Goal: Task Accomplishment & Management: Manage account settings

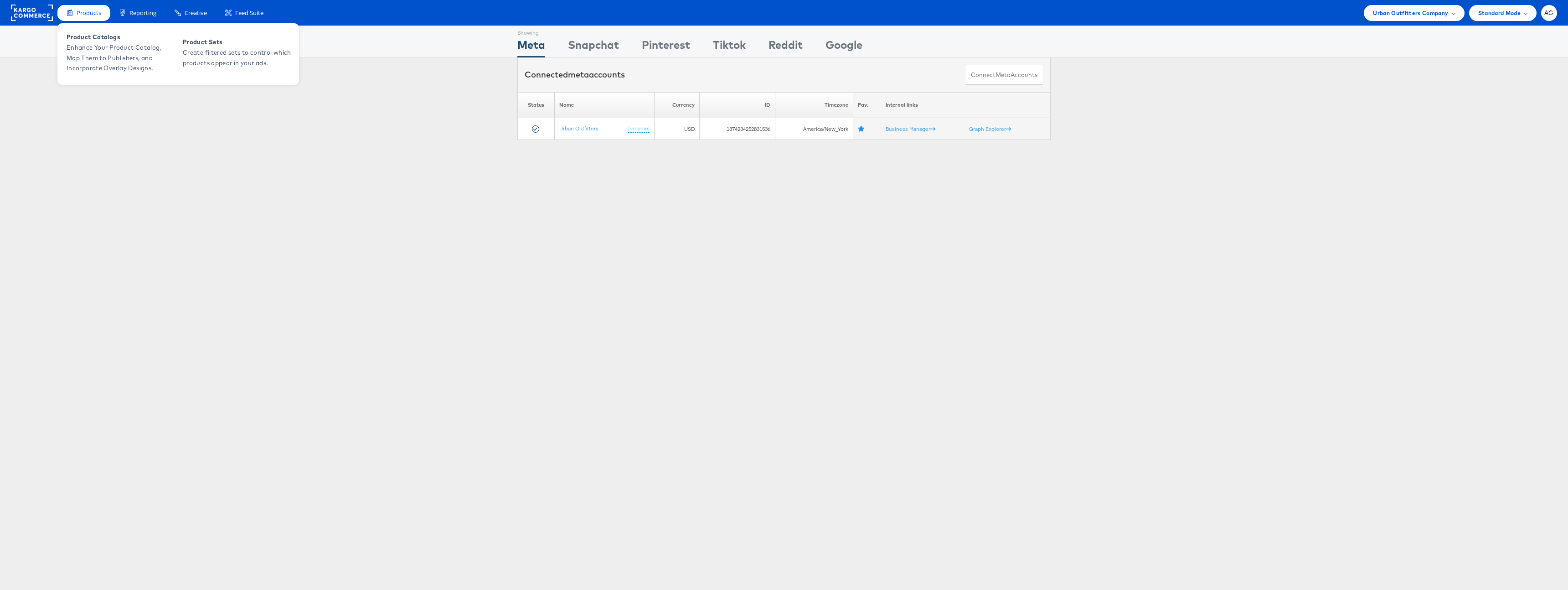
click at [65, 16] on div "Products" at bounding box center [84, 13] width 53 height 16
click at [30, 13] on rect at bounding box center [31, 12] width 42 height 16
click at [1415, 19] on div "Urban Outfitters Company" at bounding box center [1413, 13] width 100 height 16
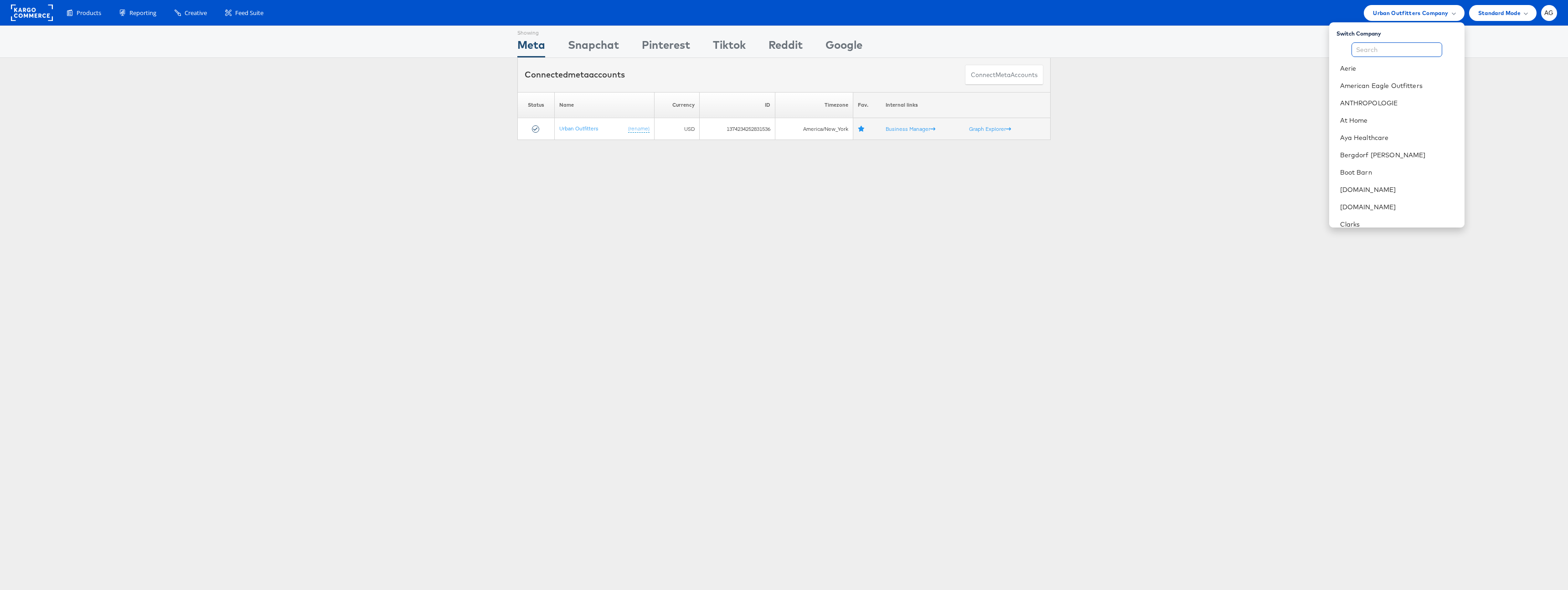
click at [1402, 46] on input "text" at bounding box center [1397, 50] width 91 height 15
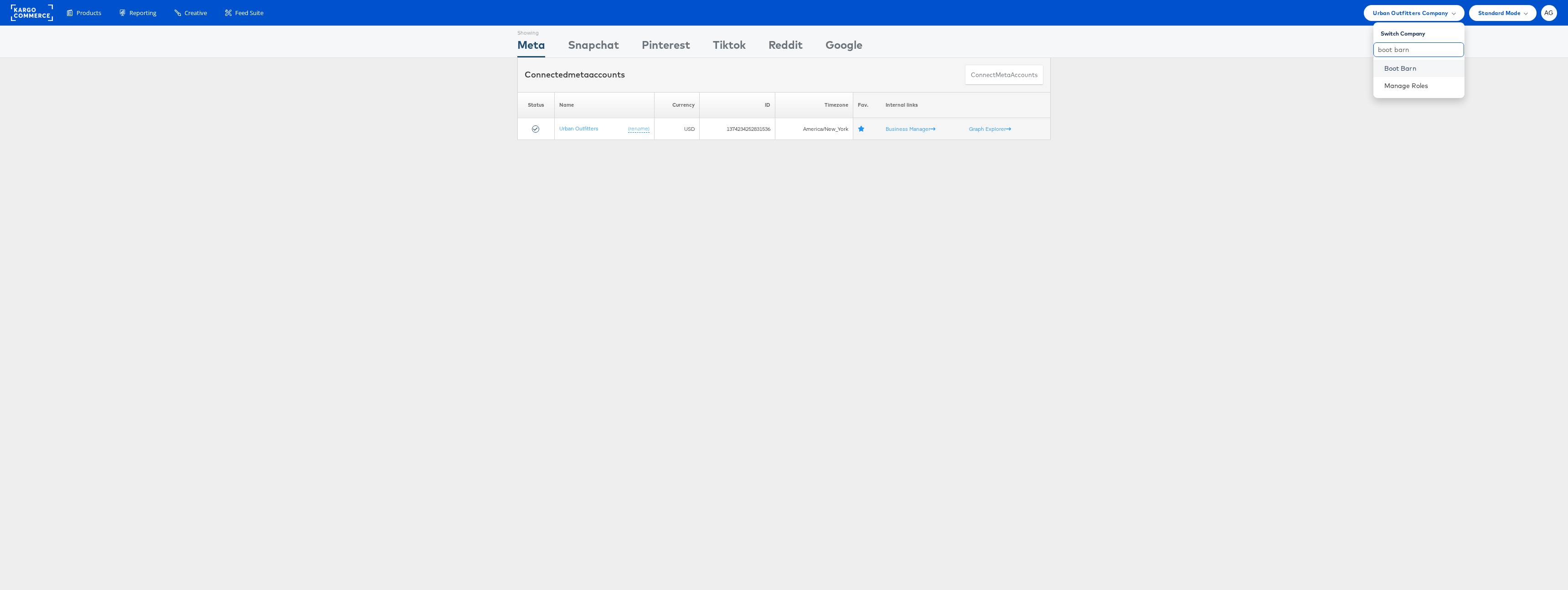
type input "boot barn"
click at [1403, 72] on link "Boot Barn" at bounding box center [1420, 68] width 73 height 9
click at [1430, 11] on span "Boot Barn Company" at bounding box center [1420, 13] width 55 height 9
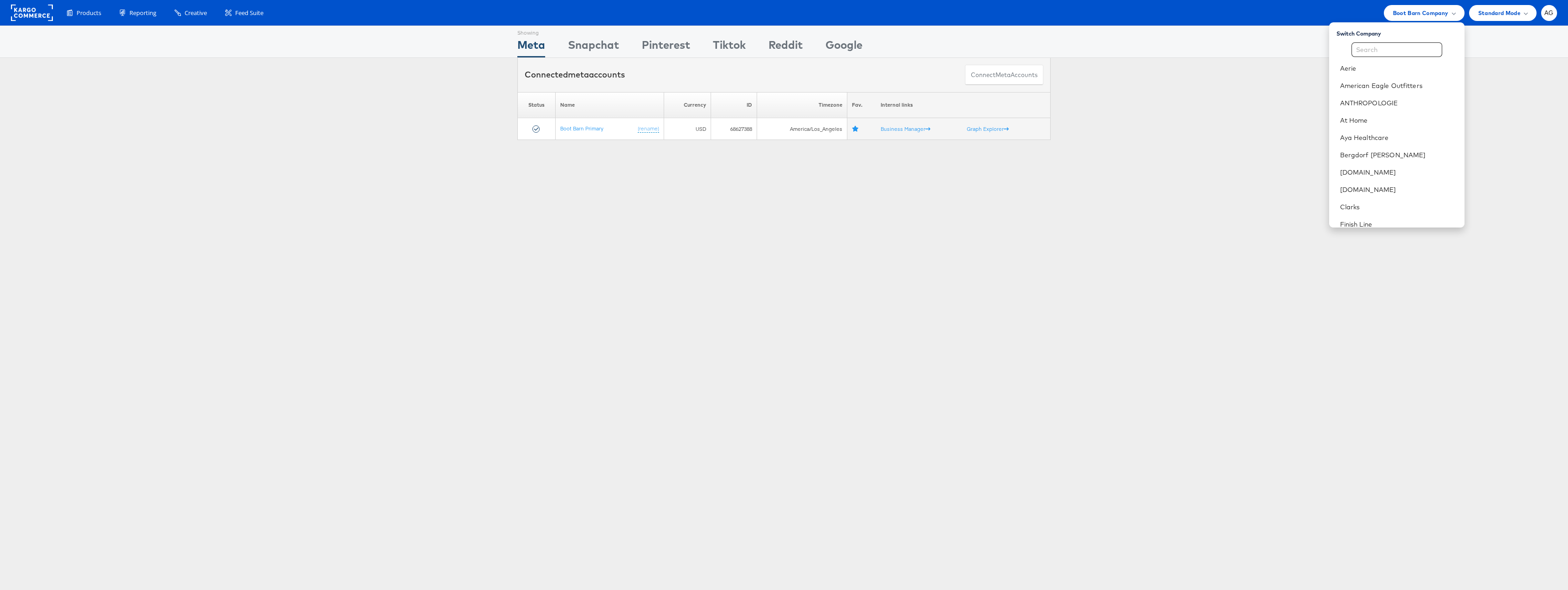
click at [1205, 238] on div "Showing Meta Showing Snapchat Showing Pinterest Showing Tiktok Showing Reddit S…" at bounding box center [784, 253] width 1568 height 456
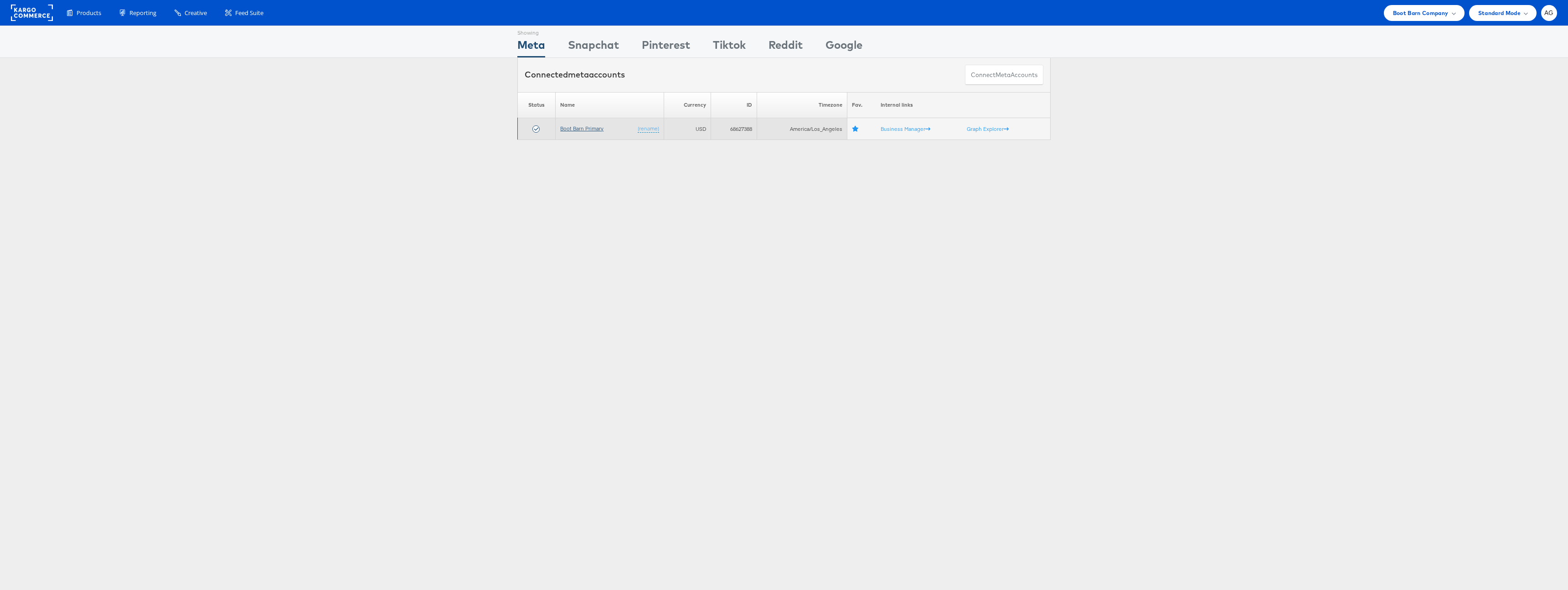
click at [573, 128] on link "Boot Barn Primary" at bounding box center [582, 129] width 43 height 7
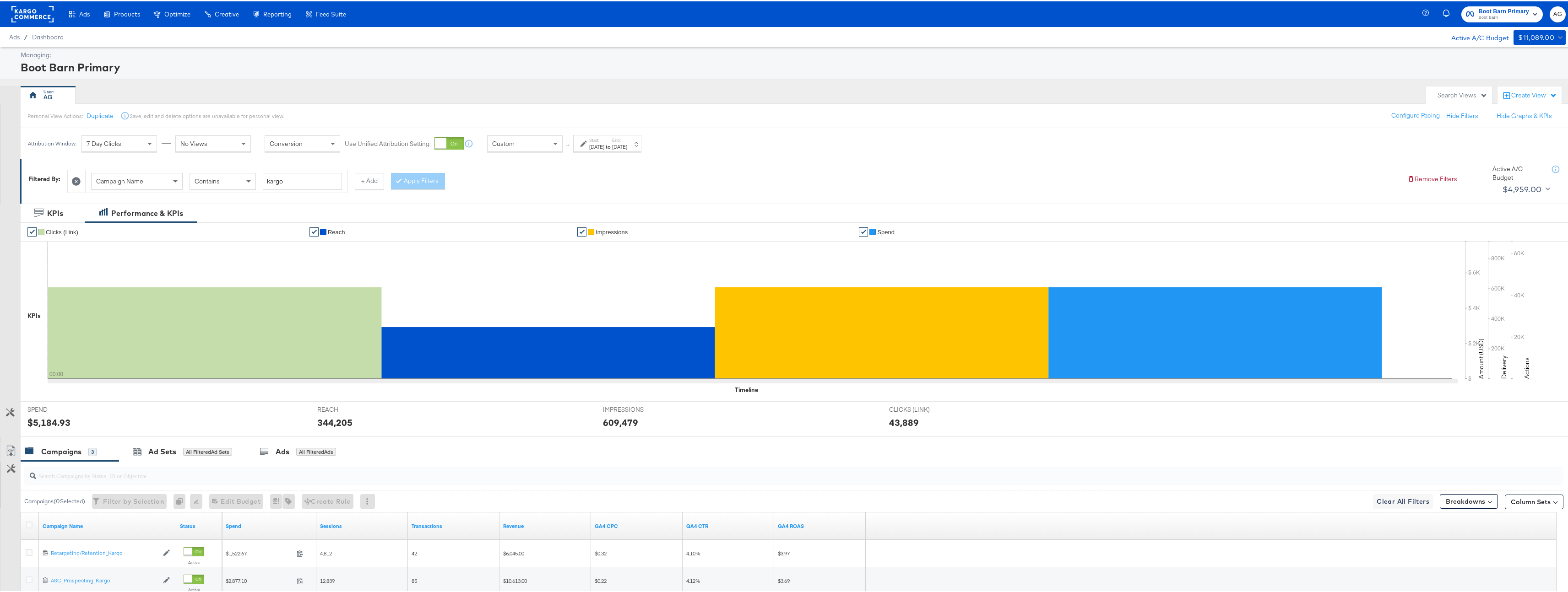
scroll to position [123, 0]
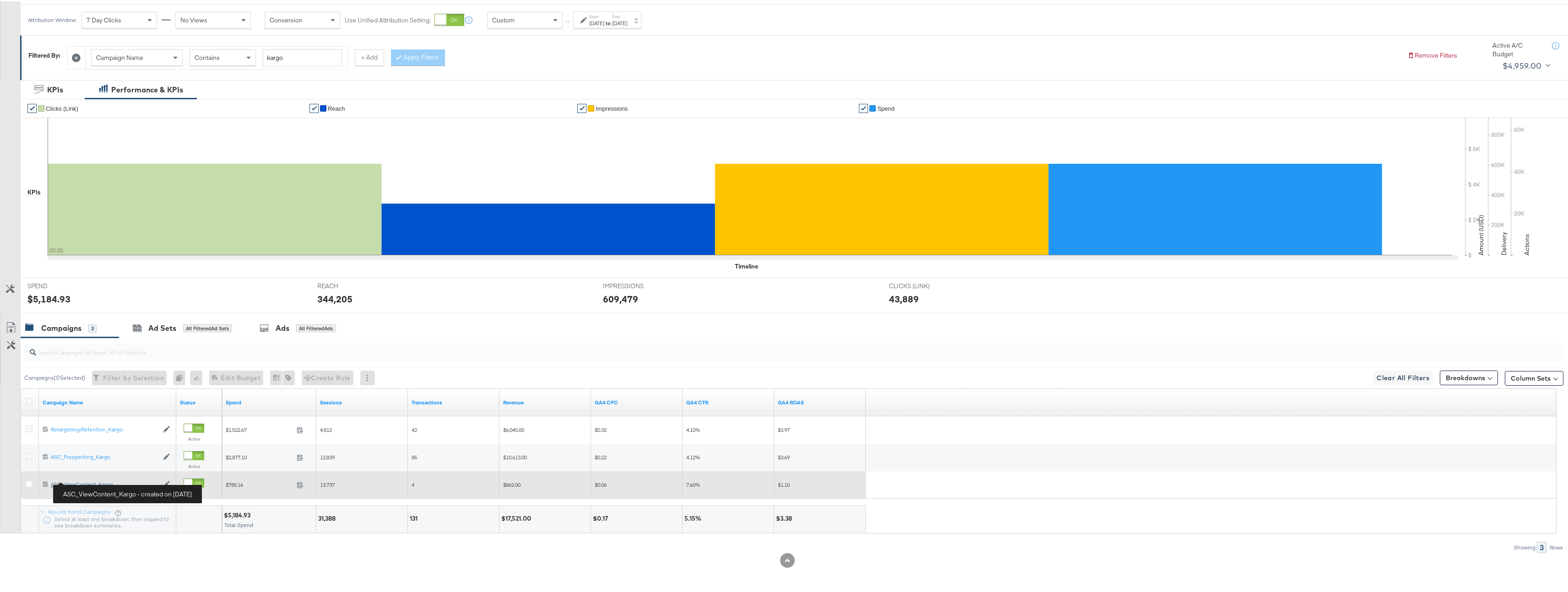
click at [88, 479] on div "ASC_ViewContent_Kargo ASC_ViewContent_Kargo" at bounding box center [104, 483] width 108 height 7
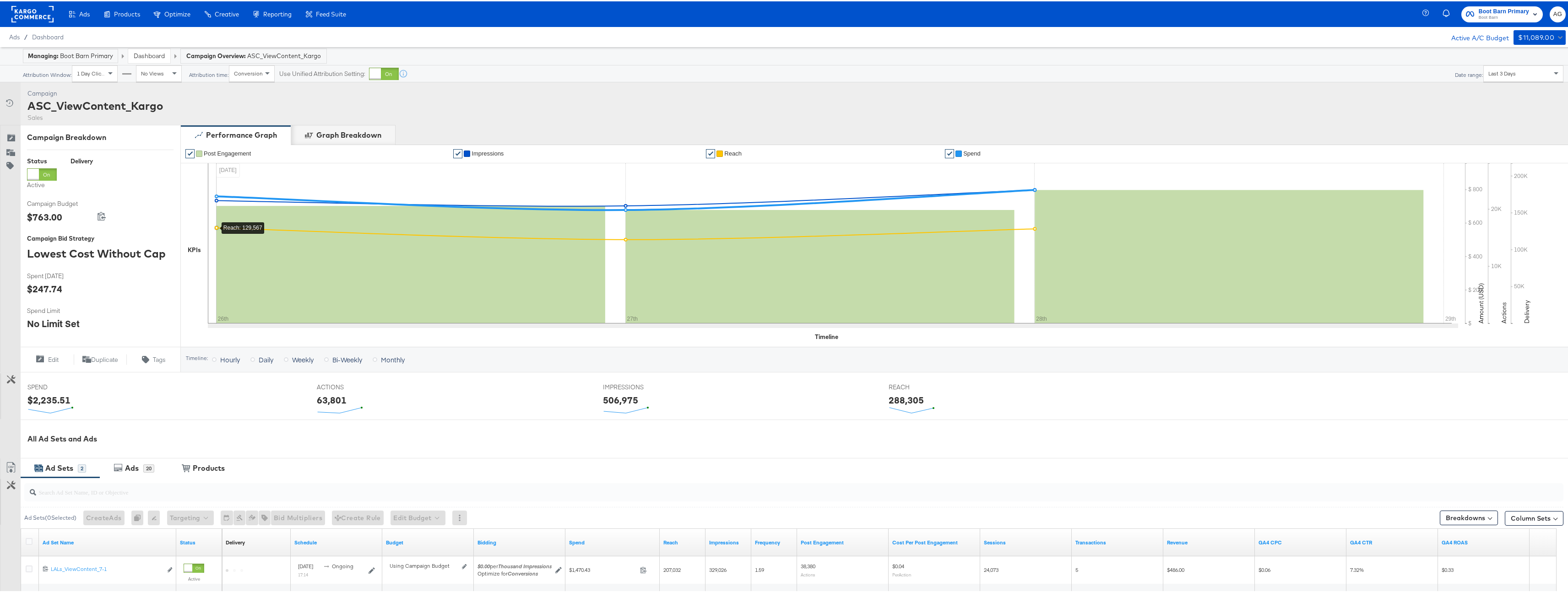
scroll to position [135, 0]
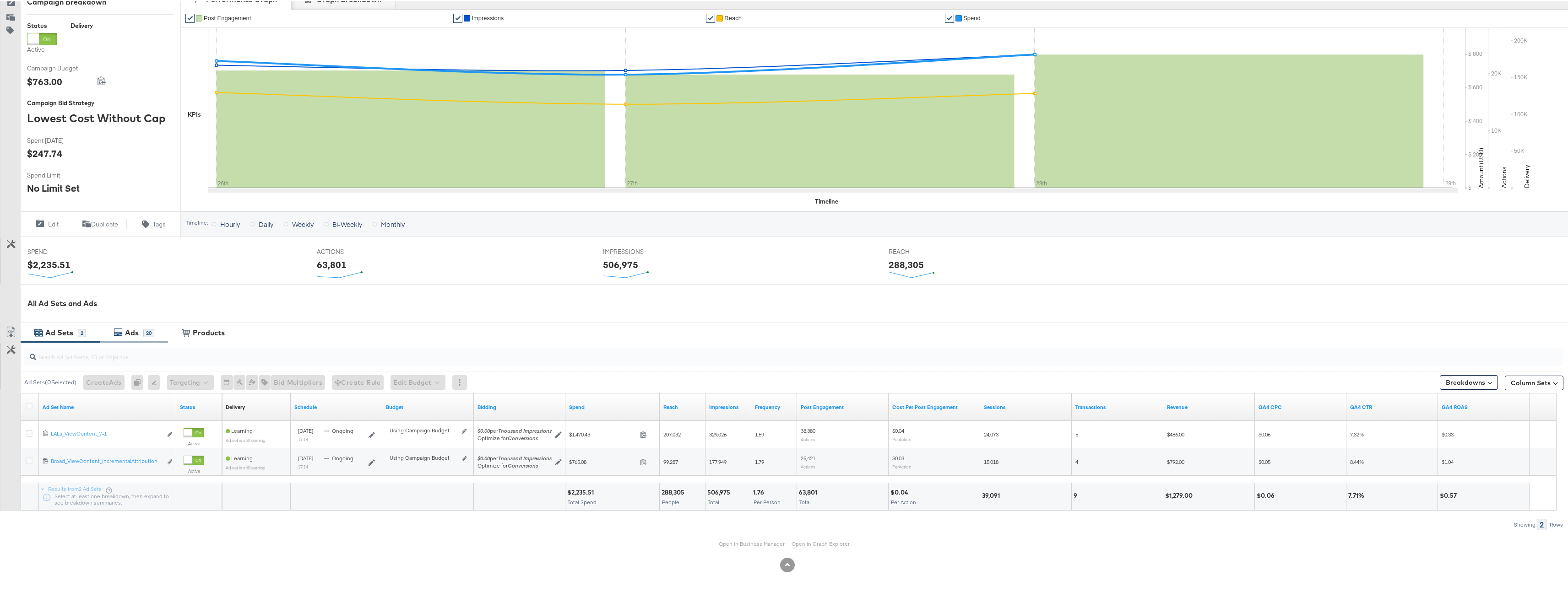
click at [150, 335] on div "20" at bounding box center [148, 332] width 11 height 9
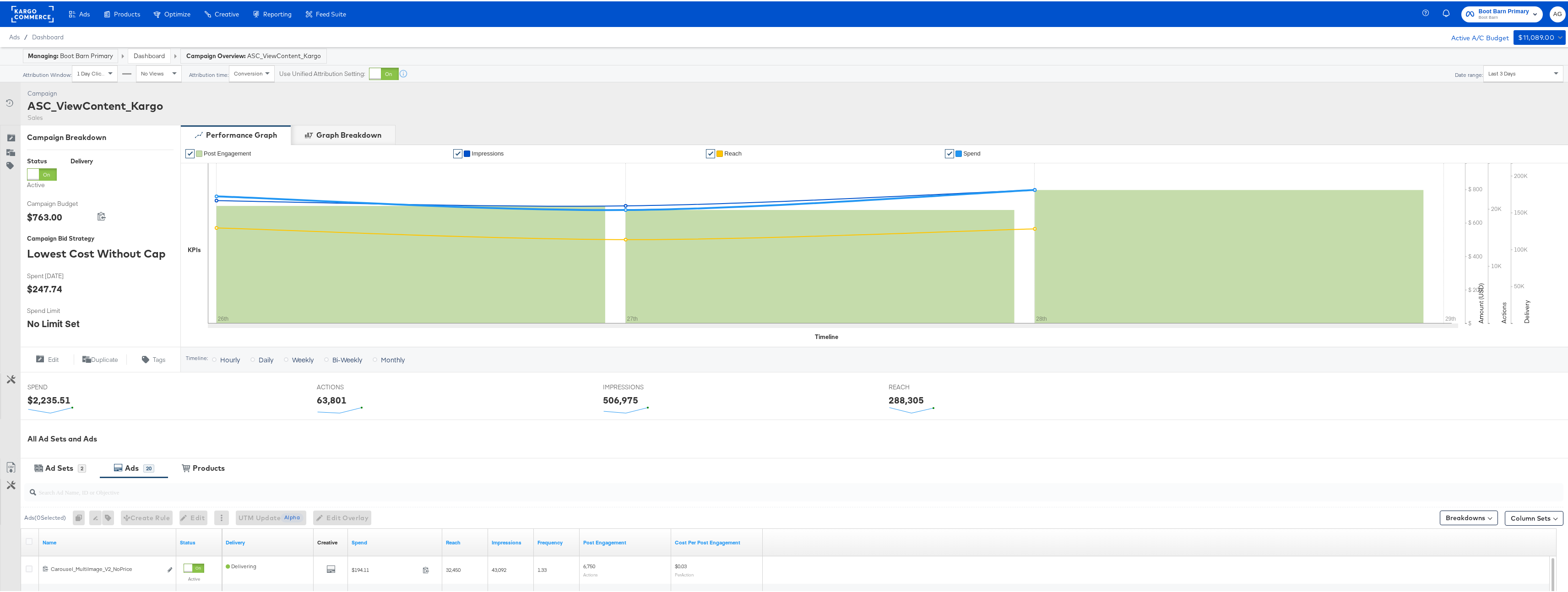
scroll to position [160, 0]
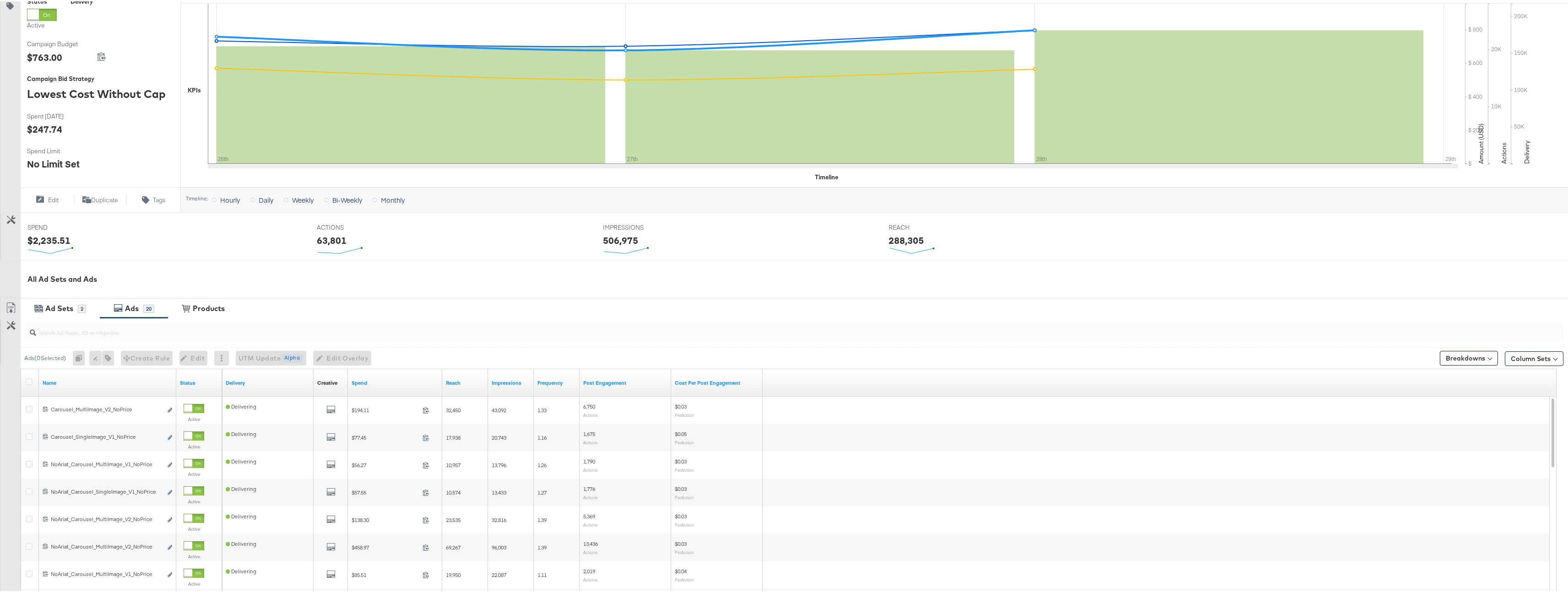
click at [130, 336] on input "search" at bounding box center [726, 327] width 1381 height 18
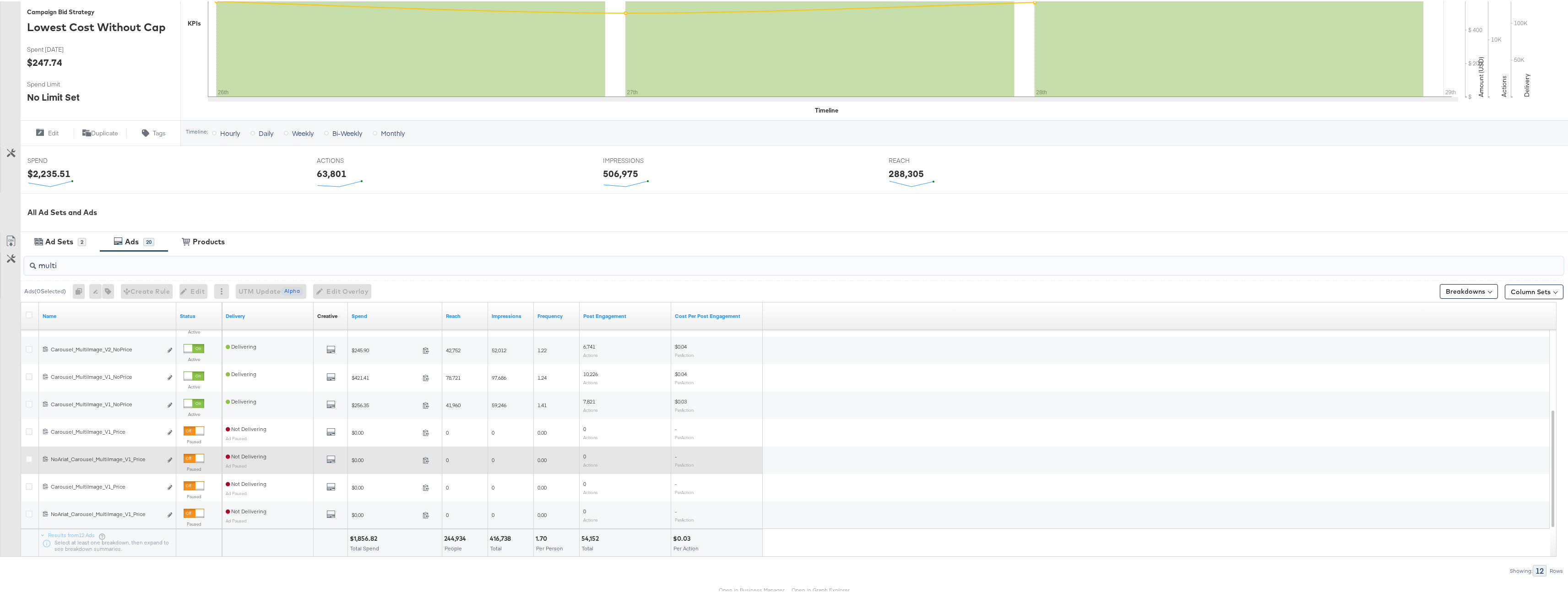
scroll to position [273, 0]
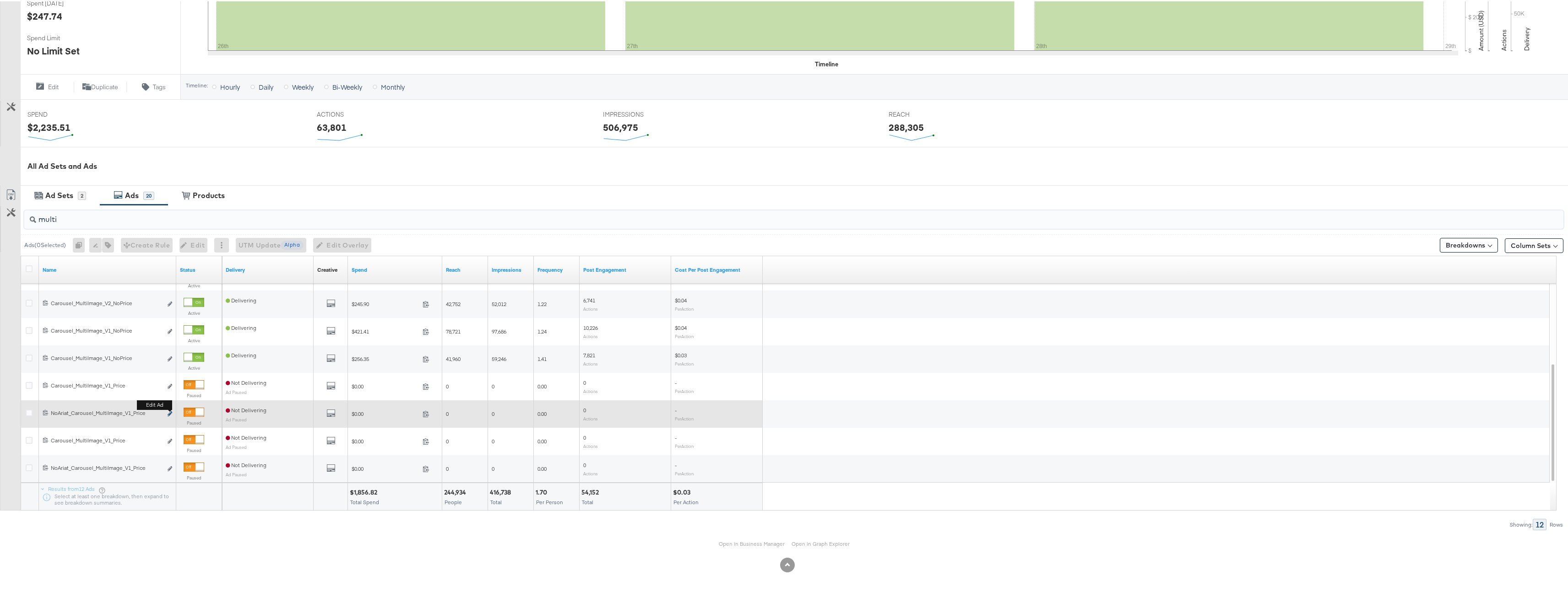
type input "multi"
click at [170, 412] on icon "link" at bounding box center [170, 412] width 4 height 5
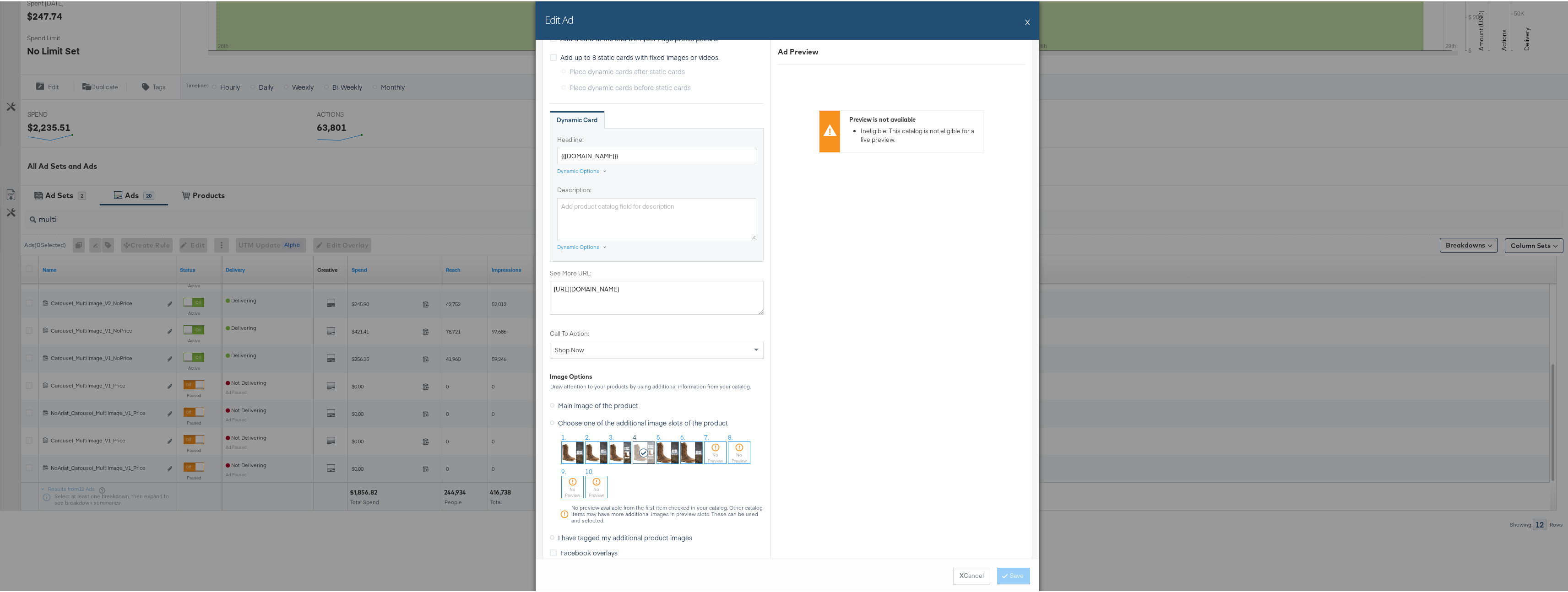
scroll to position [648, 0]
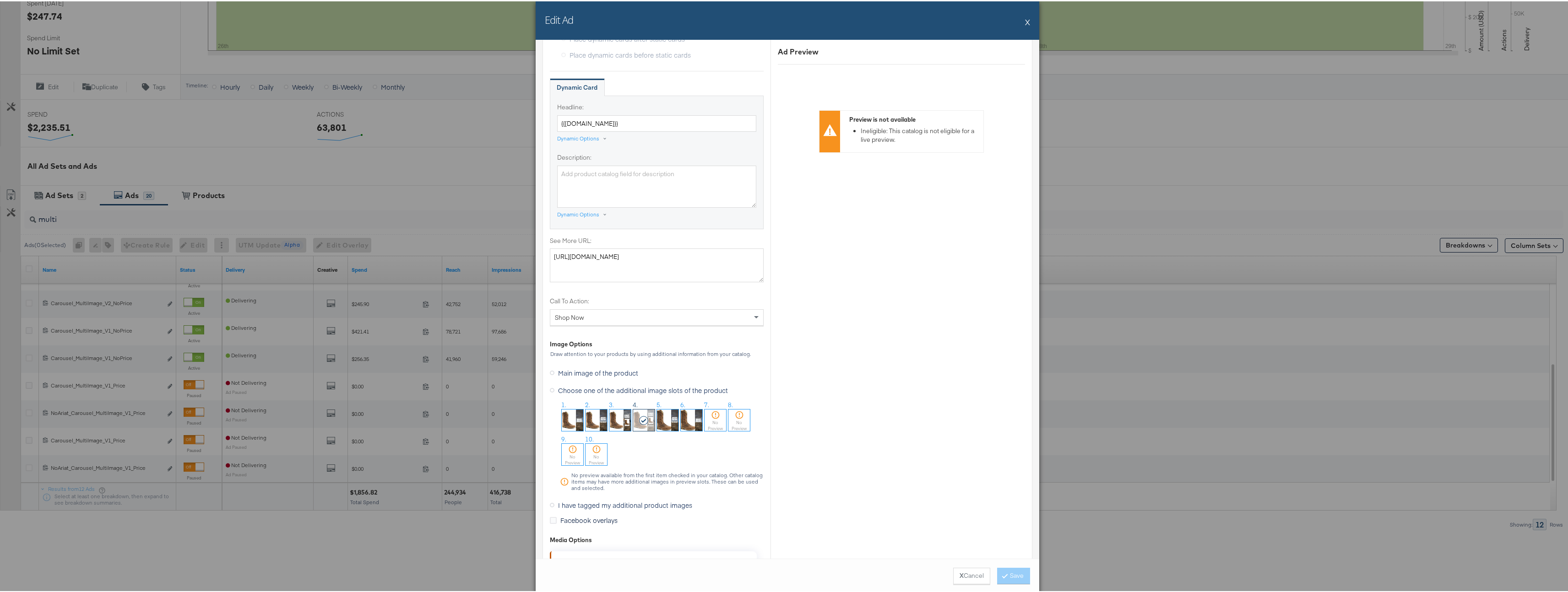
click at [1039, 14] on div "Edit Ad X Ad Name NoAriat_Carousel_MultiImage_V1_Price Give your ad a name that…" at bounding box center [788, 296] width 1575 height 592
click at [1026, 19] on button "X" at bounding box center [1027, 21] width 5 height 19
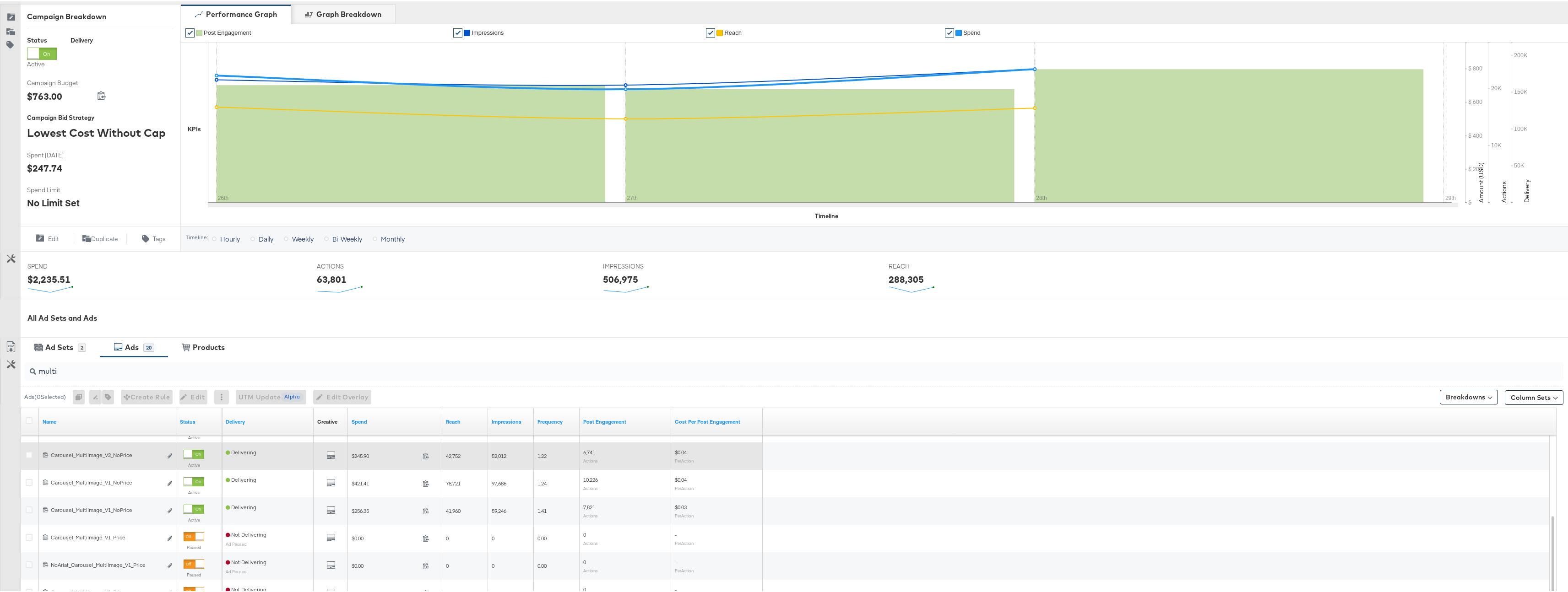
scroll to position [273, 0]
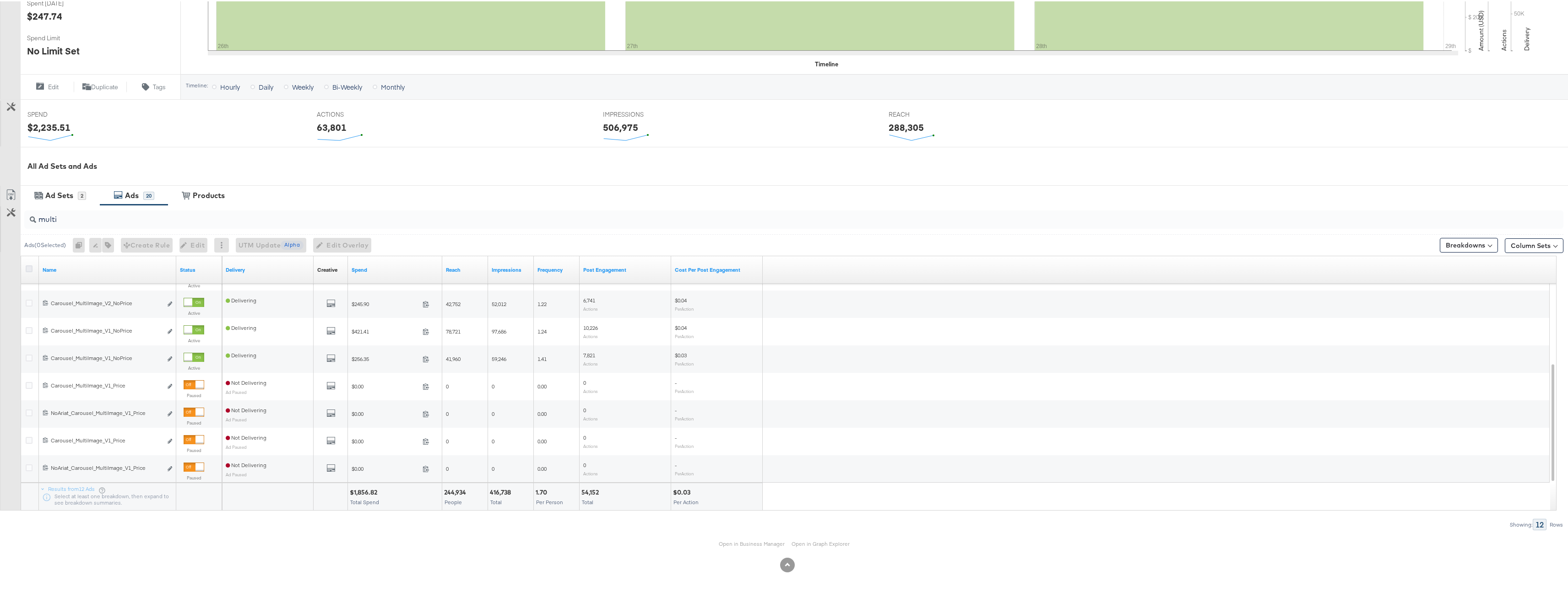
click at [27, 269] on icon at bounding box center [29, 268] width 7 height 7
click at [0, 0] on input "checkbox" at bounding box center [0, 0] width 0 height 0
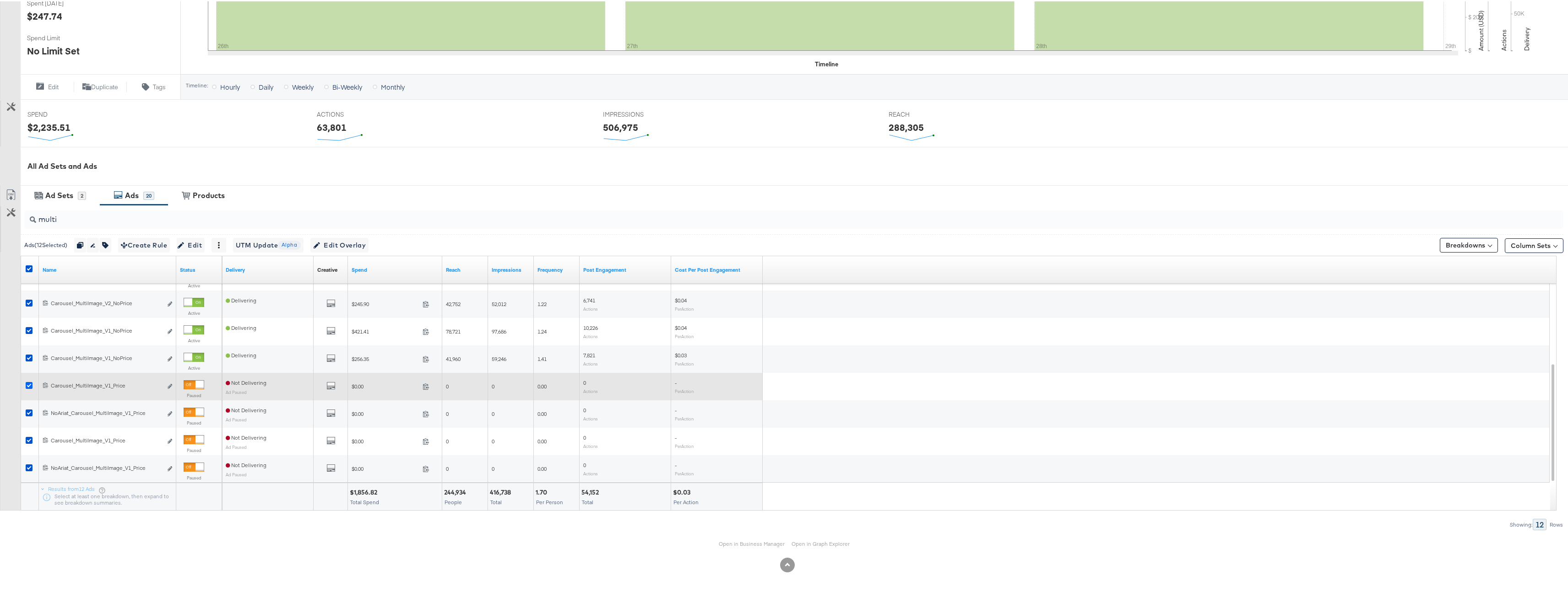
click at [26, 384] on icon at bounding box center [29, 385] width 7 height 7
click at [0, 0] on input "checkbox" at bounding box center [0, 0] width 0 height 0
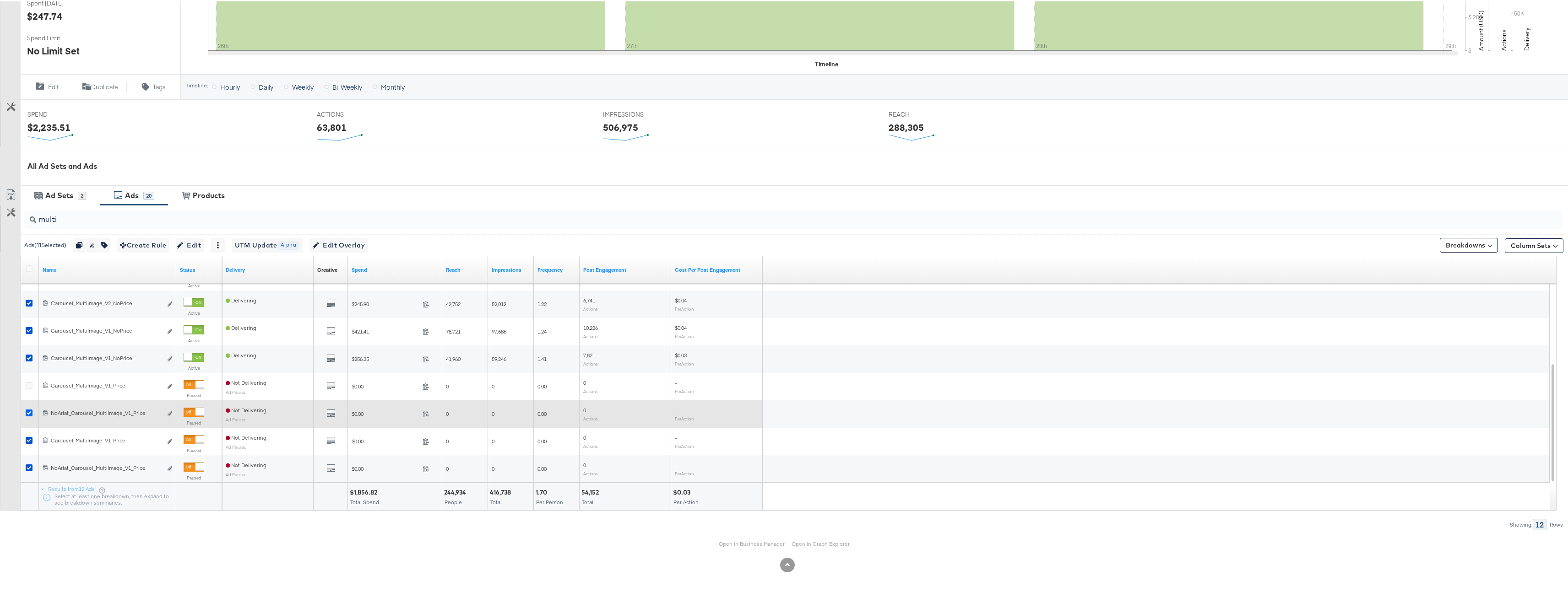
click at [30, 410] on icon at bounding box center [29, 412] width 7 height 7
click at [0, 0] on input "checkbox" at bounding box center [0, 0] width 0 height 0
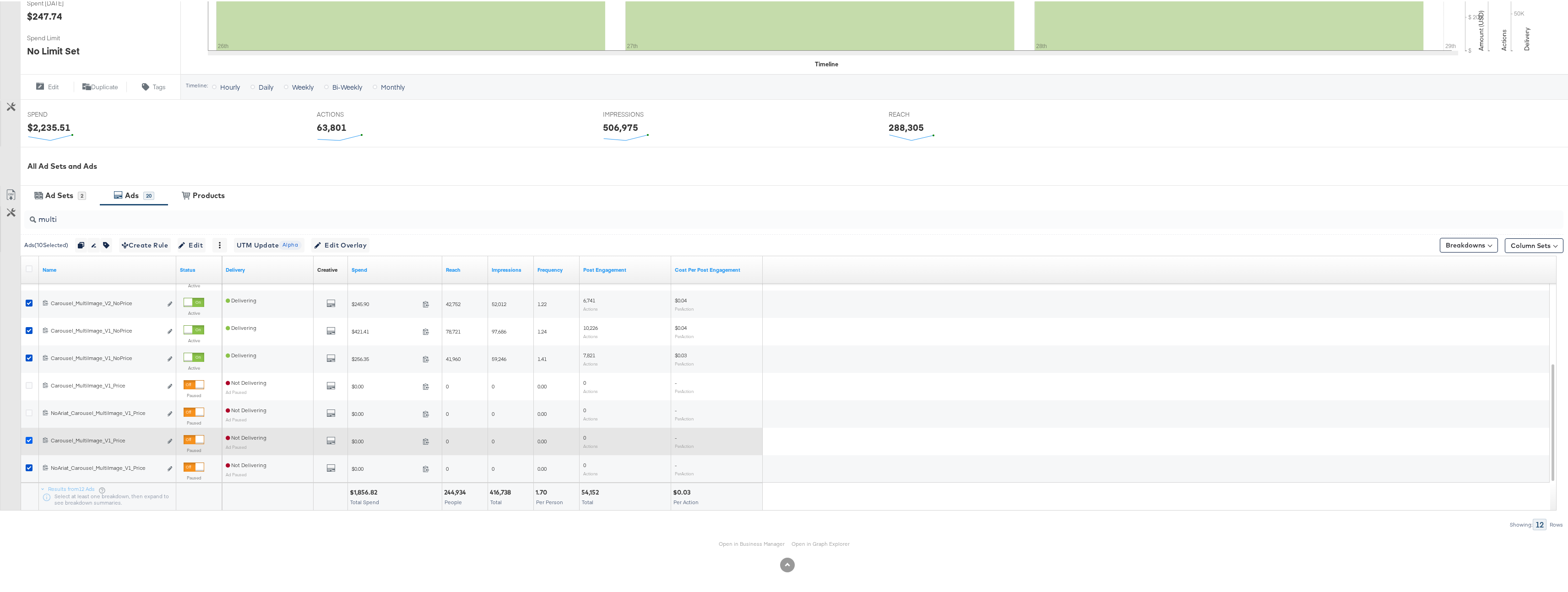
click at [26, 441] on icon at bounding box center [29, 440] width 7 height 7
click at [0, 0] on input "checkbox" at bounding box center [0, 0] width 0 height 0
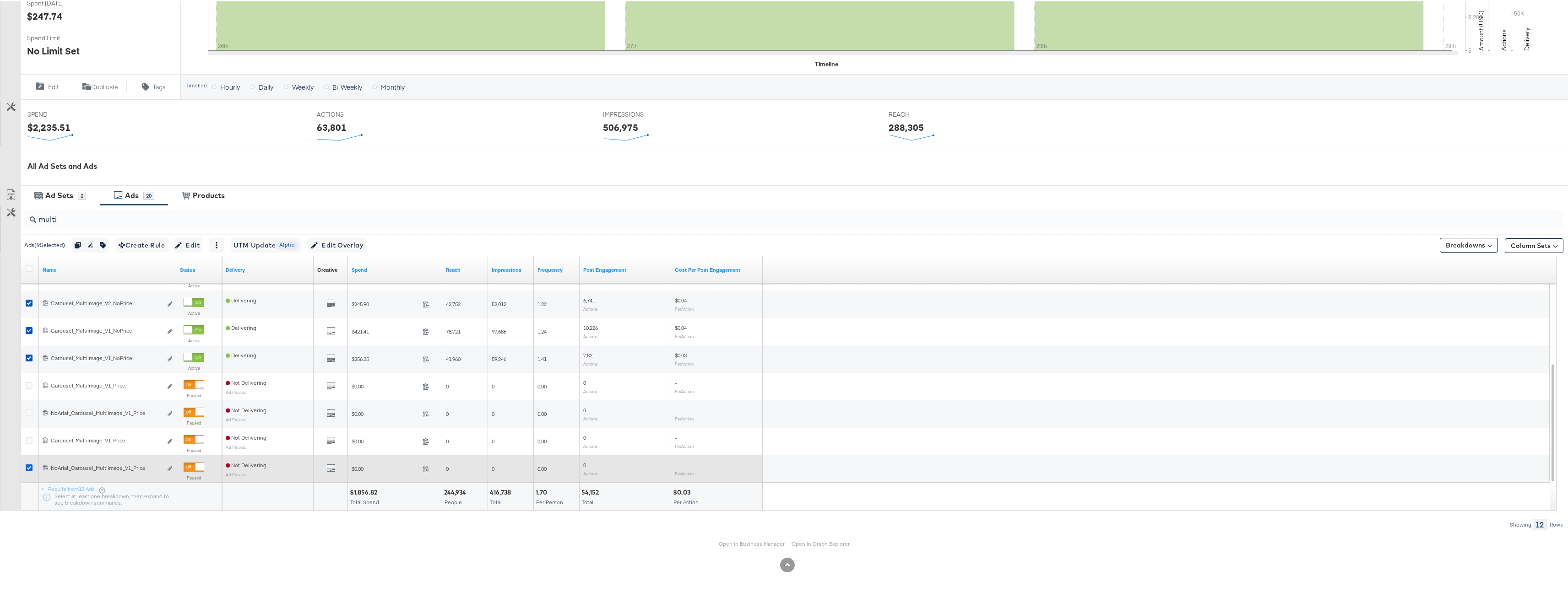
click at [26, 466] on icon at bounding box center [29, 467] width 7 height 7
click at [0, 0] on input "checkbox" at bounding box center [0, 0] width 0 height 0
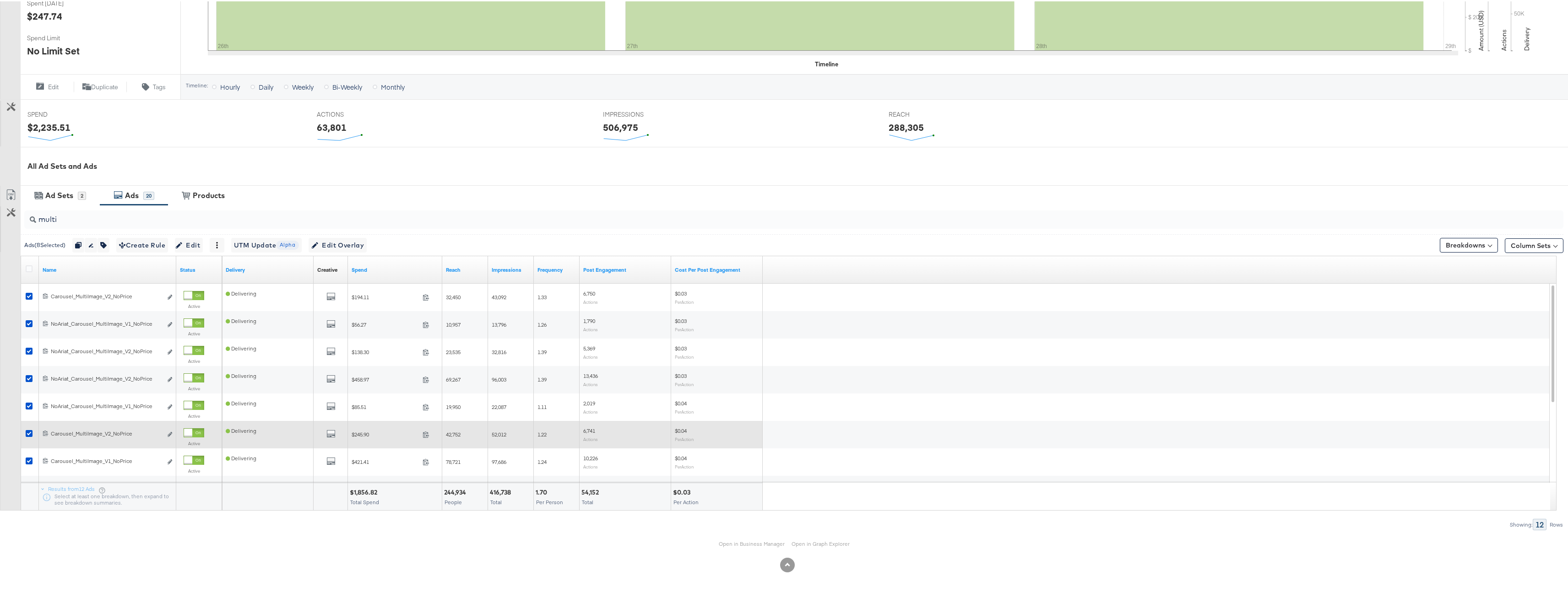
scroll to position [245, 0]
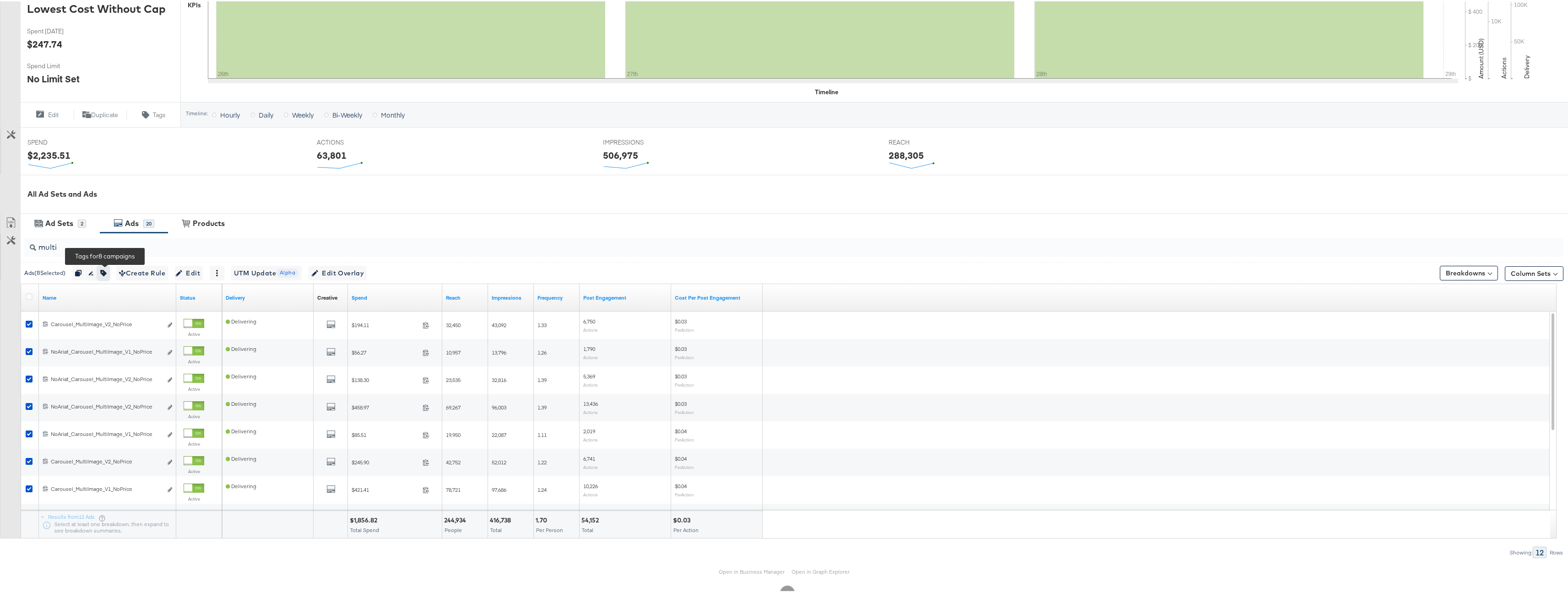
click at [110, 271] on button "button" at bounding box center [103, 271] width 12 height 15
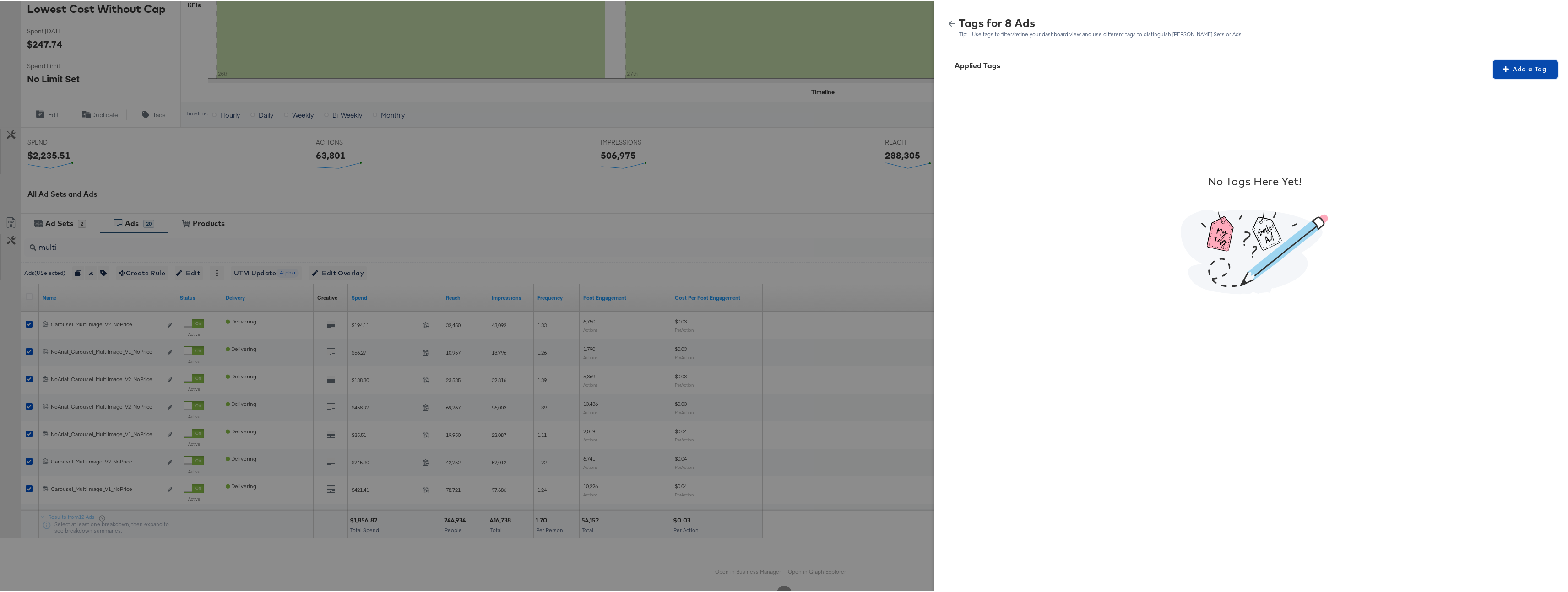
click at [1503, 68] on icon "button" at bounding box center [1506, 68] width 6 height 6
click at [1497, 128] on div "Search or Add Tag Name" at bounding box center [1520, 128] width 93 height 16
type input "Multi-Image"
click at [1497, 134] on span "Apply" at bounding box center [1520, 133] width 58 height 13
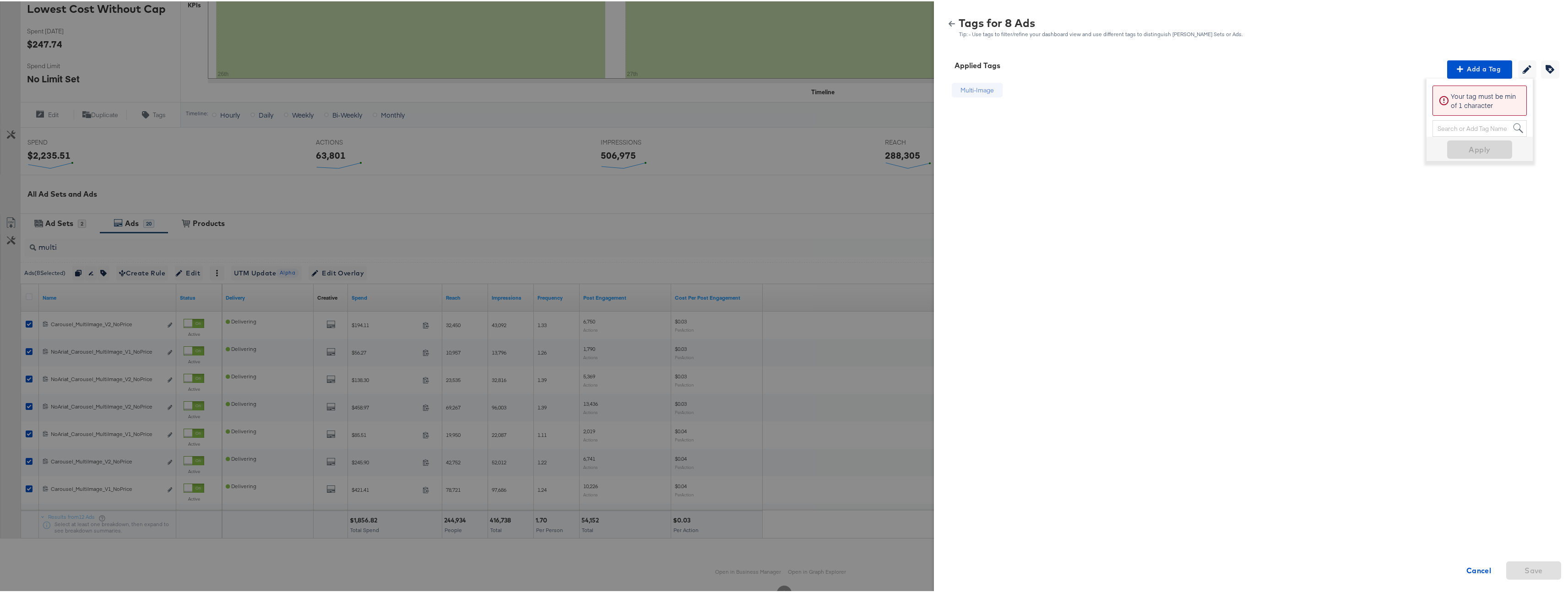
click at [949, 22] on icon "button" at bounding box center [951, 22] width 6 height 6
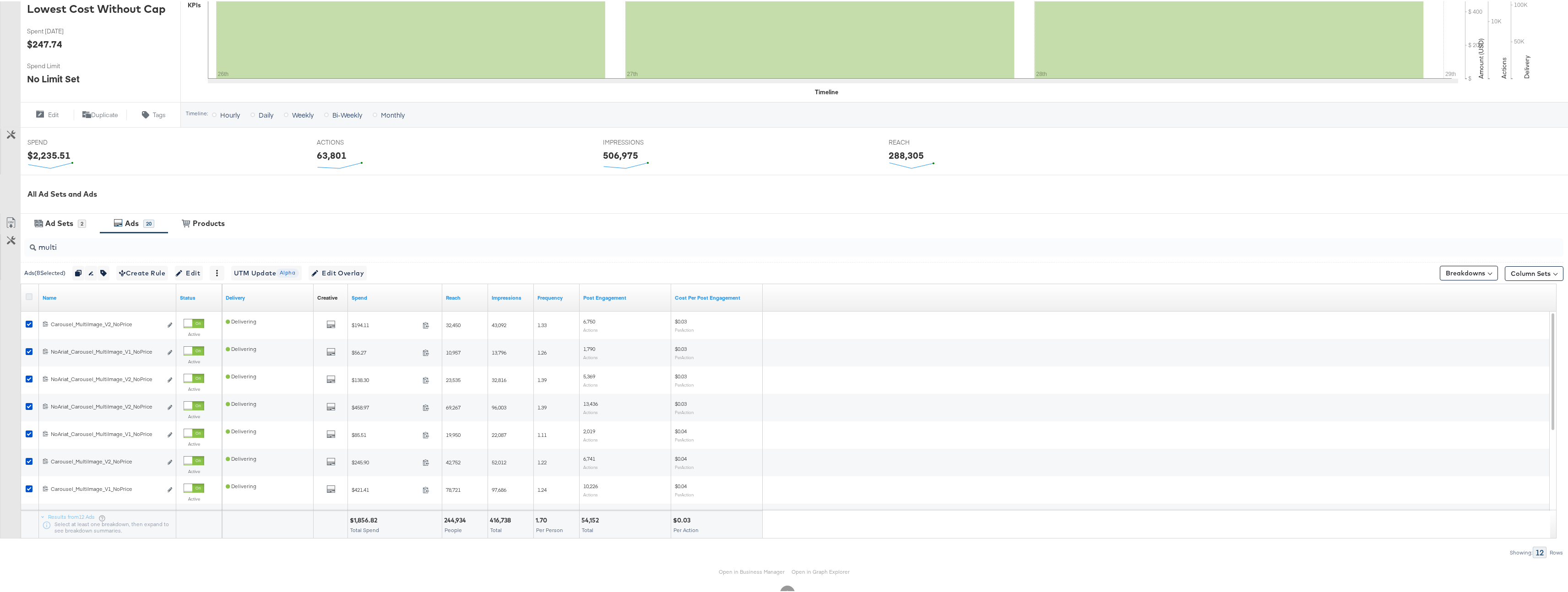
click at [29, 294] on icon at bounding box center [29, 296] width 7 height 7
click at [0, 0] on input "checkbox" at bounding box center [0, 0] width 0 height 0
click at [29, 294] on icon at bounding box center [29, 296] width 7 height 7
click at [0, 0] on input "checkbox" at bounding box center [0, 0] width 0 height 0
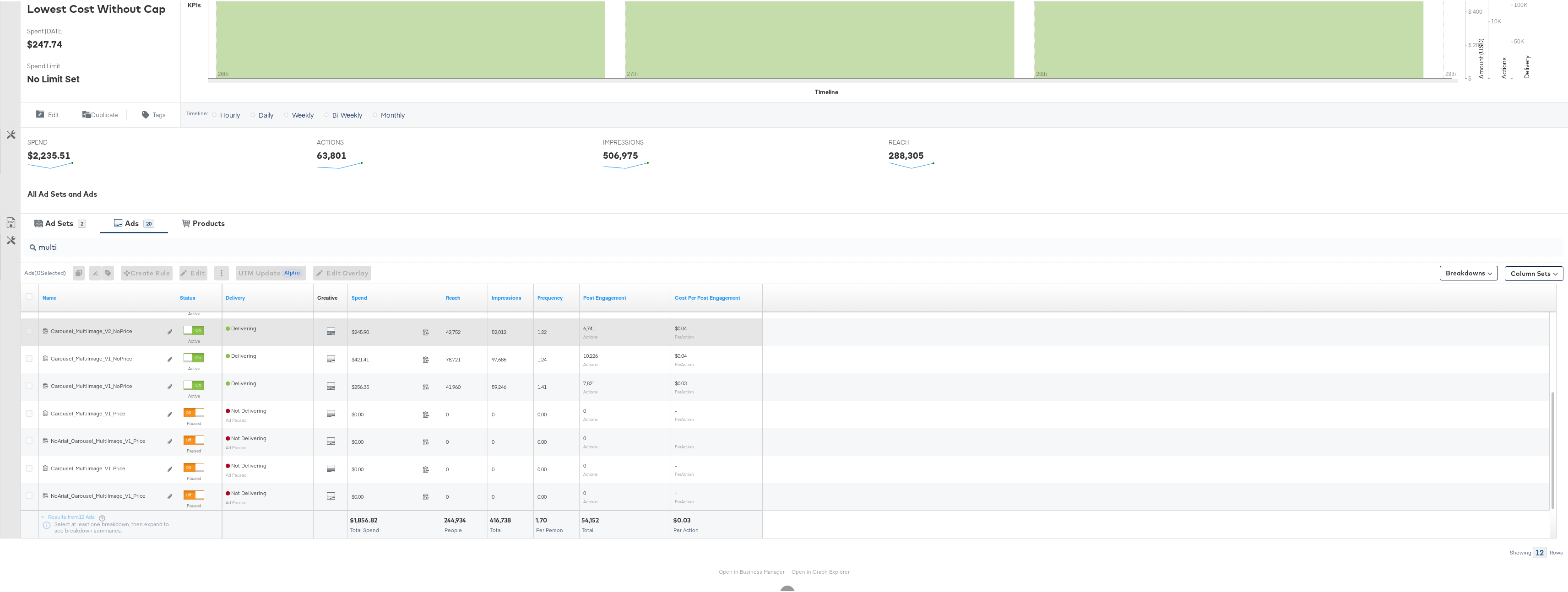
scroll to position [273, 0]
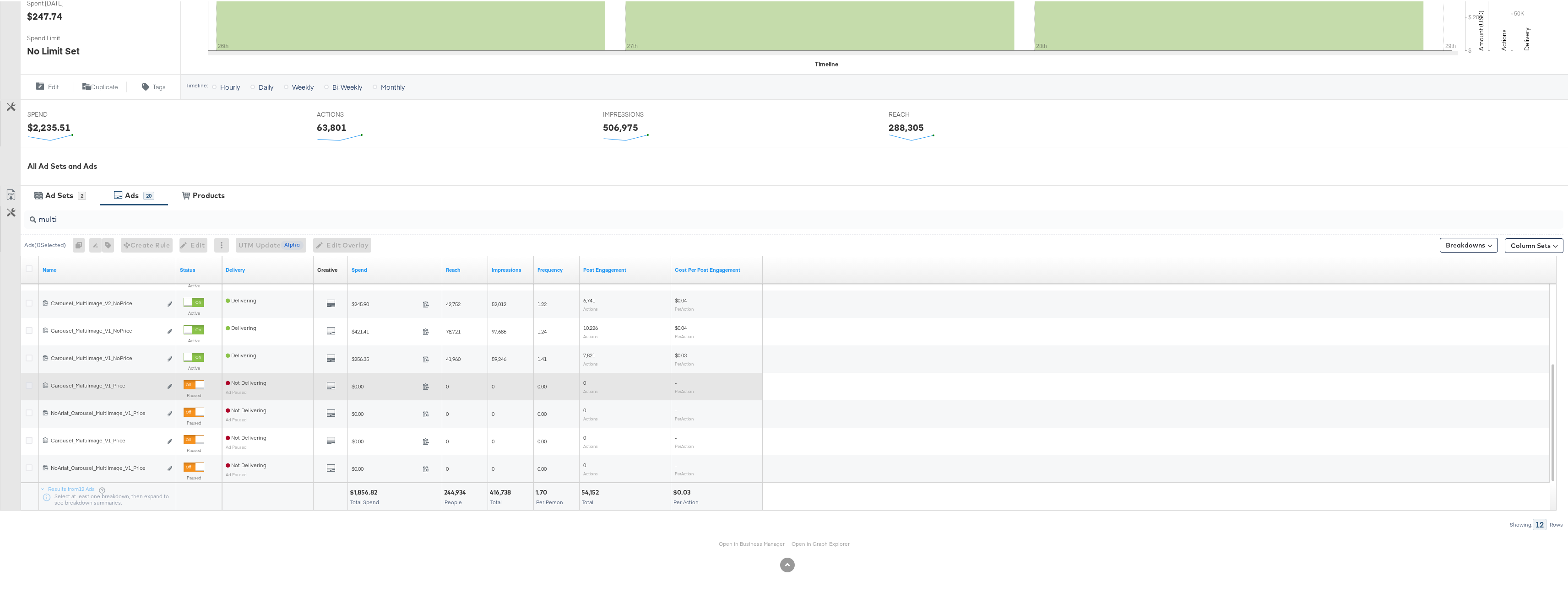
click at [32, 382] on icon at bounding box center [29, 385] width 7 height 7
click at [0, 0] on input "checkbox" at bounding box center [0, 0] width 0 height 0
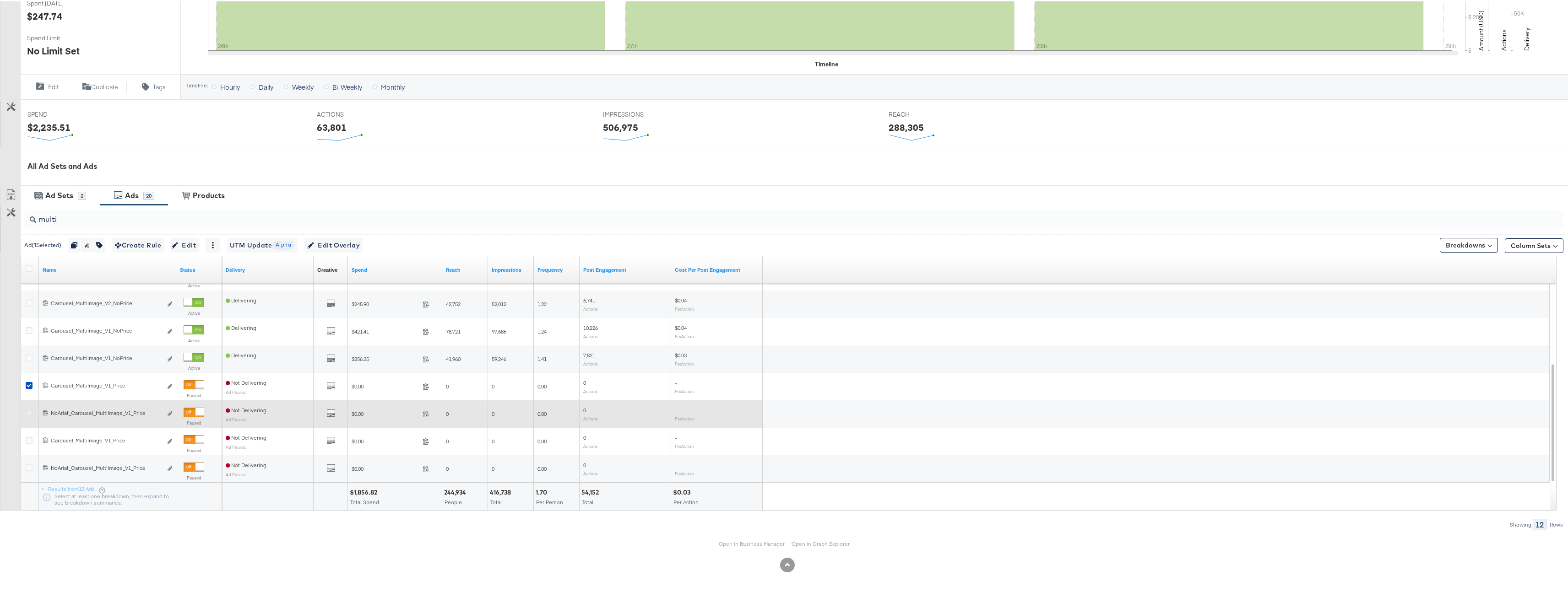
click at [26, 412] on icon at bounding box center [29, 412] width 7 height 7
click at [0, 0] on input "checkbox" at bounding box center [0, 0] width 0 height 0
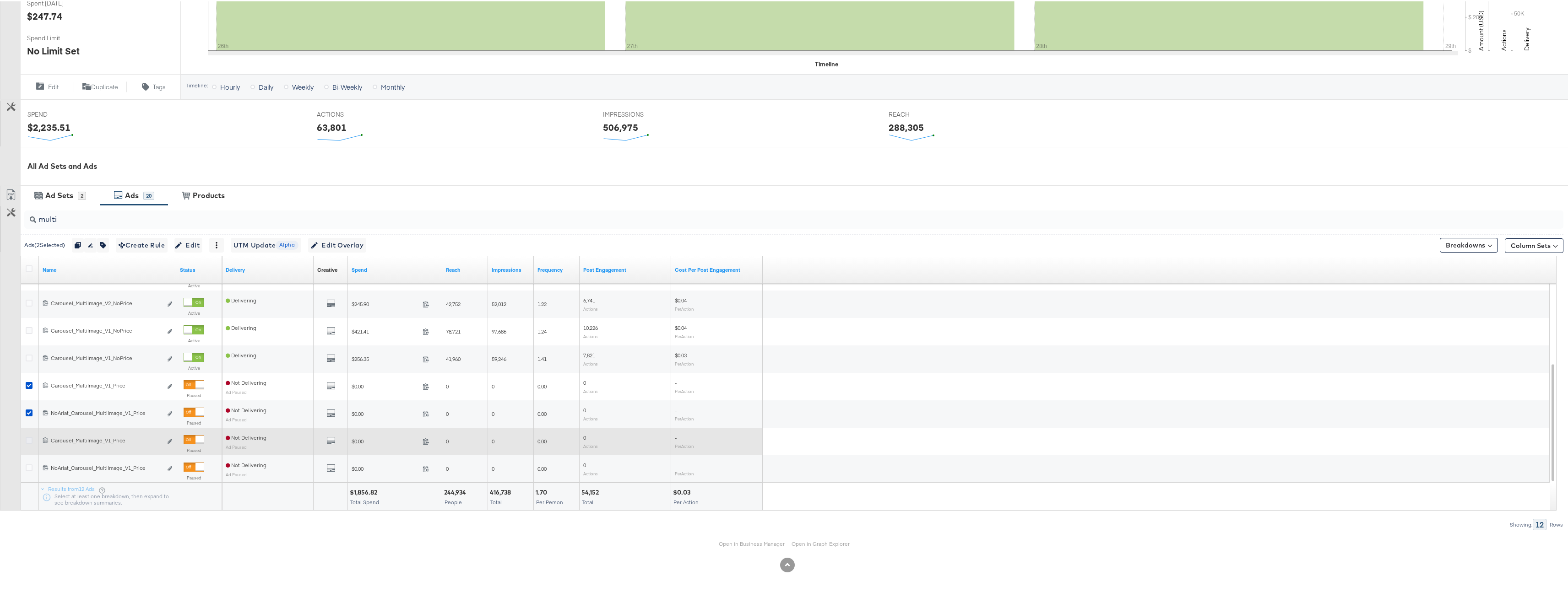
click at [29, 440] on icon at bounding box center [29, 440] width 7 height 7
click at [0, 0] on input "checkbox" at bounding box center [0, 0] width 0 height 0
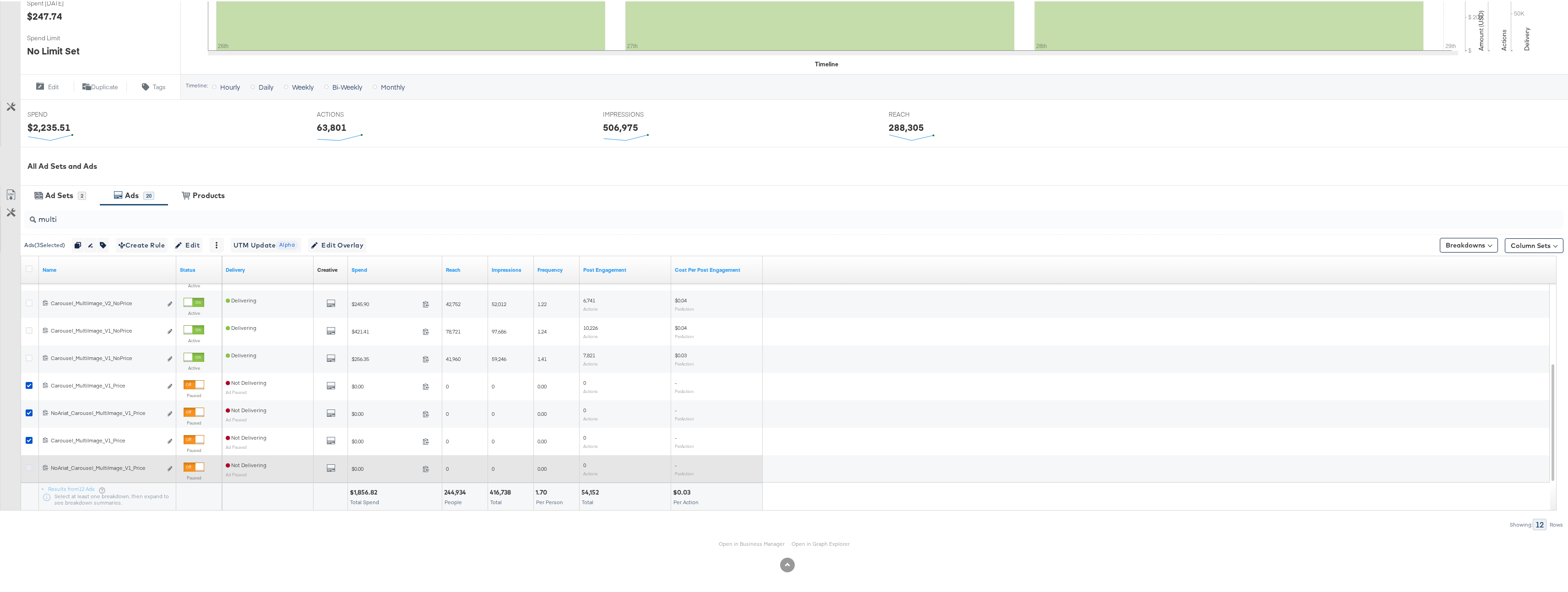
click at [28, 468] on icon at bounding box center [29, 467] width 7 height 7
click at [0, 0] on input "checkbox" at bounding box center [0, 0] width 0 height 0
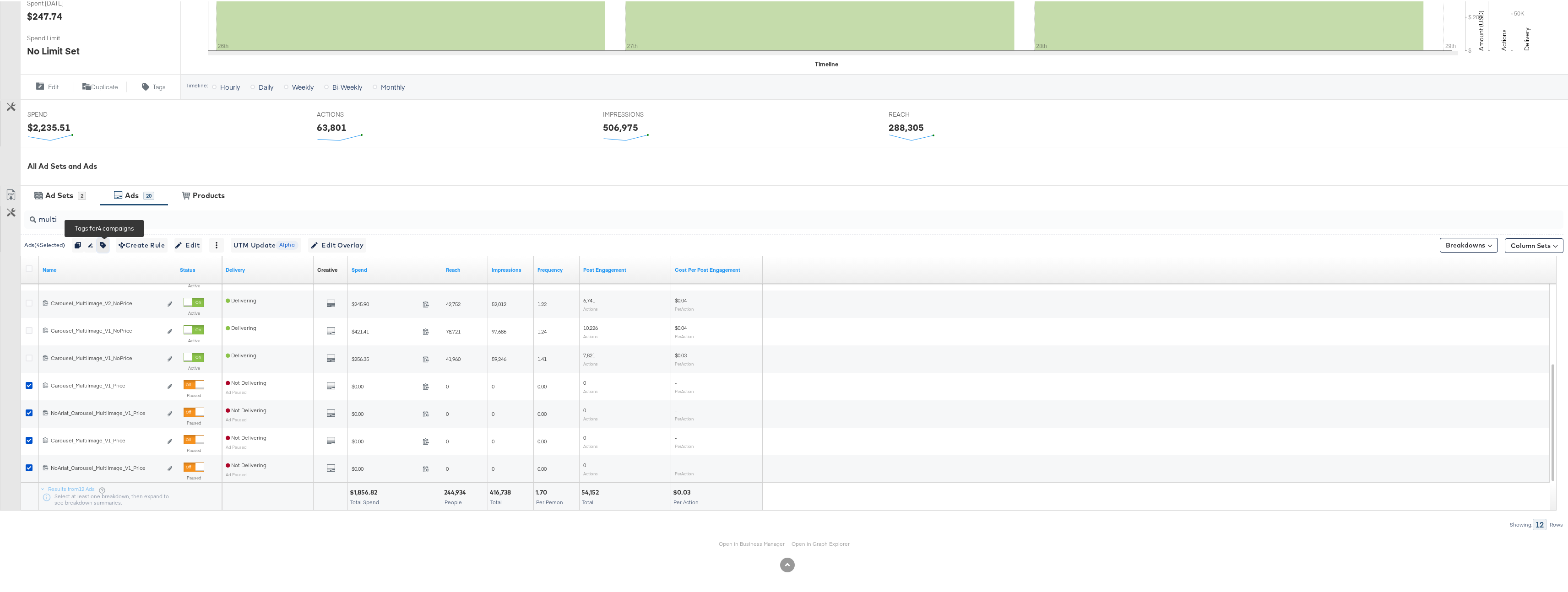
click at [102, 242] on button "button" at bounding box center [103, 244] width 12 height 15
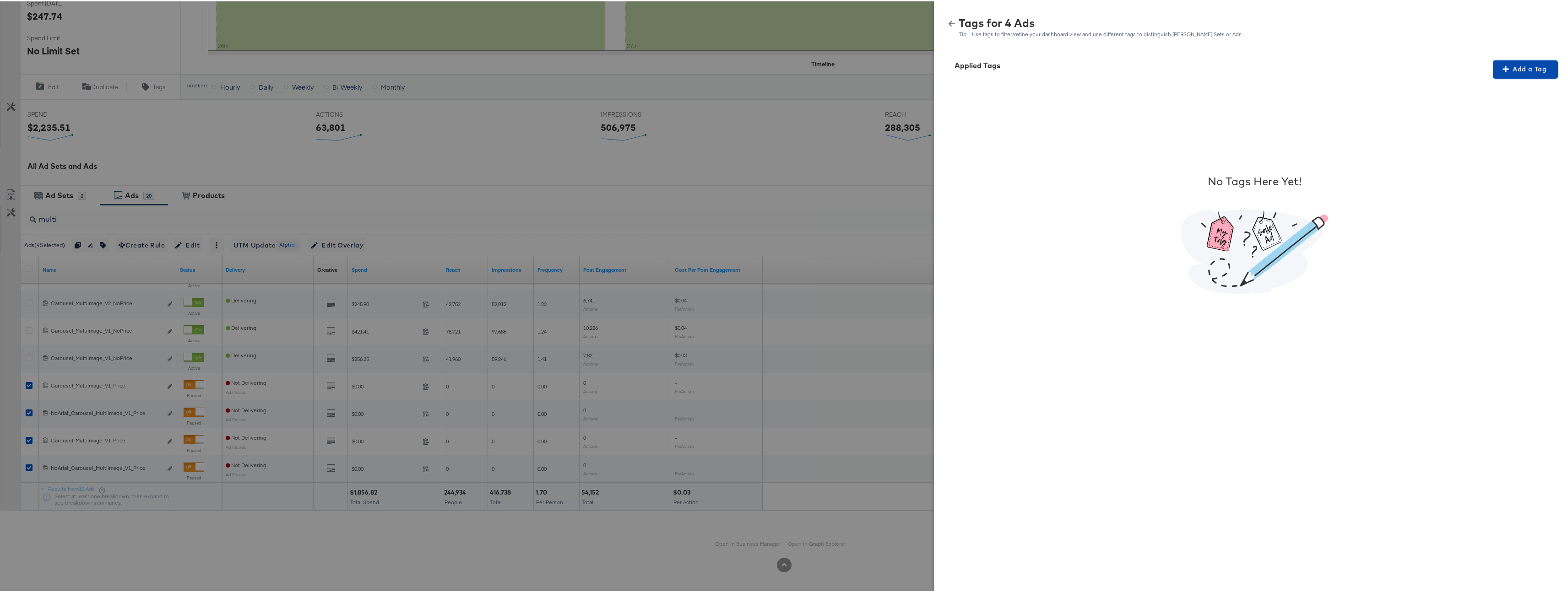
click at [1530, 66] on span "Add a Tag" at bounding box center [1525, 68] width 58 height 11
click at [1485, 130] on div "Search or Add Tag Name" at bounding box center [1520, 128] width 93 height 16
type input "Multi-Image + Price Strike"
click at [1510, 134] on span "Apply" at bounding box center [1520, 135] width 58 height 13
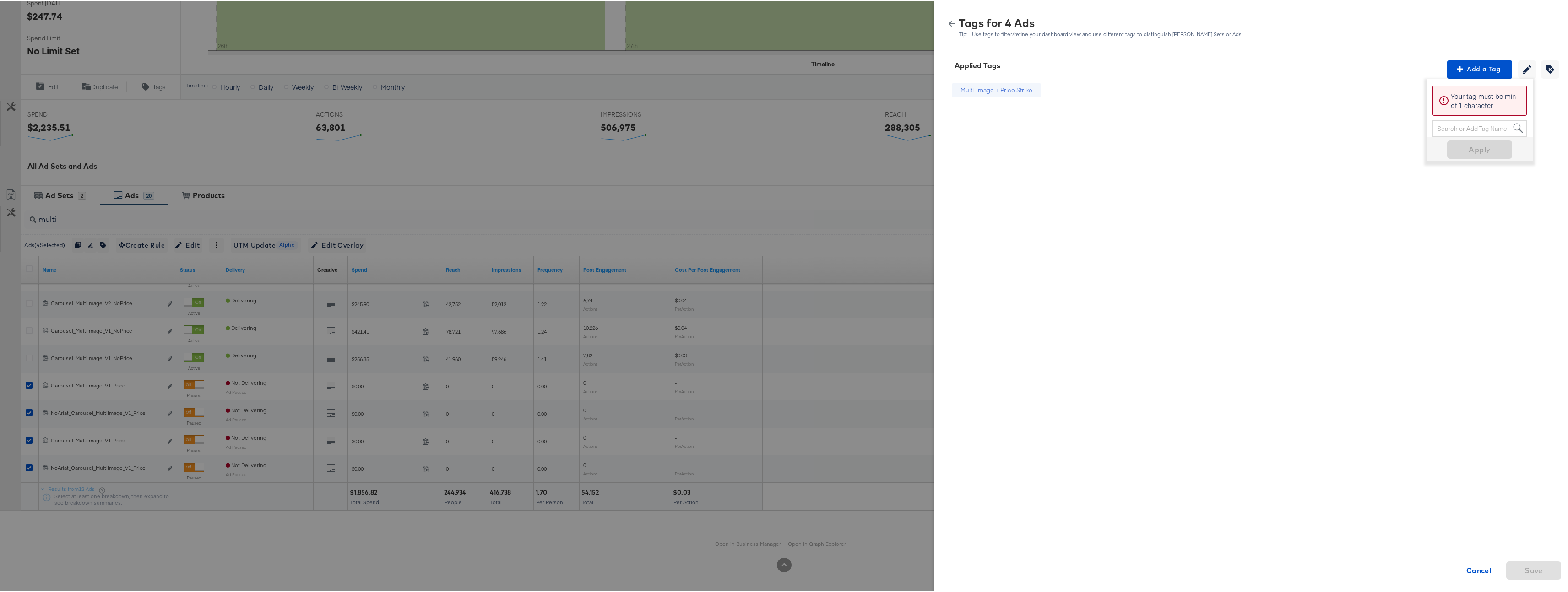
click at [950, 22] on button "button" at bounding box center [951, 22] width 14 height 6
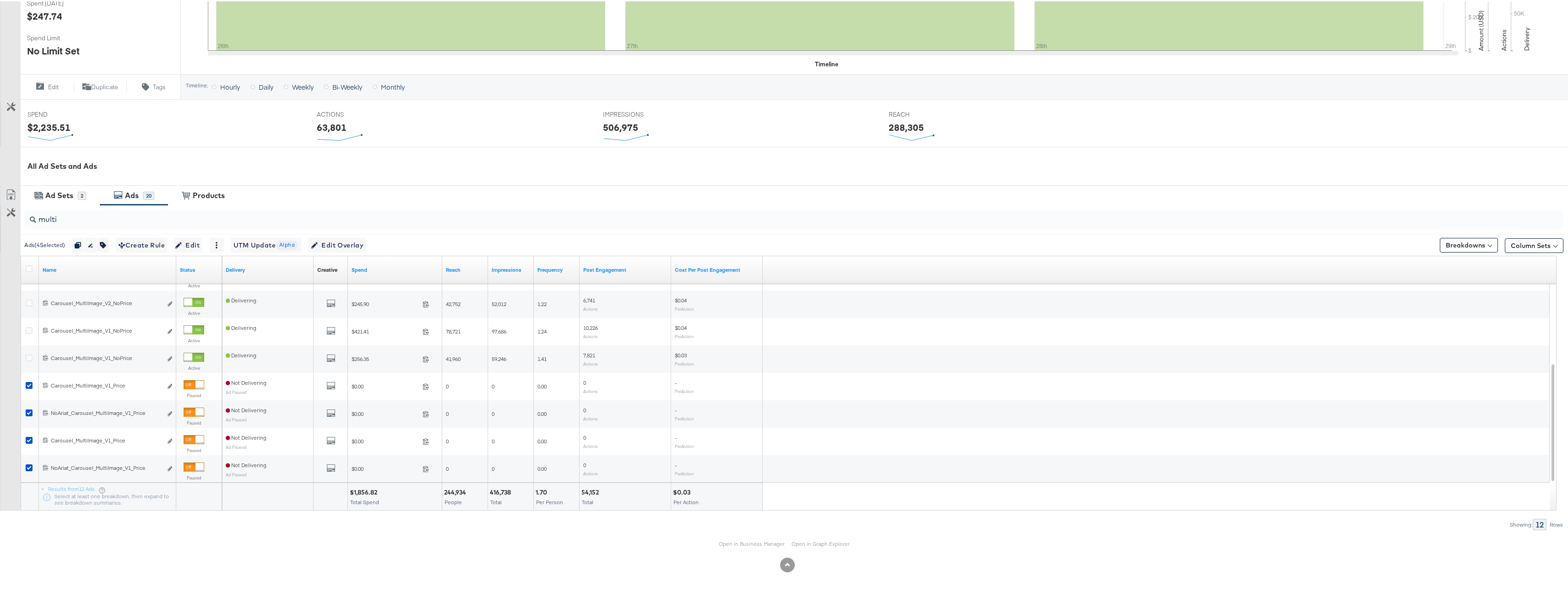
scroll to position [0, 0]
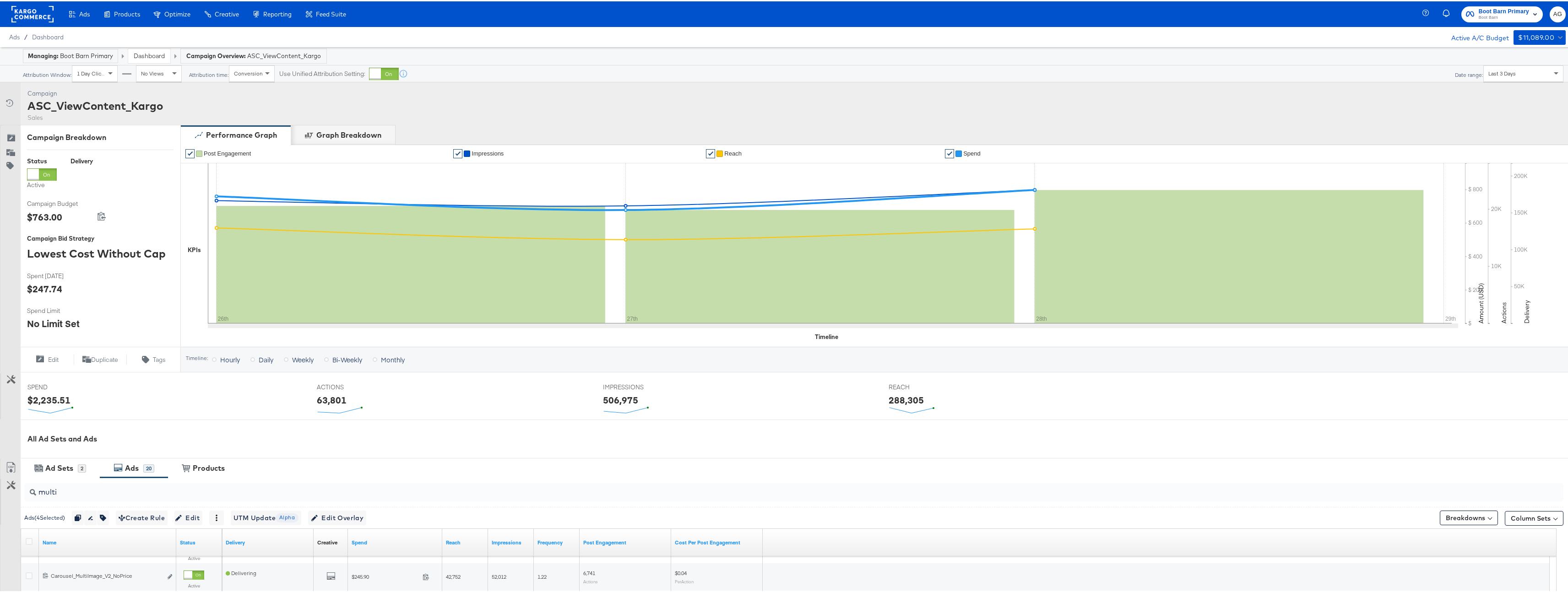
click at [143, 53] on link "Dashboard" at bounding box center [150, 55] width 31 height 9
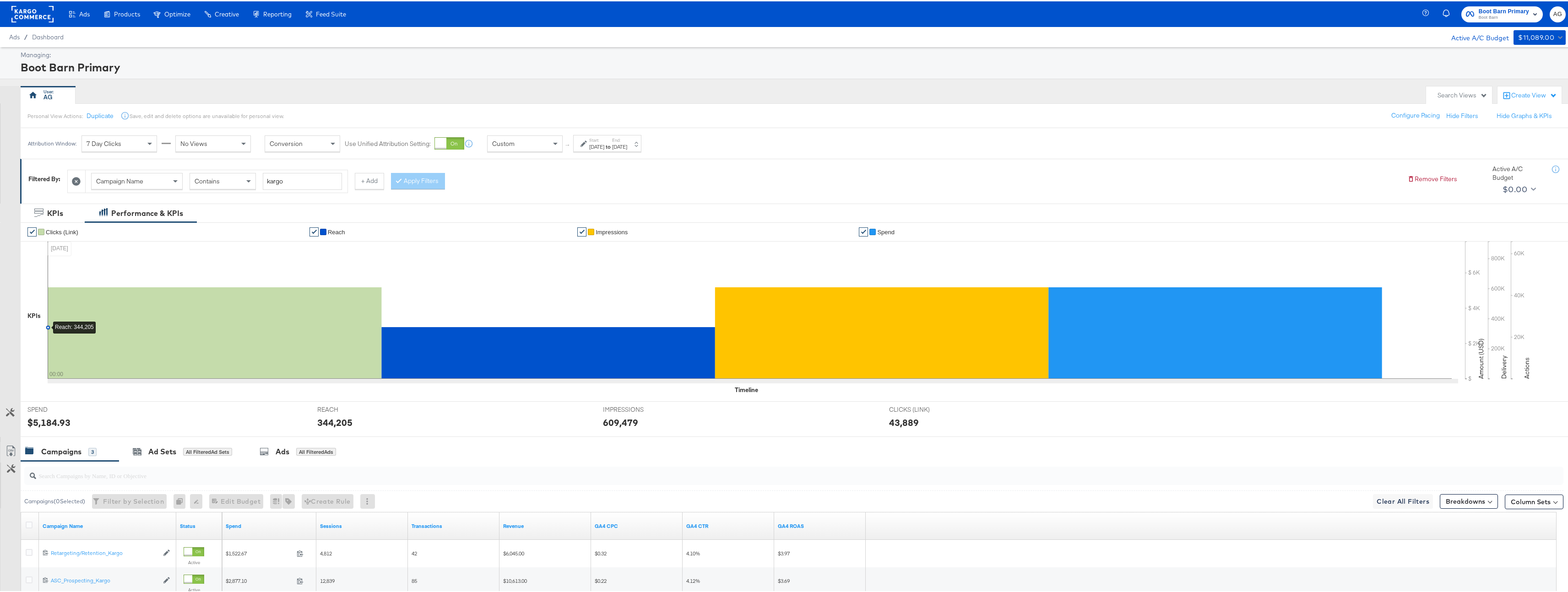
scroll to position [123, 0]
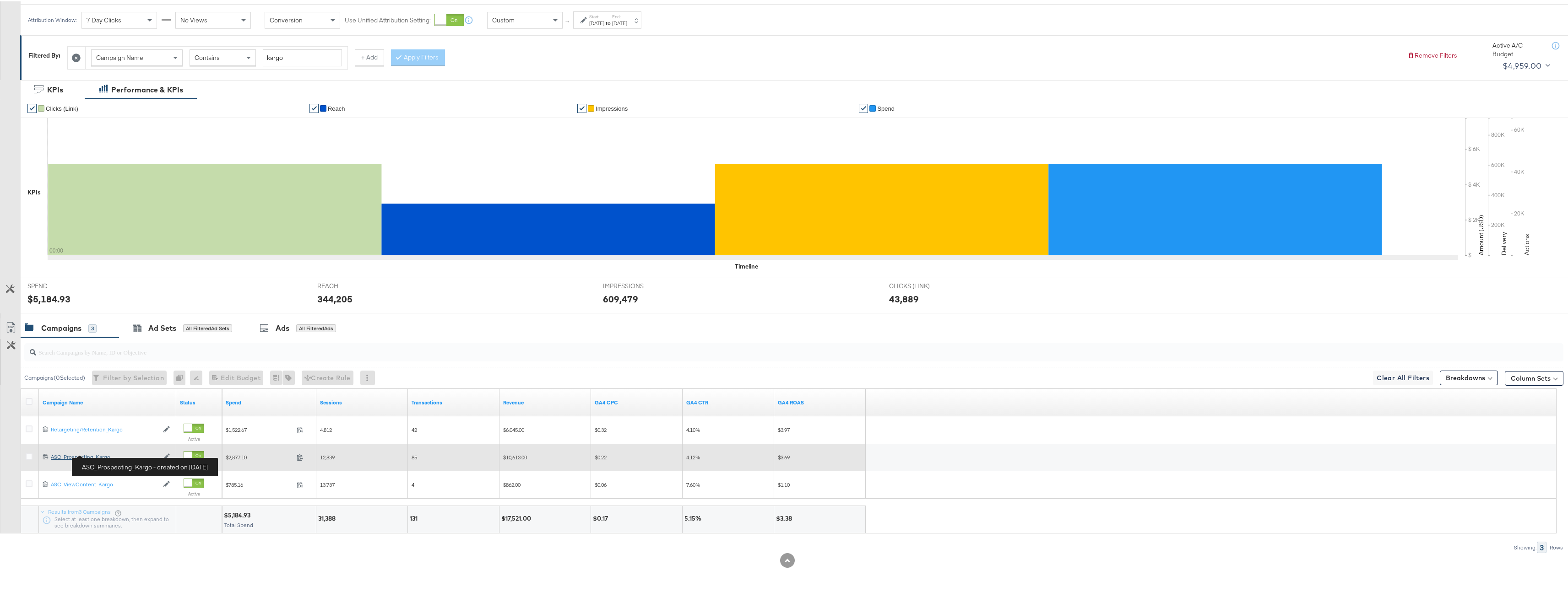
click at [91, 459] on div "ASC_Prospecting_Kargo ASC_Prospecting_Kargo" at bounding box center [104, 456] width 108 height 7
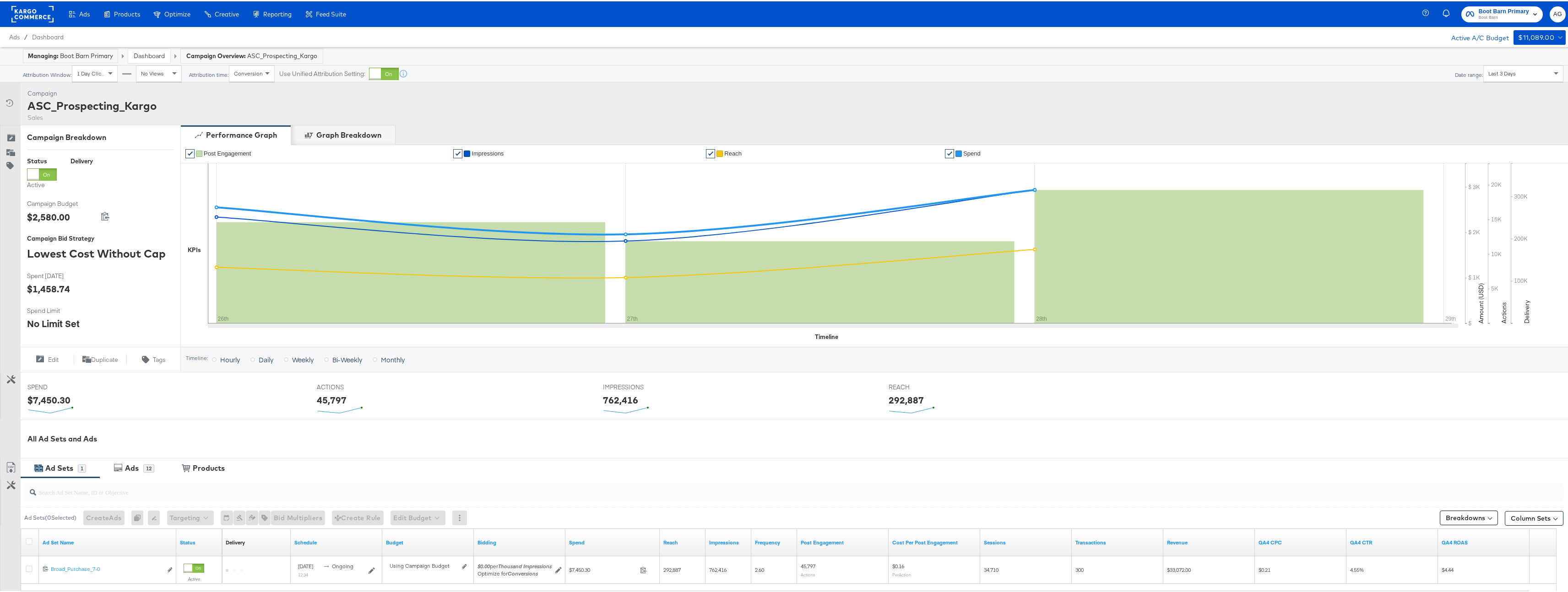
scroll to position [108, 0]
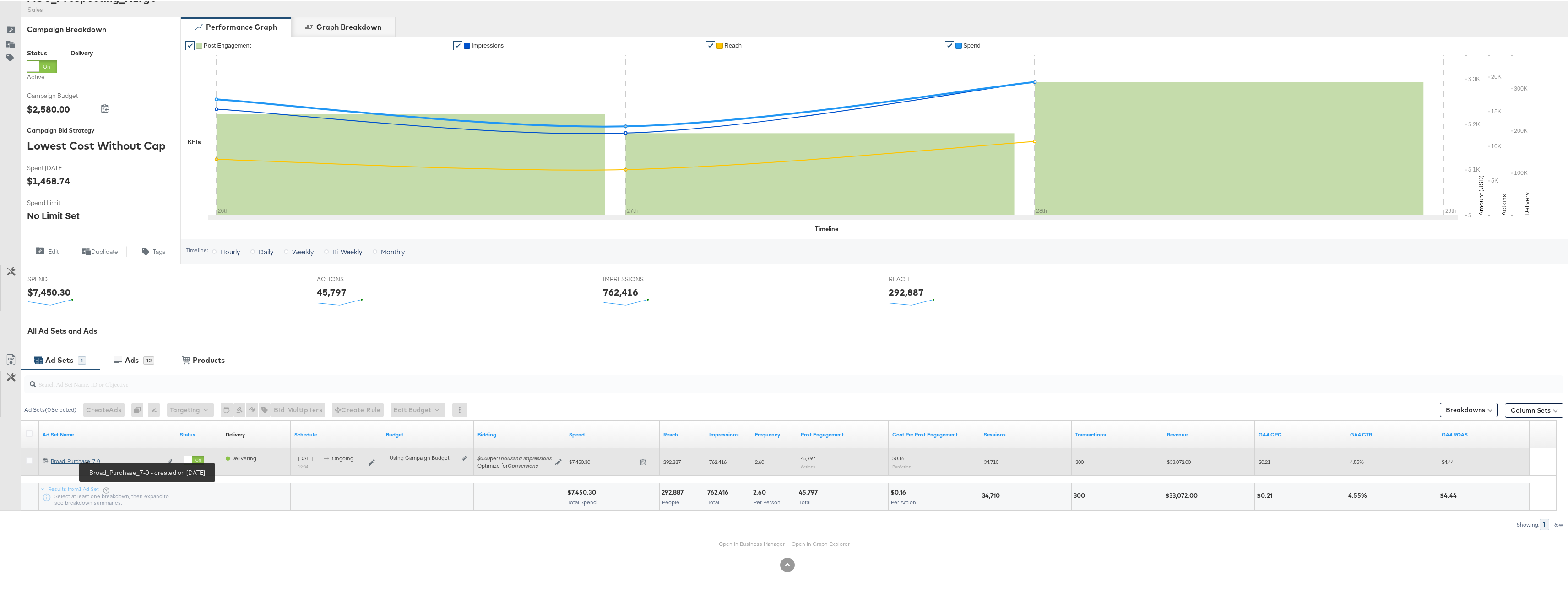
click at [78, 459] on div "Broad_Purchase_7-0 Broad_Purchase_7-0" at bounding box center [106, 460] width 111 height 7
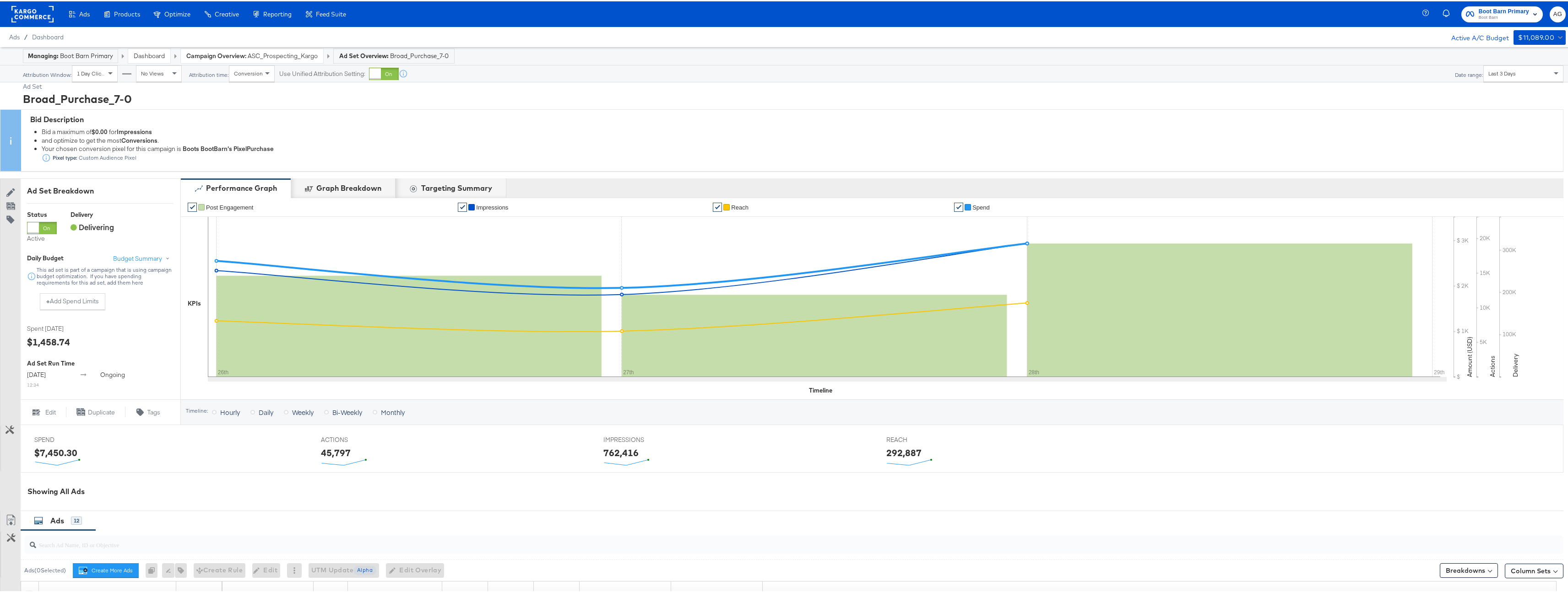
click at [142, 53] on link "Dashboard" at bounding box center [150, 55] width 31 height 9
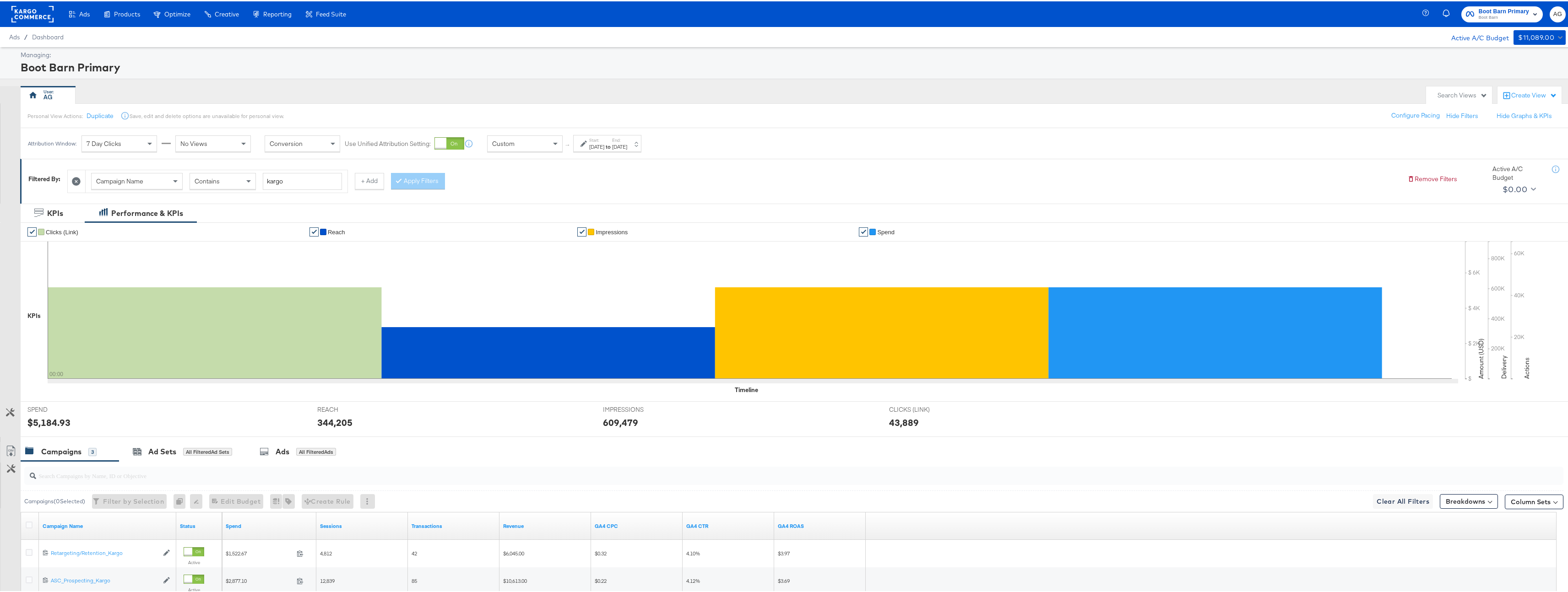
scroll to position [123, 0]
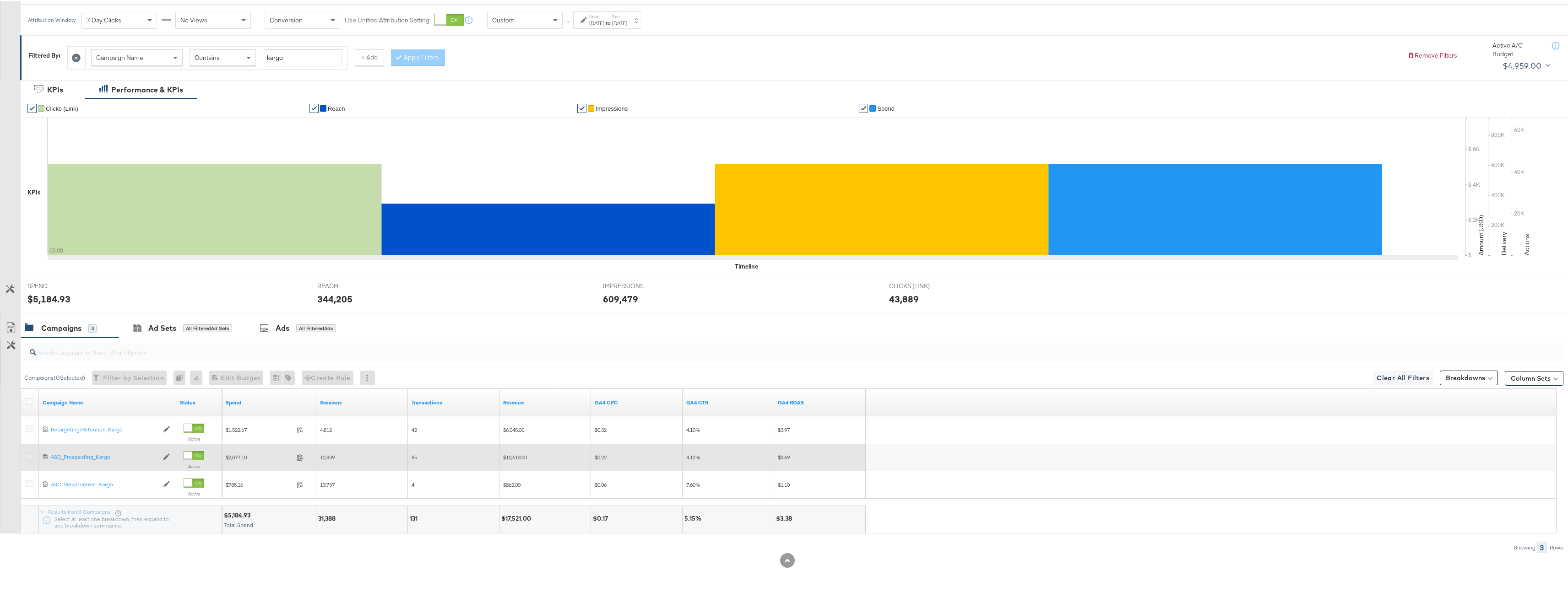
click at [30, 457] on icon at bounding box center [29, 455] width 7 height 7
click at [0, 0] on input "checkbox" at bounding box center [0, 0] width 0 height 0
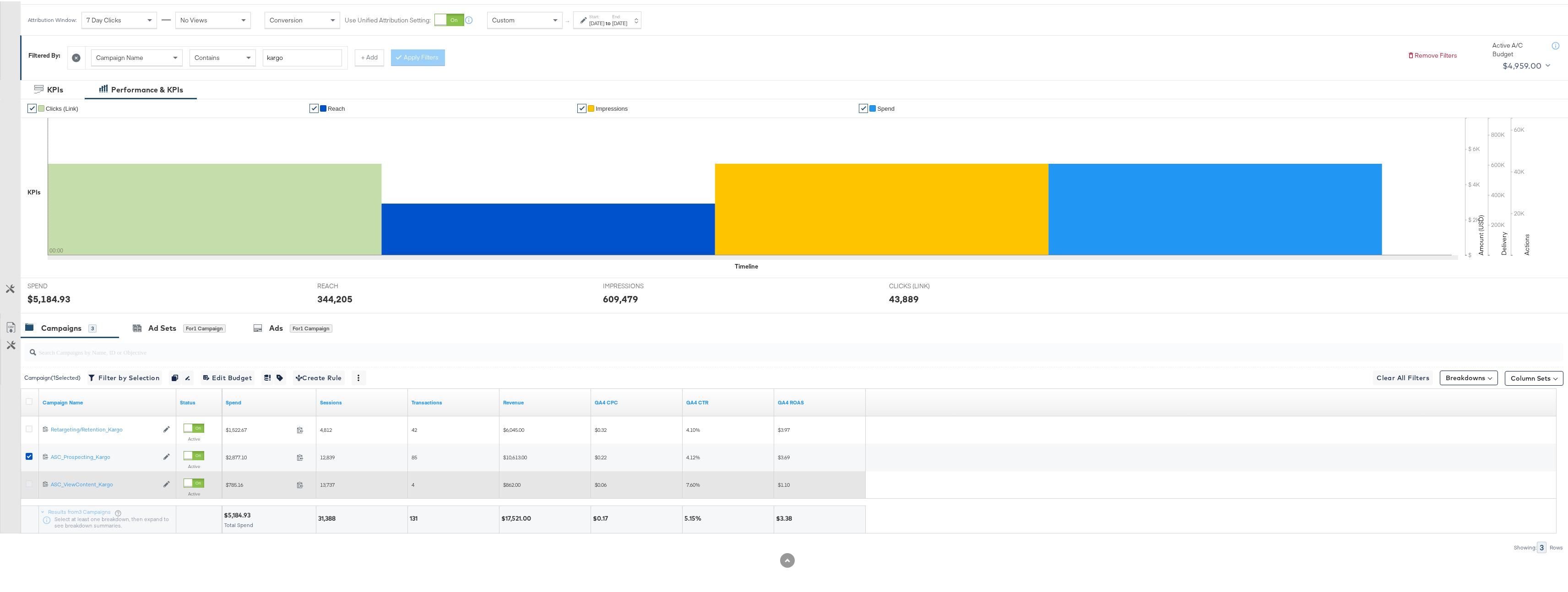
click at [30, 482] on icon at bounding box center [29, 483] width 7 height 7
click at [0, 0] on input "checkbox" at bounding box center [0, 0] width 0 height 0
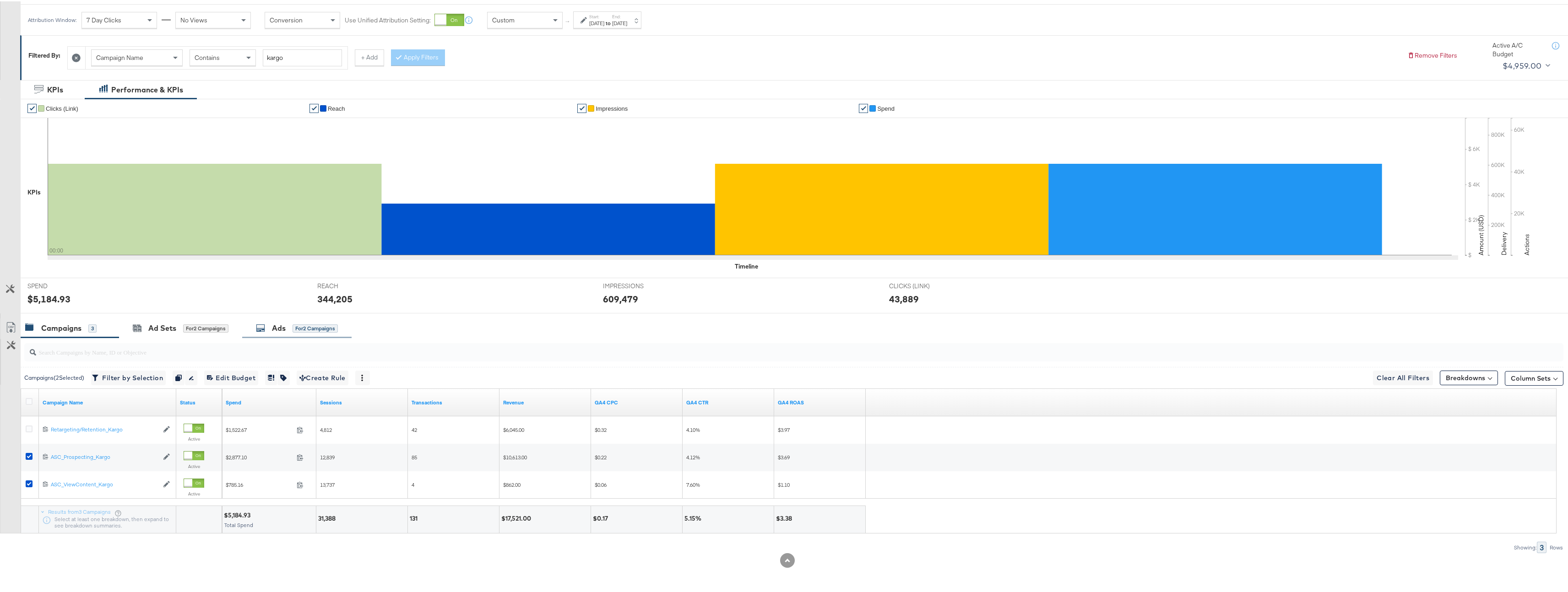
click at [282, 328] on div "Ads" at bounding box center [279, 327] width 14 height 11
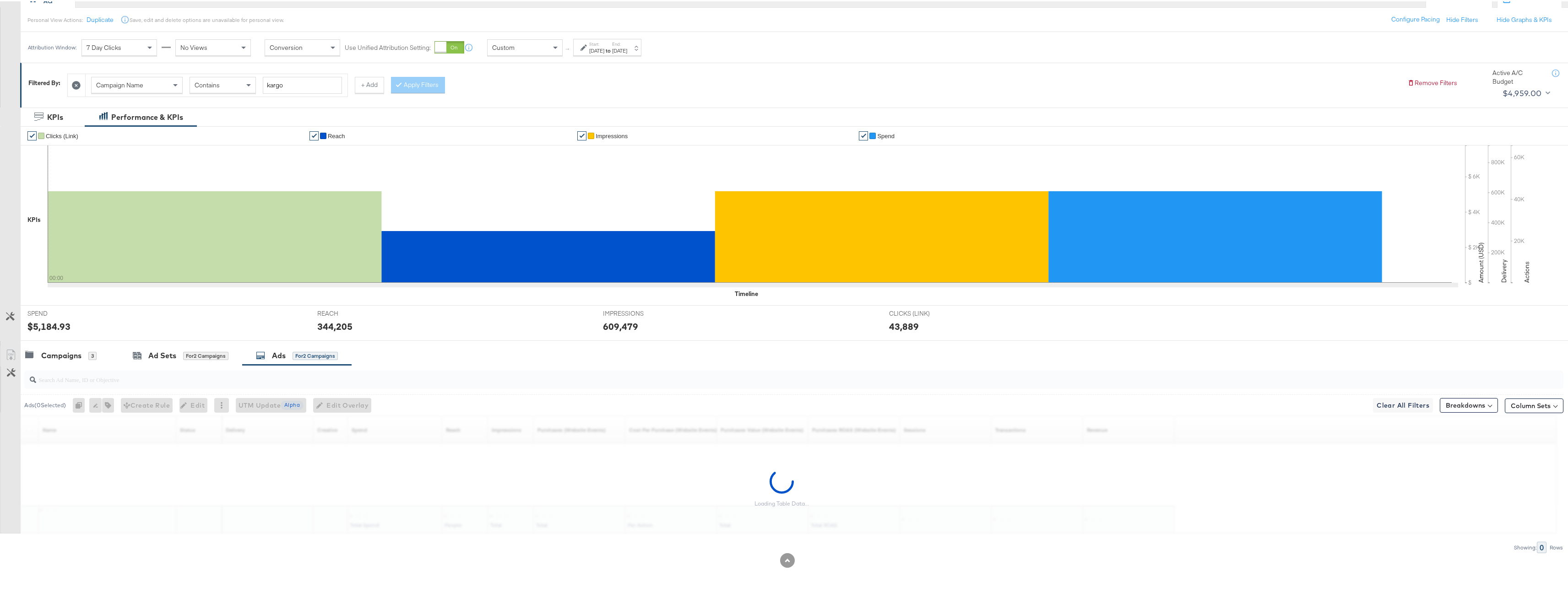
scroll to position [96, 0]
click at [120, 383] on input "search" at bounding box center [726, 374] width 1381 height 18
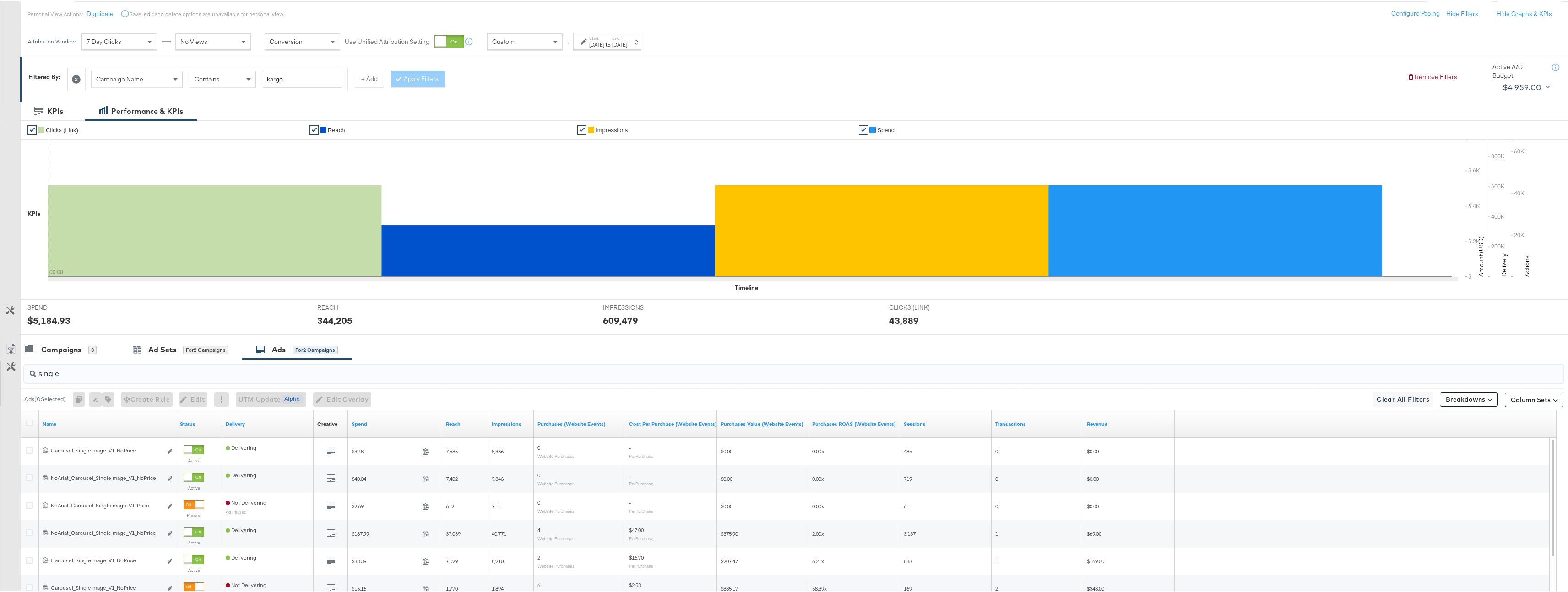
scroll to position [234, 0]
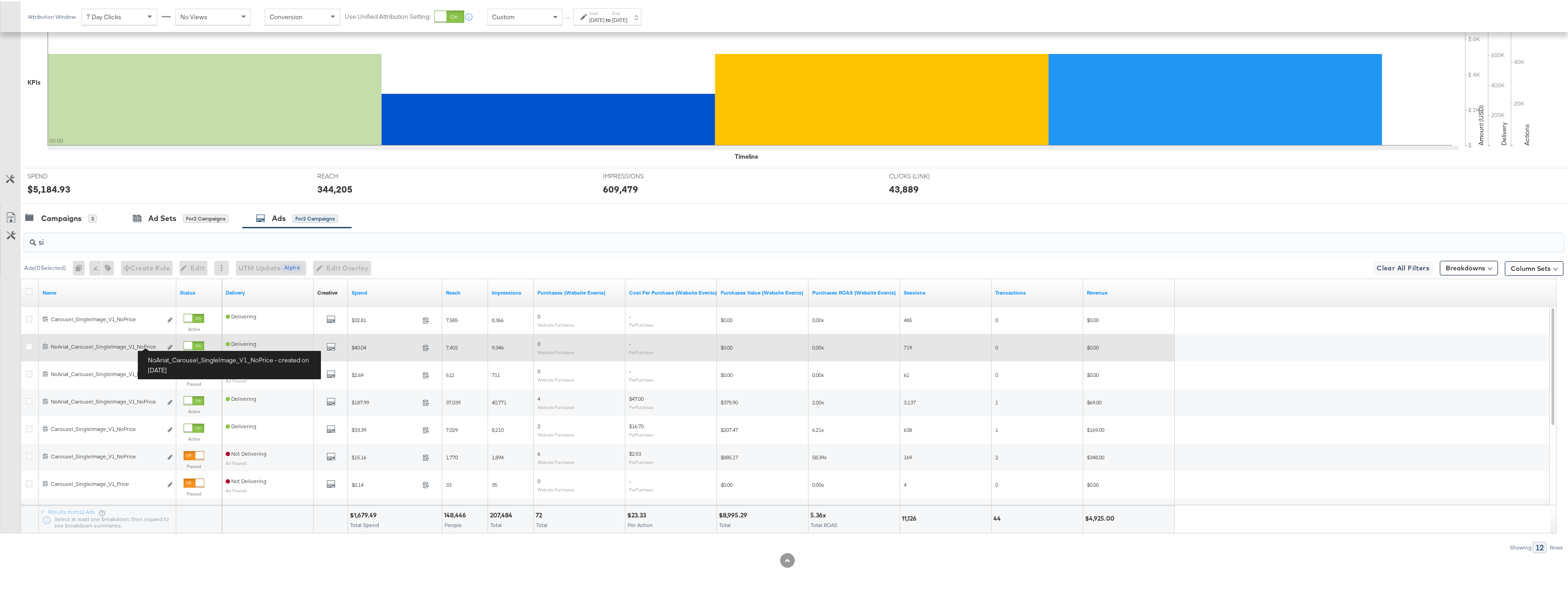
type input "s"
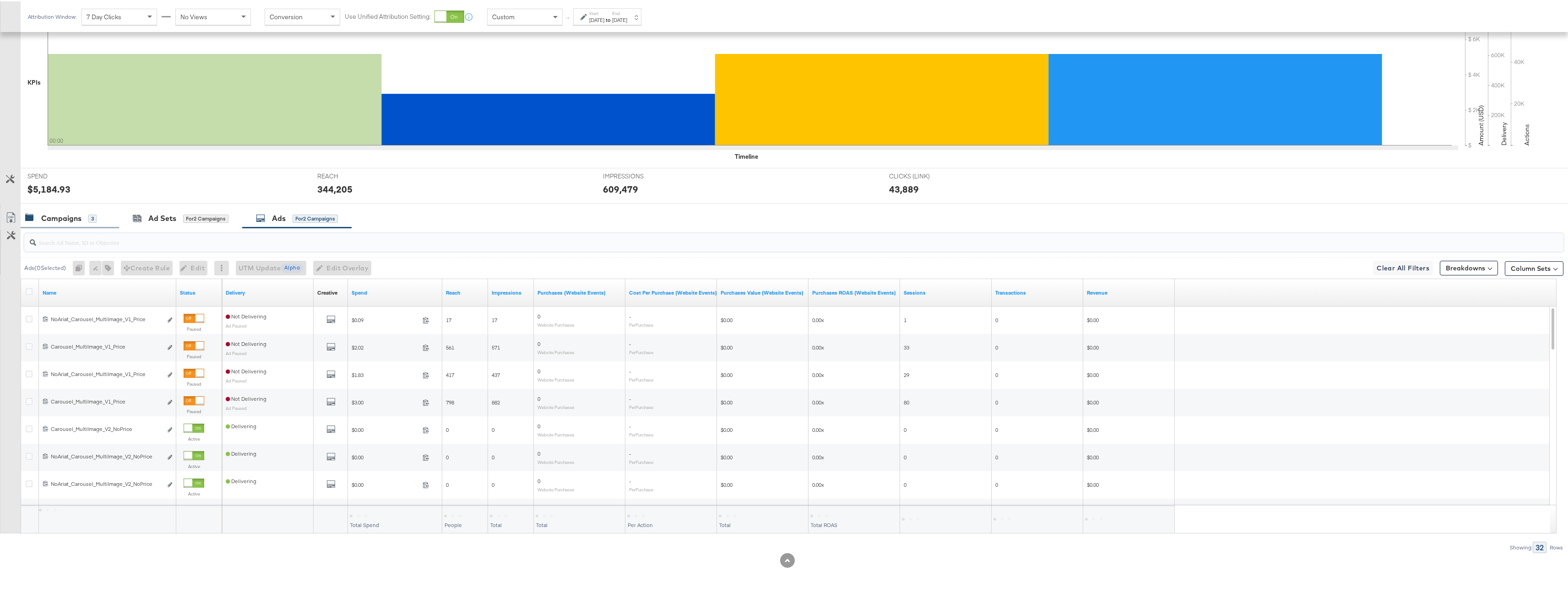
click at [88, 219] on div "3" at bounding box center [93, 217] width 9 height 9
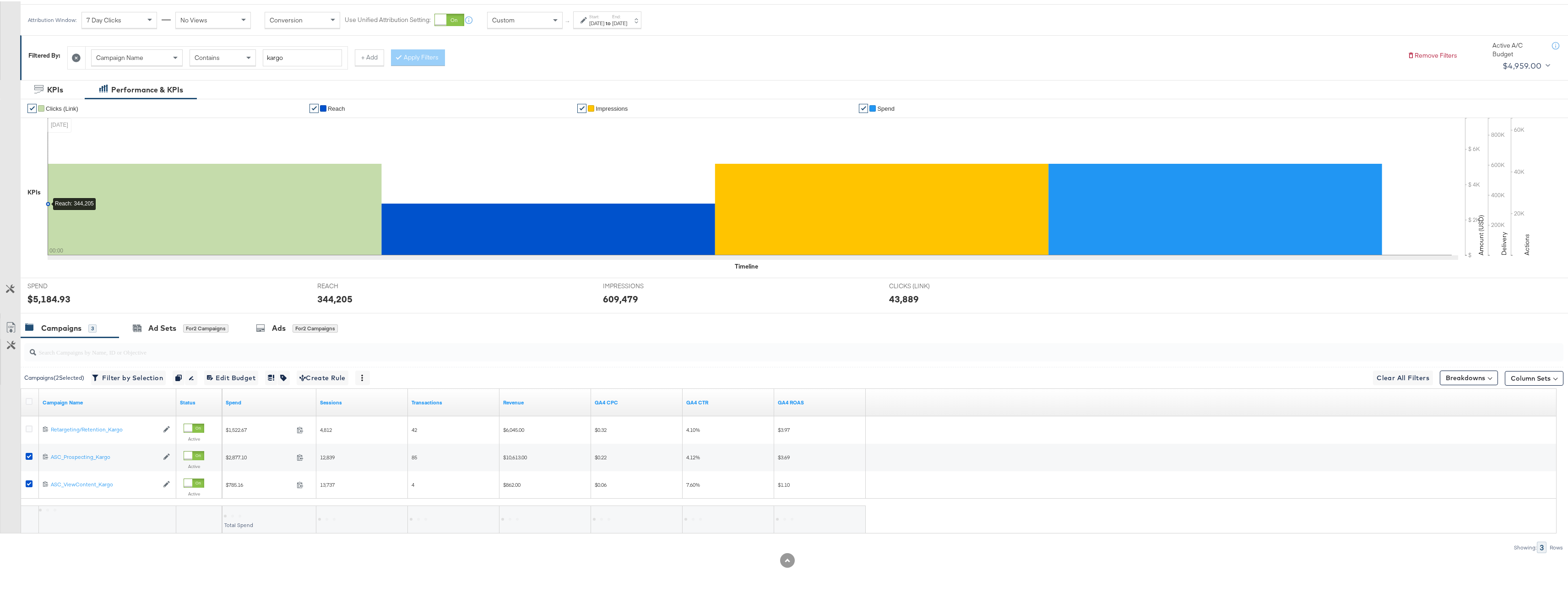
scroll to position [123, 0]
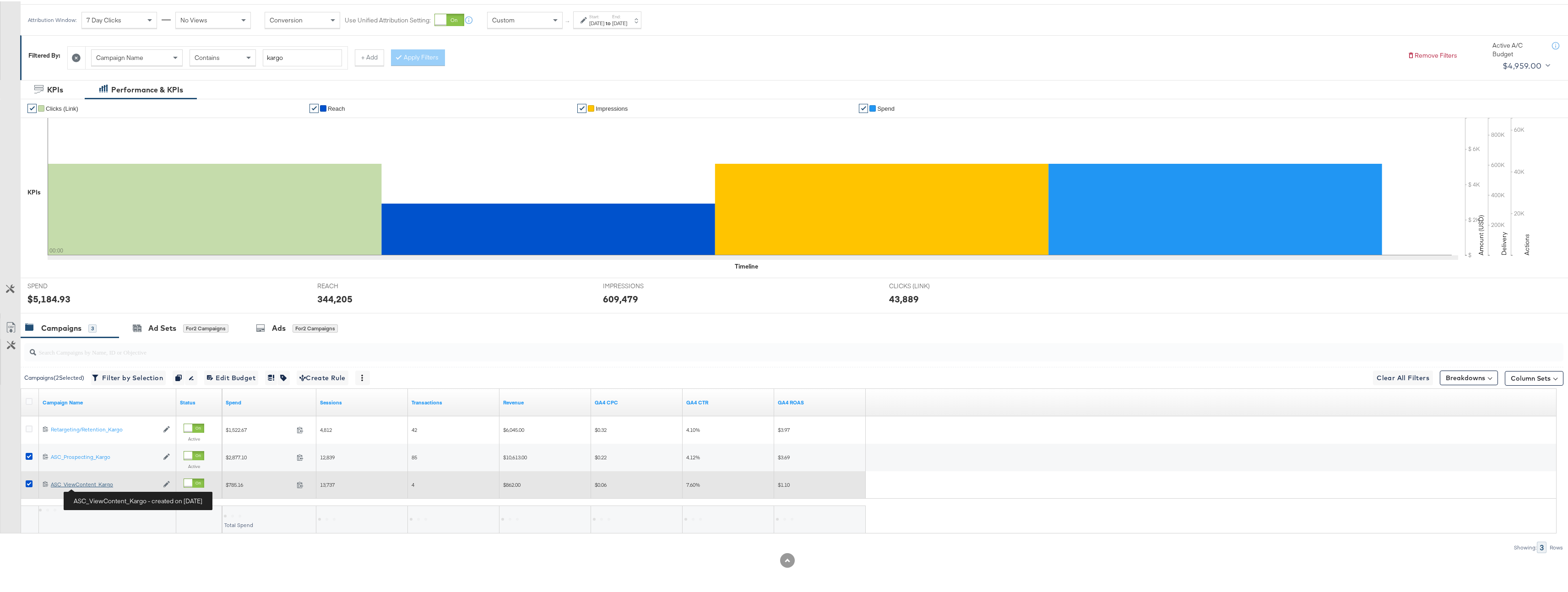
click at [98, 483] on div "ASC_ViewContent_Kargo ASC_ViewContent_Kargo" at bounding box center [104, 483] width 108 height 7
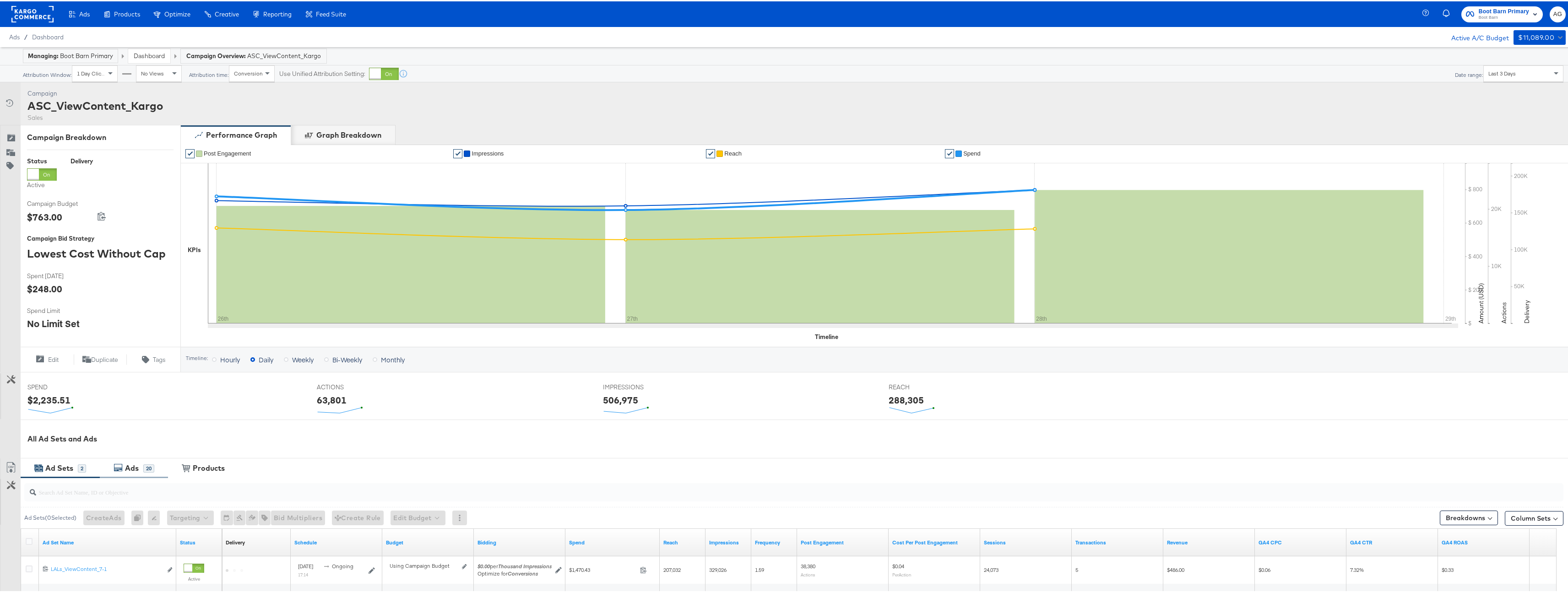
click at [151, 469] on div "20" at bounding box center [148, 467] width 11 height 9
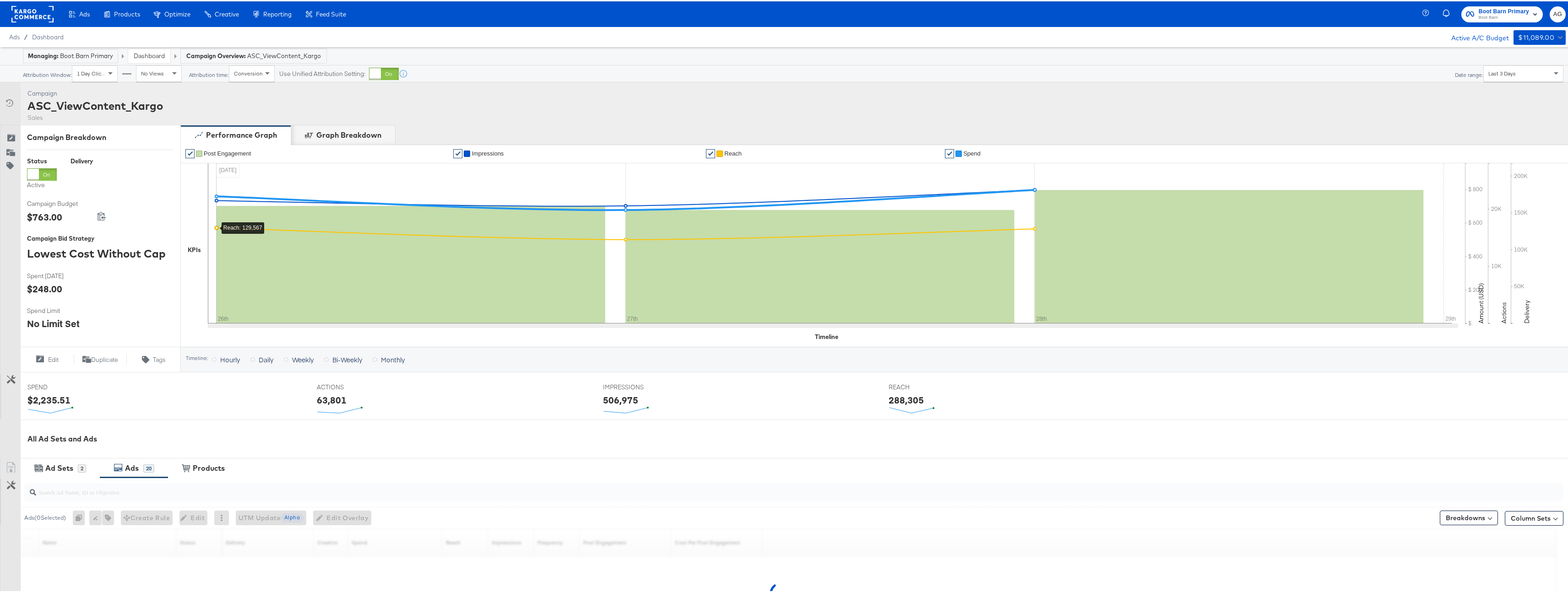
scroll to position [135, 0]
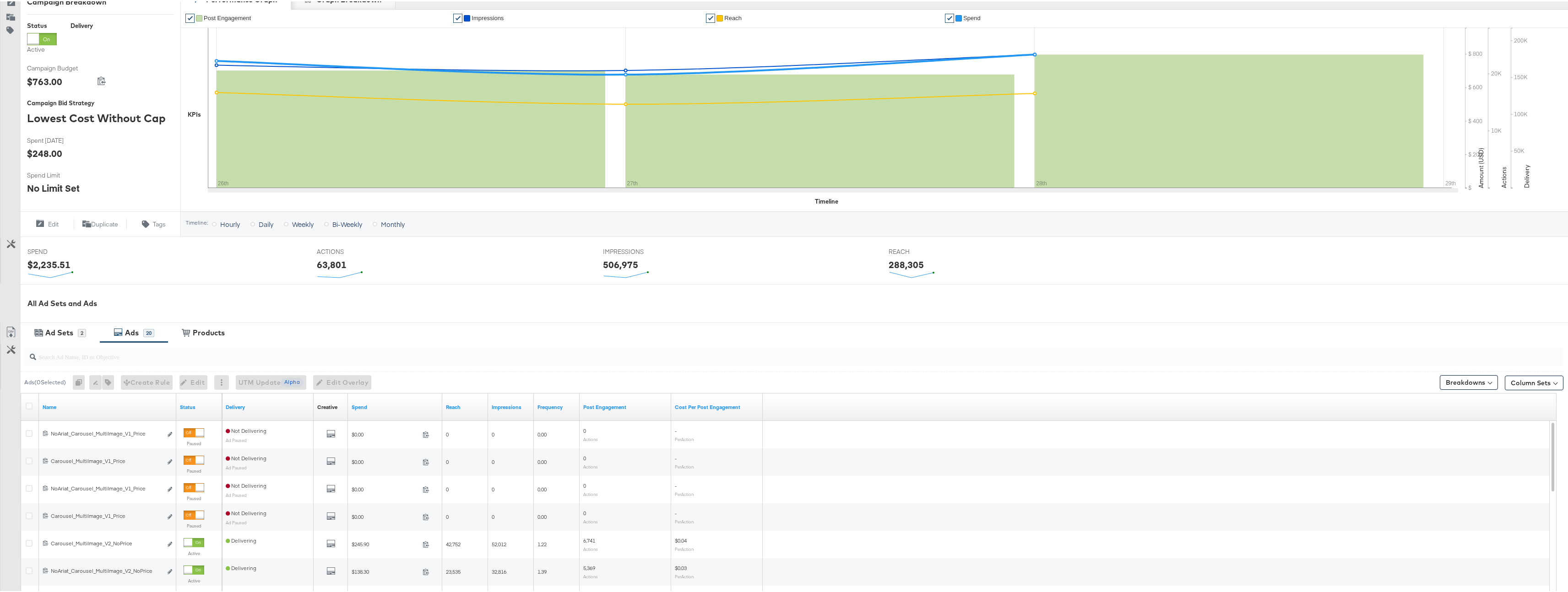
click at [150, 358] on input "search" at bounding box center [726, 351] width 1381 height 18
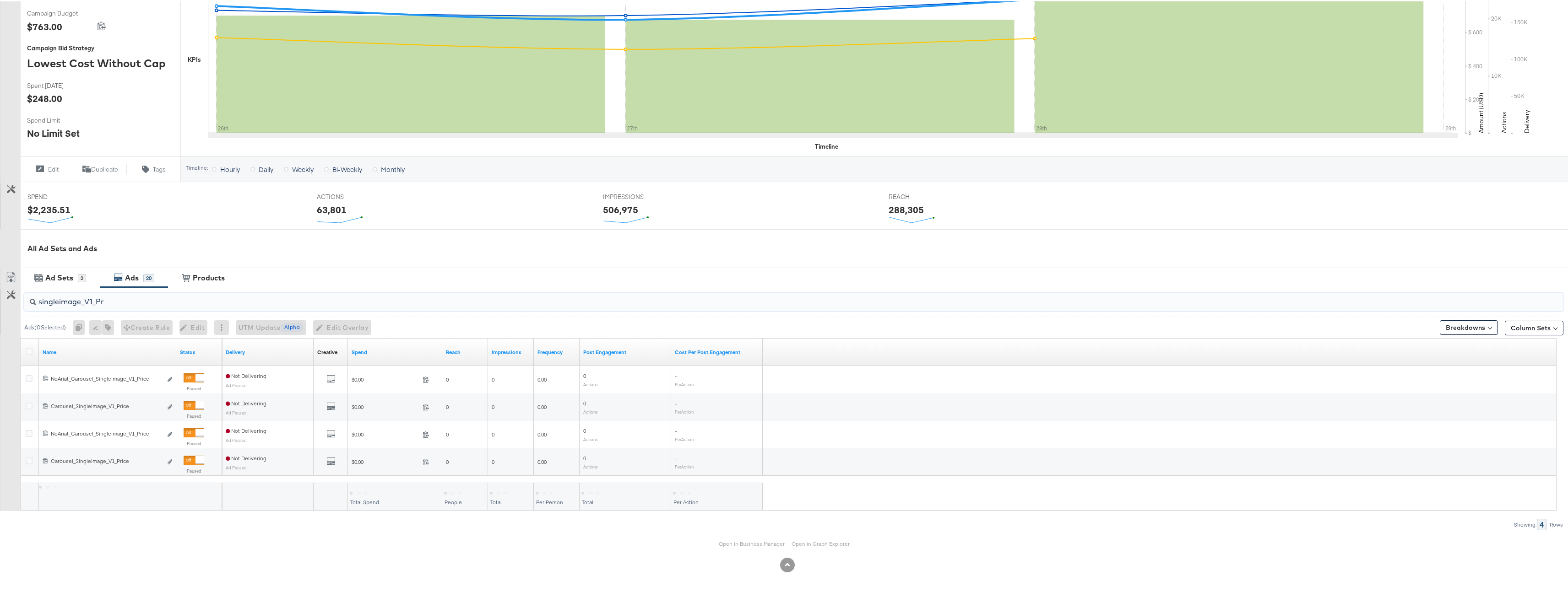
scroll to position [190, 0]
type input "singleimage_V1_Pri"
click at [26, 354] on div at bounding box center [30, 350] width 9 height 9
click at [26, 350] on icon at bounding box center [29, 350] width 7 height 7
click at [0, 0] on input "checkbox" at bounding box center [0, 0] width 0 height 0
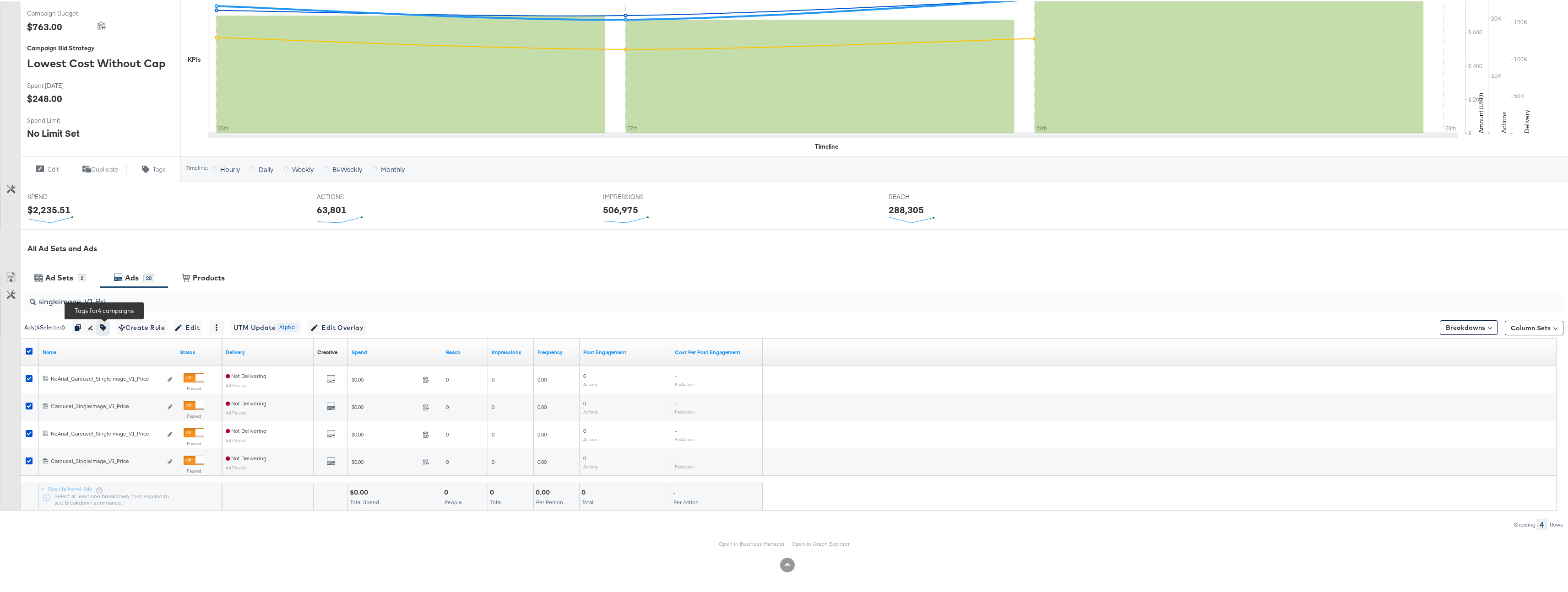
click at [105, 328] on icon "button" at bounding box center [103, 326] width 6 height 6
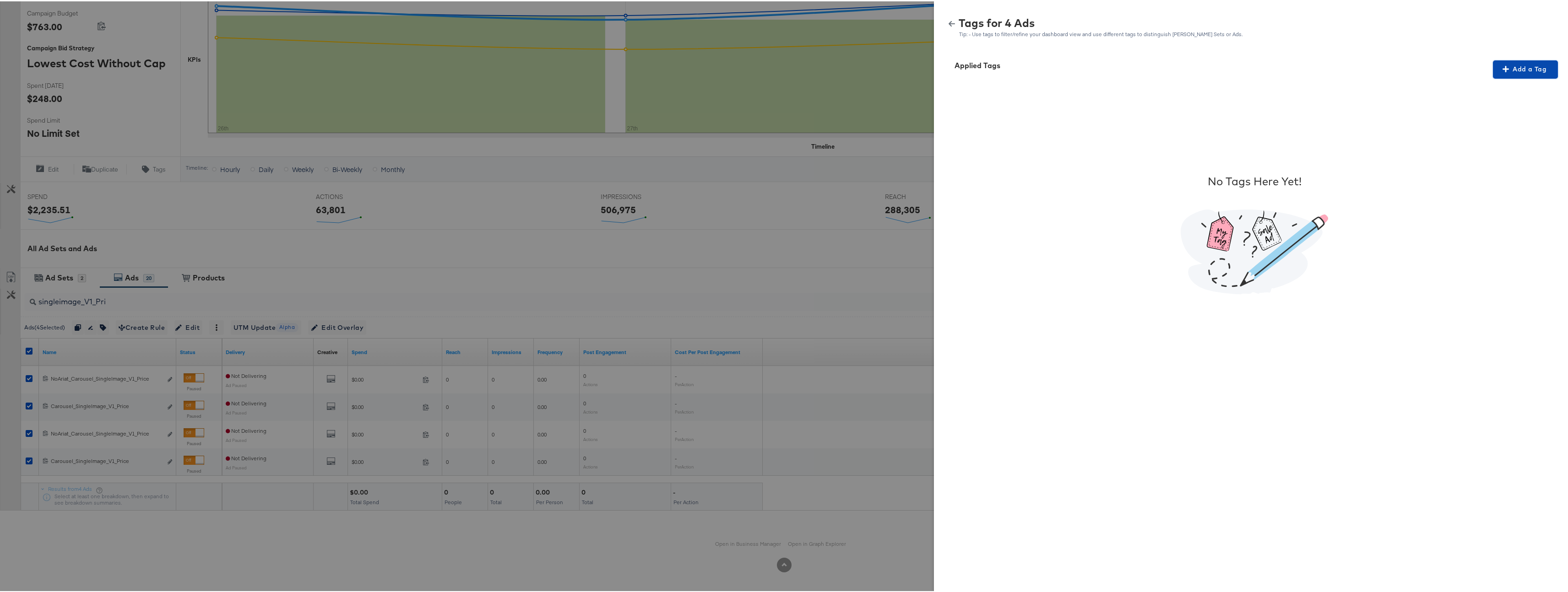
click at [1519, 61] on button "Add a Tag" at bounding box center [1525, 68] width 65 height 19
click at [1497, 127] on div "Search or Add Tag Name" at bounding box center [1520, 128] width 93 height 16
type input "Price Strike"
click at [1507, 128] on span "Apply" at bounding box center [1520, 133] width 58 height 13
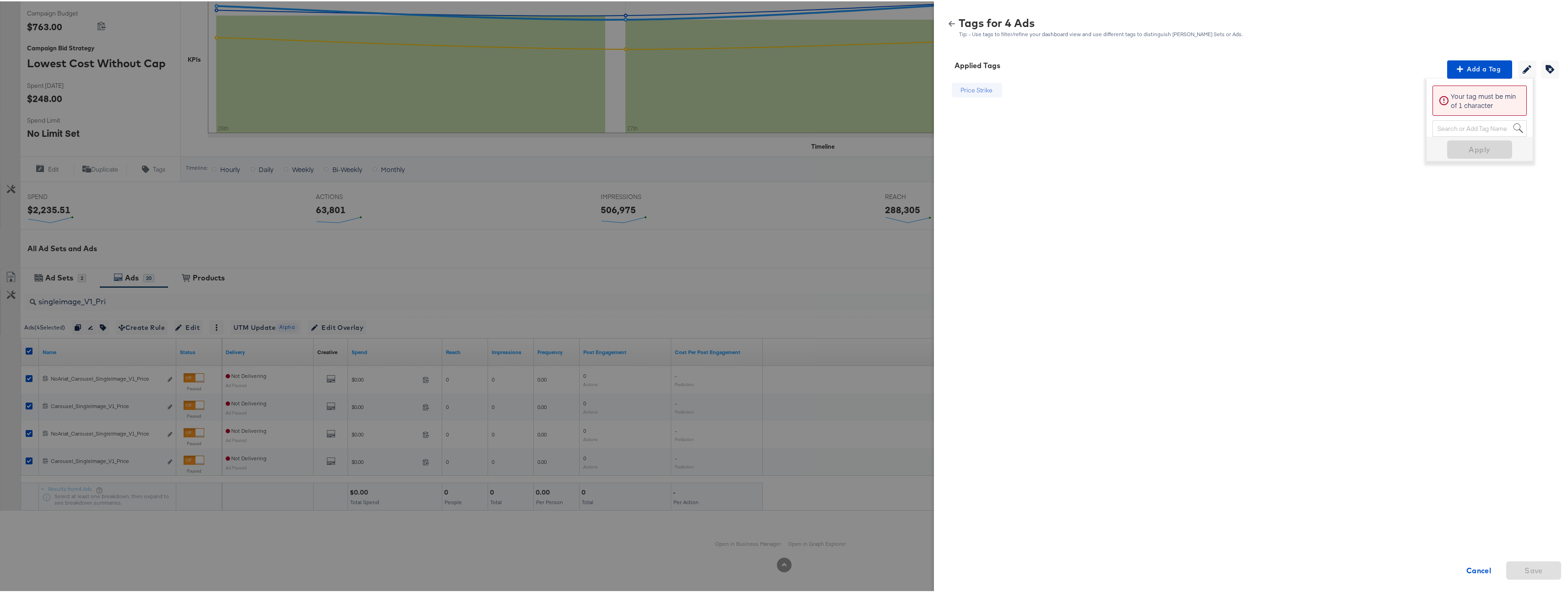
click at [949, 21] on icon "button" at bounding box center [951, 22] width 6 height 6
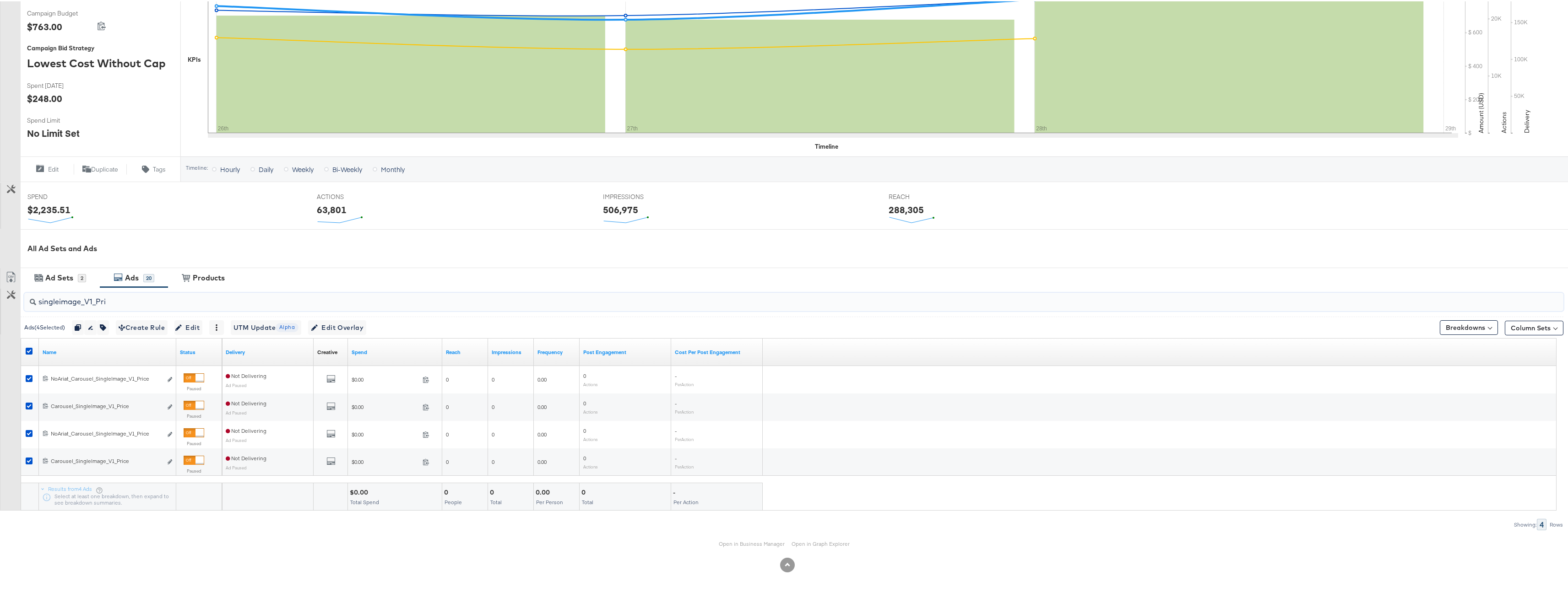
click at [110, 298] on input "singleimage_V1_Pri" at bounding box center [726, 296] width 1381 height 18
type input "singleimage_V1_no"
click at [30, 348] on icon at bounding box center [29, 350] width 7 height 7
click at [0, 0] on input "checkbox" at bounding box center [0, 0] width 0 height 0
click at [26, 350] on icon at bounding box center [29, 350] width 7 height 7
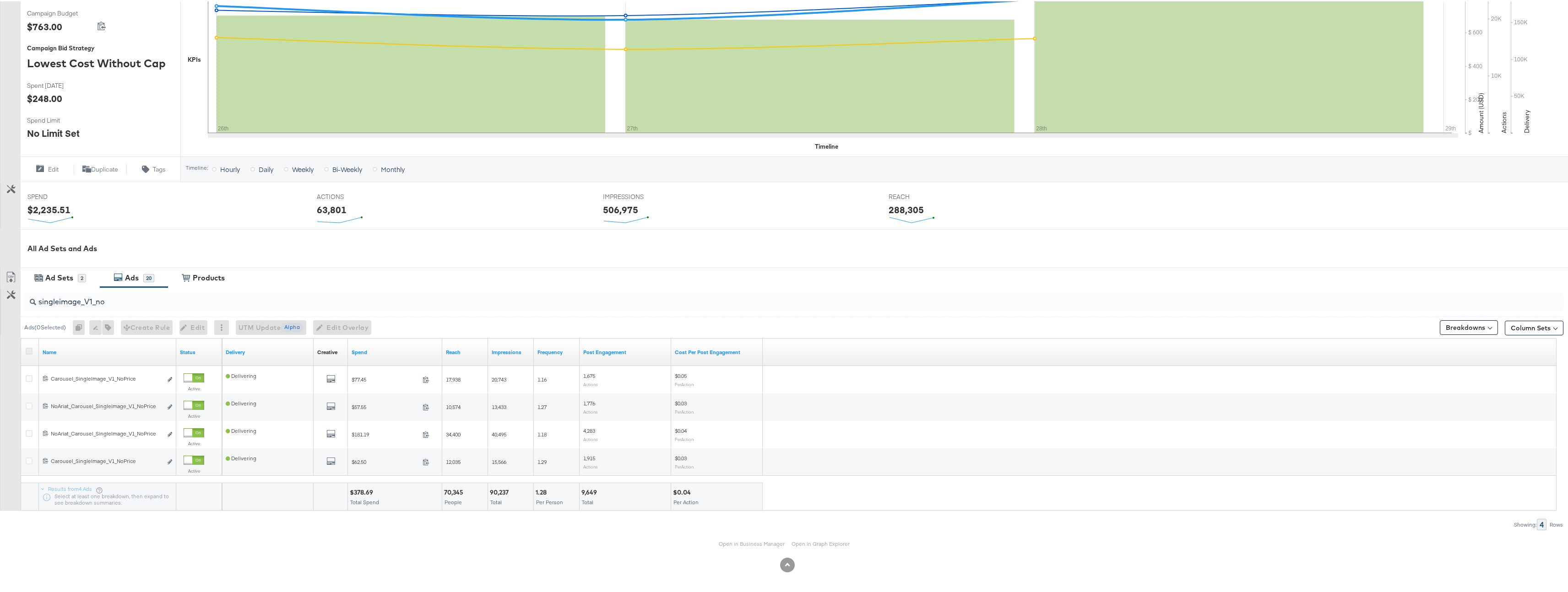
click at [0, 0] on input "checkbox" at bounding box center [0, 0] width 0 height 0
click at [109, 325] on button "button" at bounding box center [103, 326] width 12 height 15
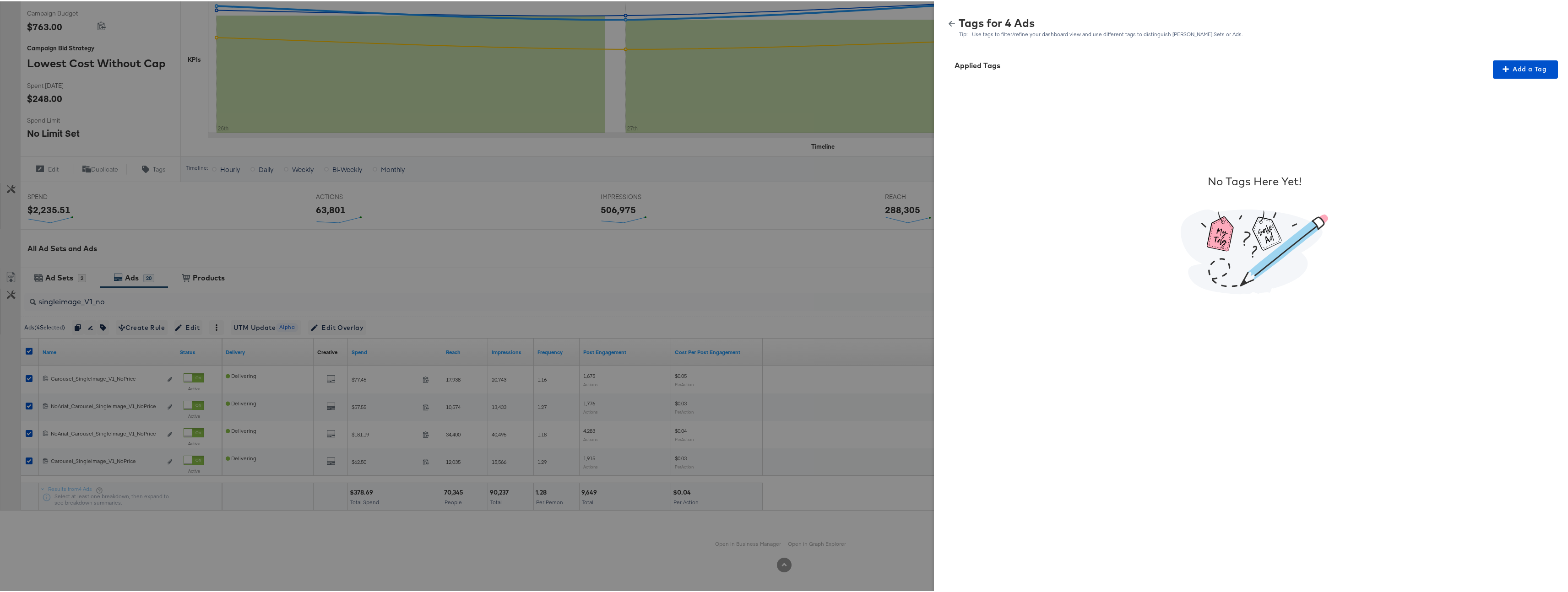
click at [1504, 55] on div "Applied Tags Add a Tag No Tags Here Yet!" at bounding box center [1254, 320] width 641 height 545
click at [1508, 68] on span "Add a Tag" at bounding box center [1525, 68] width 58 height 11
click at [1487, 133] on div "Search or Add Tag Name" at bounding box center [1520, 128] width 93 height 16
type input "Logo + Border"
click at [1530, 132] on span "Apply" at bounding box center [1520, 133] width 58 height 13
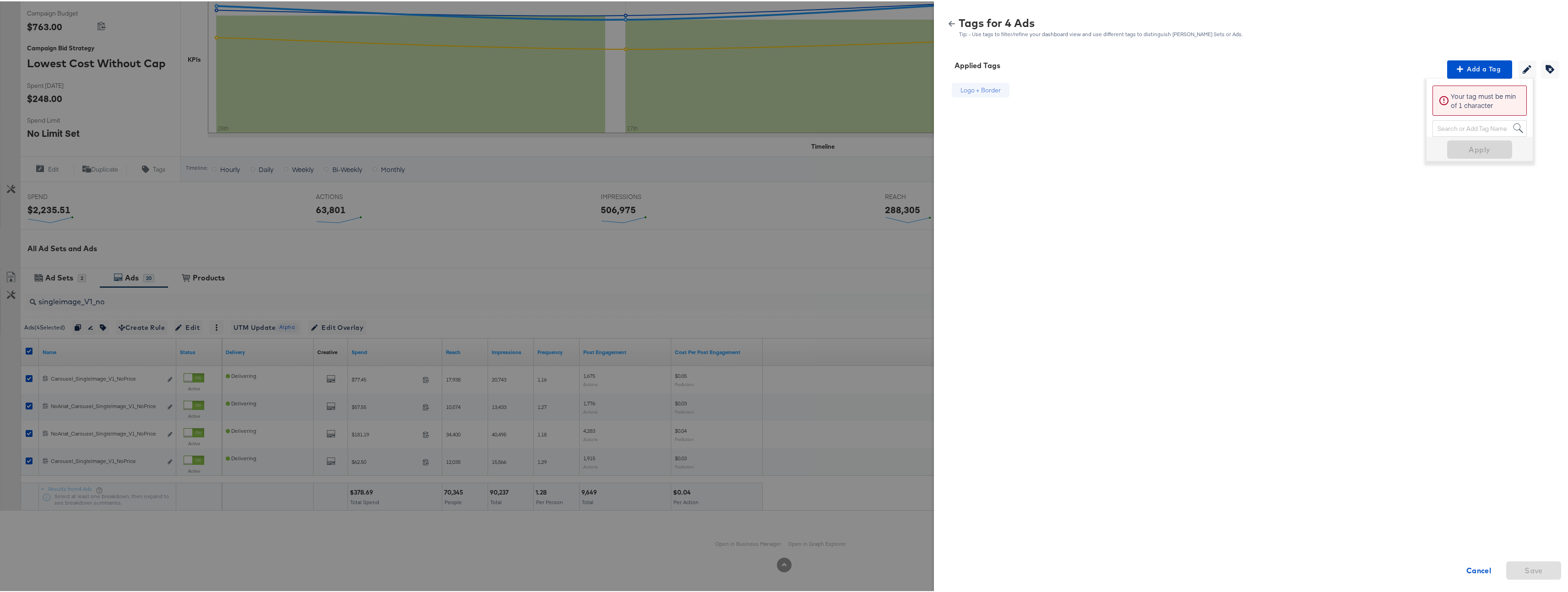
click at [949, 24] on icon "button" at bounding box center [951, 22] width 6 height 6
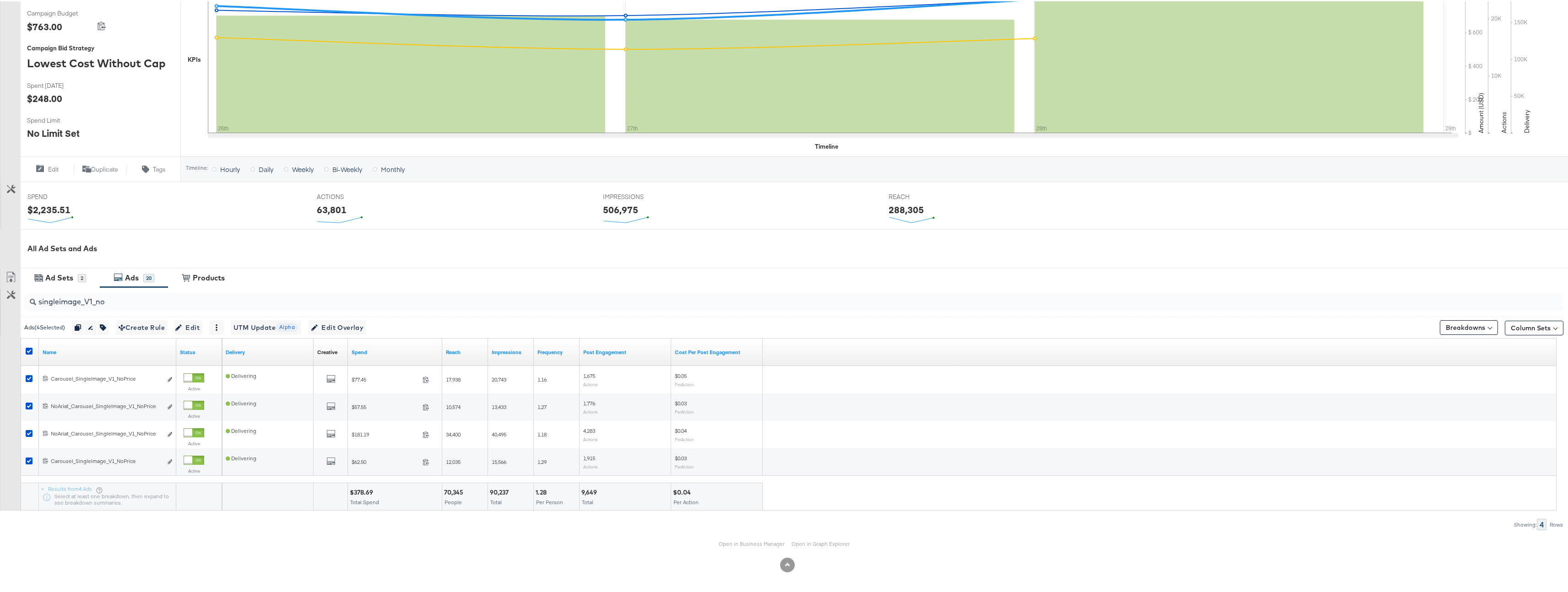
scroll to position [0, 0]
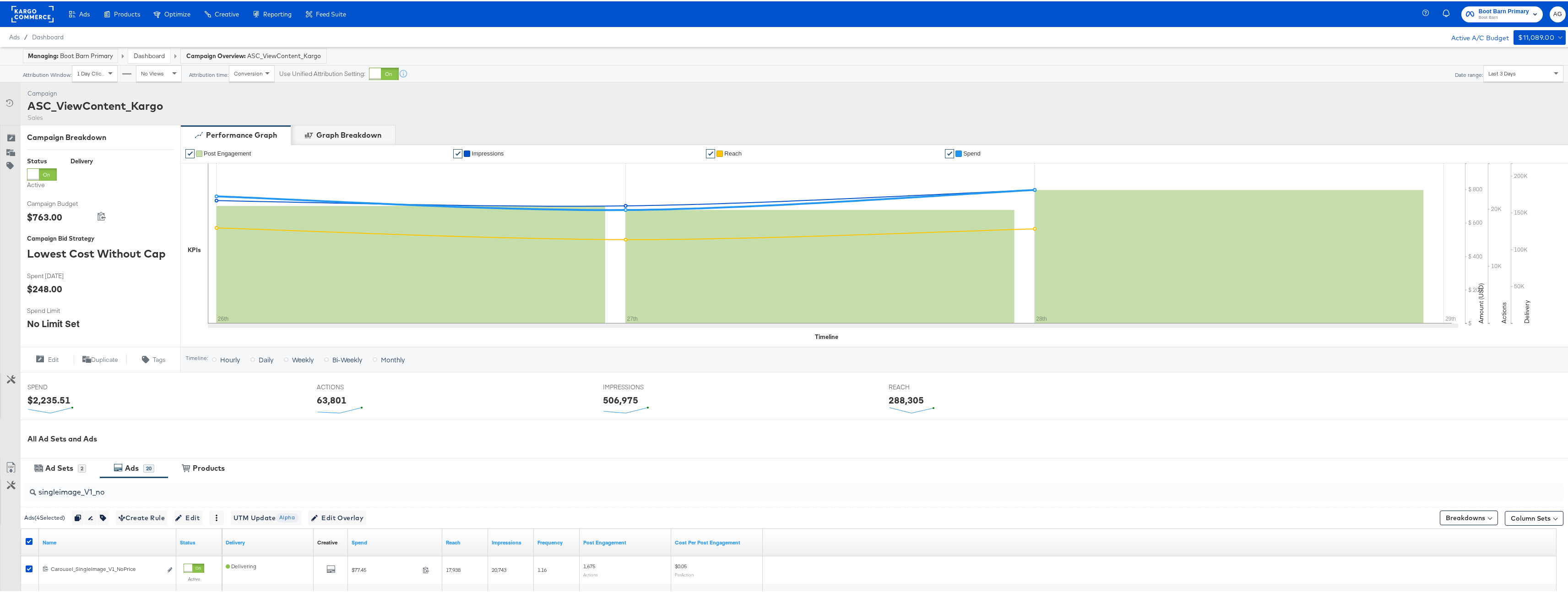
click at [143, 51] on link "Dashboard" at bounding box center [150, 55] width 31 height 9
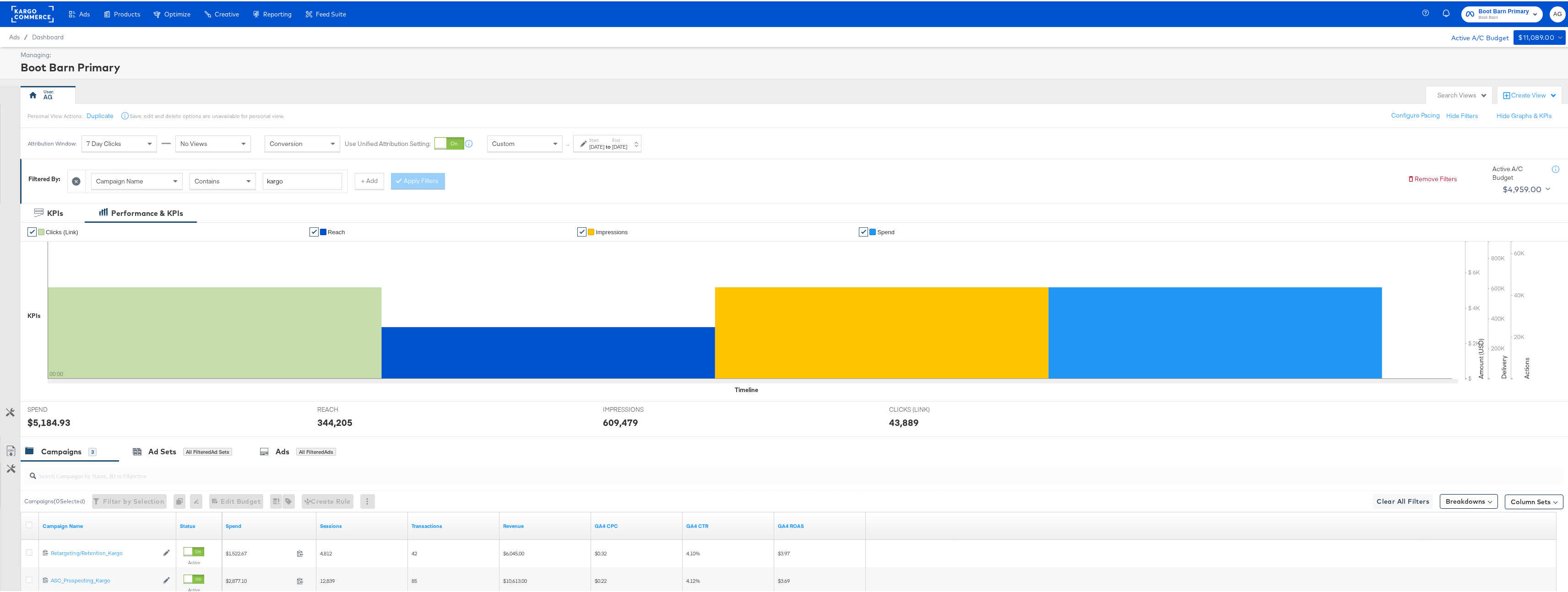
scroll to position [123, 0]
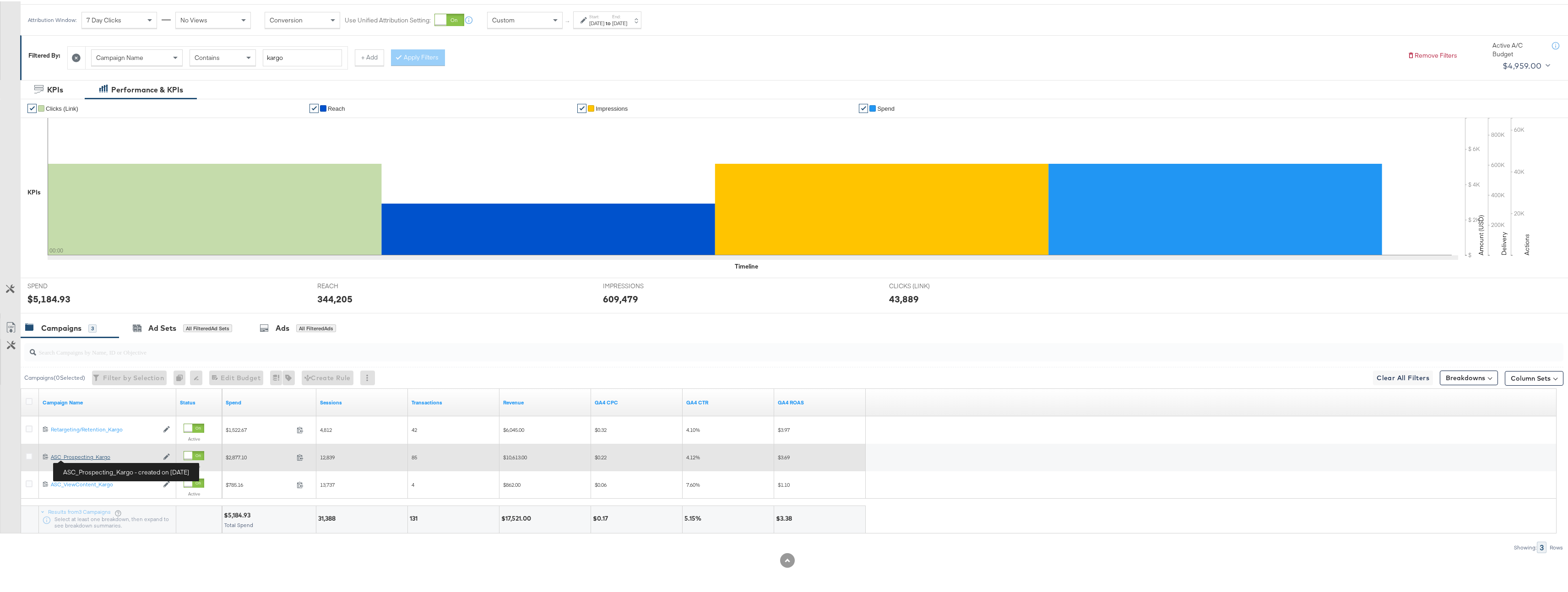
click at [86, 457] on div "ASC_Prospecting_Kargo ASC_Prospecting_Kargo" at bounding box center [104, 456] width 108 height 7
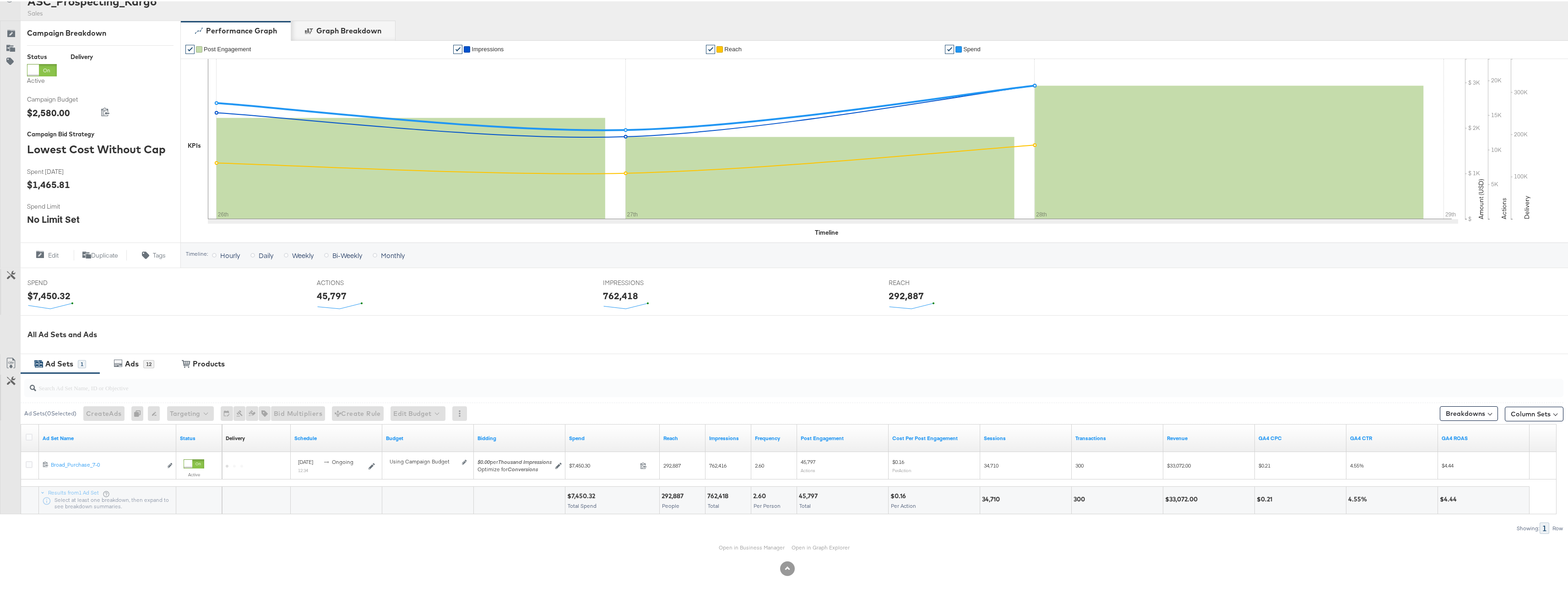
scroll to position [108, 0]
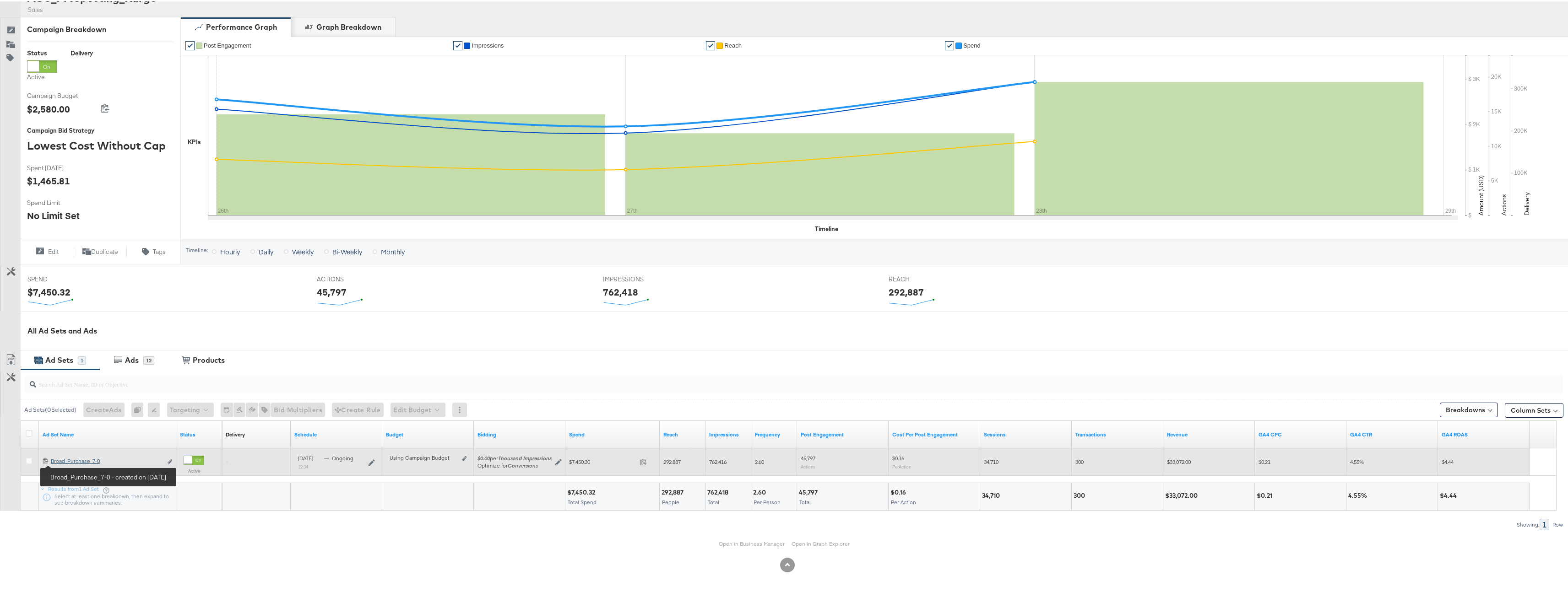
click at [68, 463] on div "Broad_Purchase_7-0 Broad_Purchase_7-0" at bounding box center [106, 460] width 111 height 7
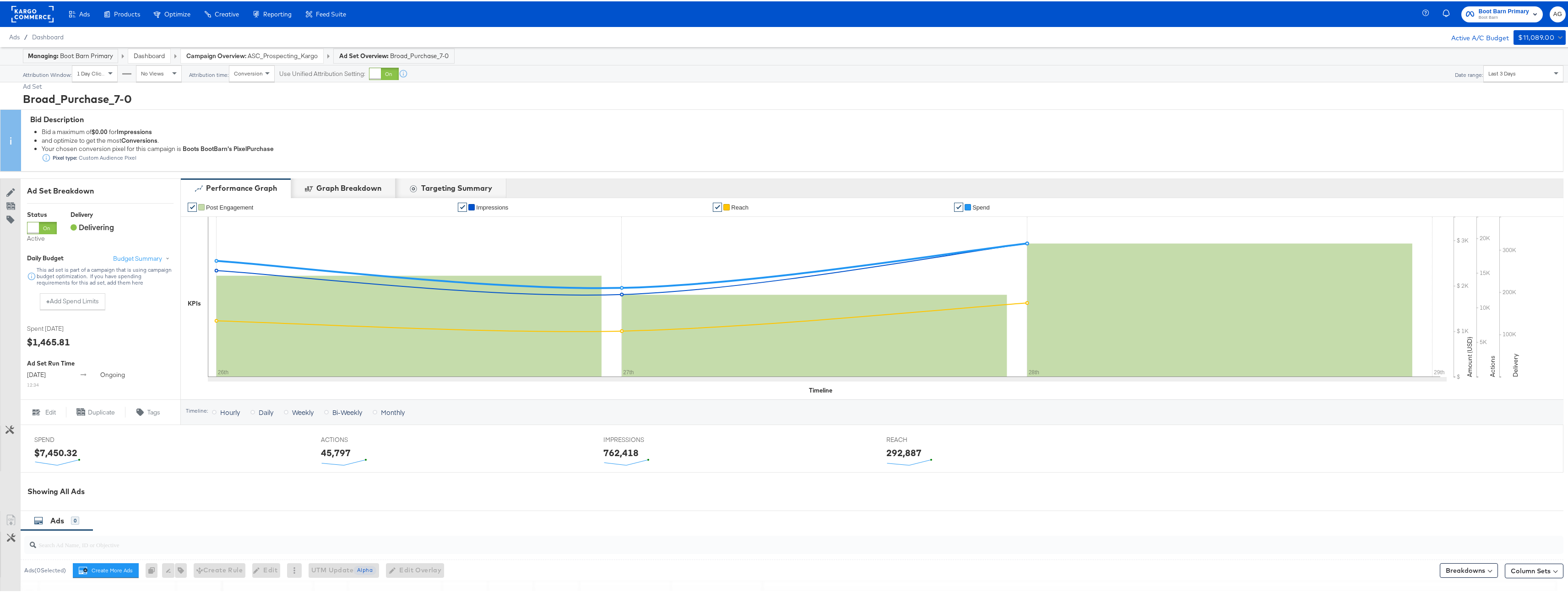
scroll to position [188, 0]
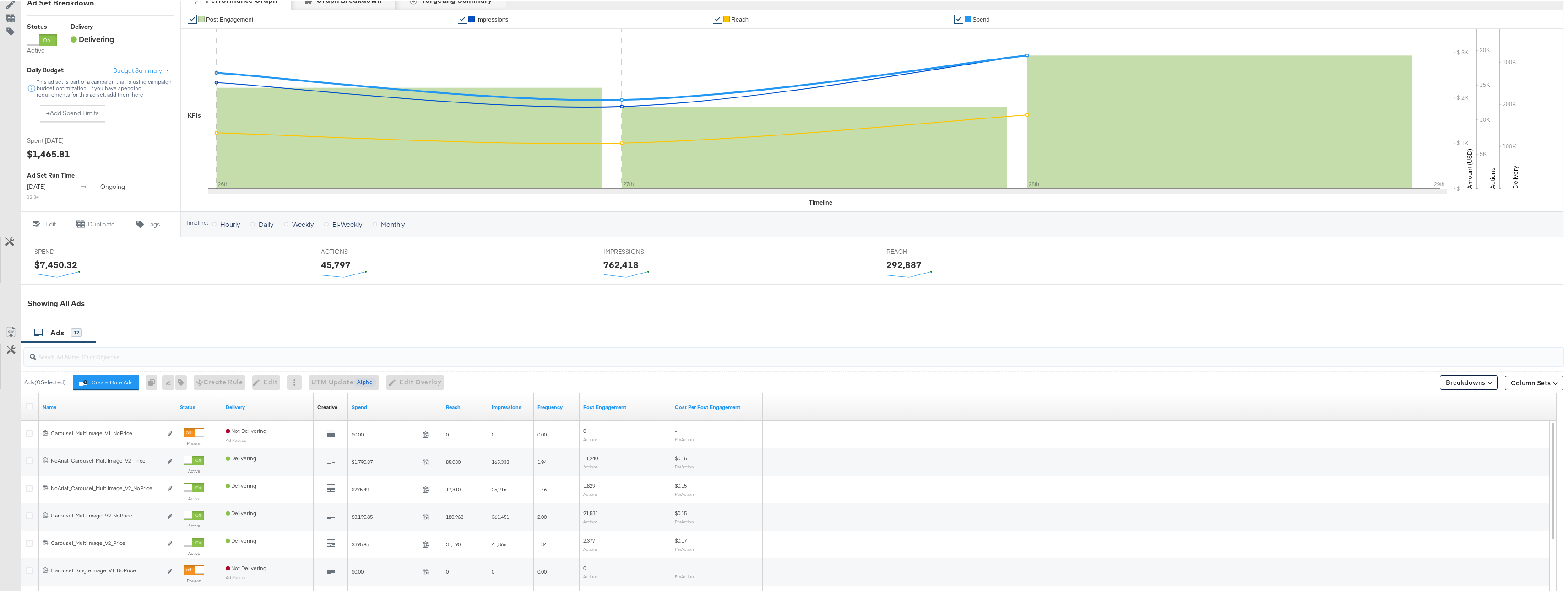
click at [158, 358] on input "search" at bounding box center [726, 351] width 1381 height 18
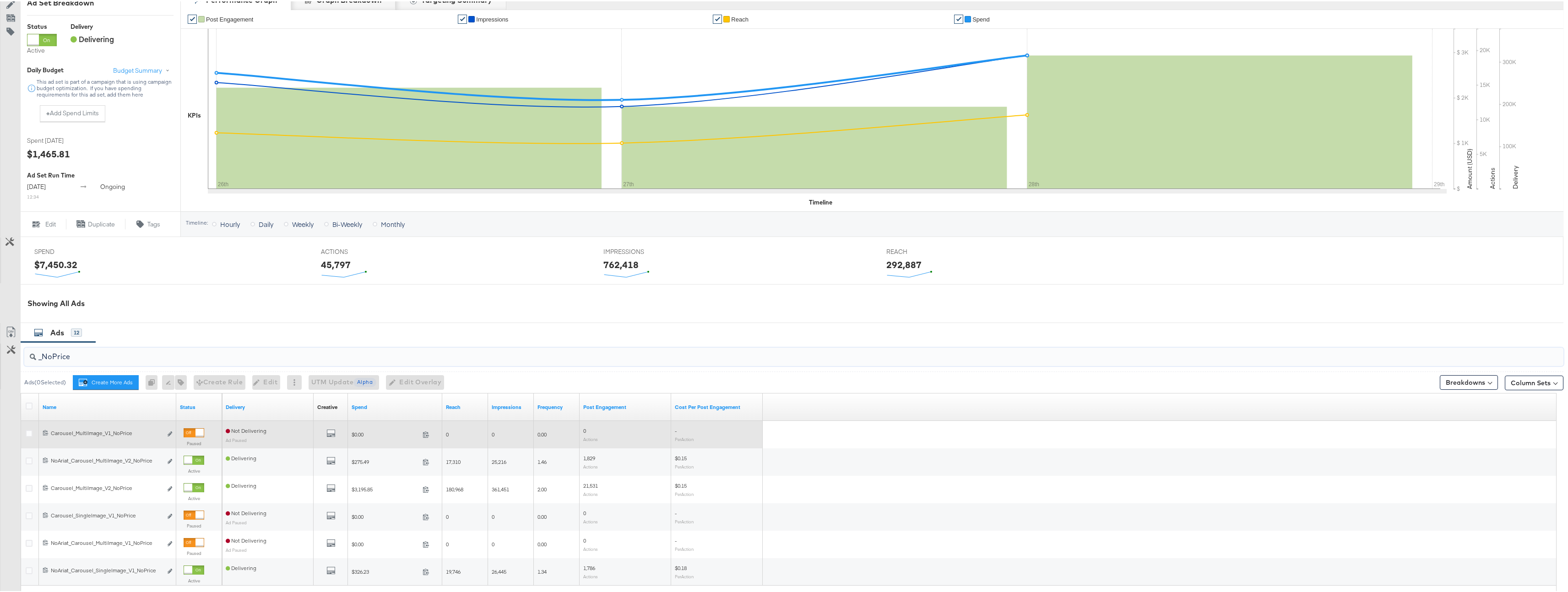
scroll to position [298, 0]
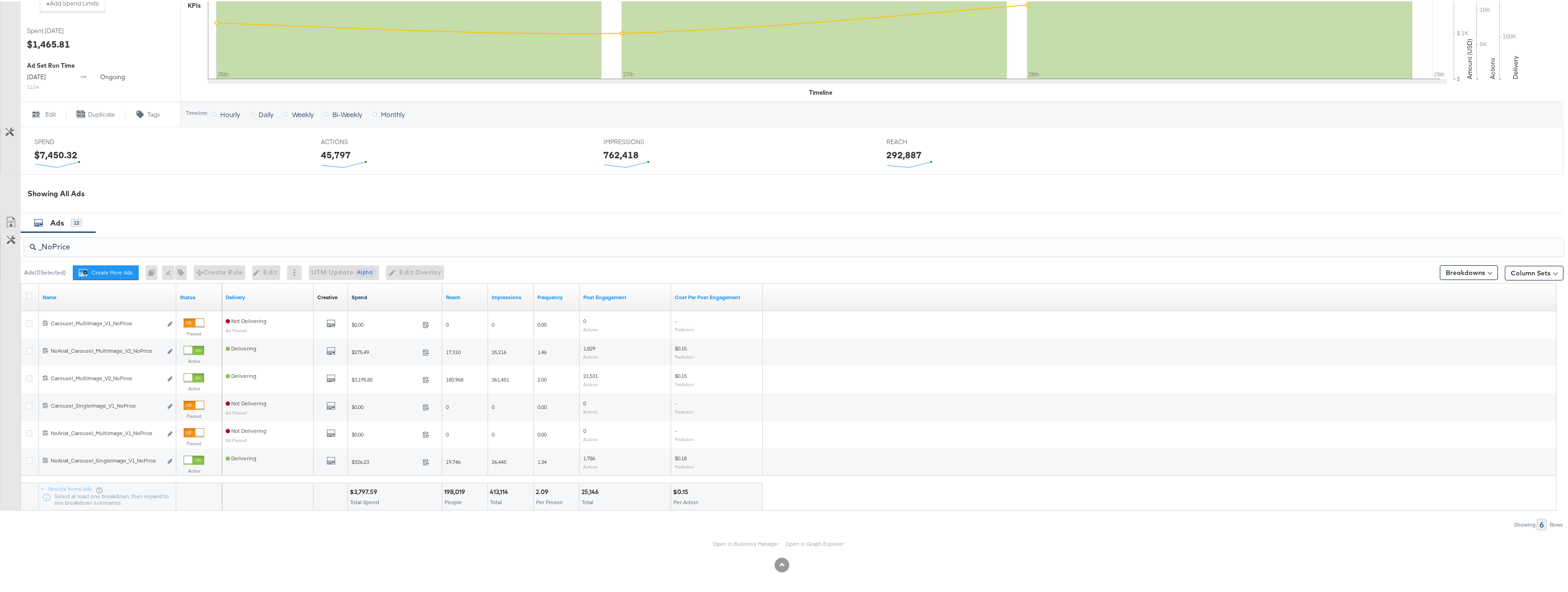
type input "_NoPrice"
click at [374, 294] on link "Spend" at bounding box center [395, 296] width 87 height 7
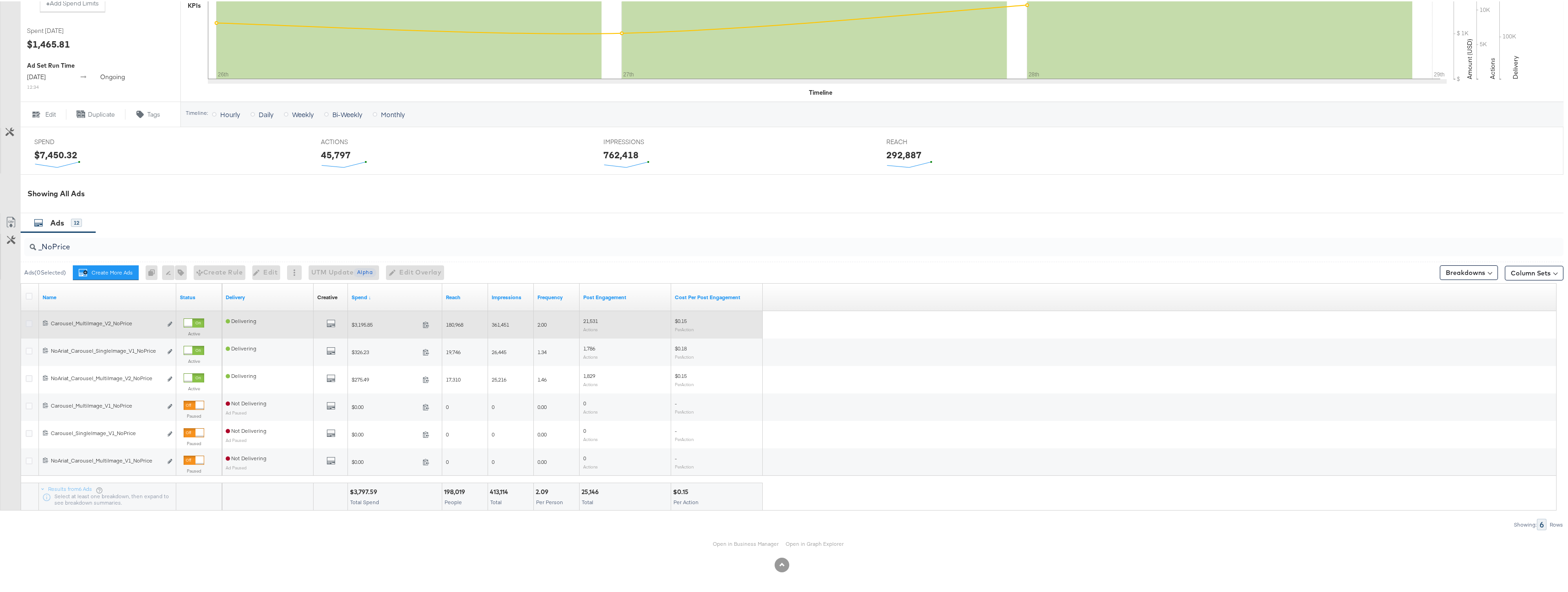
click at [30, 322] on icon at bounding box center [29, 323] width 7 height 7
click at [0, 0] on input "checkbox" at bounding box center [0, 0] width 0 height 0
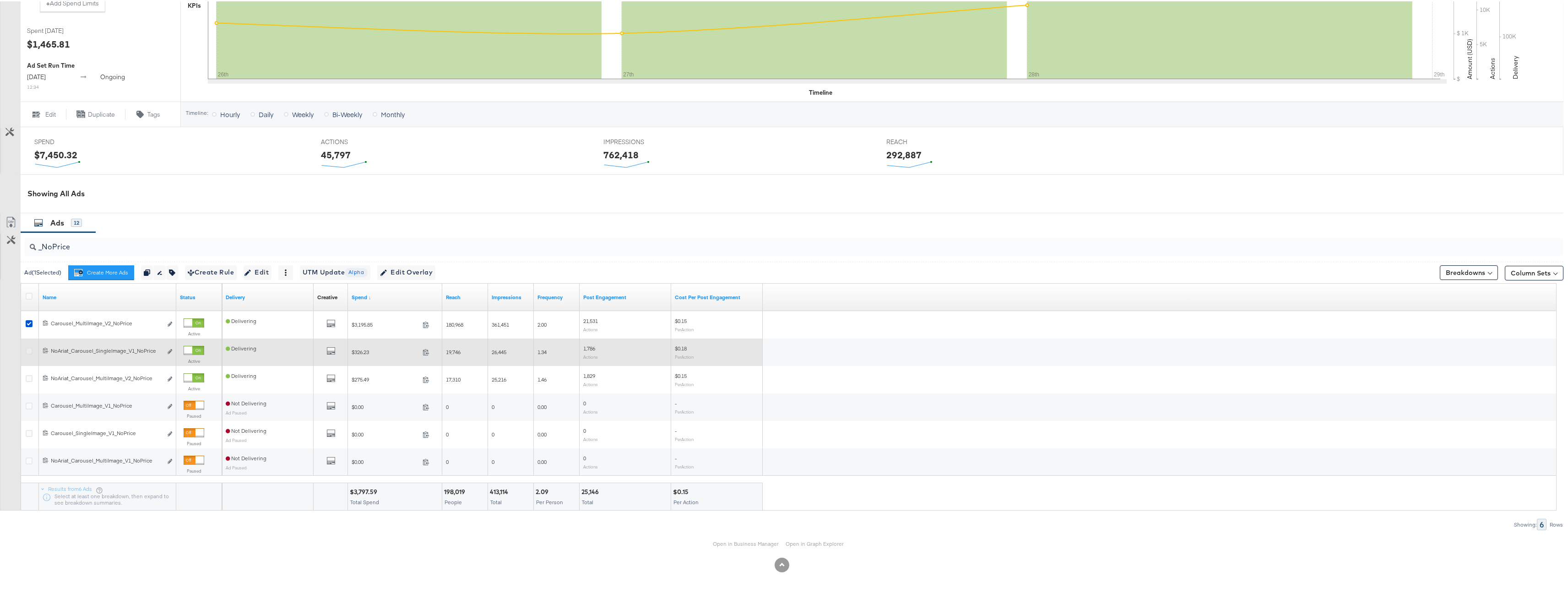
click at [30, 350] on icon at bounding box center [29, 350] width 7 height 7
click at [0, 0] on input "checkbox" at bounding box center [0, 0] width 0 height 0
click at [29, 296] on icon at bounding box center [29, 295] width 7 height 7
click at [0, 0] on input "checkbox" at bounding box center [0, 0] width 0 height 0
click at [26, 347] on icon at bounding box center [29, 350] width 7 height 7
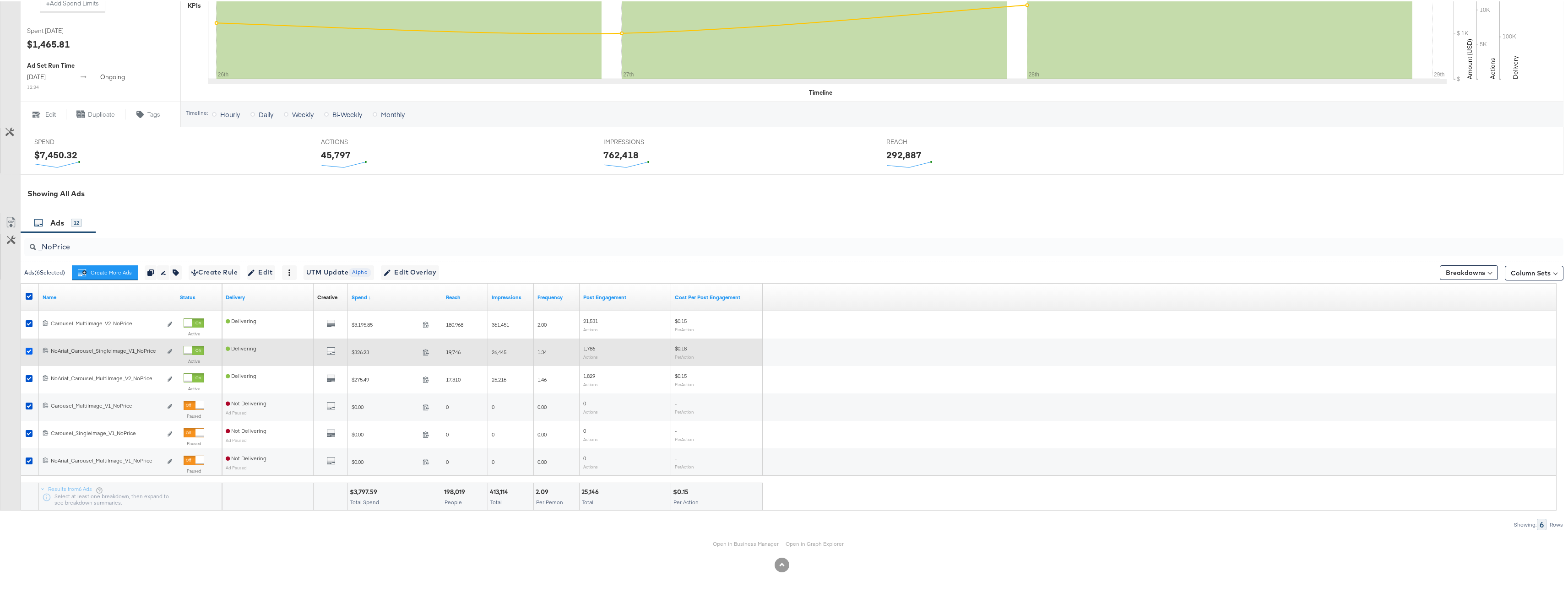
click at [0, 0] on input "checkbox" at bounding box center [0, 0] width 0 height 0
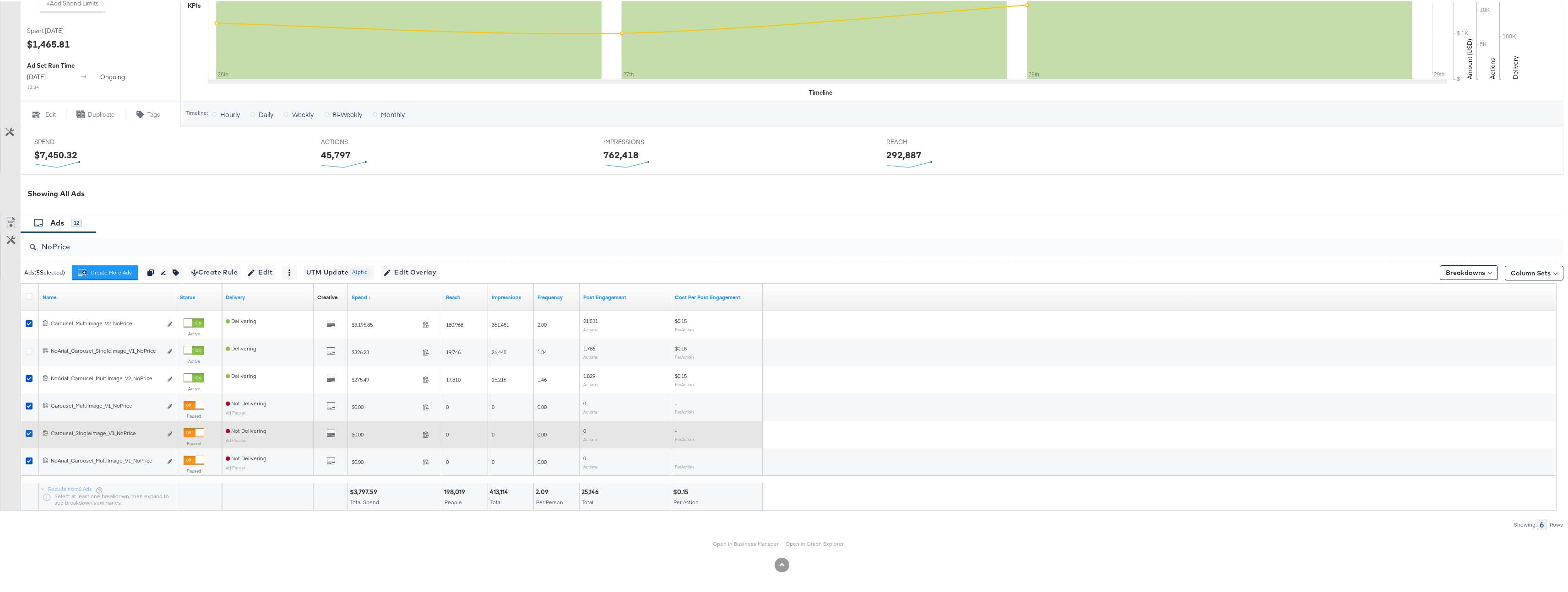
click at [29, 432] on icon at bounding box center [29, 432] width 7 height 7
click at [0, 0] on input "checkbox" at bounding box center [0, 0] width 0 height 0
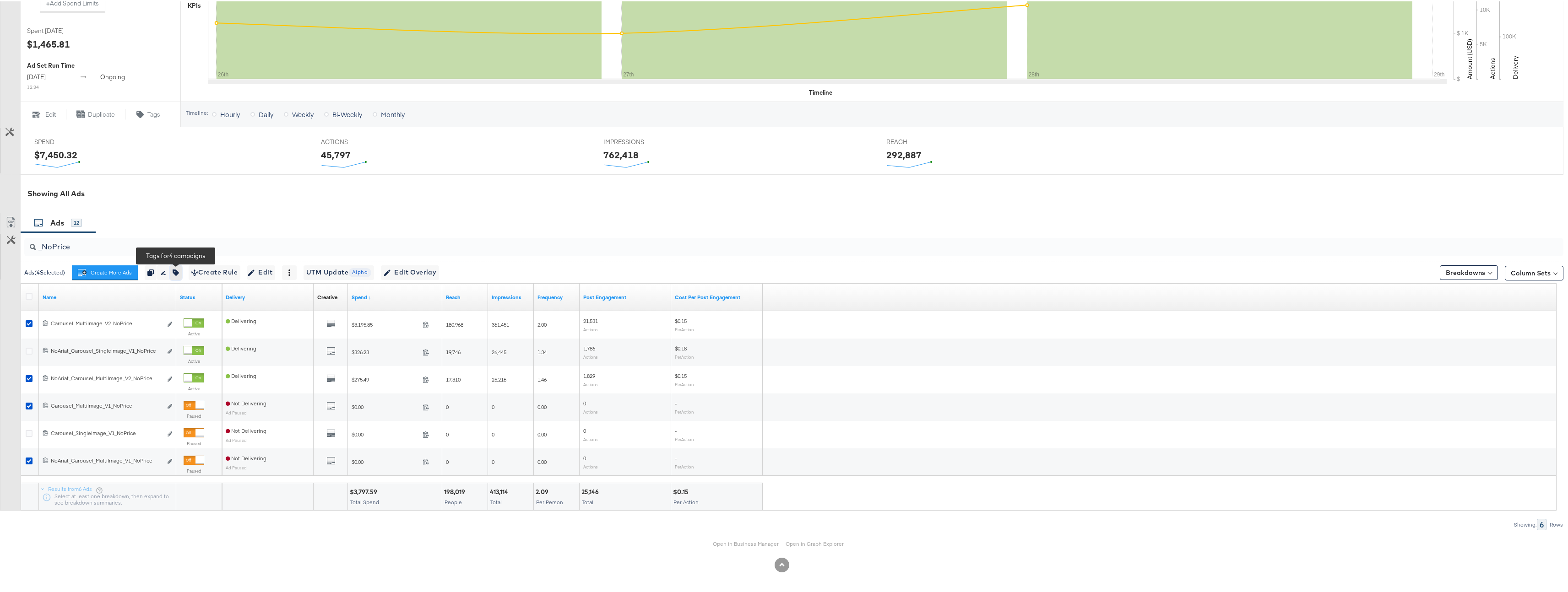
click at [181, 271] on button "button" at bounding box center [175, 271] width 12 height 15
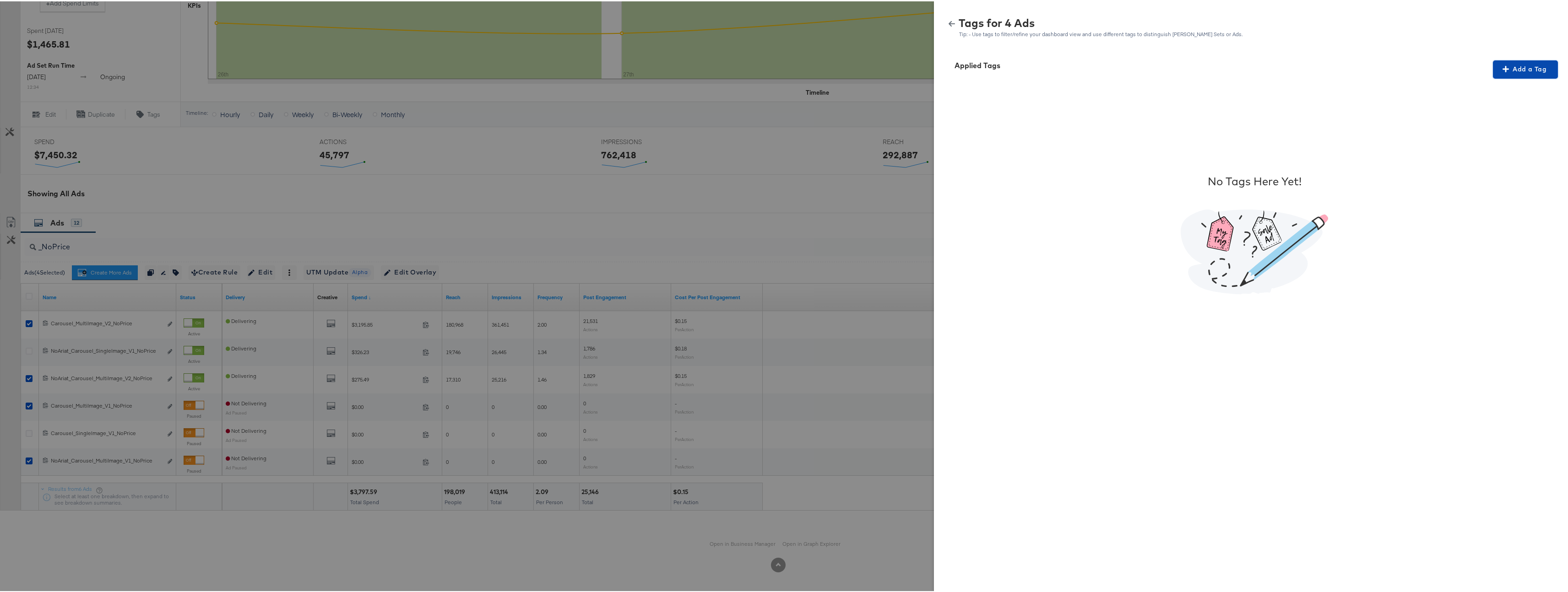
click at [1529, 62] on span "Add a Tag" at bounding box center [1525, 68] width 58 height 11
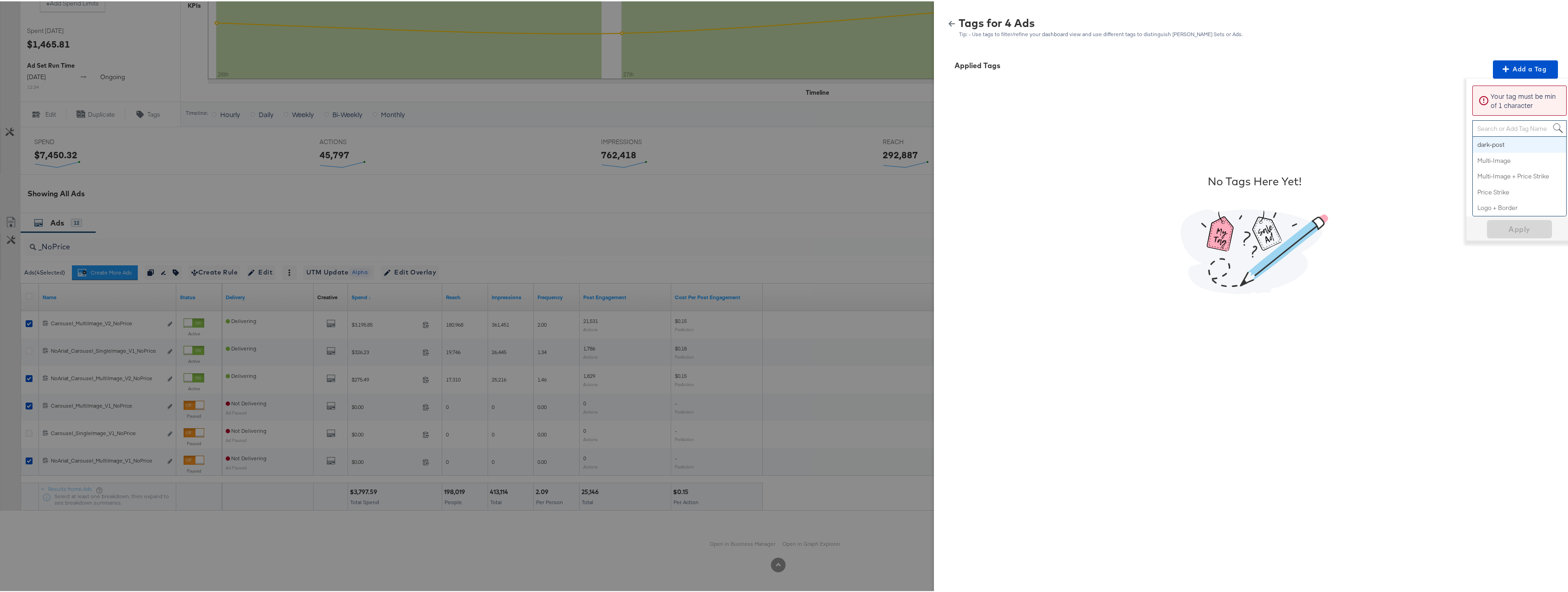
click at [1509, 126] on div "Search or Add Tag Name" at bounding box center [1520, 128] width 93 height 16
type input "Multi-"
click at [1504, 155] on button "Apply" at bounding box center [1520, 148] width 65 height 19
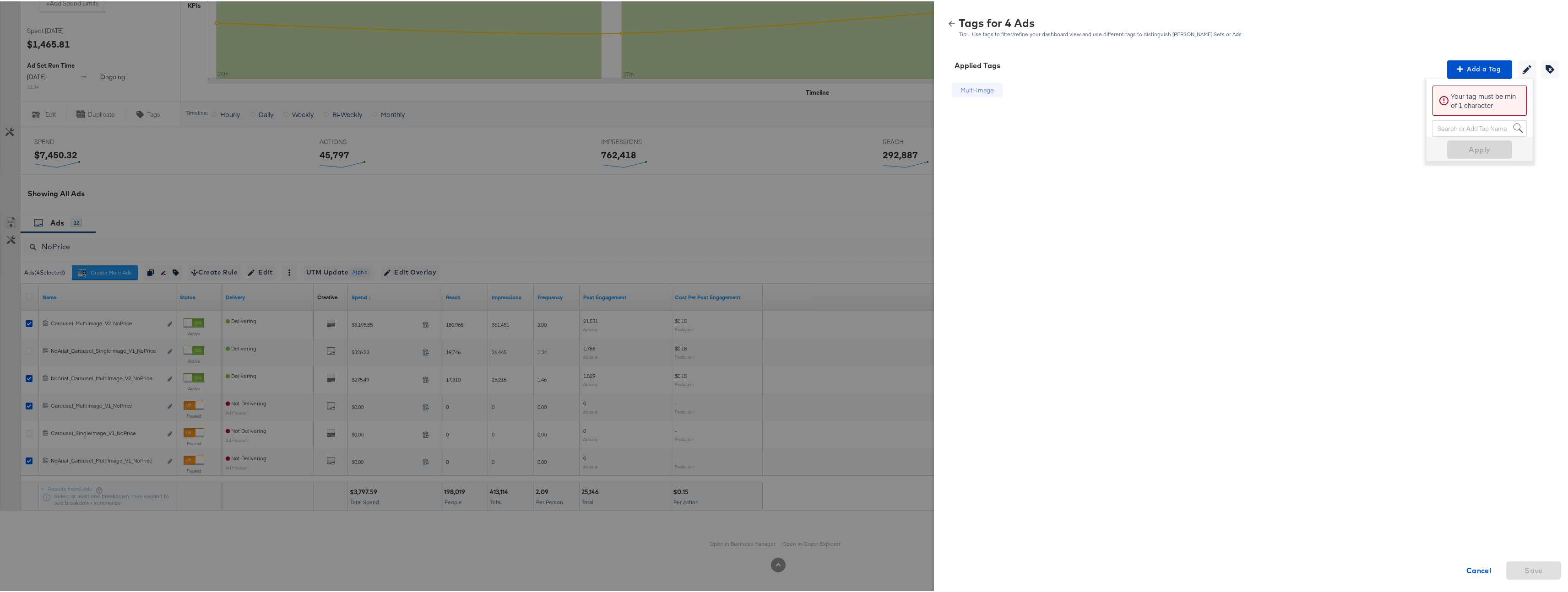
click at [945, 21] on button "button" at bounding box center [951, 22] width 14 height 6
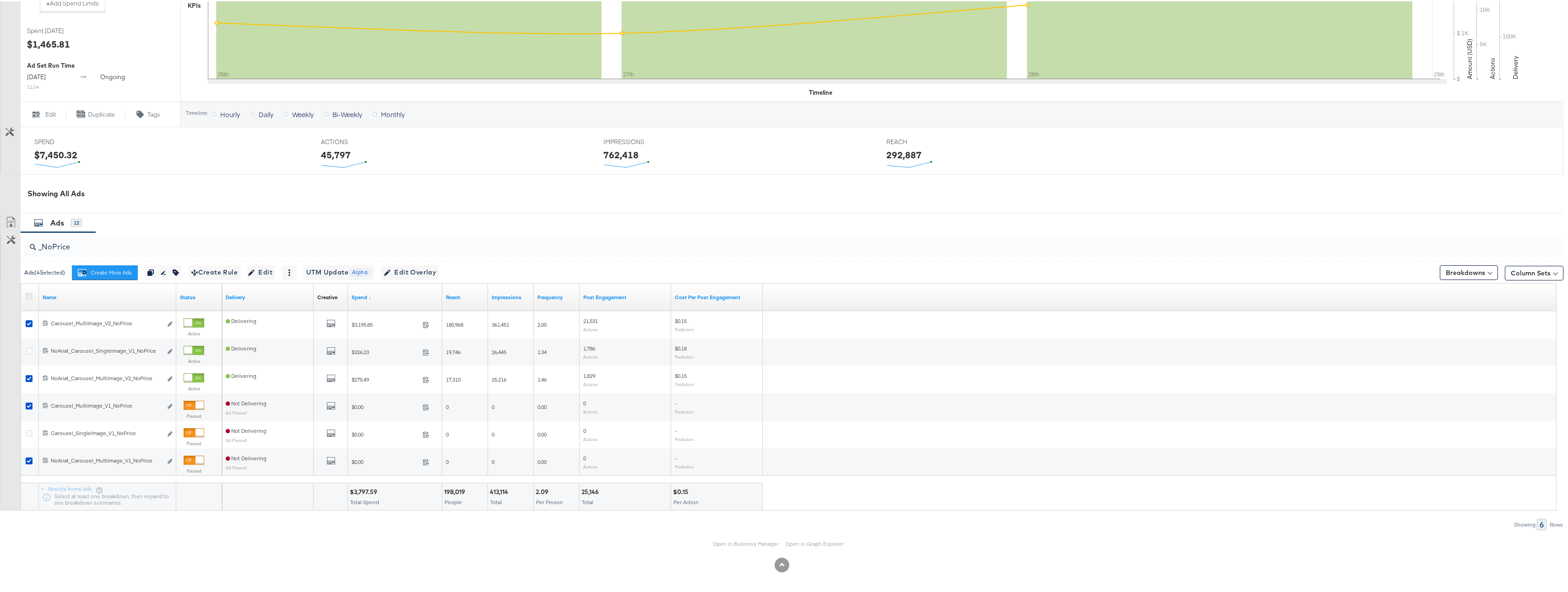
click at [28, 294] on icon at bounding box center [29, 295] width 7 height 7
click at [0, 0] on input "checkbox" at bounding box center [0, 0] width 0 height 0
click at [31, 294] on icon at bounding box center [29, 295] width 7 height 7
click at [0, 0] on input "checkbox" at bounding box center [0, 0] width 0 height 0
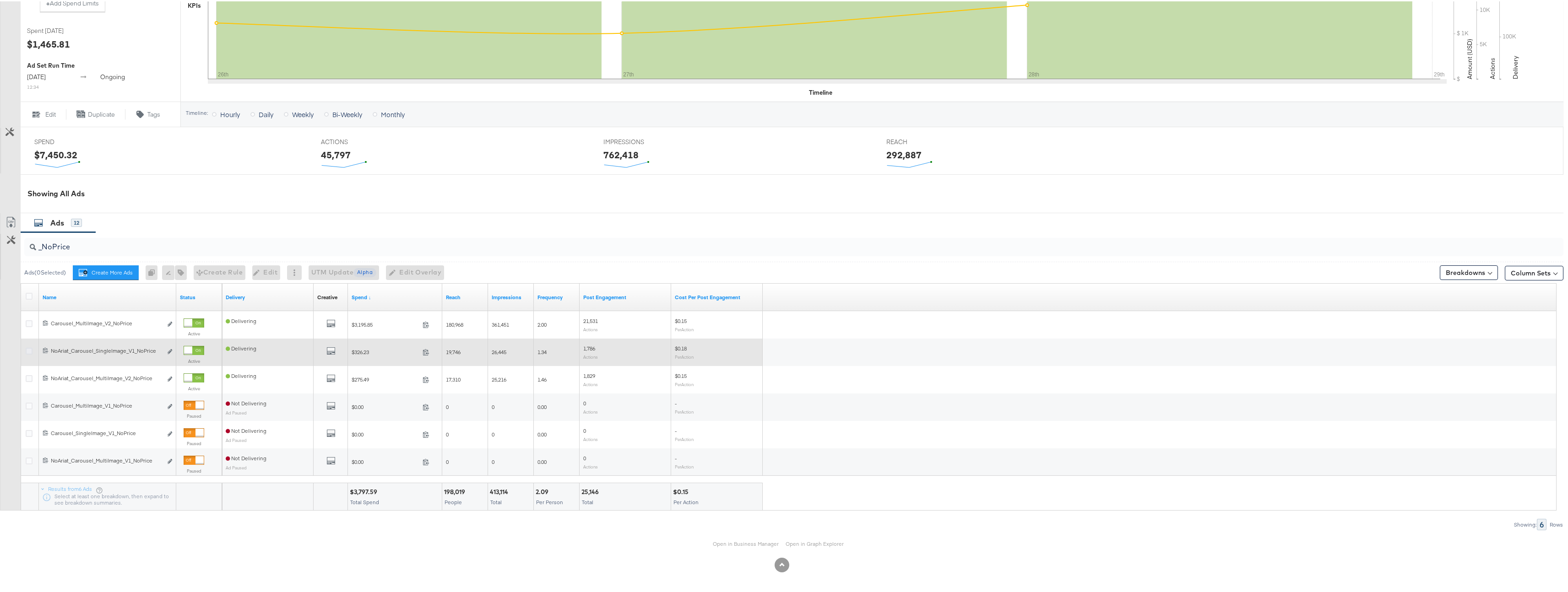
click at [30, 350] on icon at bounding box center [29, 350] width 7 height 7
click at [0, 0] on input "checkbox" at bounding box center [0, 0] width 0 height 0
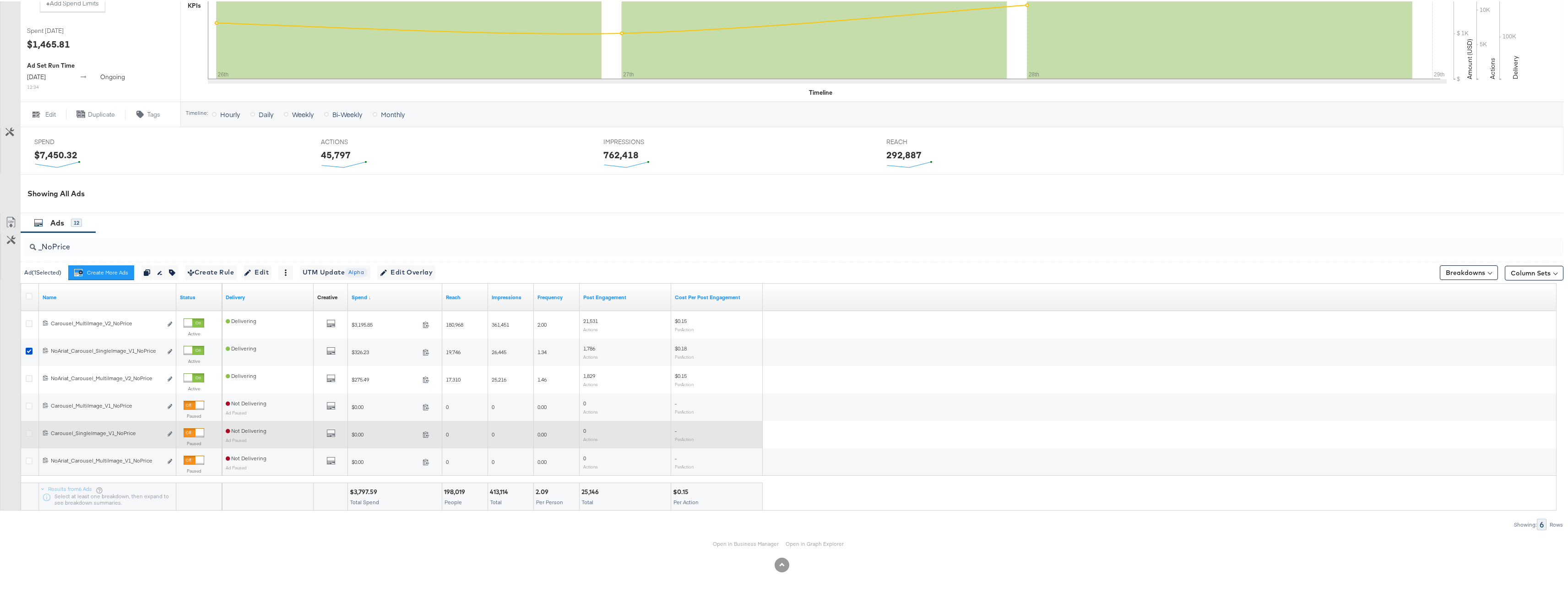
click at [29, 432] on icon at bounding box center [29, 432] width 7 height 7
click at [0, 0] on input "checkbox" at bounding box center [0, 0] width 0 height 0
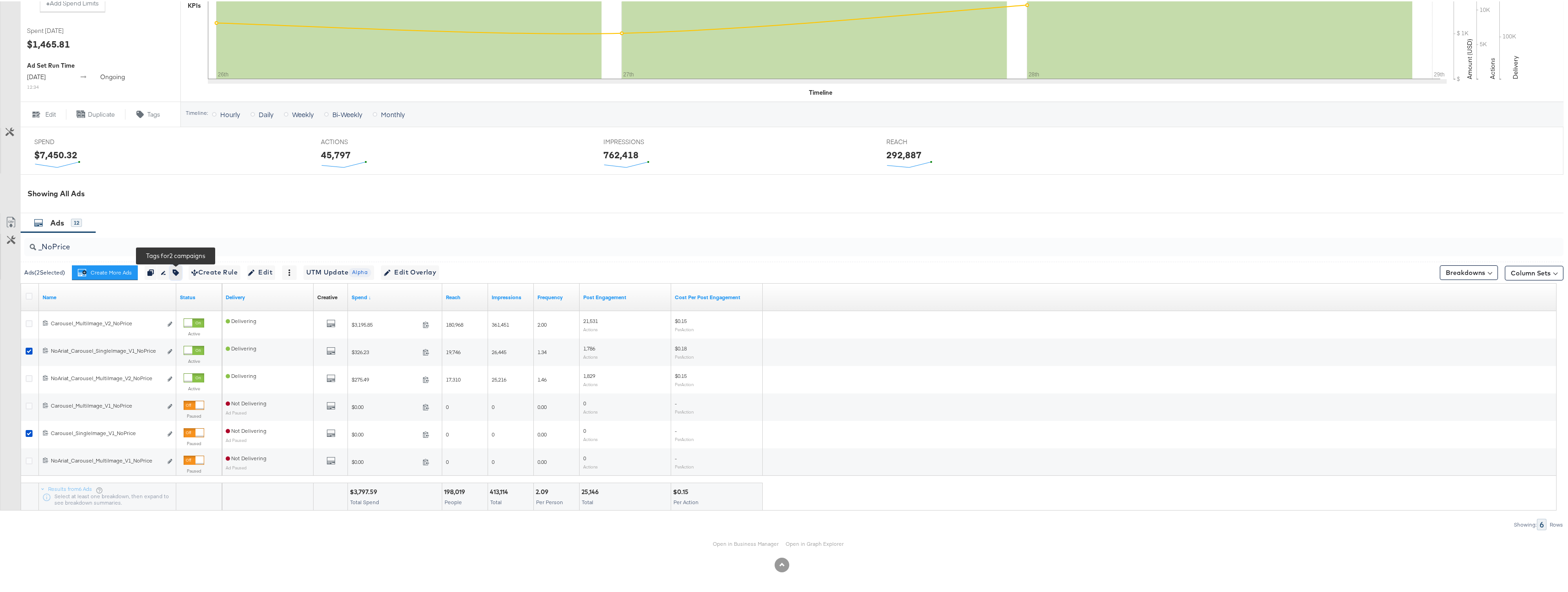
click at [177, 271] on icon "button" at bounding box center [175, 271] width 6 height 6
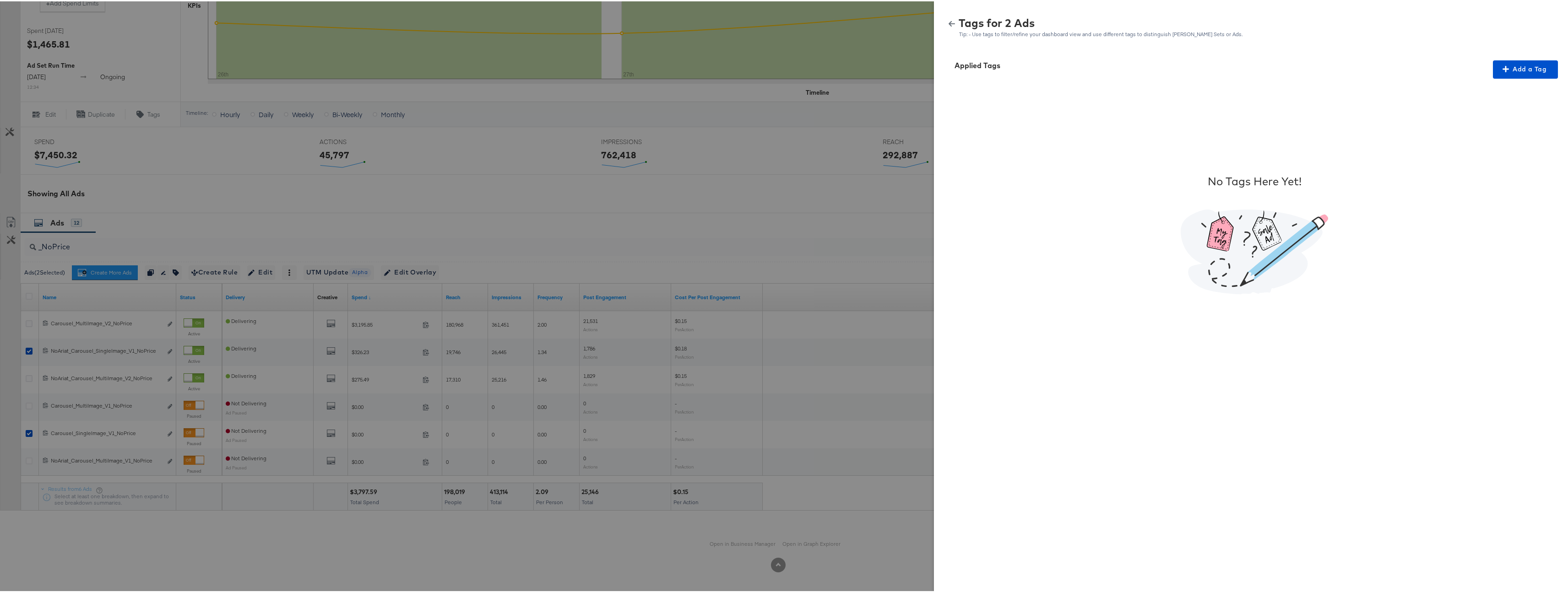
click at [1523, 56] on div "Applied Tags Add a Tag No Tags Here Yet!" at bounding box center [1254, 320] width 641 height 545
click at [1522, 67] on span "Add a Tag" at bounding box center [1525, 68] width 58 height 11
click at [1509, 116] on div "Your tag must be min of 1 character Search or Add Tag Name" at bounding box center [1520, 107] width 94 height 58
click at [1508, 123] on div "Search or Add Tag Name" at bounding box center [1520, 128] width 93 height 16
type input "Logo"
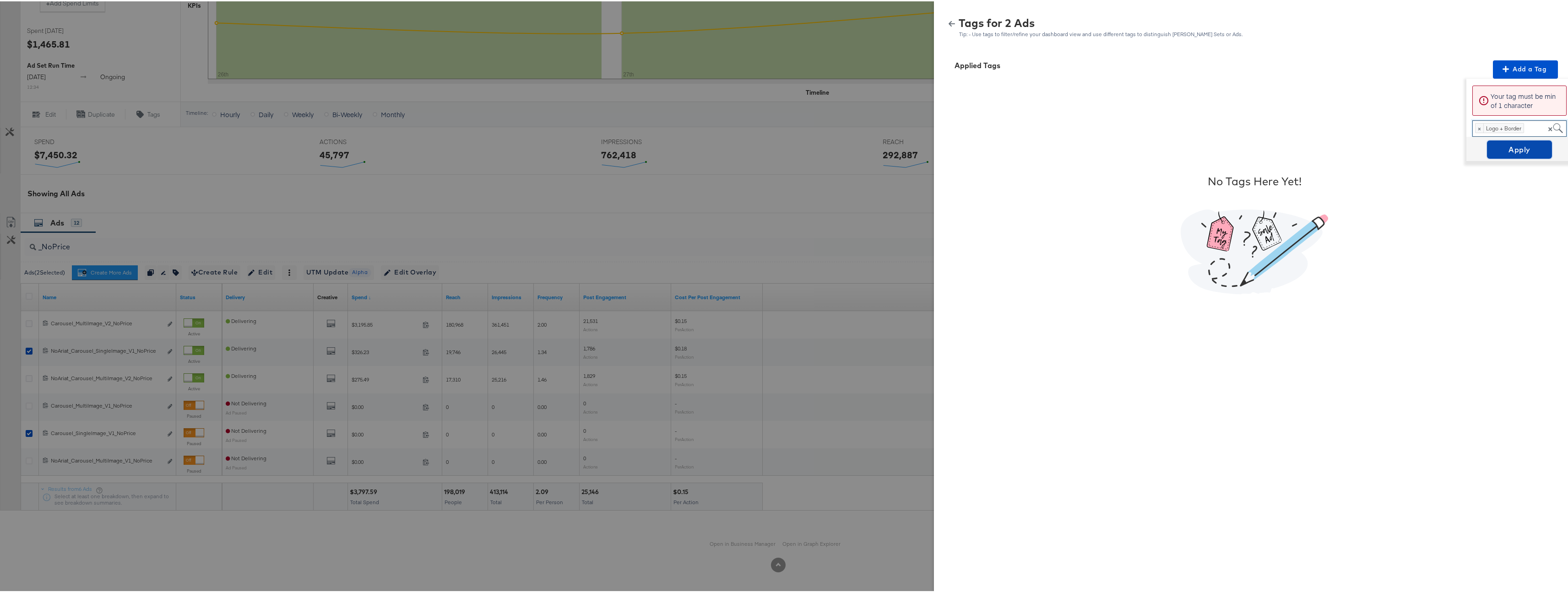
click at [1544, 142] on button "Apply" at bounding box center [1520, 148] width 65 height 19
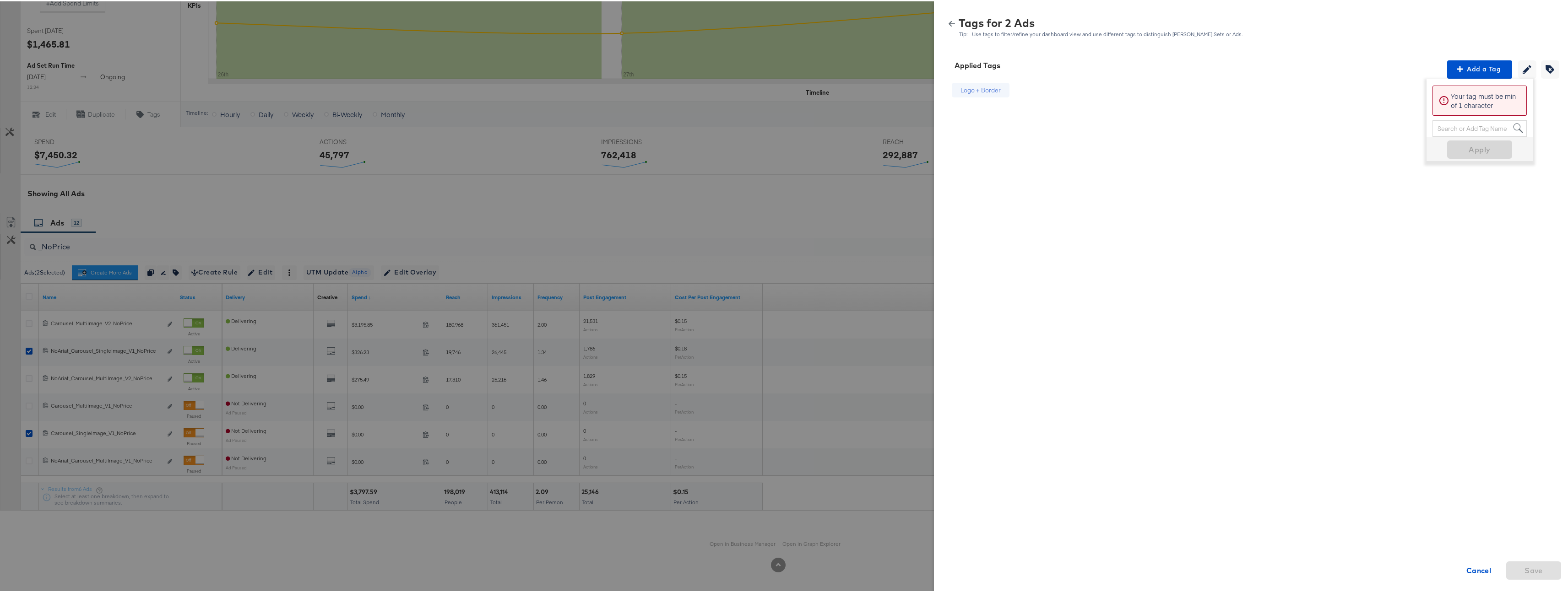
click at [949, 22] on icon "button" at bounding box center [951, 23] width 6 height 6
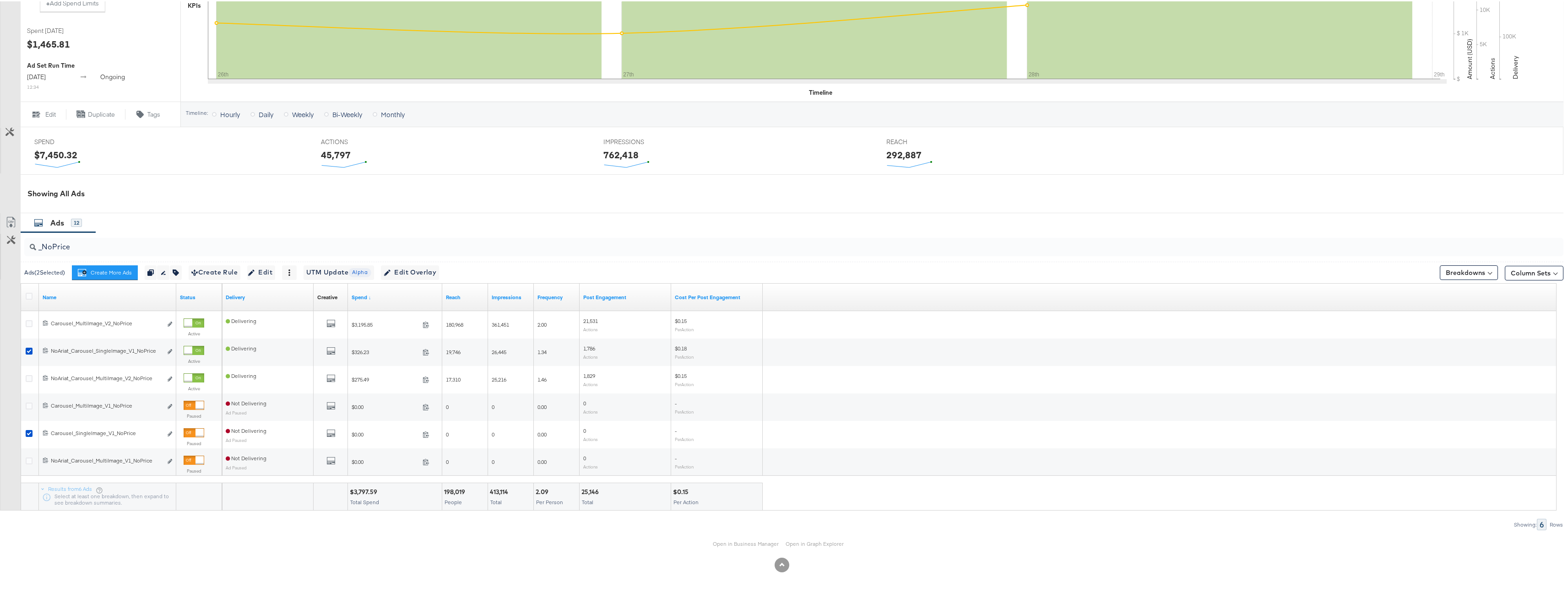
click at [52, 243] on input "_NoPrice" at bounding box center [726, 242] width 1381 height 18
type input "_Price"
click at [31, 294] on icon at bounding box center [29, 295] width 7 height 7
click at [0, 0] on input "checkbox" at bounding box center [0, 0] width 0 height 0
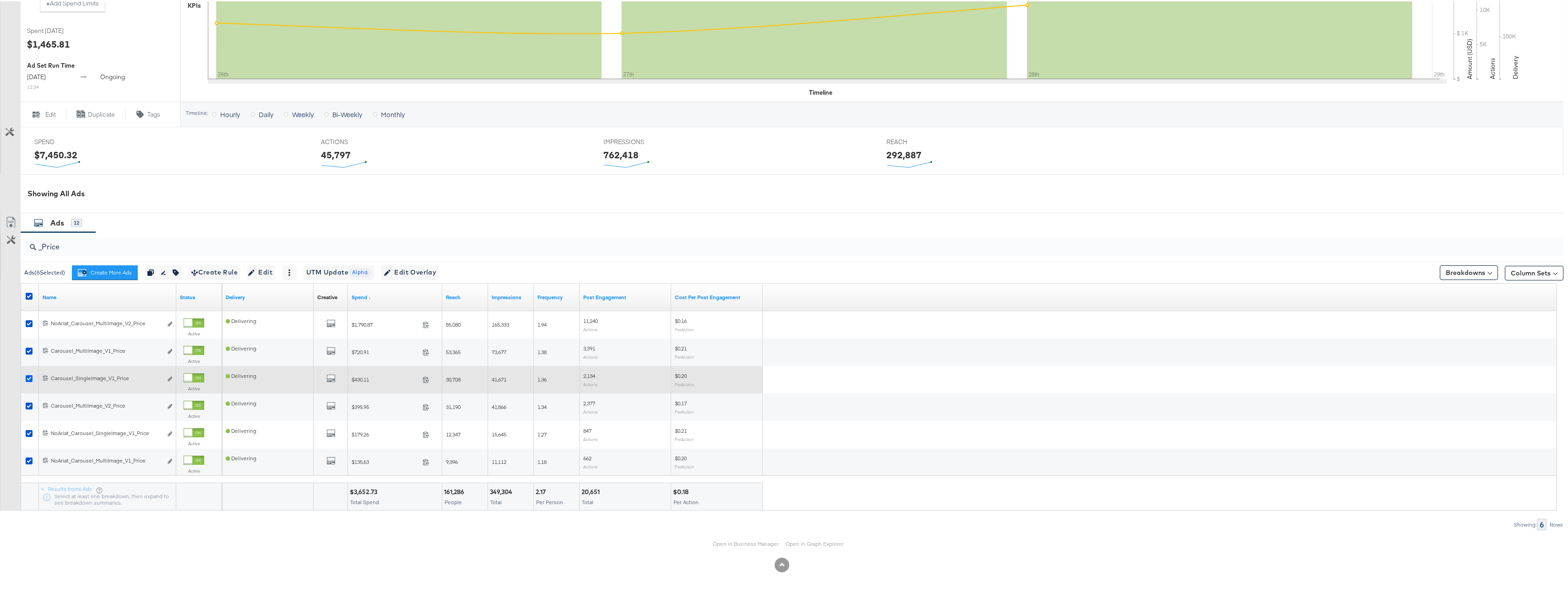
click at [27, 374] on icon at bounding box center [29, 378] width 7 height 7
click at [0, 0] on input "checkbox" at bounding box center [0, 0] width 0 height 0
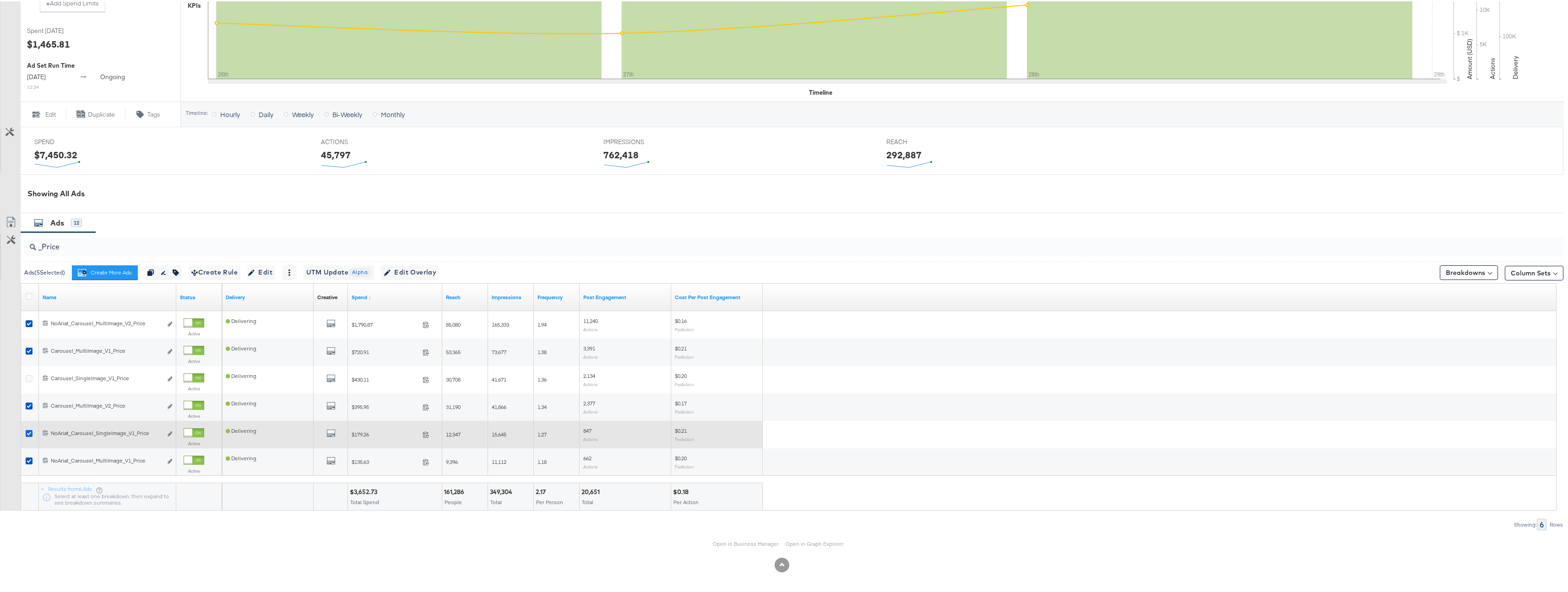
click at [31, 431] on icon at bounding box center [29, 432] width 7 height 7
click at [0, 0] on input "checkbox" at bounding box center [0, 0] width 0 height 0
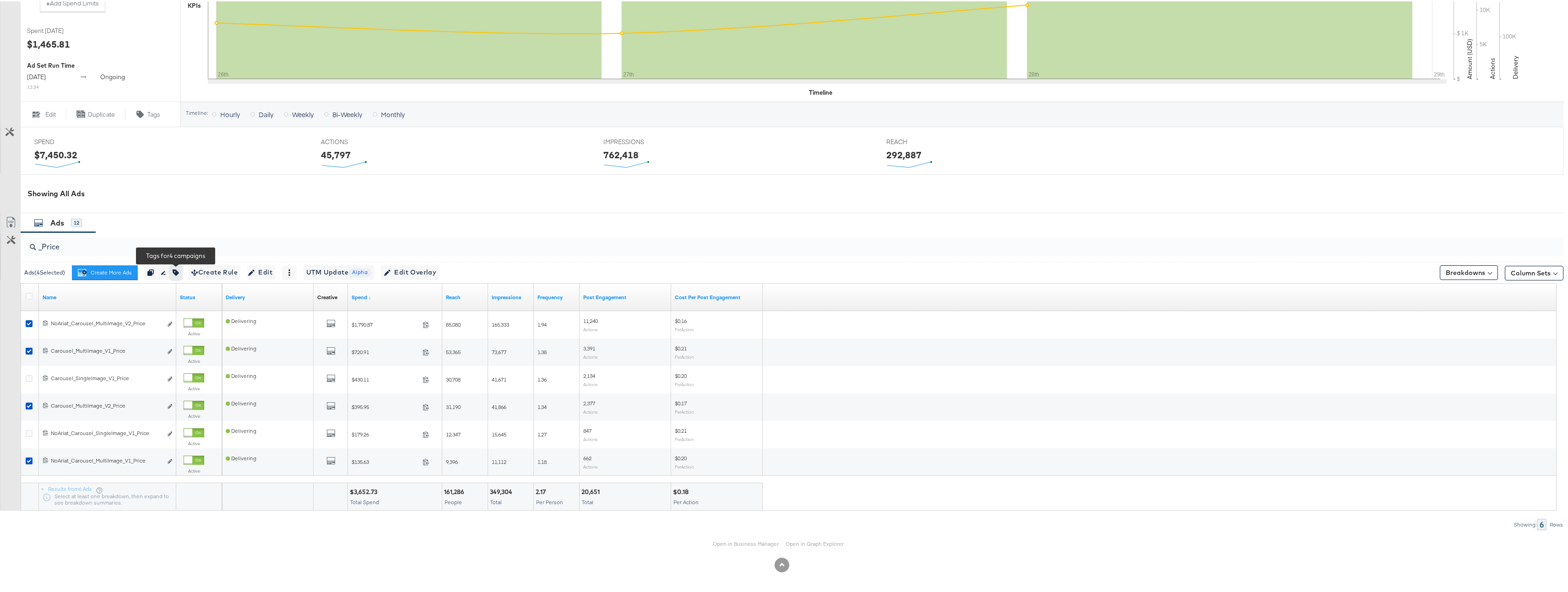
click at [177, 274] on button "button" at bounding box center [175, 271] width 12 height 15
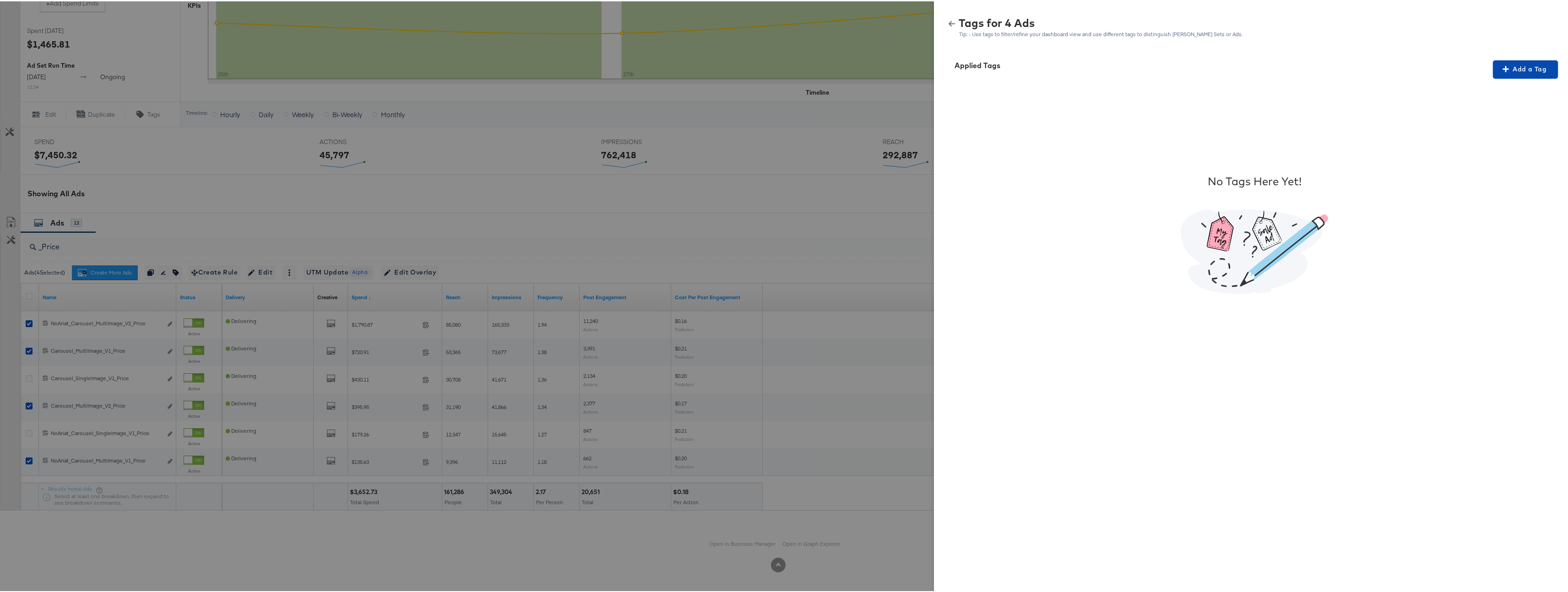
click at [1521, 65] on span "Add a Tag" at bounding box center [1525, 68] width 58 height 11
click at [1504, 134] on div "Search or Add Tag Name" at bounding box center [1520, 128] width 93 height 16
click at [1510, 165] on span "Apply" at bounding box center [1520, 170] width 58 height 13
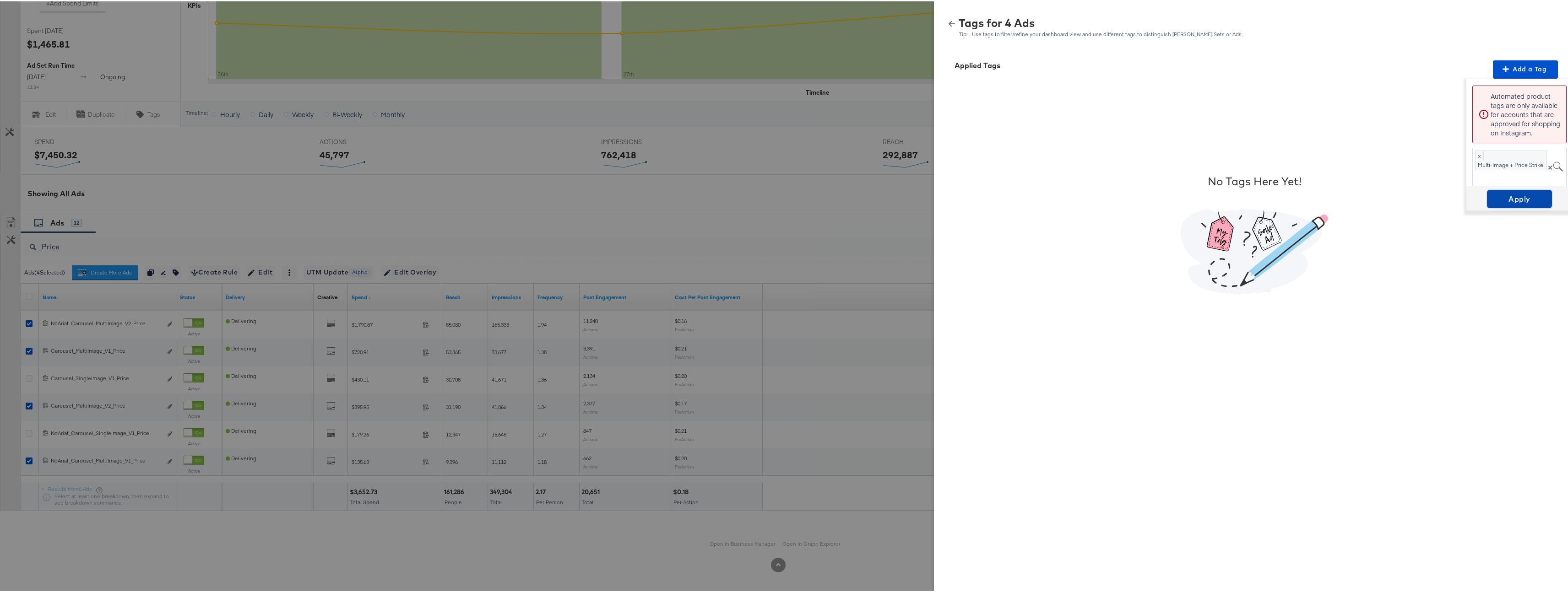
click at [1523, 197] on span "Apply" at bounding box center [1520, 198] width 58 height 13
click at [947, 18] on div "Tags for 4 Ads Tip: - Use tags to filter/refine your dashboard view and use dif…" at bounding box center [1254, 26] width 619 height 20
click at [949, 19] on icon "button" at bounding box center [951, 22] width 6 height 6
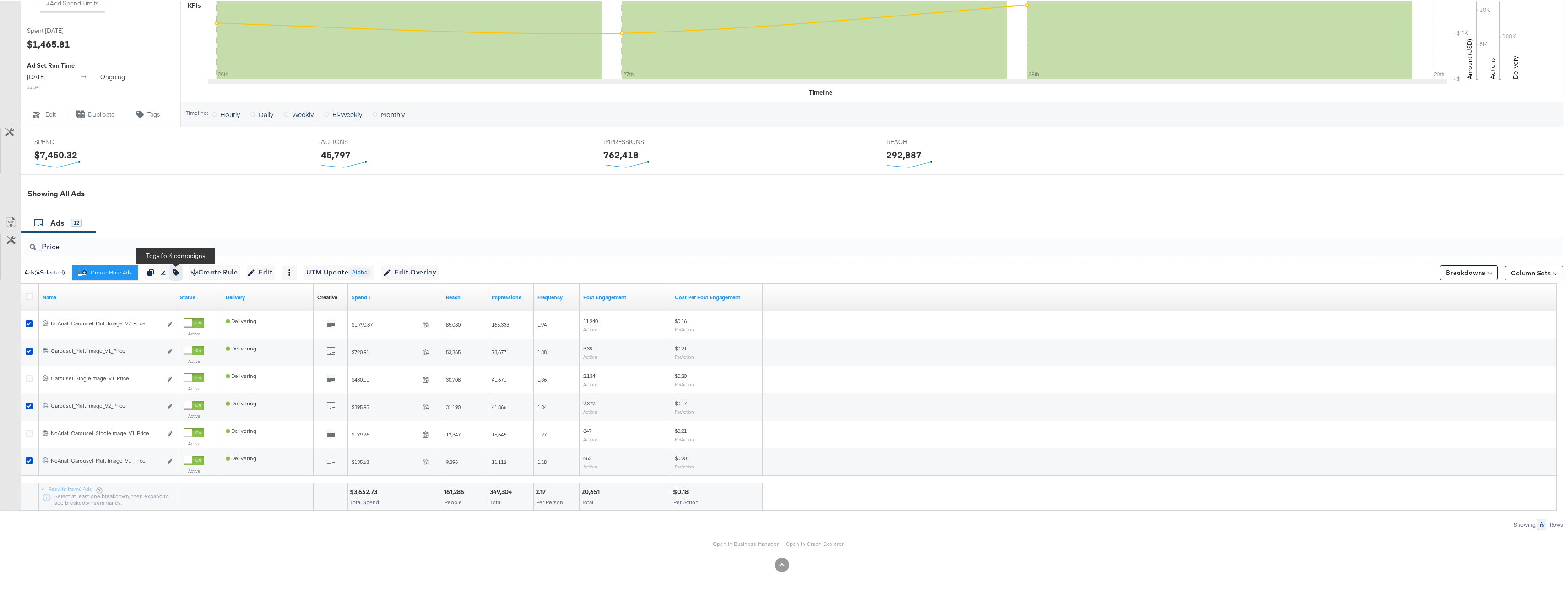
click at [174, 269] on icon "button" at bounding box center [175, 271] width 6 height 6
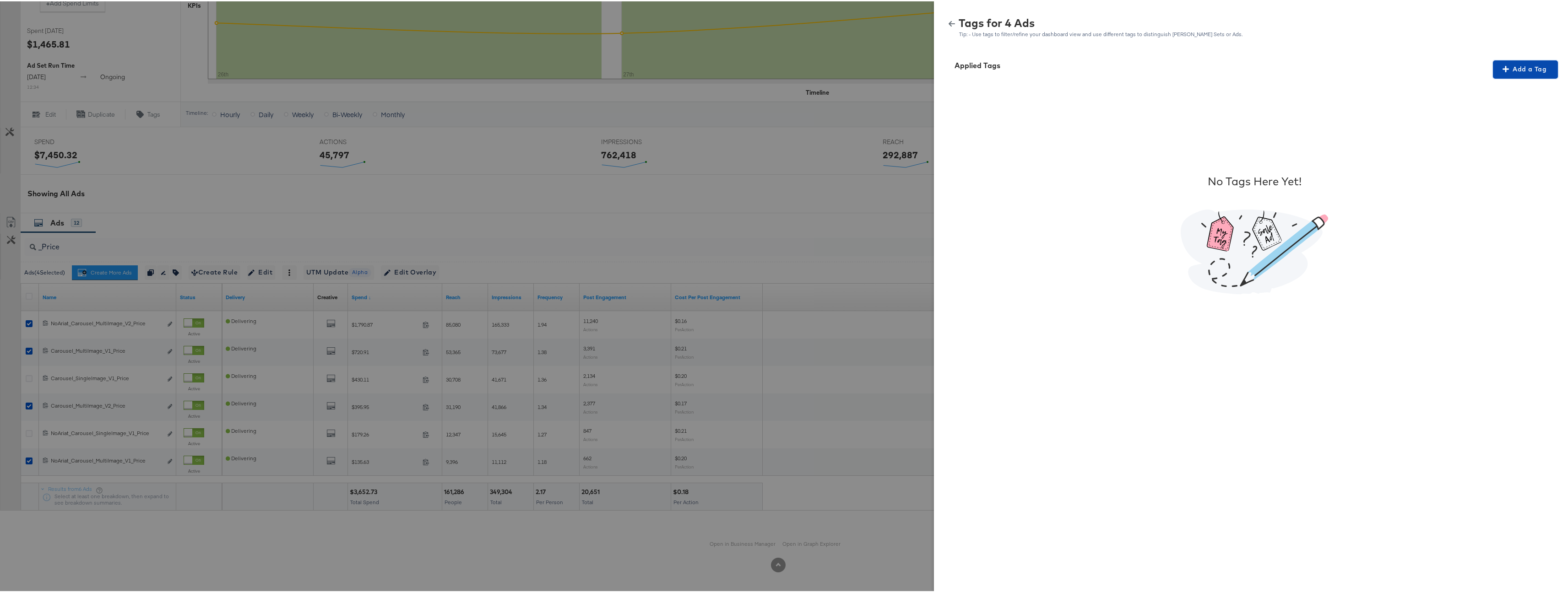
click at [1498, 75] on button "Add a Tag" at bounding box center [1525, 68] width 65 height 19
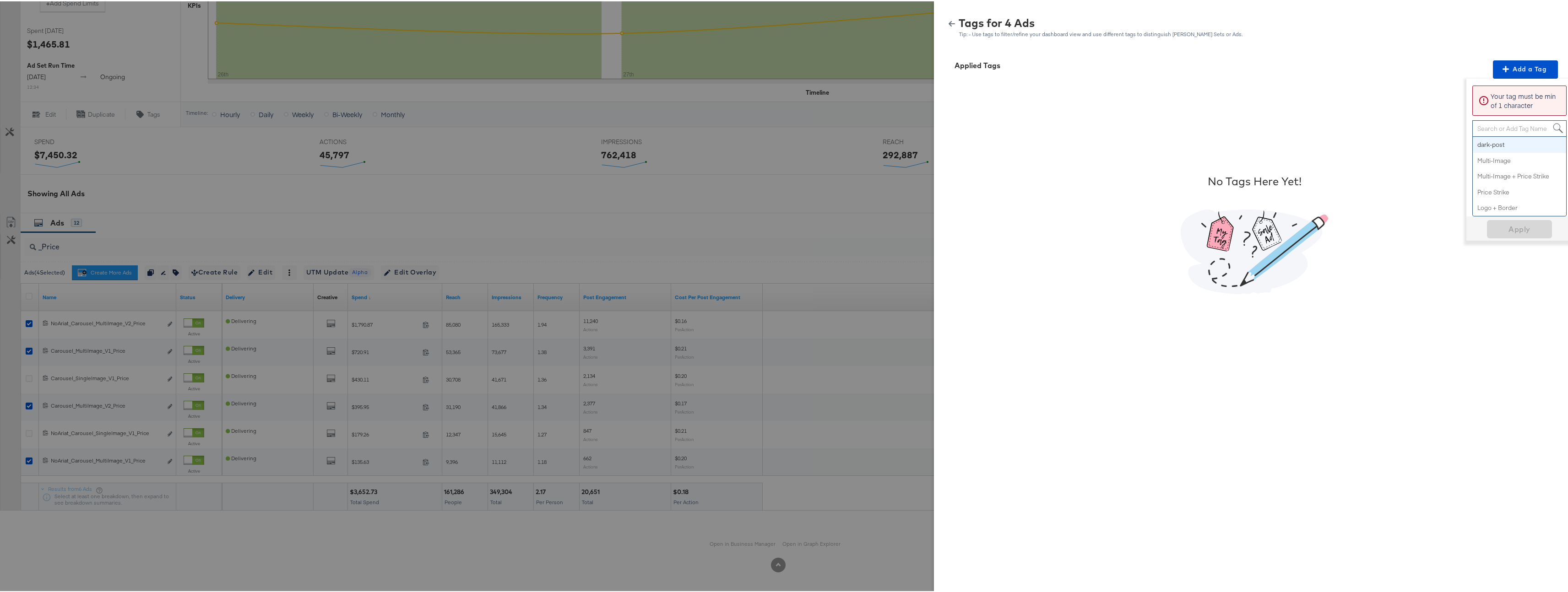
click at [1497, 128] on div "Search or Add Tag Name" at bounding box center [1520, 128] width 93 height 16
click at [1510, 171] on span "Apply" at bounding box center [1520, 170] width 58 height 13
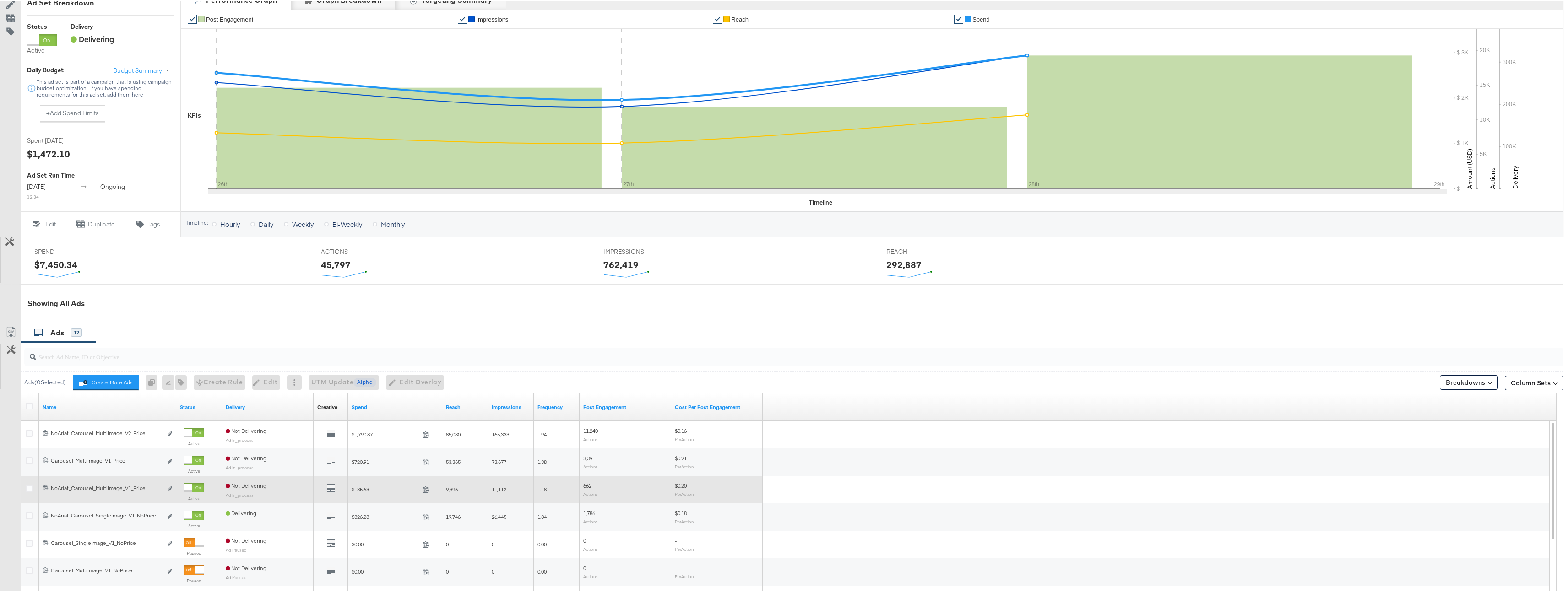
scroll to position [326, 0]
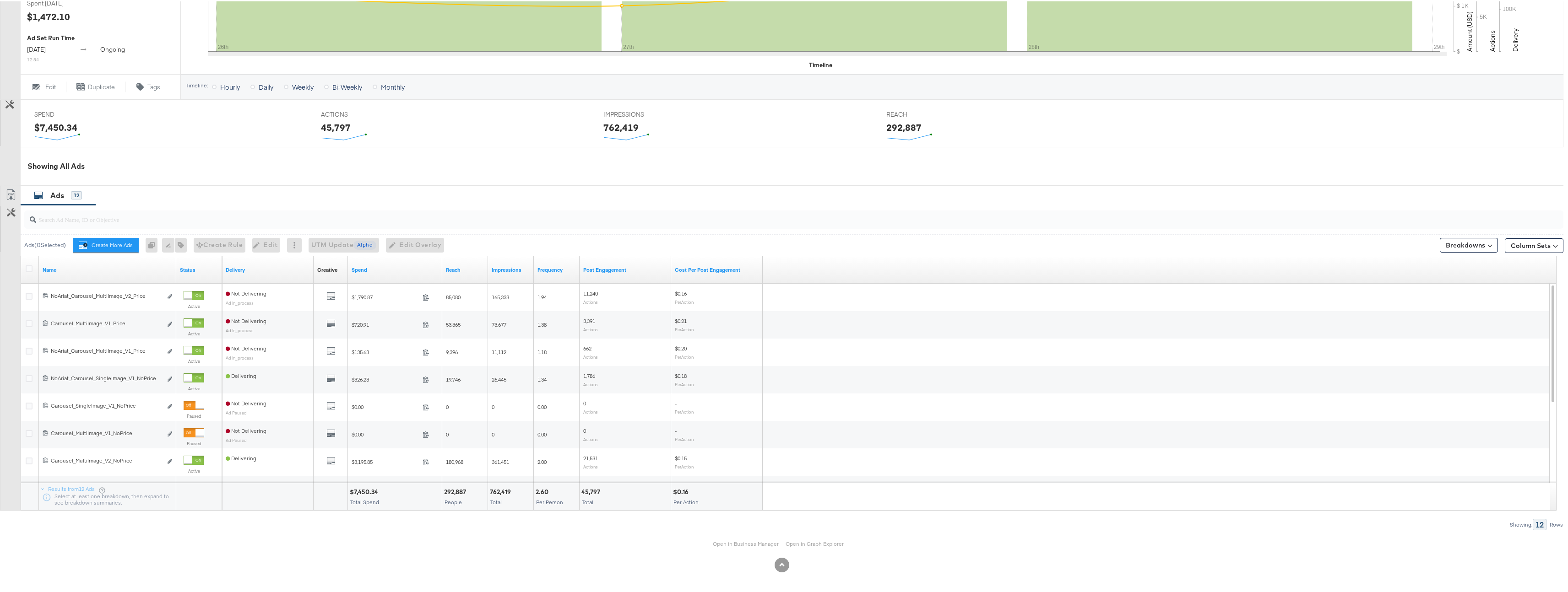
click at [147, 214] on input "search" at bounding box center [726, 214] width 1381 height 18
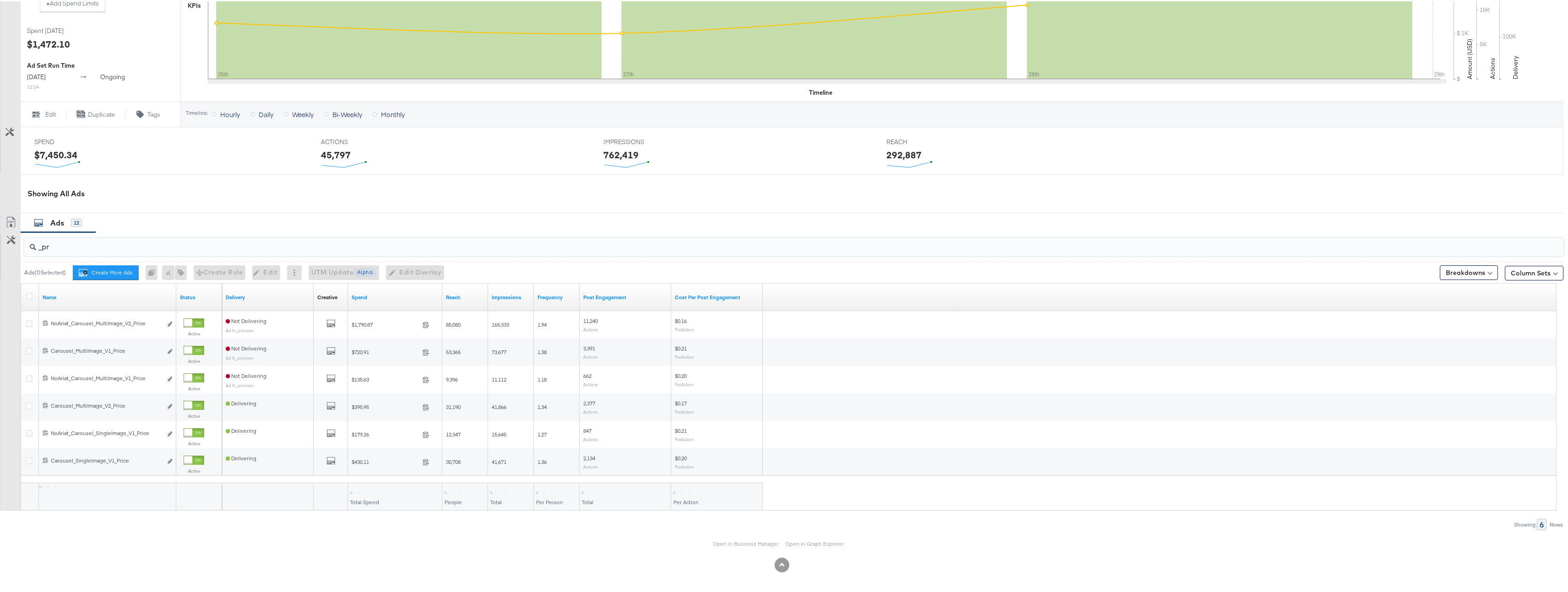
scroll to position [298, 0]
type input "_price"
click at [30, 296] on icon at bounding box center [29, 295] width 7 height 7
click at [0, 0] on input "checkbox" at bounding box center [0, 0] width 0 height 0
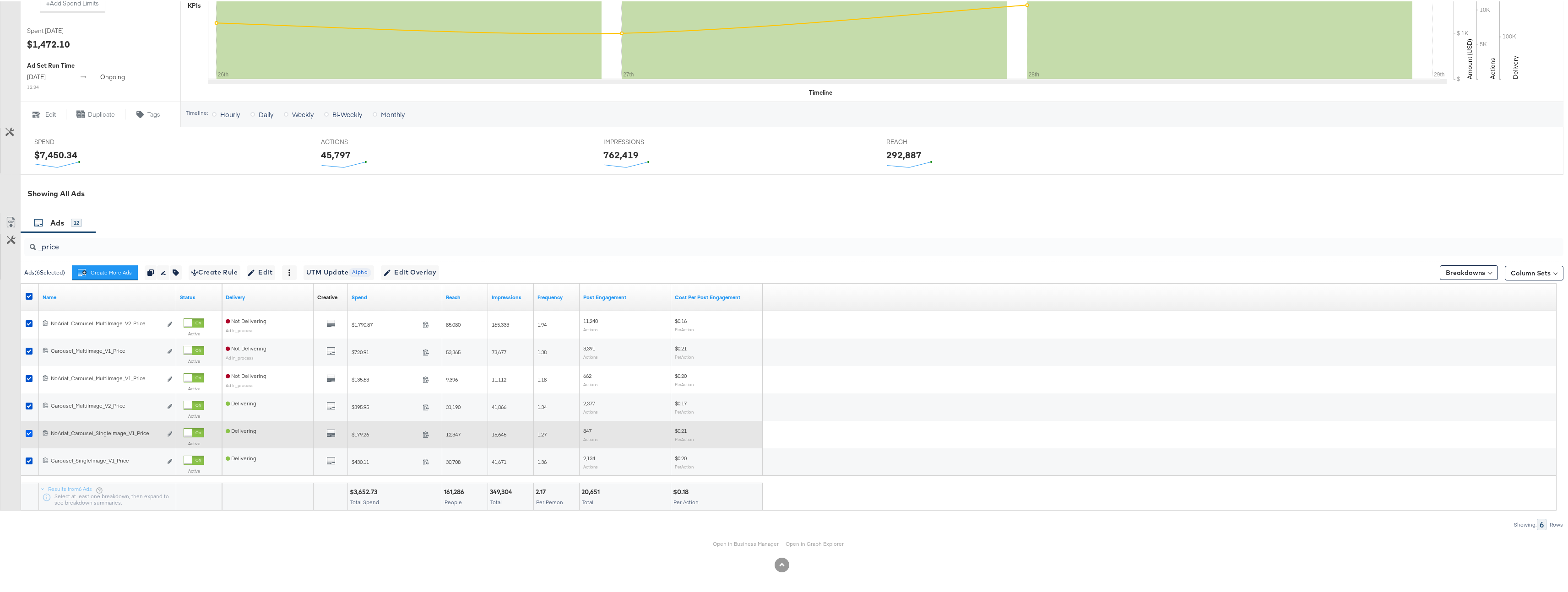
click at [29, 433] on icon at bounding box center [29, 432] width 7 height 7
click at [0, 0] on input "checkbox" at bounding box center [0, 0] width 0 height 0
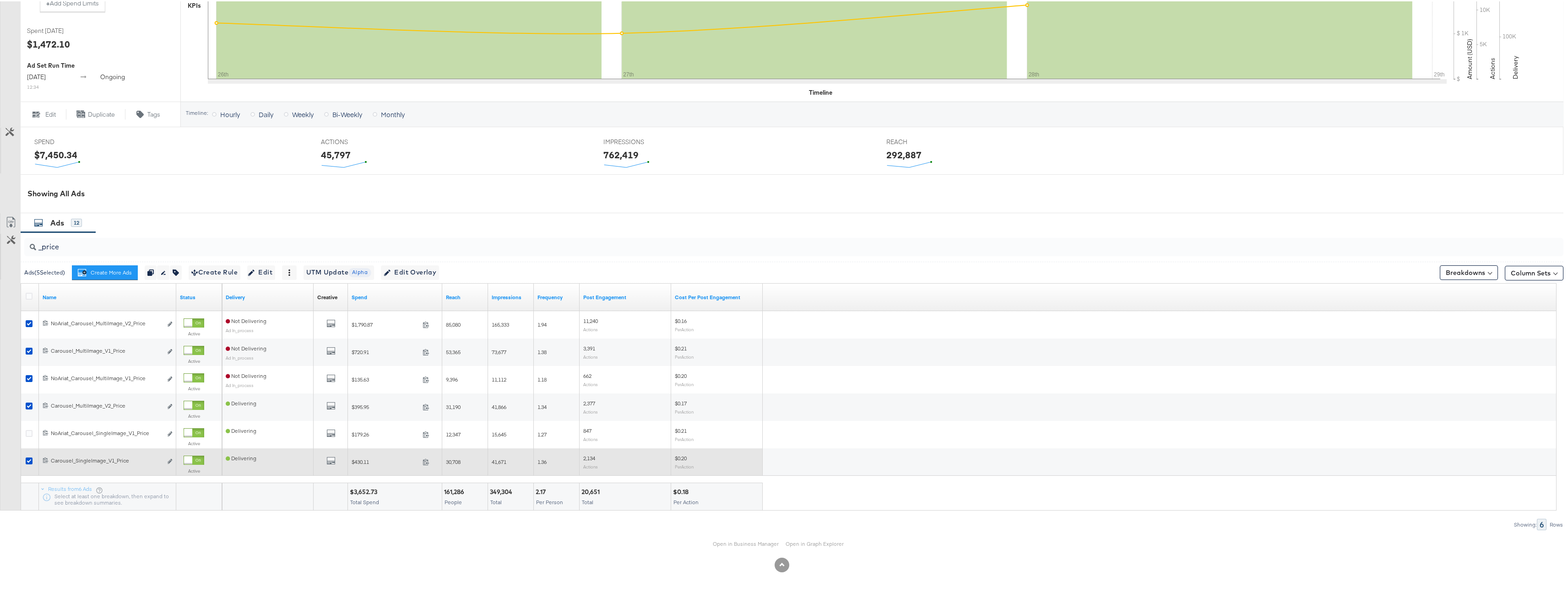
click at [34, 459] on div at bounding box center [30, 461] width 9 height 9
click at [30, 457] on icon at bounding box center [29, 460] width 7 height 7
click at [0, 0] on input "checkbox" at bounding box center [0, 0] width 0 height 0
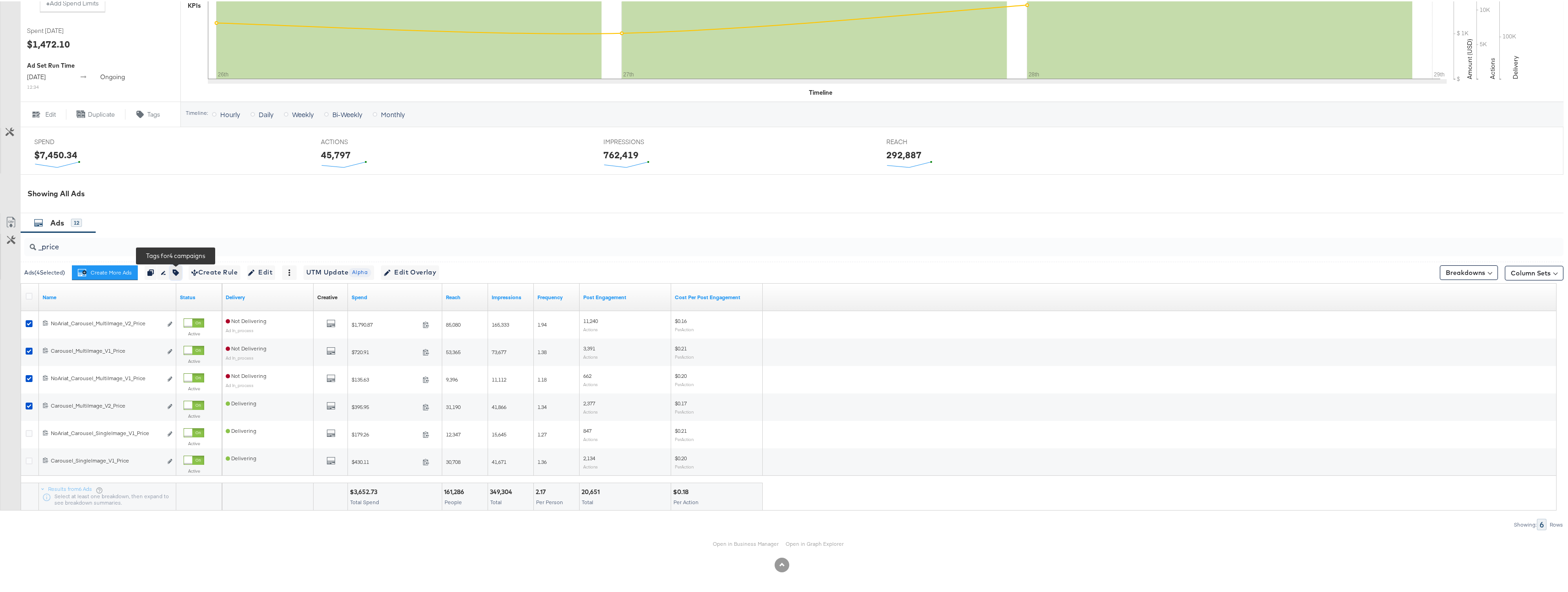
click at [172, 269] on button "button" at bounding box center [175, 271] width 12 height 15
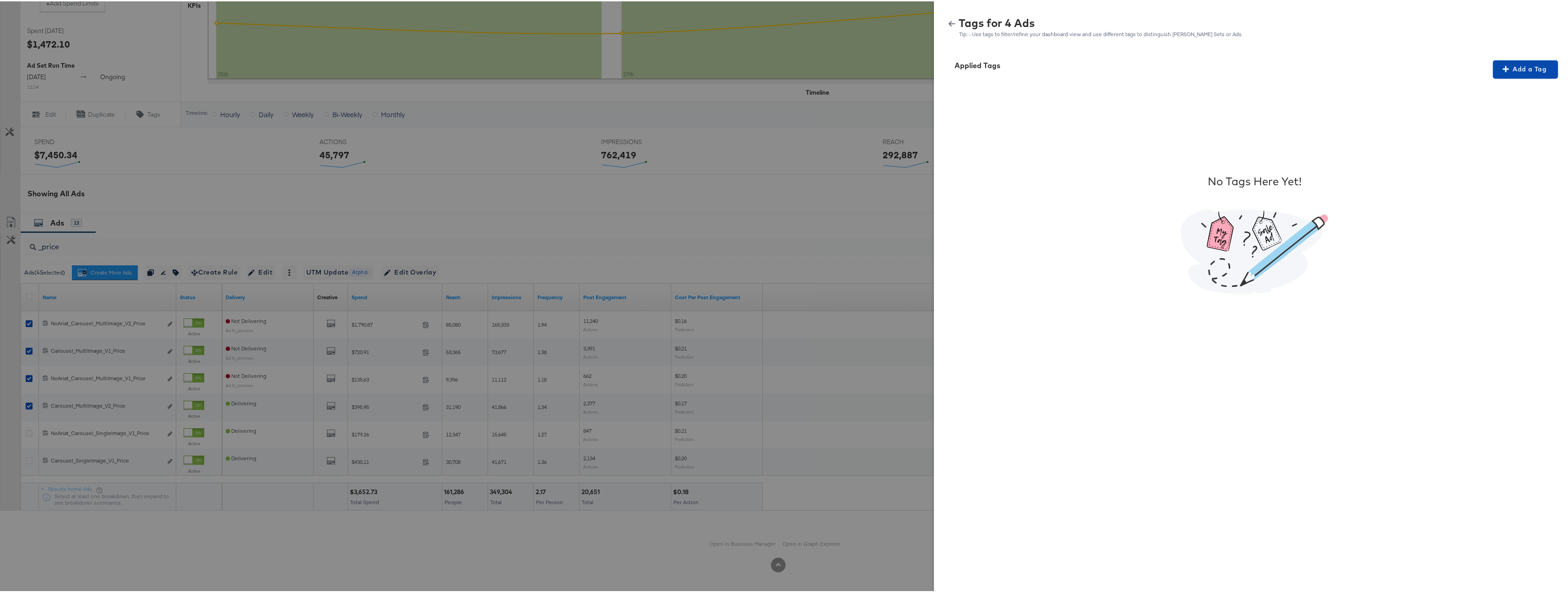
click at [1503, 65] on icon "button" at bounding box center [1506, 68] width 6 height 6
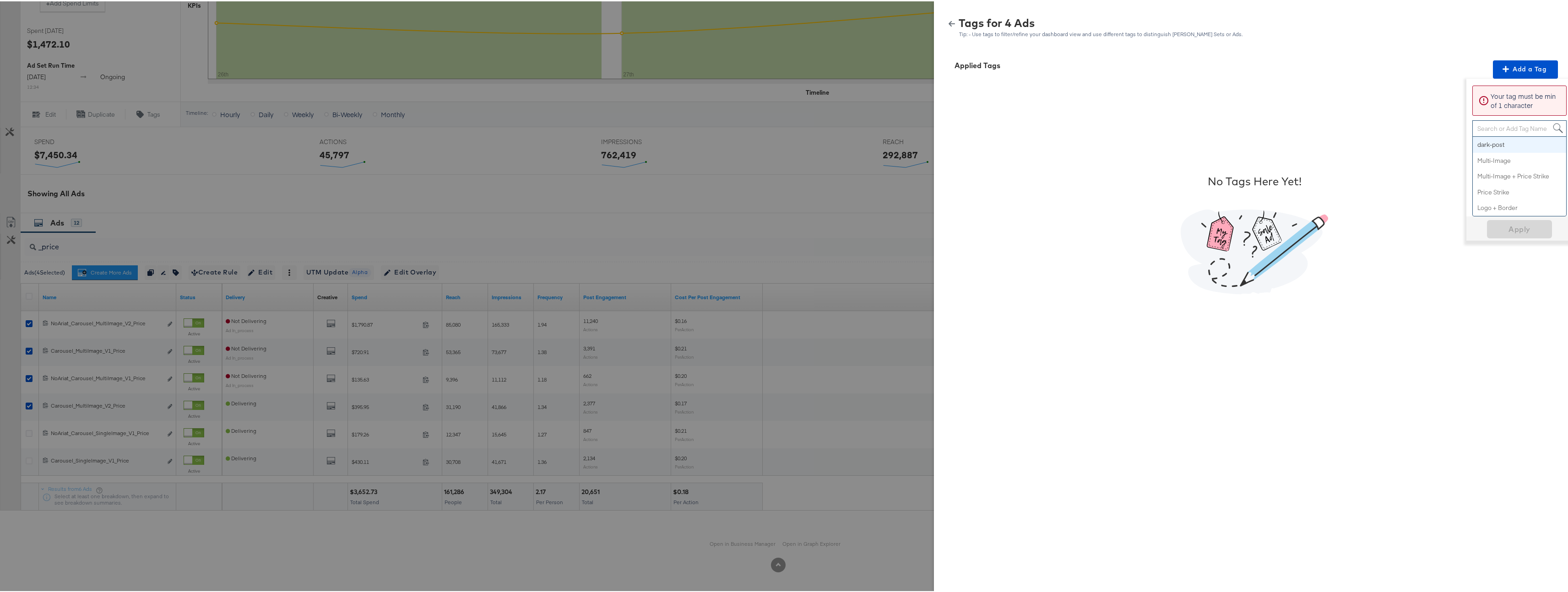
click at [1504, 126] on div "Search or Add Tag Name" at bounding box center [1520, 128] width 93 height 16
click at [1507, 170] on span "Apply" at bounding box center [1520, 170] width 58 height 13
click at [949, 21] on icon "button" at bounding box center [951, 22] width 6 height 6
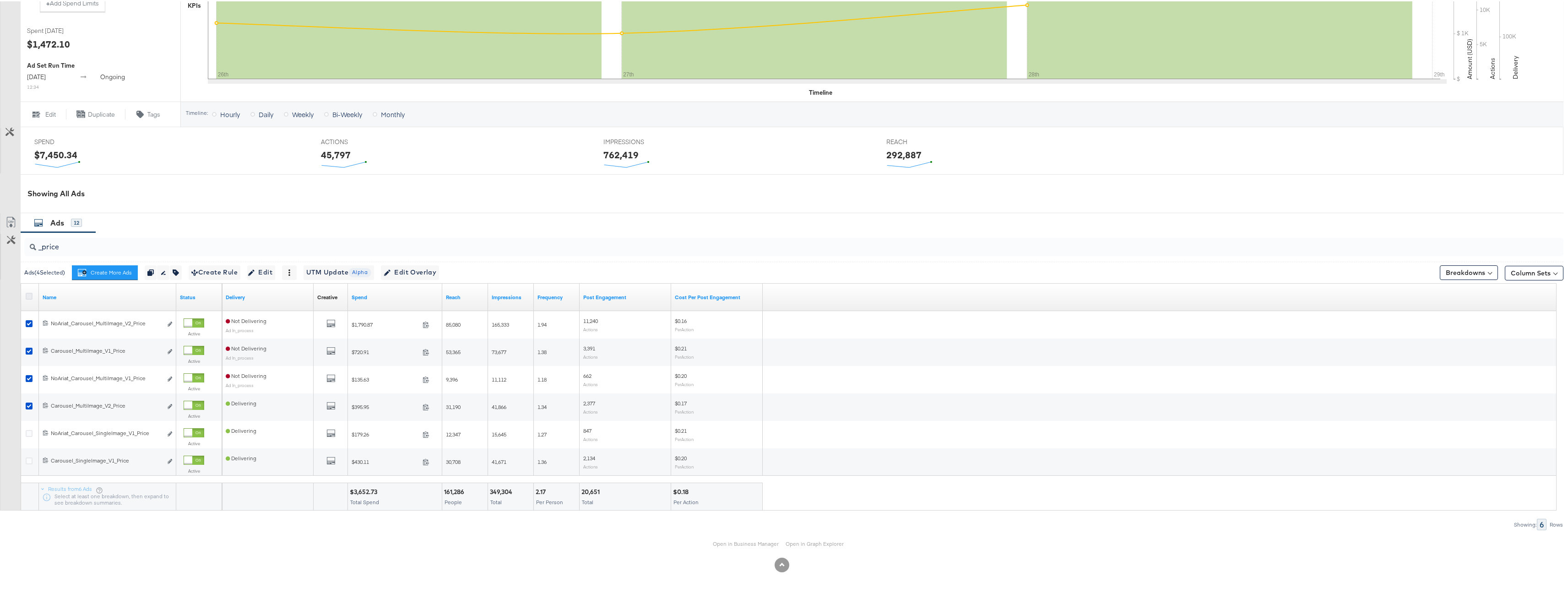
click at [31, 292] on icon at bounding box center [29, 295] width 7 height 7
click at [0, 0] on input "checkbox" at bounding box center [0, 0] width 0 height 0
click at [31, 292] on icon at bounding box center [29, 295] width 7 height 7
click at [0, 0] on input "checkbox" at bounding box center [0, 0] width 0 height 0
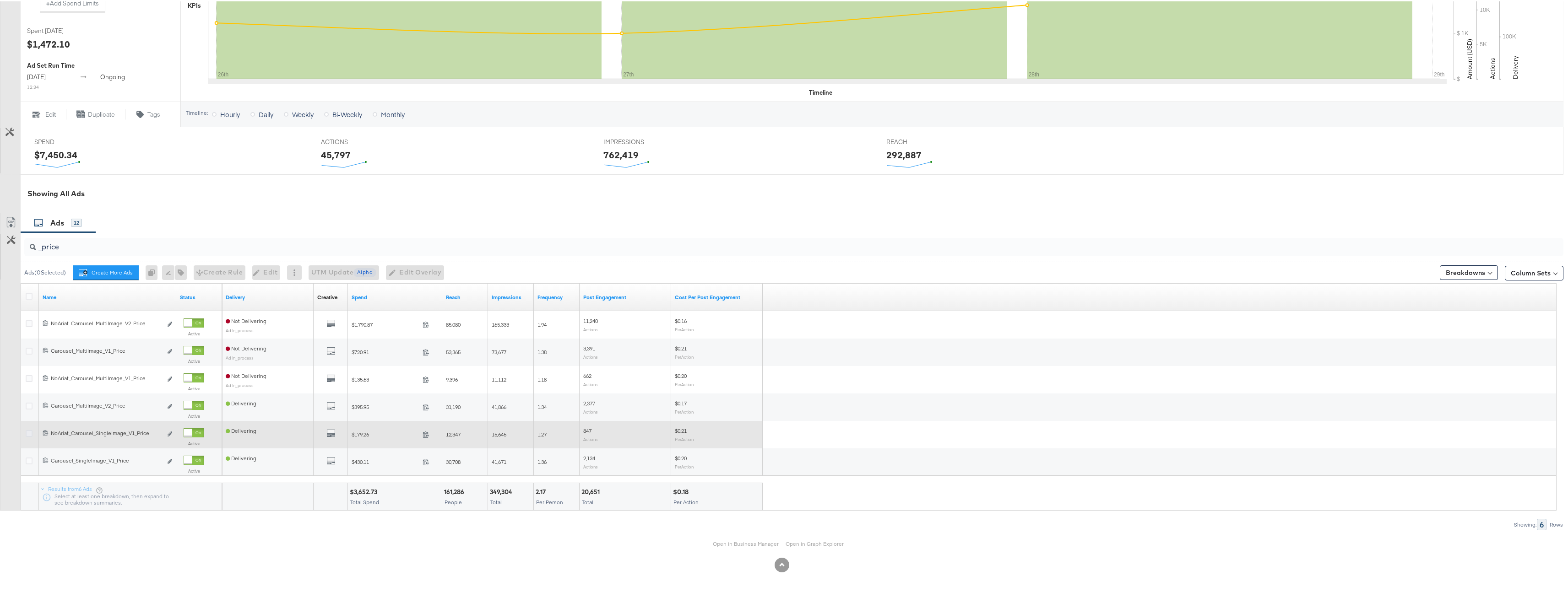
click at [29, 432] on icon at bounding box center [29, 432] width 7 height 7
click at [0, 0] on input "checkbox" at bounding box center [0, 0] width 0 height 0
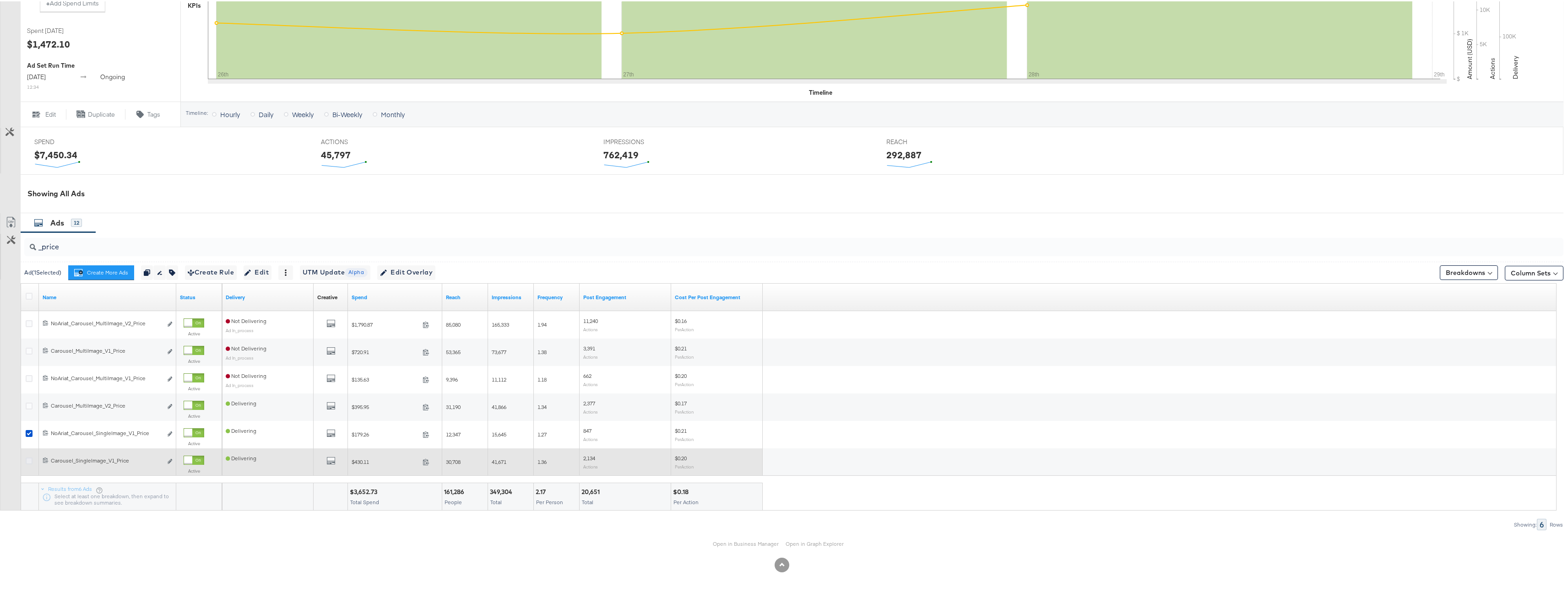
click at [29, 462] on icon at bounding box center [29, 460] width 7 height 7
click at [0, 0] on input "checkbox" at bounding box center [0, 0] width 0 height 0
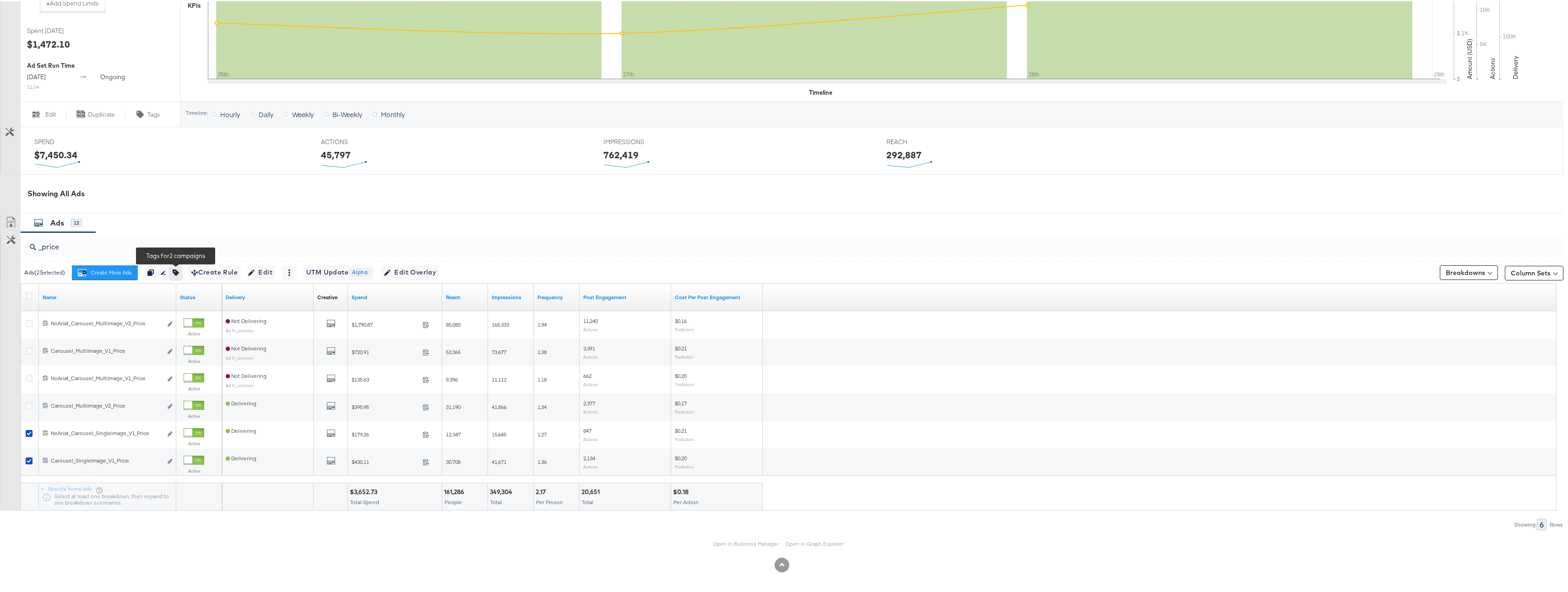
click at [181, 274] on button "button" at bounding box center [175, 271] width 12 height 15
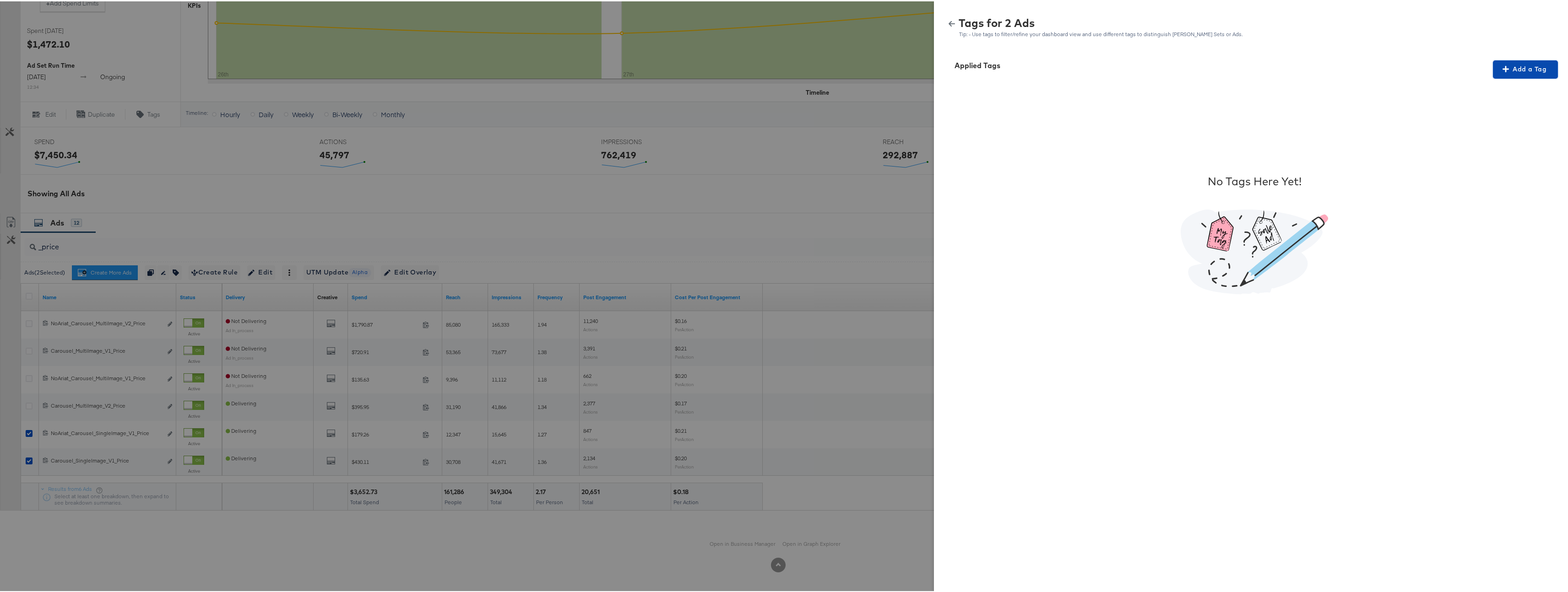
click at [1517, 65] on span "Add a Tag" at bounding box center [1525, 68] width 58 height 11
click at [1507, 128] on div "Search or Add Tag Name" at bounding box center [1520, 128] width 93 height 16
click at [1511, 144] on span "Apply" at bounding box center [1520, 148] width 58 height 13
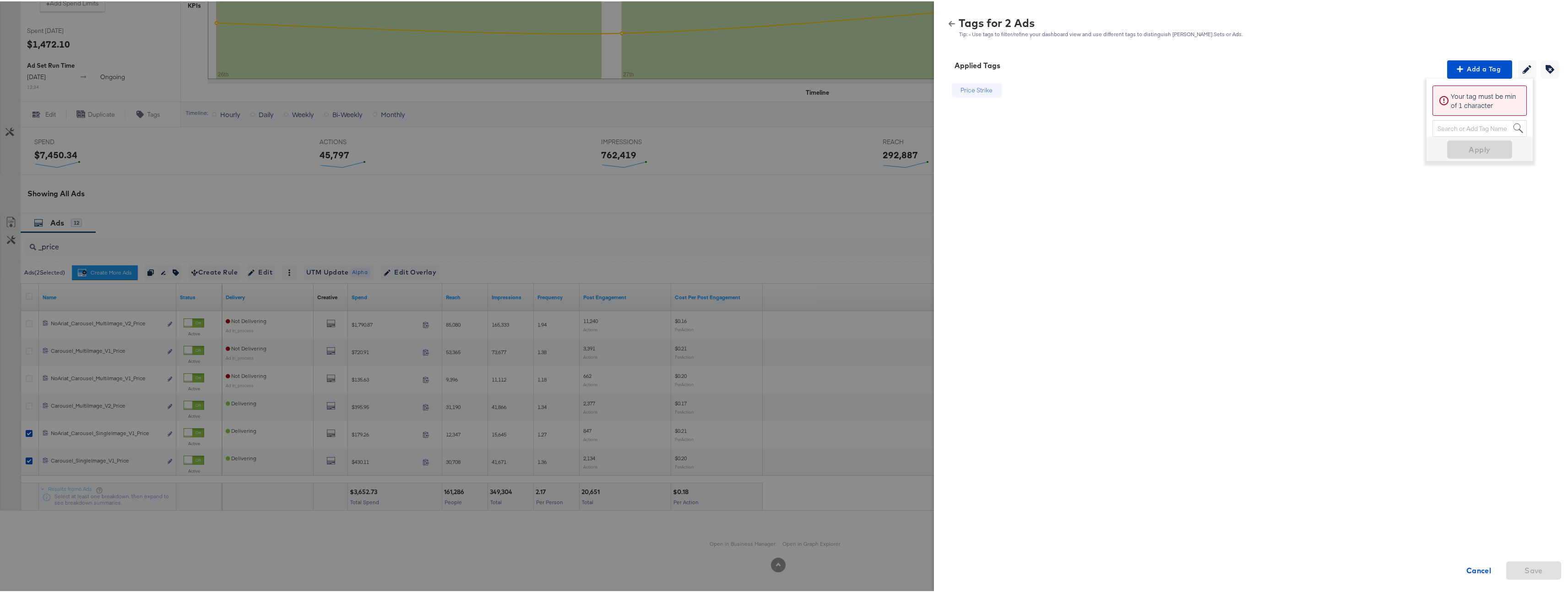
click at [949, 19] on icon "button" at bounding box center [951, 22] width 6 height 6
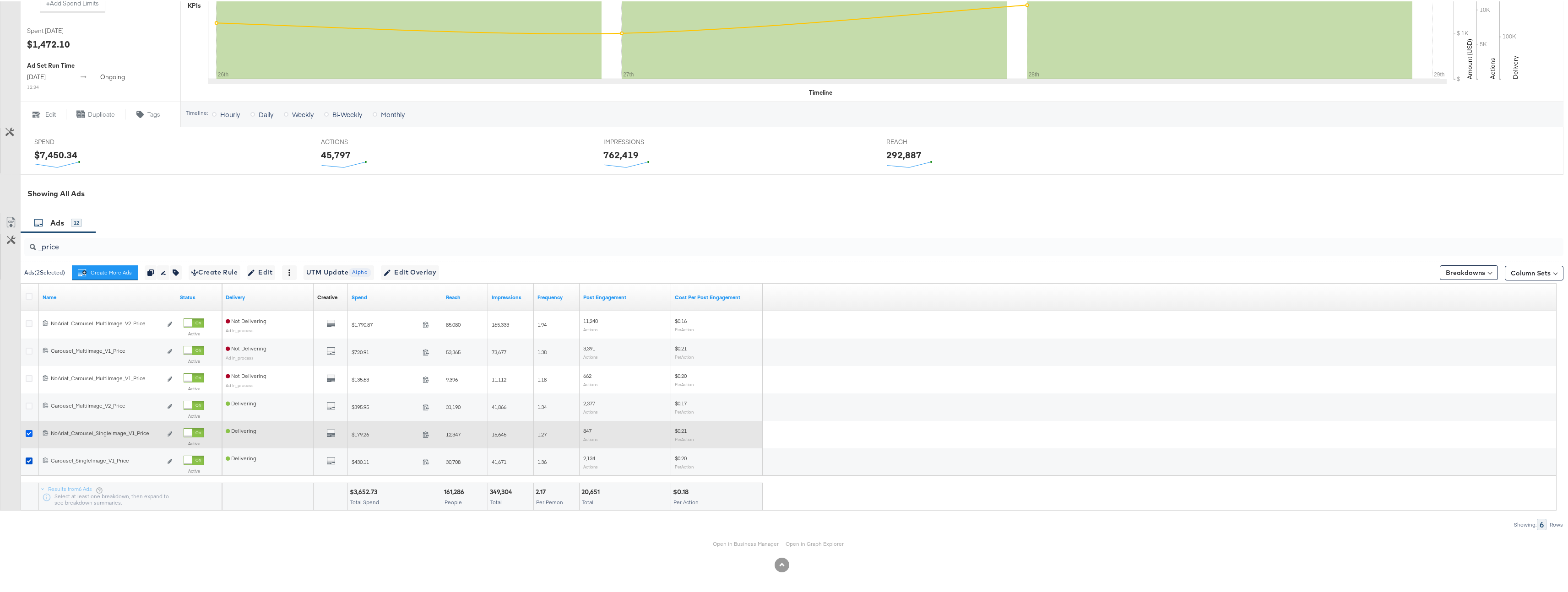
click at [26, 431] on icon at bounding box center [29, 432] width 7 height 7
click at [0, 0] on input "checkbox" at bounding box center [0, 0] width 0 height 0
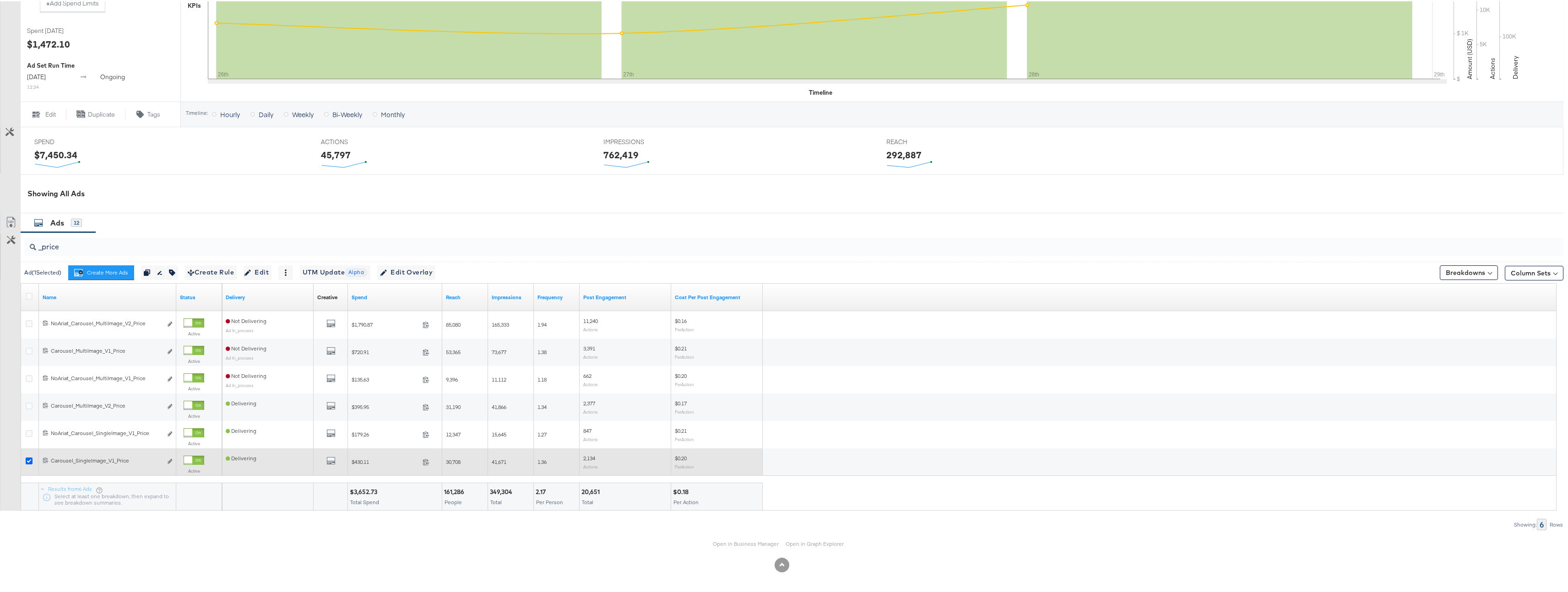
click at [28, 458] on icon at bounding box center [29, 460] width 7 height 7
click at [0, 0] on input "checkbox" at bounding box center [0, 0] width 0 height 0
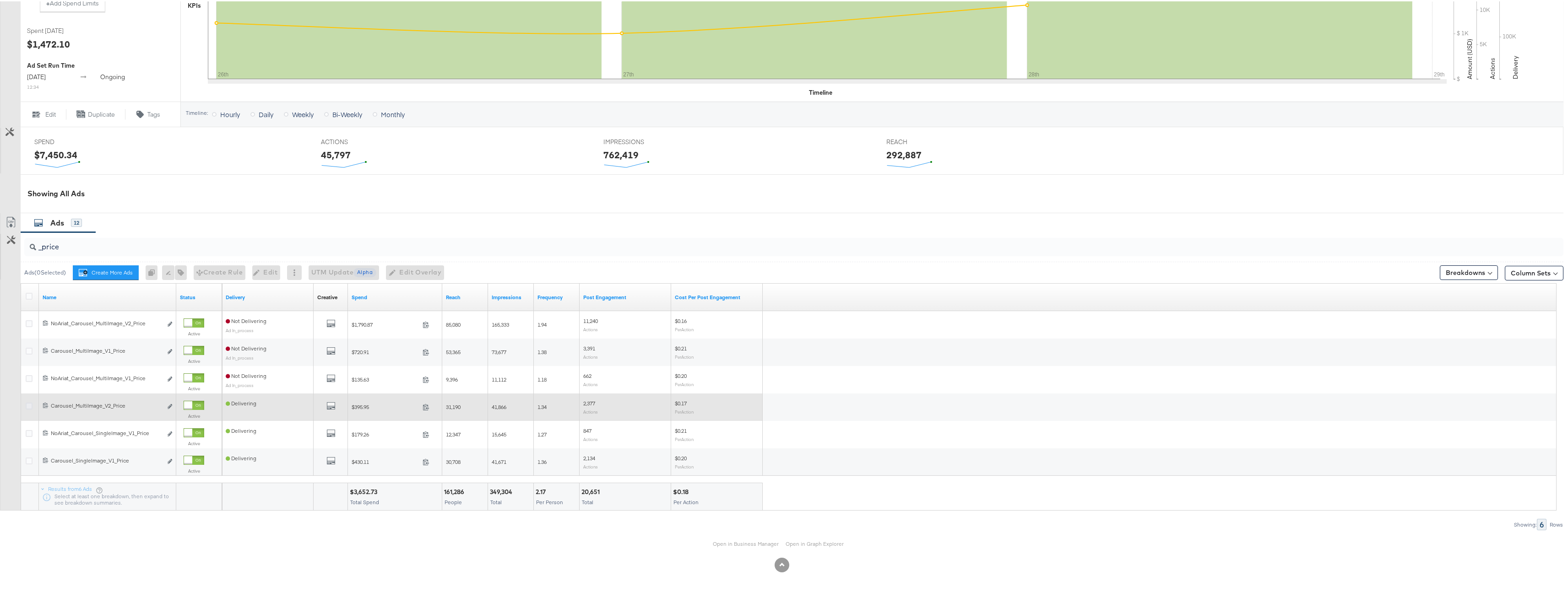
click at [29, 403] on icon at bounding box center [29, 405] width 7 height 7
click at [0, 0] on input "checkbox" at bounding box center [0, 0] width 0 height 0
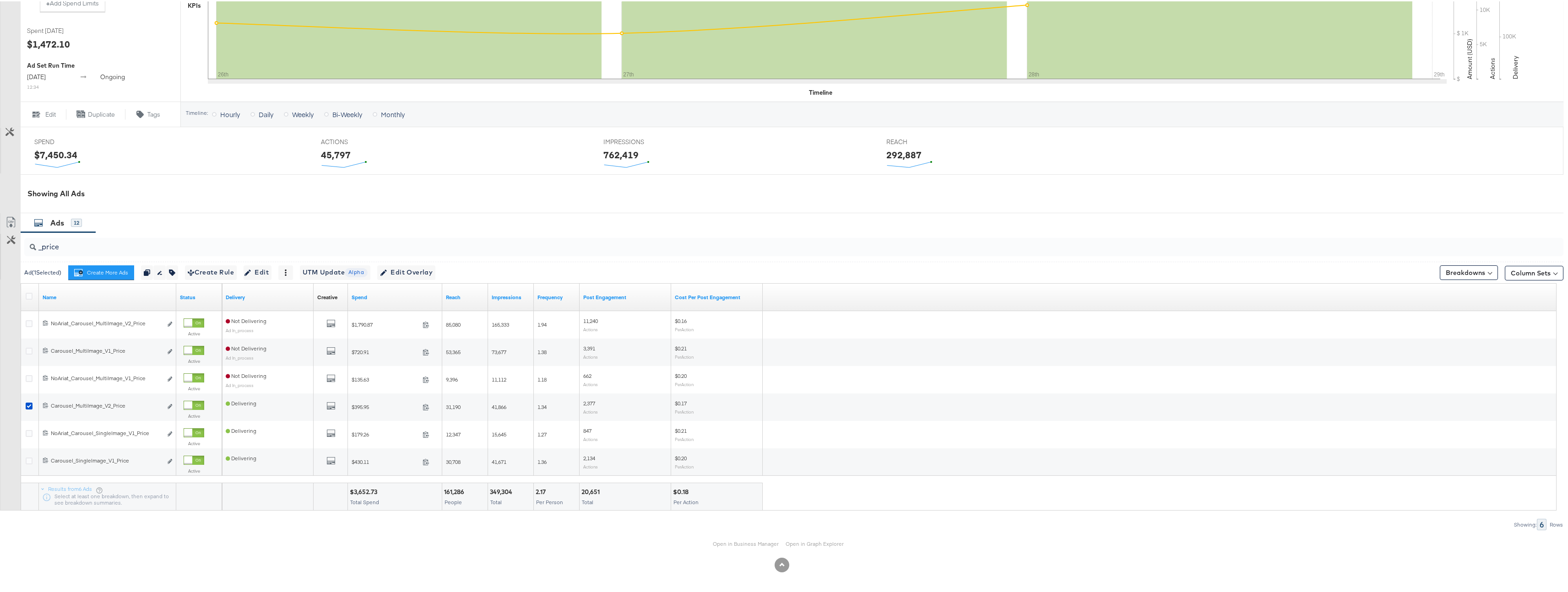
click at [182, 272] on div "Ad ( 1 Selected) Create More Ads Create more ads for this ad set Duplicate 1 ad…" at bounding box center [233, 271] width 418 height 15
click at [178, 271] on button "button" at bounding box center [172, 271] width 12 height 15
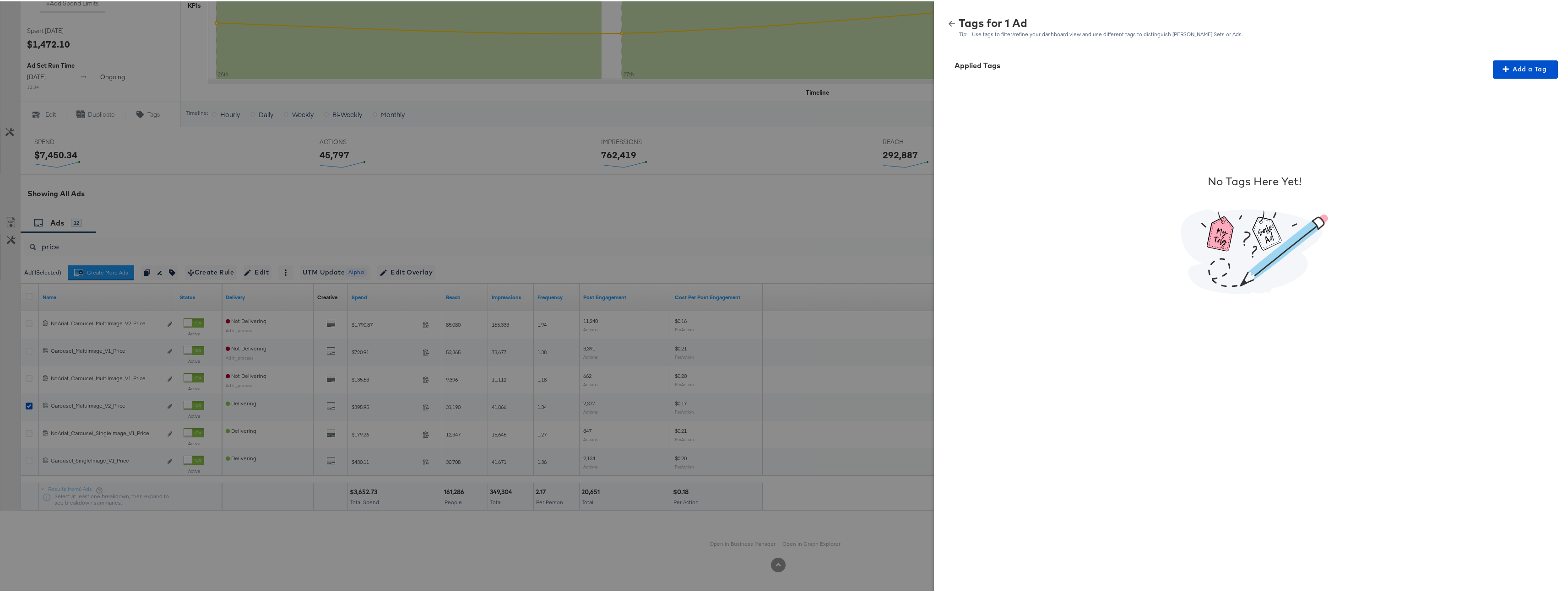
click at [1527, 49] on div "Applied Tags Add a Tag No Tags Here Yet!" at bounding box center [1254, 320] width 641 height 545
click at [1530, 63] on span "Add a Tag" at bounding box center [1525, 68] width 58 height 11
click at [1504, 130] on div "Search or Add Tag Name" at bounding box center [1520, 128] width 93 height 16
click at [1507, 172] on span "Apply" at bounding box center [1520, 170] width 58 height 13
click at [949, 21] on button "button" at bounding box center [951, 22] width 14 height 6
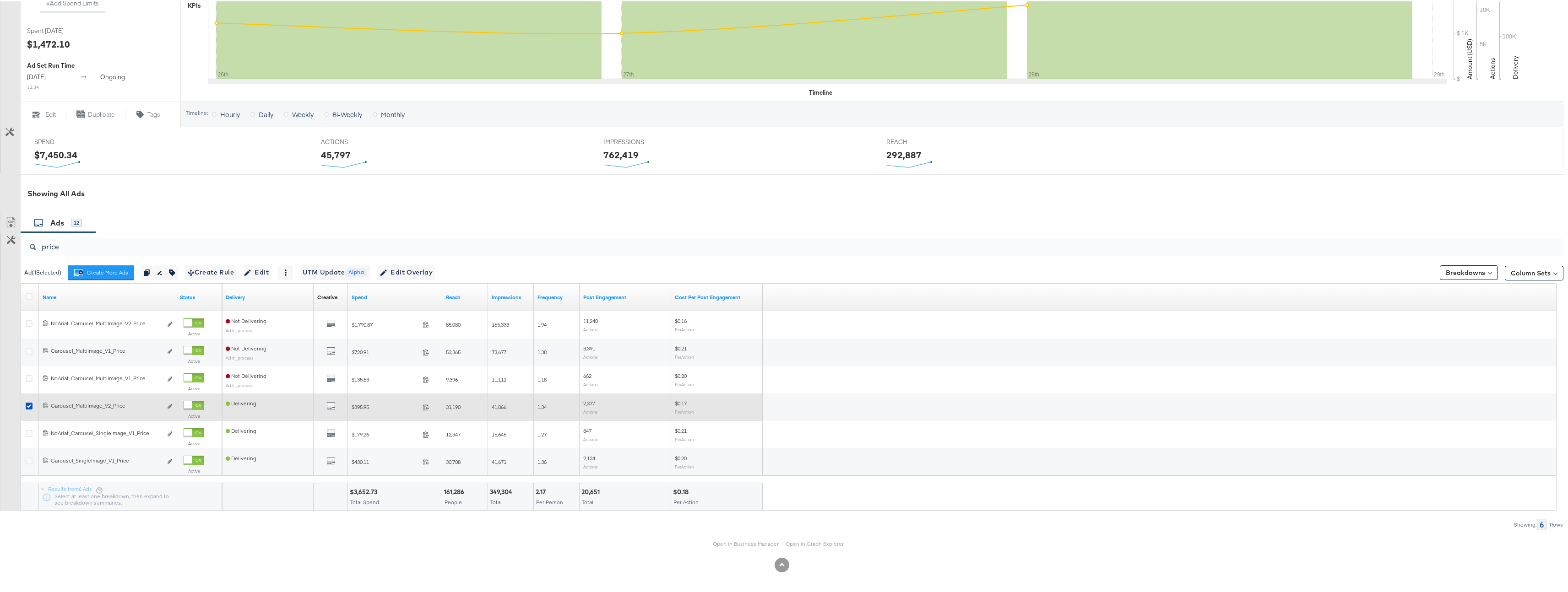
click at [33, 399] on div at bounding box center [31, 405] width 17 height 16
click at [29, 399] on div at bounding box center [31, 405] width 17 height 16
click at [31, 405] on icon at bounding box center [29, 405] width 7 height 7
click at [0, 0] on input "checkbox" at bounding box center [0, 0] width 0 height 0
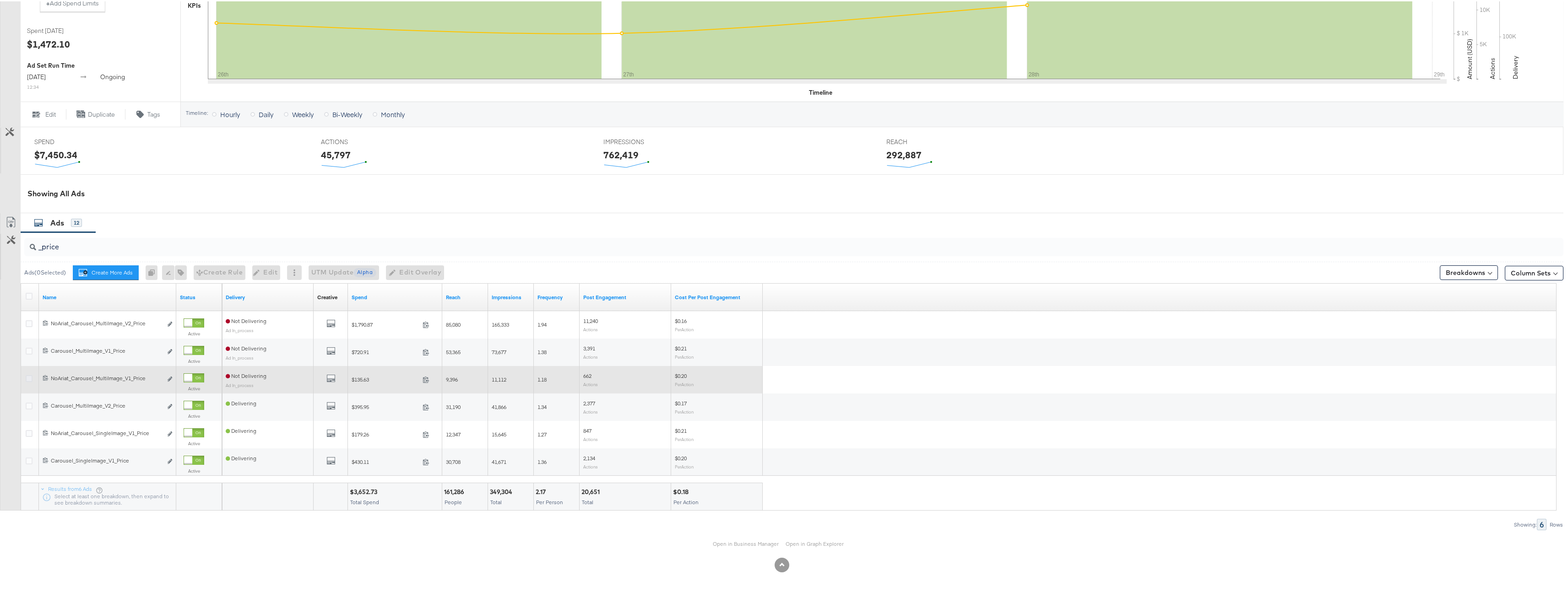
click at [30, 375] on icon at bounding box center [29, 378] width 7 height 7
click at [0, 0] on input "checkbox" at bounding box center [0, 0] width 0 height 0
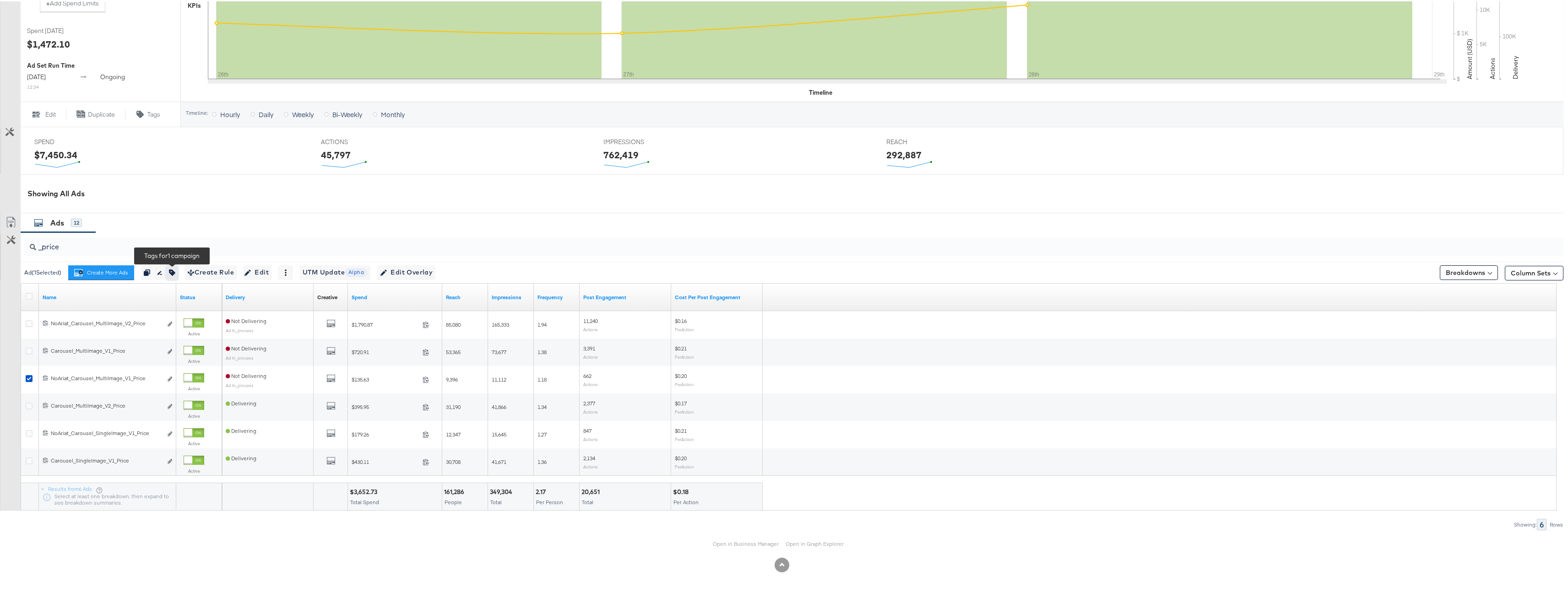
click at [177, 267] on button "button" at bounding box center [172, 271] width 12 height 15
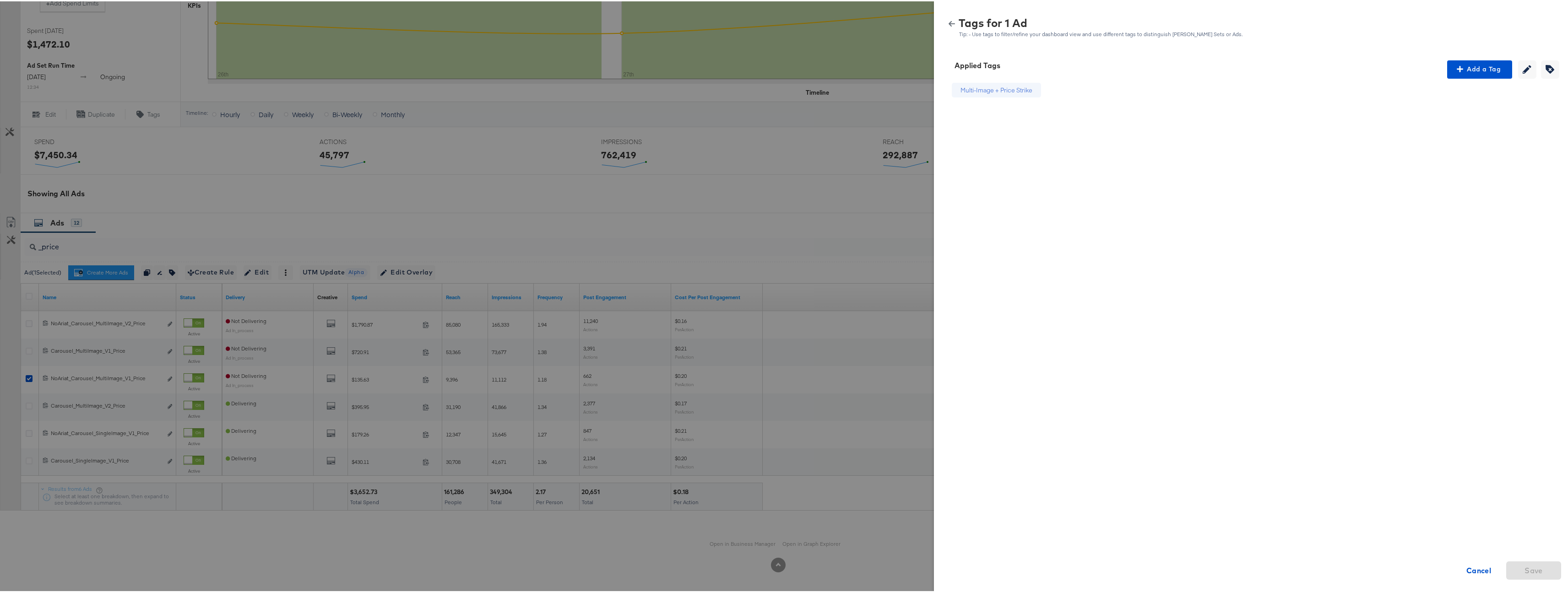
click at [949, 21] on icon "button" at bounding box center [951, 22] width 6 height 6
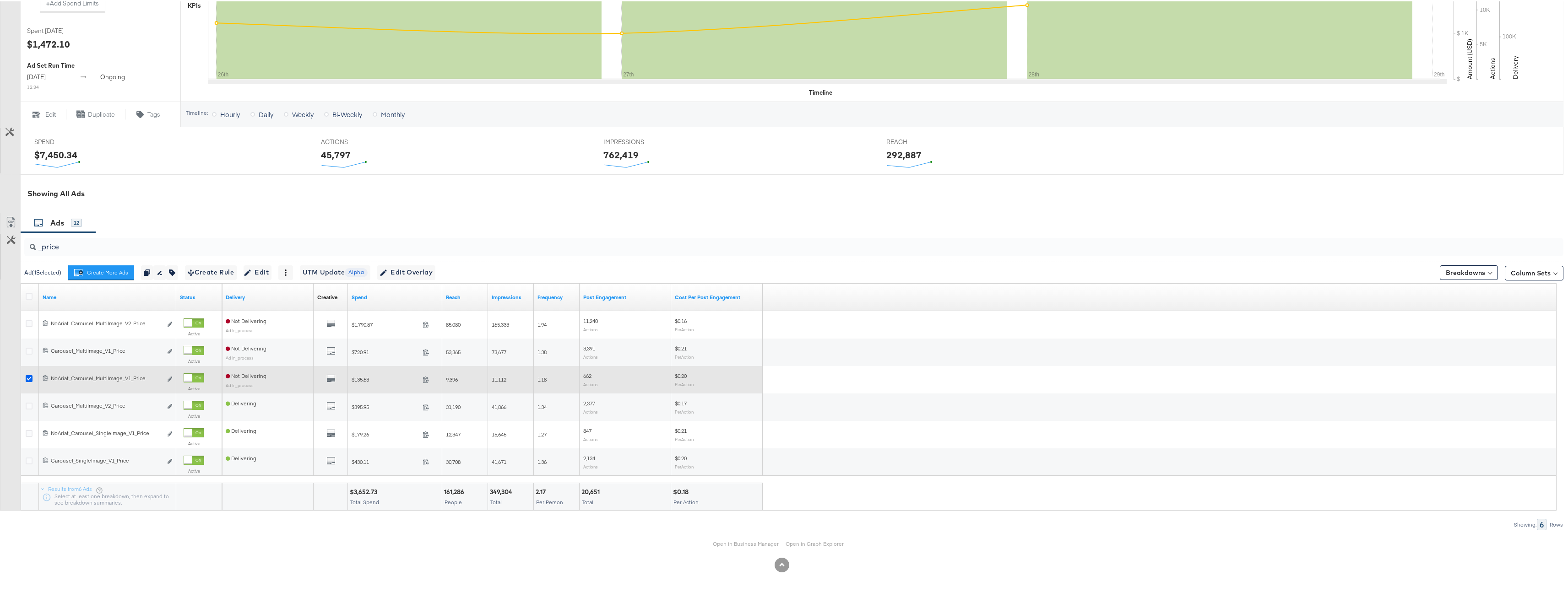
click at [29, 376] on icon at bounding box center [29, 378] width 7 height 7
click at [0, 0] on input "checkbox" at bounding box center [0, 0] width 0 height 0
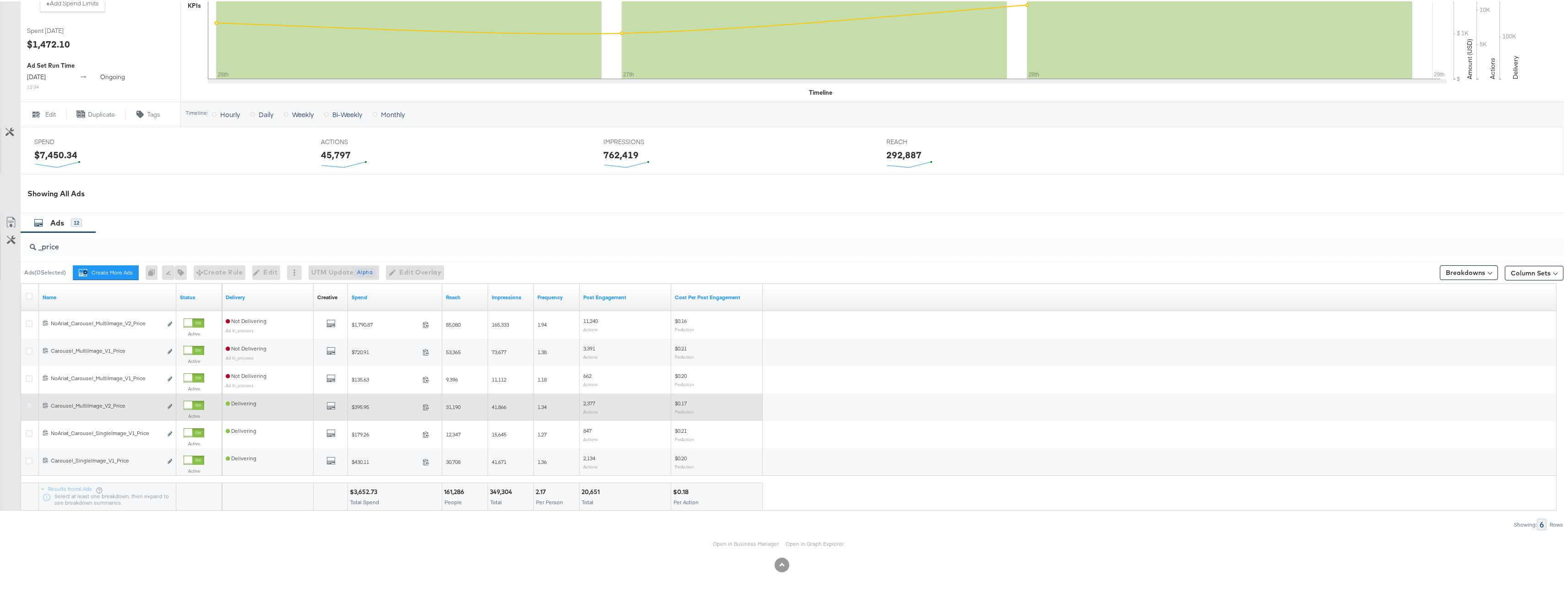
click at [28, 404] on icon at bounding box center [29, 405] width 7 height 7
click at [0, 0] on input "checkbox" at bounding box center [0, 0] width 0 height 0
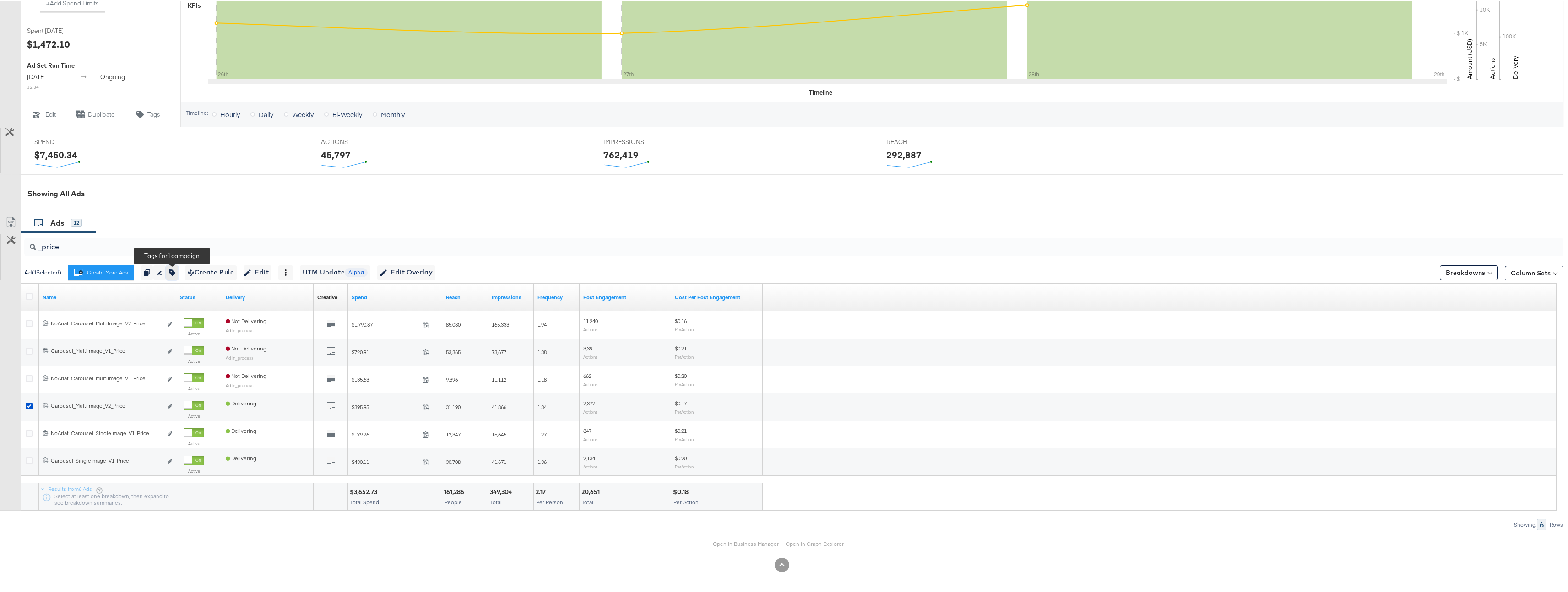
click at [172, 275] on button "button" at bounding box center [172, 271] width 12 height 15
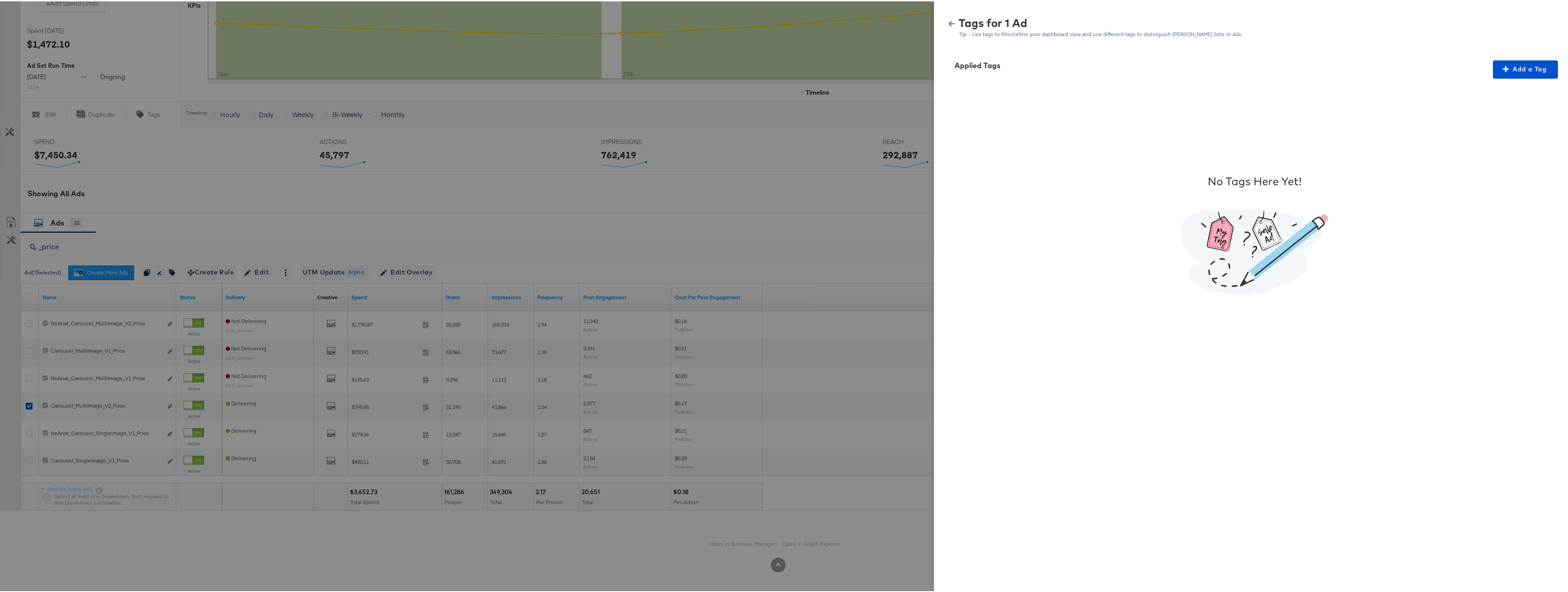
click at [380, 219] on div at bounding box center [788, 296] width 1575 height 592
click at [937, 21] on div "Tags for 1 Ad Tip: - Use tags to filter/refine your dashboard view and use diff…" at bounding box center [1254, 23] width 641 height 41
click at [945, 22] on button "button" at bounding box center [951, 22] width 14 height 6
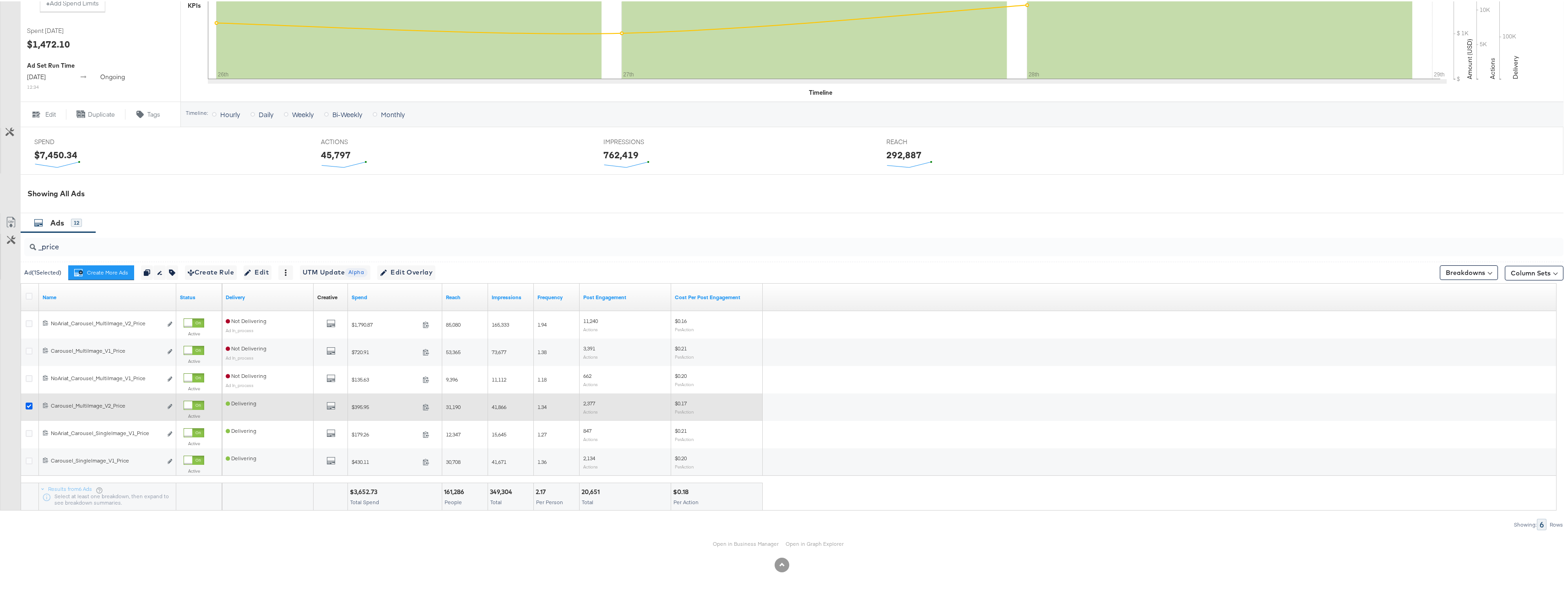
click at [30, 403] on icon at bounding box center [29, 405] width 7 height 7
click at [0, 0] on input "checkbox" at bounding box center [0, 0] width 0 height 0
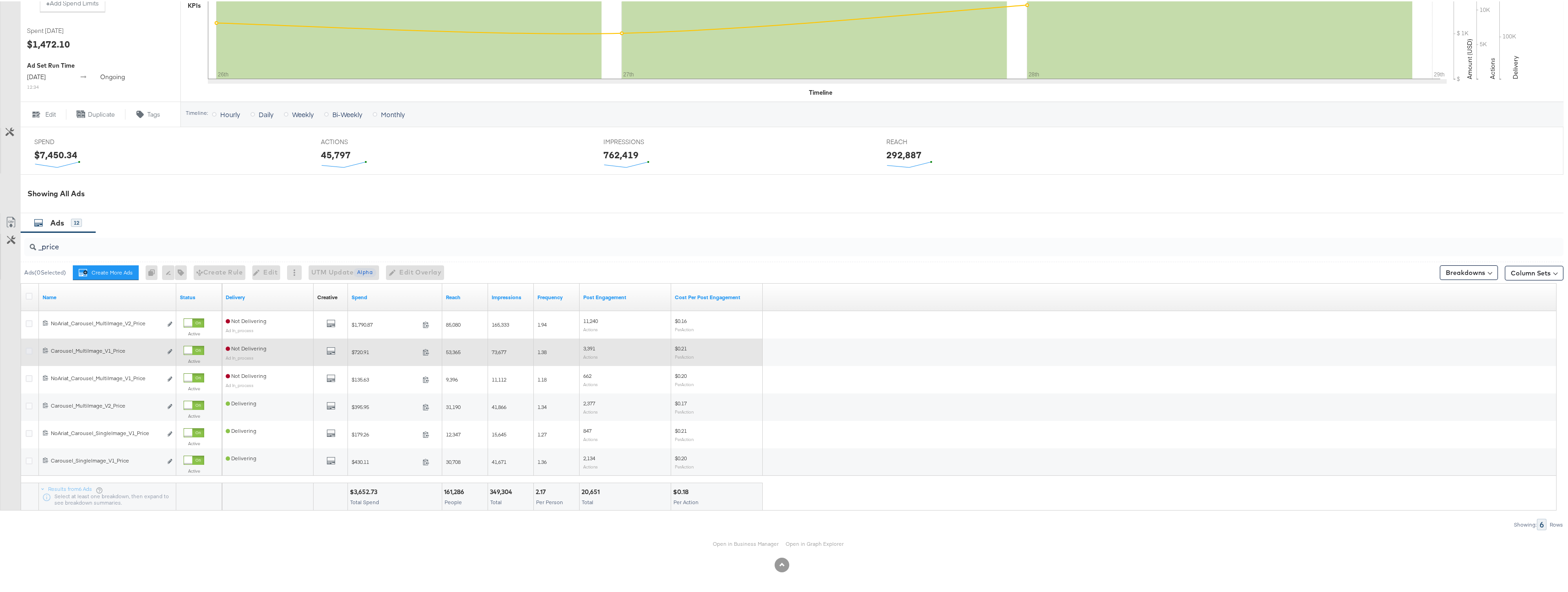
click at [29, 350] on icon at bounding box center [29, 350] width 7 height 7
click at [0, 0] on input "checkbox" at bounding box center [0, 0] width 0 height 0
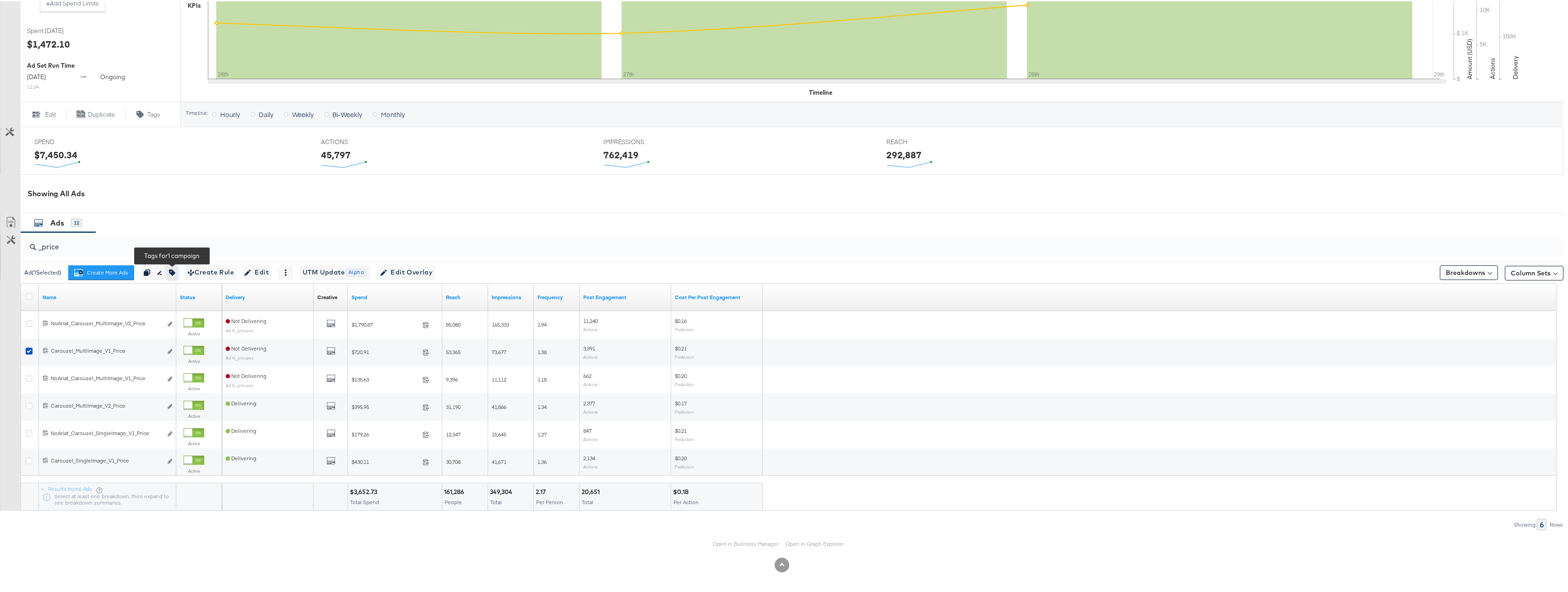
click at [172, 269] on icon "button" at bounding box center [172, 271] width 6 height 6
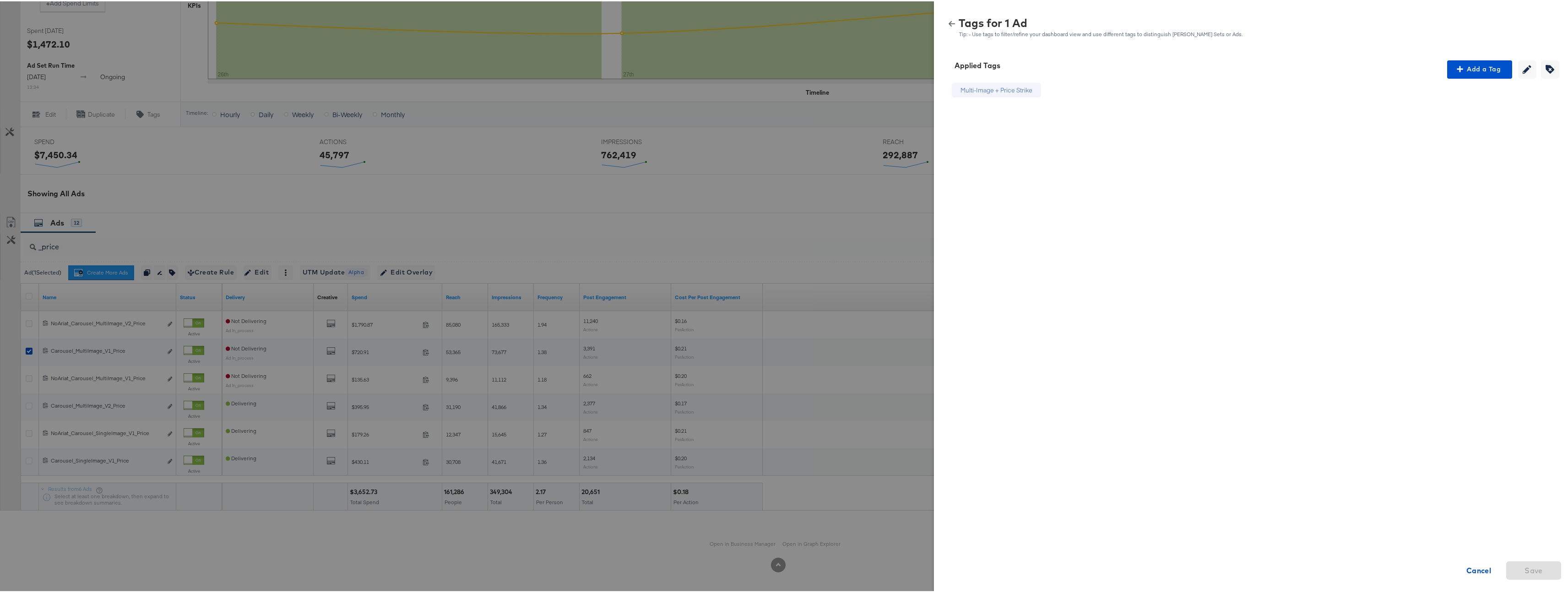
click at [947, 17] on div "Tags for 1 Ad Tip: - Use tags to filter/refine your dashboard view and use diff…" at bounding box center [1254, 26] width 619 height 20
click at [949, 20] on icon "button" at bounding box center [951, 22] width 6 height 6
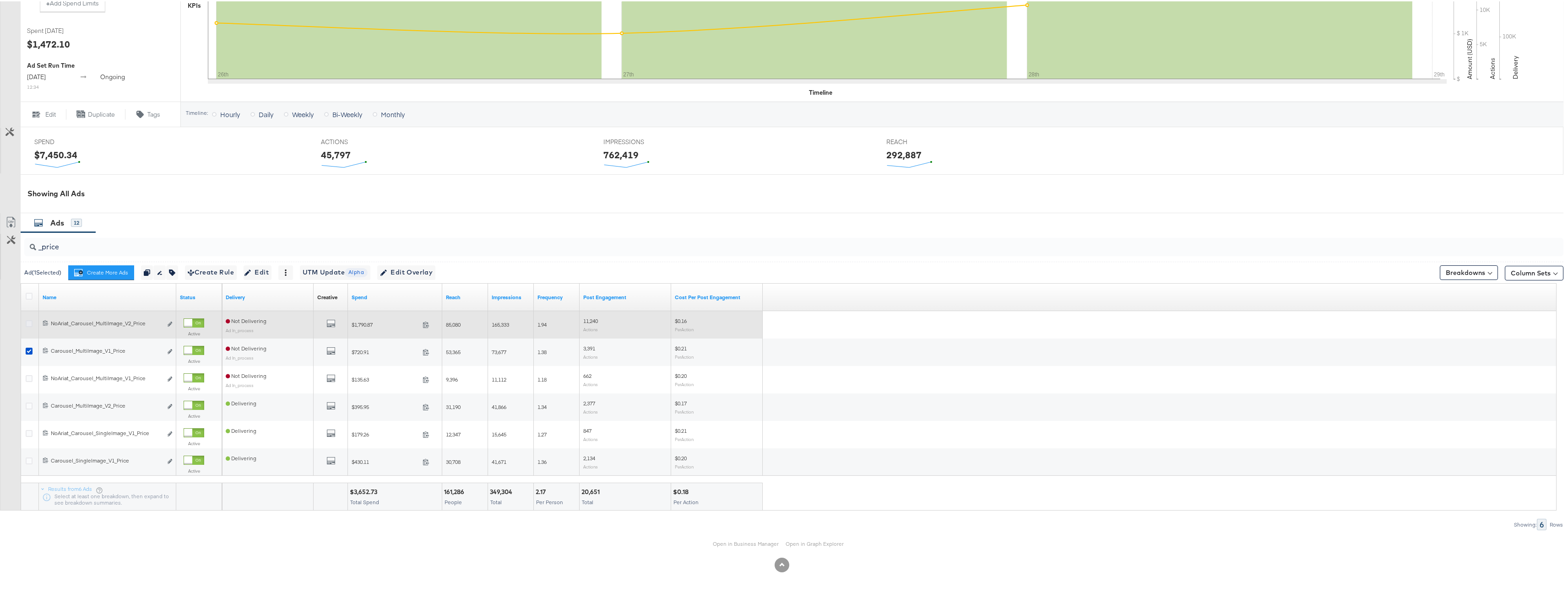
click at [31, 323] on icon at bounding box center [29, 323] width 7 height 7
click at [0, 0] on input "checkbox" at bounding box center [0, 0] width 0 height 0
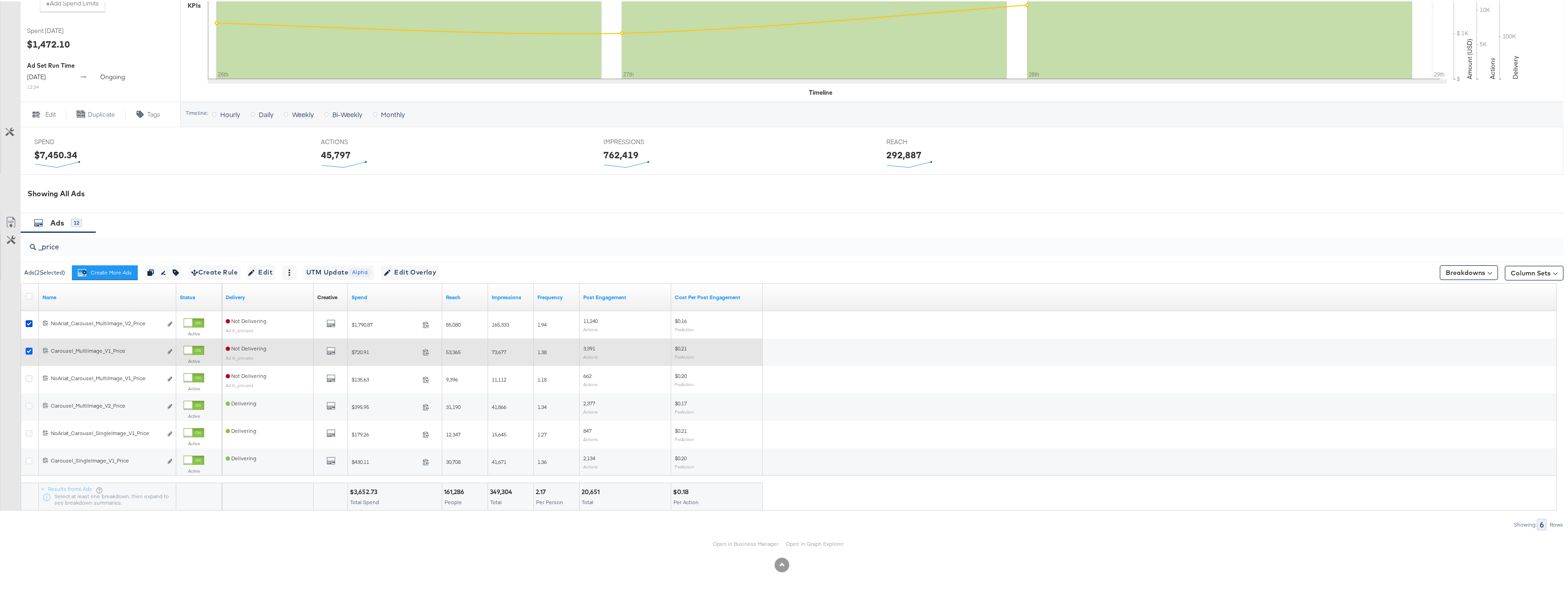
click at [31, 346] on icon at bounding box center [29, 350] width 7 height 7
click at [0, 0] on input "checkbox" at bounding box center [0, 0] width 0 height 0
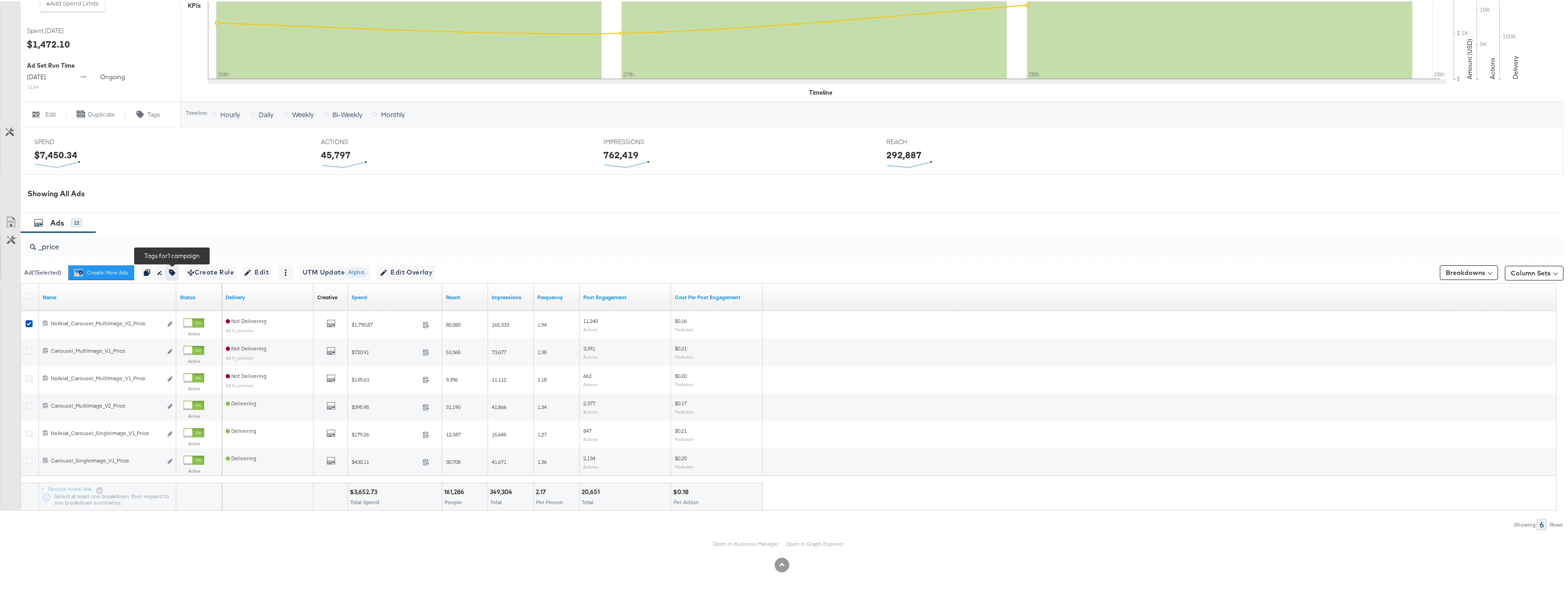
click at [175, 273] on icon "button" at bounding box center [172, 271] width 6 height 6
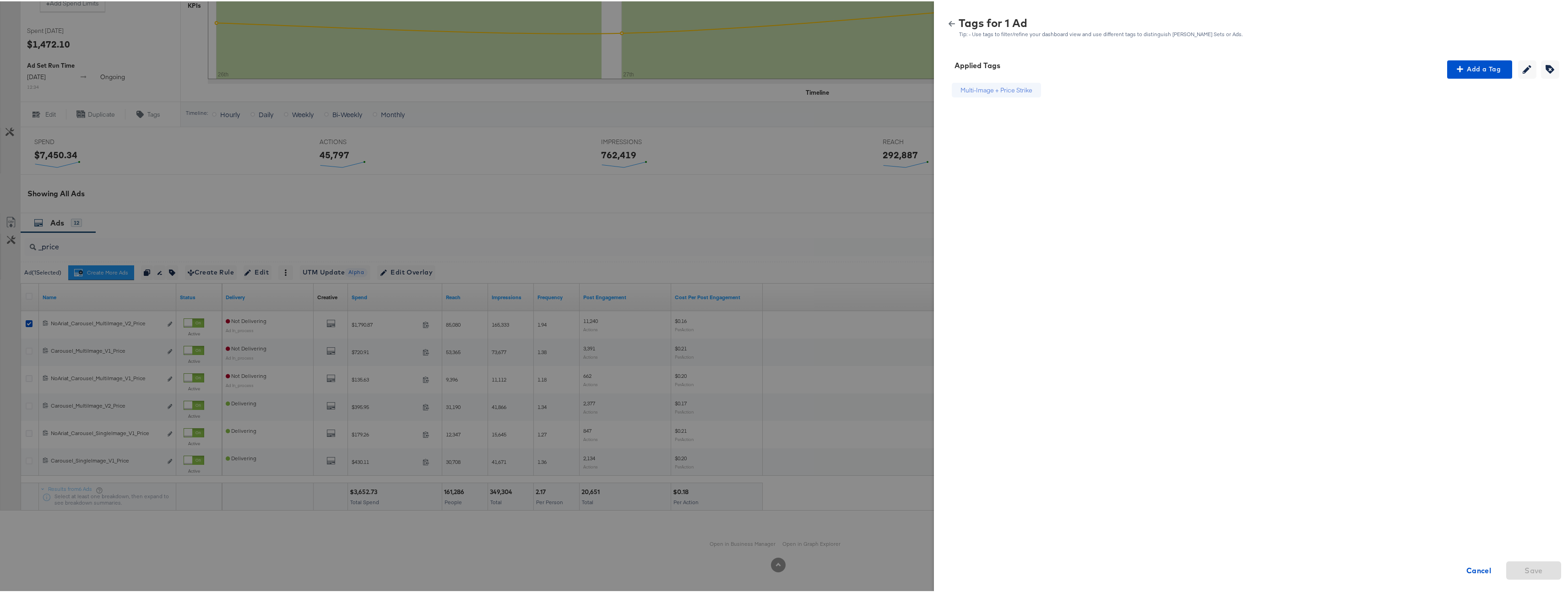
click at [945, 22] on button "button" at bounding box center [951, 22] width 14 height 6
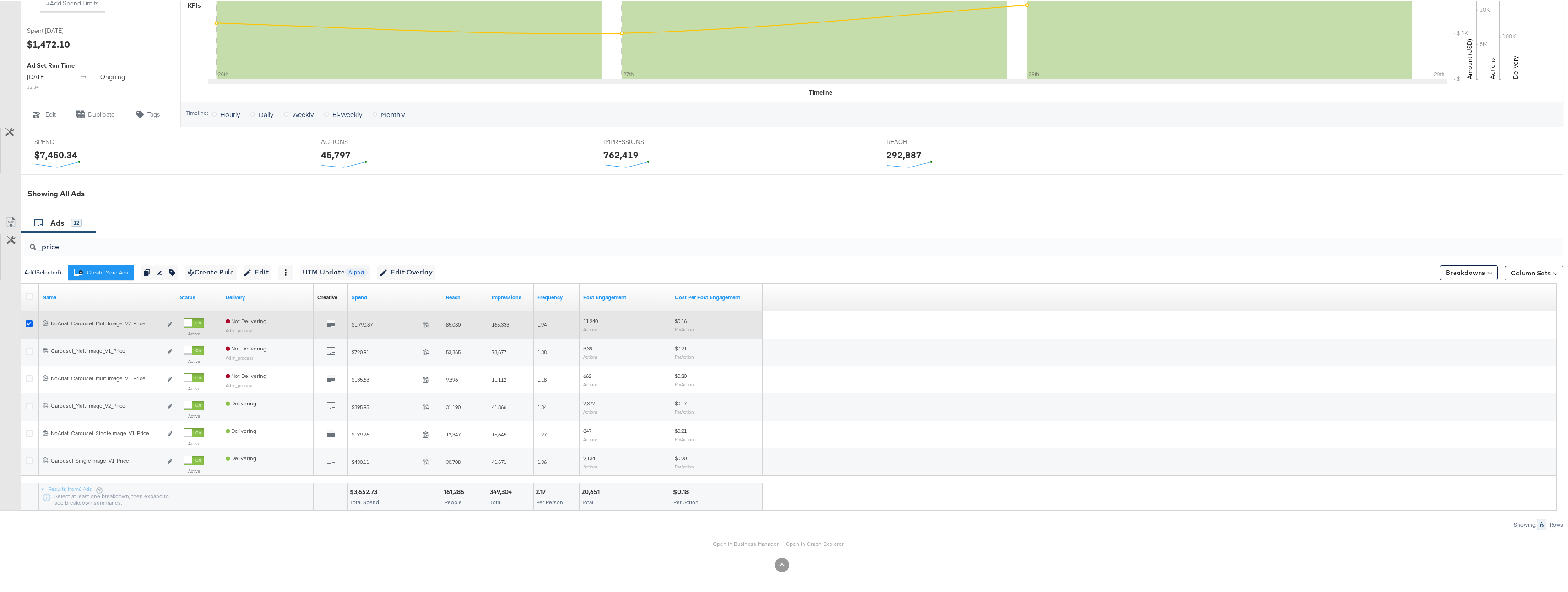
click at [29, 321] on icon at bounding box center [29, 323] width 7 height 7
click at [0, 0] on input "checkbox" at bounding box center [0, 0] width 0 height 0
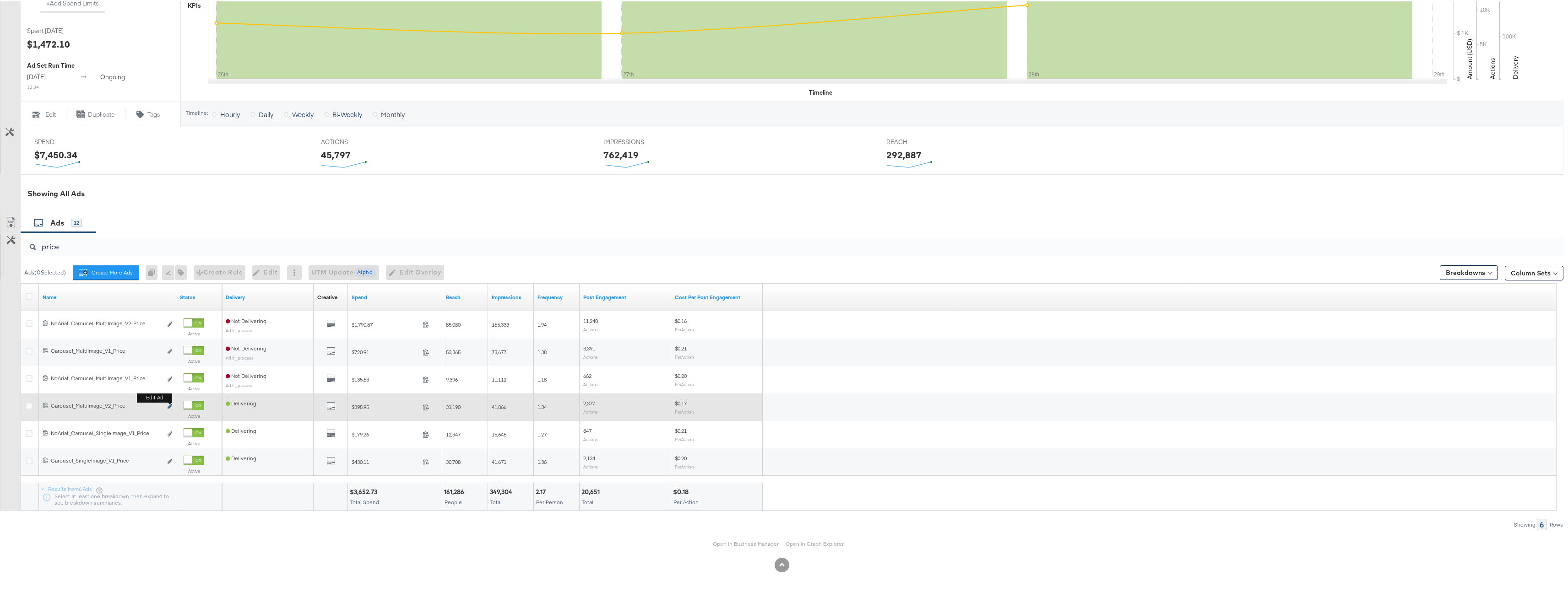
click at [170, 407] on icon "link" at bounding box center [170, 405] width 4 height 5
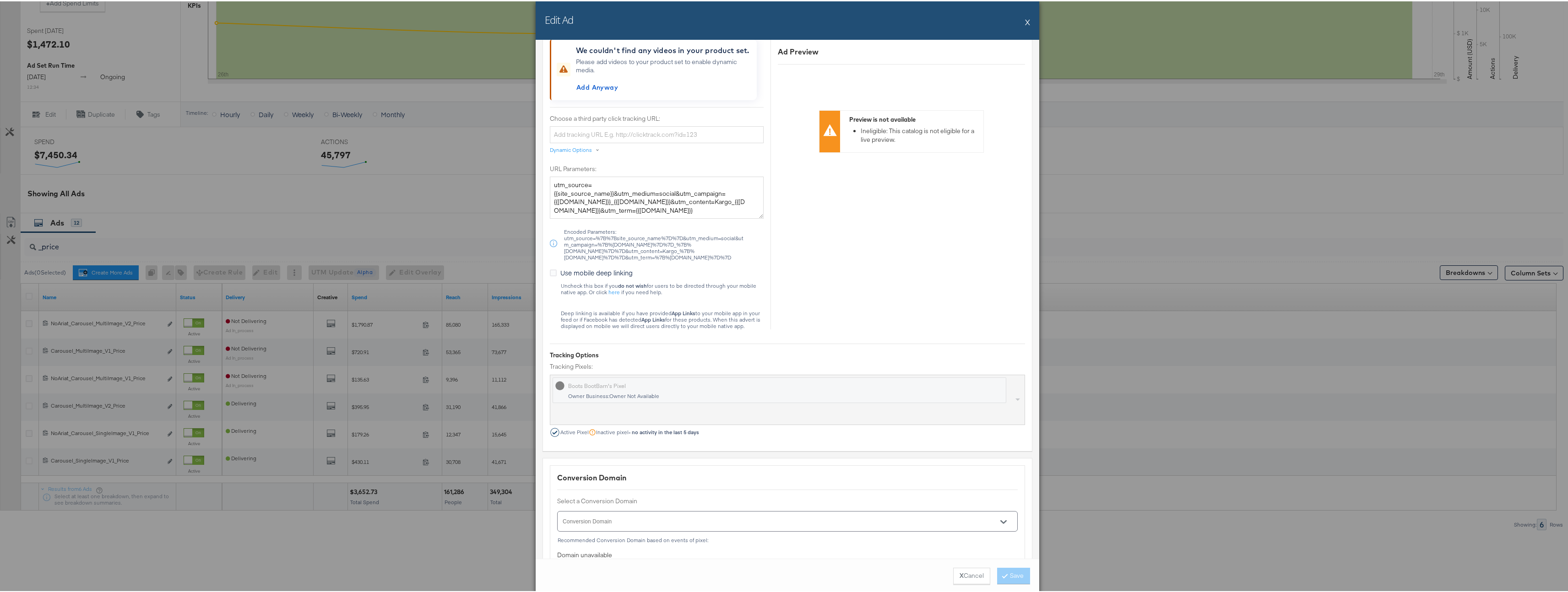
scroll to position [1185, 0]
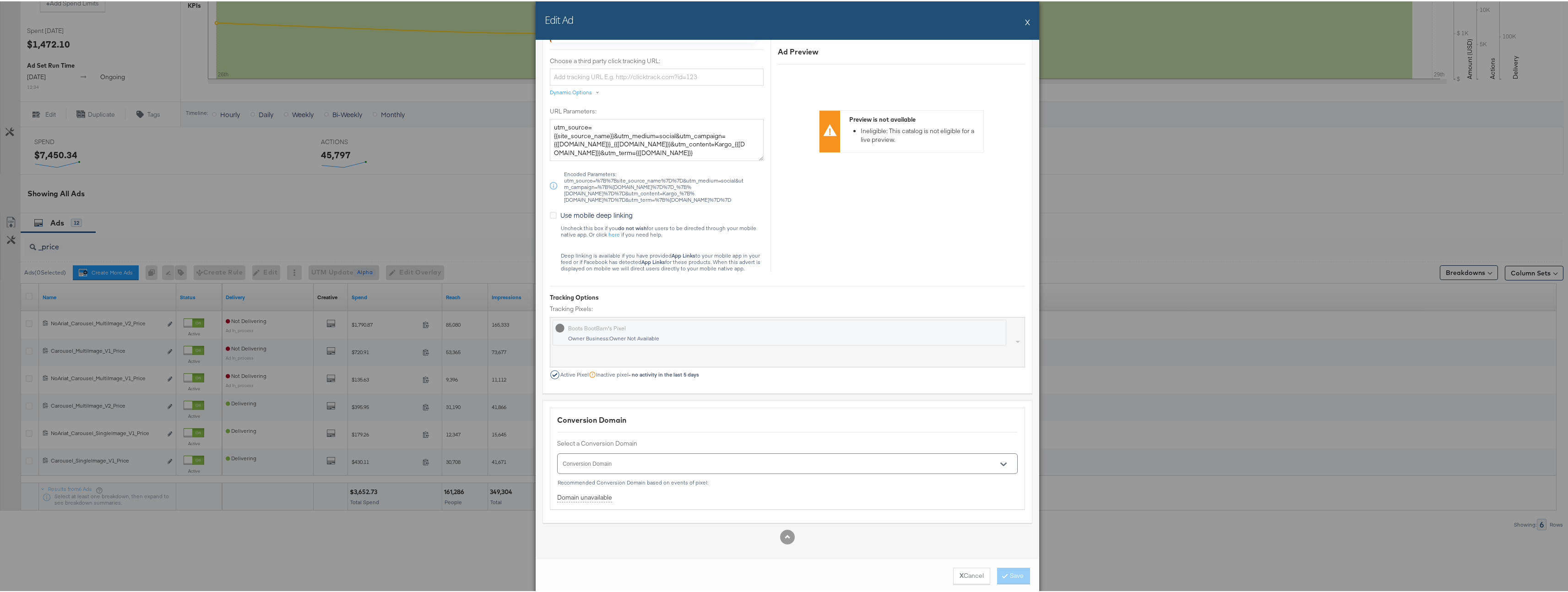
click at [1025, 24] on button "X" at bounding box center [1027, 21] width 5 height 19
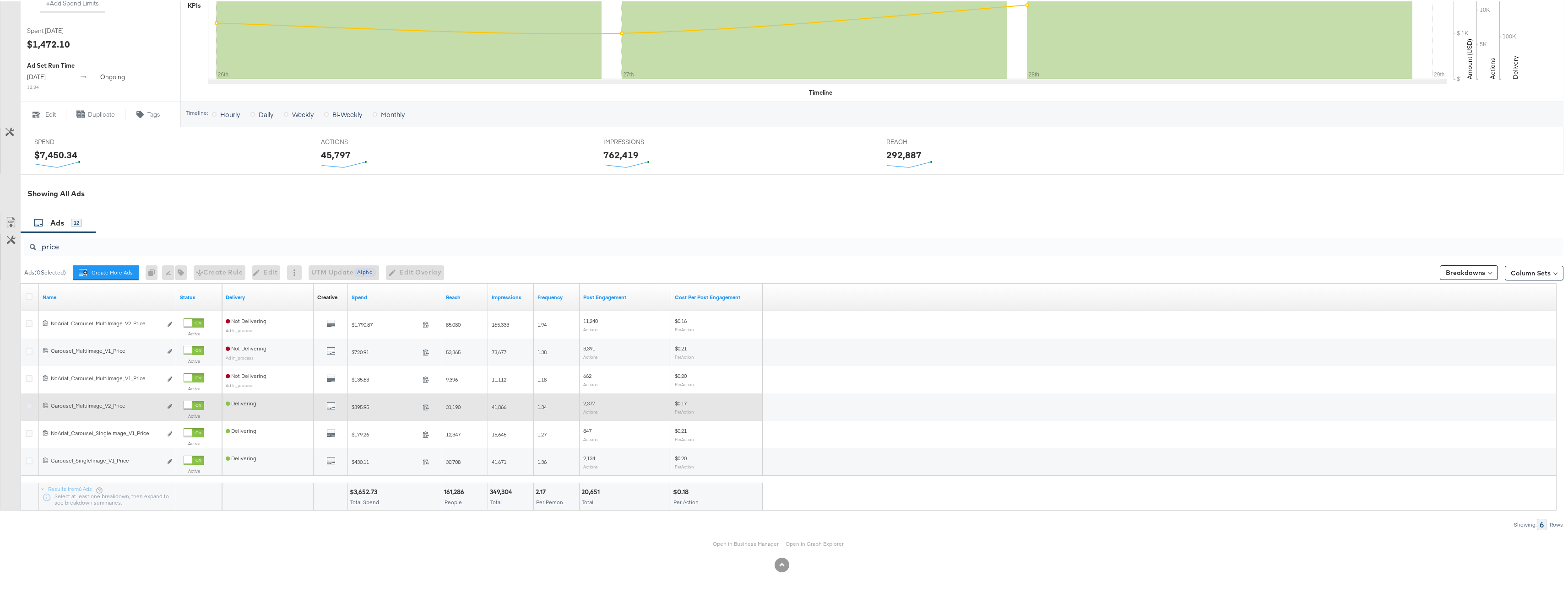
click at [31, 405] on icon at bounding box center [29, 405] width 7 height 7
click at [0, 0] on input "checkbox" at bounding box center [0, 0] width 0 height 0
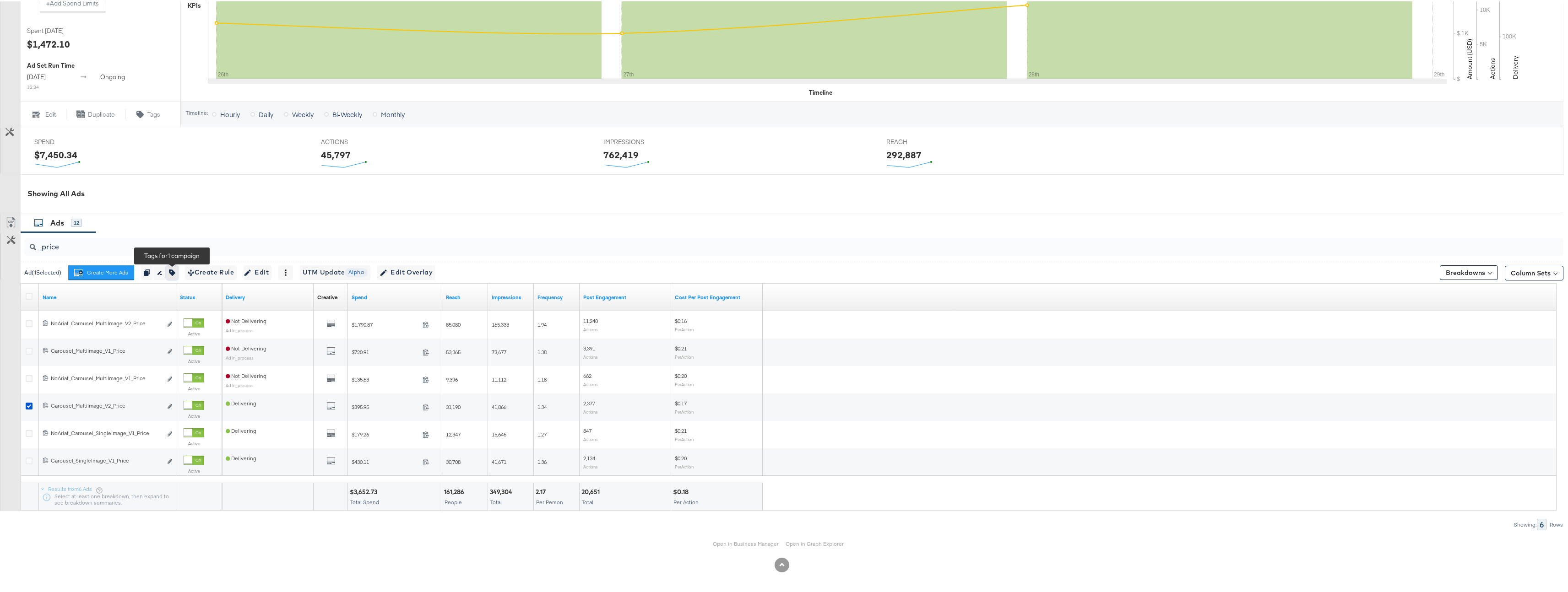
click at [175, 274] on icon "button" at bounding box center [172, 271] width 6 height 6
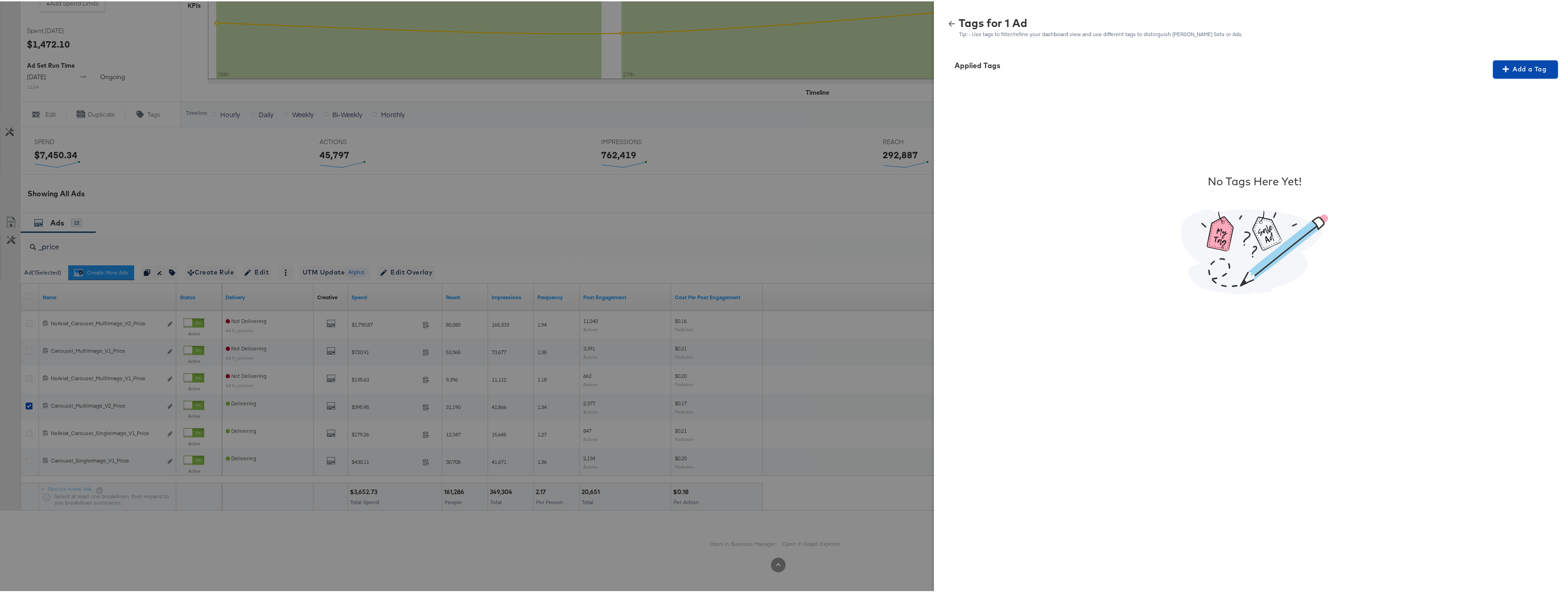
click at [1518, 66] on span "Add a Tag" at bounding box center [1525, 68] width 58 height 11
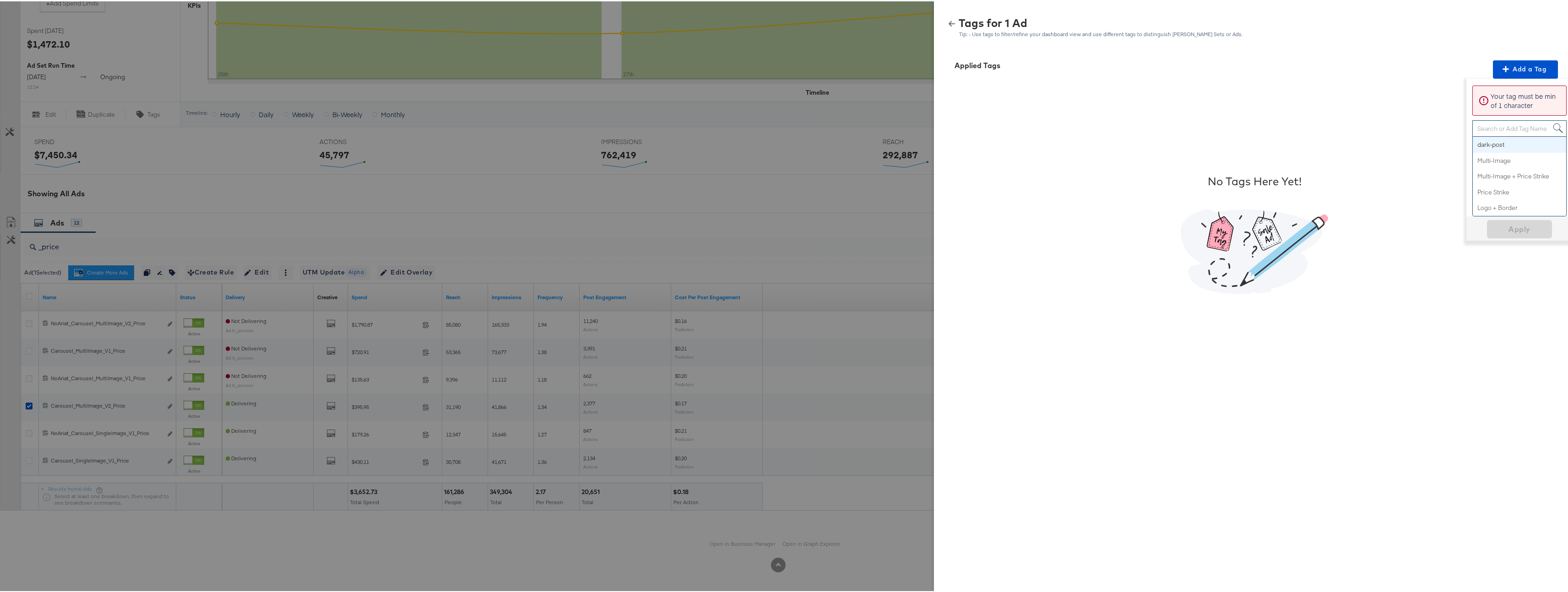
click at [1495, 129] on div "Search or Add Tag Name" at bounding box center [1520, 128] width 93 height 16
click at [1507, 175] on span "Apply" at bounding box center [1520, 170] width 58 height 13
click at [446, 104] on div at bounding box center [788, 296] width 1575 height 592
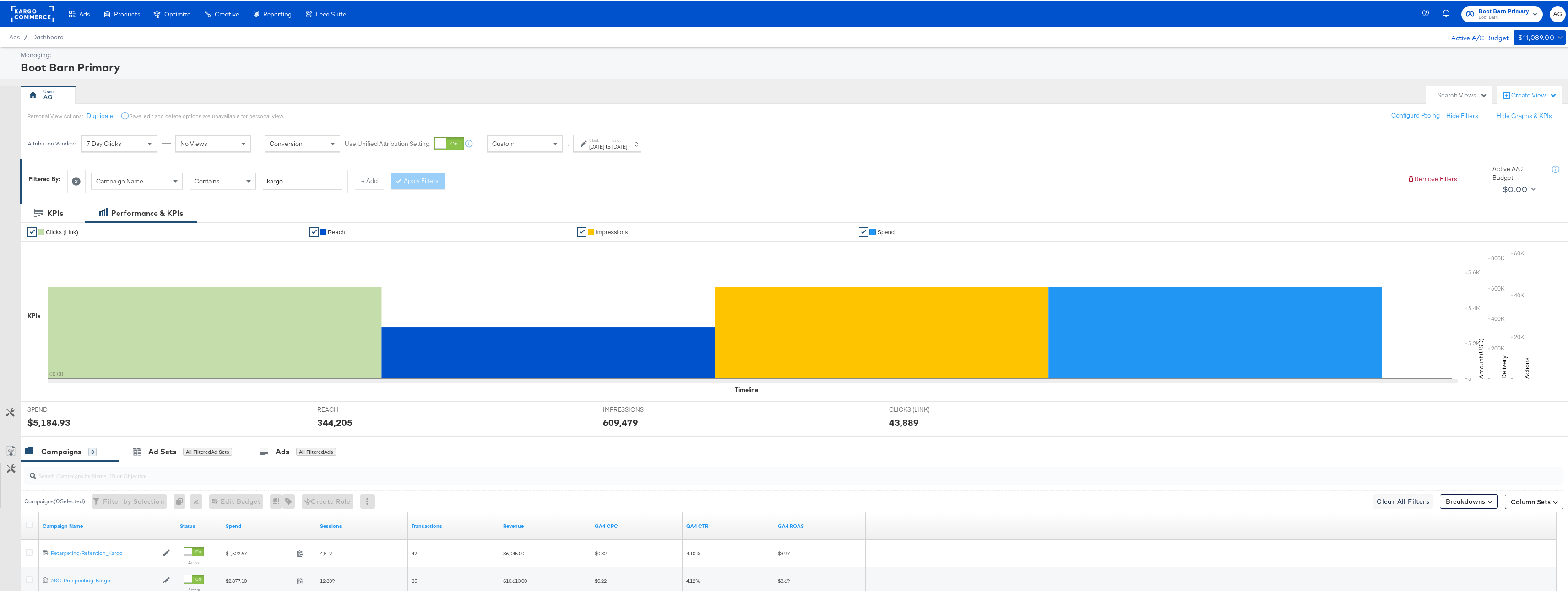
scroll to position [123, 0]
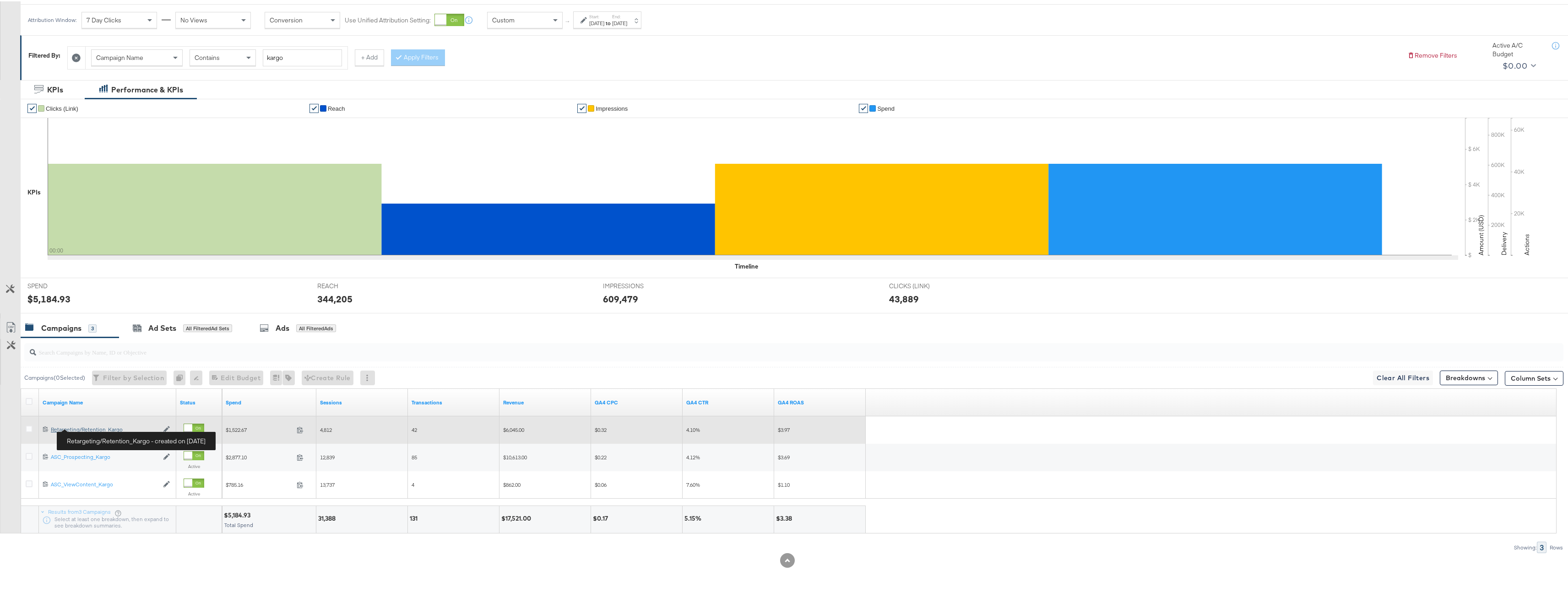
click at [91, 427] on div "Retargeting/Retention_Kargo Retargeting/Retention_Kargo" at bounding box center [104, 428] width 108 height 7
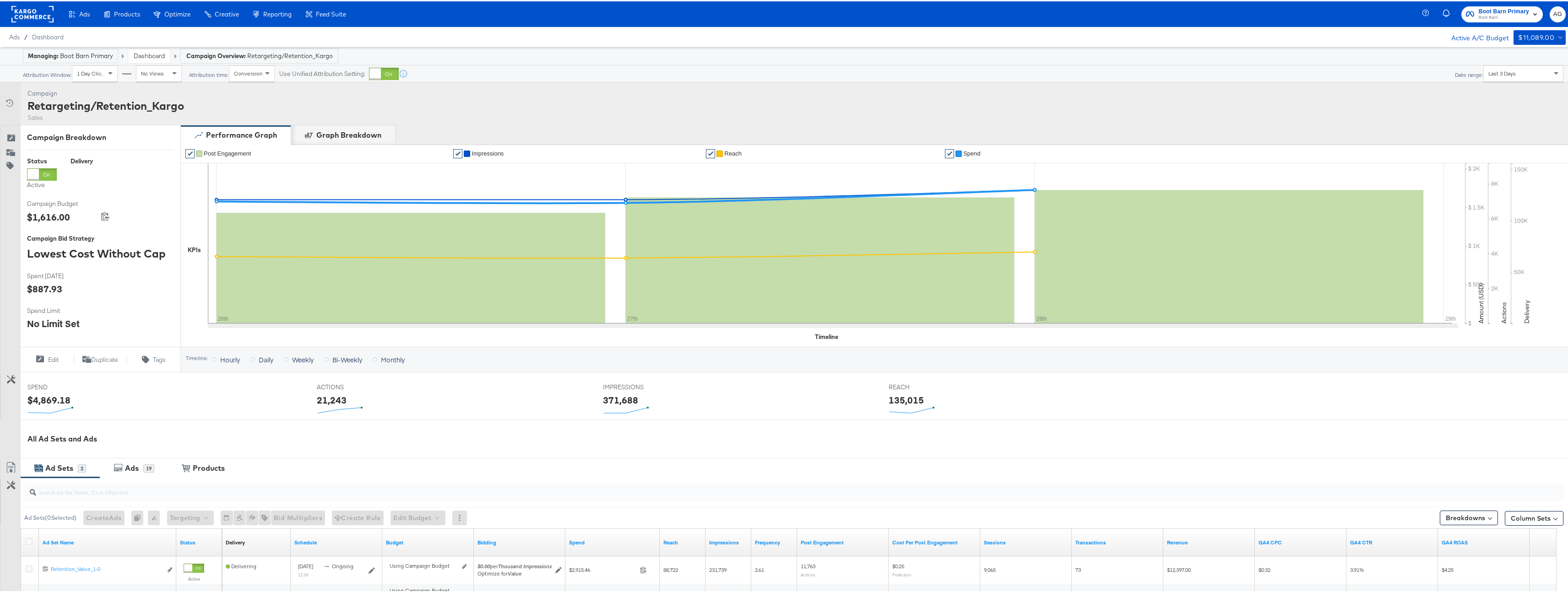
scroll to position [135, 0]
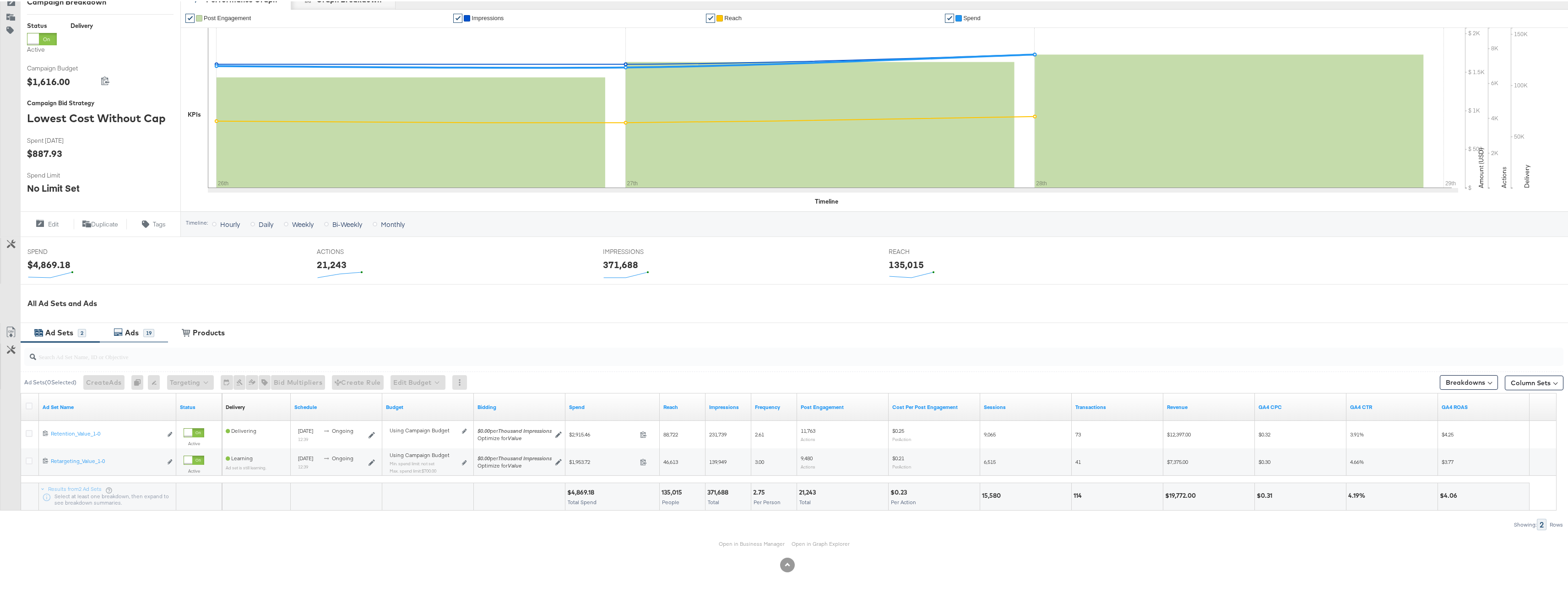
click at [115, 327] on icon at bounding box center [118, 331] width 9 height 9
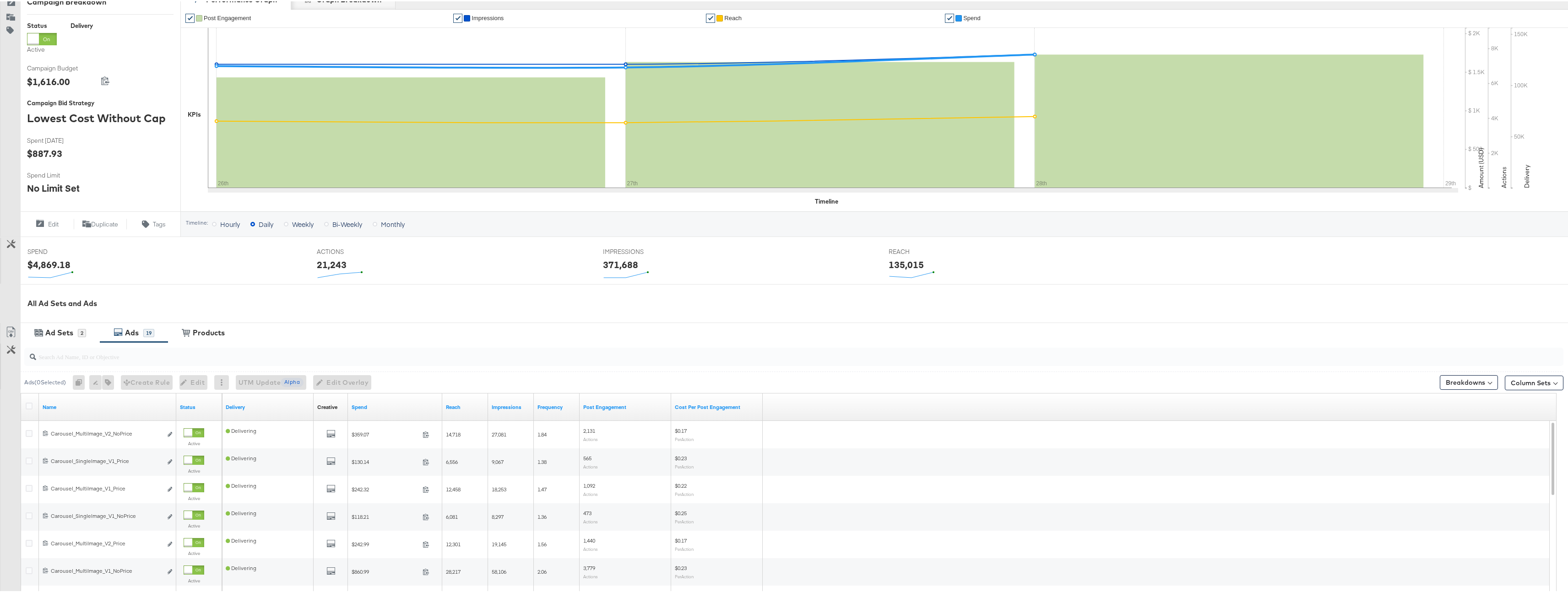
scroll to position [273, 0]
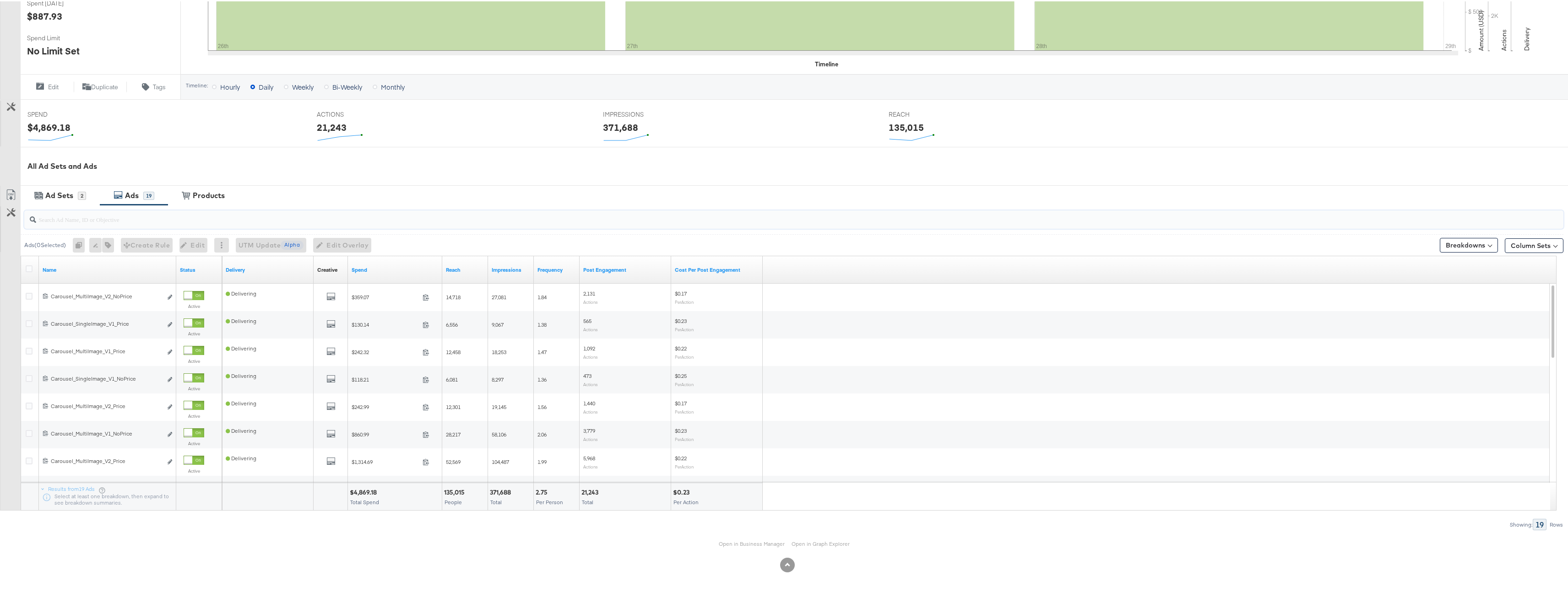
click at [156, 219] on input "search" at bounding box center [726, 214] width 1381 height 18
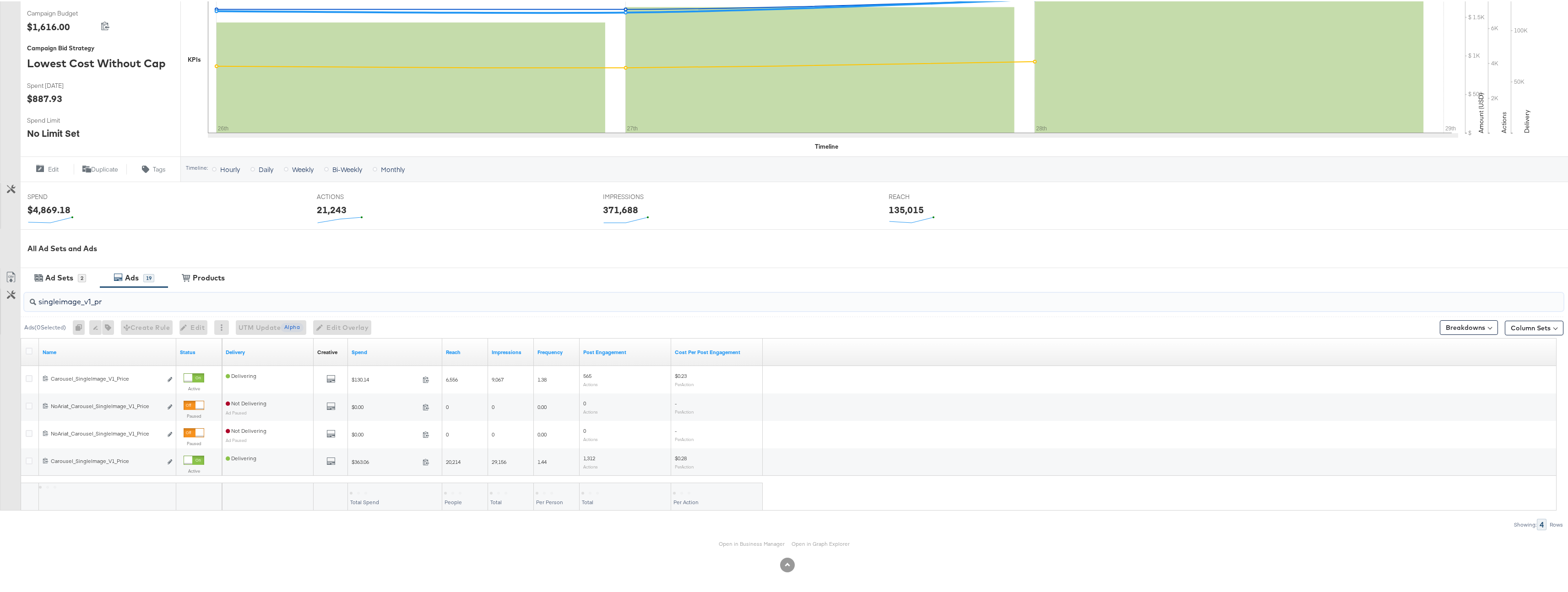
scroll to position [190, 0]
click at [31, 349] on icon at bounding box center [29, 350] width 7 height 7
click at [0, 0] on input "checkbox" at bounding box center [0, 0] width 0 height 0
click at [105, 323] on icon "button" at bounding box center [103, 326] width 6 height 6
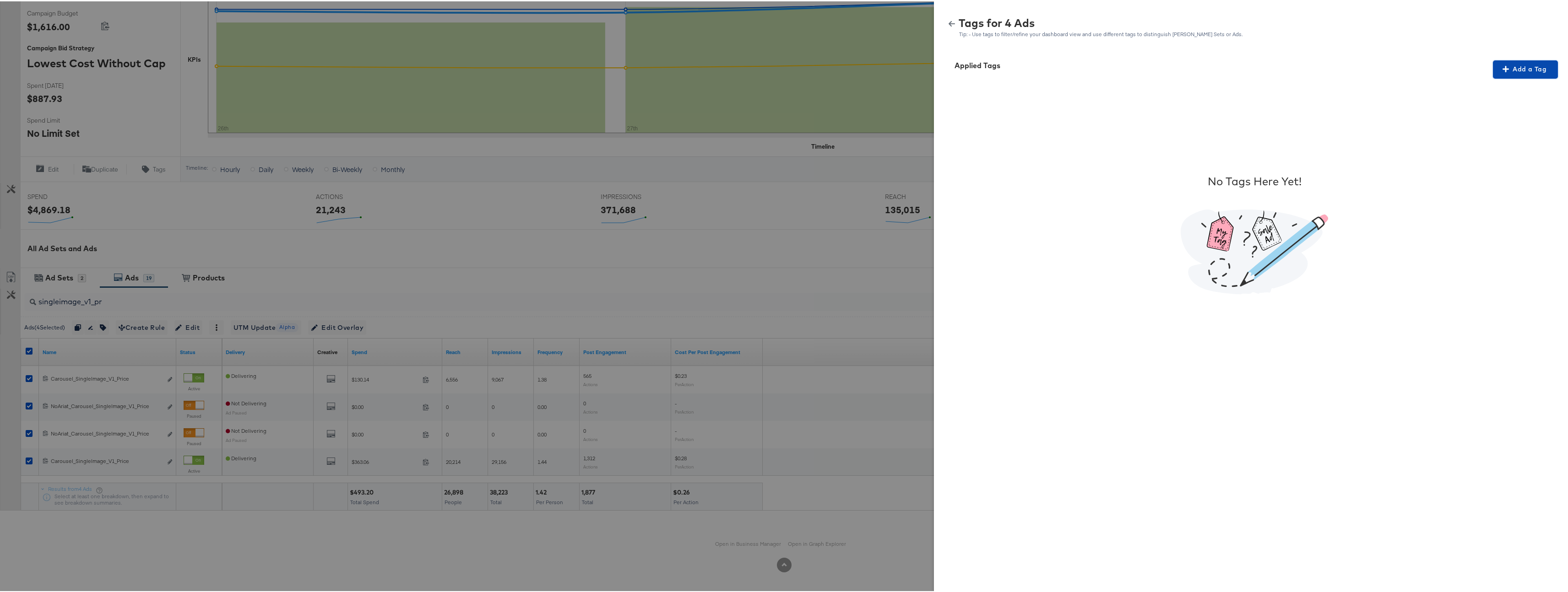
click at [1500, 72] on span "Add a Tag" at bounding box center [1525, 68] width 58 height 11
click at [1499, 123] on div "Search or Add Tag Name" at bounding box center [1520, 128] width 93 height 16
click at [1510, 142] on span "Apply" at bounding box center [1520, 148] width 58 height 13
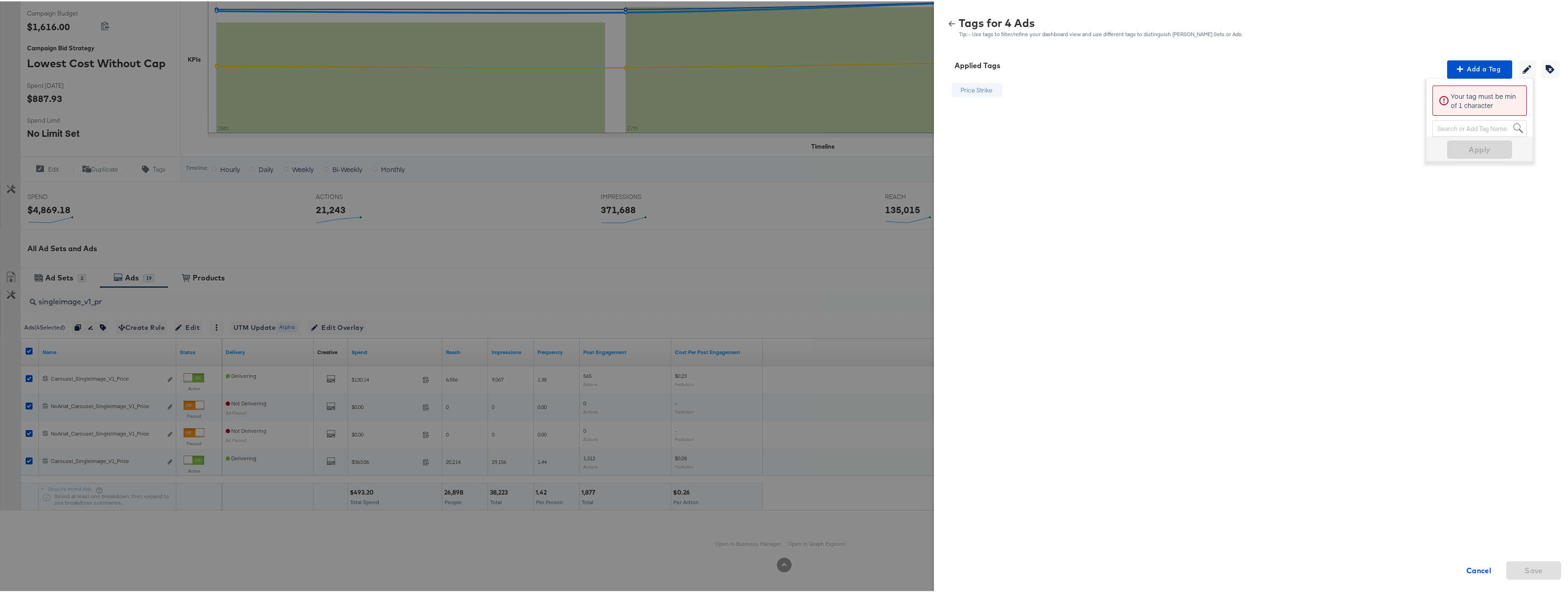
click at [949, 21] on icon "button" at bounding box center [951, 23] width 6 height 6
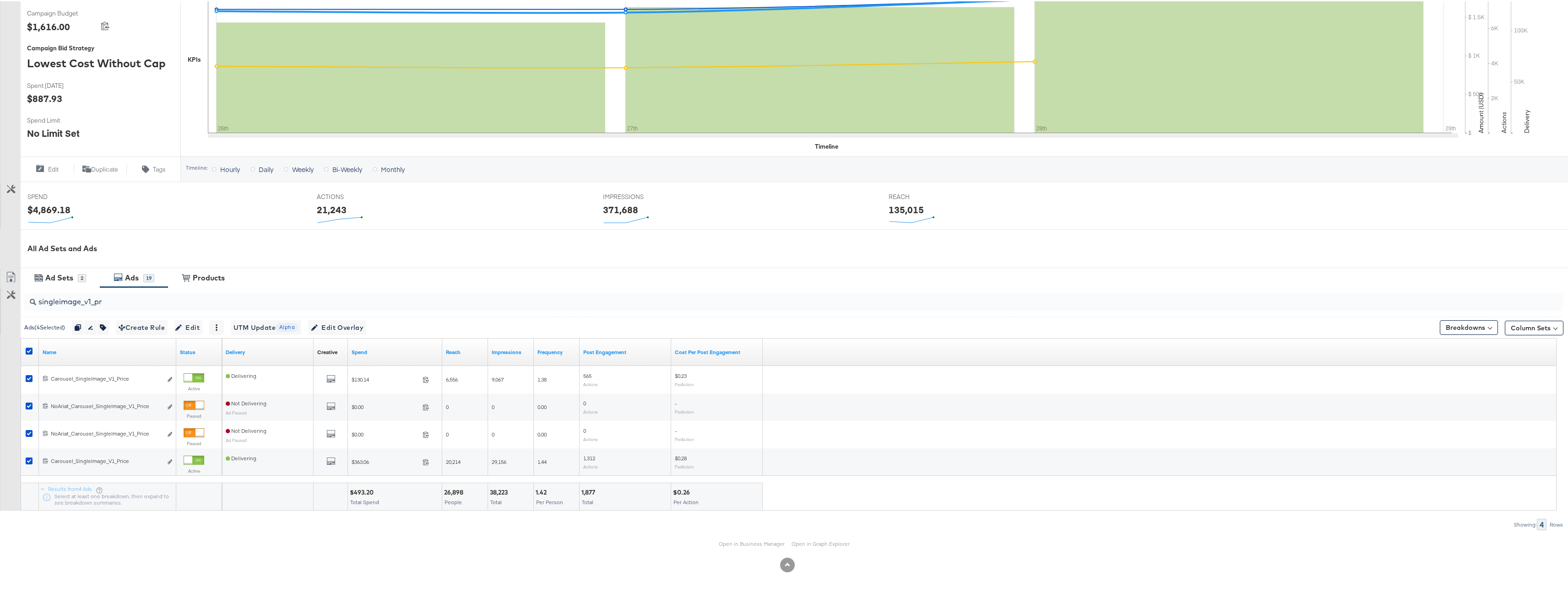
click at [182, 303] on input "singleimage_v1_pr" at bounding box center [726, 296] width 1381 height 18
click at [28, 350] on icon at bounding box center [29, 350] width 7 height 7
click at [0, 0] on input "checkbox" at bounding box center [0, 0] width 0 height 0
click at [33, 350] on div at bounding box center [30, 350] width 9 height 9
click at [28, 350] on icon at bounding box center [29, 350] width 7 height 7
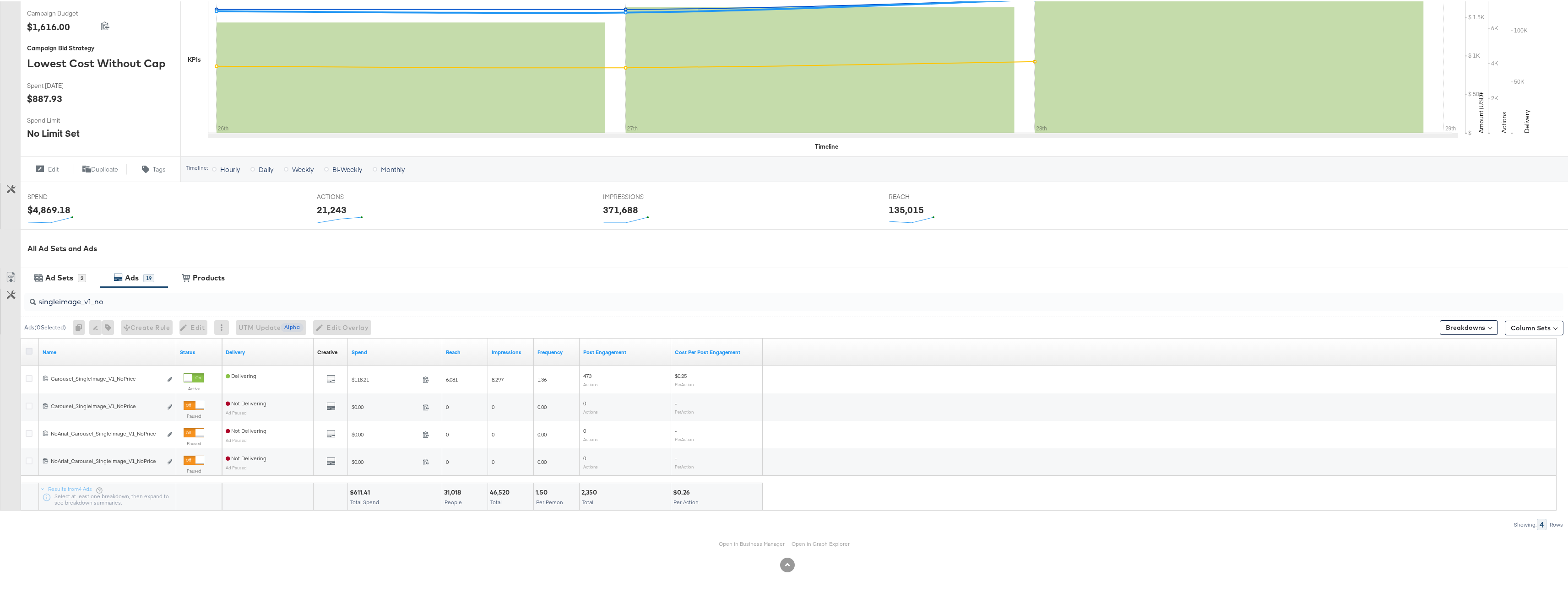
click at [0, 0] on input "checkbox" at bounding box center [0, 0] width 0 height 0
click at [106, 326] on icon "button" at bounding box center [103, 326] width 6 height 6
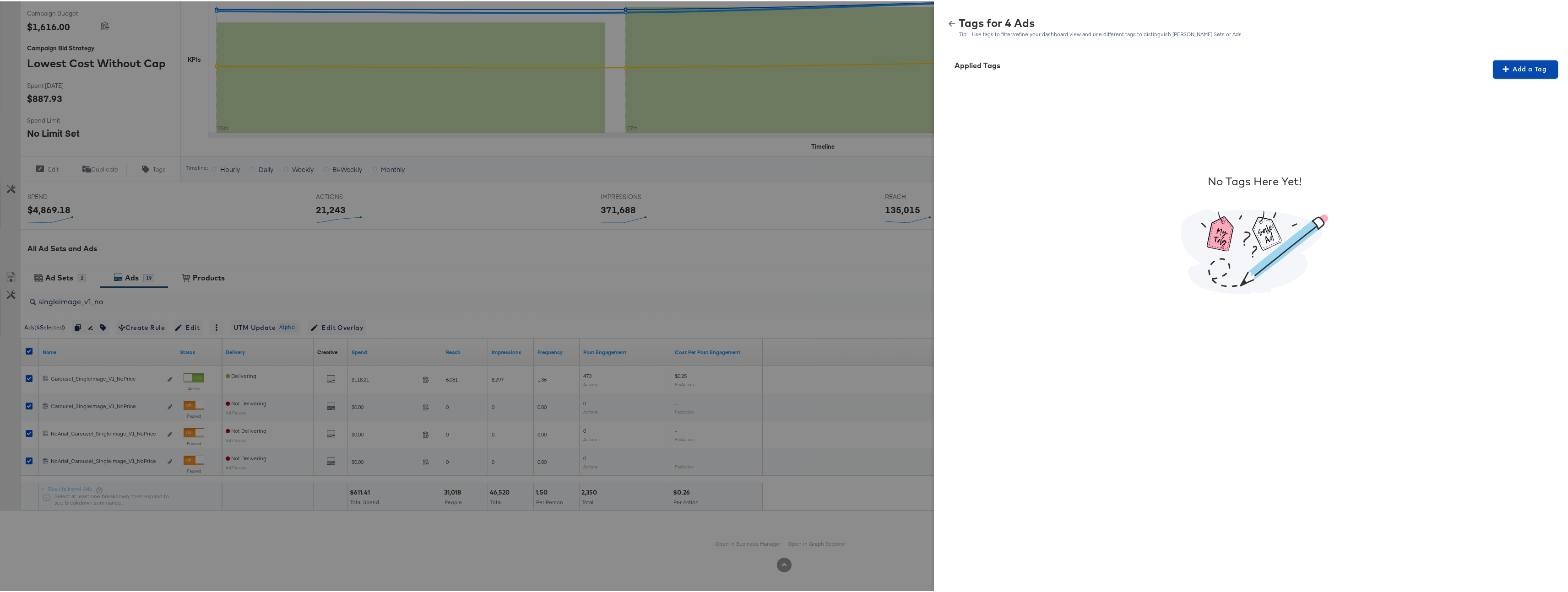
click at [1505, 74] on button "Add a Tag" at bounding box center [1525, 68] width 65 height 19
click at [1508, 127] on div "Search or Add Tag Name" at bounding box center [1520, 128] width 93 height 16
click at [1513, 150] on span "Apply" at bounding box center [1520, 148] width 58 height 13
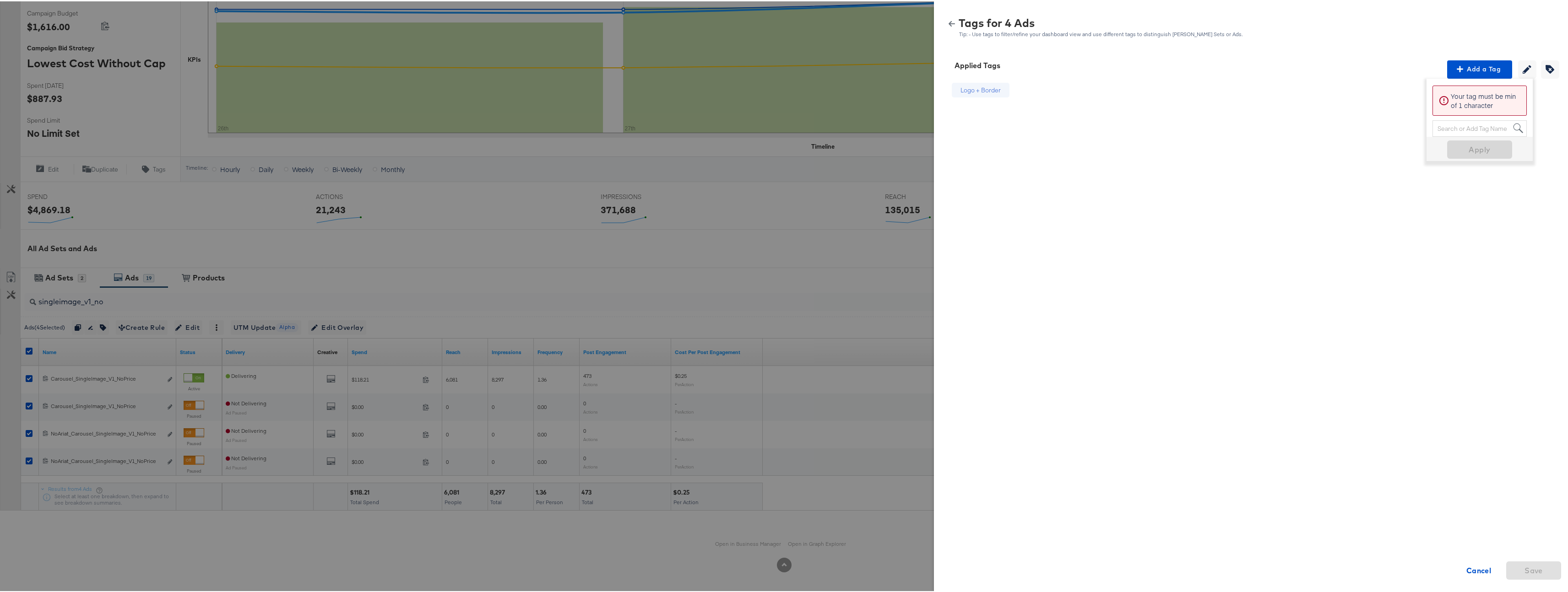
click at [945, 18] on div "Tags for 4 Ads Tip: - Use tags to filter/refine your dashboard view and use dif…" at bounding box center [1254, 26] width 619 height 20
click at [945, 28] on div "Tags for 4 Ads Tip: - Use tags to filter/refine your dashboard view and use dif…" at bounding box center [1254, 26] width 619 height 20
click at [949, 21] on icon "button" at bounding box center [951, 22] width 6 height 6
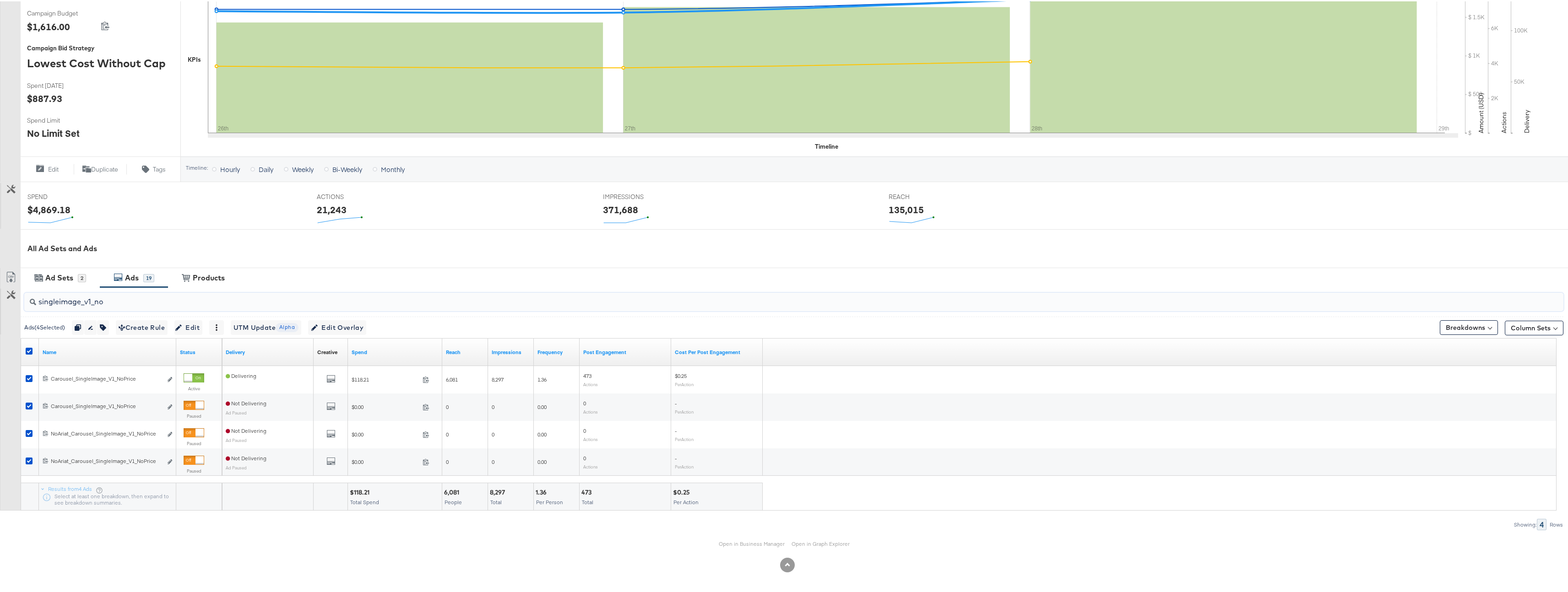
drag, startPoint x: 118, startPoint y: 303, endPoint x: 11, endPoint y: 308, distance: 107.1
click at [11, 308] on div "singleimage_v1_no Ads ( 4 Selected) Duplicate 4 ads Rename 4 ads Tags for 4 cam…" at bounding box center [782, 407] width 1564 height 243
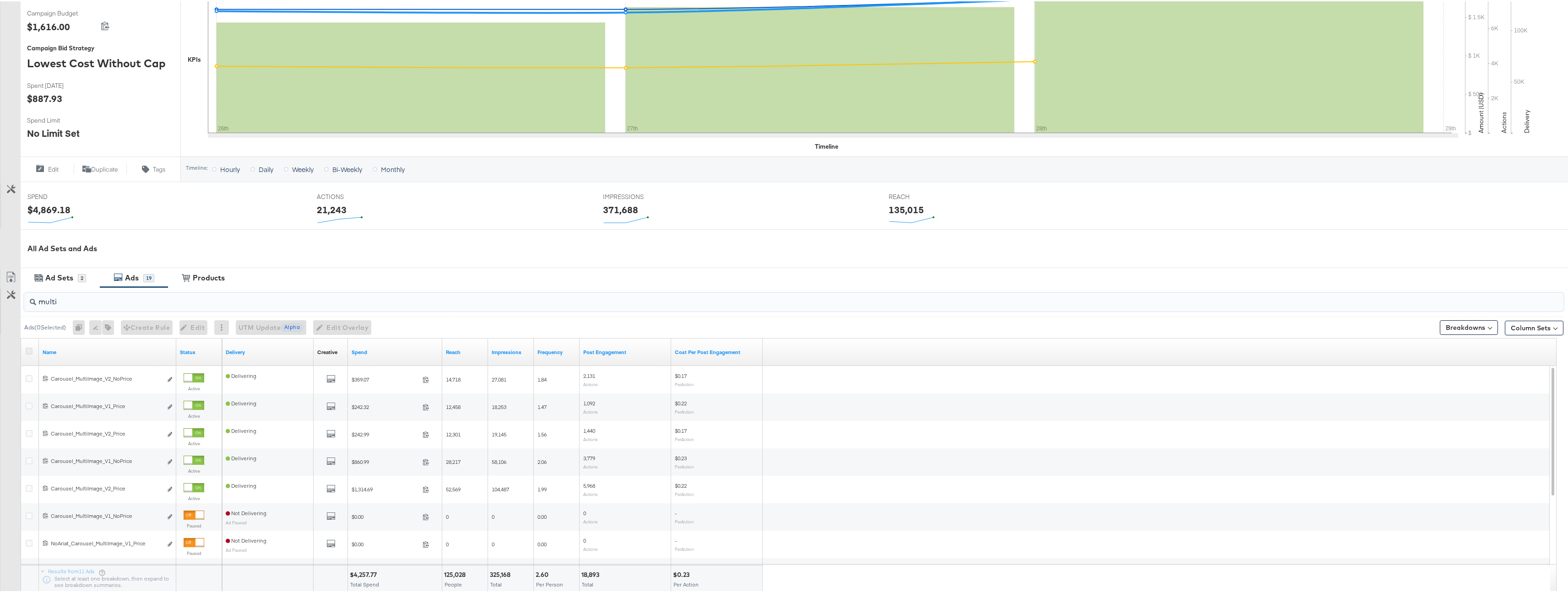
type input "multi"
click at [31, 350] on icon at bounding box center [29, 350] width 7 height 7
click at [0, 0] on input "checkbox" at bounding box center [0, 0] width 0 height 0
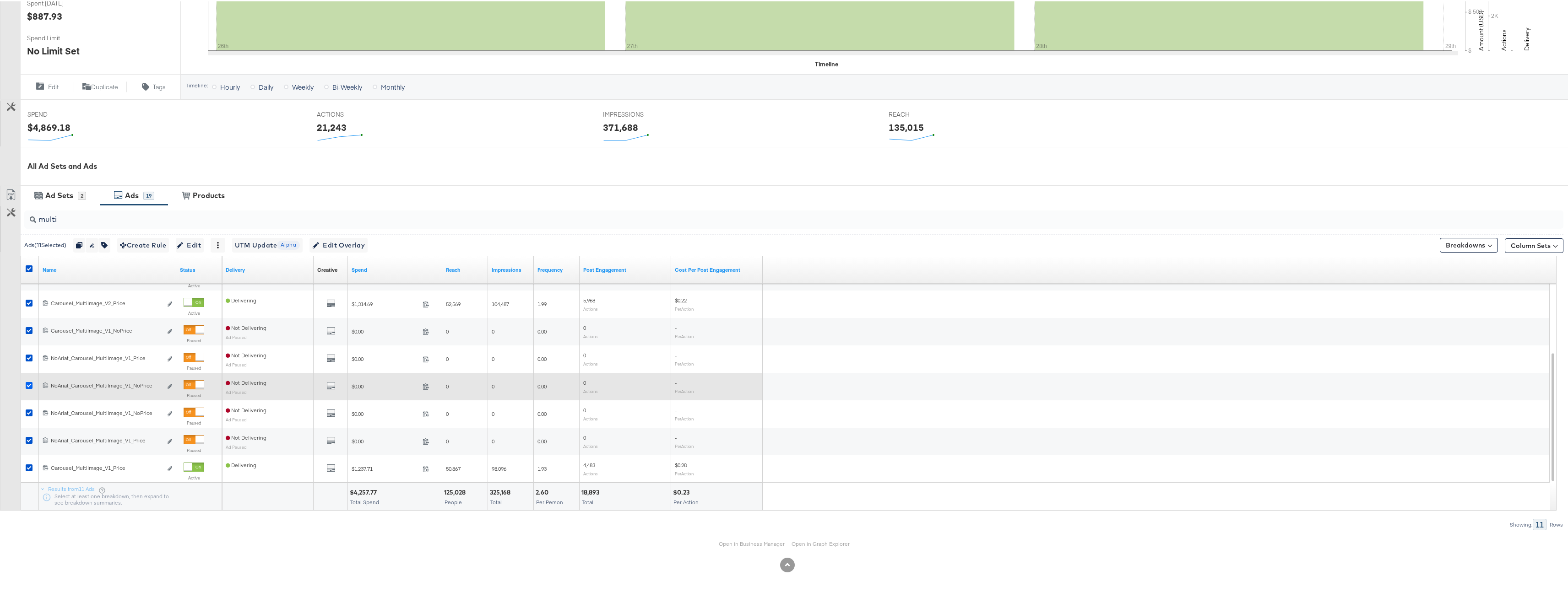
click at [29, 385] on icon at bounding box center [29, 385] width 7 height 7
click at [0, 0] on input "checkbox" at bounding box center [0, 0] width 0 height 0
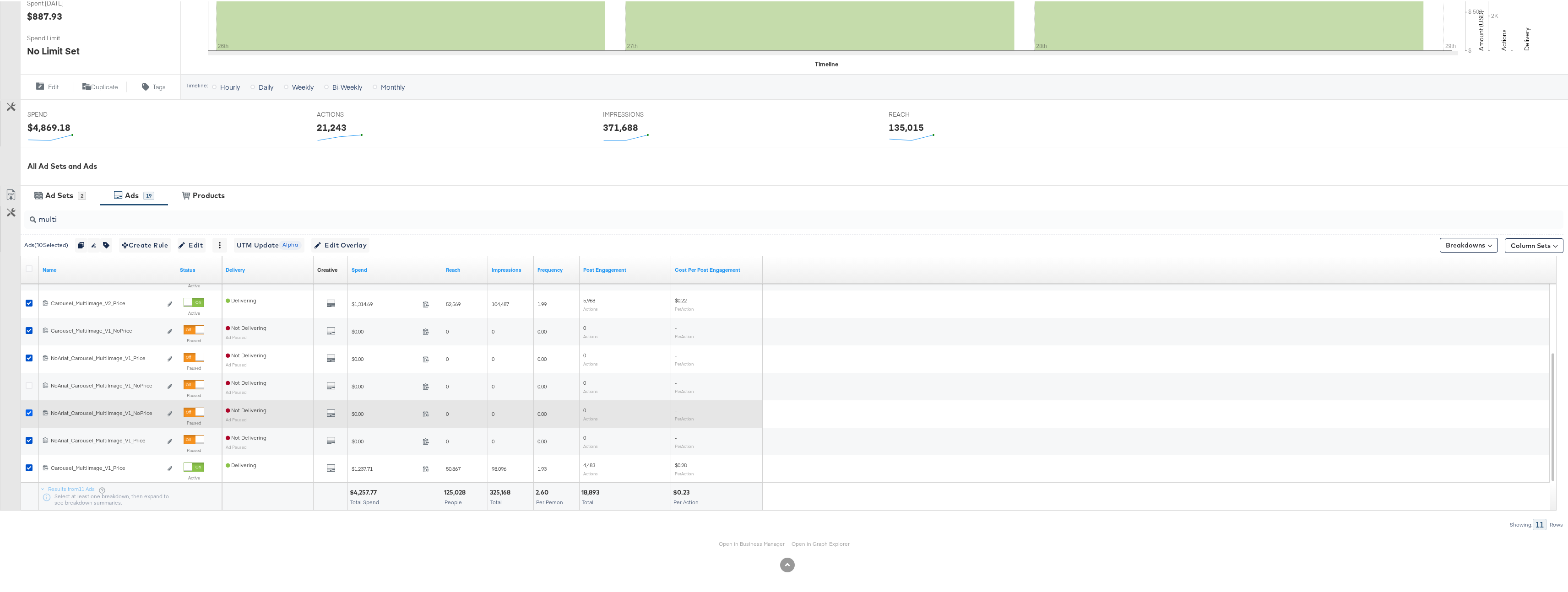
click at [28, 408] on icon at bounding box center [29, 412] width 7 height 7
click at [0, 0] on input "checkbox" at bounding box center [0, 0] width 0 height 0
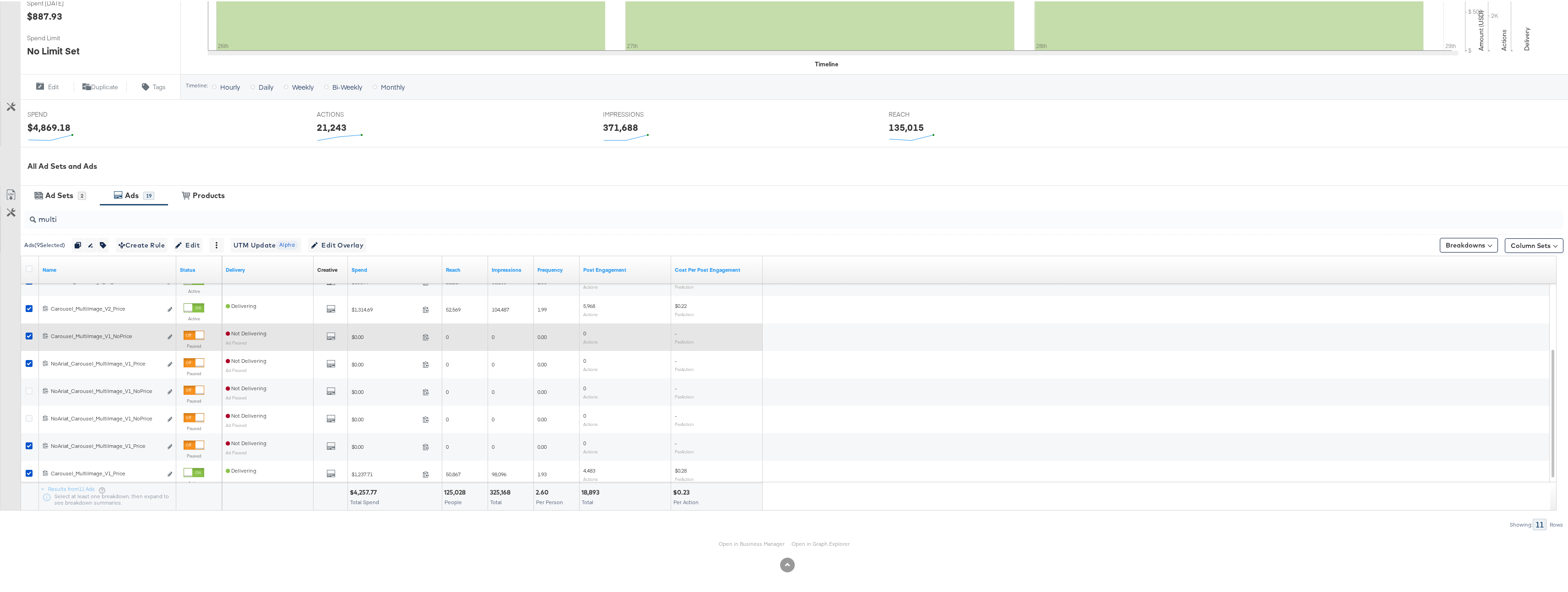
click at [28, 338] on div at bounding box center [30, 336] width 9 height 9
click at [29, 336] on icon at bounding box center [29, 335] width 7 height 7
click at [0, 0] on input "checkbox" at bounding box center [0, 0] width 0 height 0
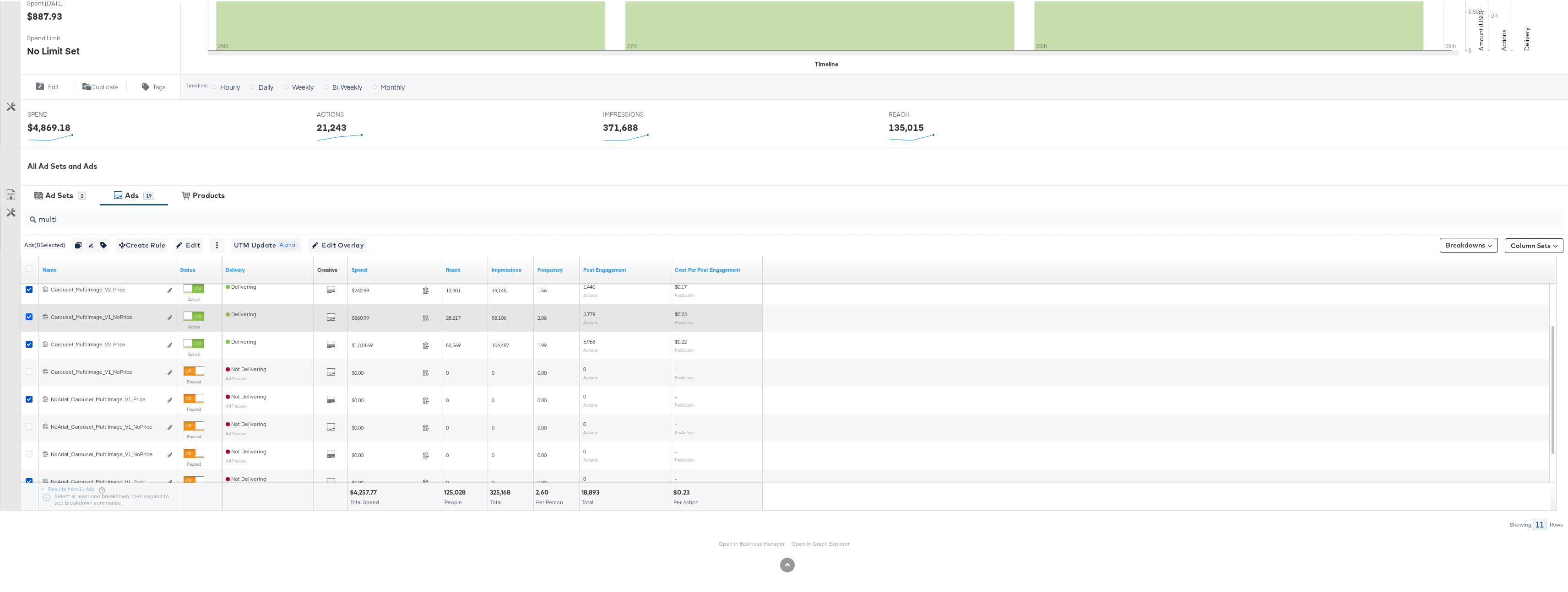
click at [30, 317] on icon at bounding box center [29, 316] width 7 height 7
click at [0, 0] on input "checkbox" at bounding box center [0, 0] width 0 height 0
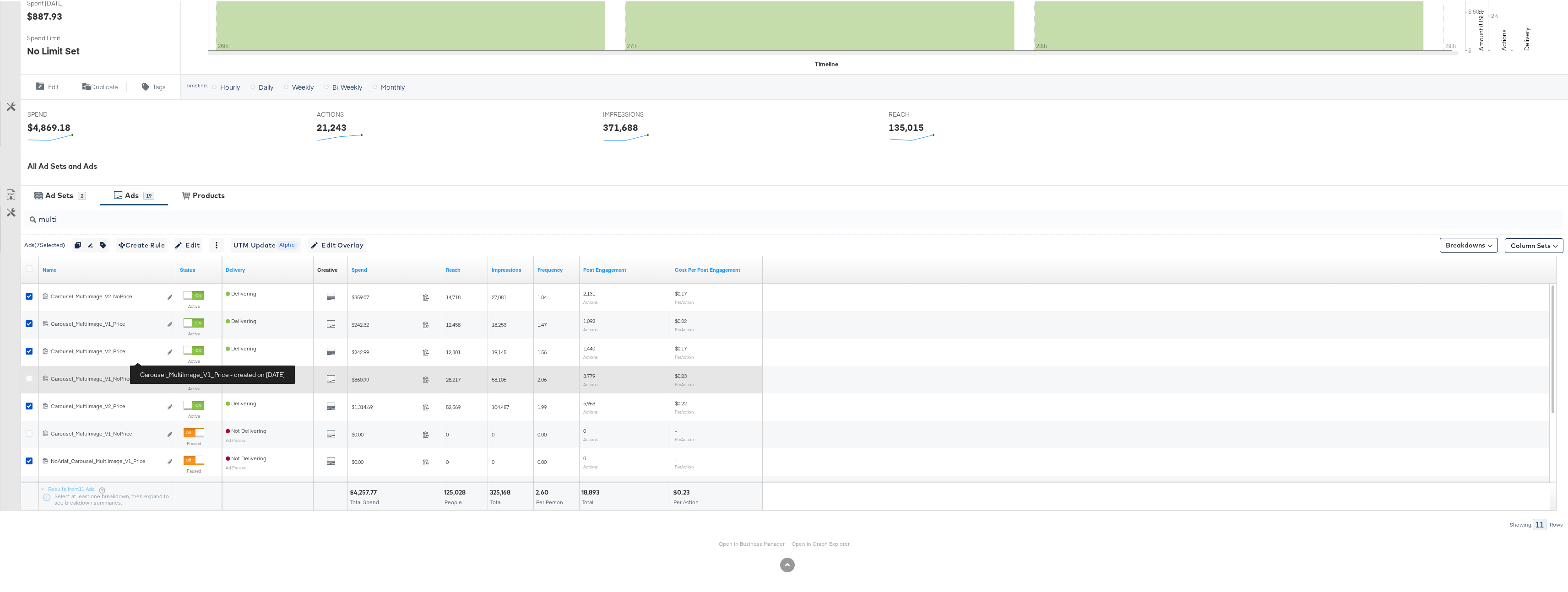
scroll to position [191, 0]
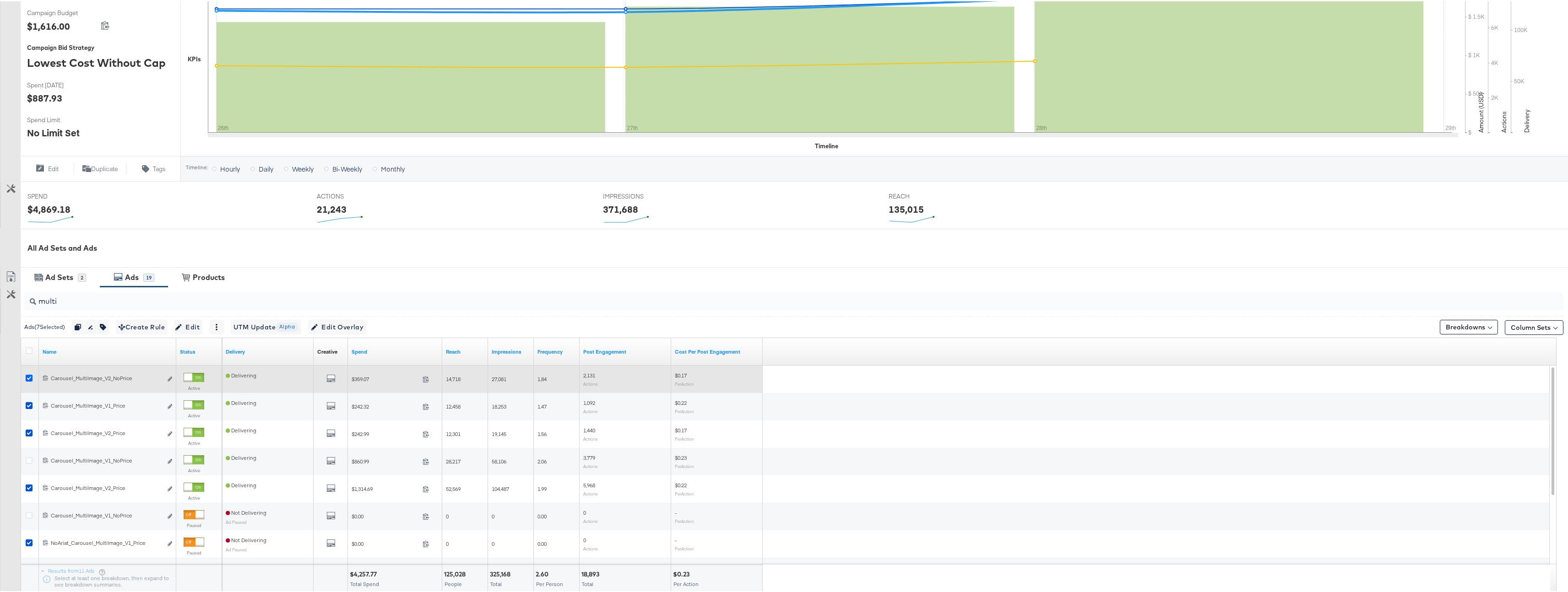
click at [31, 375] on icon at bounding box center [29, 377] width 7 height 7
click at [0, 0] on input "checkbox" at bounding box center [0, 0] width 0 height 0
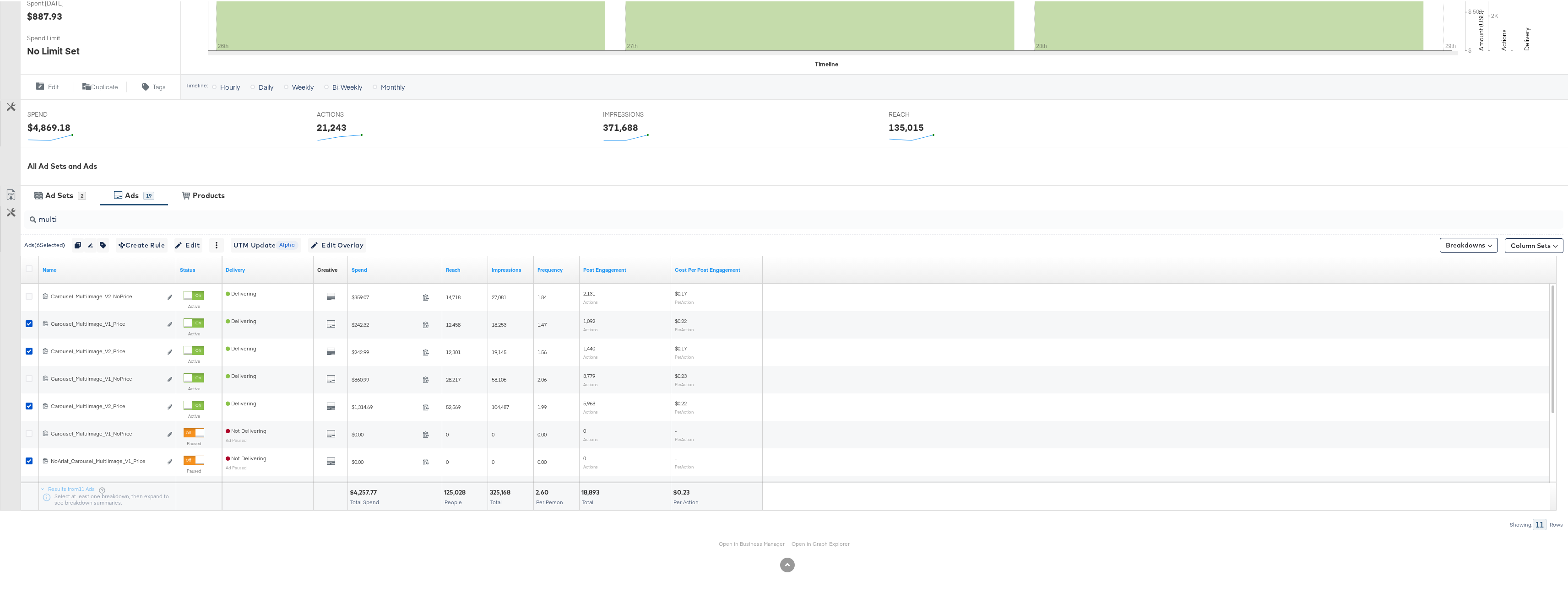
scroll to position [226, 0]
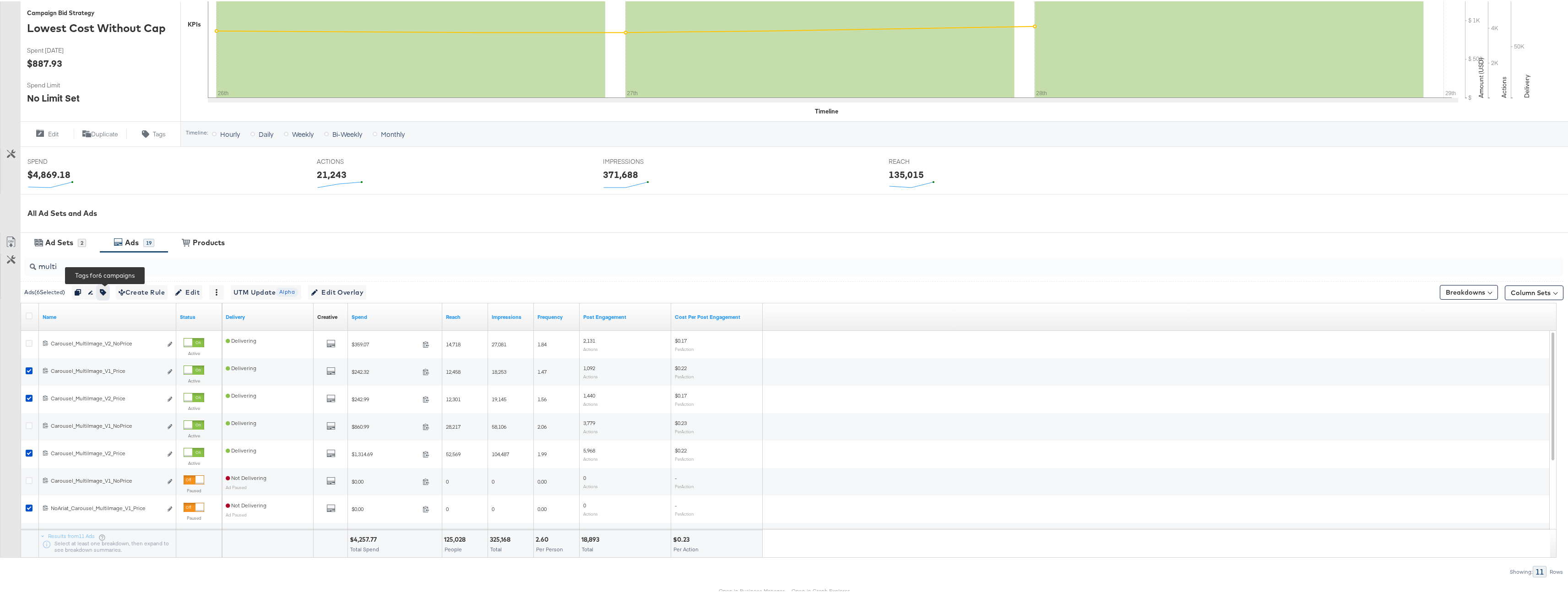
click at [105, 289] on icon "button" at bounding box center [103, 291] width 6 height 6
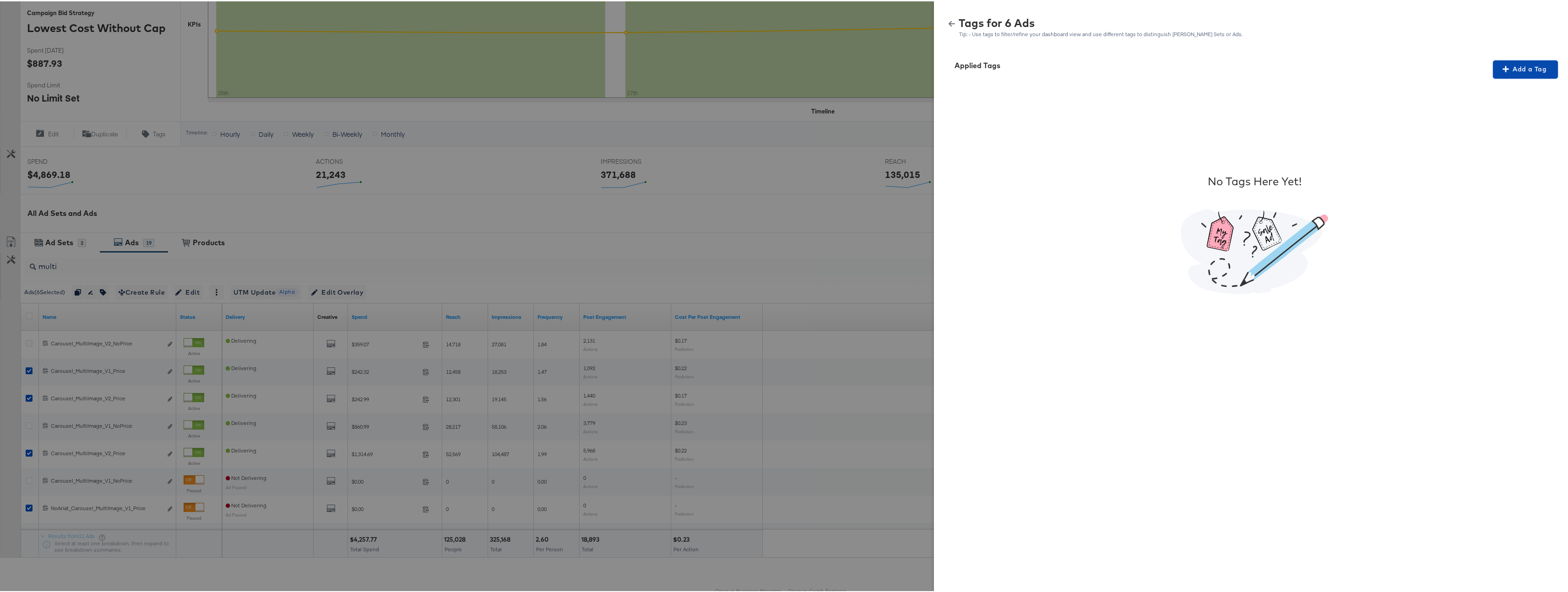
click at [1529, 73] on button "Add a Tag" at bounding box center [1525, 68] width 65 height 19
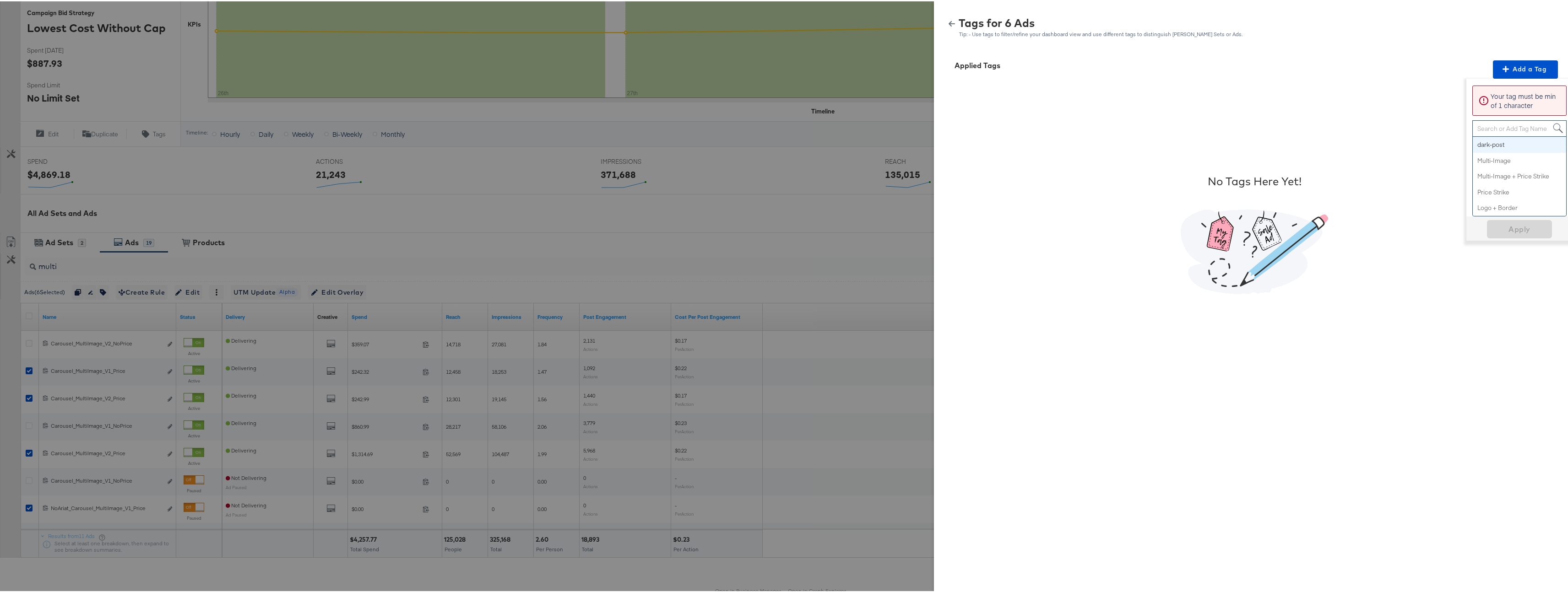
click at [1511, 123] on div "Search or Add Tag Name" at bounding box center [1520, 128] width 93 height 16
click at [1510, 164] on span "Apply" at bounding box center [1520, 170] width 58 height 13
click at [949, 24] on button "button" at bounding box center [951, 22] width 14 height 6
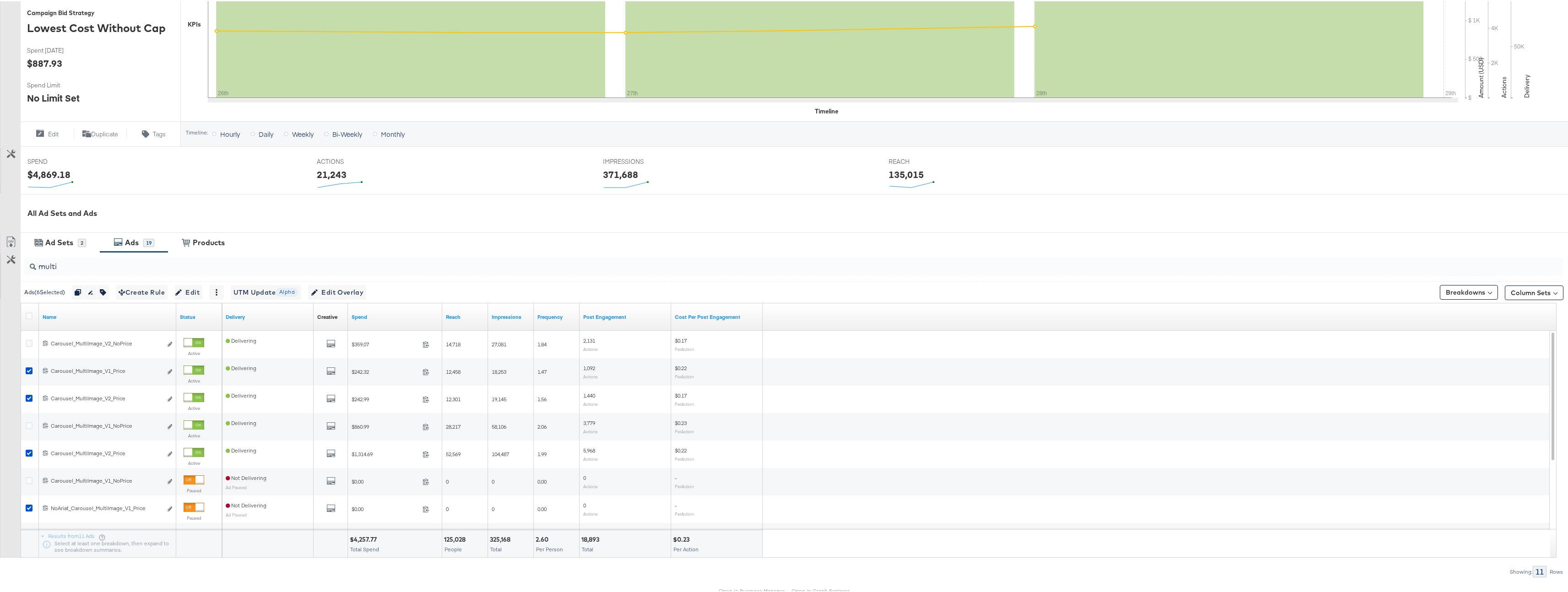
click at [29, 309] on div at bounding box center [31, 316] width 17 height 16
click at [31, 313] on icon at bounding box center [29, 315] width 7 height 7
click at [0, 0] on input "checkbox" at bounding box center [0, 0] width 0 height 0
click at [31, 313] on icon at bounding box center [29, 315] width 7 height 7
click at [0, 0] on input "checkbox" at bounding box center [0, 0] width 0 height 0
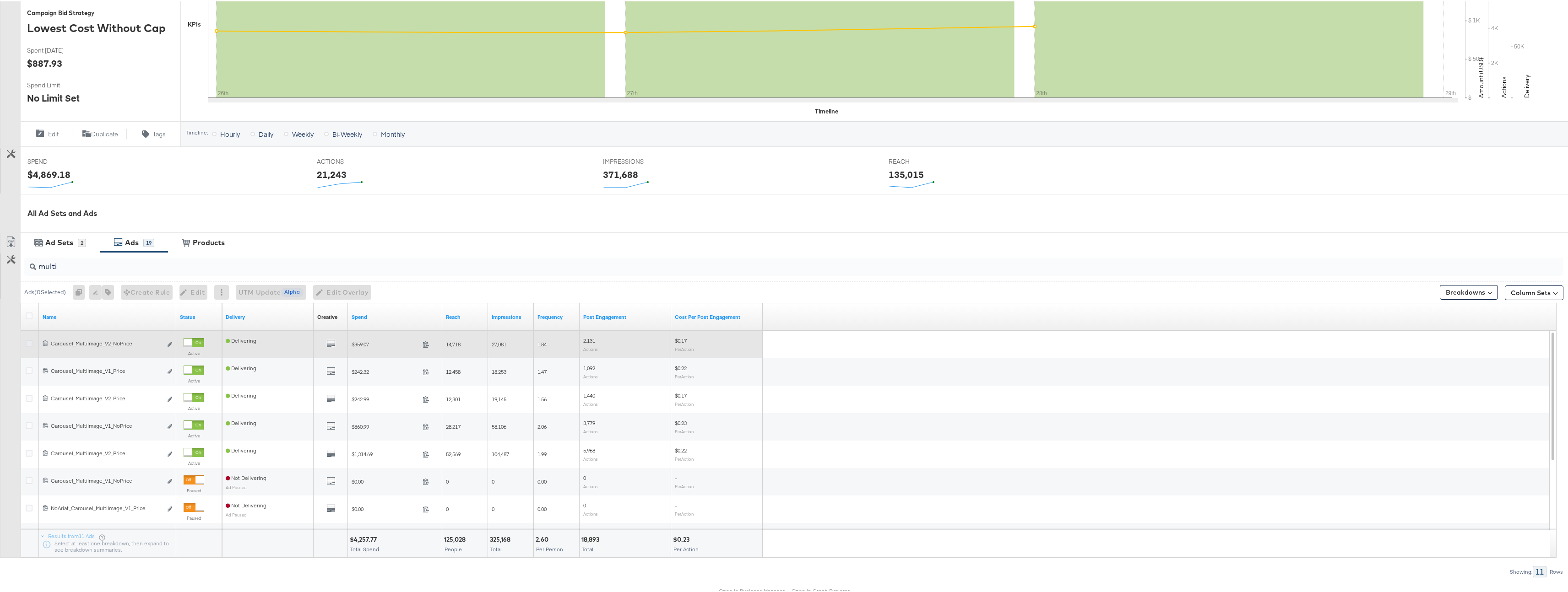
click at [27, 341] on icon at bounding box center [29, 342] width 7 height 7
click at [0, 0] on input "checkbox" at bounding box center [0, 0] width 0 height 0
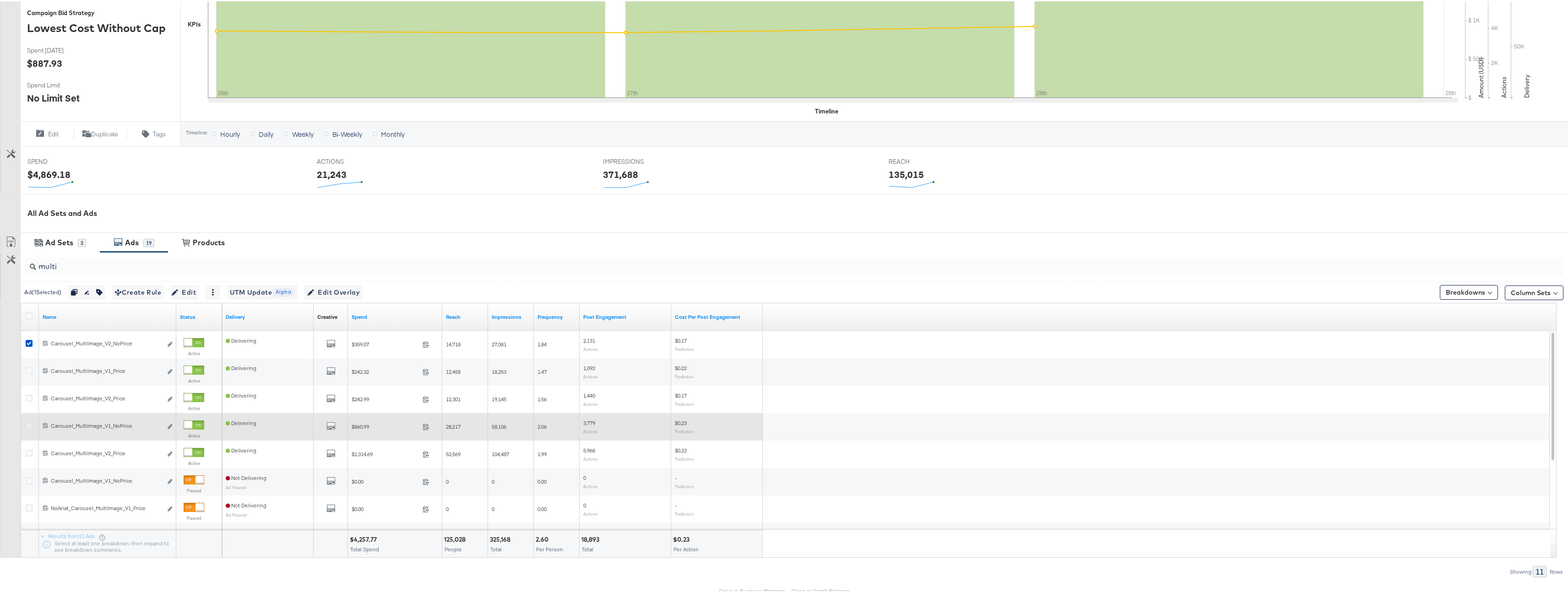
click at [29, 422] on icon at bounding box center [29, 425] width 7 height 7
click at [0, 0] on input "checkbox" at bounding box center [0, 0] width 0 height 0
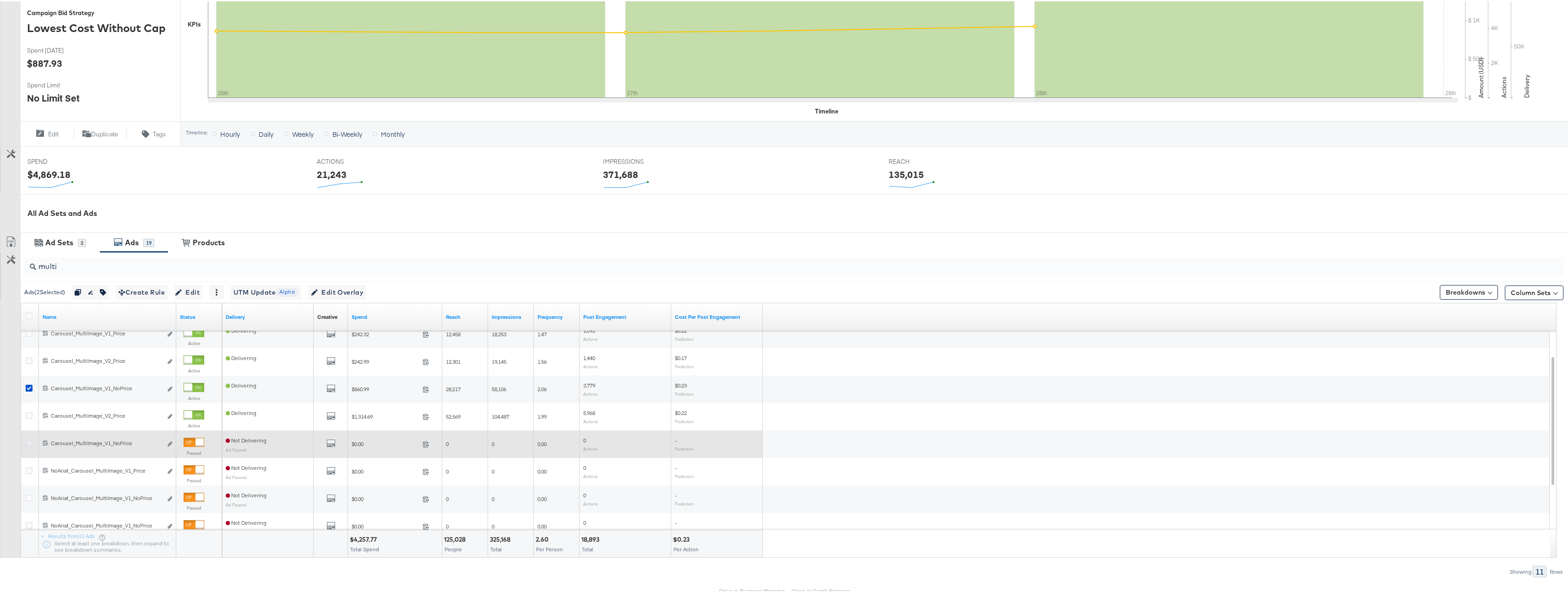
click at [31, 440] on icon at bounding box center [29, 442] width 7 height 7
click at [0, 0] on input "checkbox" at bounding box center [0, 0] width 0 height 0
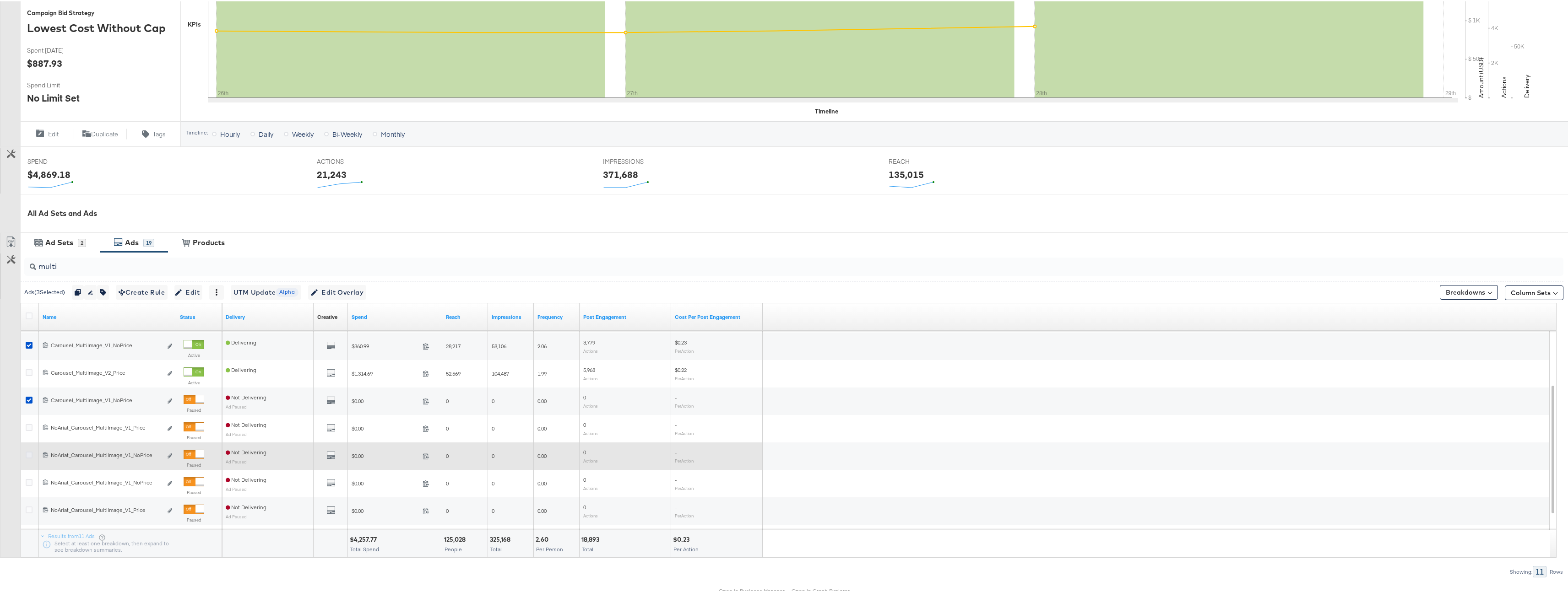
click at [31, 454] on icon at bounding box center [29, 454] width 7 height 7
click at [0, 0] on input "checkbox" at bounding box center [0, 0] width 0 height 0
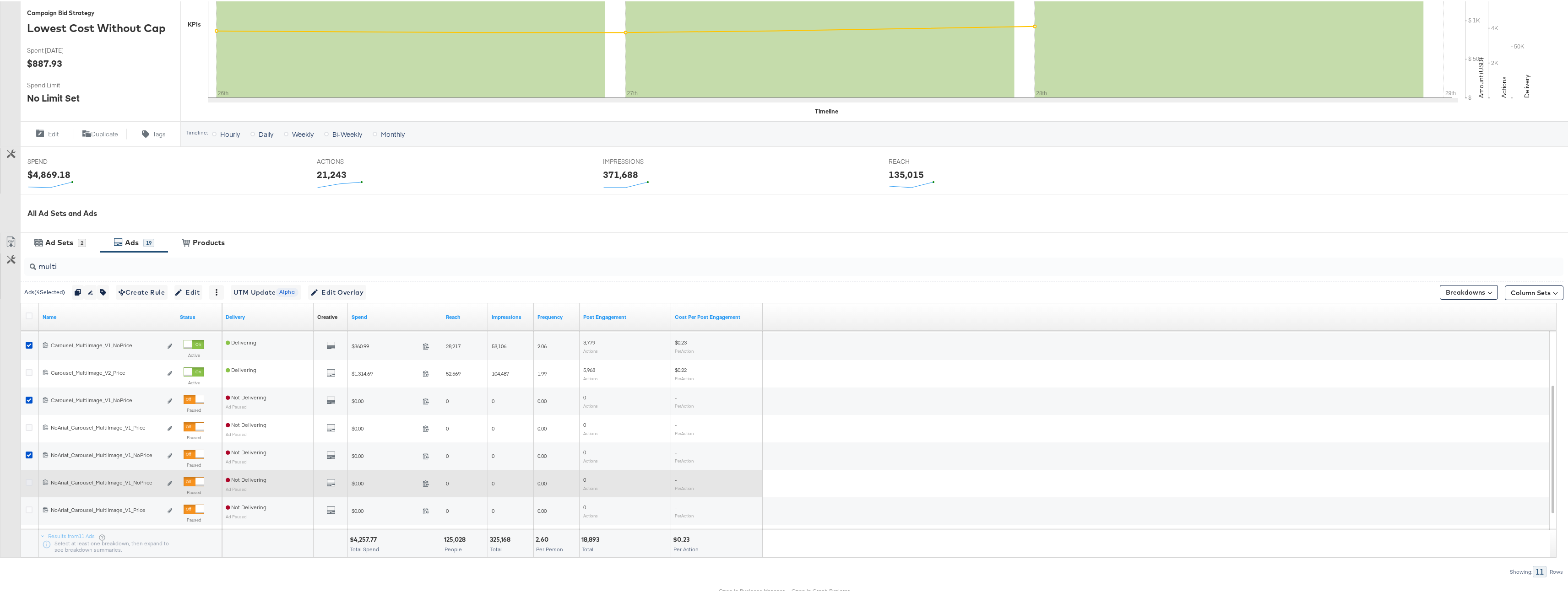
click at [31, 482] on icon at bounding box center [29, 482] width 7 height 7
click at [0, 0] on input "checkbox" at bounding box center [0, 0] width 0 height 0
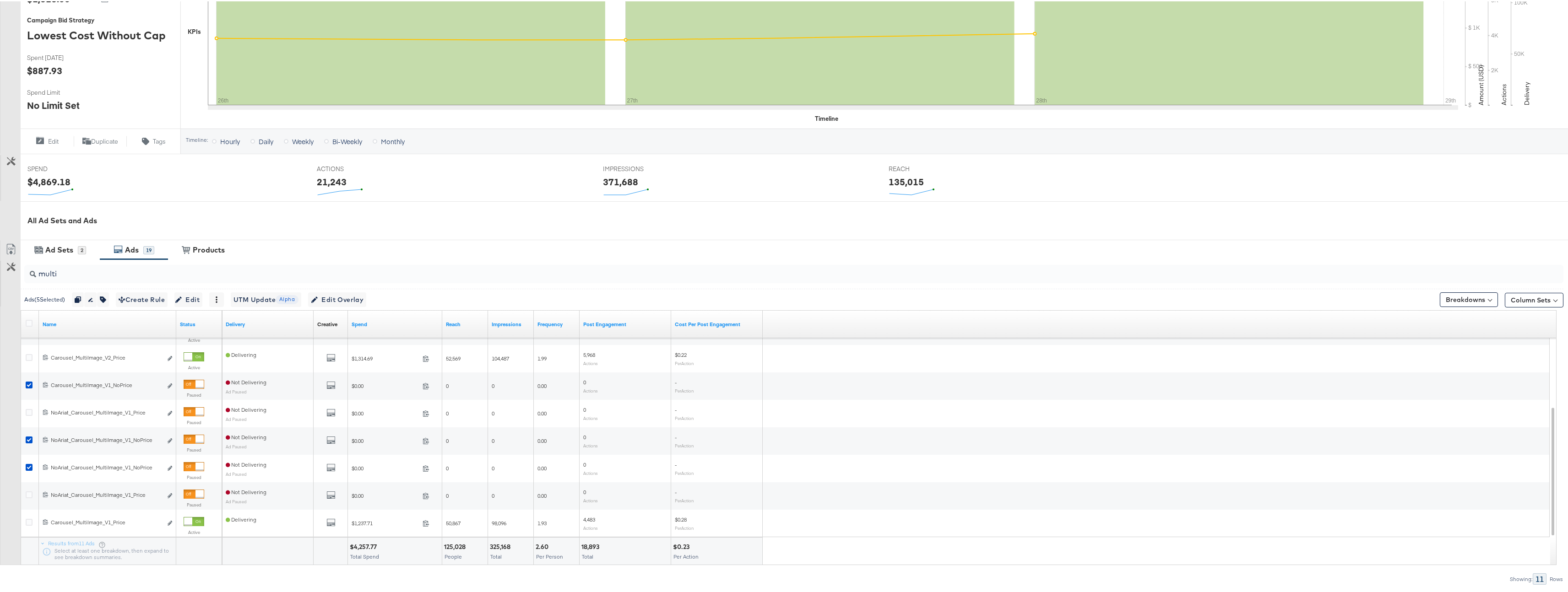
scroll to position [273, 0]
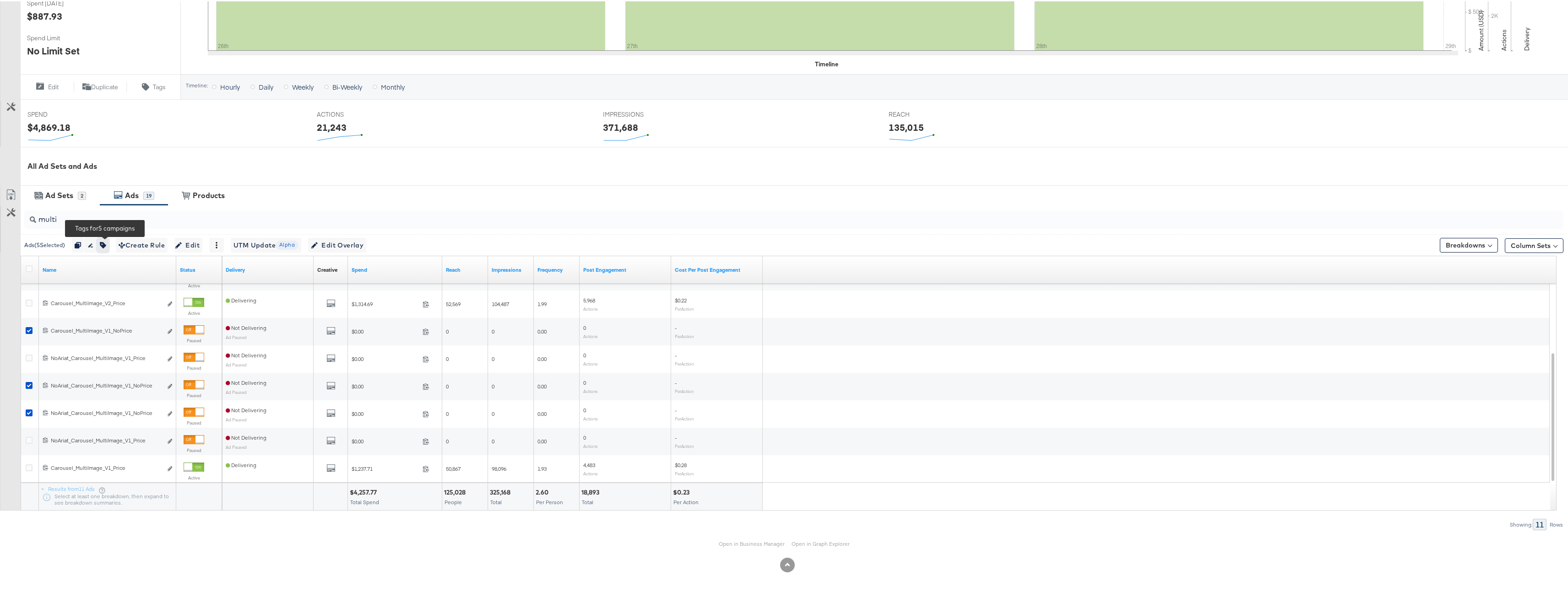
click at [106, 243] on icon "button" at bounding box center [103, 244] width 6 height 6
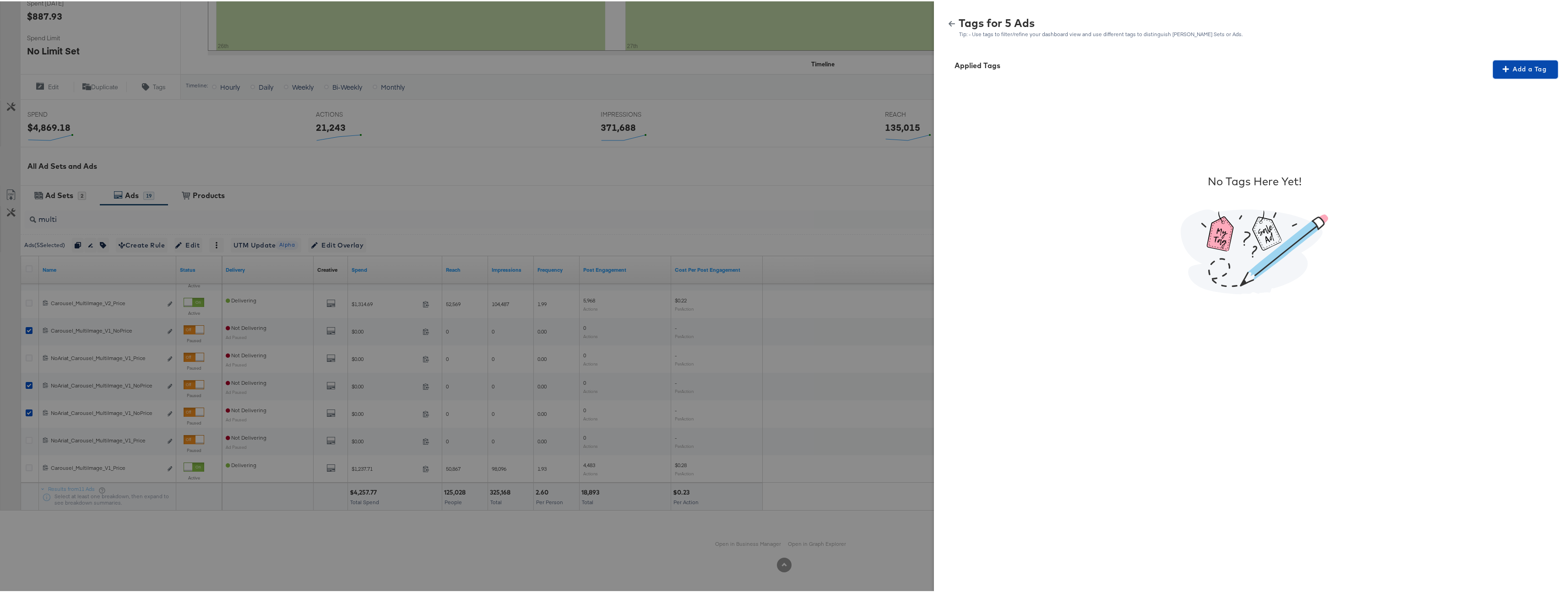
click at [1520, 66] on span "Add a Tag" at bounding box center [1525, 68] width 58 height 11
click at [1504, 124] on div "Search or Add Tag Name" at bounding box center [1520, 128] width 93 height 16
click at [1510, 142] on span "Apply" at bounding box center [1520, 148] width 58 height 13
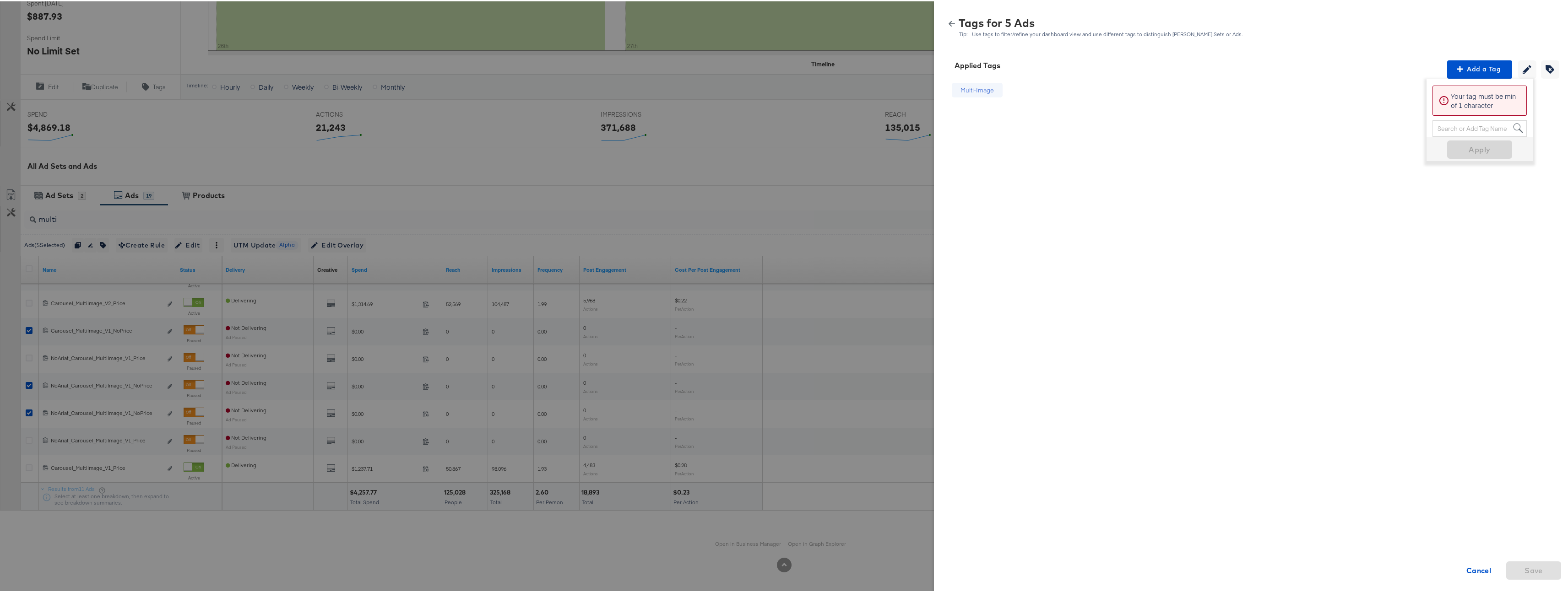
click at [949, 24] on icon "button" at bounding box center [951, 22] width 6 height 6
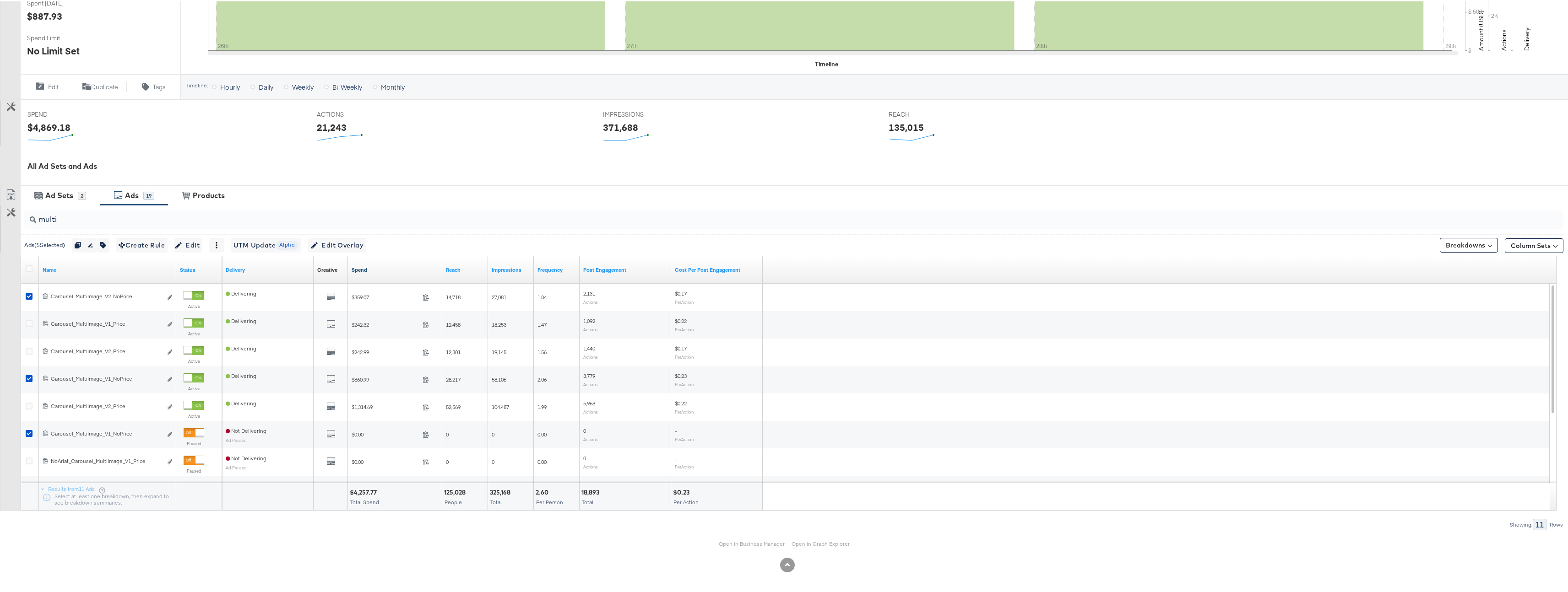
click at [375, 268] on link "Spend" at bounding box center [395, 269] width 87 height 7
click at [30, 267] on icon at bounding box center [29, 268] width 7 height 7
click at [0, 0] on input "checkbox" at bounding box center [0, 0] width 0 height 0
click at [30, 267] on icon at bounding box center [29, 268] width 7 height 7
click at [0, 0] on input "checkbox" at bounding box center [0, 0] width 0 height 0
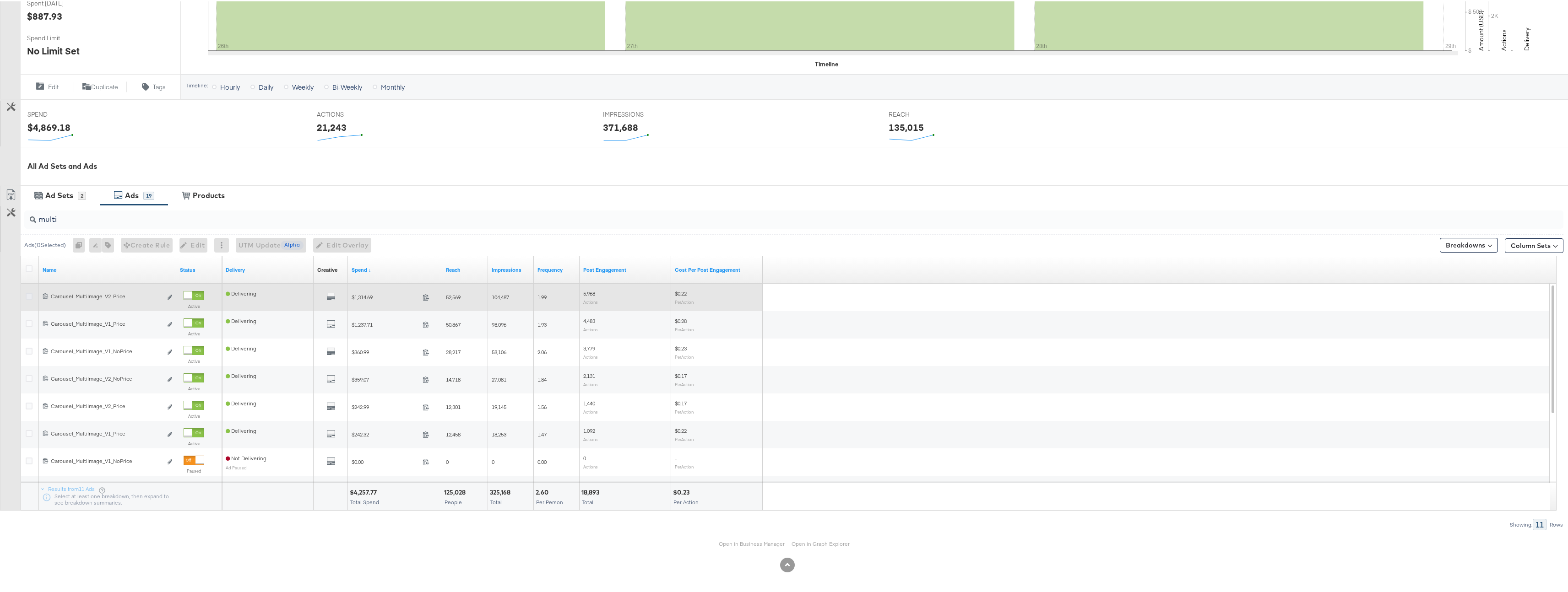
click at [31, 294] on icon at bounding box center [29, 295] width 7 height 7
click at [0, 0] on input "checkbox" at bounding box center [0, 0] width 0 height 0
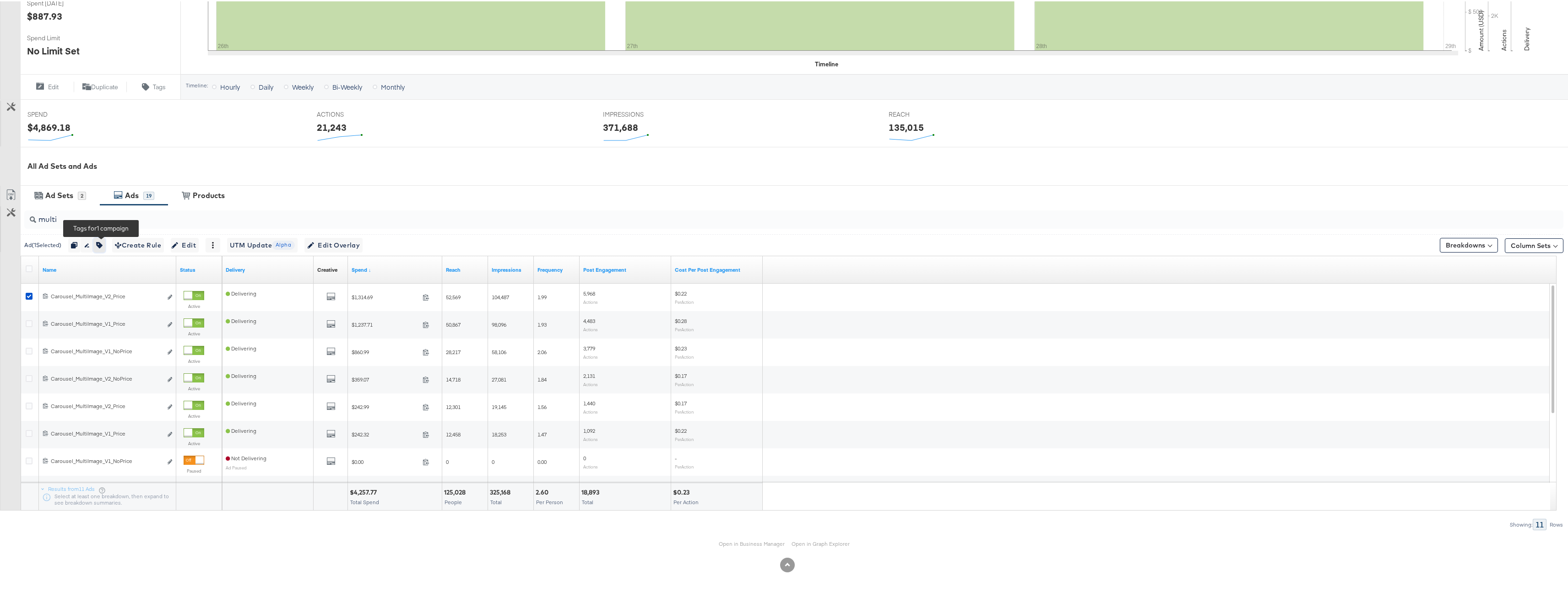
click at [102, 240] on button "button" at bounding box center [99, 244] width 12 height 15
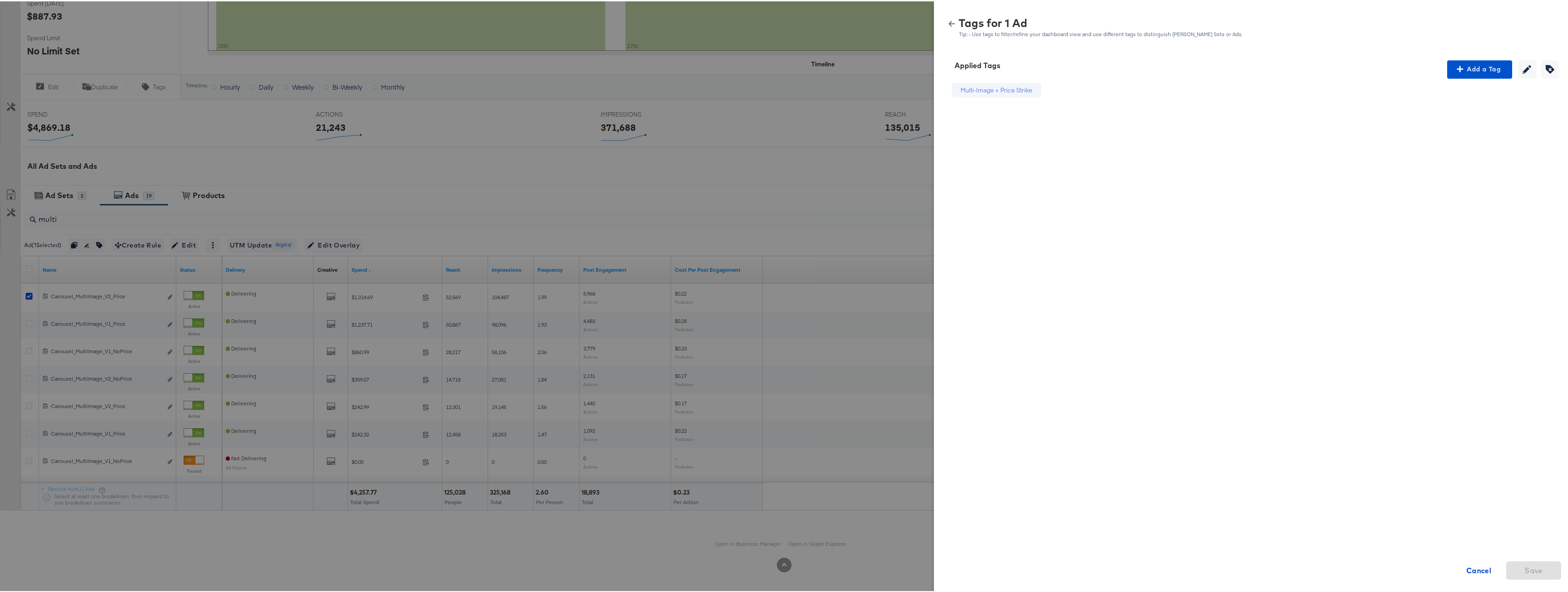
click at [949, 22] on button "button" at bounding box center [951, 22] width 14 height 6
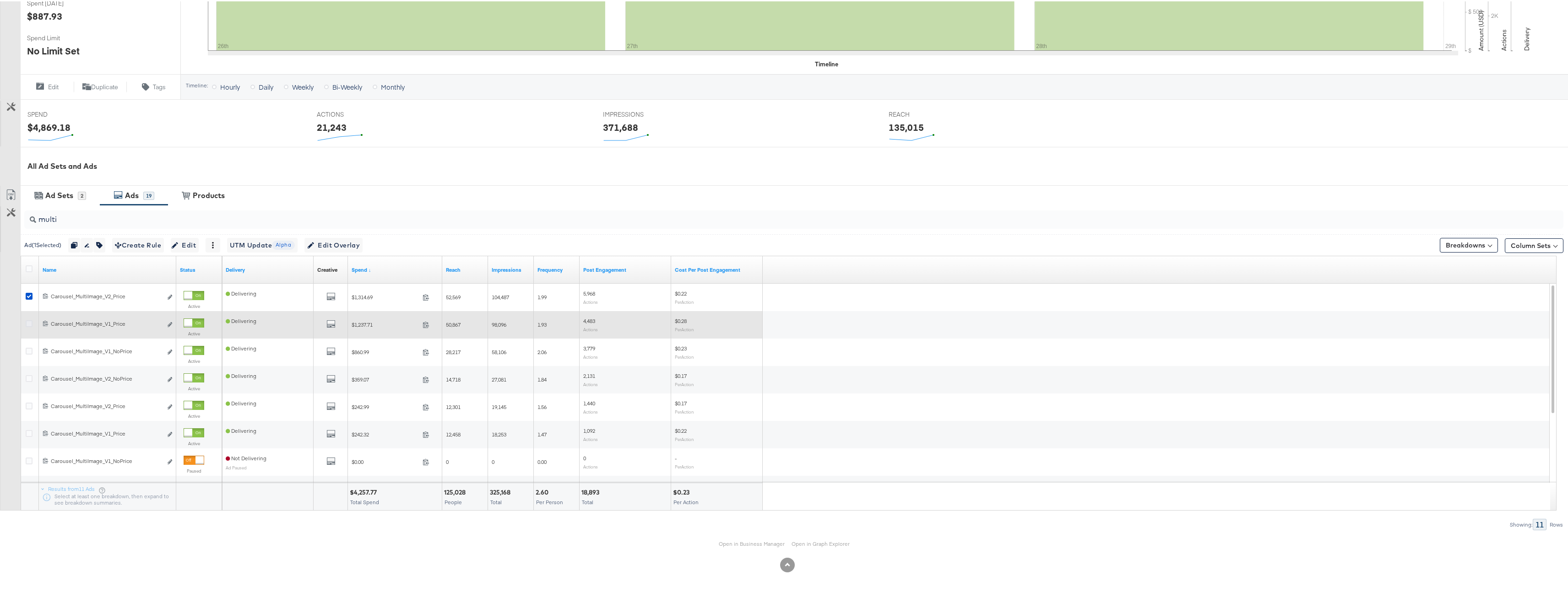
click at [30, 323] on icon at bounding box center [29, 323] width 7 height 7
click at [0, 0] on input "checkbox" at bounding box center [0, 0] width 0 height 0
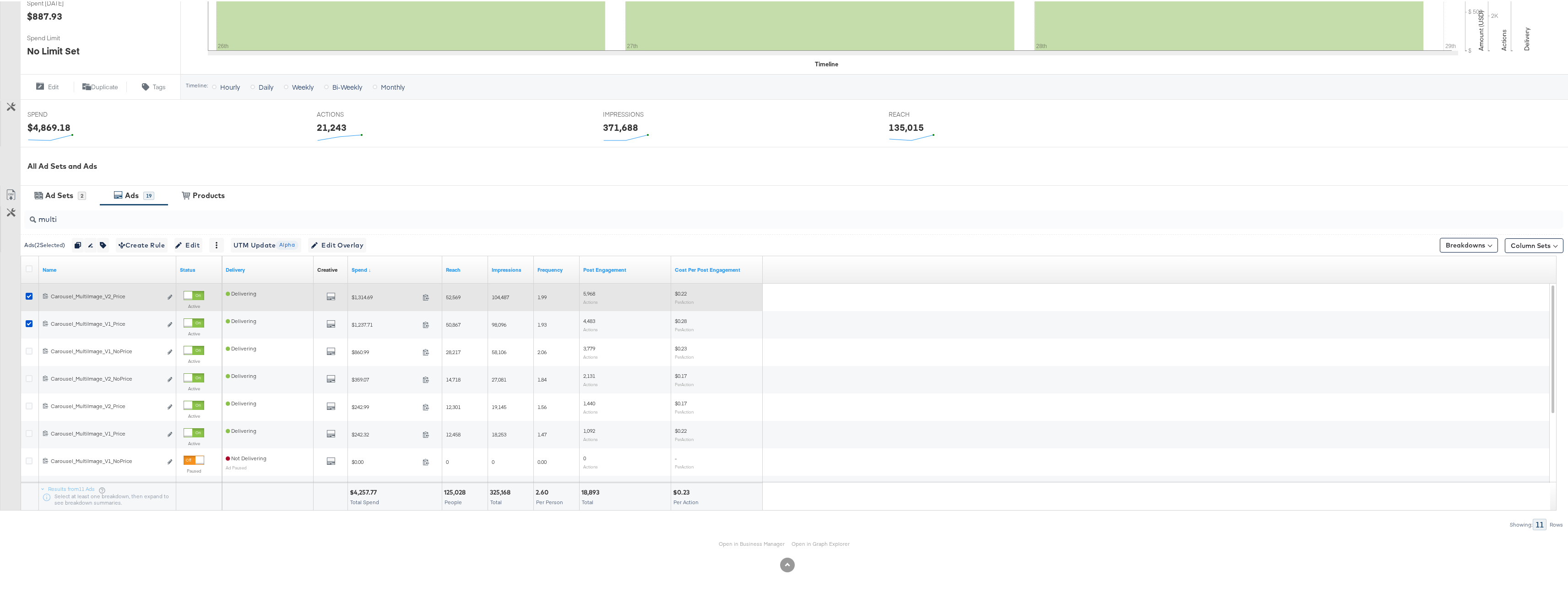
click at [35, 296] on div at bounding box center [30, 296] width 9 height 9
click at [31, 294] on icon at bounding box center [29, 295] width 7 height 7
click at [0, 0] on input "checkbox" at bounding box center [0, 0] width 0 height 0
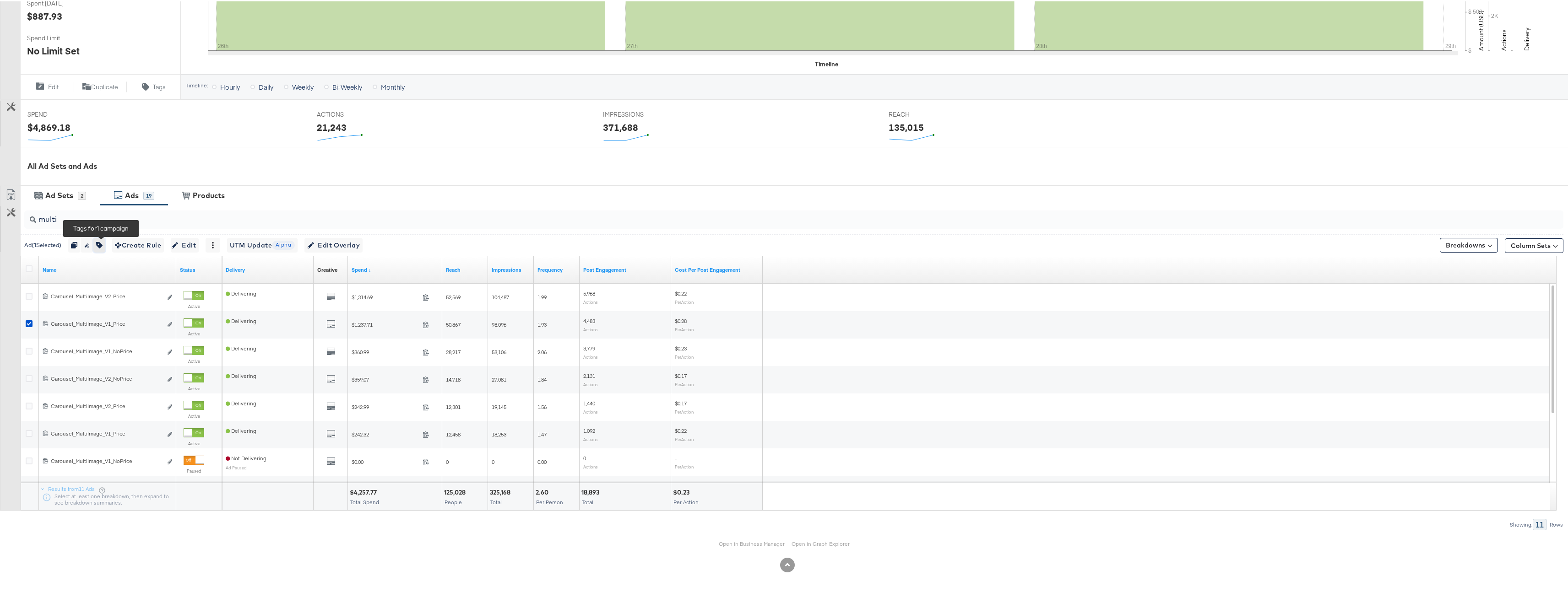
click at [103, 246] on icon "button" at bounding box center [99, 244] width 6 height 6
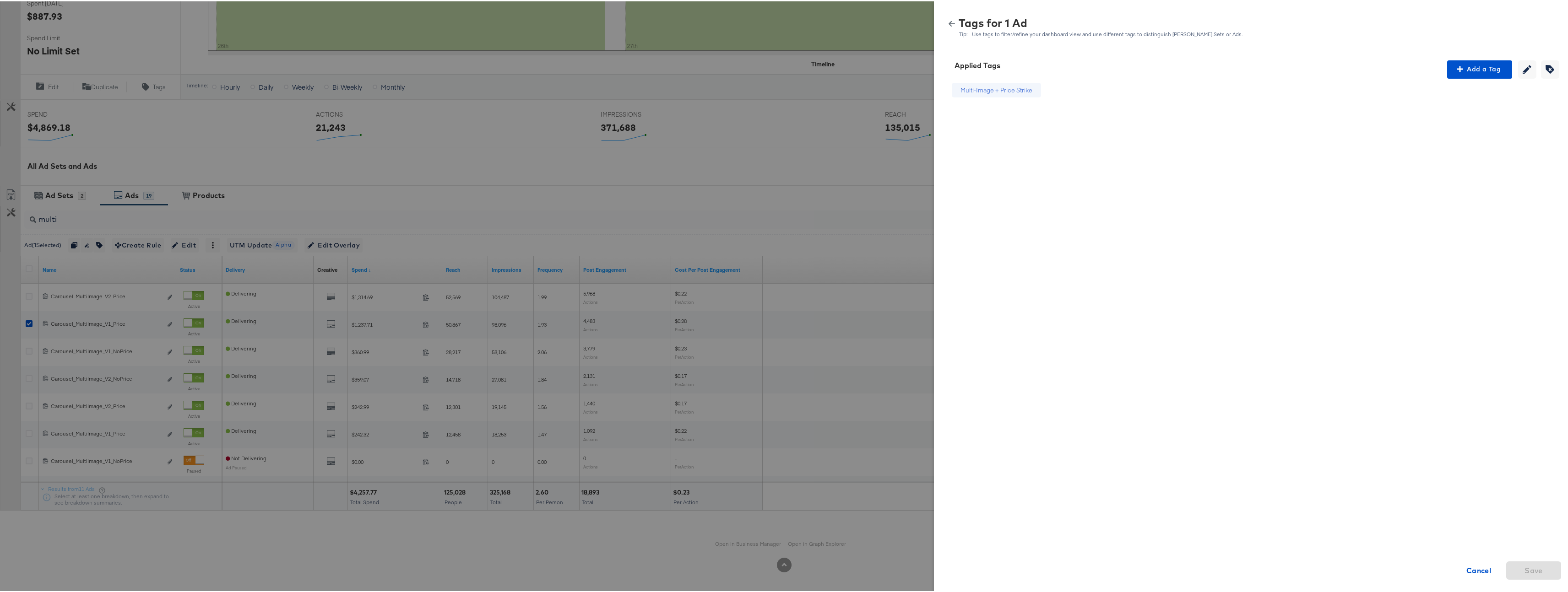
drag, startPoint x: 949, startPoint y: 20, endPoint x: 820, endPoint y: 67, distance: 137.3
click at [949, 20] on button "button" at bounding box center [951, 22] width 14 height 6
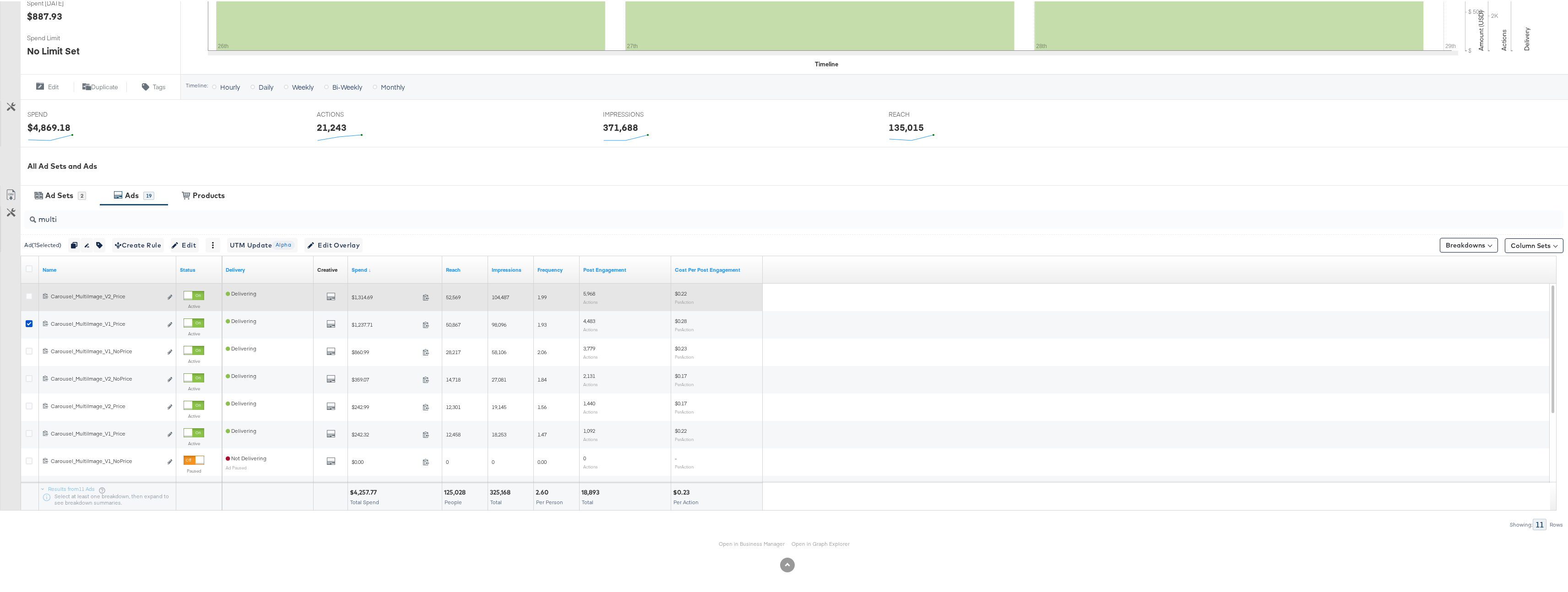
click at [28, 300] on div at bounding box center [30, 296] width 9 height 9
click at [29, 296] on icon at bounding box center [29, 295] width 7 height 7
click at [0, 0] on input "checkbox" at bounding box center [0, 0] width 0 height 0
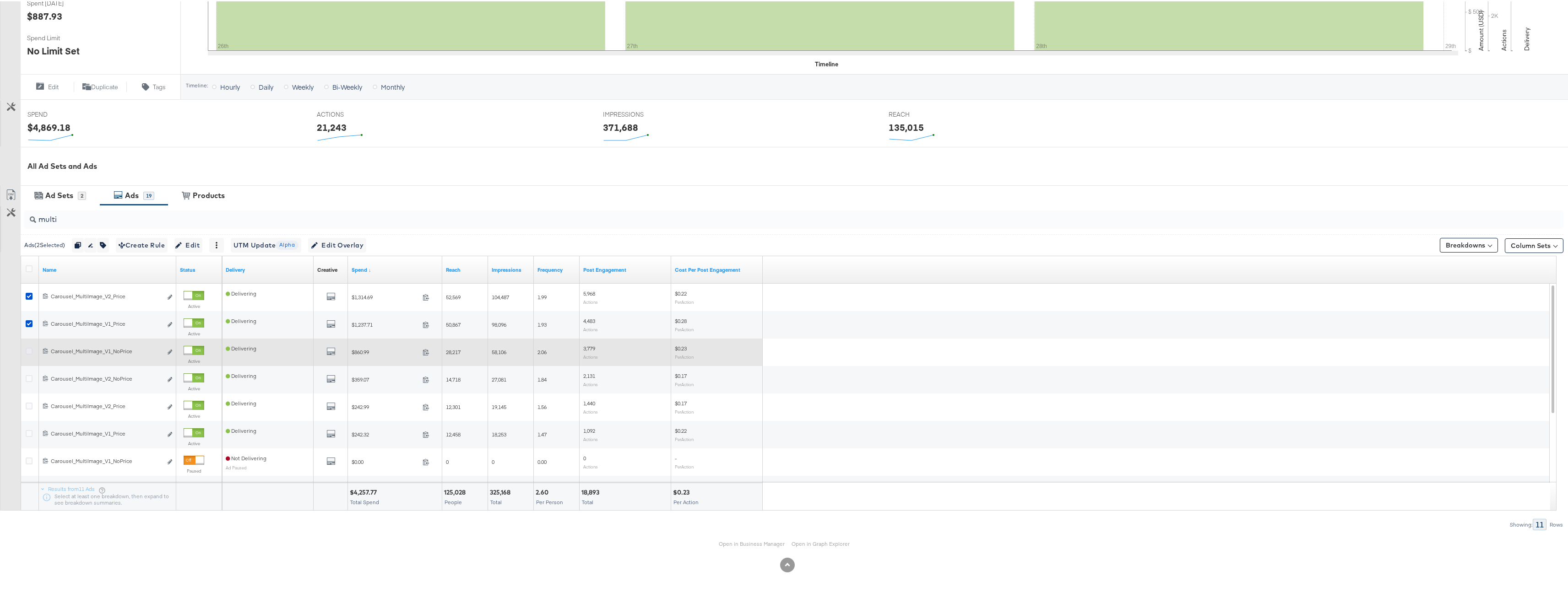
click at [31, 350] on icon at bounding box center [29, 350] width 7 height 7
click at [0, 0] on input "checkbox" at bounding box center [0, 0] width 0 height 0
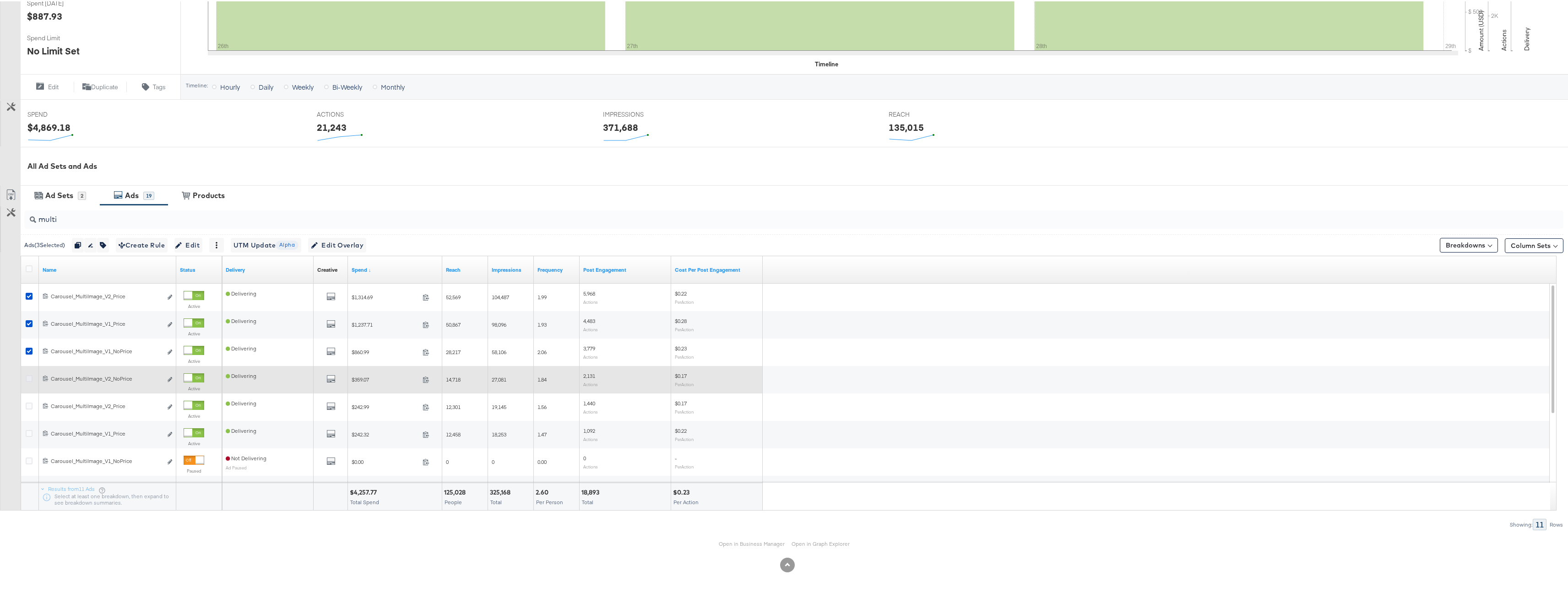
click at [31, 377] on icon at bounding box center [29, 378] width 7 height 7
click at [0, 0] on input "checkbox" at bounding box center [0, 0] width 0 height 0
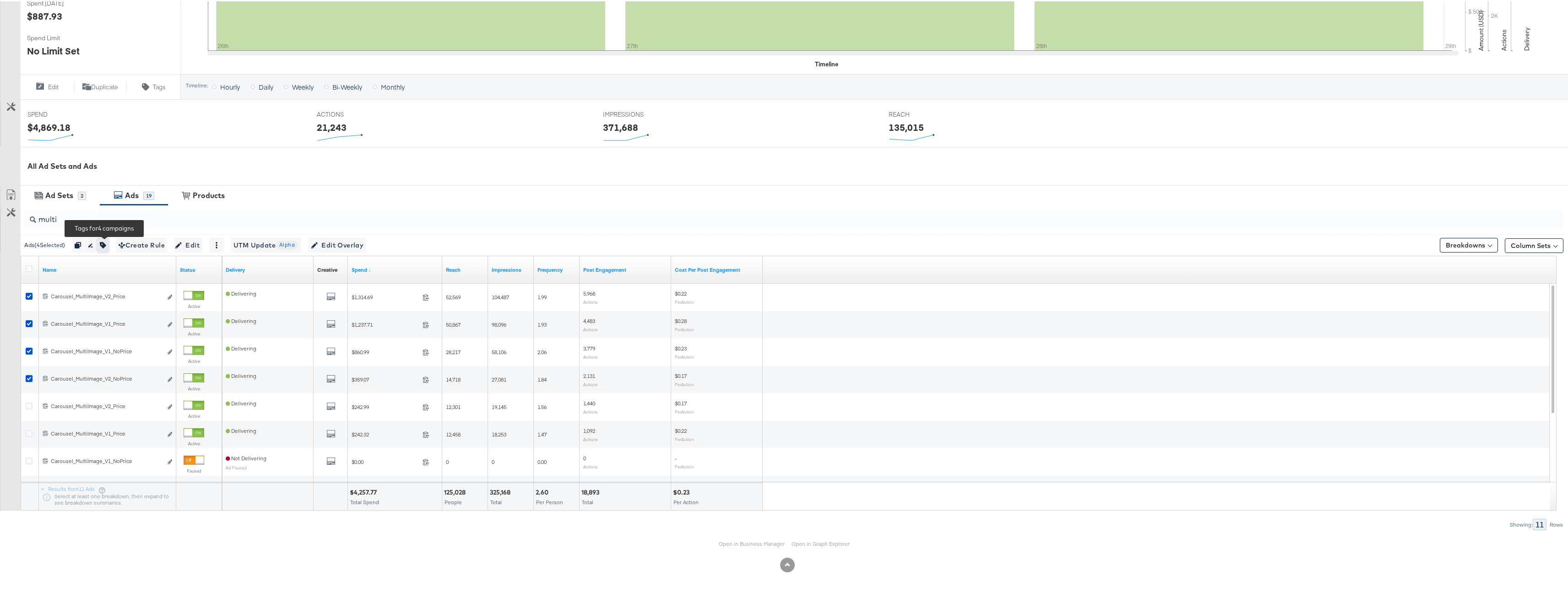
click at [104, 243] on icon "button" at bounding box center [103, 244] width 6 height 6
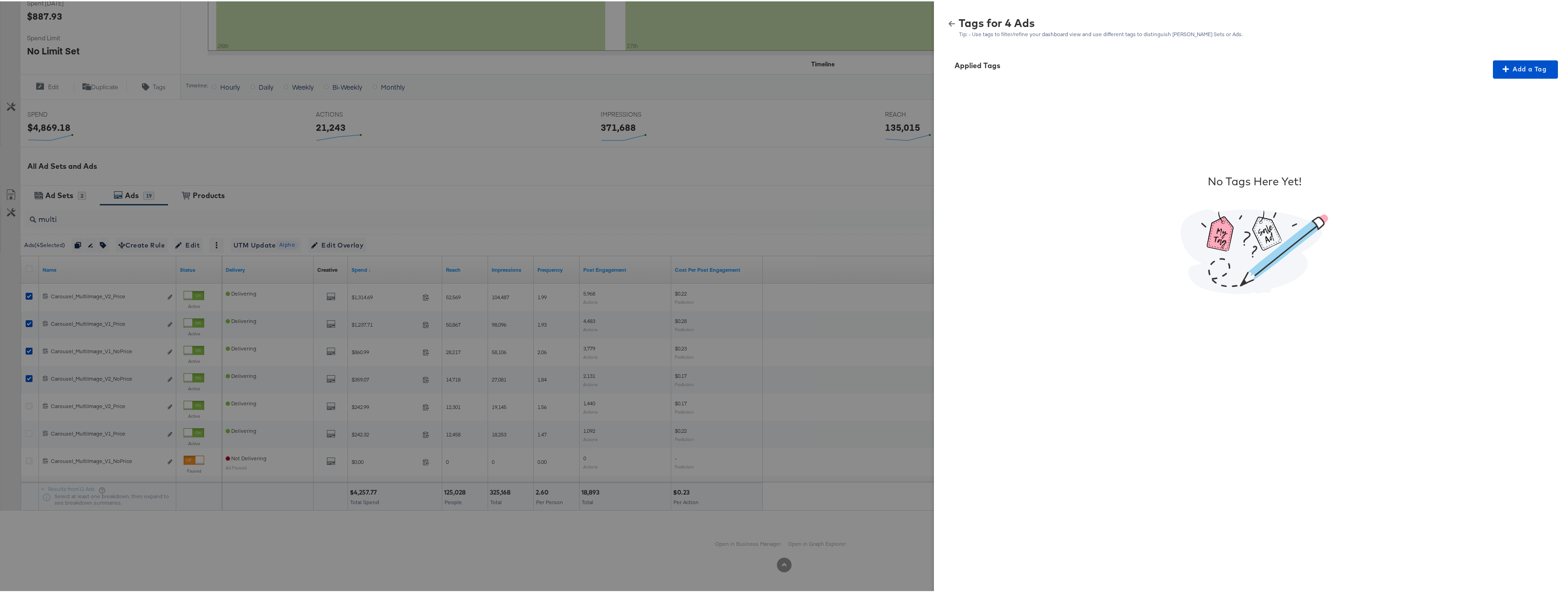
click at [945, 25] on button "button" at bounding box center [951, 22] width 14 height 6
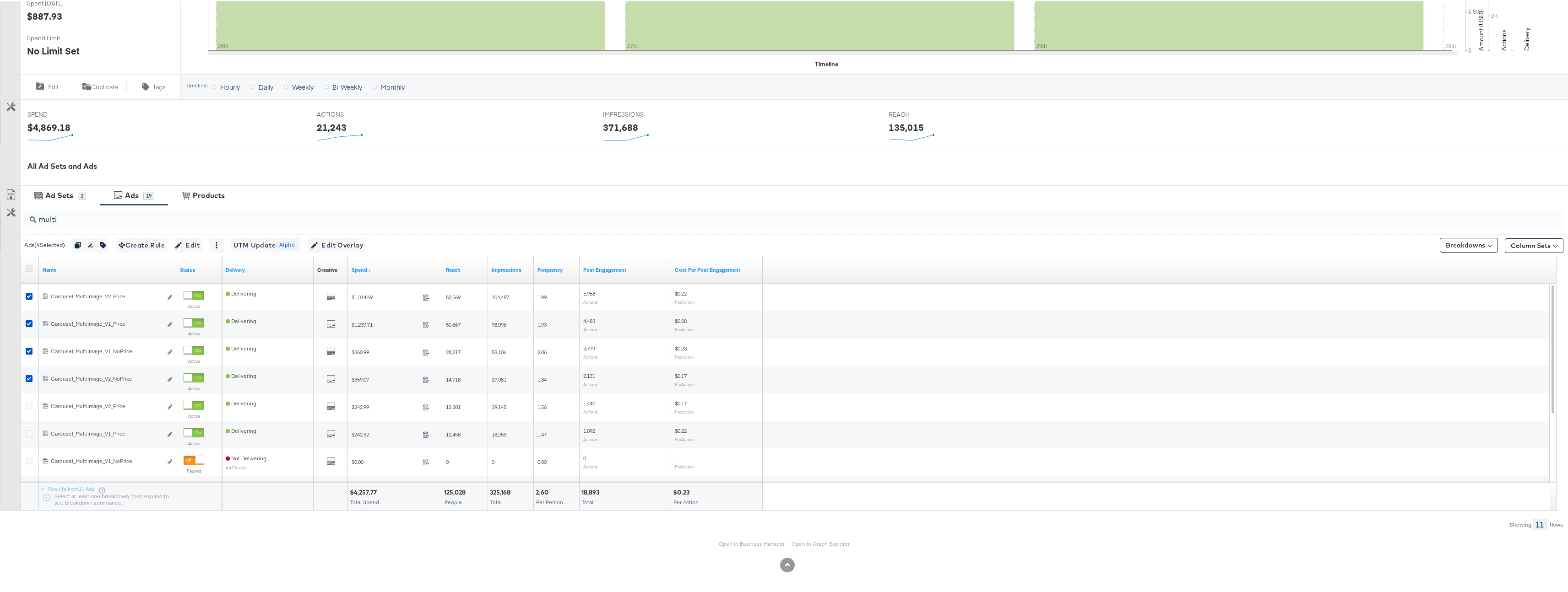
click at [30, 264] on icon at bounding box center [29, 268] width 7 height 7
click at [0, 0] on input "checkbox" at bounding box center [0, 0] width 0 height 0
click at [30, 264] on icon at bounding box center [29, 268] width 7 height 7
click at [0, 0] on input "checkbox" at bounding box center [0, 0] width 0 height 0
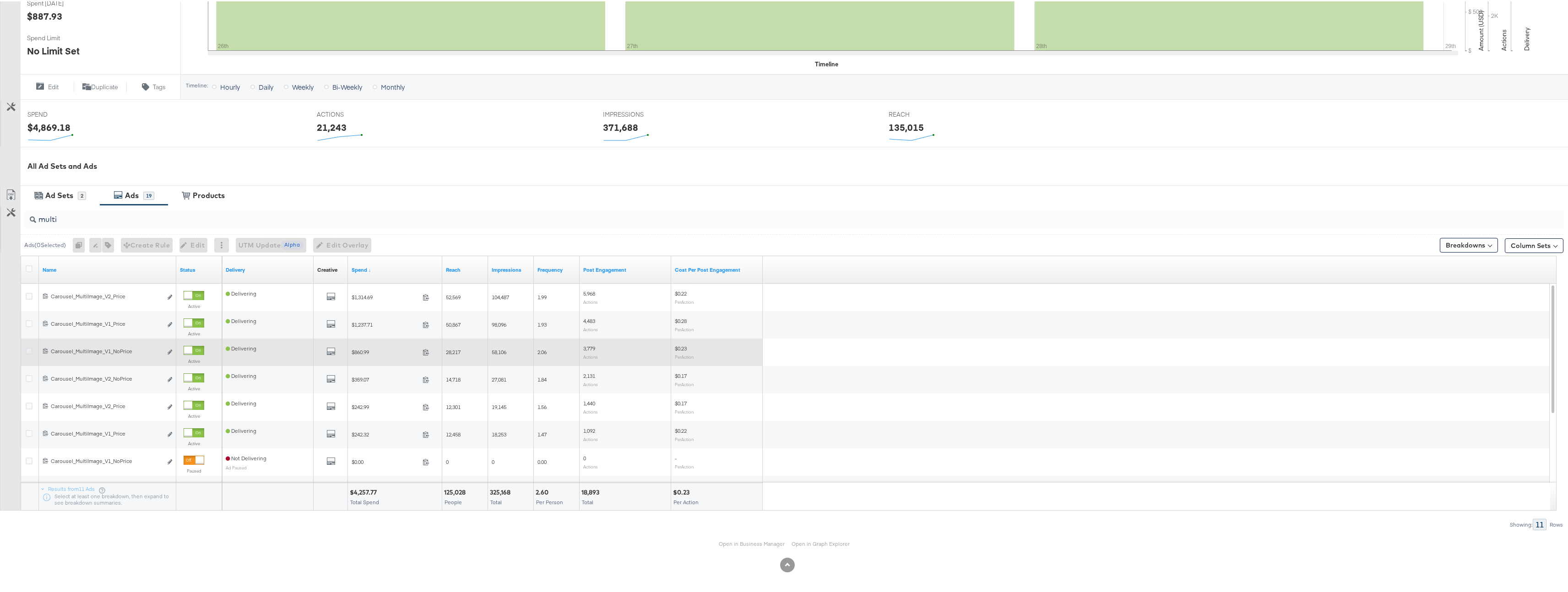
click at [26, 350] on icon at bounding box center [29, 350] width 7 height 7
click at [0, 0] on input "checkbox" at bounding box center [0, 0] width 0 height 0
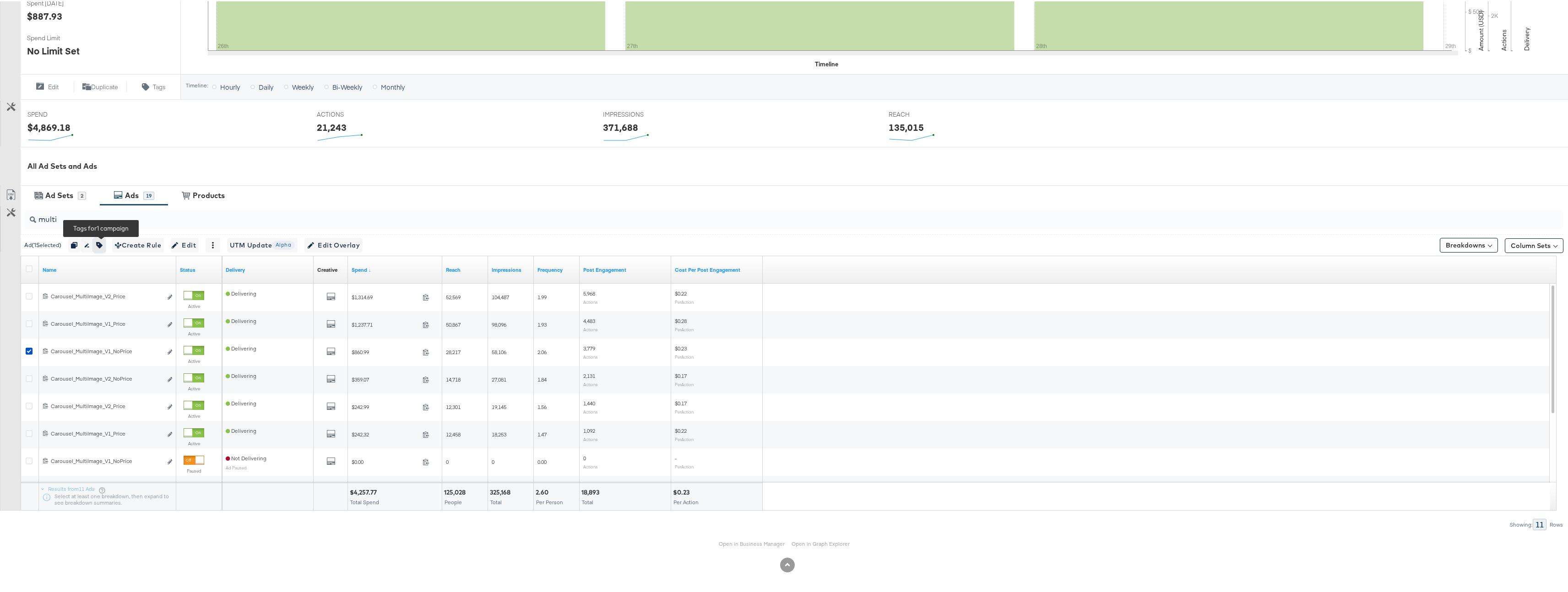
click at [103, 245] on icon "button" at bounding box center [99, 244] width 6 height 6
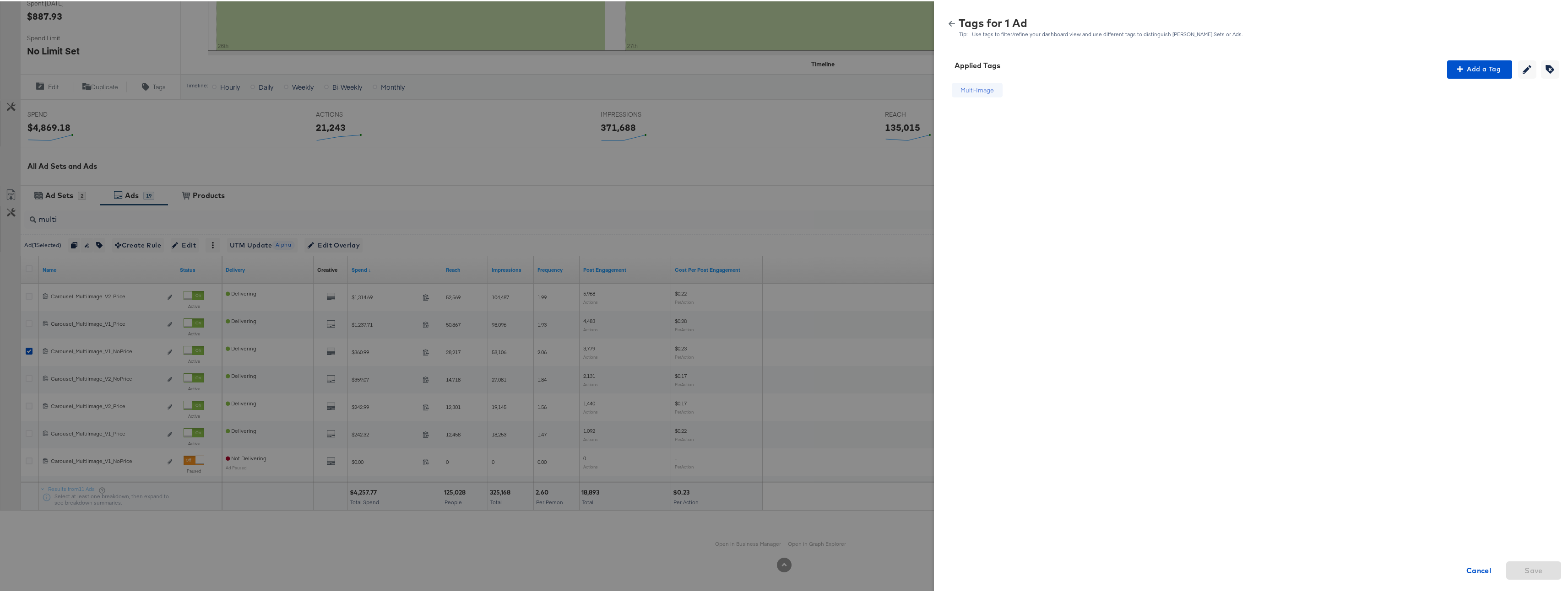
click at [456, 179] on div at bounding box center [788, 296] width 1575 height 592
click at [947, 17] on div "Tags for 1 Ad Tip: - Use tags to filter/refine your dashboard view and use diff…" at bounding box center [1254, 26] width 619 height 20
click at [949, 19] on icon "button" at bounding box center [951, 22] width 6 height 6
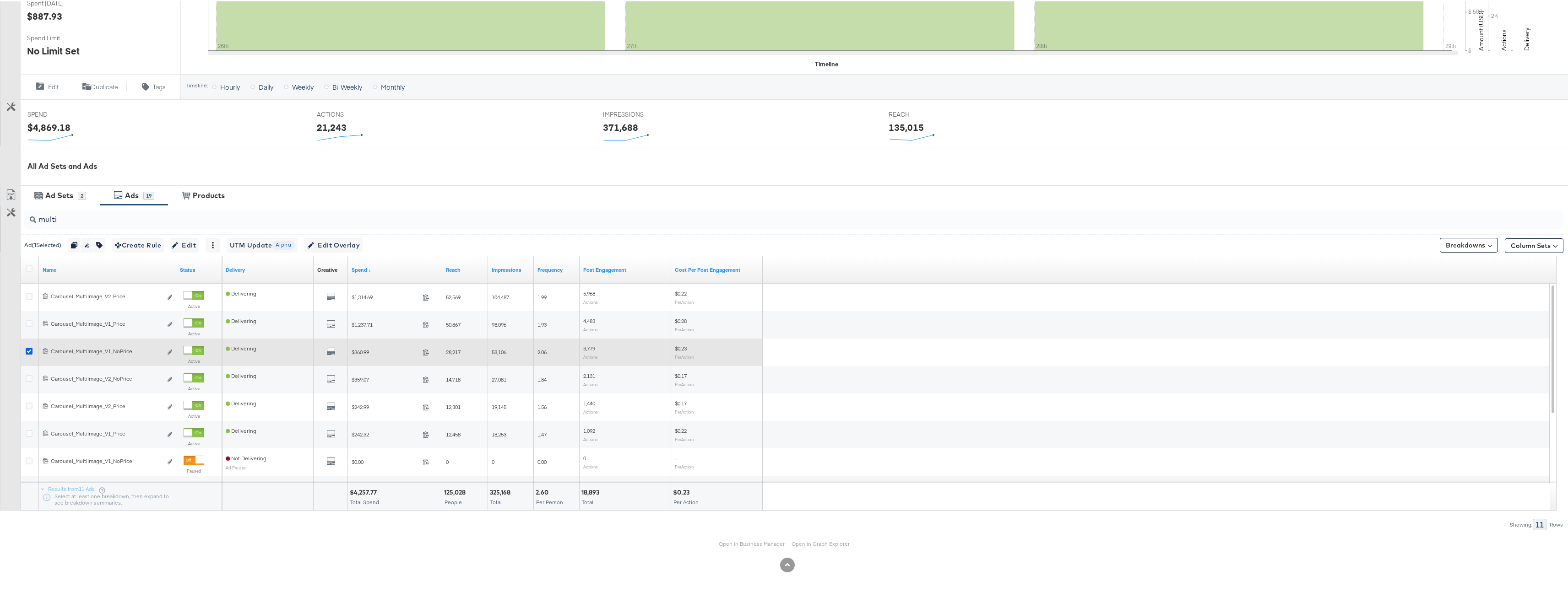
click at [26, 348] on icon at bounding box center [29, 350] width 7 height 7
click at [0, 0] on input "checkbox" at bounding box center [0, 0] width 0 height 0
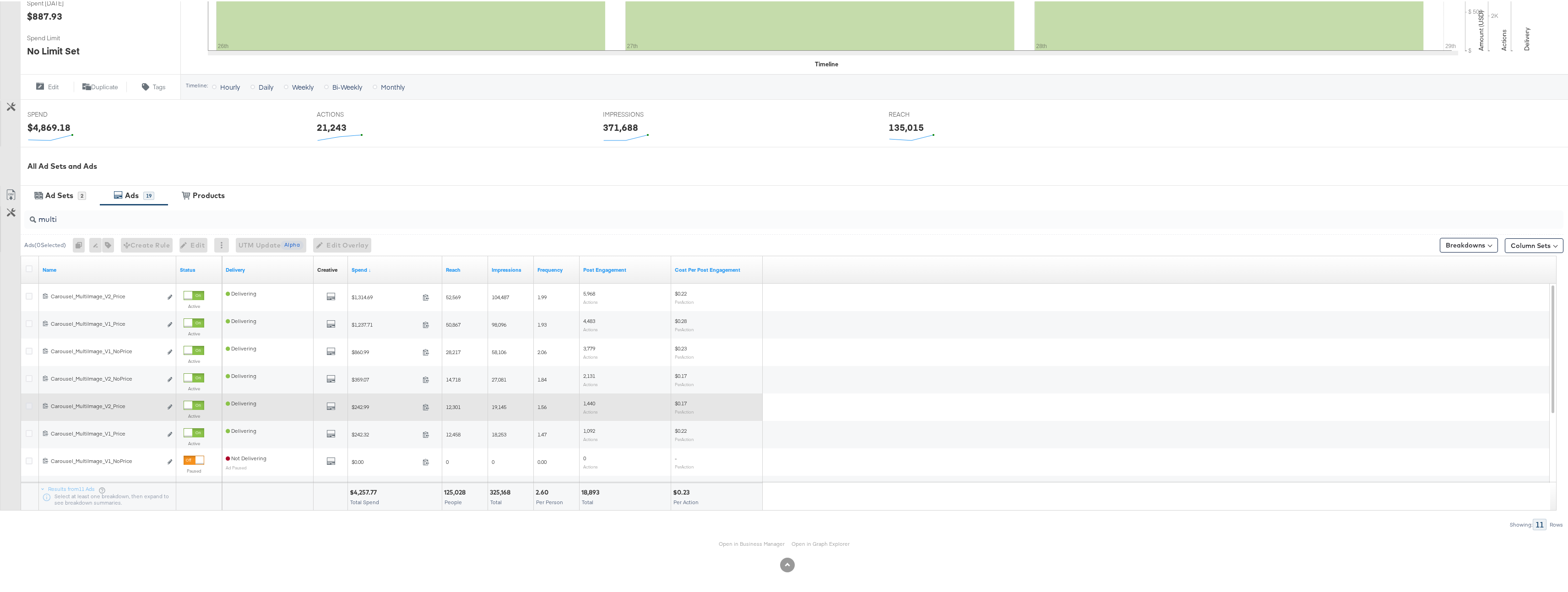
click at [30, 405] on icon at bounding box center [29, 405] width 7 height 7
click at [0, 0] on input "checkbox" at bounding box center [0, 0] width 0 height 0
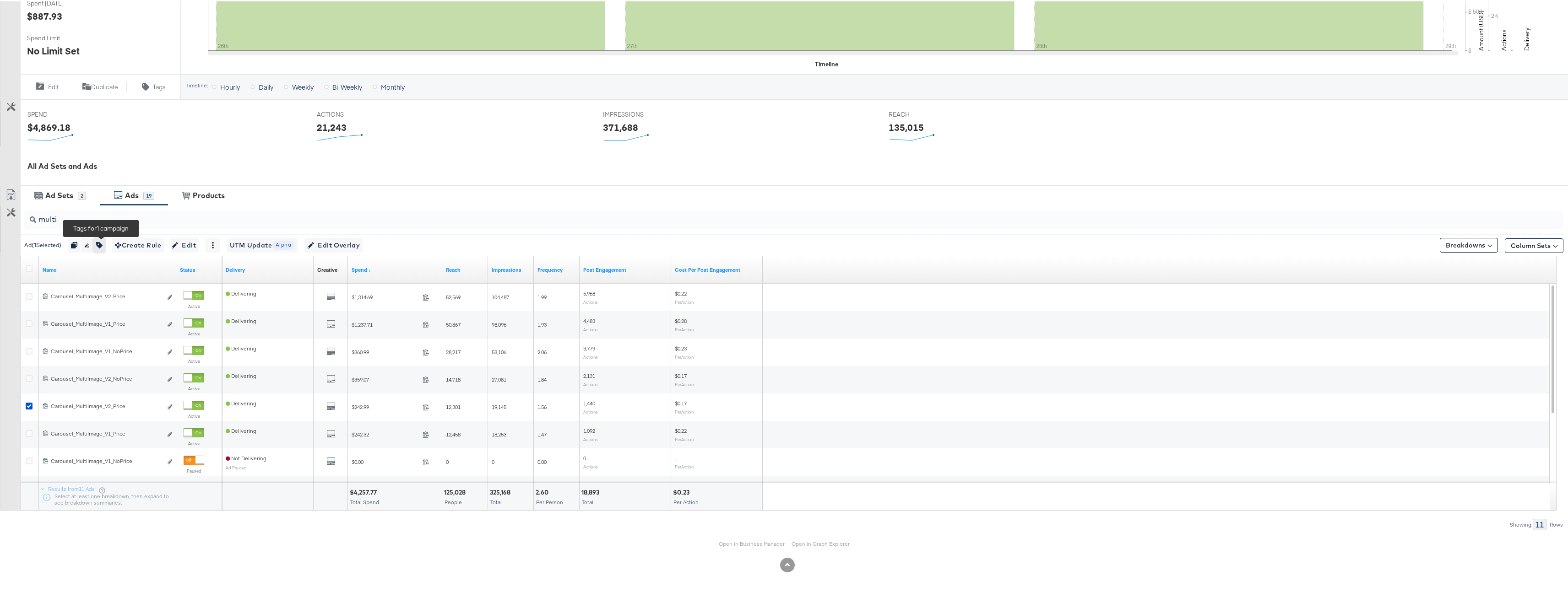
click at [102, 246] on icon "button" at bounding box center [99, 244] width 6 height 6
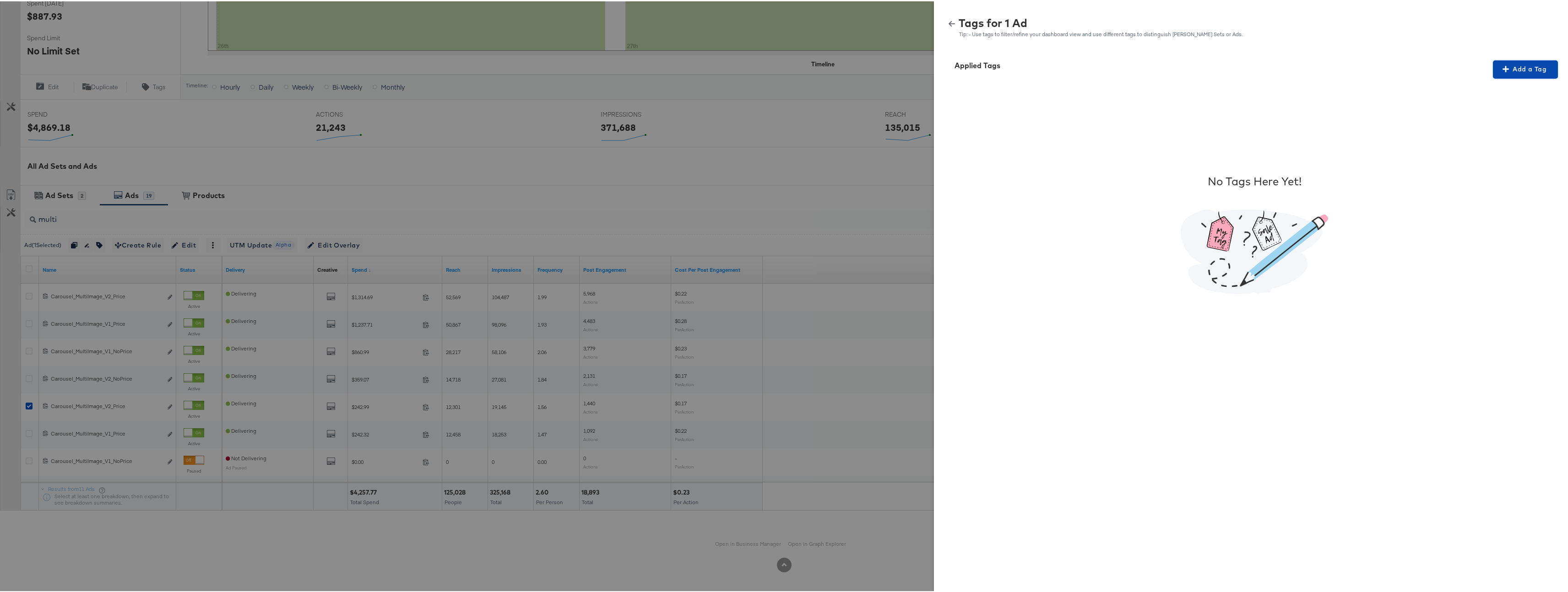
click at [1527, 73] on button "Add a Tag" at bounding box center [1525, 68] width 65 height 19
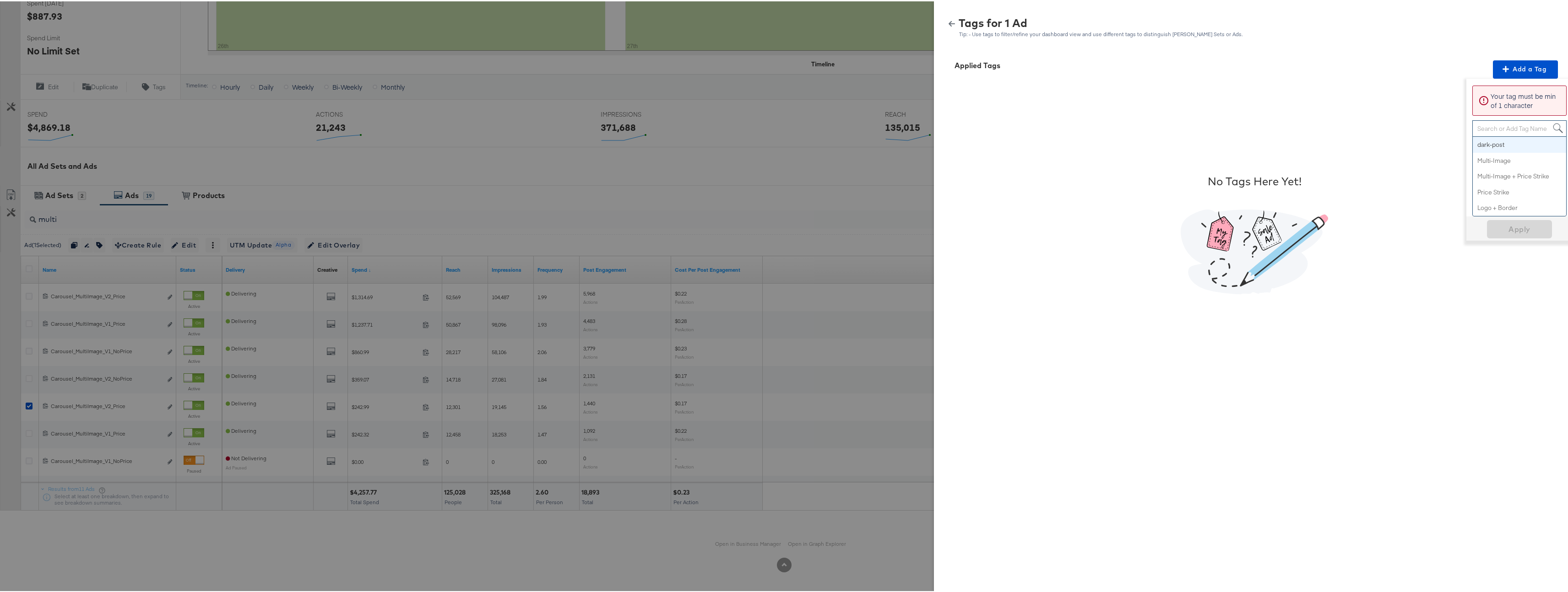
click at [1512, 129] on div "Search or Add Tag Name" at bounding box center [1520, 128] width 93 height 16
click at [1512, 170] on span "Apply" at bounding box center [1520, 170] width 58 height 13
click at [949, 20] on icon "button" at bounding box center [951, 22] width 6 height 6
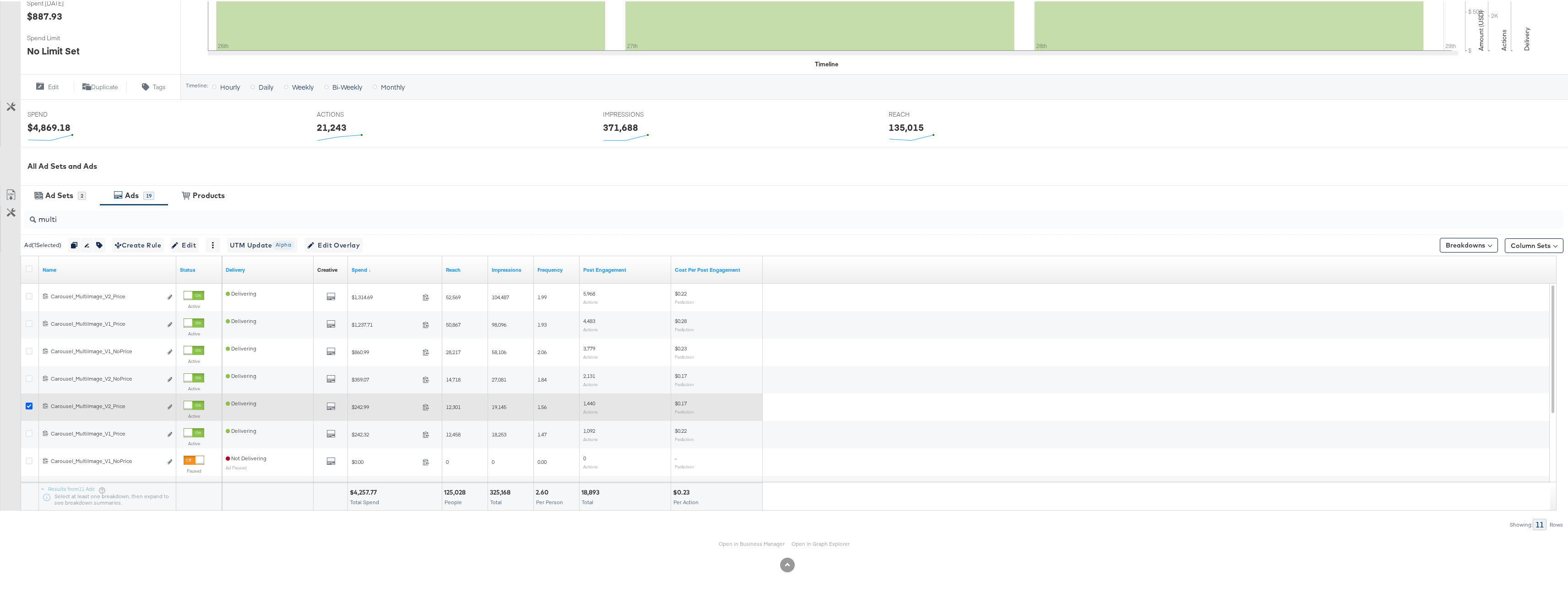
click at [30, 402] on icon at bounding box center [29, 405] width 7 height 7
click at [0, 0] on input "checkbox" at bounding box center [0, 0] width 0 height 0
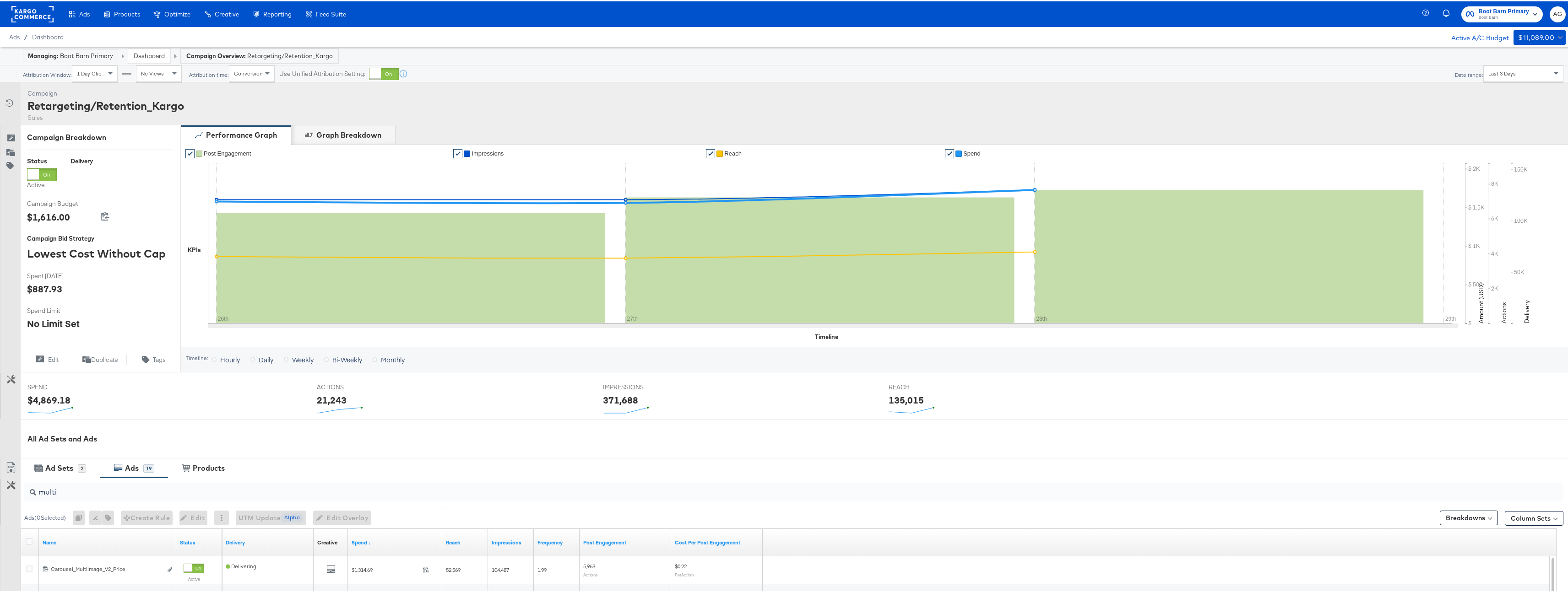
click at [145, 56] on link "Dashboard" at bounding box center [150, 55] width 31 height 9
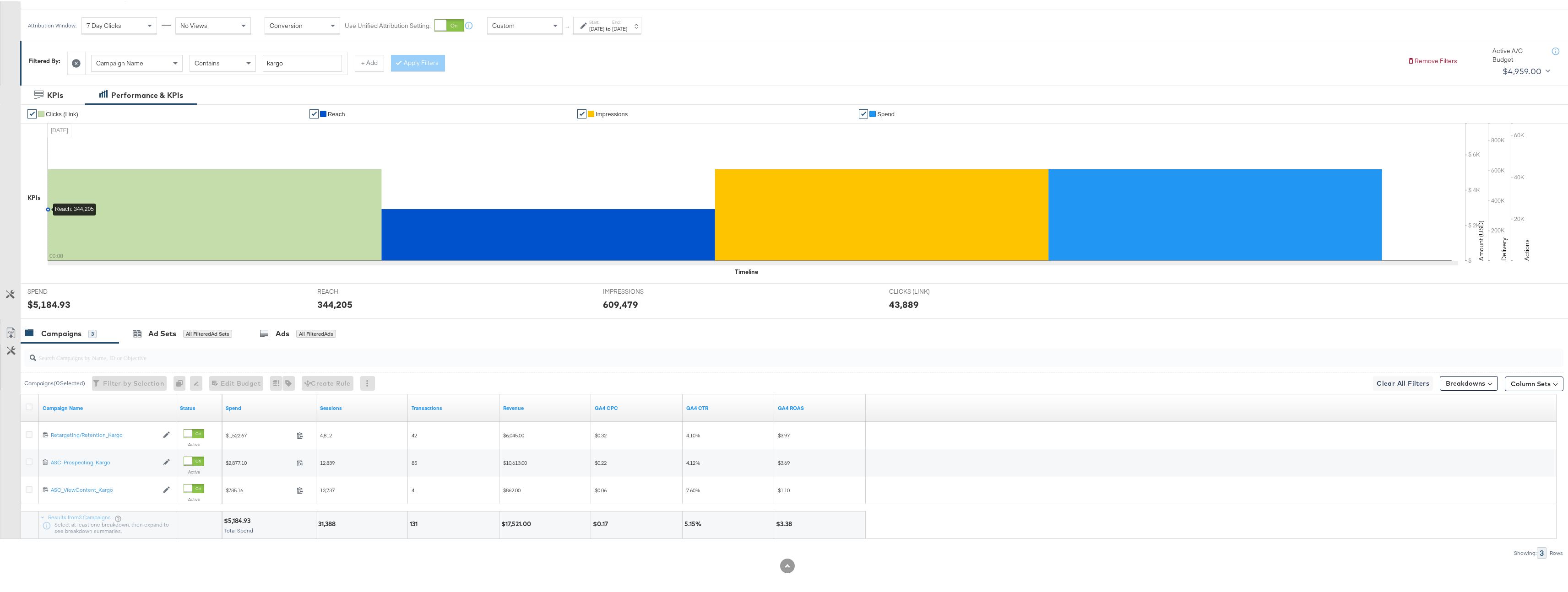
scroll to position [123, 0]
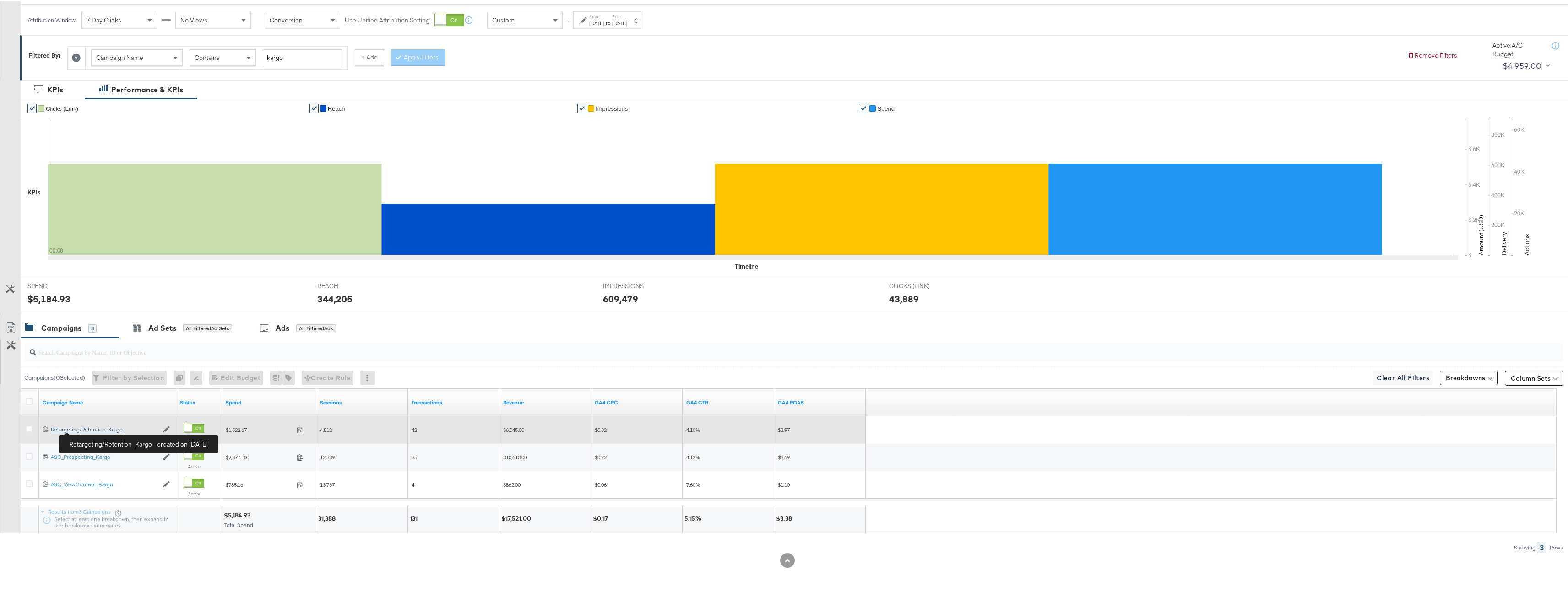
click at [93, 430] on div "Retargeting/Retention_Kargo Retargeting/Retention_Kargo" at bounding box center [104, 428] width 108 height 7
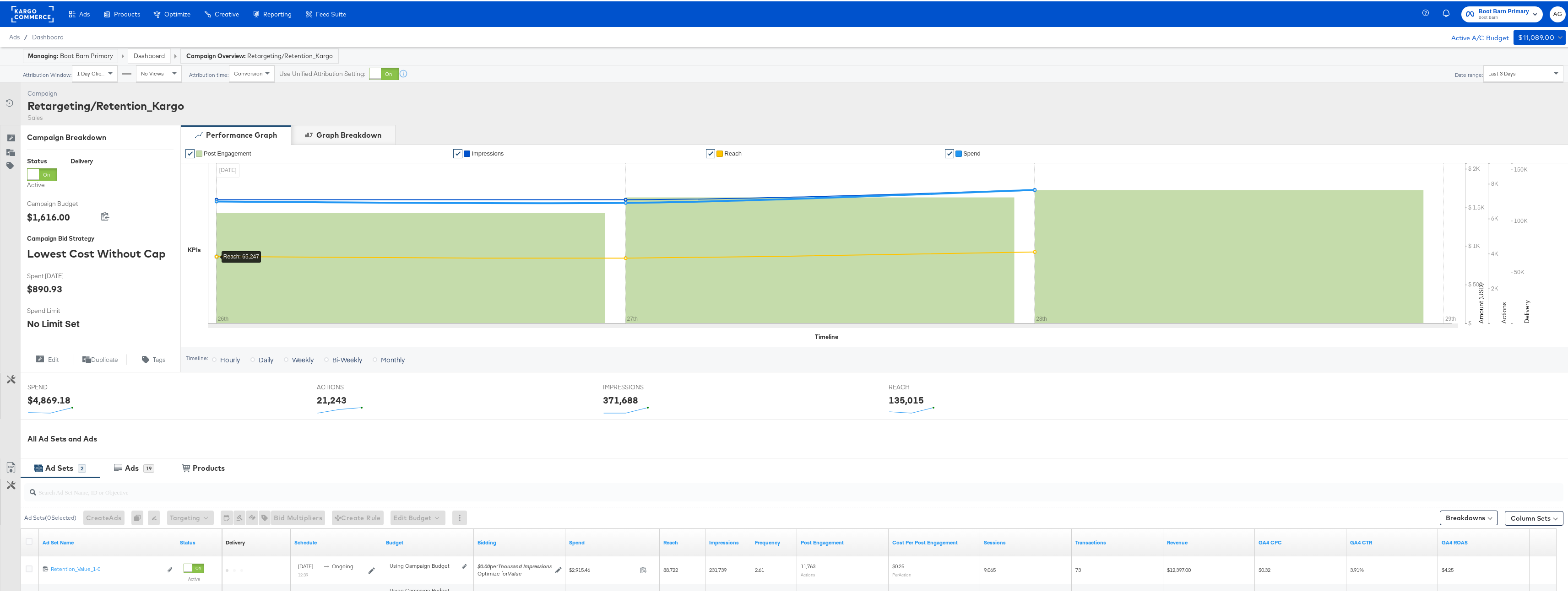
scroll to position [135, 0]
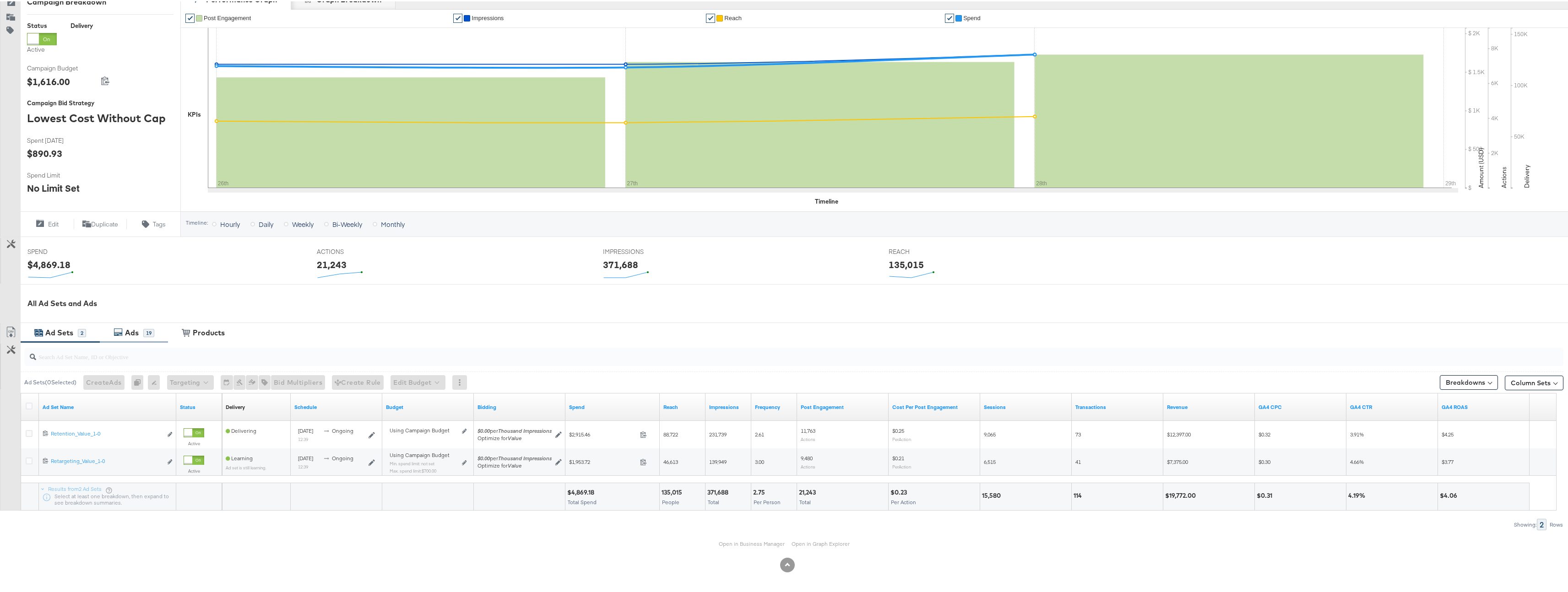
click at [148, 322] on div "Ads 19" at bounding box center [134, 332] width 68 height 20
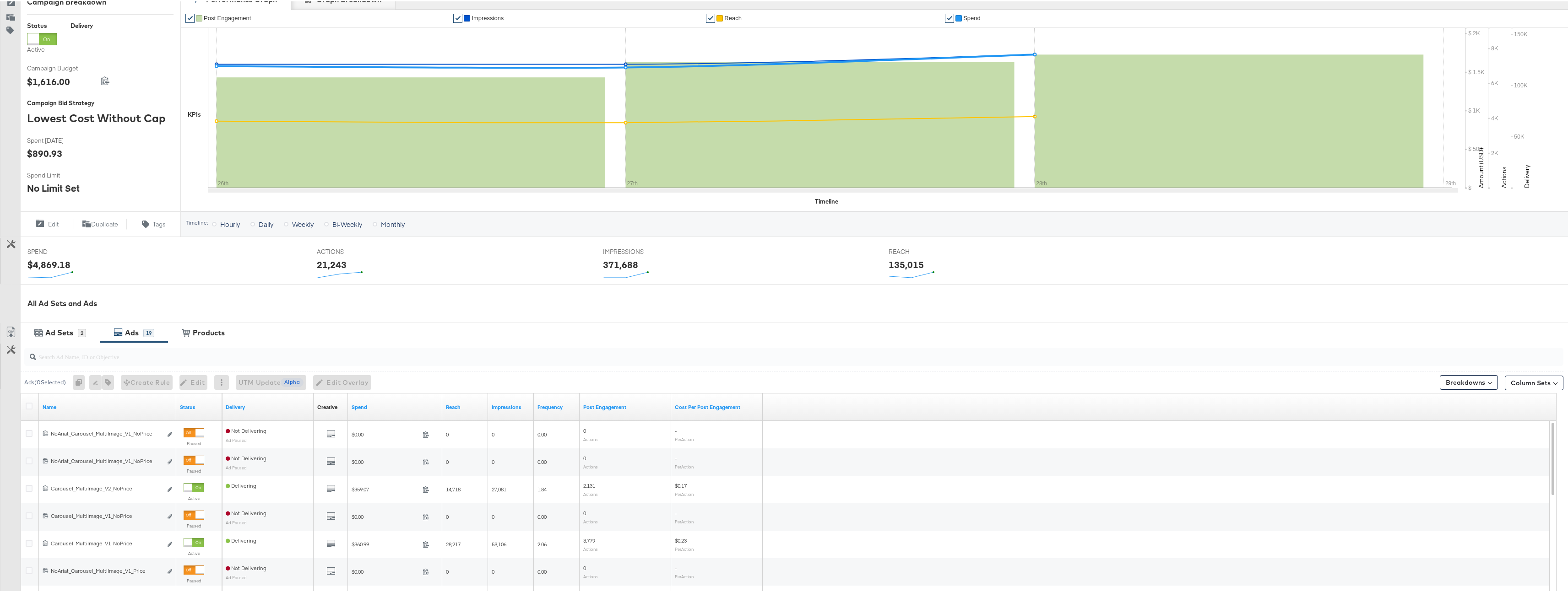
click at [181, 361] on div at bounding box center [794, 355] width 1539 height 19
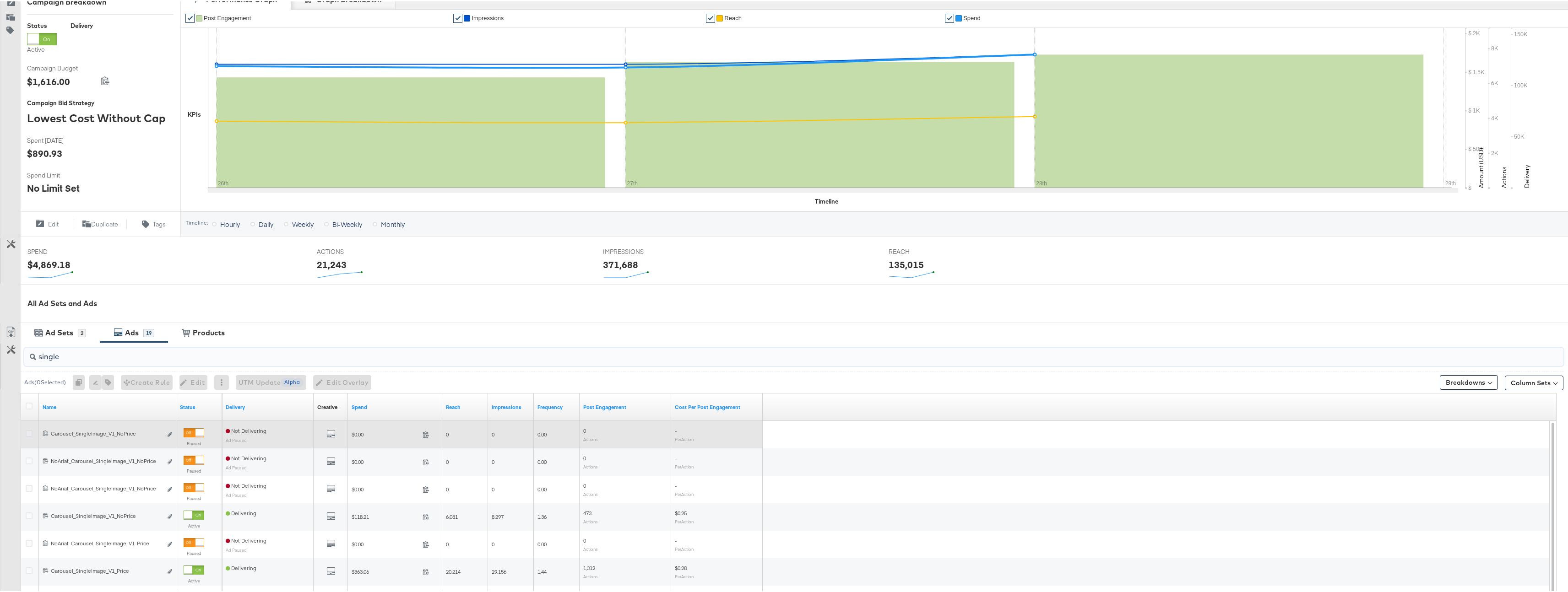
type input "single"
click at [26, 432] on icon at bounding box center [29, 432] width 7 height 7
click at [0, 0] on input "checkbox" at bounding box center [0, 0] width 0 height 0
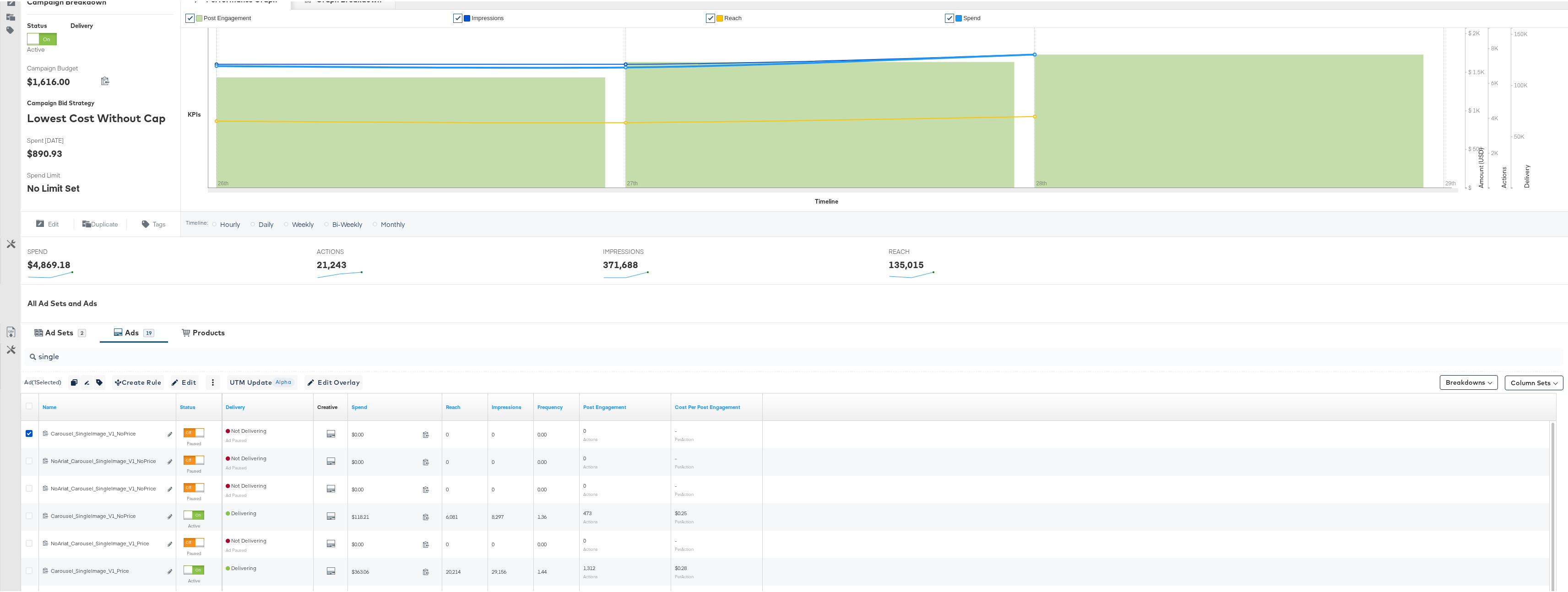
click at [401, 410] on div "Spend" at bounding box center [395, 406] width 94 height 15
click at [377, 404] on link "Spend" at bounding box center [395, 406] width 87 height 7
click at [103, 381] on icon "button" at bounding box center [99, 381] width 6 height 6
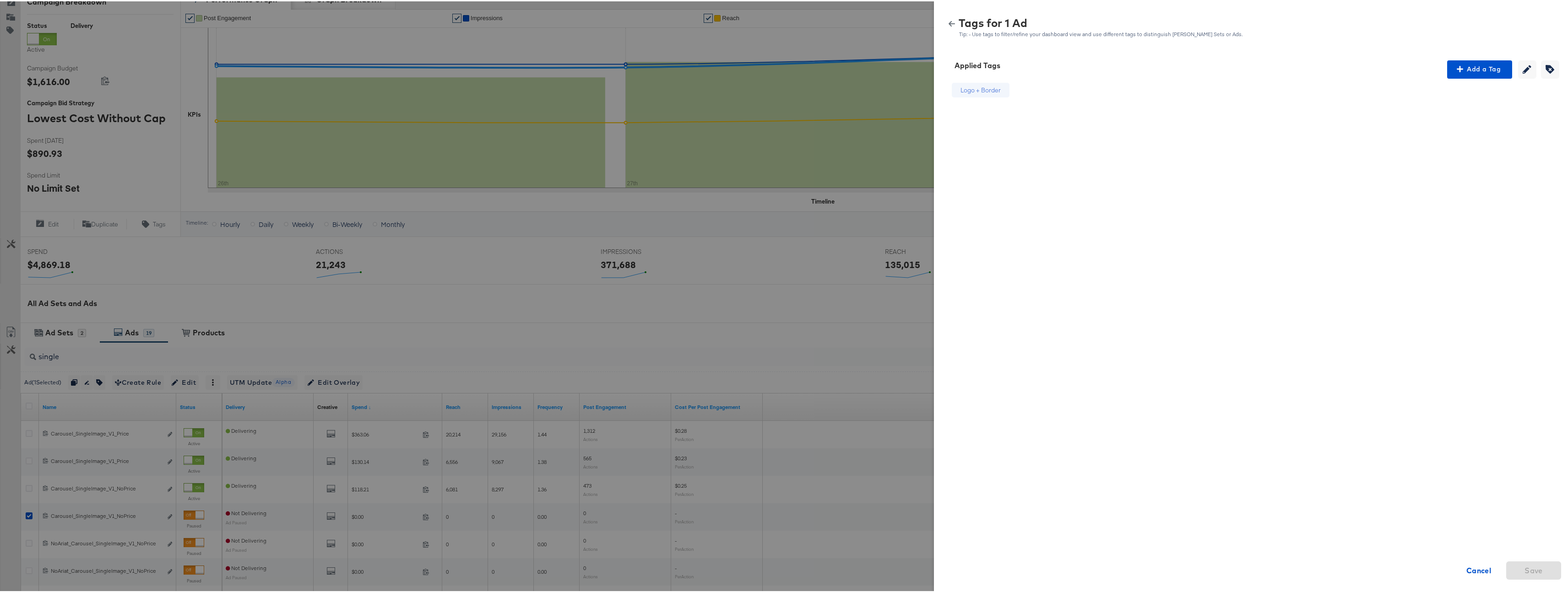
click at [949, 20] on button "button" at bounding box center [951, 22] width 14 height 6
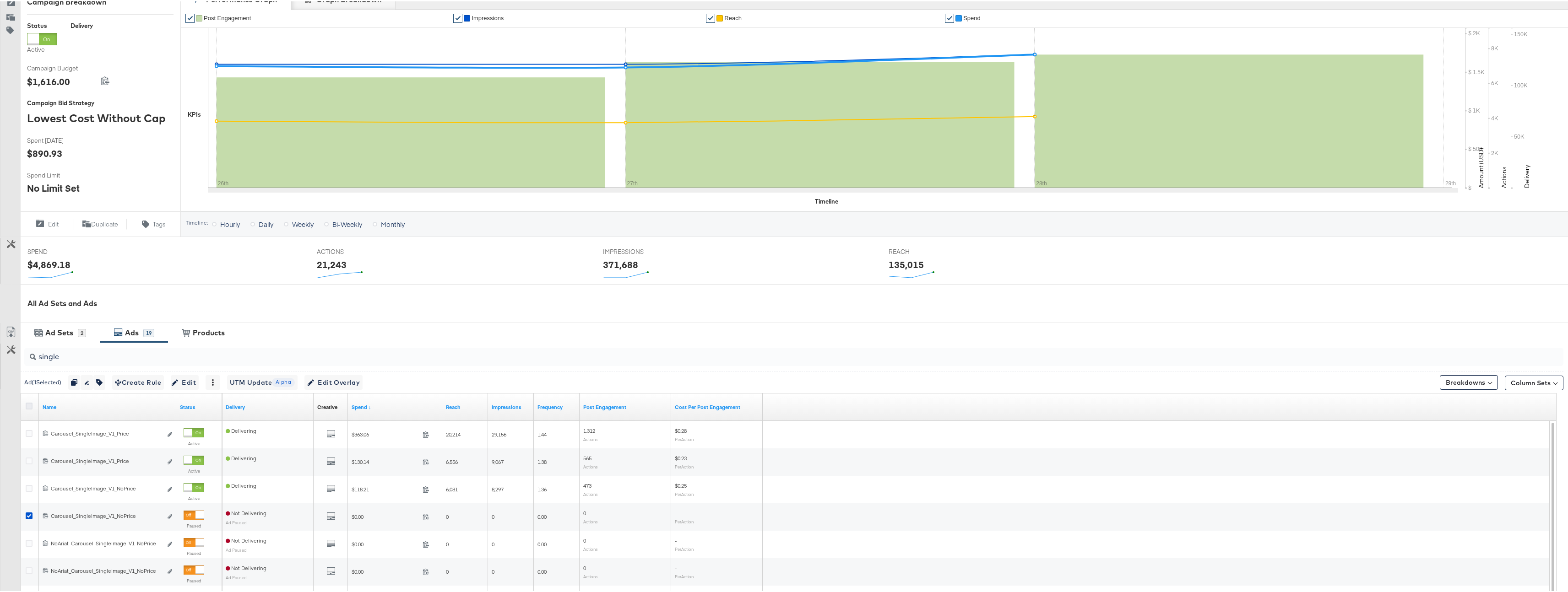
click at [27, 404] on icon at bounding box center [29, 405] width 7 height 7
click at [0, 0] on input "checkbox" at bounding box center [0, 0] width 0 height 0
click at [27, 404] on icon at bounding box center [29, 405] width 7 height 7
click at [0, 0] on input "checkbox" at bounding box center [0, 0] width 0 height 0
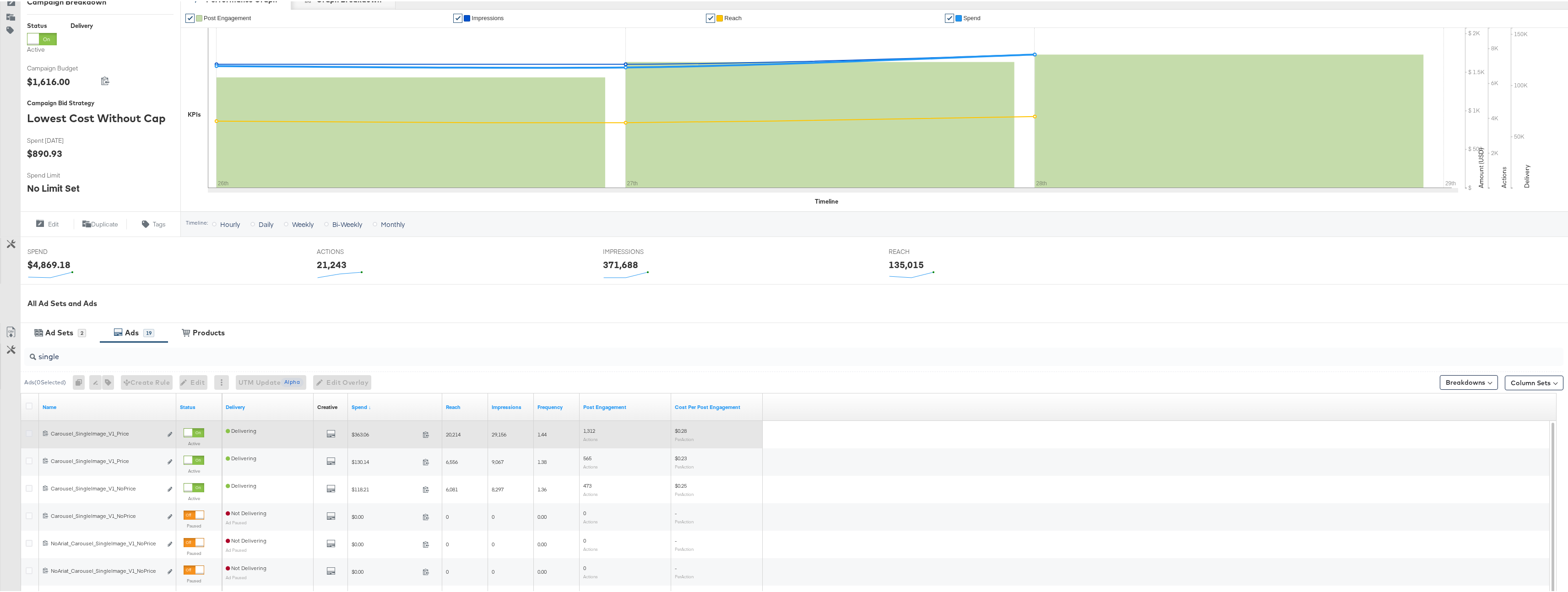
click at [28, 432] on icon at bounding box center [29, 432] width 7 height 7
click at [0, 0] on input "checkbox" at bounding box center [0, 0] width 0 height 0
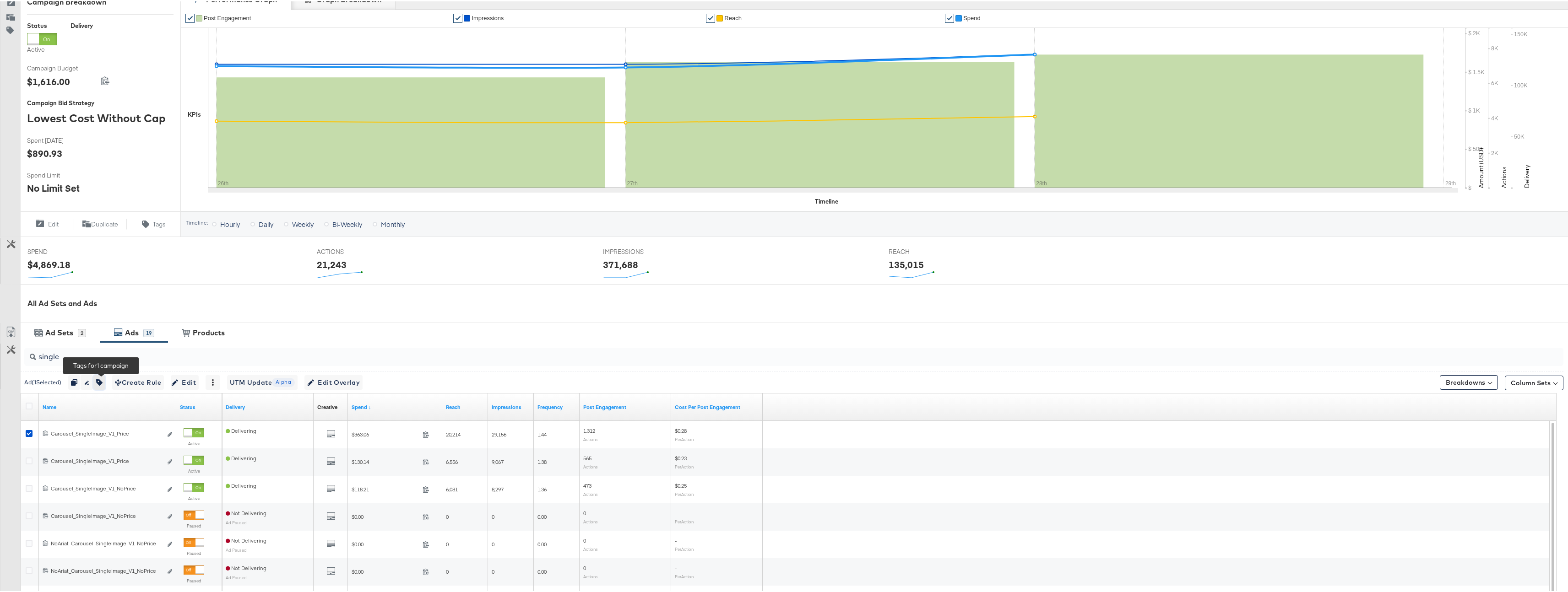
click at [103, 383] on icon "button" at bounding box center [99, 381] width 6 height 6
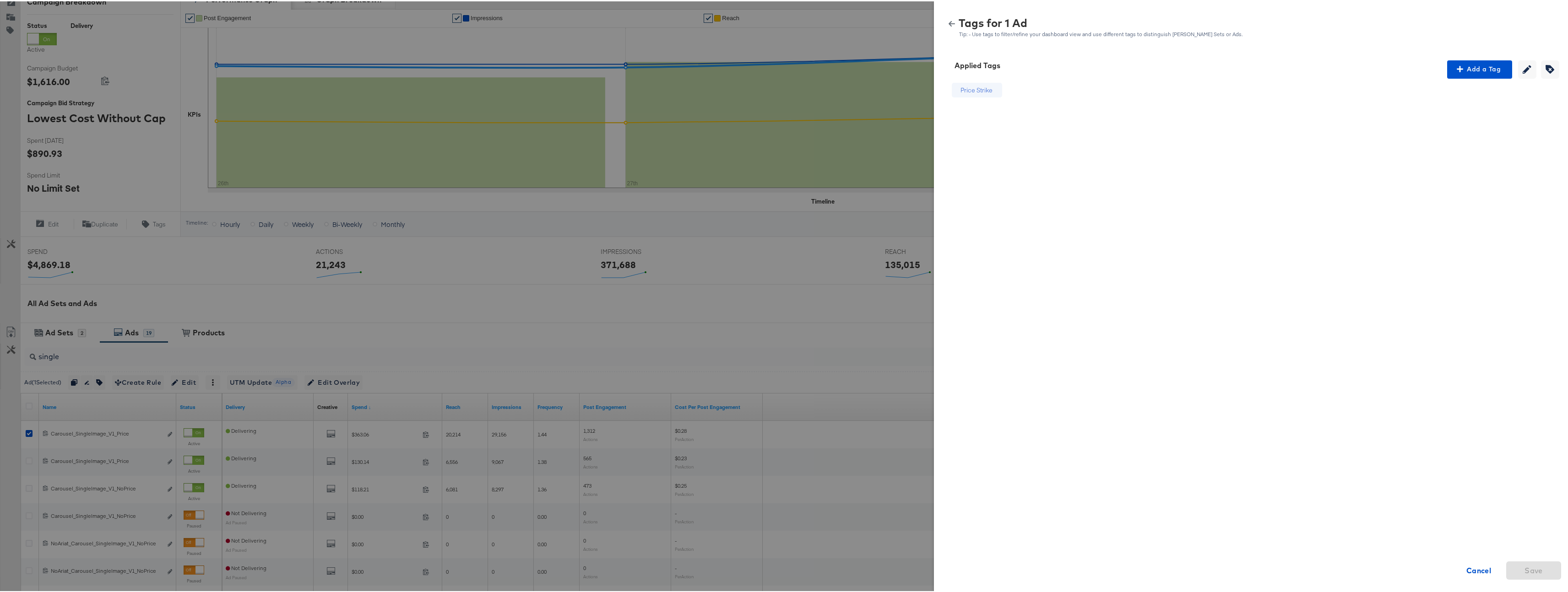
click at [663, 175] on div at bounding box center [788, 296] width 1575 height 592
click at [937, 19] on div "Tags for 1 Ad Tip: - Use tags to filter/refine your dashboard view and use diff…" at bounding box center [1254, 23] width 641 height 41
click at [945, 20] on button "button" at bounding box center [951, 22] width 14 height 6
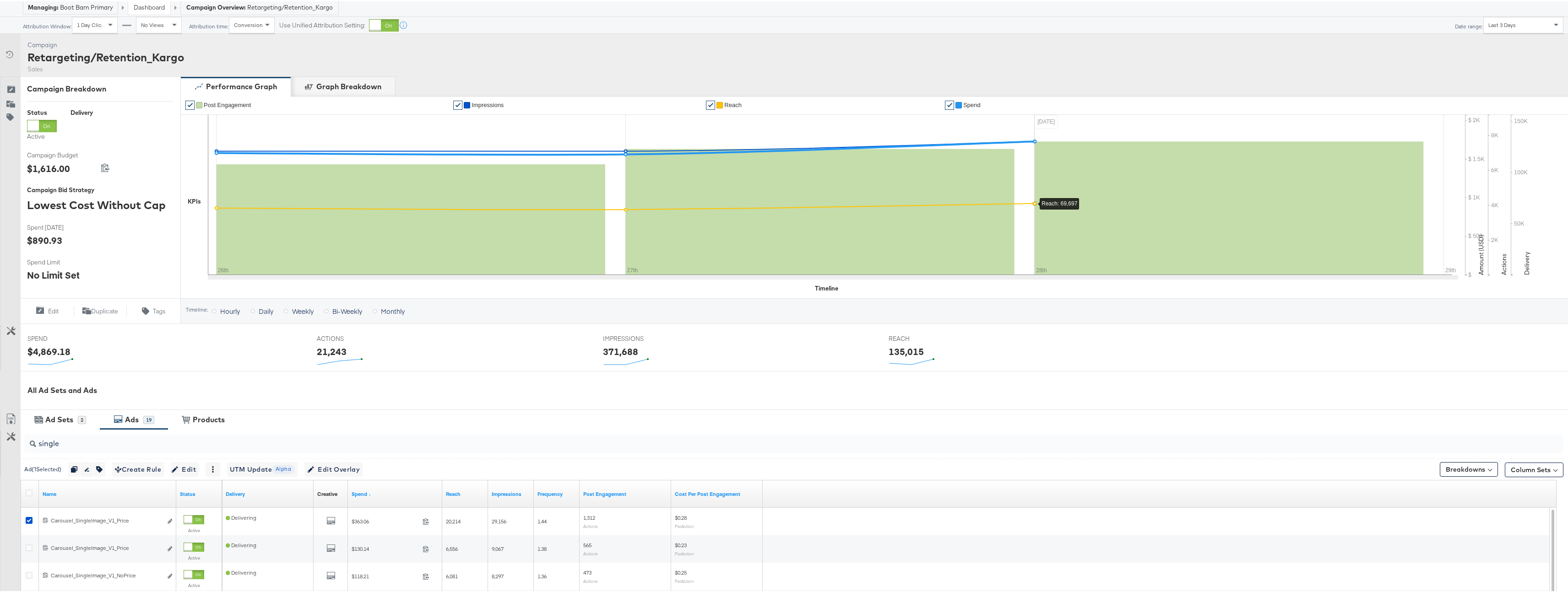
scroll to position [0, 0]
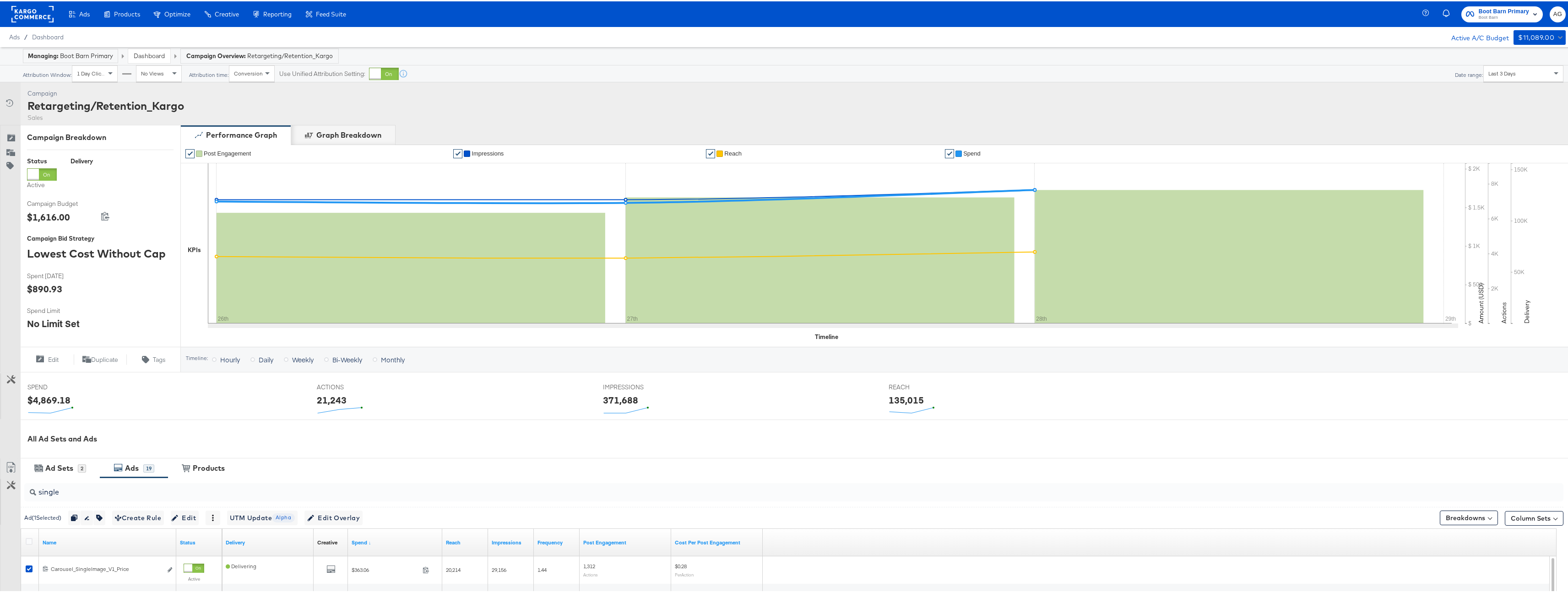
click at [1512, 72] on div "Last 3 Days" at bounding box center [1523, 73] width 79 height 16
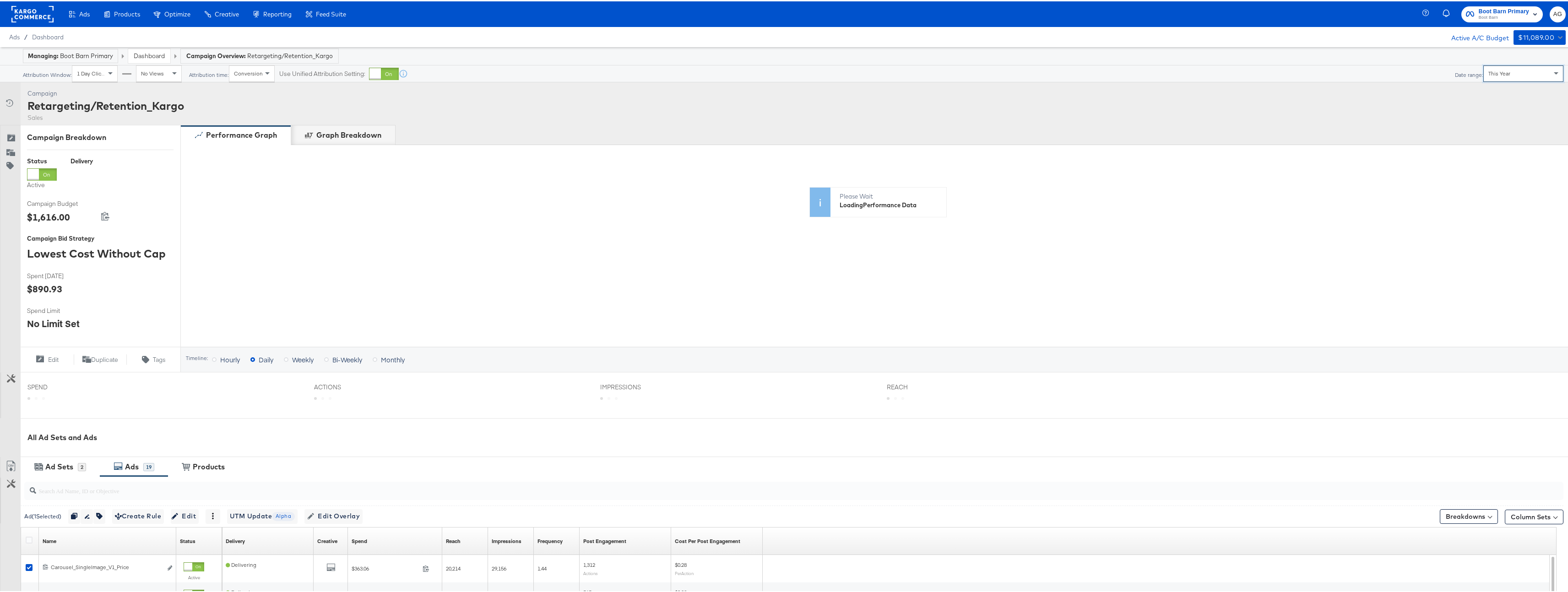
click at [790, 121] on div "Campaign Activity Campaign Retargeting/Retention_Kargo Sales" at bounding box center [788, 103] width 1575 height 43
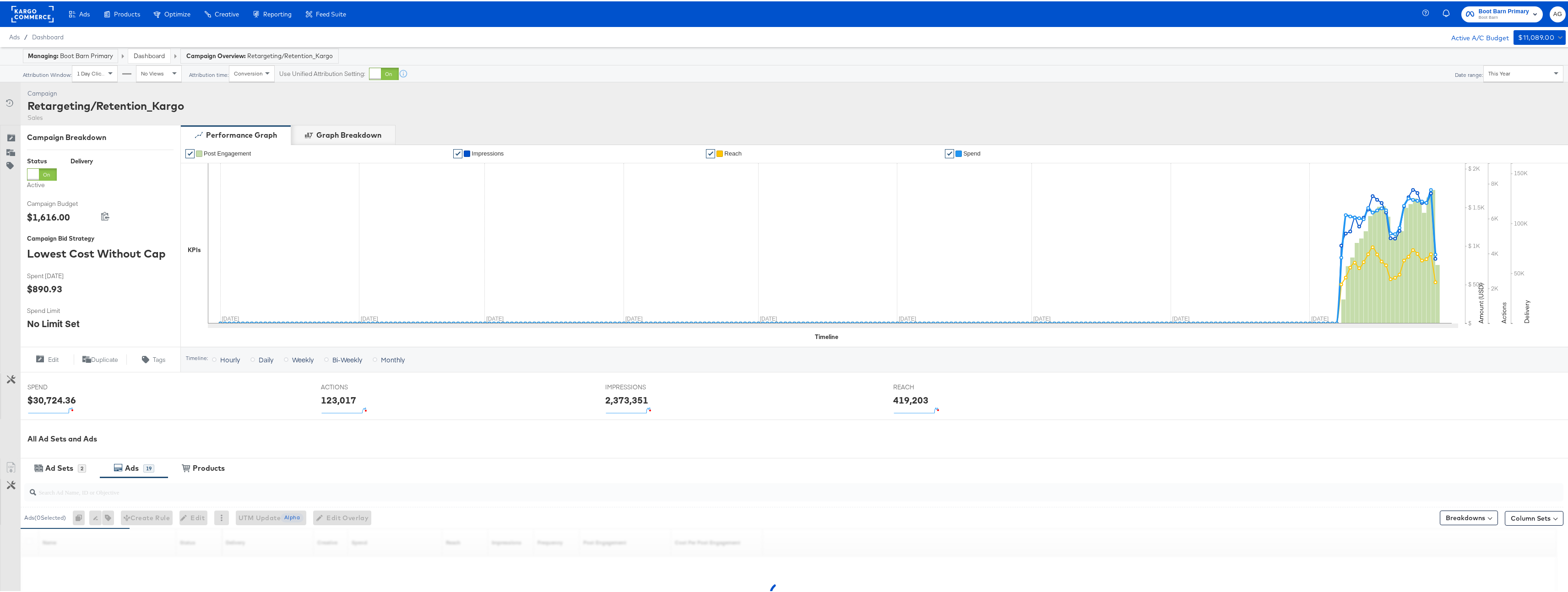
scroll to position [134, 0]
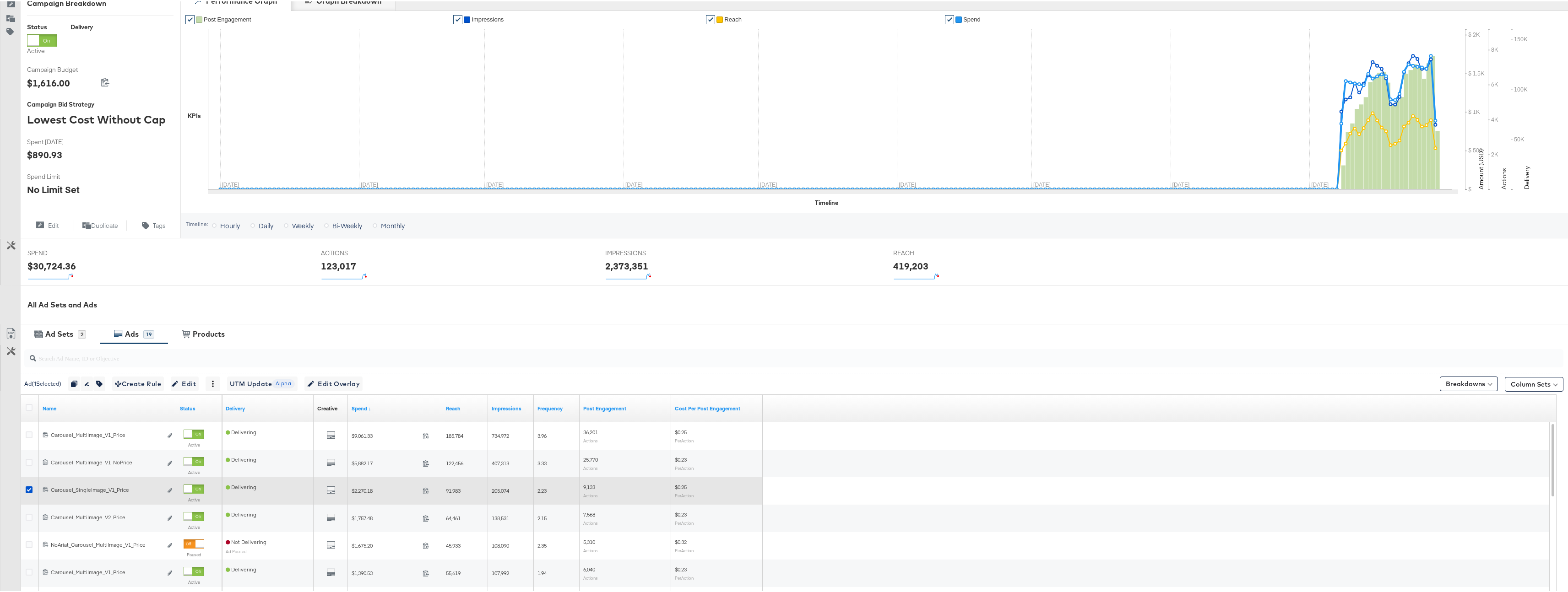
drag, startPoint x: 30, startPoint y: 489, endPoint x: 29, endPoint y: 483, distance: 6.1
click at [30, 489] on icon at bounding box center [29, 489] width 7 height 7
click at [0, 0] on input "checkbox" at bounding box center [0, 0] width 0 height 0
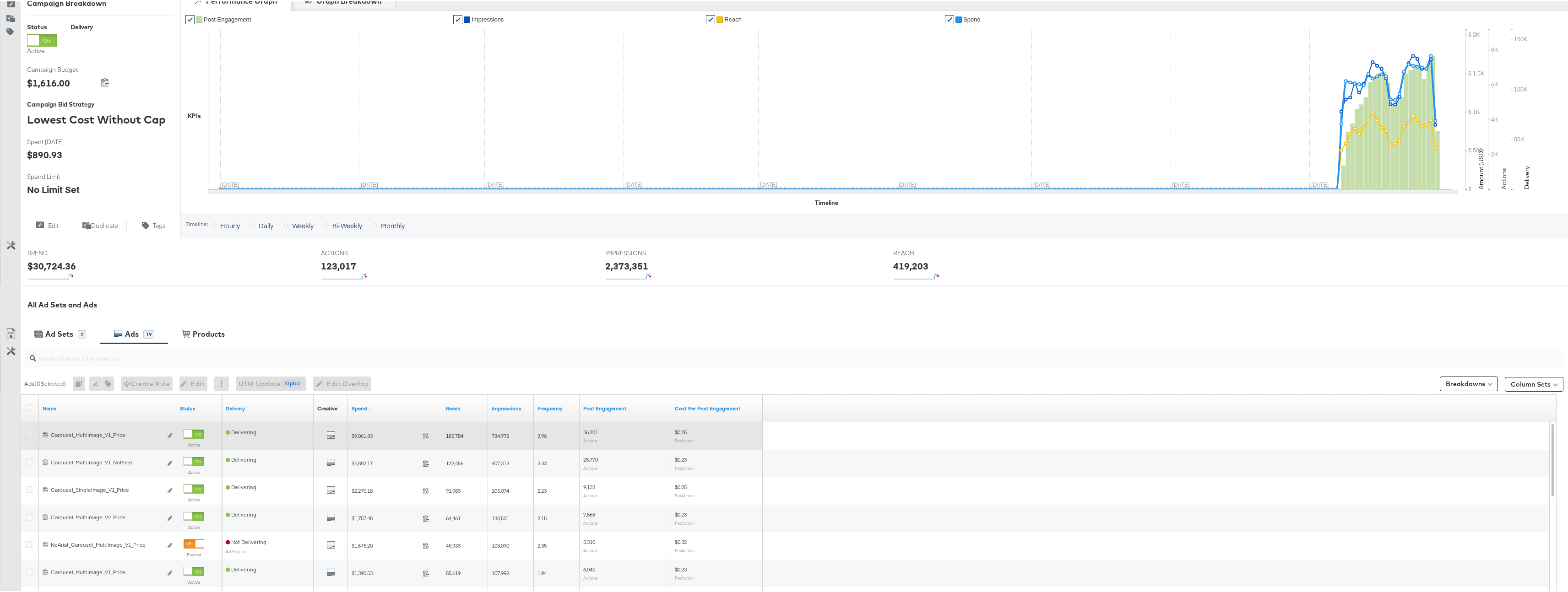
click at [27, 434] on icon at bounding box center [29, 434] width 7 height 7
click at [0, 0] on input "checkbox" at bounding box center [0, 0] width 0 height 0
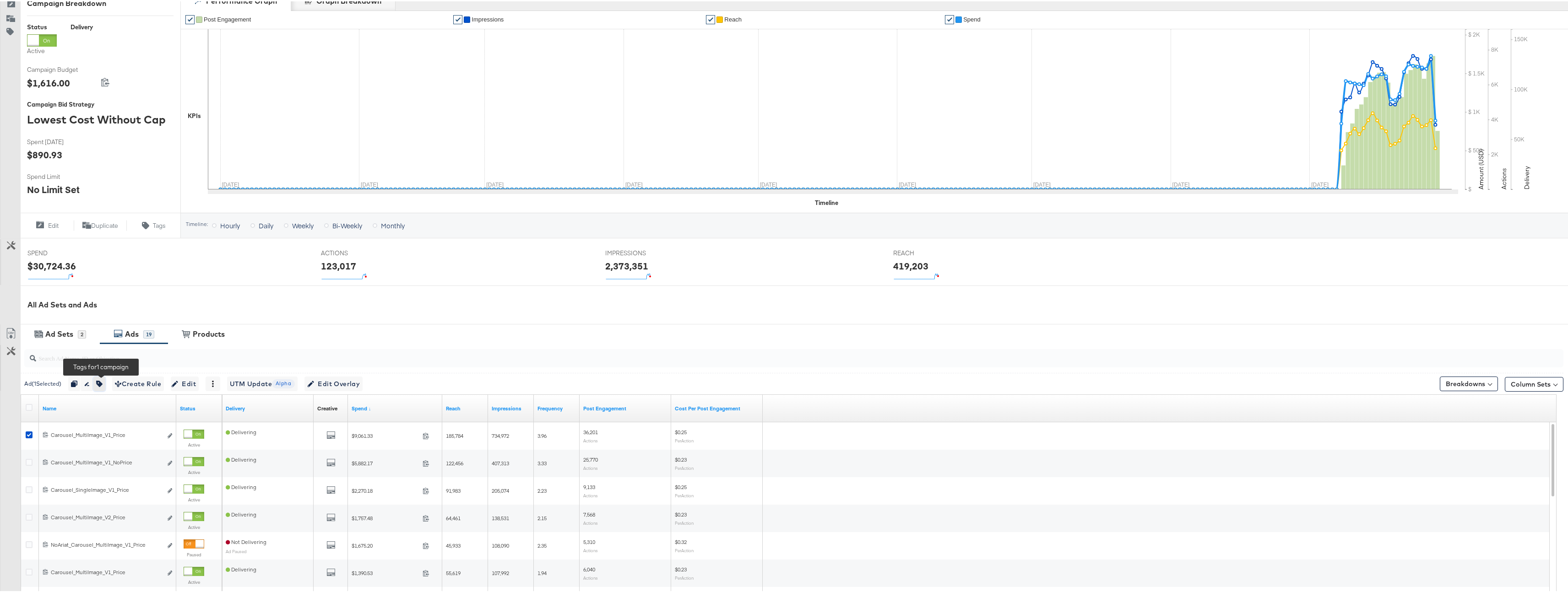
click at [102, 380] on icon "button" at bounding box center [99, 383] width 6 height 6
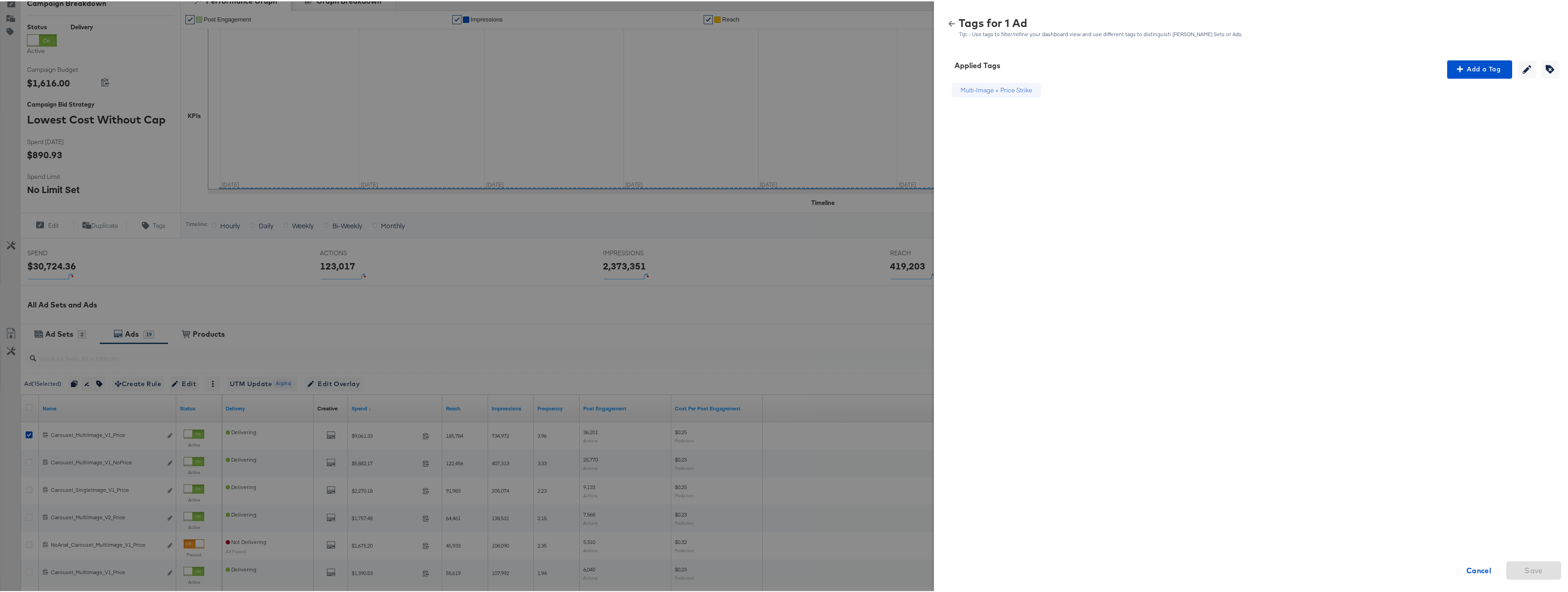
click at [812, 63] on div at bounding box center [788, 296] width 1575 height 592
click at [949, 27] on div "Tags for 1 Ad Tip: - Use tags to filter/refine your dashboard view and use diff…" at bounding box center [1254, 26] width 619 height 20
click at [949, 25] on icon "button" at bounding box center [951, 22] width 6 height 6
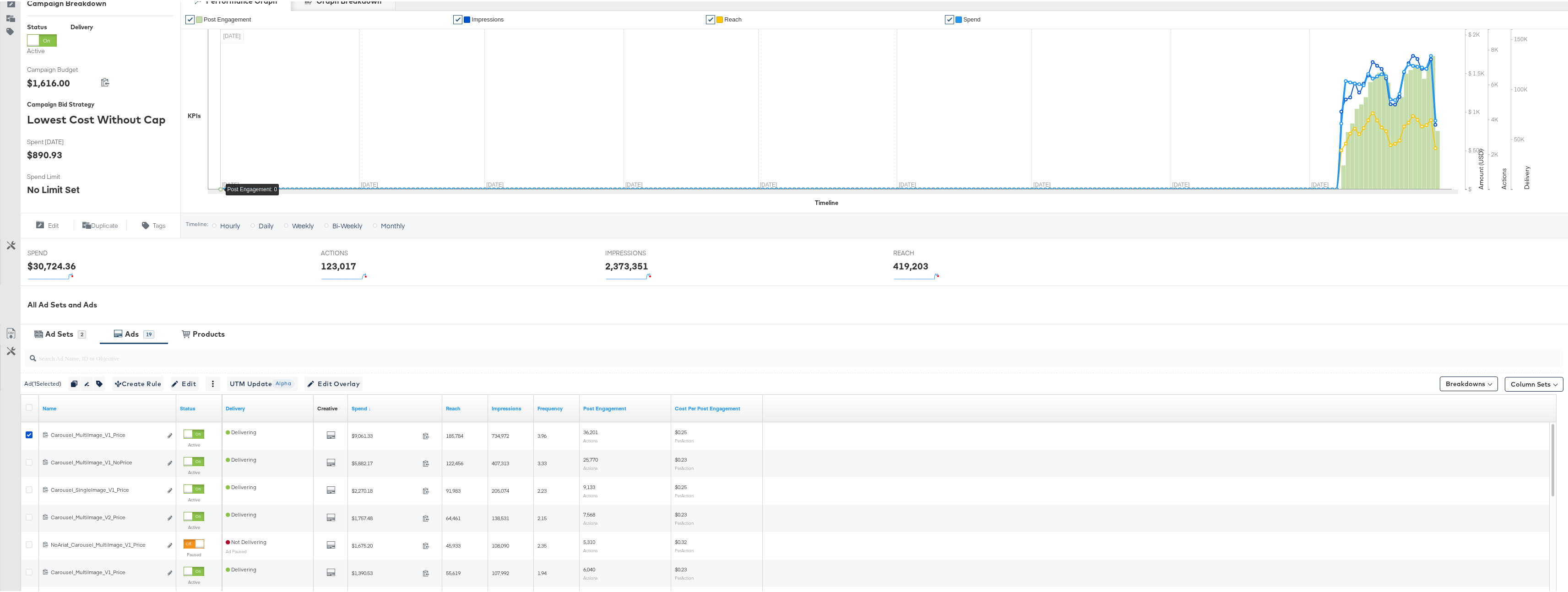
scroll to position [0, 0]
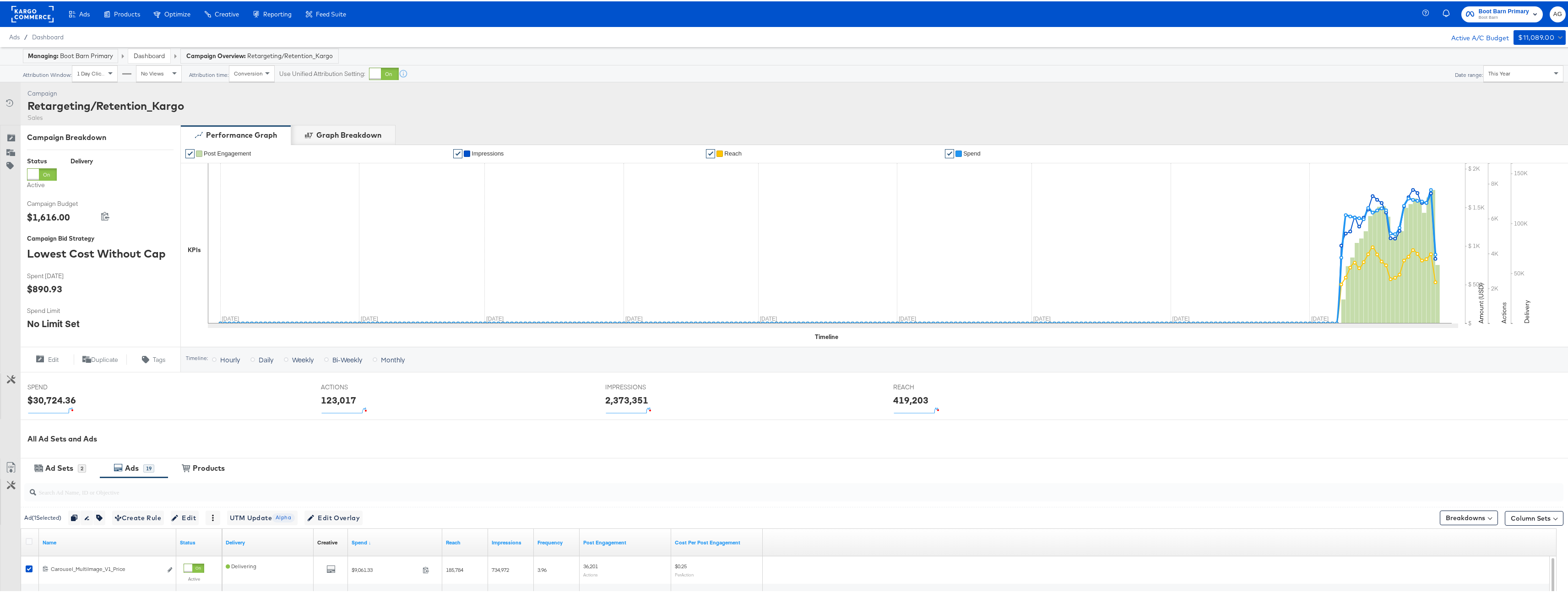
click at [139, 63] on div "Managing: Boot Barn Primary Dashboard Campaign Overview: Retargeting/Retention_…" at bounding box center [788, 55] width 1575 height 19
click at [156, 55] on link "Dashboard" at bounding box center [150, 55] width 31 height 9
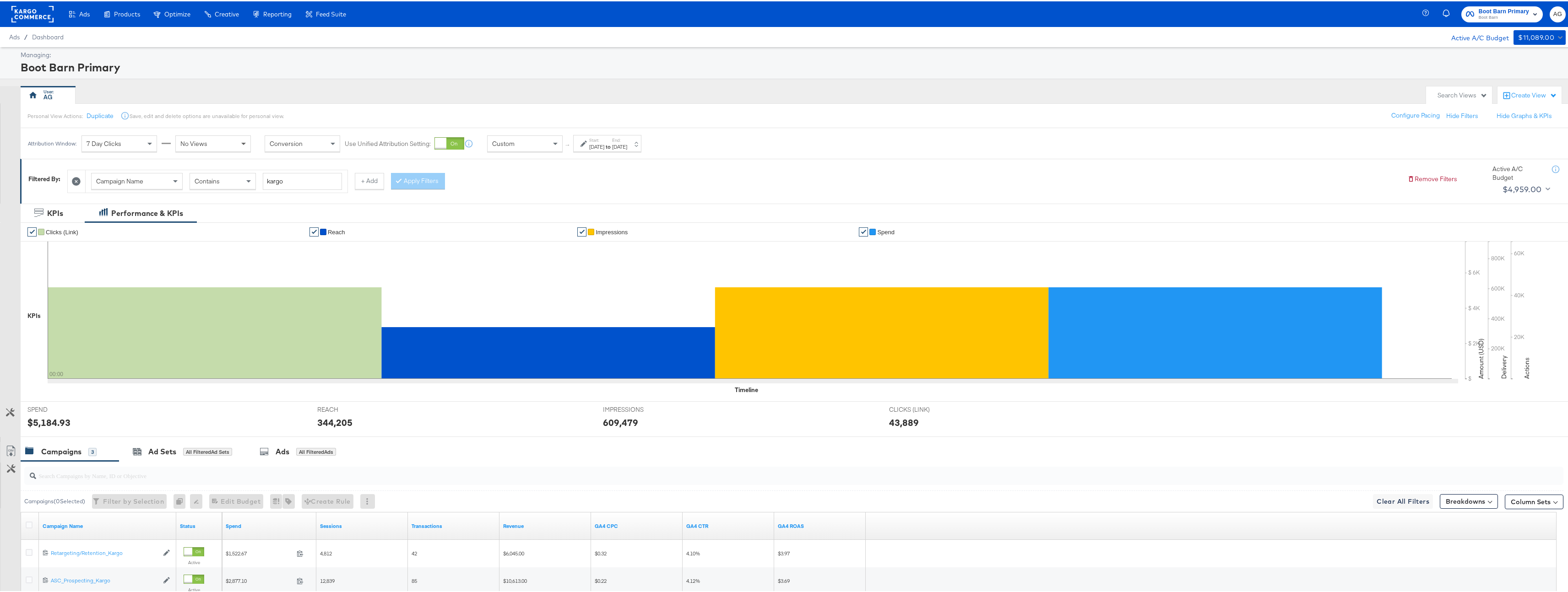
scroll to position [123, 0]
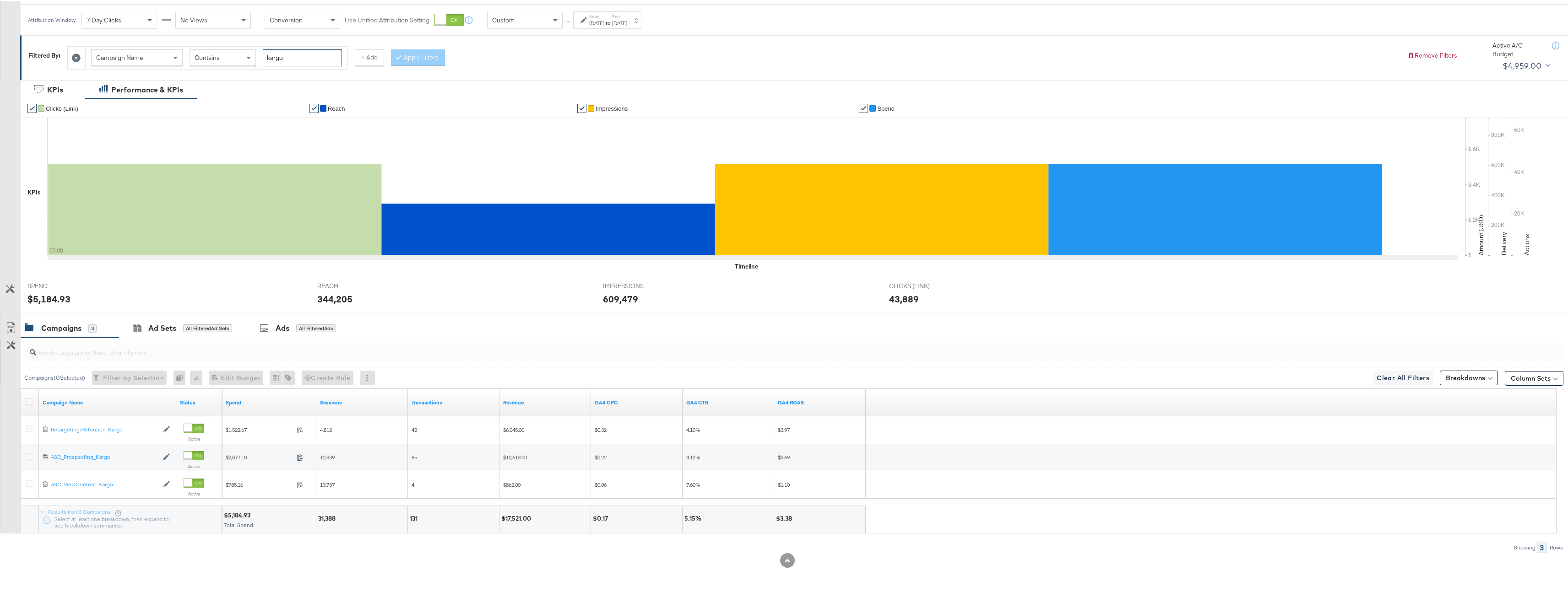
click at [301, 61] on input "kargo" at bounding box center [302, 56] width 79 height 17
click at [216, 68] on div "Filtered By: Campaign Name Contains kargo + Add Apply Filters Remove Filters Ac…" at bounding box center [798, 53] width 1539 height 35
click at [220, 65] on div "Campaign Name Contains kargo" at bounding box center [216, 56] width 262 height 22
click at [229, 60] on div "Contains" at bounding box center [223, 56] width 66 height 16
click at [406, 54] on button "Apply Filters" at bounding box center [418, 56] width 54 height 16
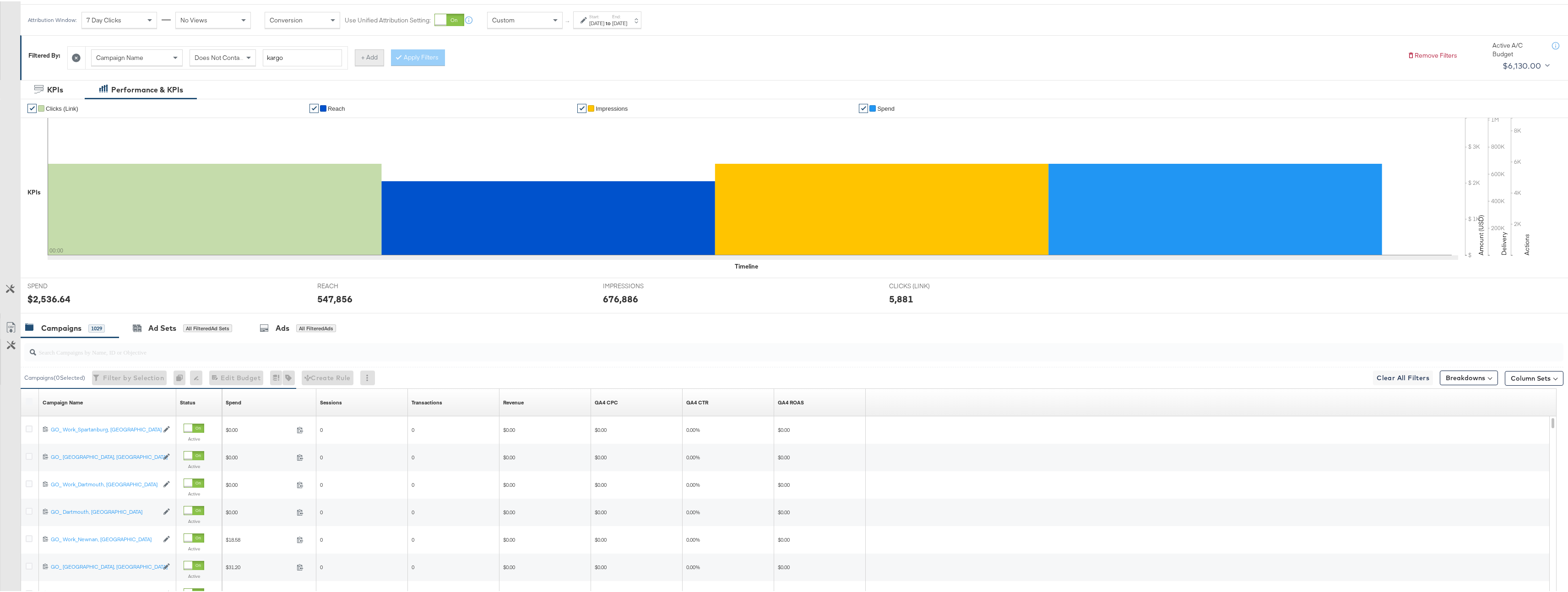
click at [365, 53] on button "+ Add" at bounding box center [369, 56] width 29 height 16
click at [508, 56] on div "Contains" at bounding box center [510, 56] width 66 height 16
click at [505, 97] on div "KPIs Performance & KPIs" at bounding box center [788, 88] width 1575 height 19
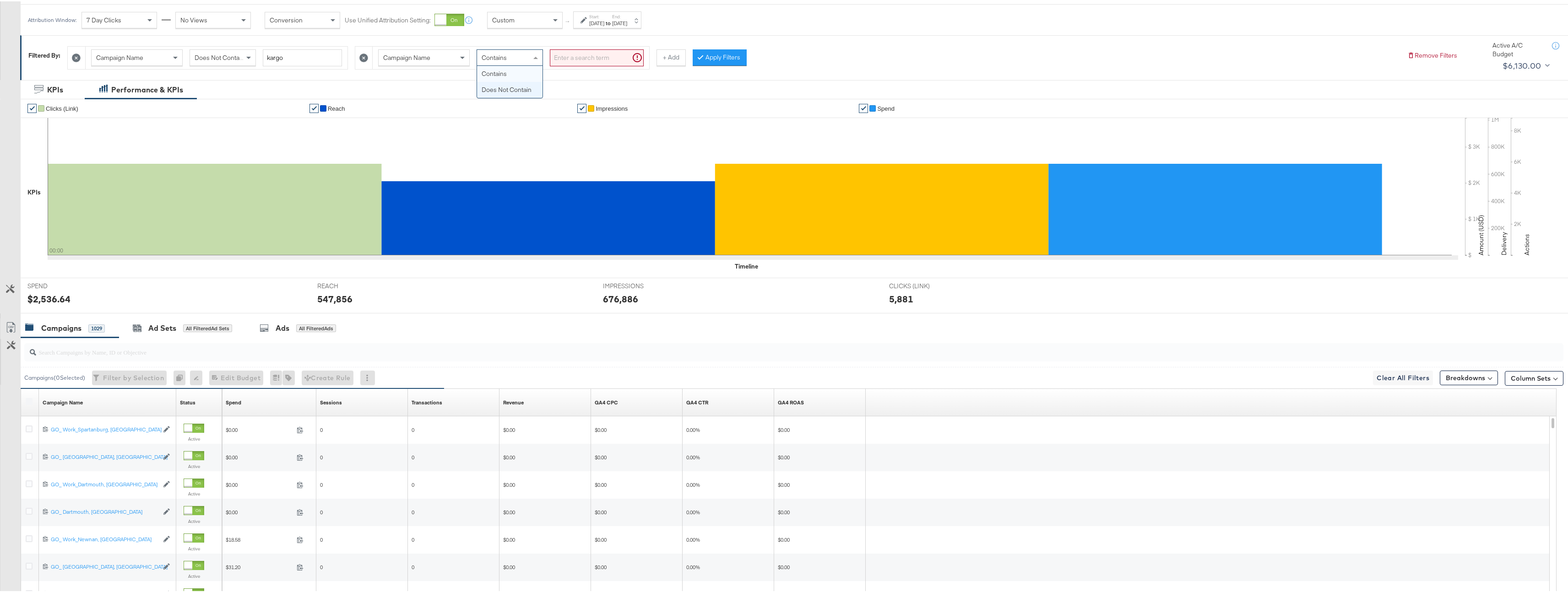
click at [520, 57] on div "Contains" at bounding box center [510, 56] width 66 height 16
click at [554, 63] on input "search" at bounding box center [597, 56] width 94 height 17
type input "GO_"
click at [698, 58] on button "Apply Filters" at bounding box center [705, 56] width 54 height 16
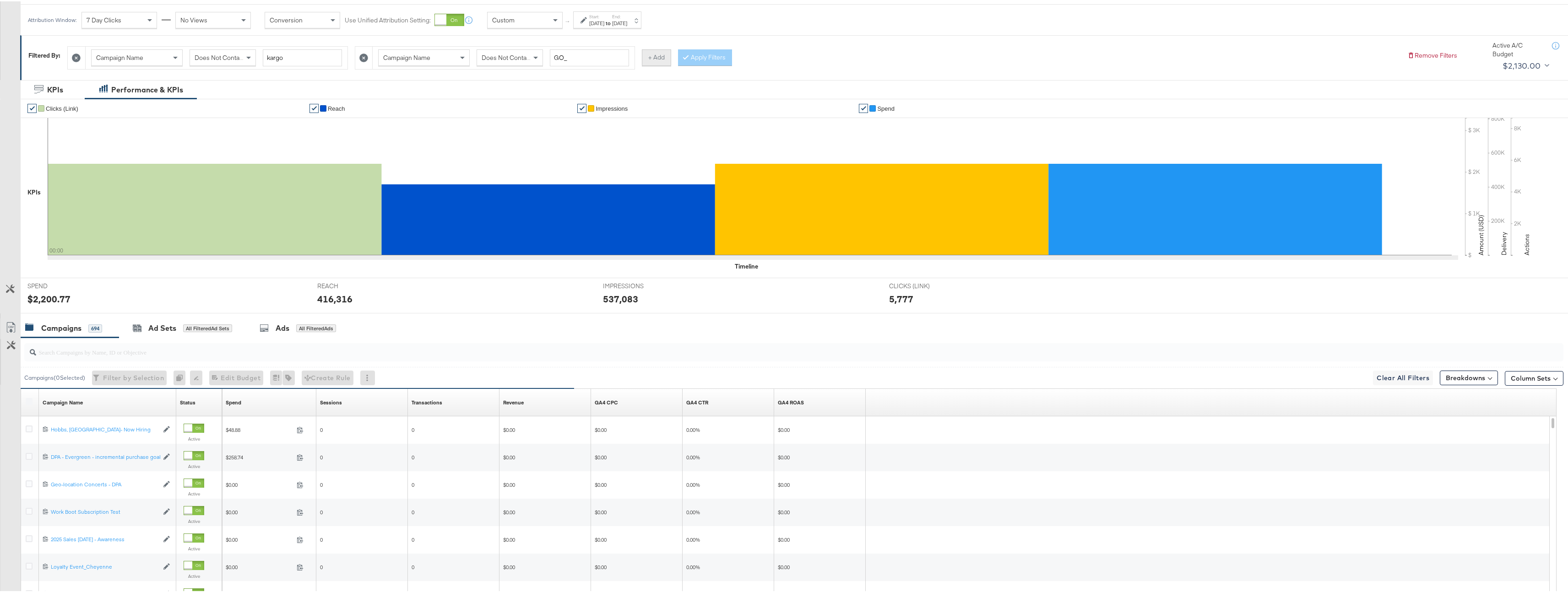
click at [664, 62] on button "+ Add" at bounding box center [656, 56] width 29 height 16
click at [871, 49] on input "search" at bounding box center [884, 56] width 94 height 17
type input "DPA"
click at [985, 58] on button "Apply Filters" at bounding box center [992, 56] width 54 height 16
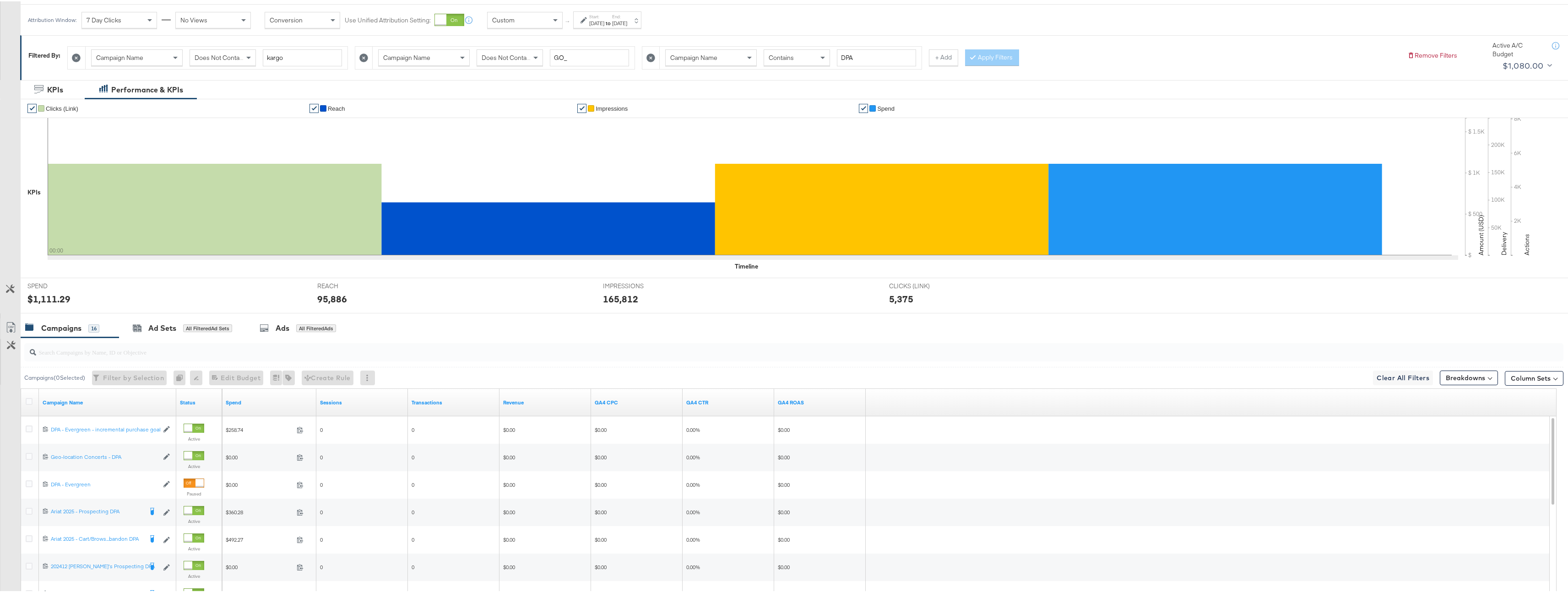
click at [627, 21] on div "Sep 22nd 2025" at bounding box center [619, 22] width 15 height 7
click at [478, 135] on button "Cancel" at bounding box center [469, 134] width 33 height 16
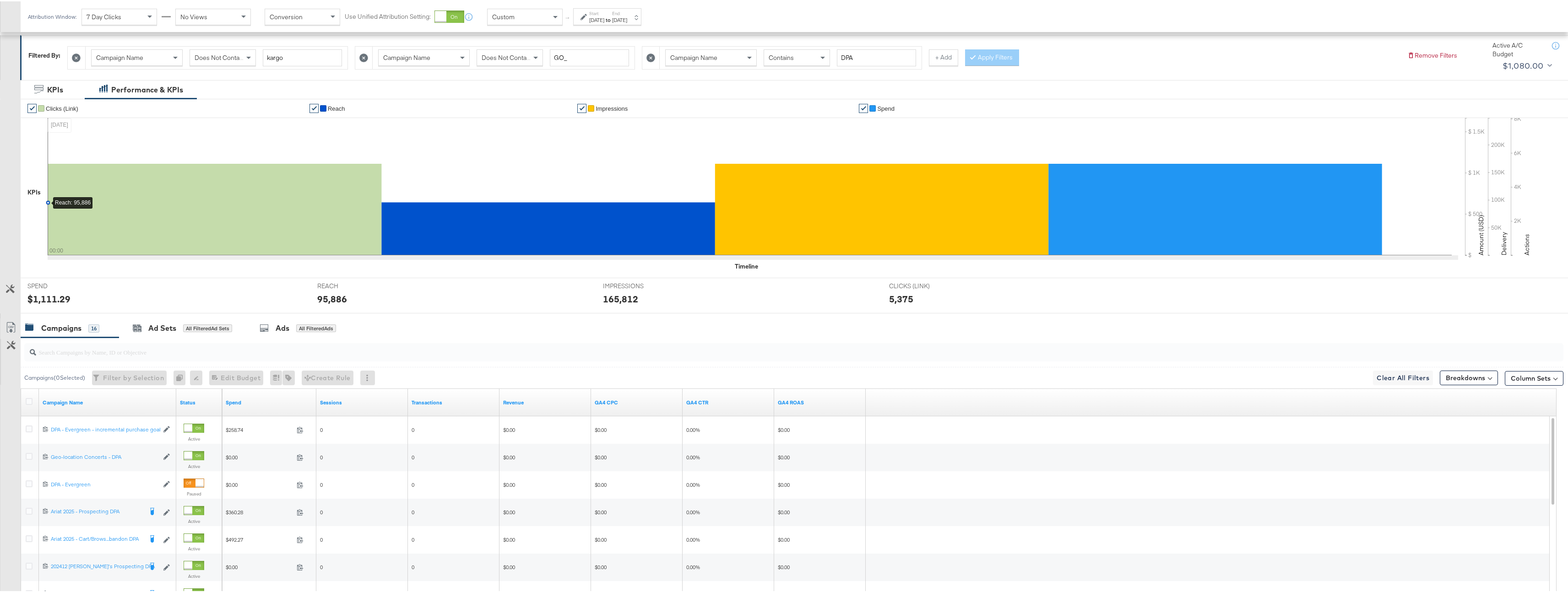
scroll to position [234, 0]
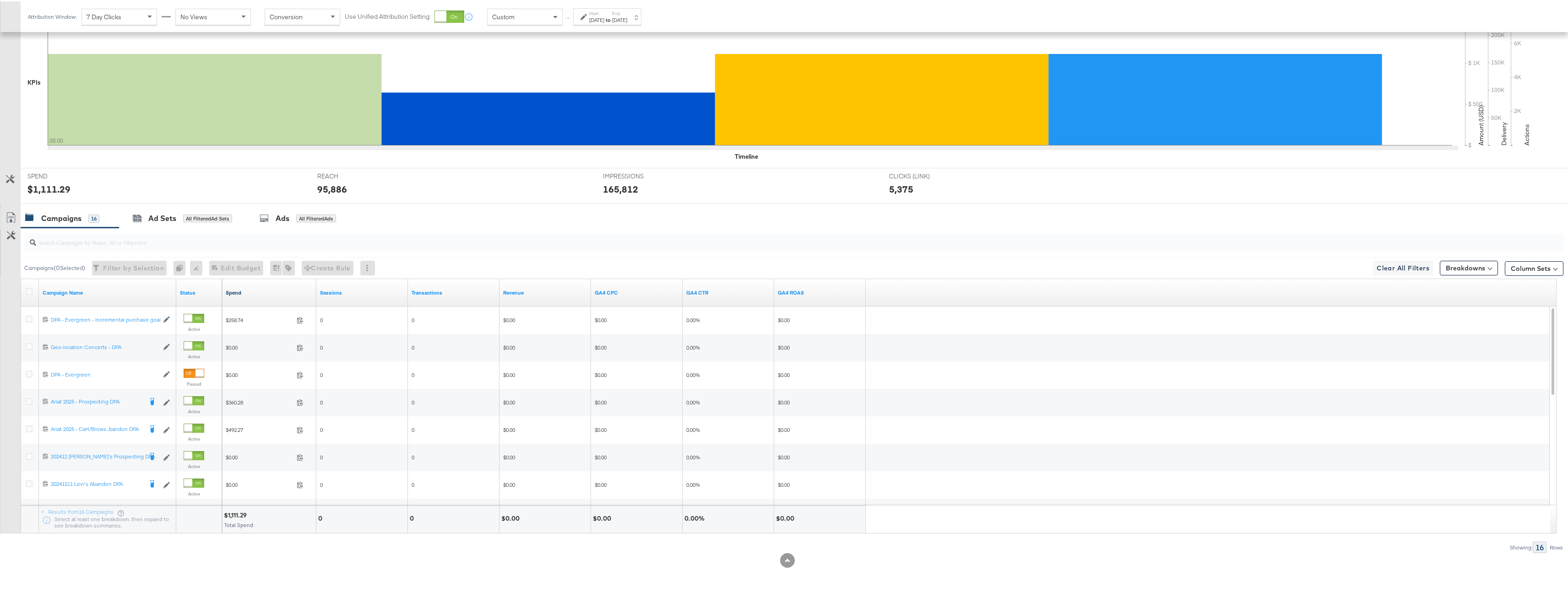
click at [234, 292] on link "Spend" at bounding box center [269, 291] width 87 height 7
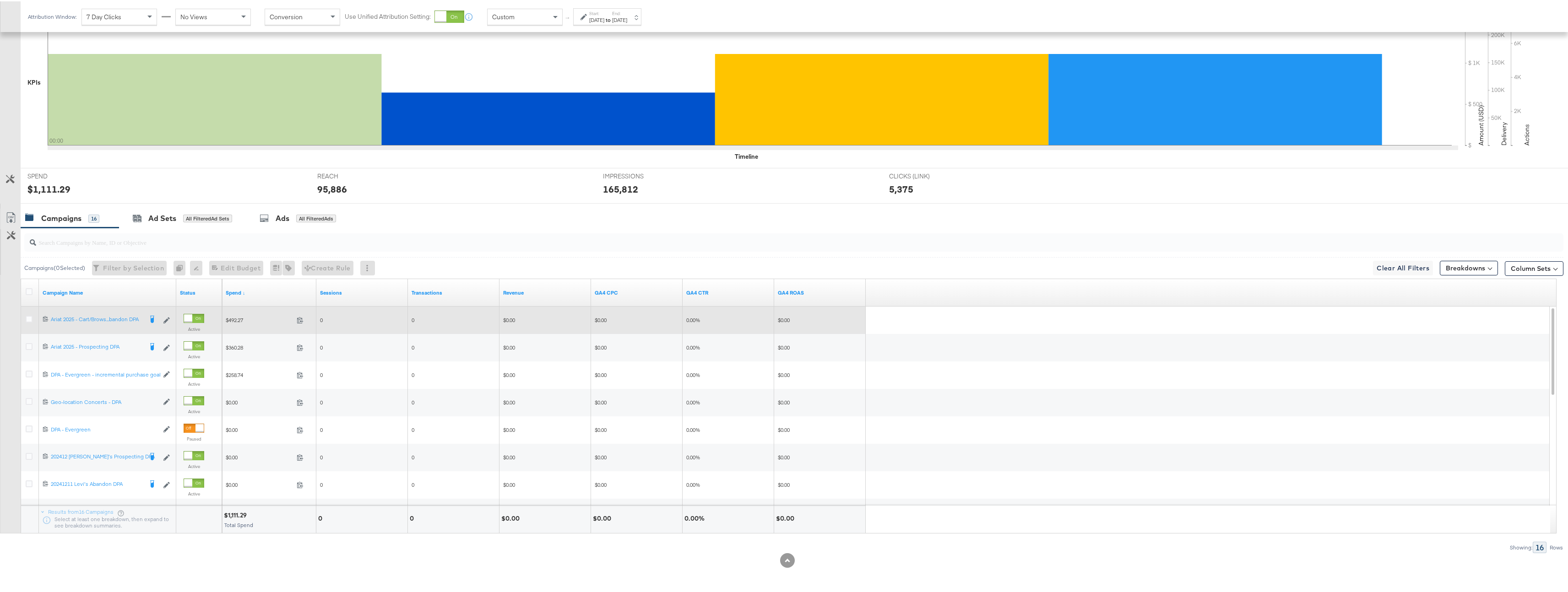
drag, startPoint x: 30, startPoint y: 318, endPoint x: 29, endPoint y: 328, distance: 10.0
click at [30, 318] on icon at bounding box center [29, 318] width 7 height 7
click at [0, 0] on input "checkbox" at bounding box center [0, 0] width 0 height 0
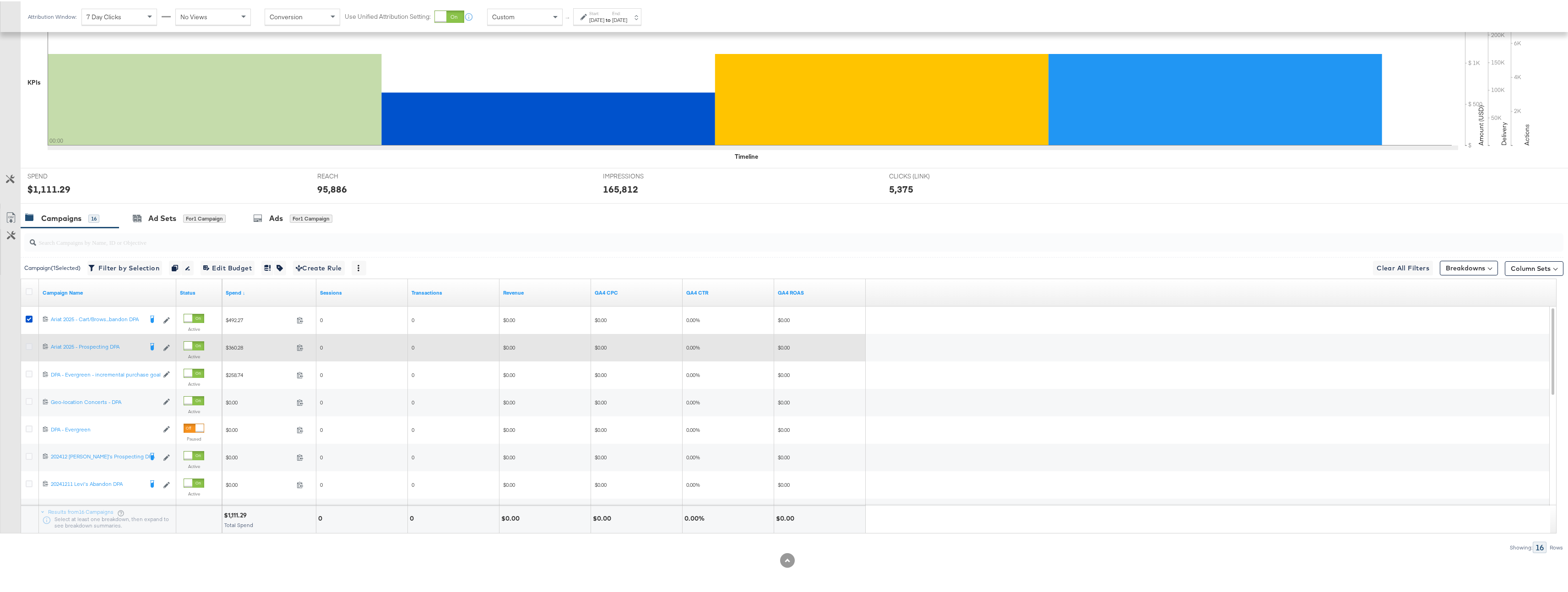
click at [29, 345] on icon at bounding box center [29, 346] width 7 height 7
click at [0, 0] on input "checkbox" at bounding box center [0, 0] width 0 height 0
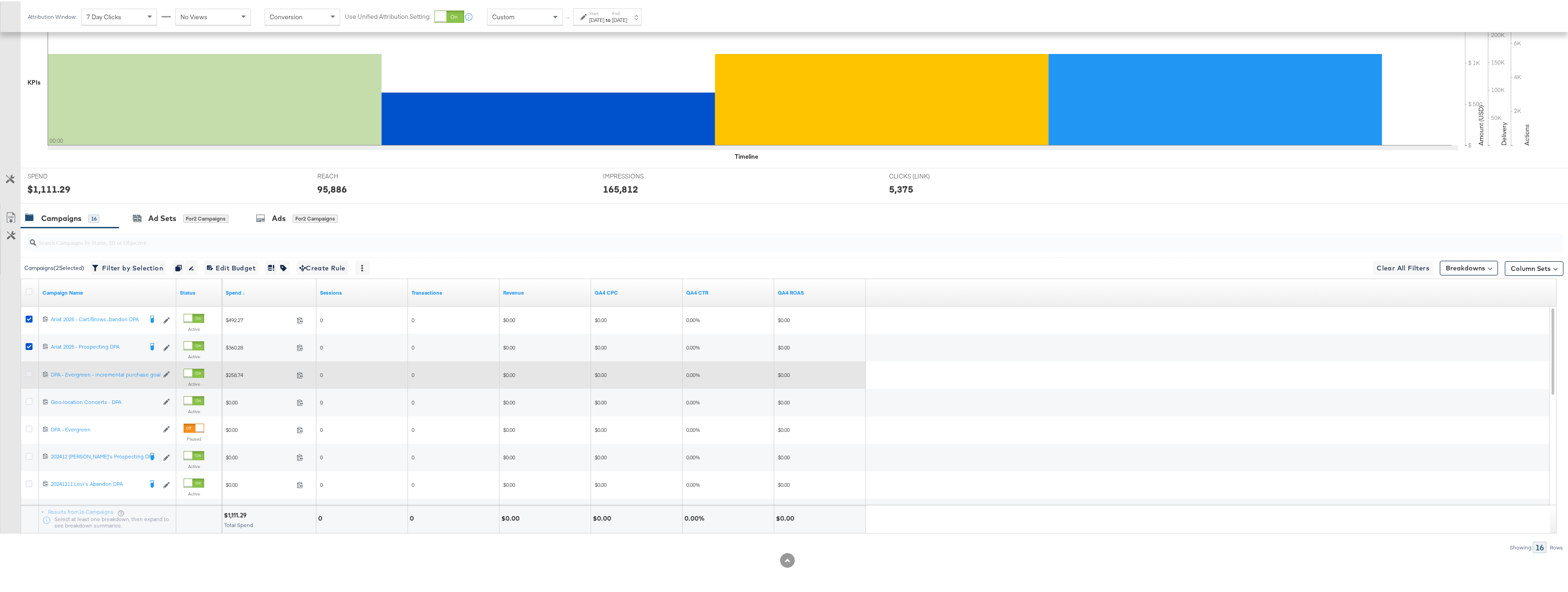
click at [29, 372] on icon at bounding box center [29, 373] width 7 height 7
click at [0, 0] on input "checkbox" at bounding box center [0, 0] width 0 height 0
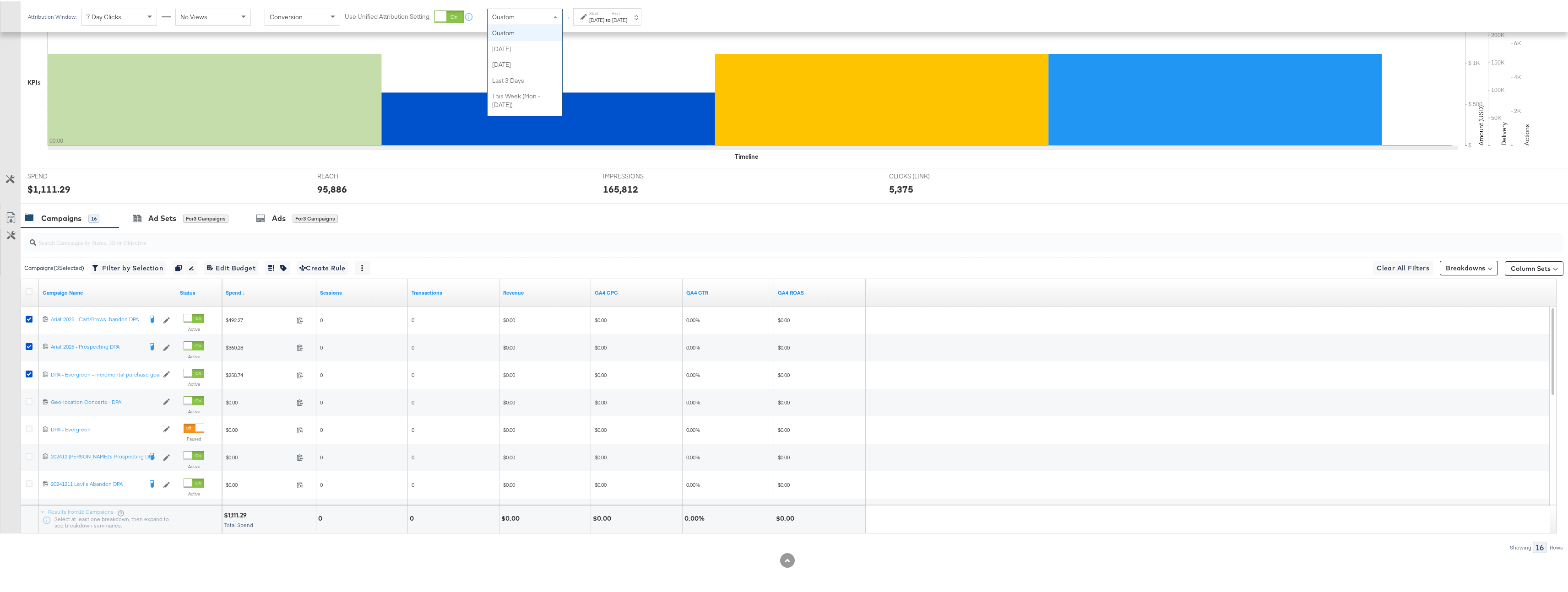
click at [540, 16] on div "Custom" at bounding box center [525, 16] width 75 height 16
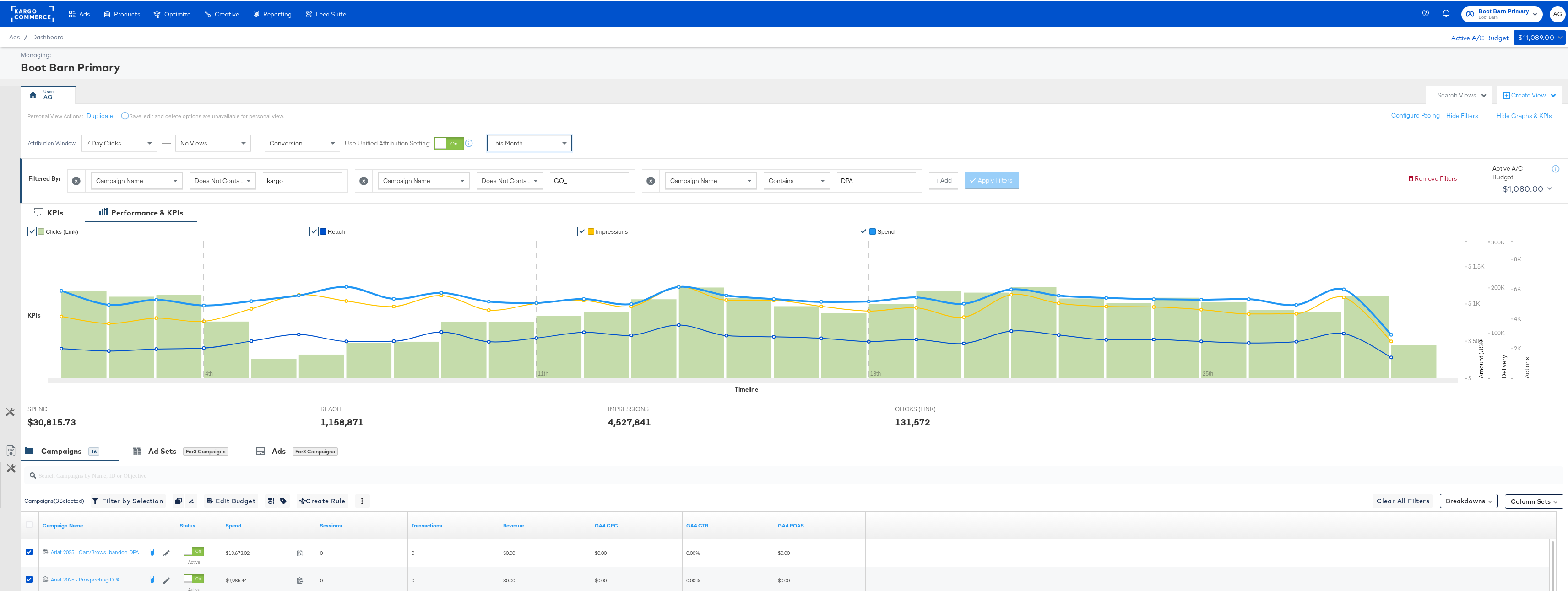
scroll to position [224, 0]
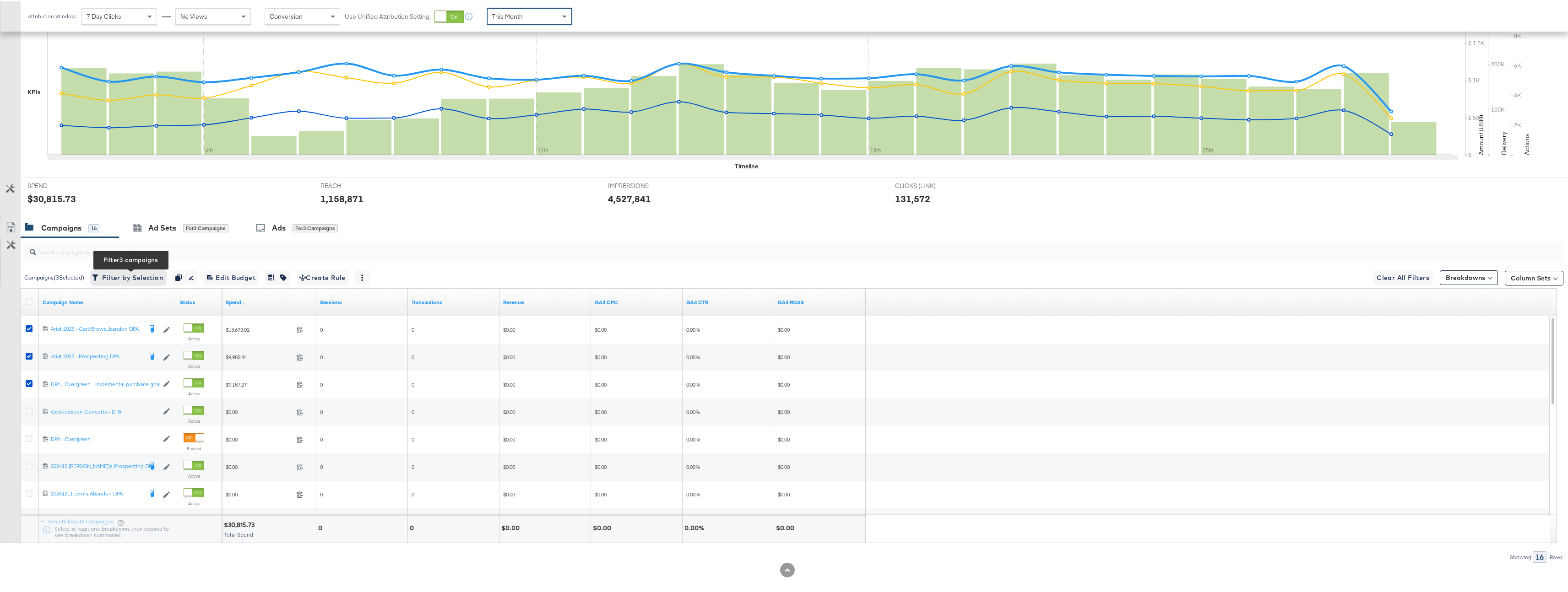
click at [125, 272] on span "Filter by Selection Filter 3 campaigns" at bounding box center [128, 276] width 69 height 11
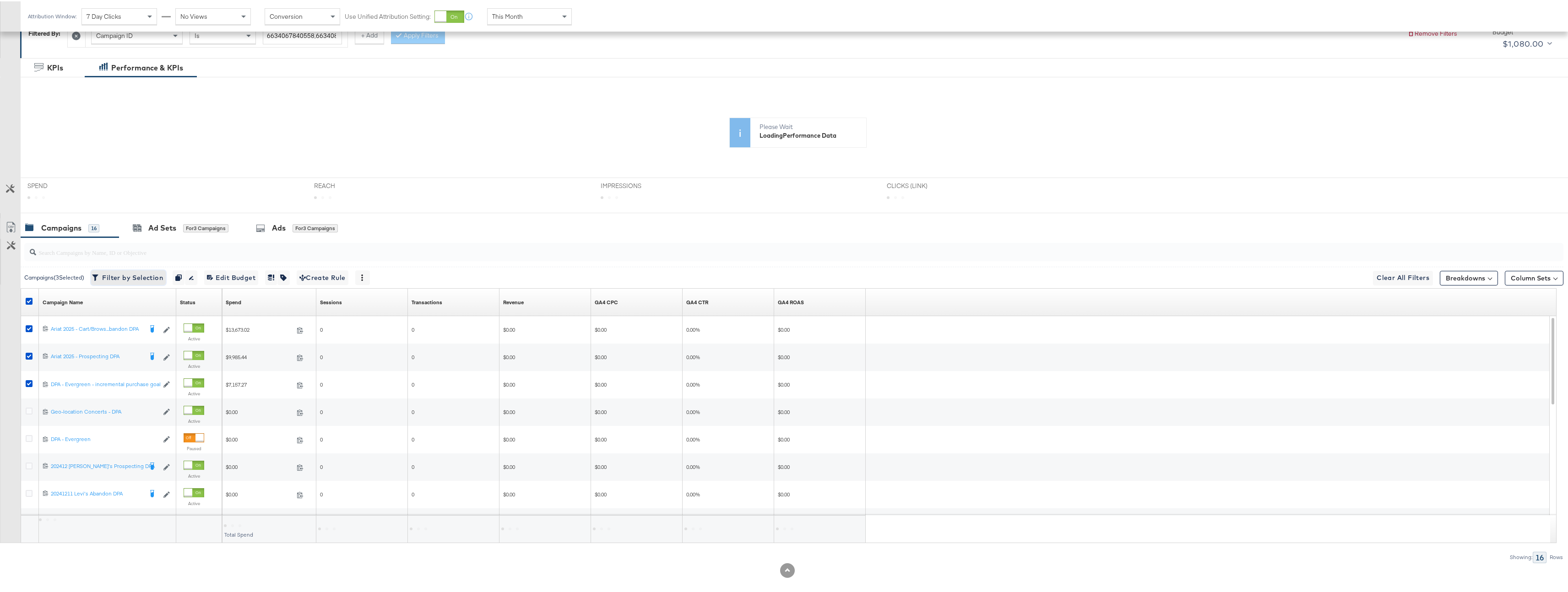
scroll to position [45, 0]
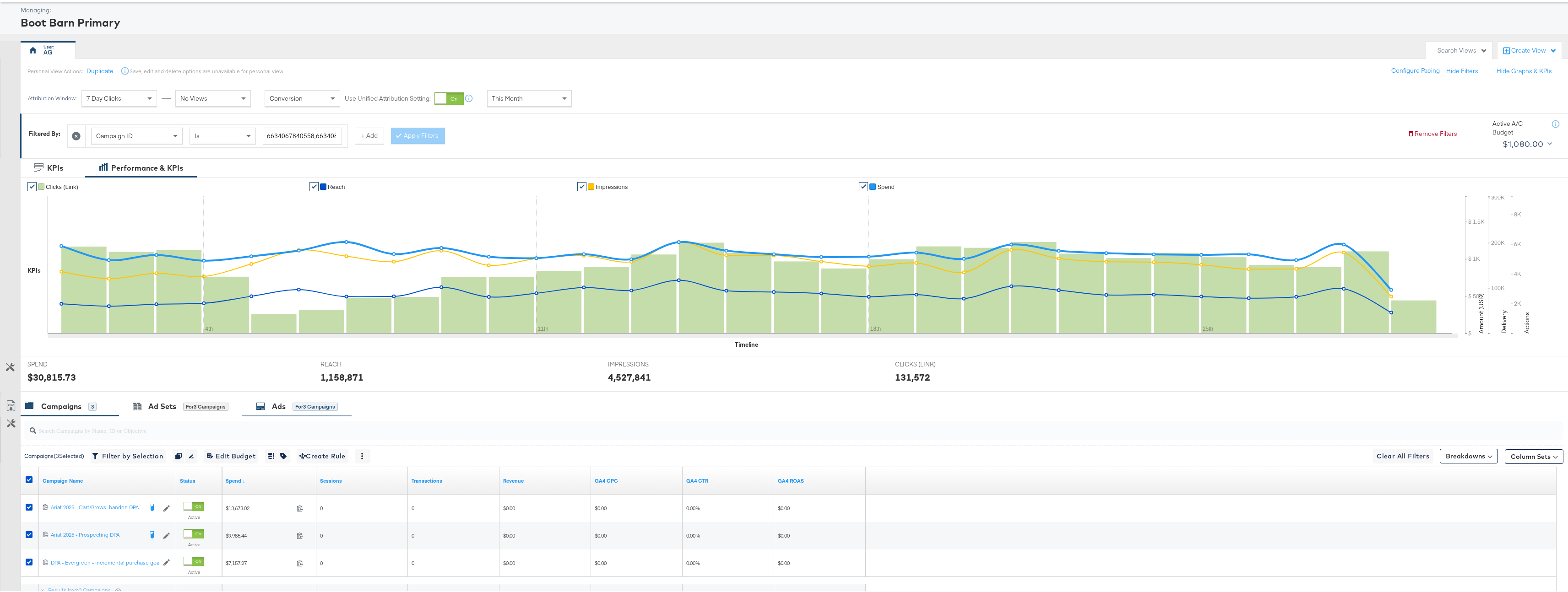
click at [262, 403] on icon at bounding box center [260, 405] width 9 height 9
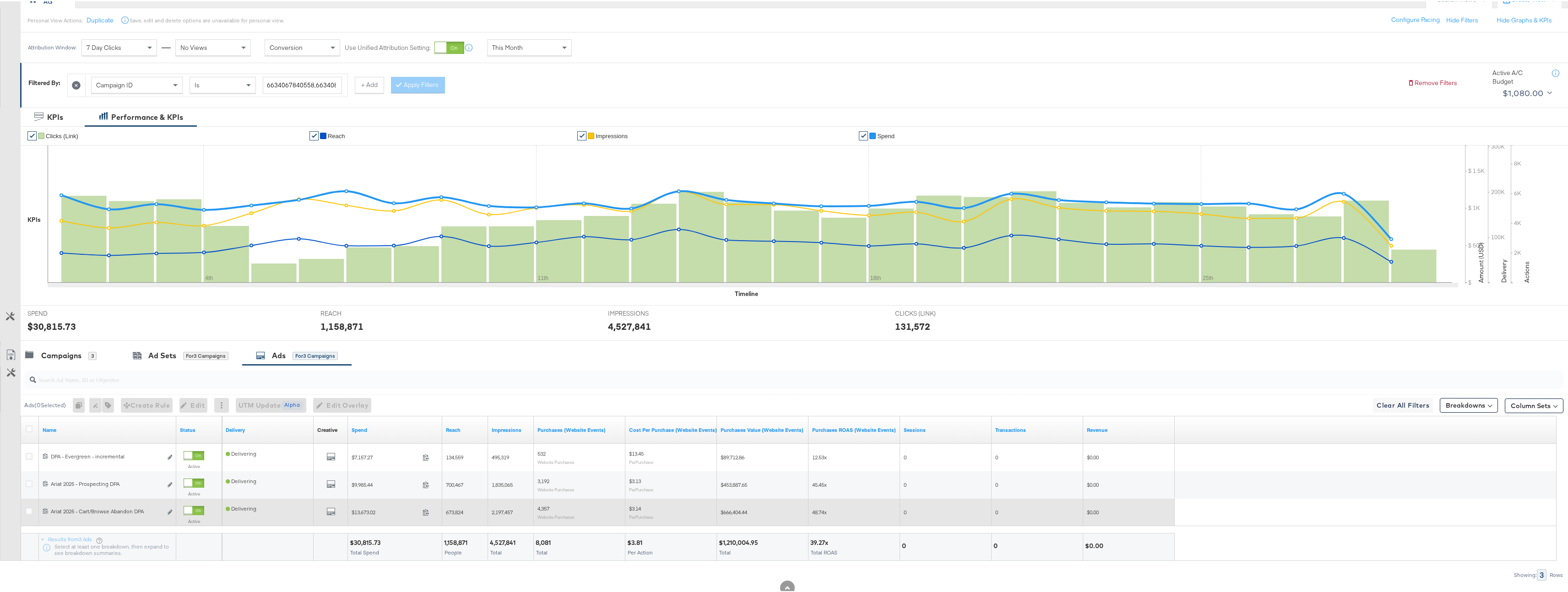
scroll to position [123, 0]
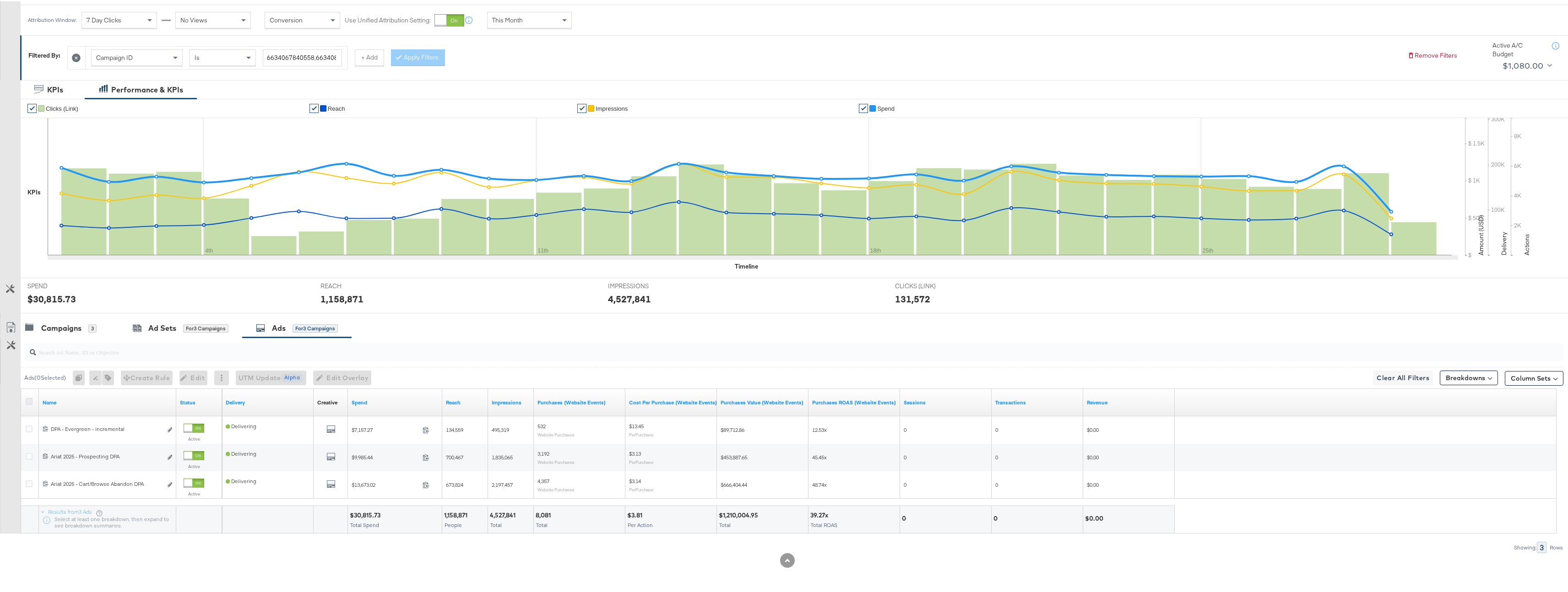
click at [29, 398] on icon at bounding box center [29, 400] width 7 height 7
click at [0, 0] on input "checkbox" at bounding box center [0, 0] width 0 height 0
click at [109, 375] on button "button" at bounding box center [103, 376] width 12 height 15
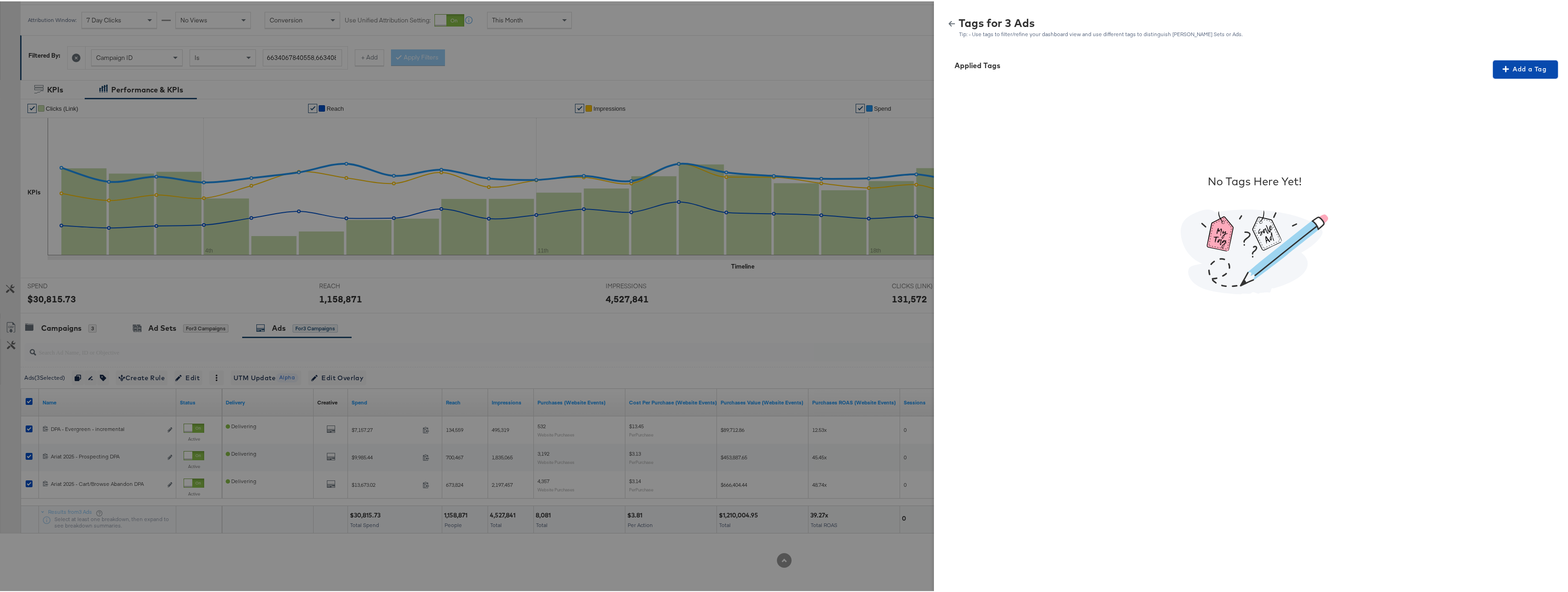
drag, startPoint x: 1549, startPoint y: 68, endPoint x: 1542, endPoint y: 68, distance: 7.0
click at [1549, 68] on button "Add a Tag" at bounding box center [1525, 68] width 65 height 19
click at [1507, 127] on div "Search or Add Tag Name" at bounding box center [1520, 128] width 93 height 16
type input "No Overlay"
click at [1503, 129] on div "Search or Add Tag Name" at bounding box center [1520, 128] width 93 height 16
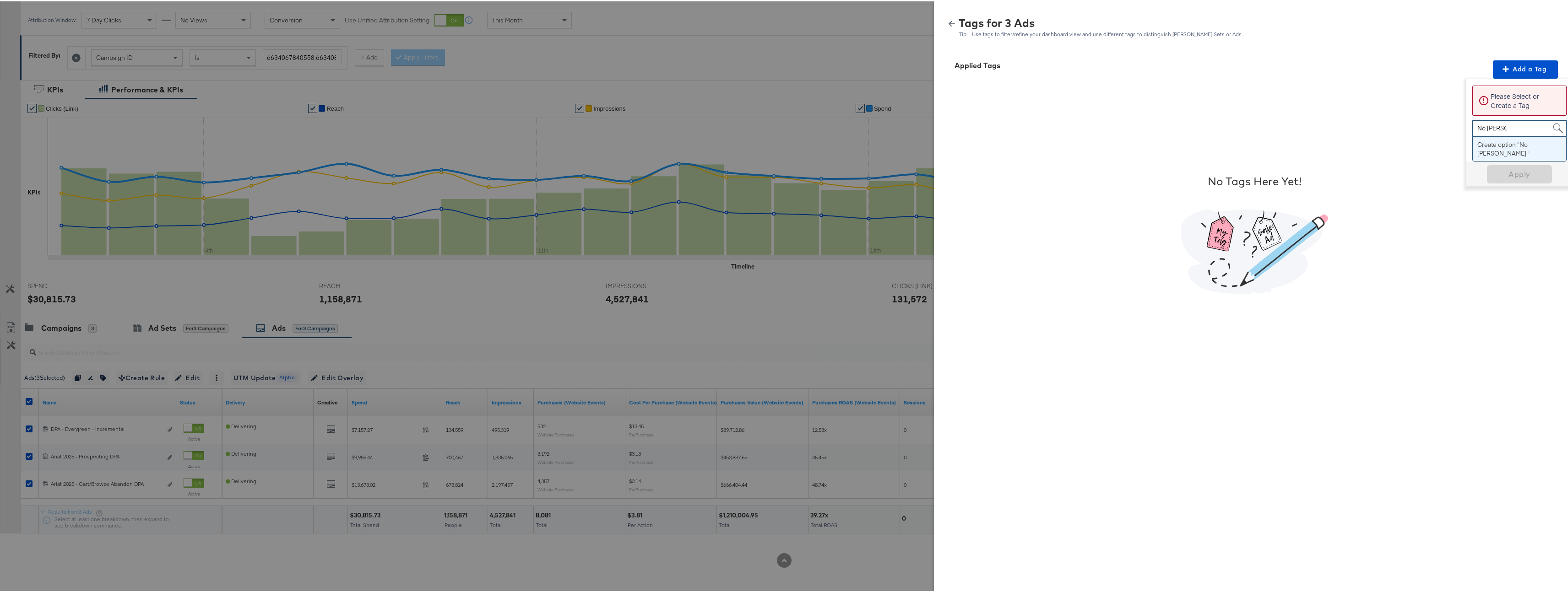
type input "No Overlay"
click at [1517, 131] on span "Apply" at bounding box center [1520, 133] width 58 height 13
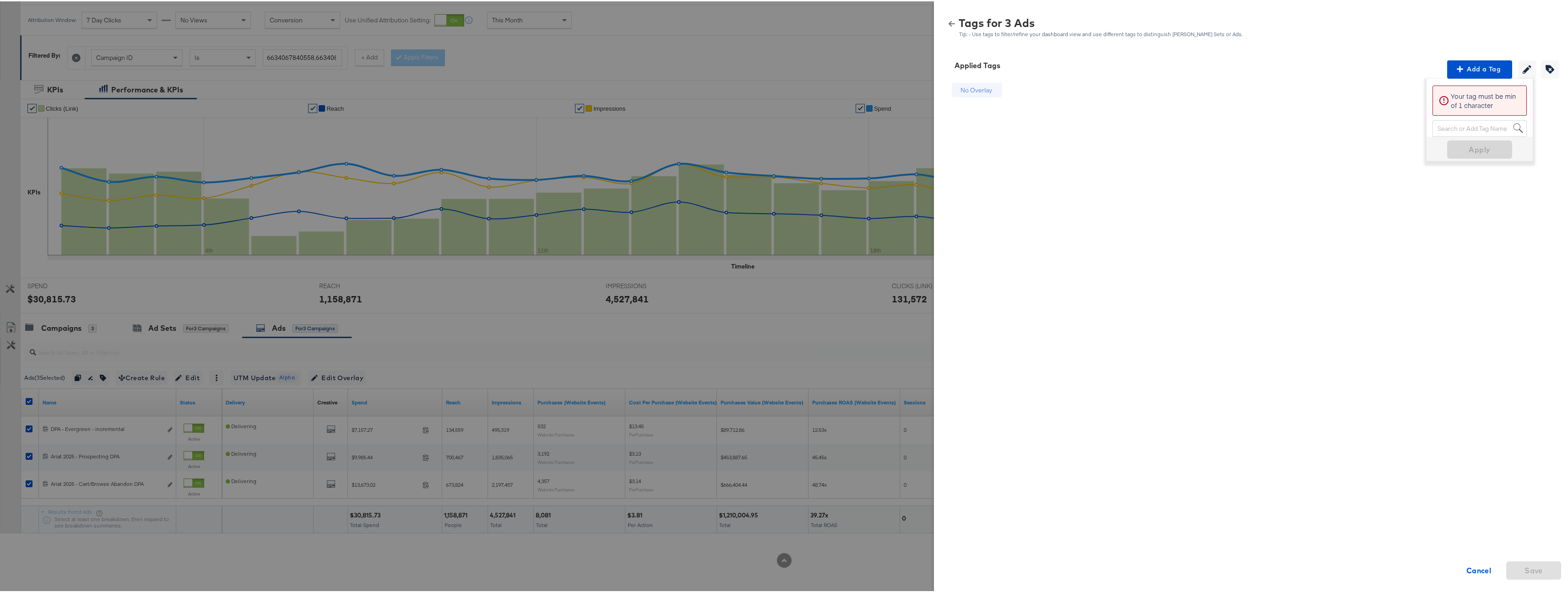
click at [949, 23] on icon "button" at bounding box center [951, 22] width 6 height 6
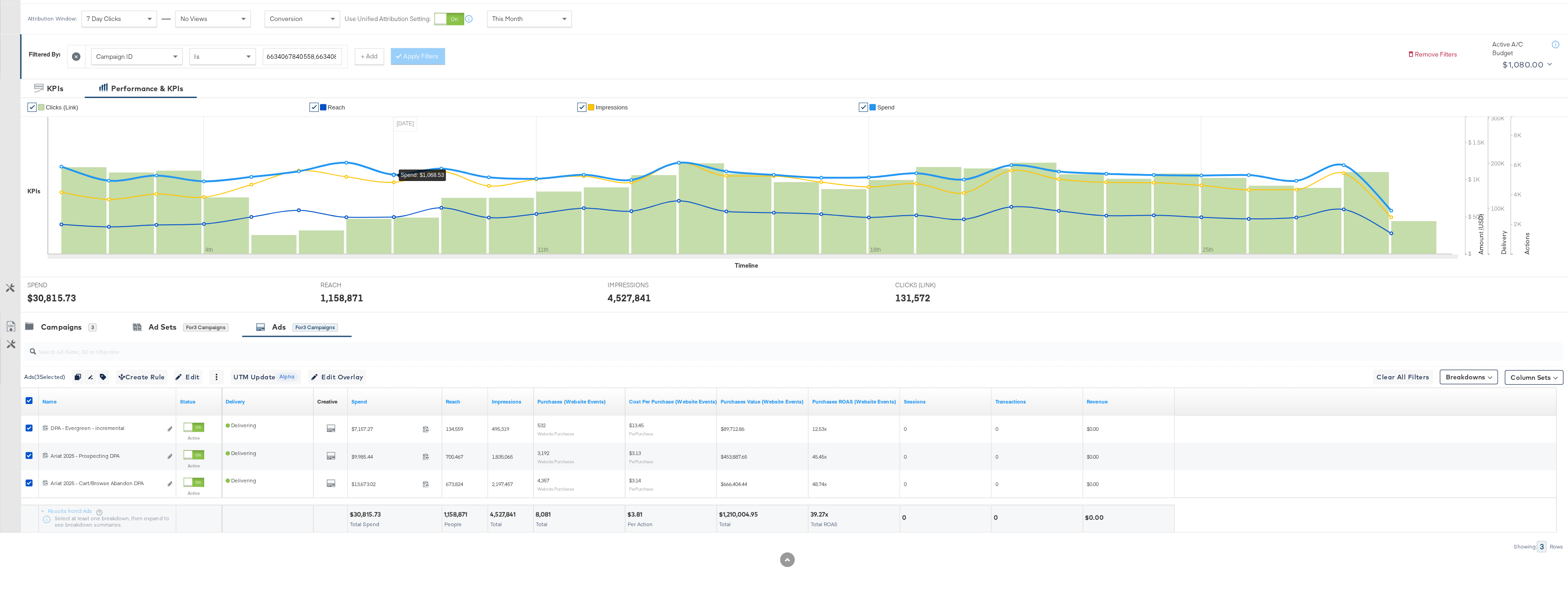
scroll to position [0, 0]
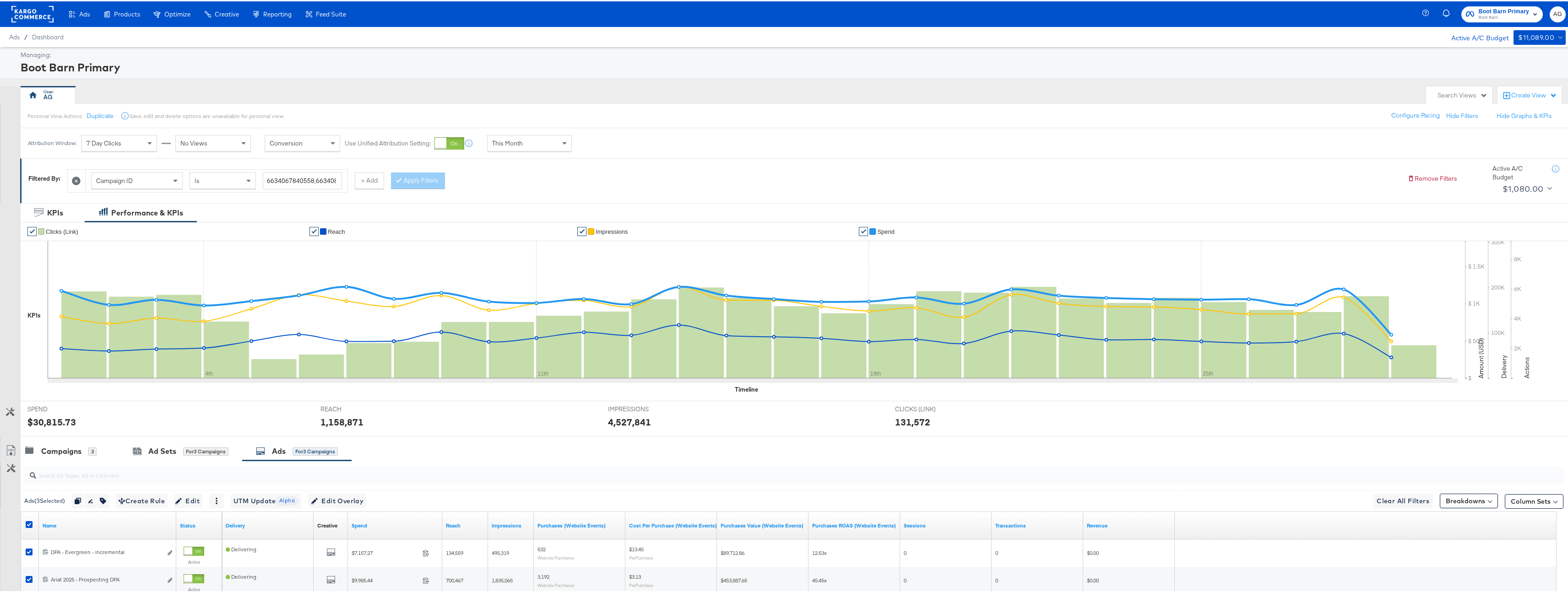
click at [1527, 87] on div "Create View" at bounding box center [1530, 94] width 64 height 19
click at [1510, 137] on span "Comparison View" at bounding box center [1491, 135] width 51 height 9
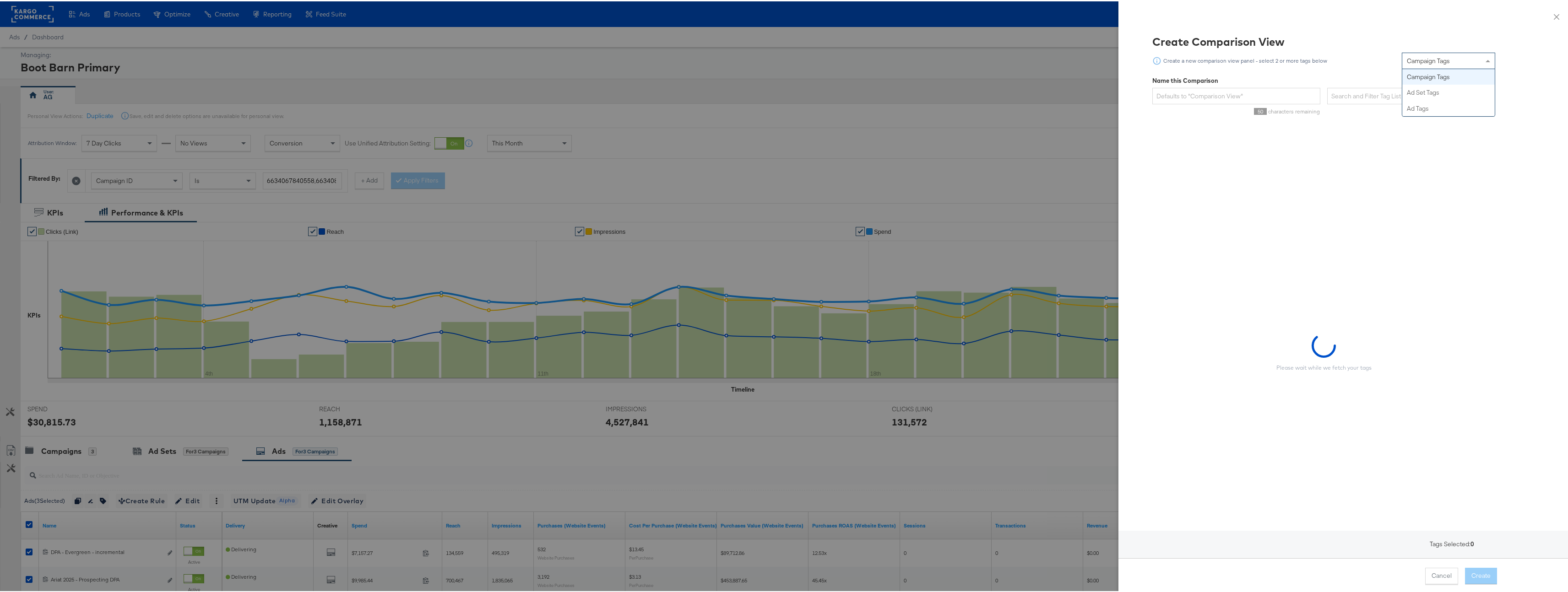
click at [1467, 60] on div "Campaign Tags" at bounding box center [1449, 60] width 93 height 16
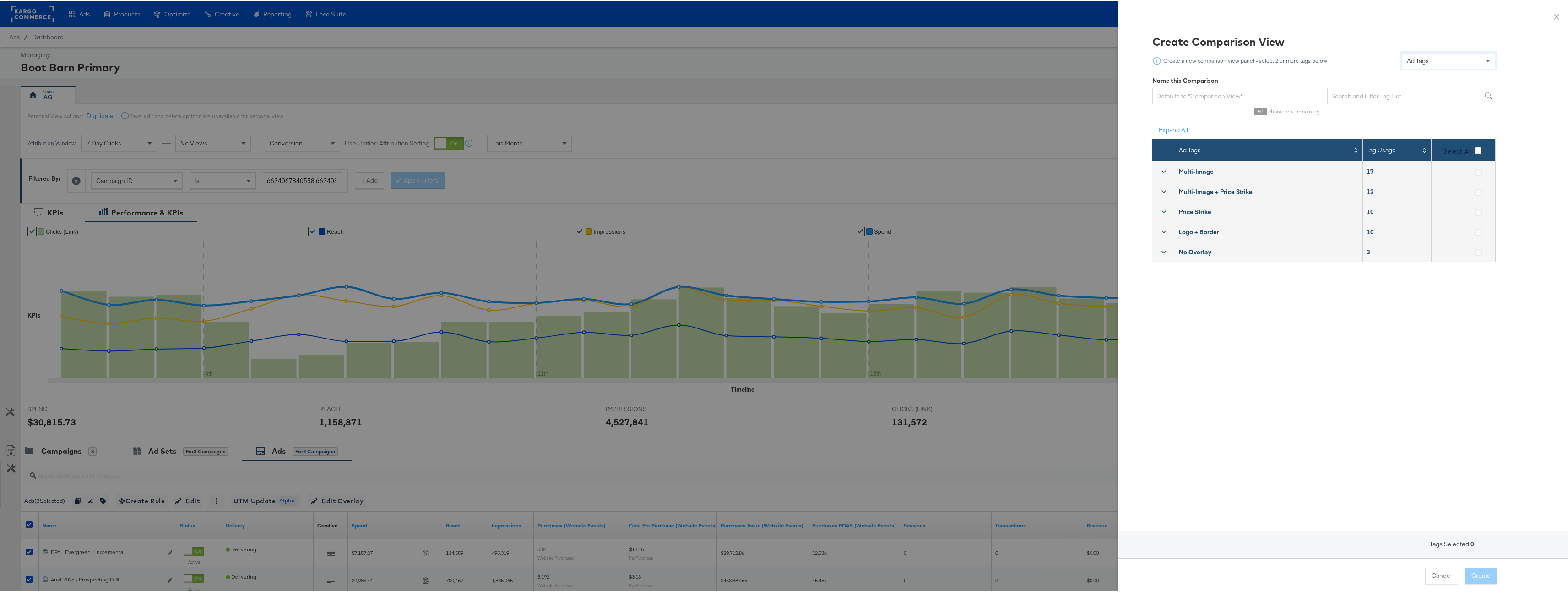
click at [1463, 149] on span "Select All" at bounding box center [1458, 150] width 28 height 9
click at [0, 0] on input "Select All" at bounding box center [0, 0] width 0 height 0
click at [1470, 577] on button "Create" at bounding box center [1481, 574] width 32 height 16
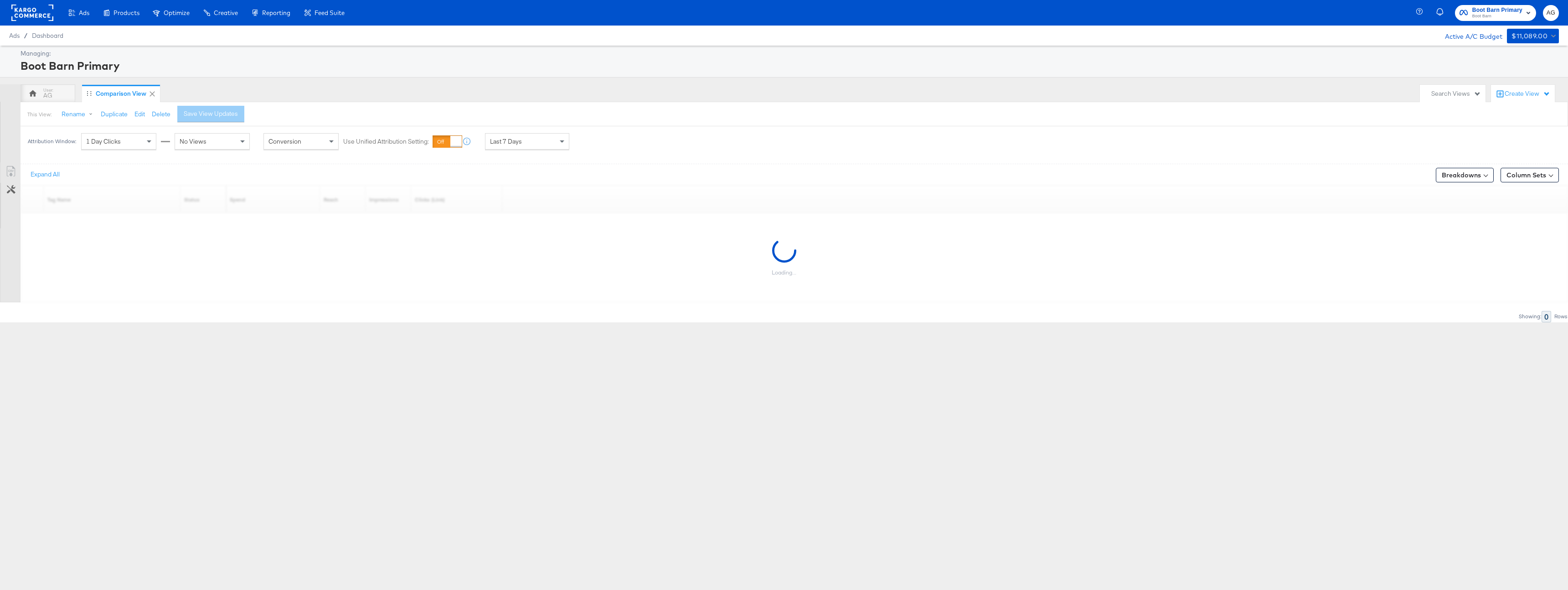
click at [134, 143] on div "1 Day Clicks" at bounding box center [118, 141] width 74 height 16
click at [206, 145] on div "No Views" at bounding box center [212, 141] width 74 height 16
click at [561, 142] on span at bounding box center [562, 142] width 4 height 3
click at [722, 125] on div "This View: Rename Please save your changes before renaming this view Duplicate …" at bounding box center [794, 114] width 1548 height 25
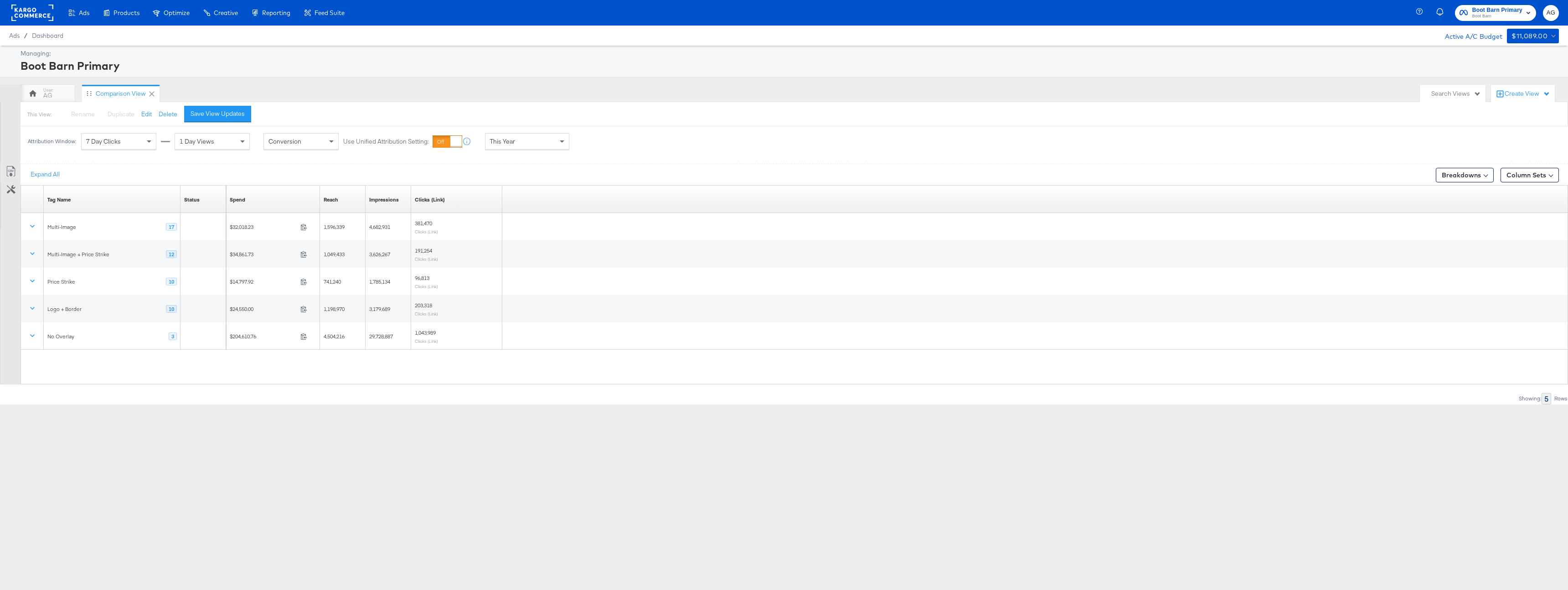
click at [43, 16] on rect at bounding box center [32, 12] width 42 height 16
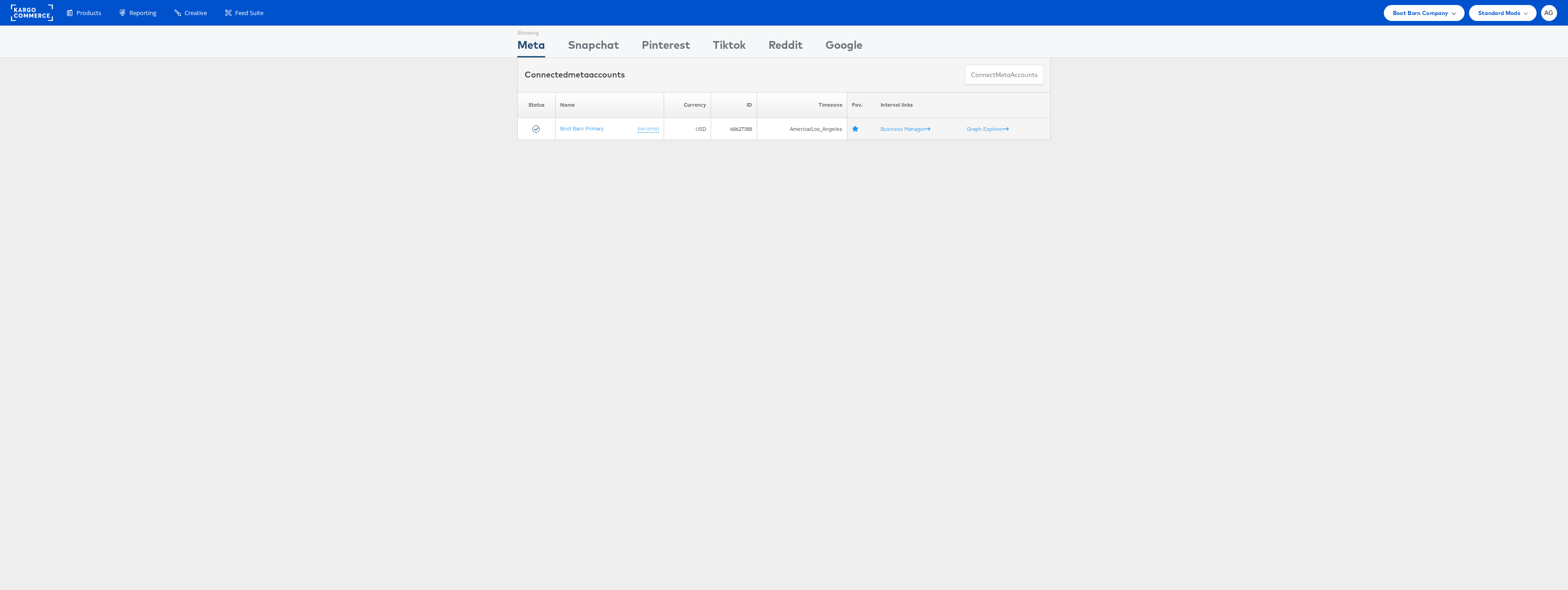
click at [1428, 9] on span "Boot Barn Company" at bounding box center [1420, 13] width 55 height 9
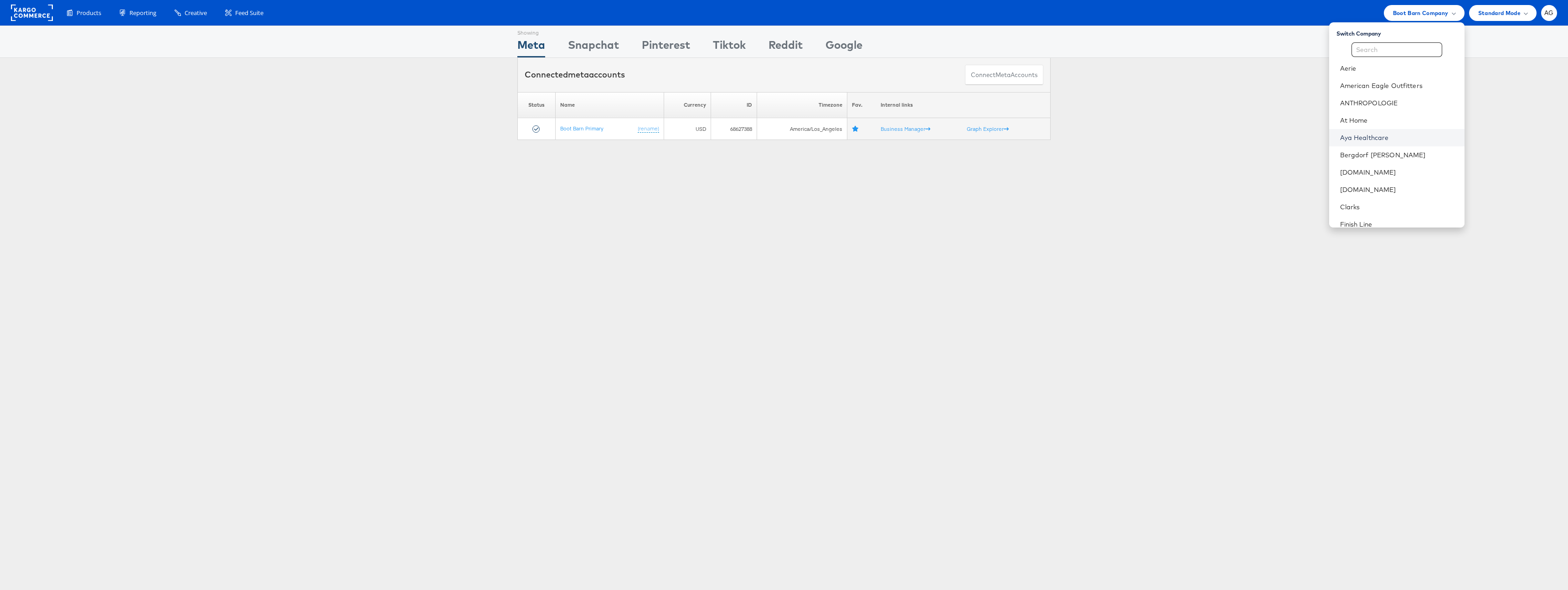
click at [1384, 133] on link "Aya Healthcare" at bounding box center [1398, 138] width 117 height 9
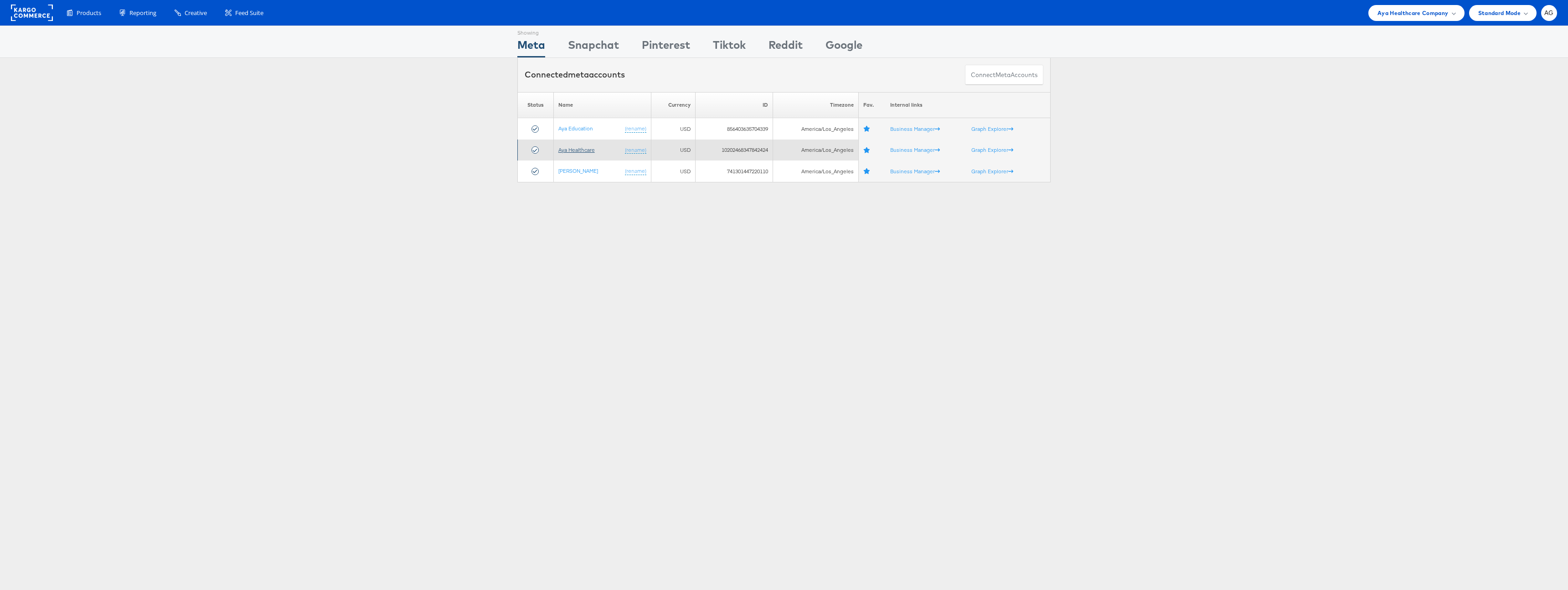
click at [580, 151] on link "Aya Healthcare" at bounding box center [576, 150] width 36 height 7
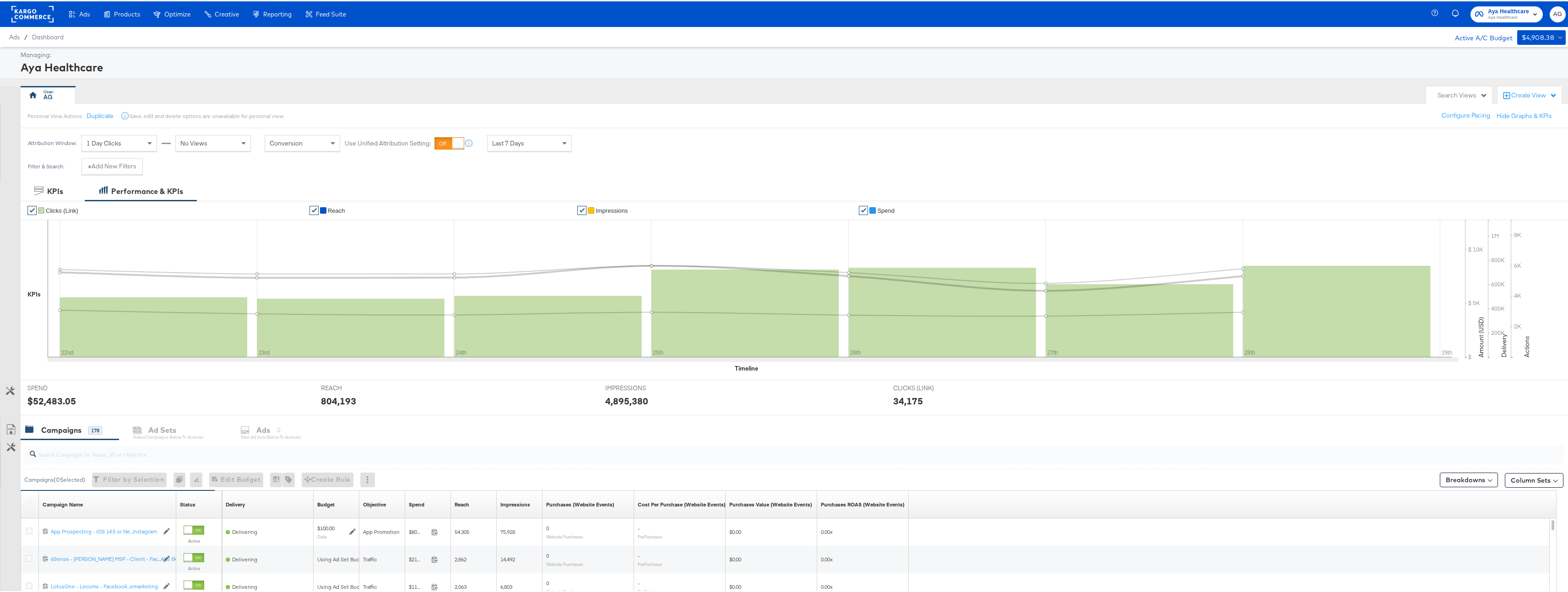
scroll to position [187, 0]
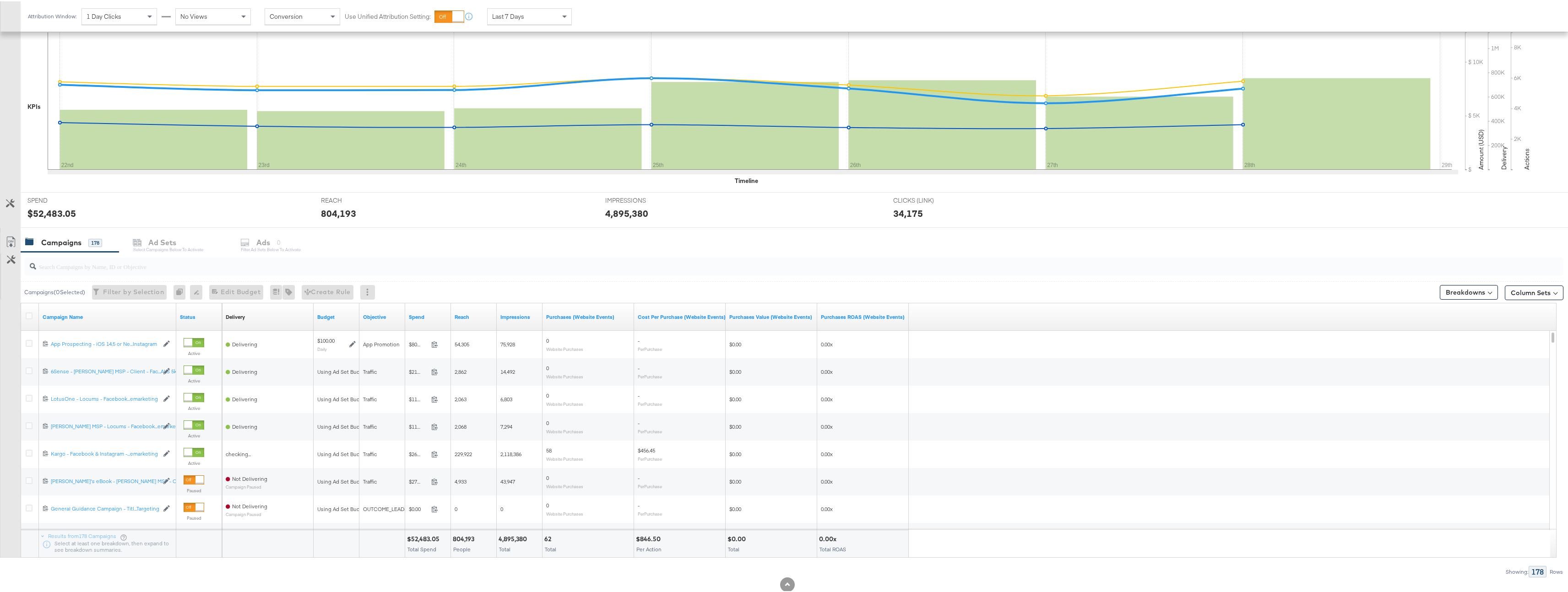
click at [176, 261] on input "search" at bounding box center [726, 261] width 1381 height 18
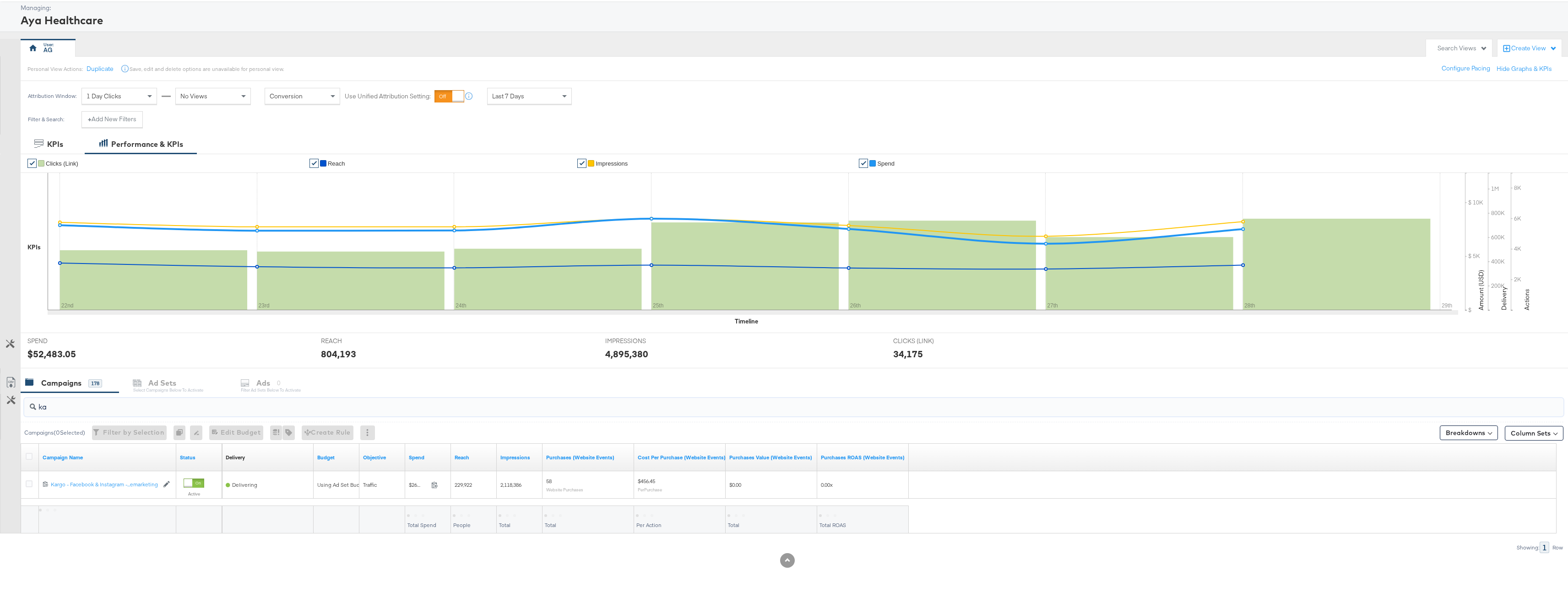
scroll to position [47, 0]
type input "k"
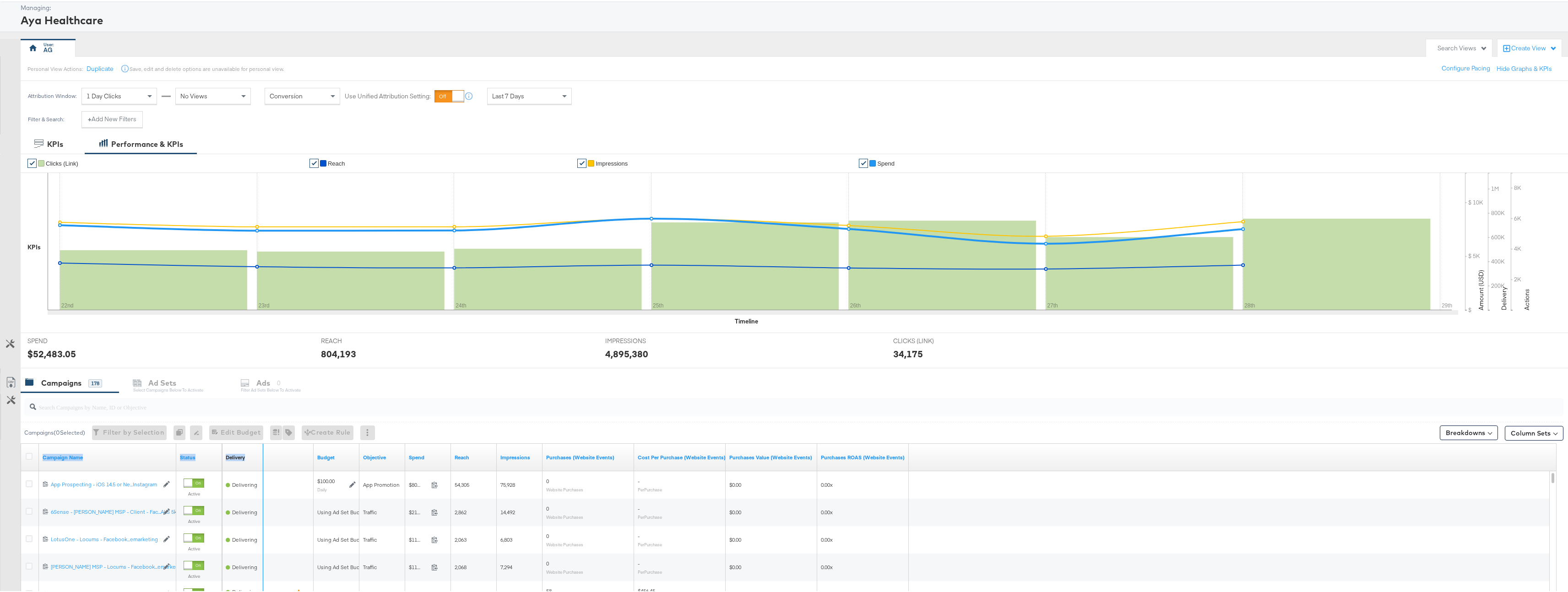
drag, startPoint x: 175, startPoint y: 447, endPoint x: 262, endPoint y: 467, distance: 89.3
click at [21, 442] on div "Campaign Name Status Delivery Sorting Unavailable Budget Objective Spend Reach …" at bounding box center [21, 442] width 0 height 0
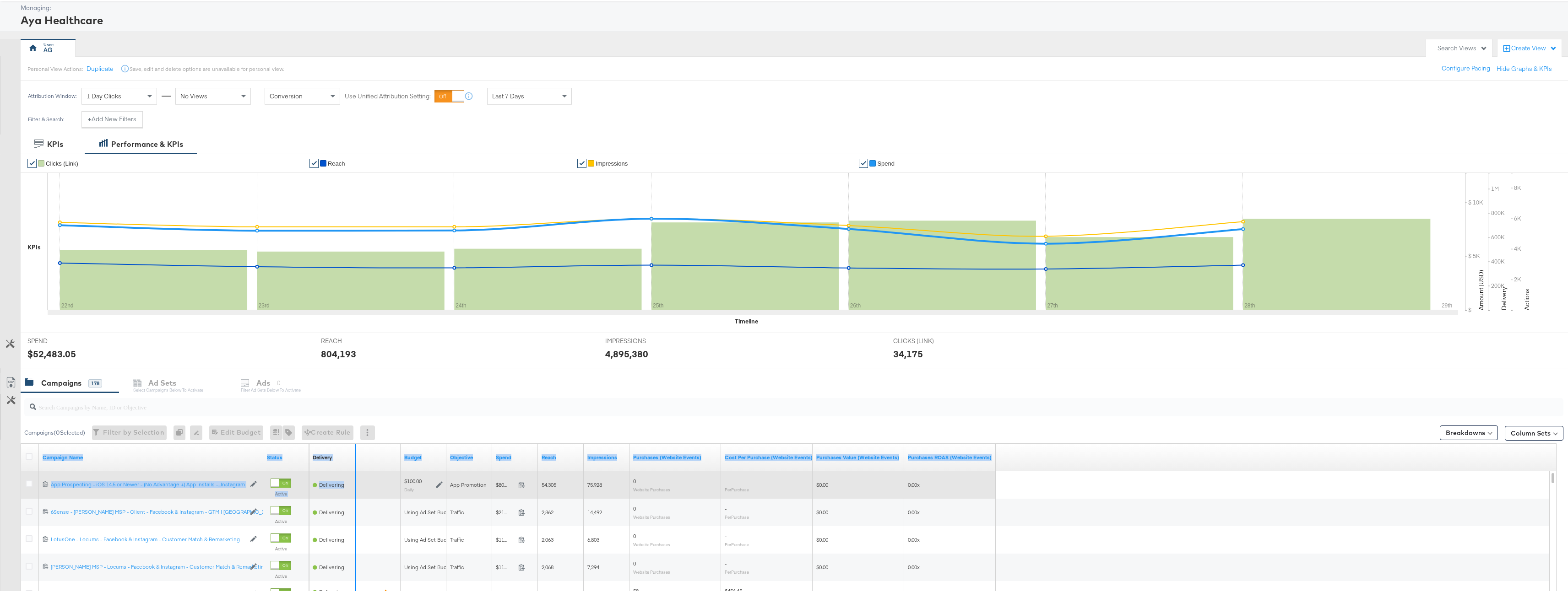
drag, startPoint x: 262, startPoint y: 467, endPoint x: 354, endPoint y: 483, distance: 93.4
click at [354, 483] on div "Campaign Name Status Delivery Sorting Unavailable Budget Objective Spend Reach …" at bounding box center [789, 569] width 1536 height 254
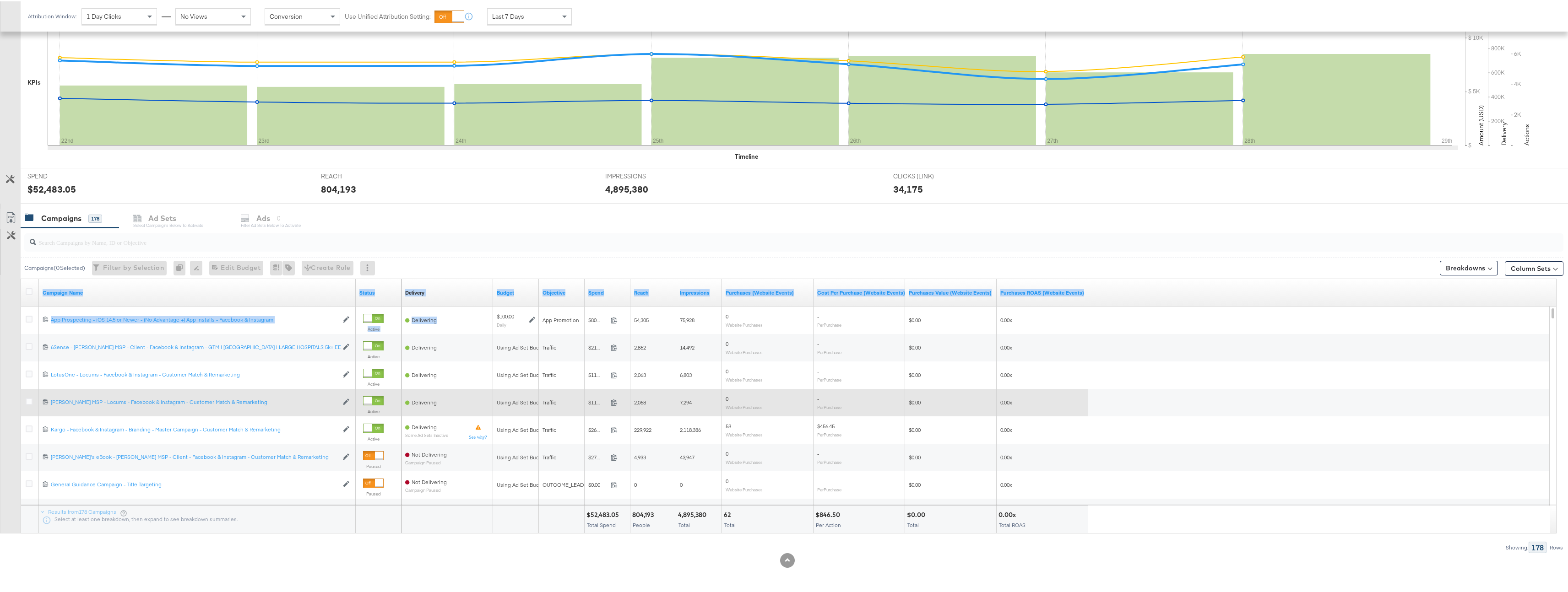
scroll to position [207, 0]
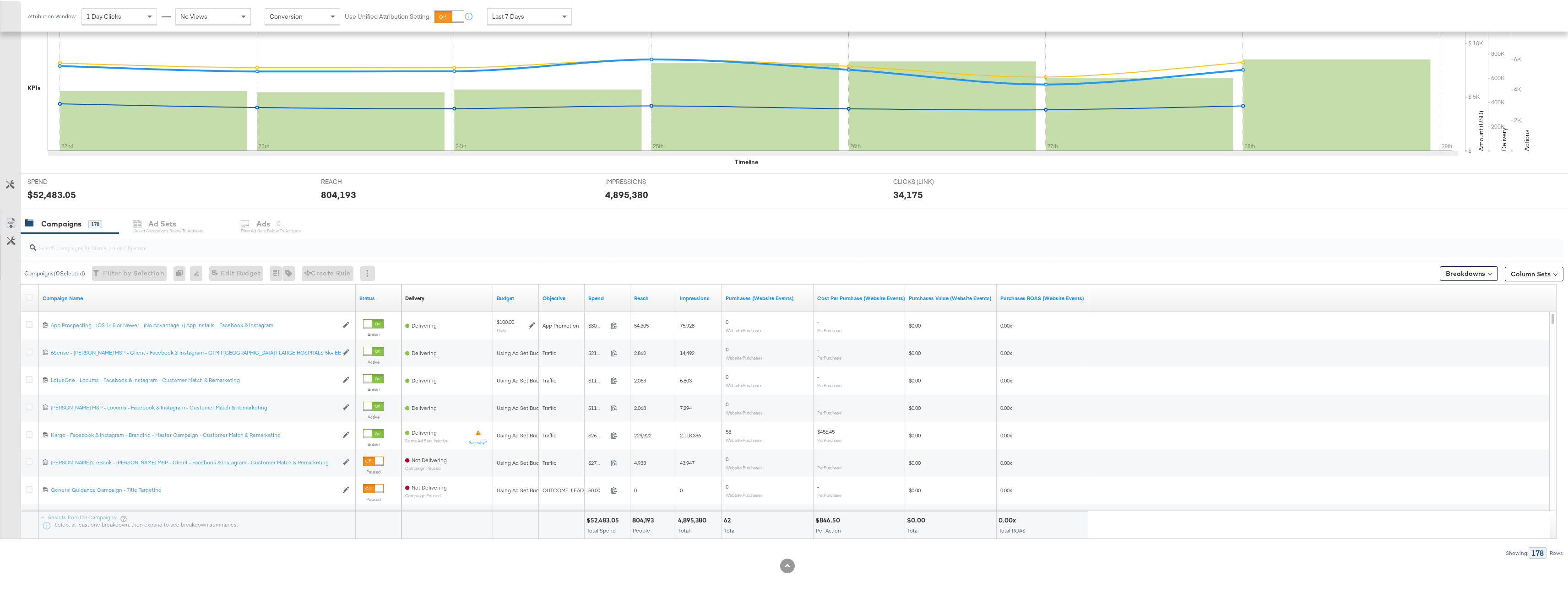
click at [12, 396] on div "Customize KPIs Export as CSV" at bounding box center [10, 375] width 21 height 325
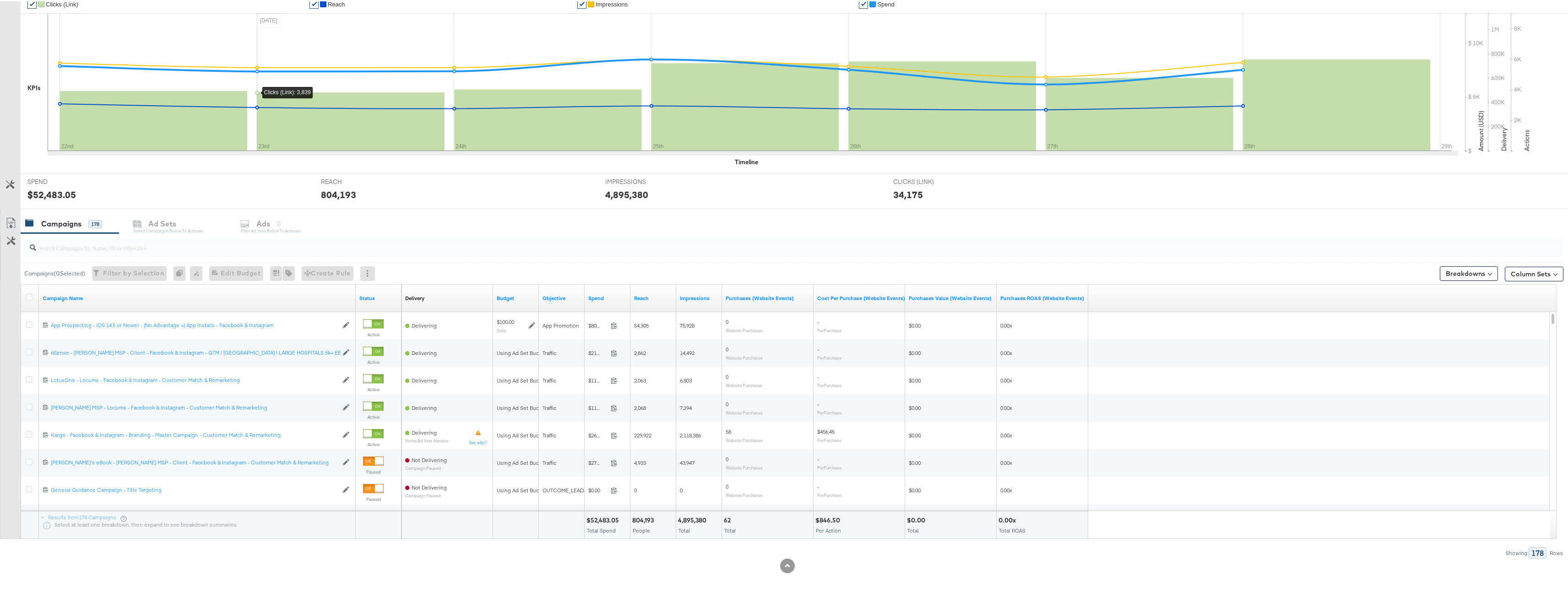
scroll to position [0, 0]
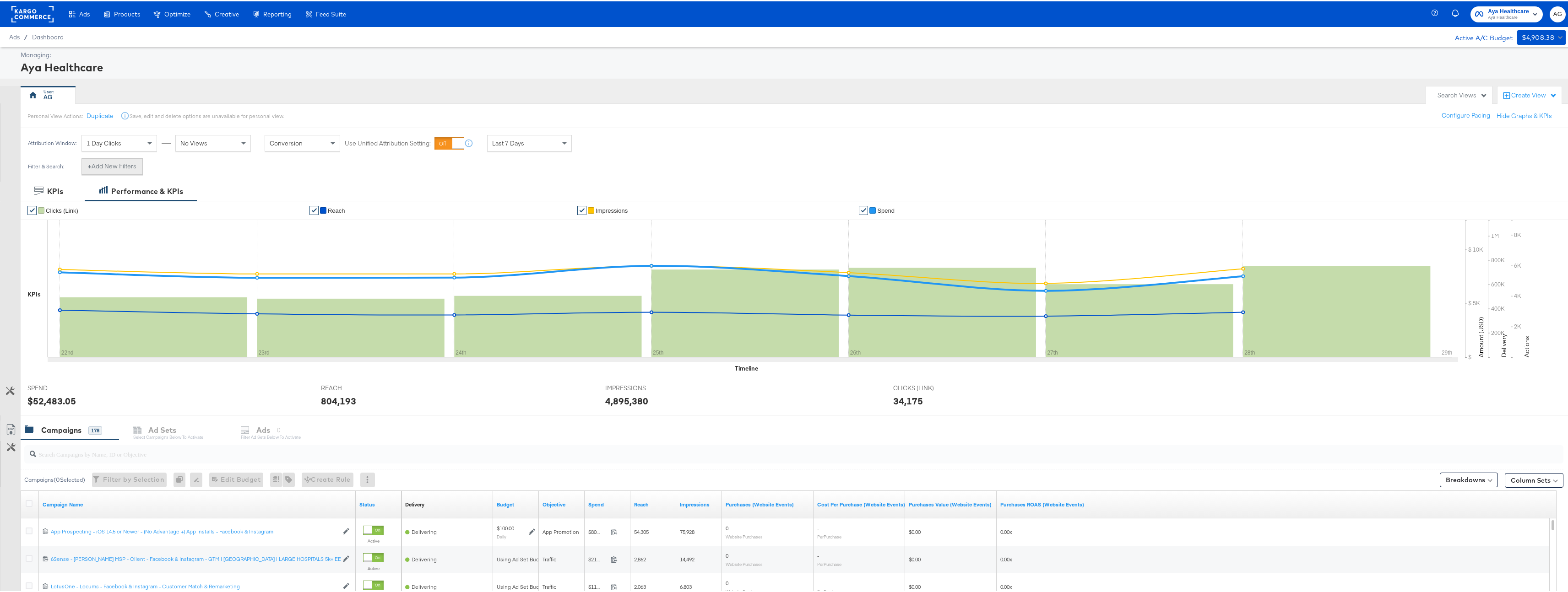
click at [140, 166] on button "+ Add New Filters" at bounding box center [112, 165] width 61 height 16
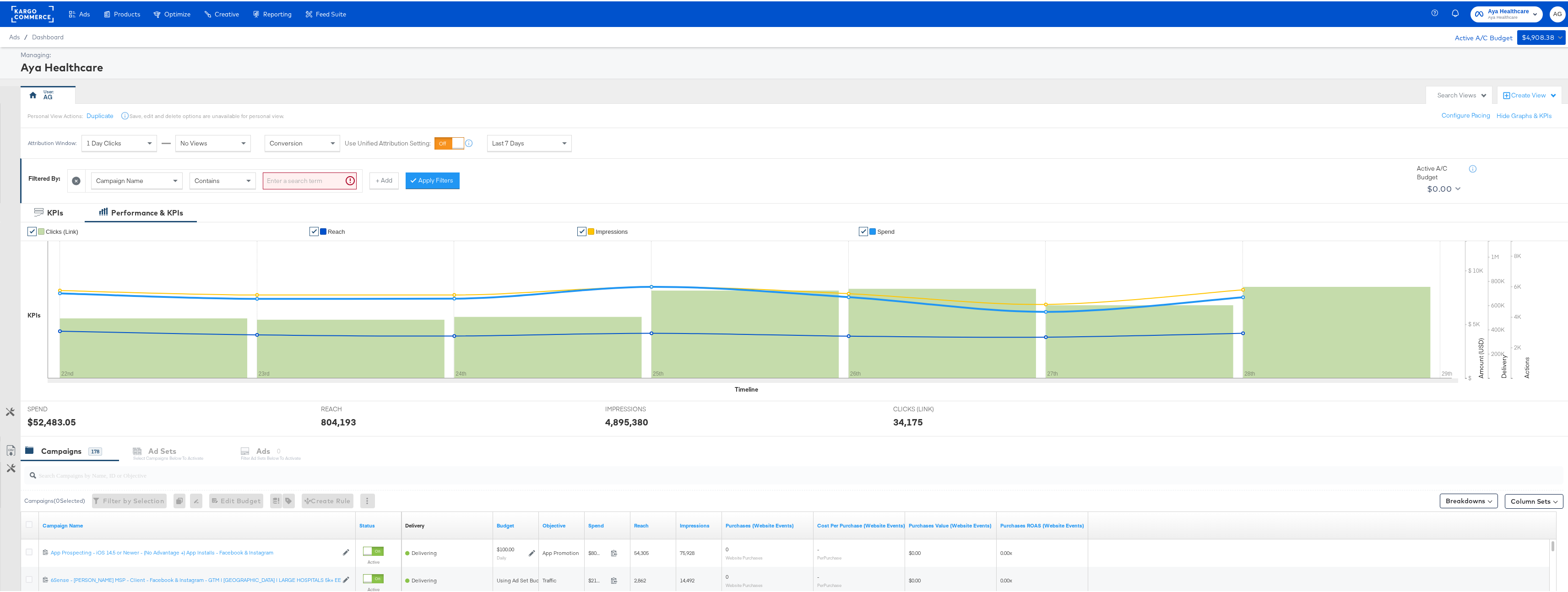
click at [152, 177] on div "Campaign Name" at bounding box center [136, 180] width 91 height 16
click at [143, 182] on span "Campaign Name" at bounding box center [120, 180] width 47 height 9
click at [286, 176] on div "Select values" at bounding box center [296, 180] width 68 height 16
click at [167, 178] on div "Placement" at bounding box center [136, 180] width 91 height 16
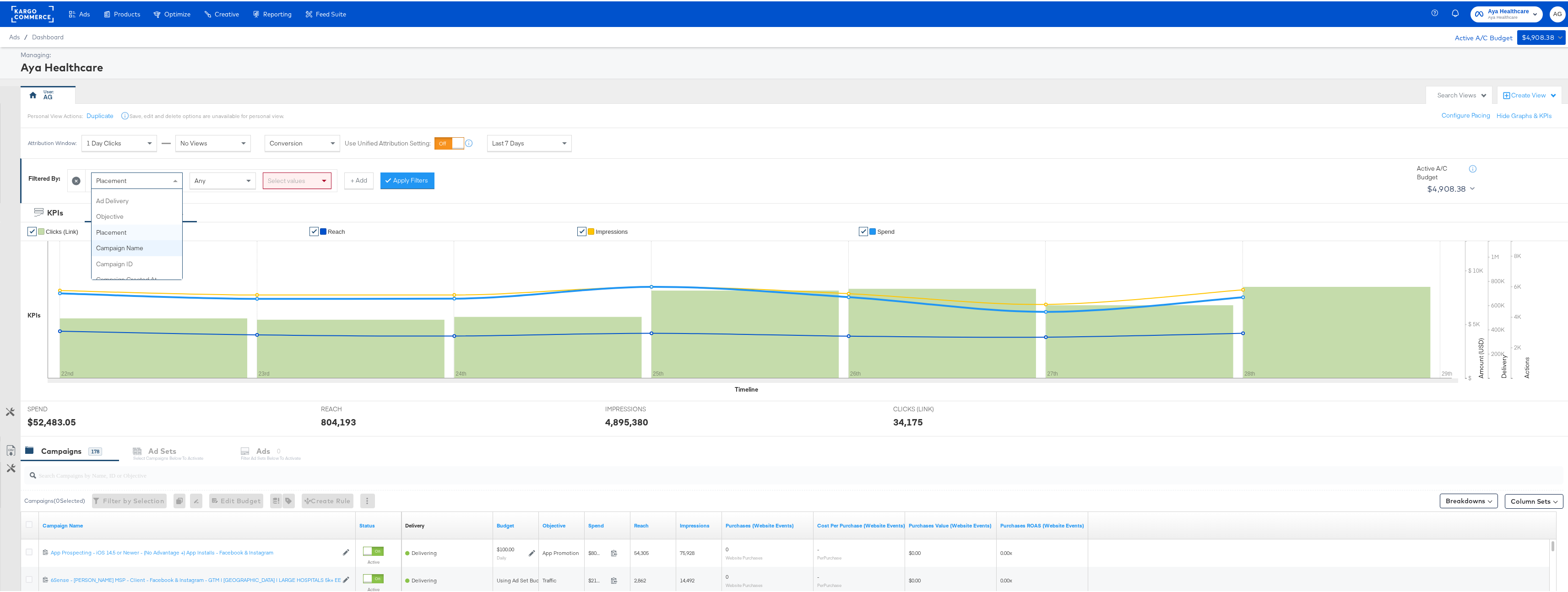
scroll to position [0, 0]
click at [294, 181] on div "Select values" at bounding box center [296, 180] width 68 height 16
click at [163, 175] on div "Ad Delivery" at bounding box center [136, 180] width 91 height 16
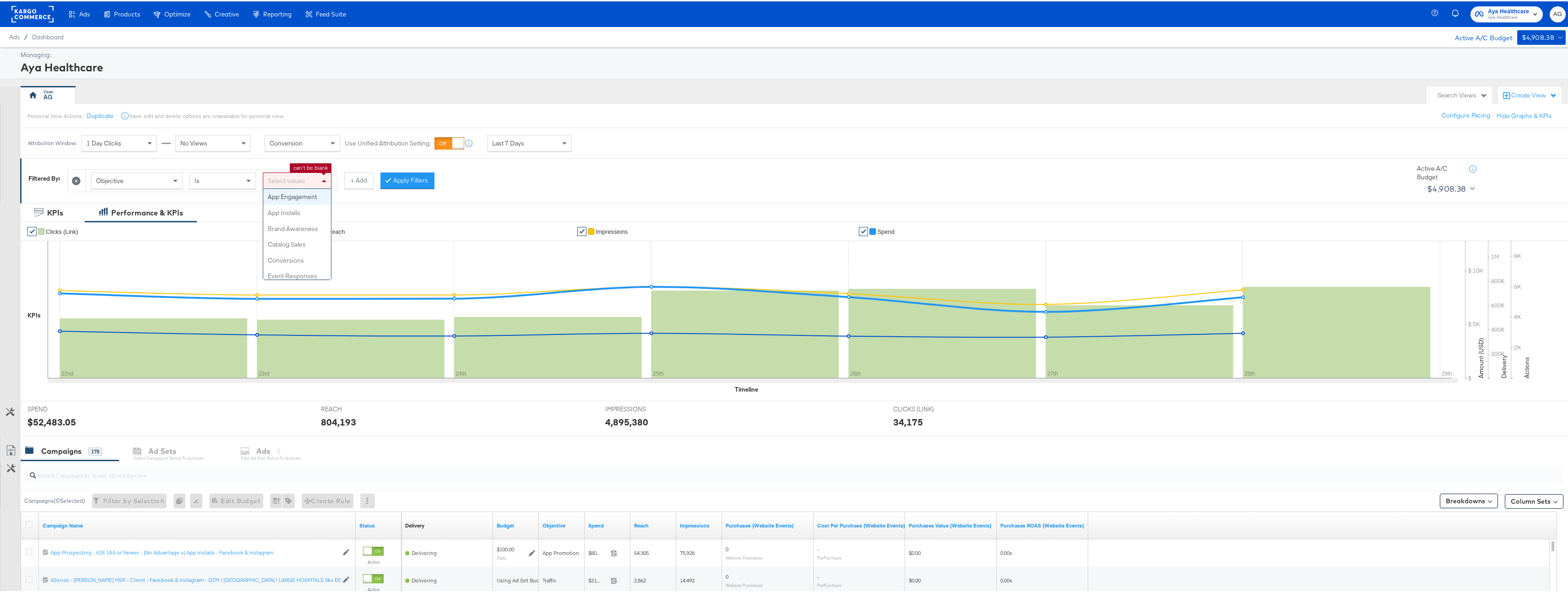
click at [282, 172] on div "Select values" at bounding box center [296, 180] width 68 height 16
click at [301, 175] on div "Select values" at bounding box center [296, 180] width 68 height 16
click at [157, 179] on div "Objective" at bounding box center [136, 180] width 91 height 16
click at [190, 182] on div "Had Delivery Is [GEOGRAPHIC_DATA]" at bounding box center [217, 180] width 251 height 17
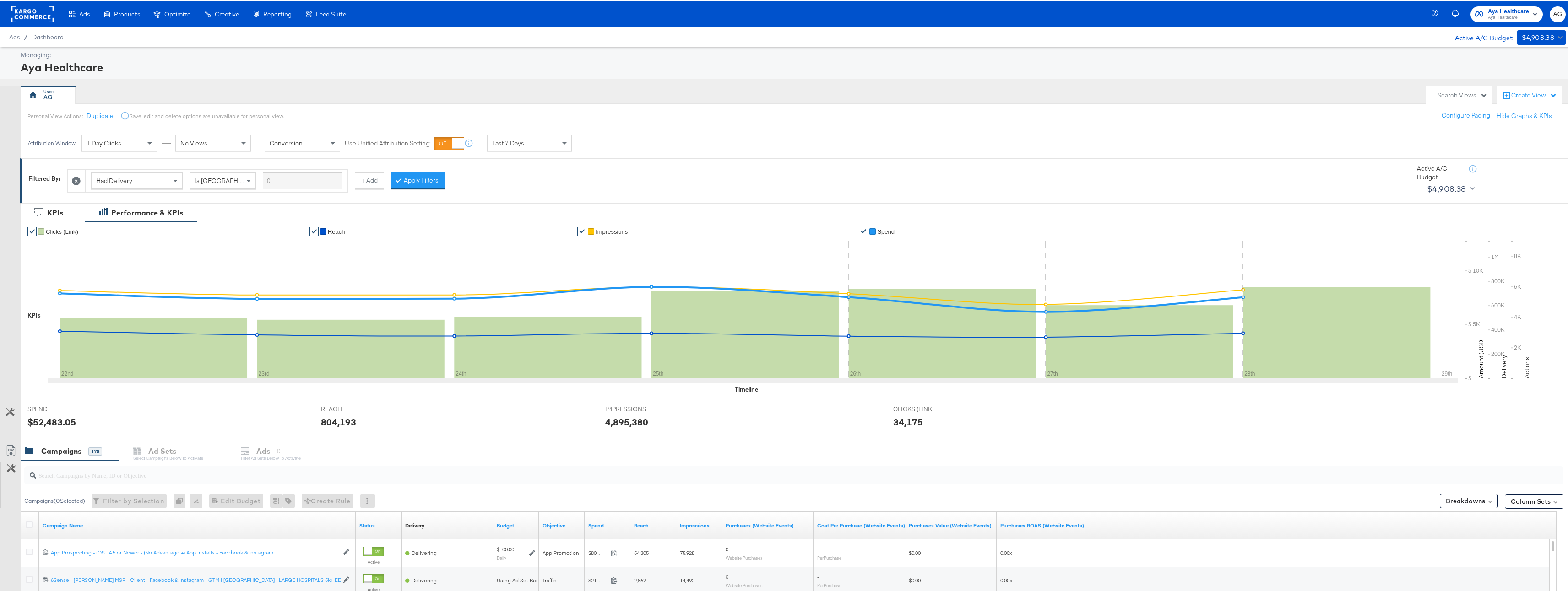
click at [168, 182] on div "Had Delivery" at bounding box center [136, 180] width 91 height 16
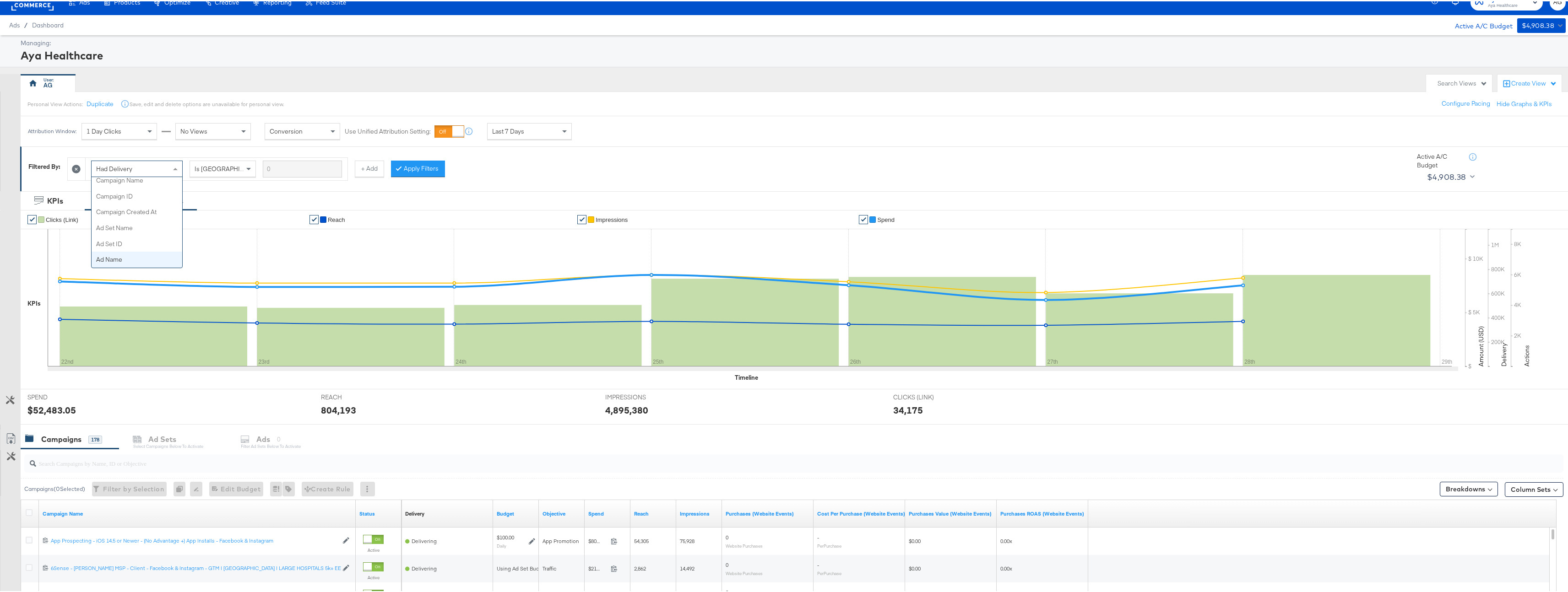
scroll to position [0, 0]
click at [78, 166] on icon at bounding box center [77, 167] width 9 height 9
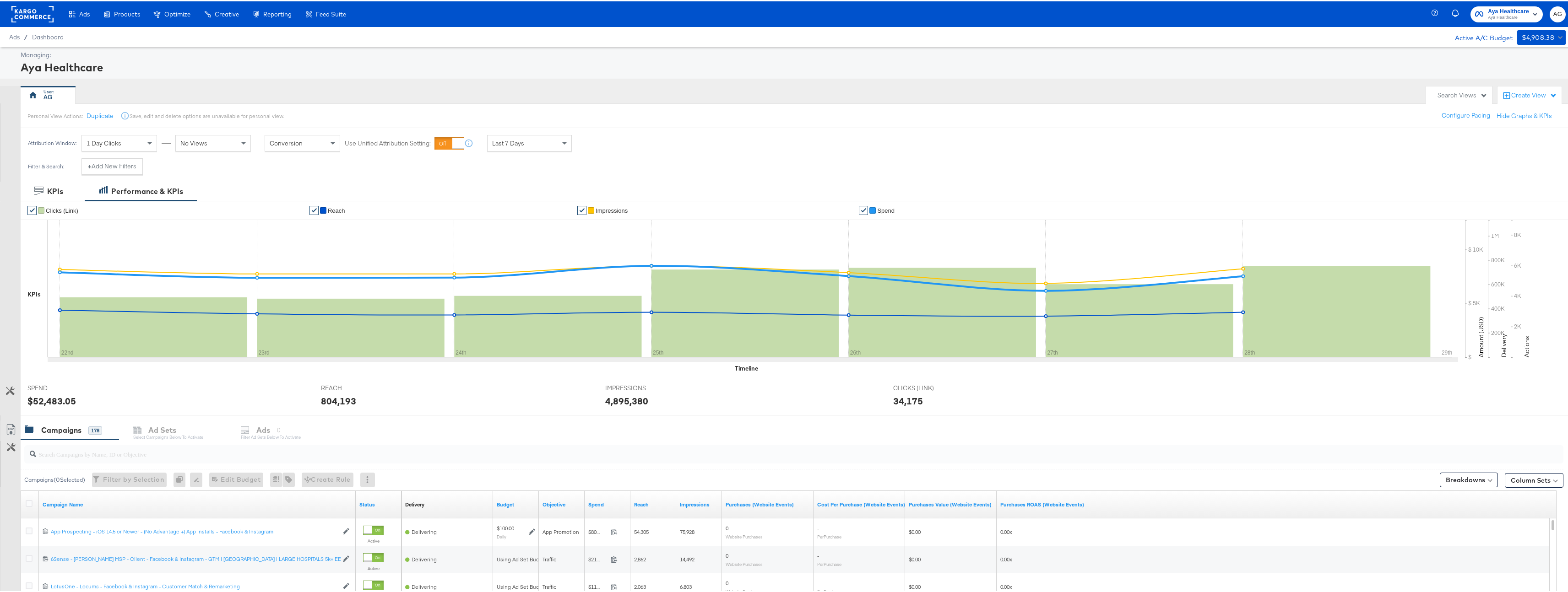
click at [130, 458] on div at bounding box center [794, 453] width 1539 height 19
paste input "[PERSON_NAME] - Facebook & Instagram - Branding - Master Campaign - Customer Ma…"
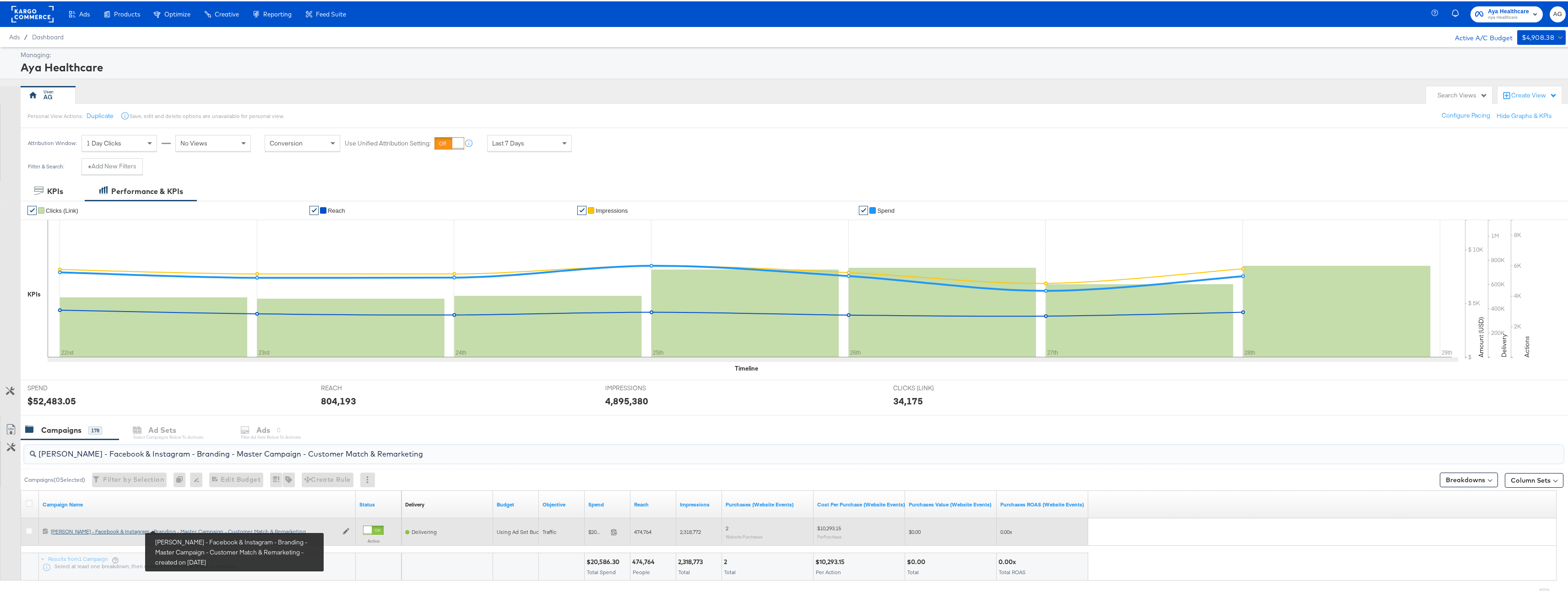
type input "[PERSON_NAME] - Facebook & Instagram - Branding - Master Campaign - Customer Ma…"
click at [180, 528] on div "[PERSON_NAME] - Facebook & Instagram - Branding - Master Campaign - Customer Ma…" at bounding box center [194, 530] width 287 height 7
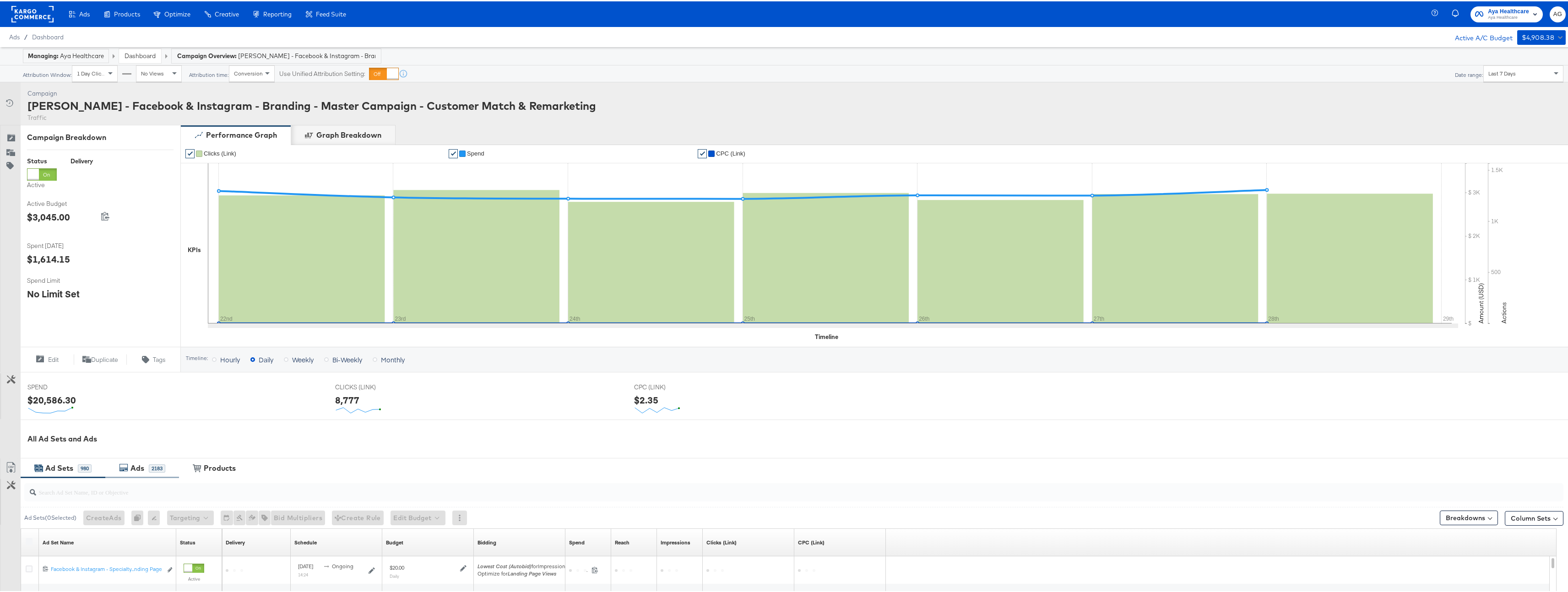
click at [143, 468] on div "Ads" at bounding box center [137, 467] width 14 height 11
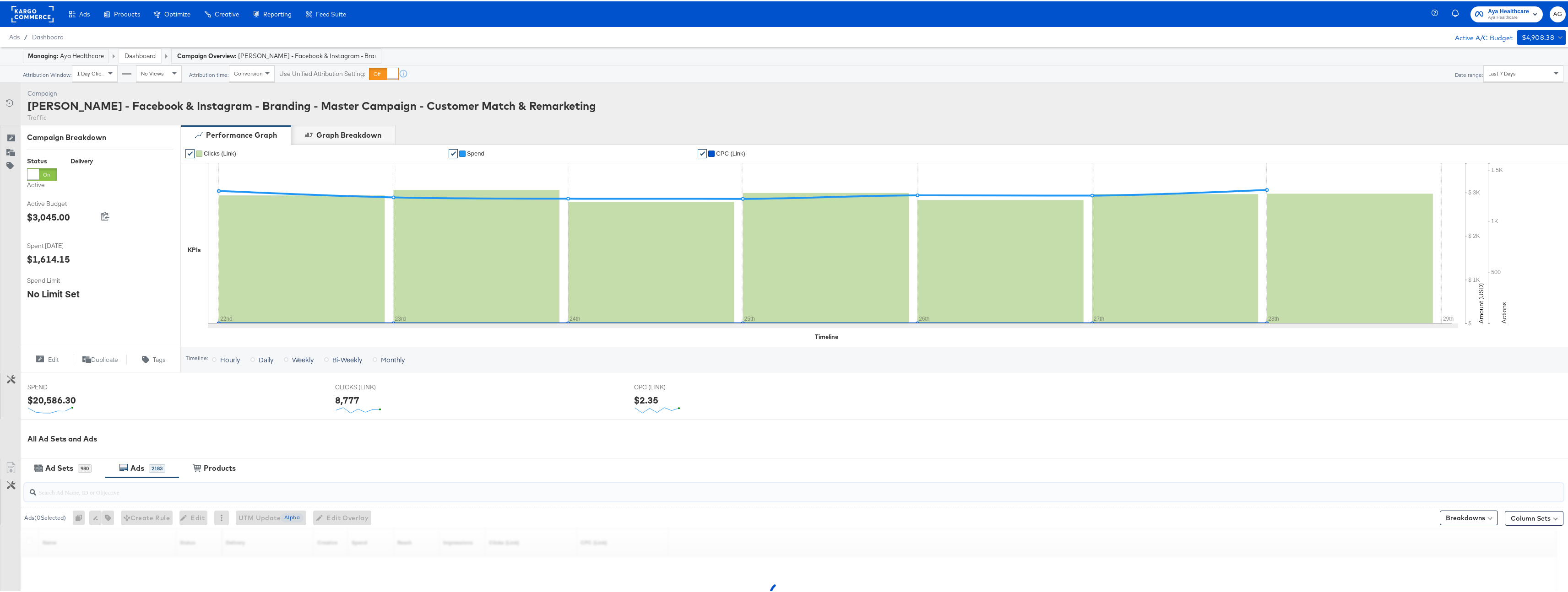
click at [138, 492] on input "search" at bounding box center [726, 487] width 1381 height 18
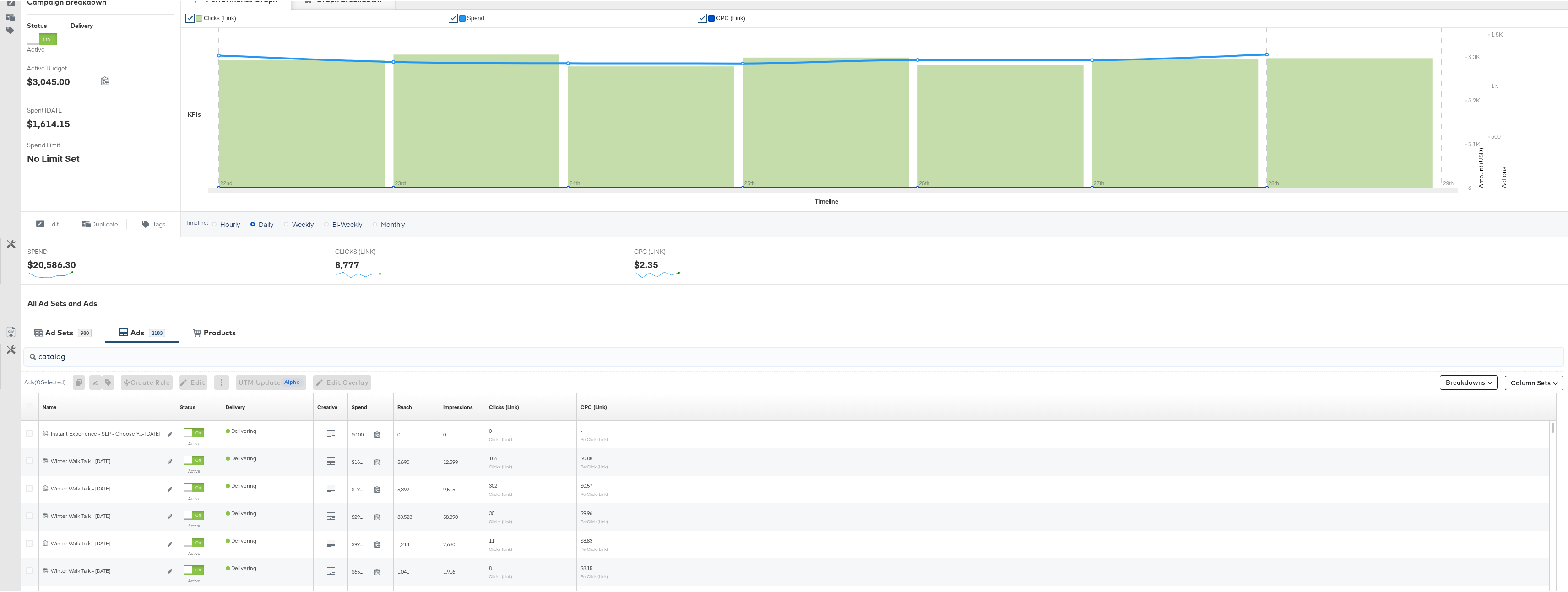
type input "catalog"
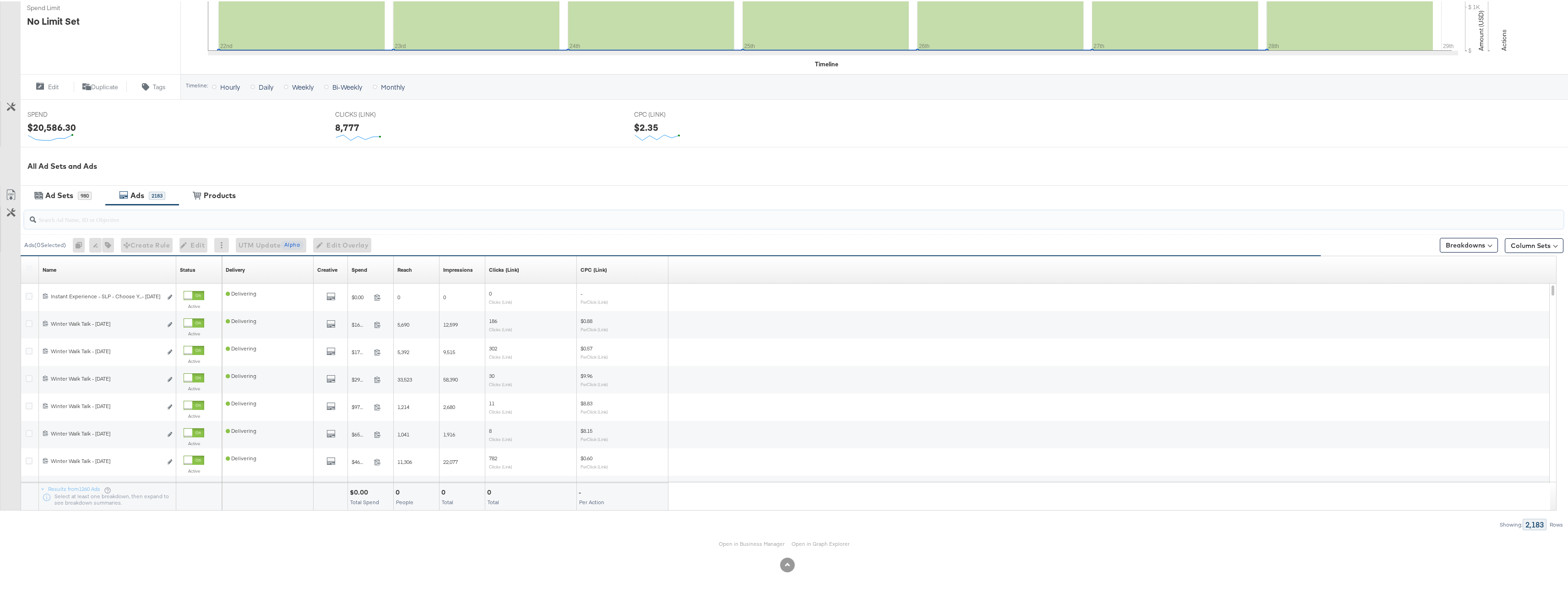
scroll to position [0, 0]
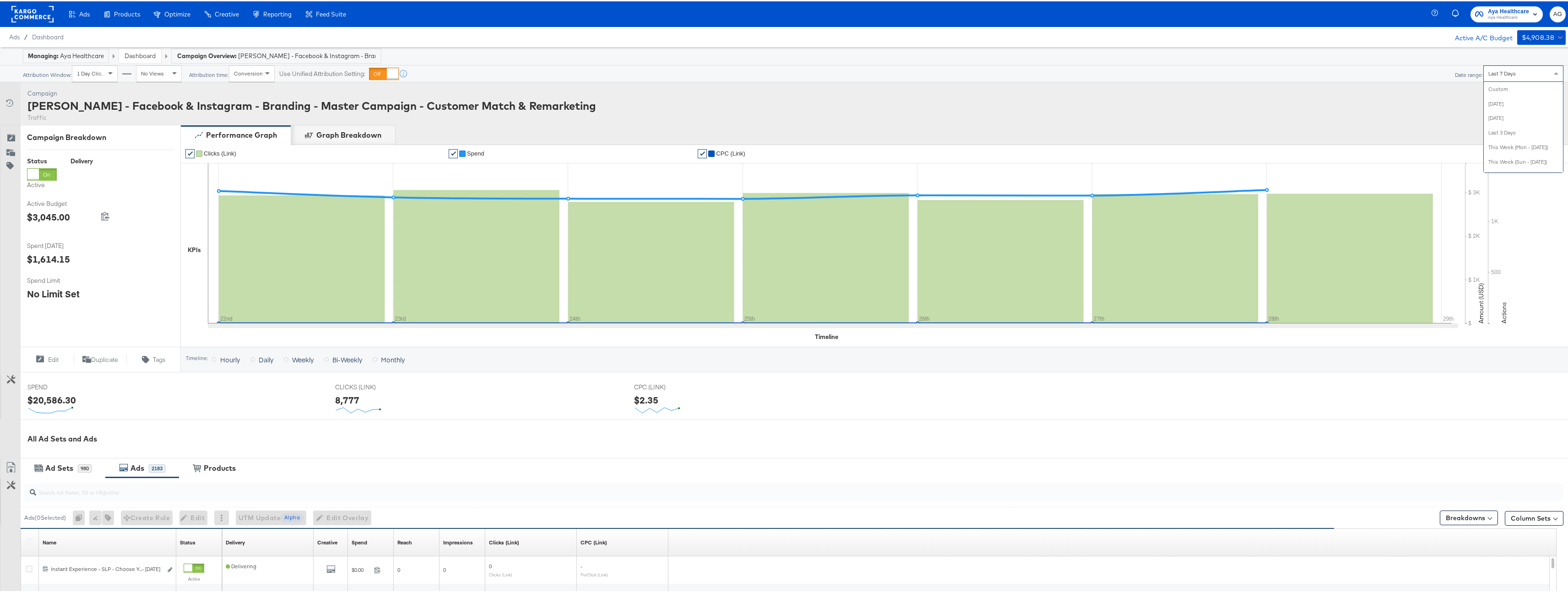
click at [1529, 76] on div "Last 7 Days" at bounding box center [1523, 73] width 79 height 16
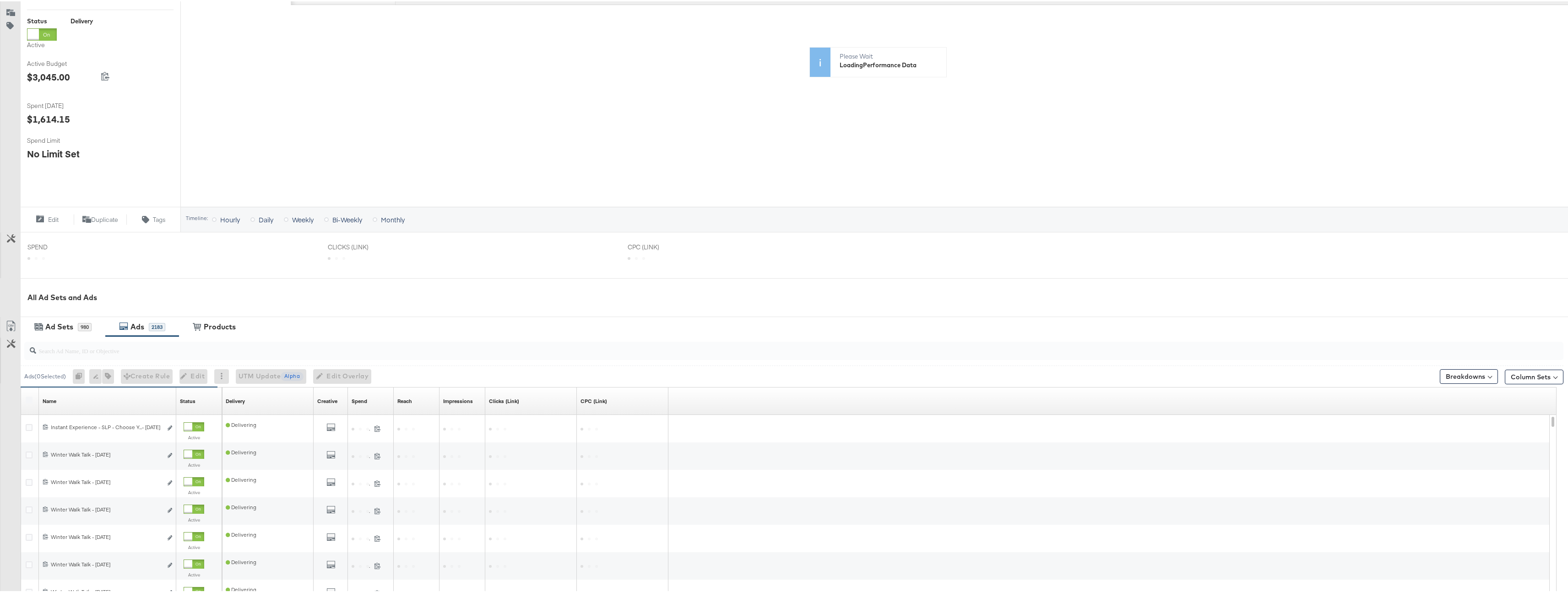
scroll to position [271, 0]
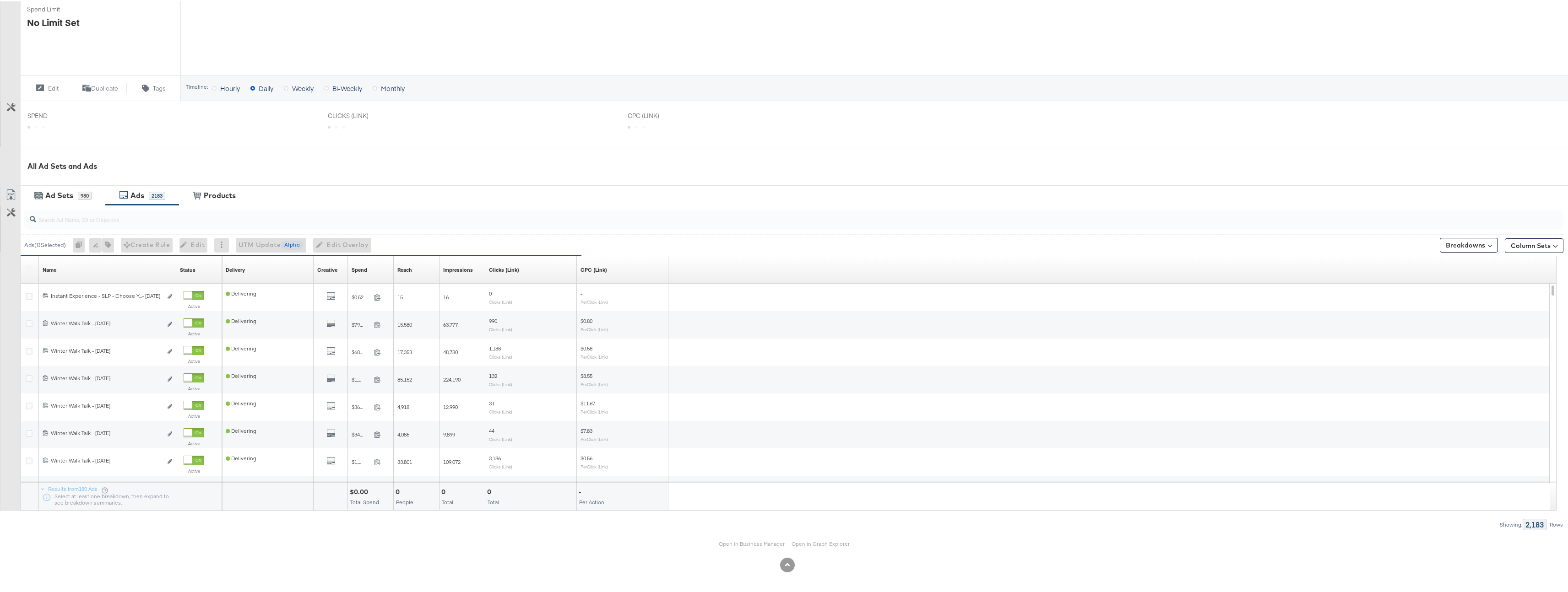
click at [204, 222] on input "search" at bounding box center [726, 214] width 1381 height 18
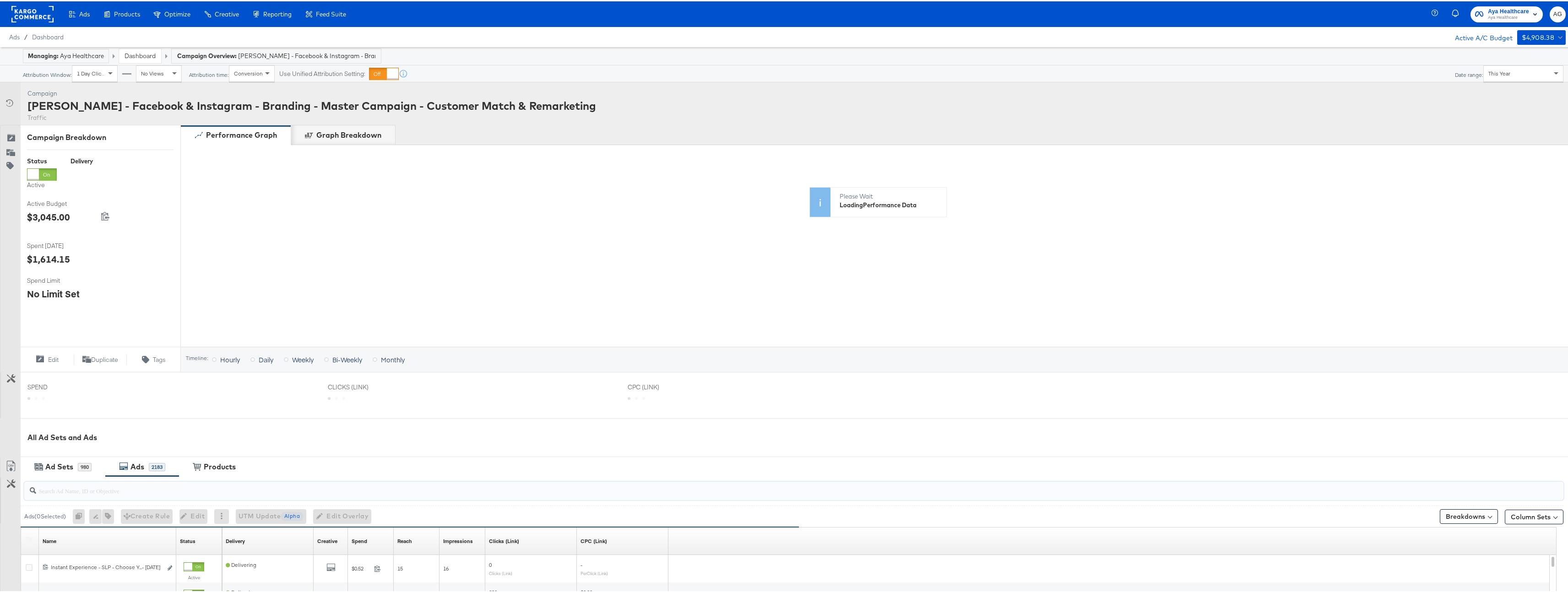
click at [137, 52] on link "Dashboard" at bounding box center [140, 55] width 31 height 9
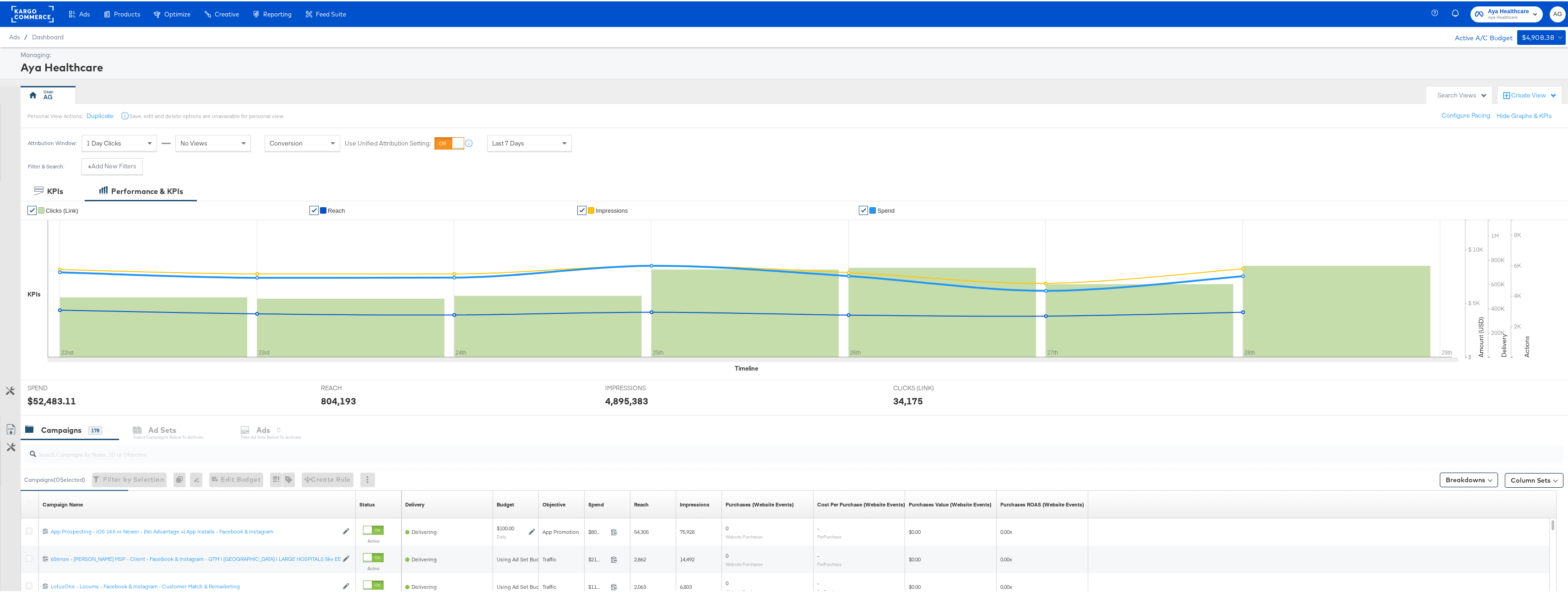
click at [552, 144] on div "Last 7 Days" at bounding box center [530, 142] width 84 height 16
click at [632, 49] on div "Managing:" at bounding box center [792, 53] width 1543 height 9
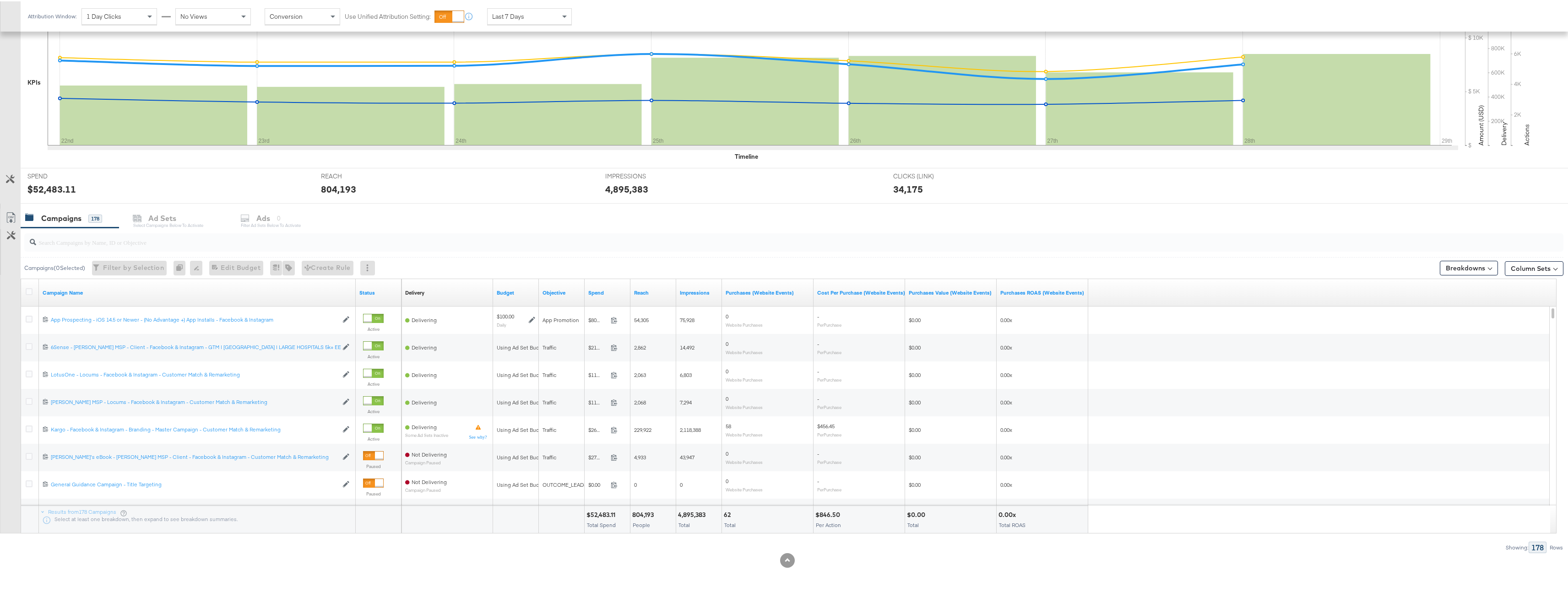
click at [186, 248] on div at bounding box center [794, 242] width 1539 height 19
paste input "[PERSON_NAME] - Facebook & Instagram - Branding - Master Campaign - Customer Ma…"
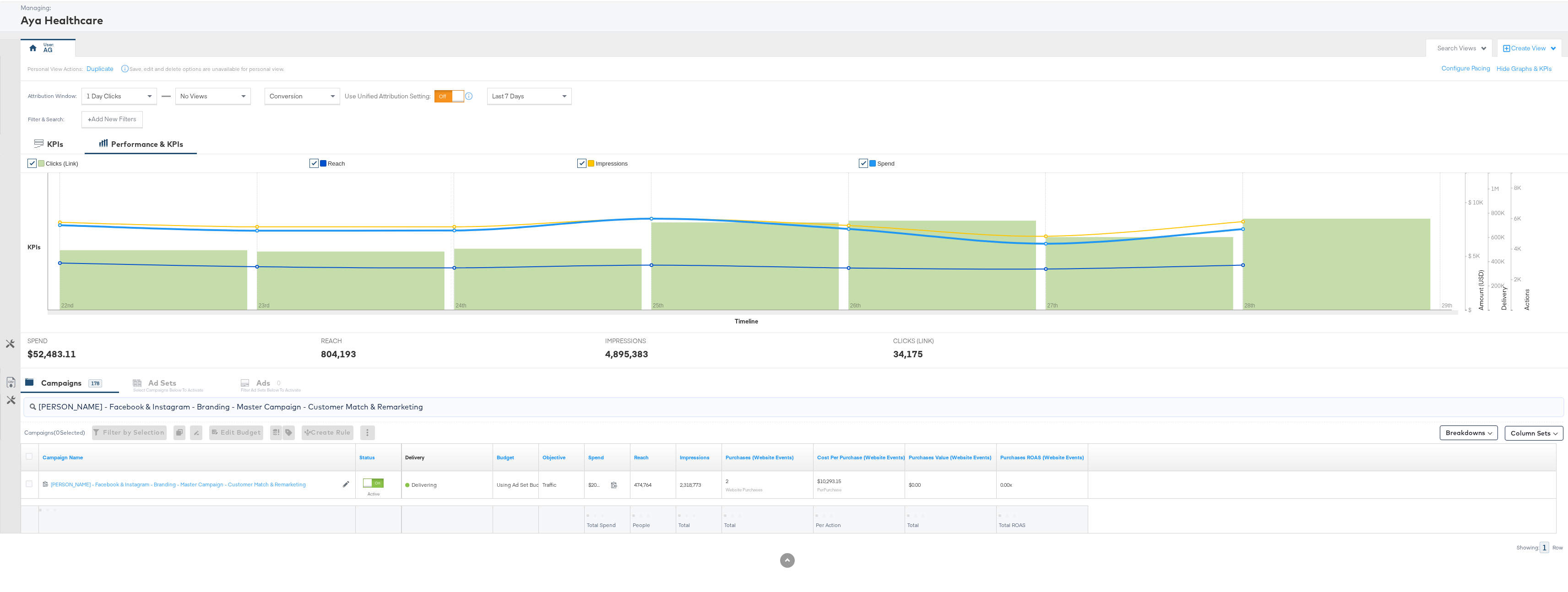
scroll to position [47, 0]
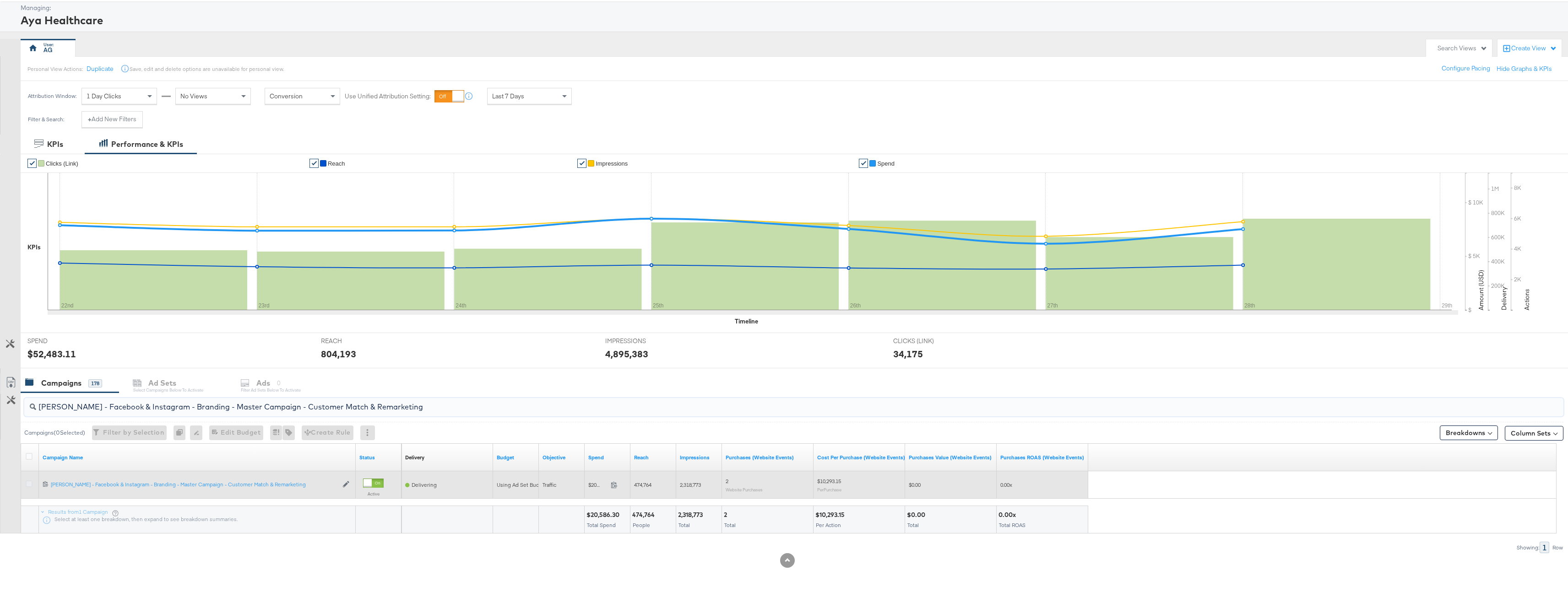
type input "[PERSON_NAME] - Facebook & Instagram - Branding - Master Campaign - Customer Ma…"
click at [28, 484] on icon at bounding box center [29, 483] width 7 height 7
click at [0, 0] on input "checkbox" at bounding box center [0, 0] width 0 height 0
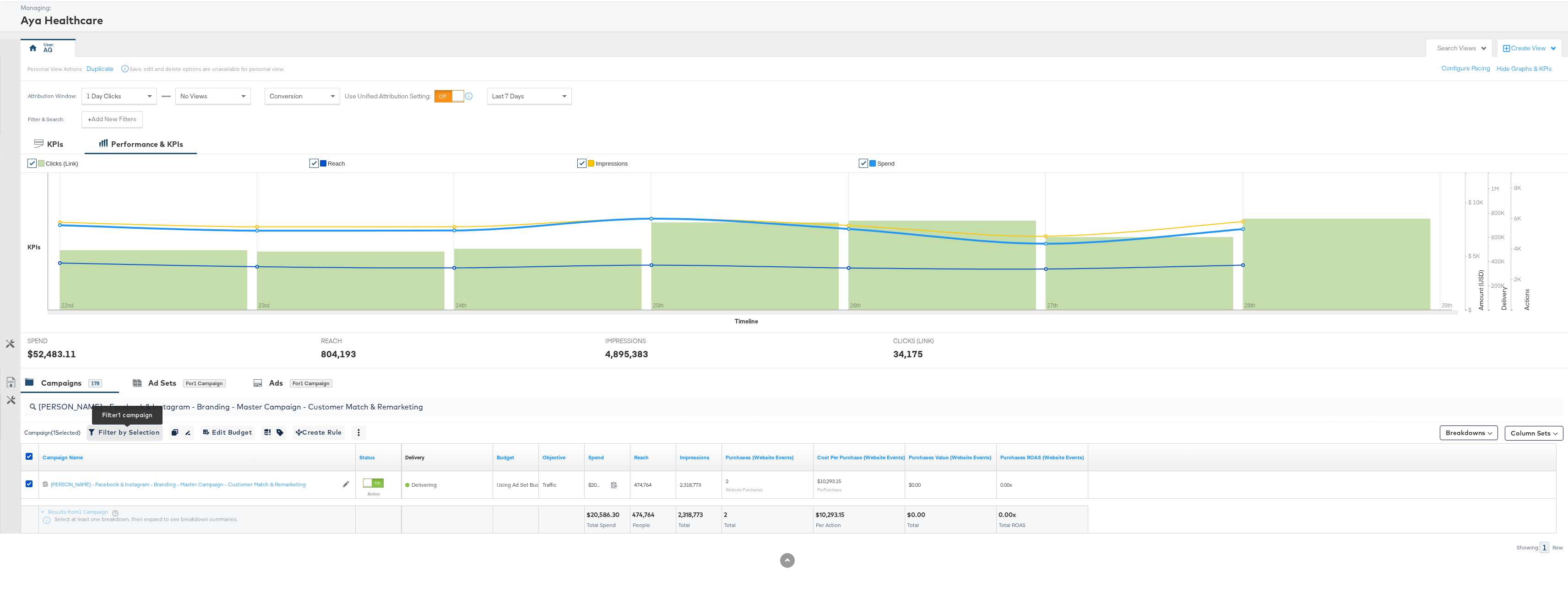
click at [136, 433] on span "Filter by Selection Filter 1 campaign" at bounding box center [125, 431] width 69 height 11
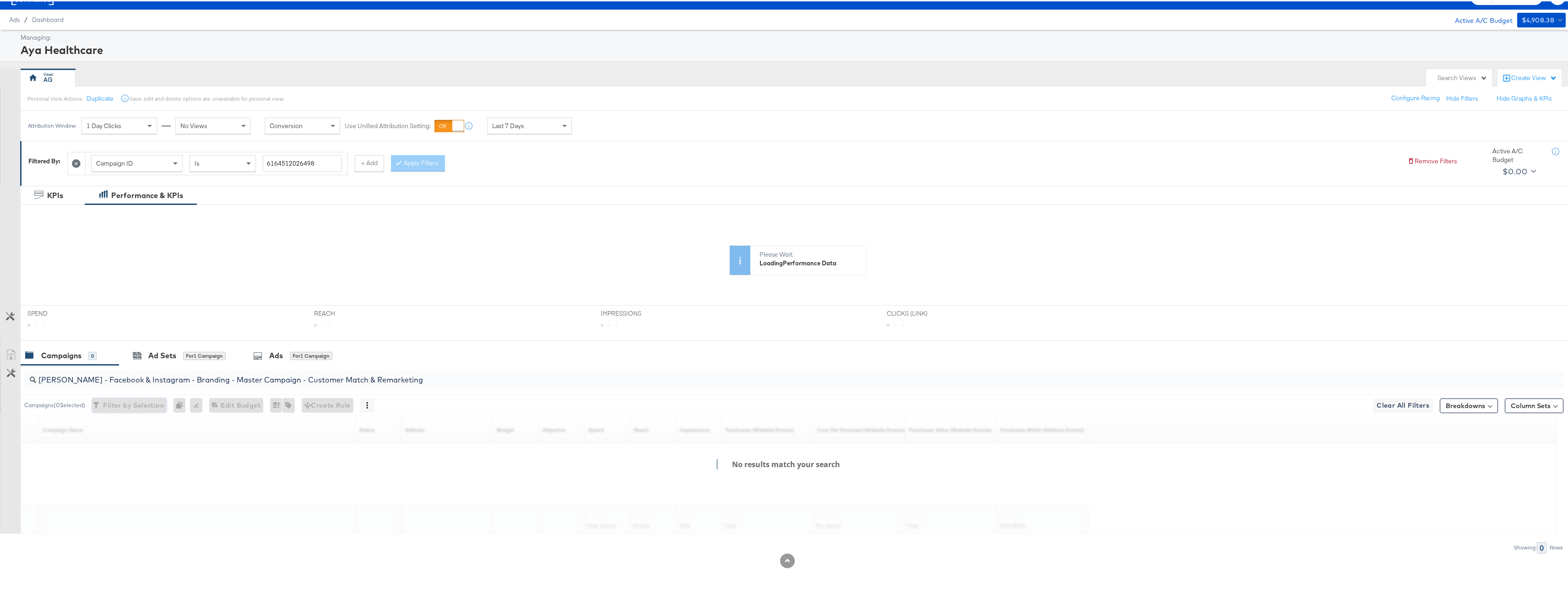
scroll to position [0, 0]
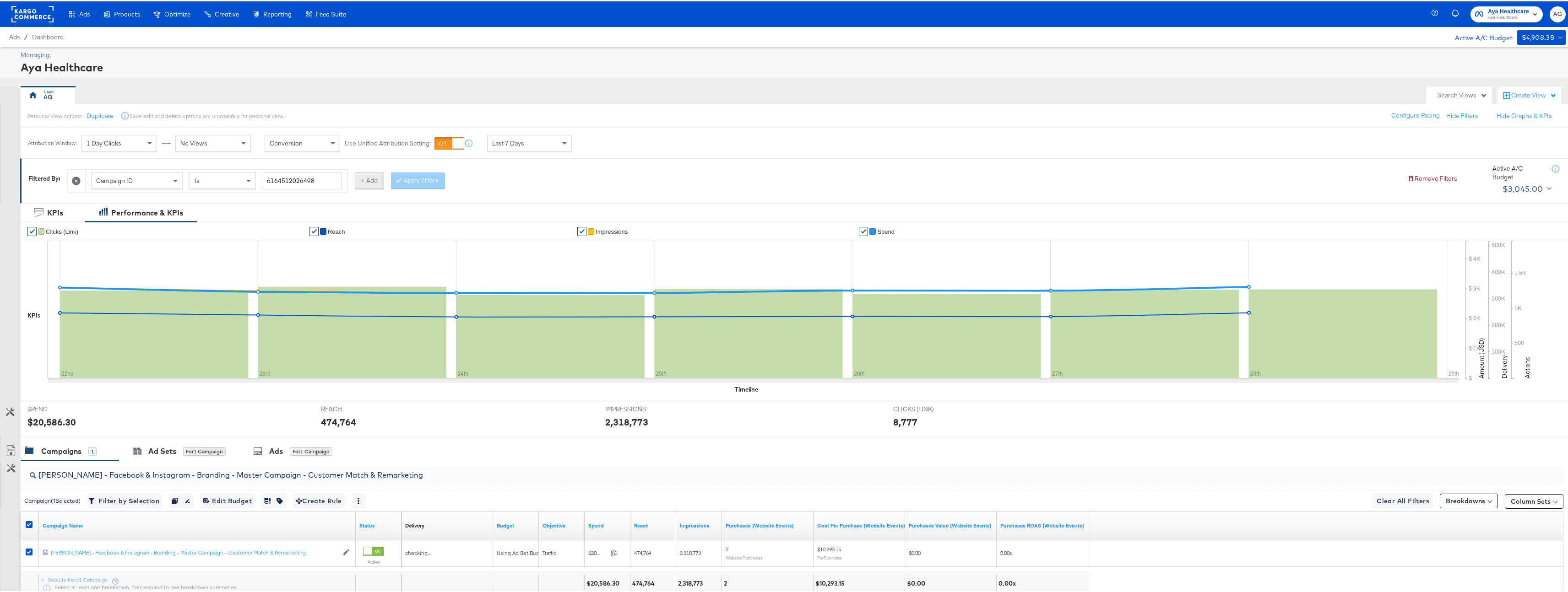
click at [361, 175] on button "+ Add" at bounding box center [369, 179] width 29 height 16
click at [410, 184] on div "Campaign Name" at bounding box center [423, 180] width 91 height 16
click at [571, 182] on input "search" at bounding box center [597, 180] width 94 height 17
type input "catalog"
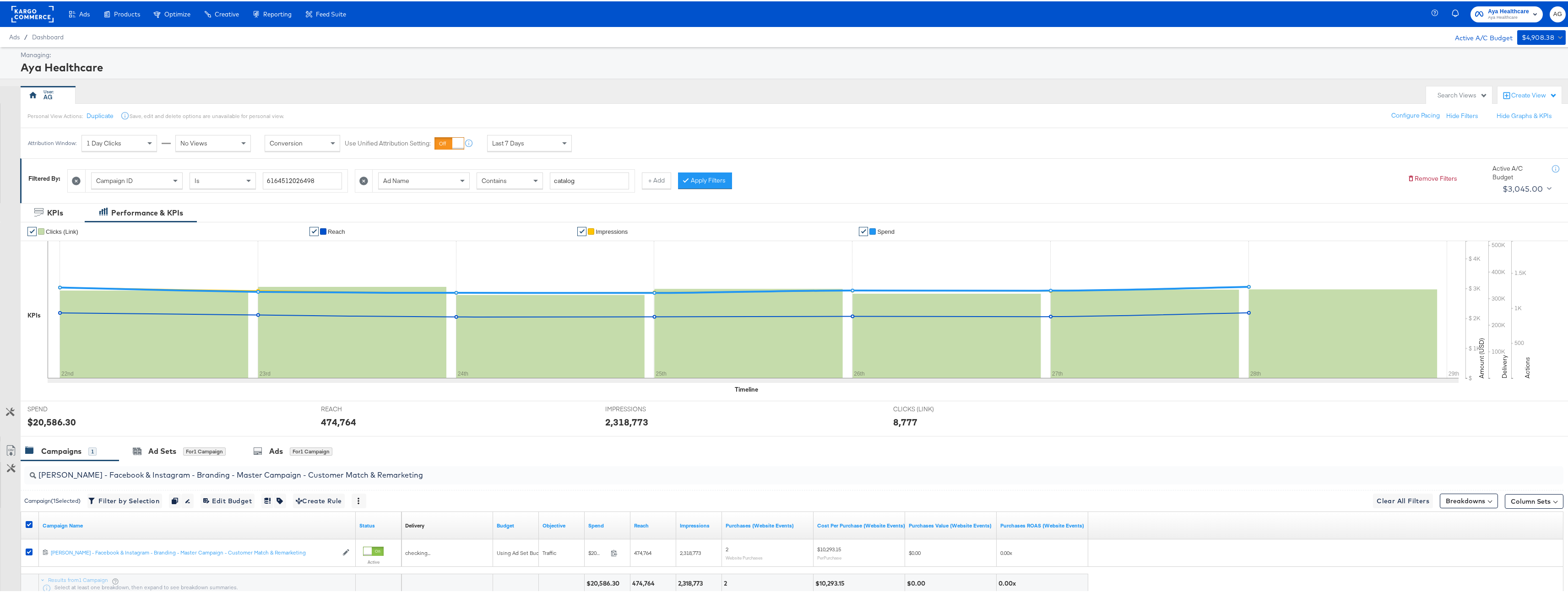
click at [716, 182] on button "Apply Filters" at bounding box center [705, 179] width 54 height 16
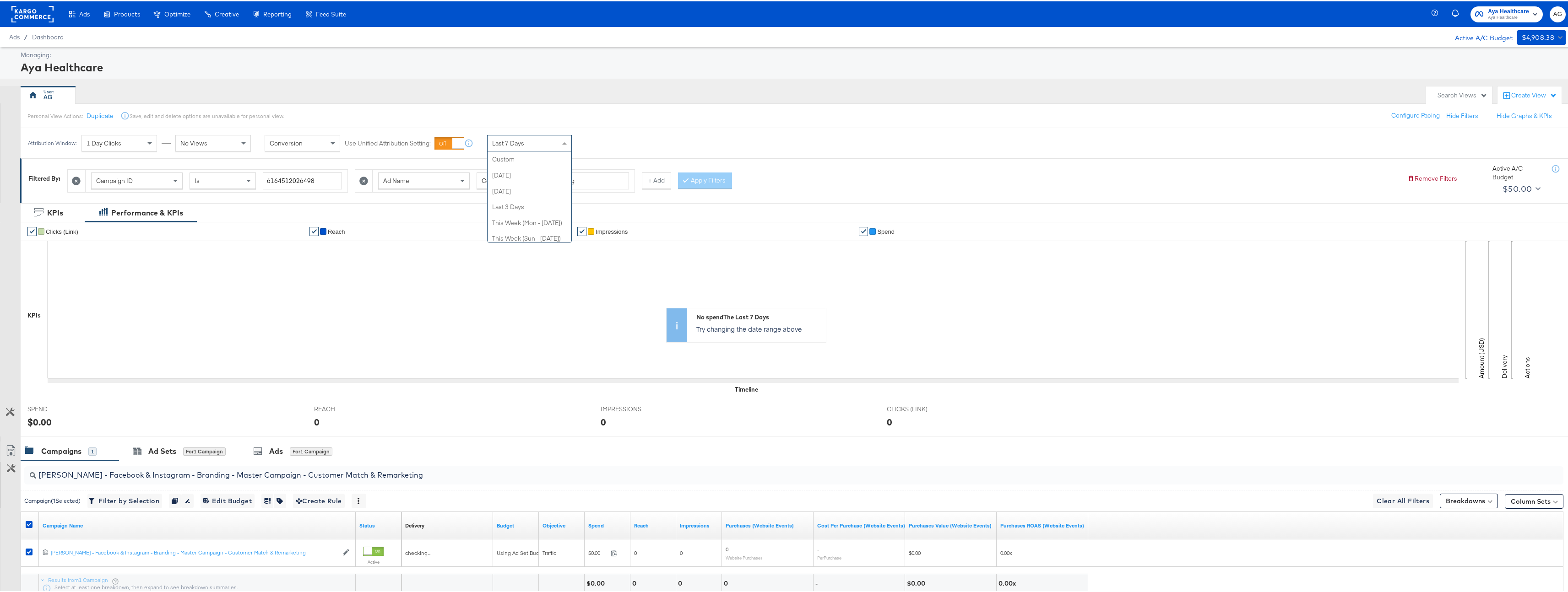
click at [505, 139] on span "Last 7 Days" at bounding box center [508, 142] width 32 height 9
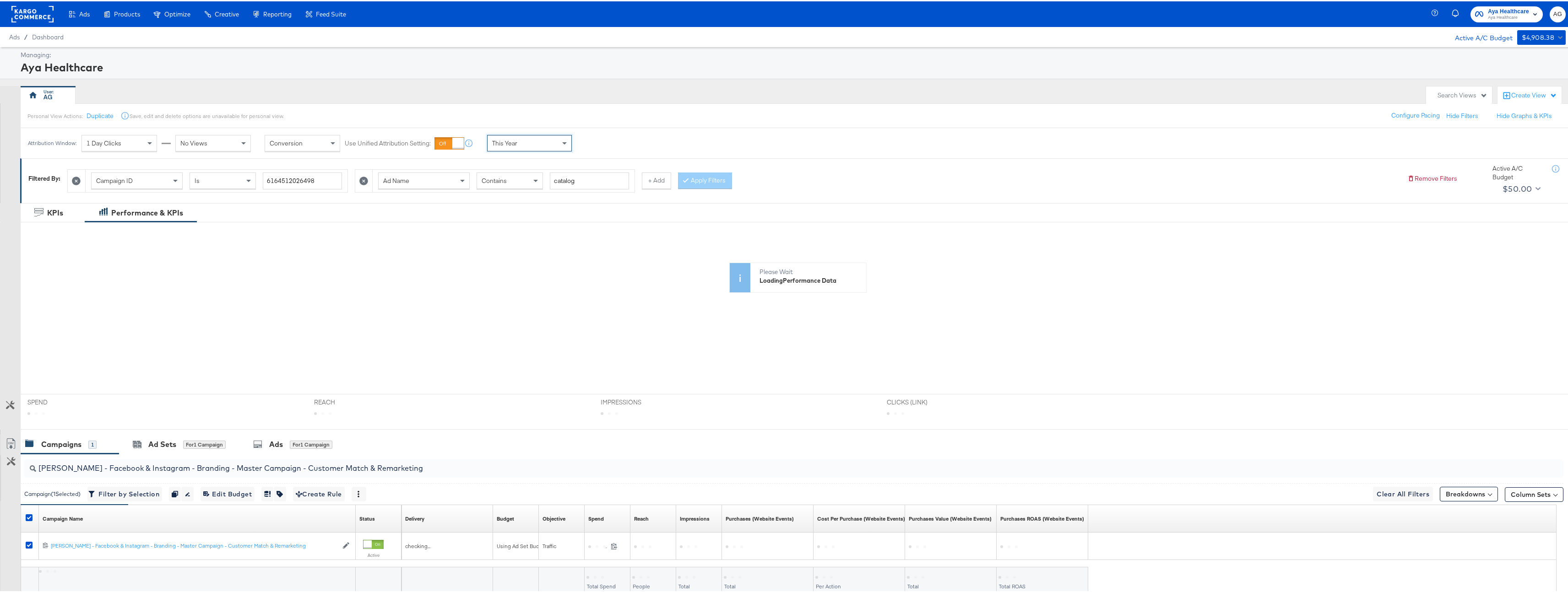
scroll to position [61, 0]
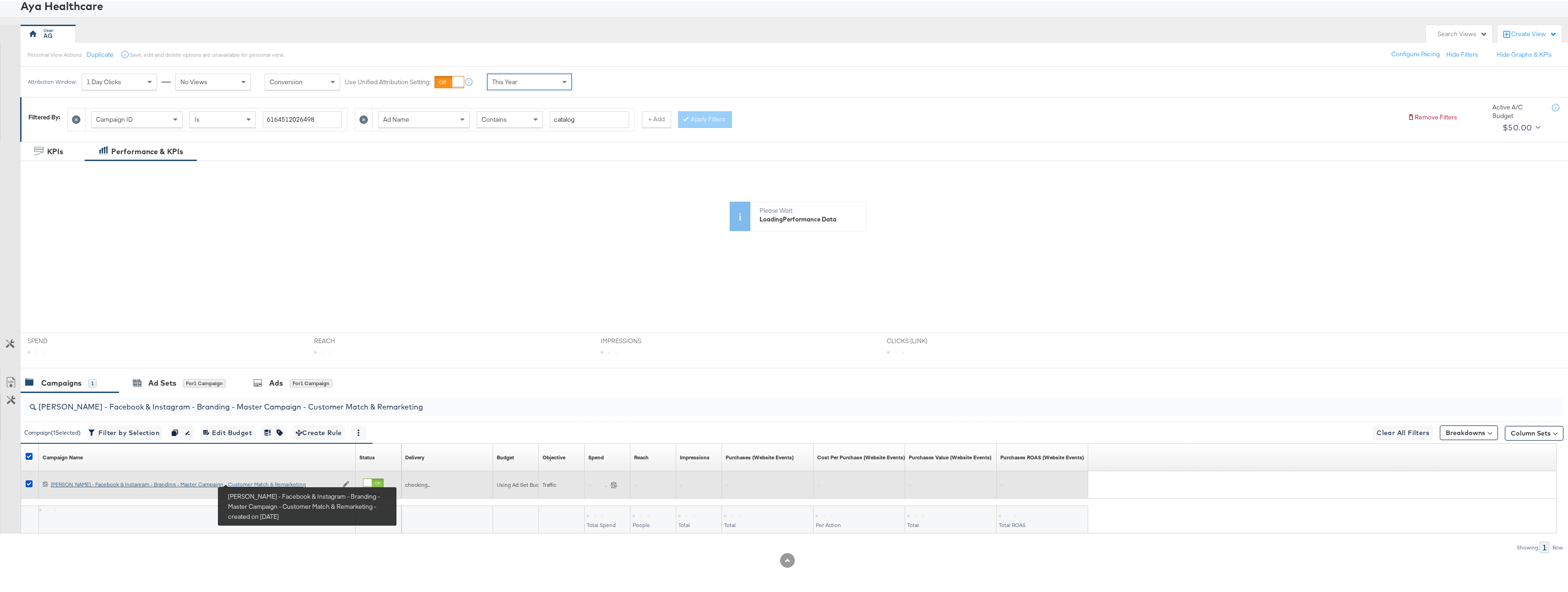
click at [252, 482] on div "[PERSON_NAME] - Facebook & Instagram - Branding - Master Campaign - Customer Ma…" at bounding box center [194, 483] width 287 height 7
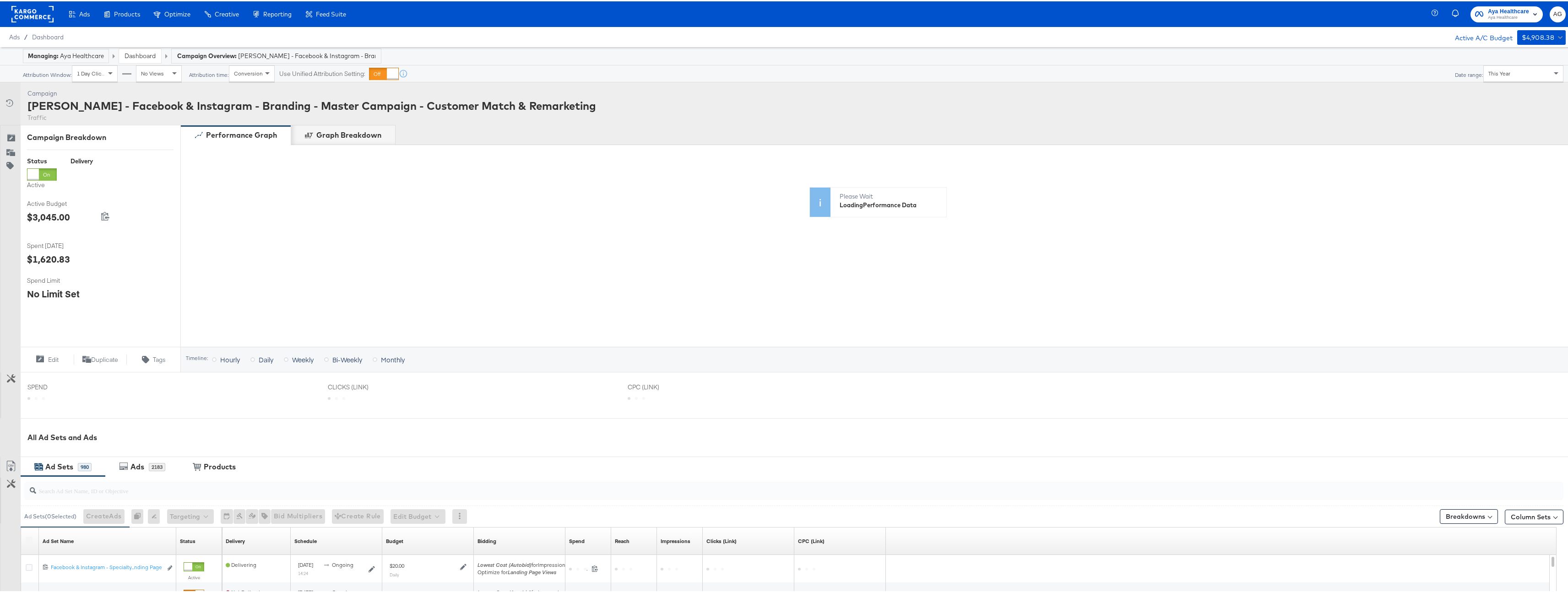
scroll to position [192, 0]
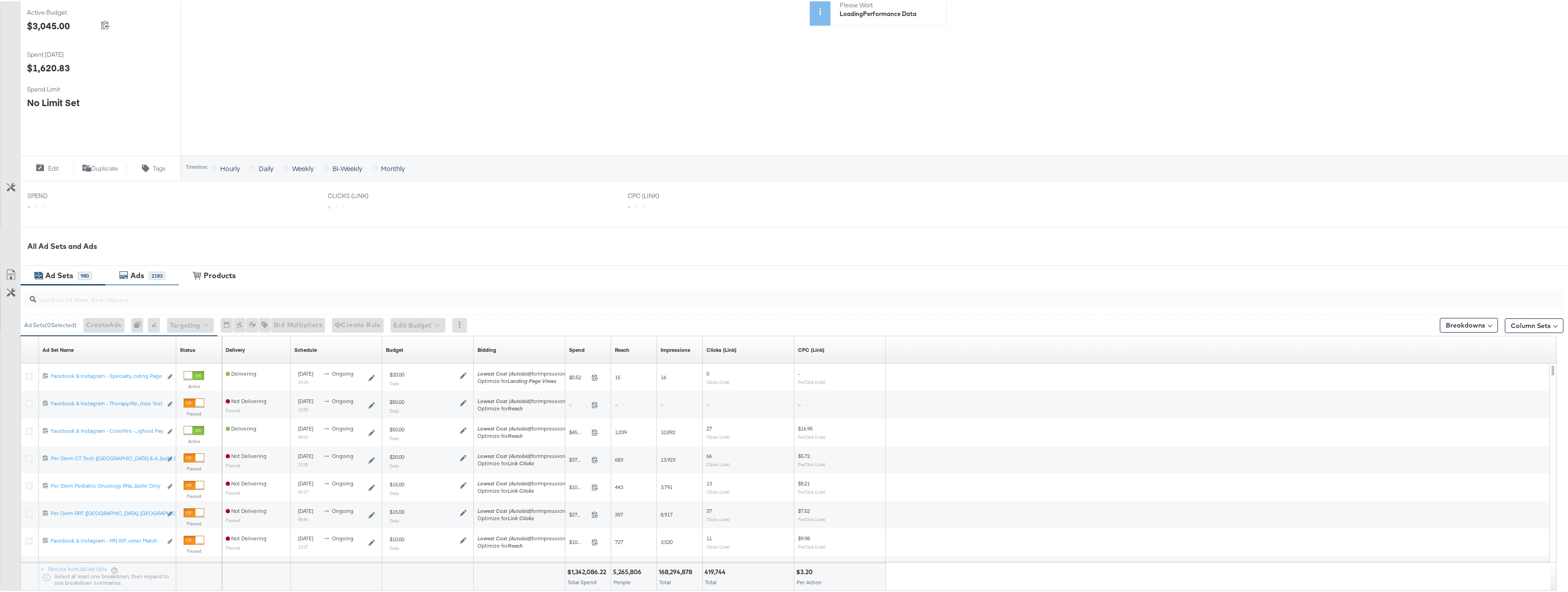
click at [163, 269] on div "Ads 2183" at bounding box center [147, 274] width 37 height 11
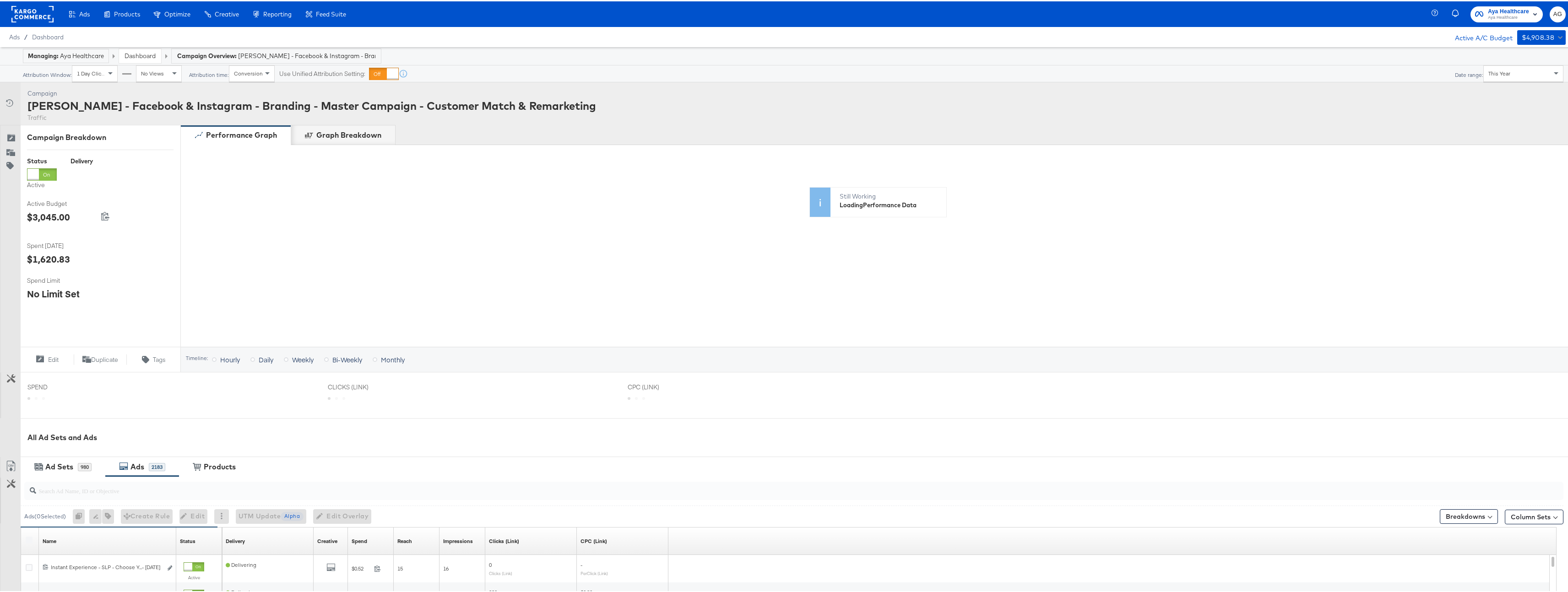
scroll to position [205, 0]
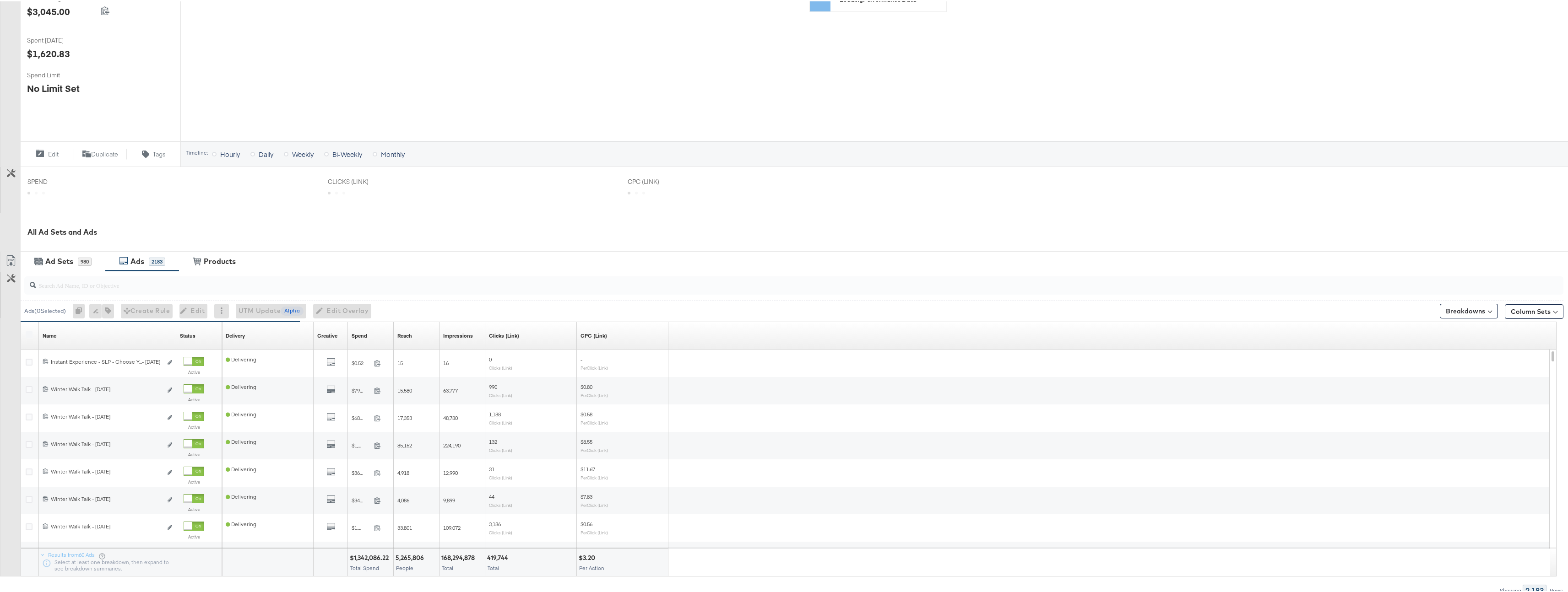
click at [247, 293] on div at bounding box center [794, 284] width 1539 height 22
click at [249, 287] on input "search" at bounding box center [726, 280] width 1381 height 18
type input "v"
type input "catalog"
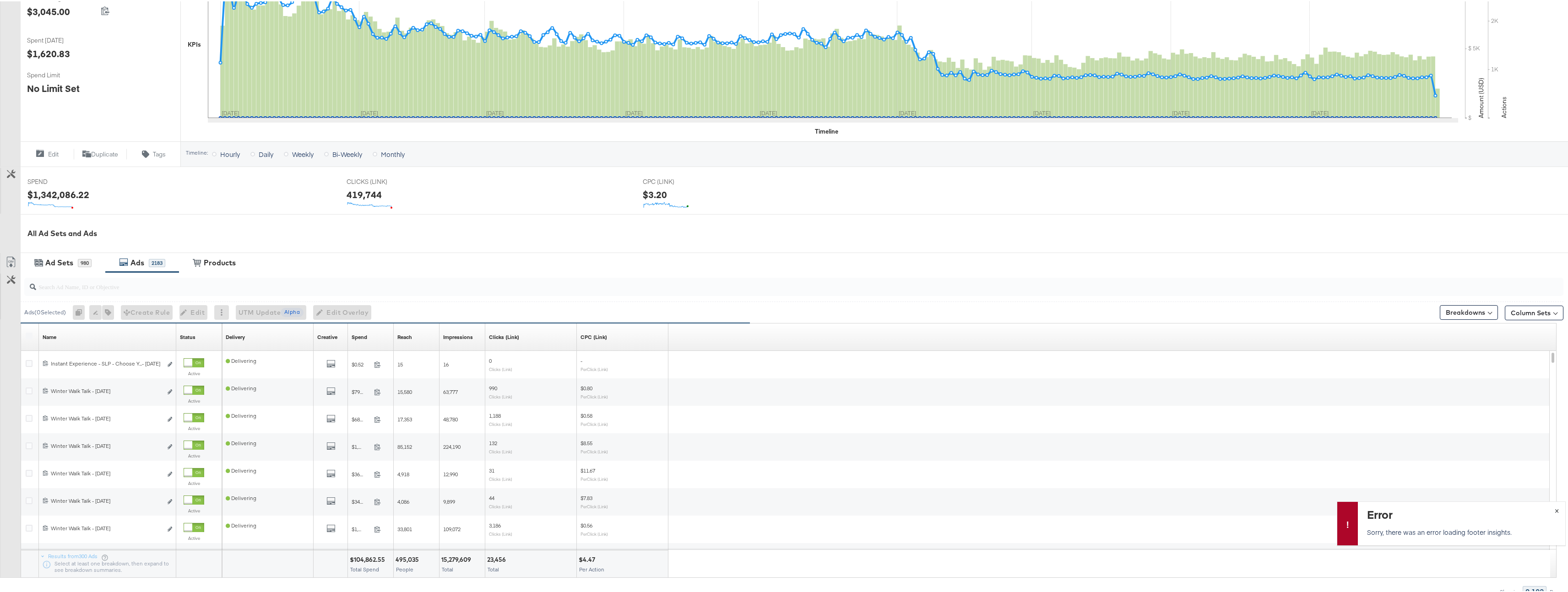
click at [1555, 511] on span "×" at bounding box center [1557, 509] width 4 height 11
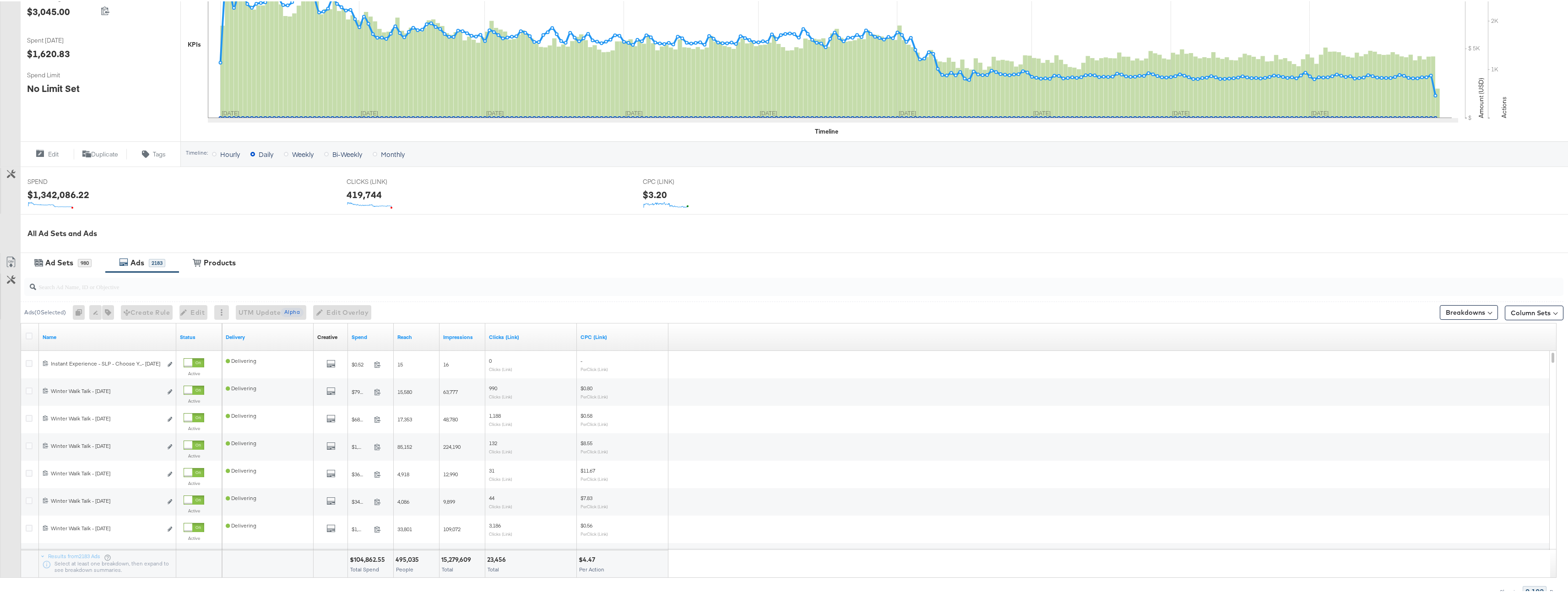
click at [153, 295] on div at bounding box center [794, 285] width 1539 height 22
click at [153, 292] on div at bounding box center [794, 286] width 1539 height 19
type input "catalog"
click at [29, 337] on icon at bounding box center [29, 335] width 7 height 7
click at [0, 0] on input "checkbox" at bounding box center [0, 0] width 0 height 0
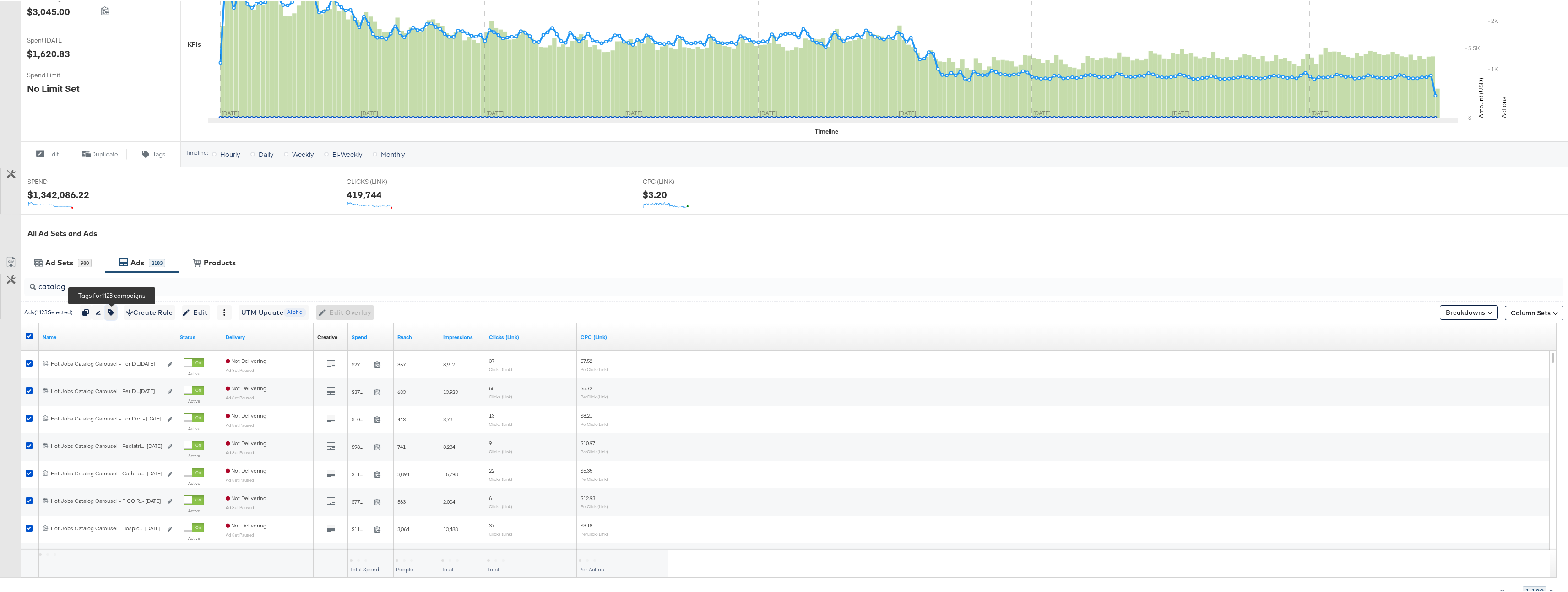
click at [114, 311] on icon "button" at bounding box center [110, 311] width 6 height 6
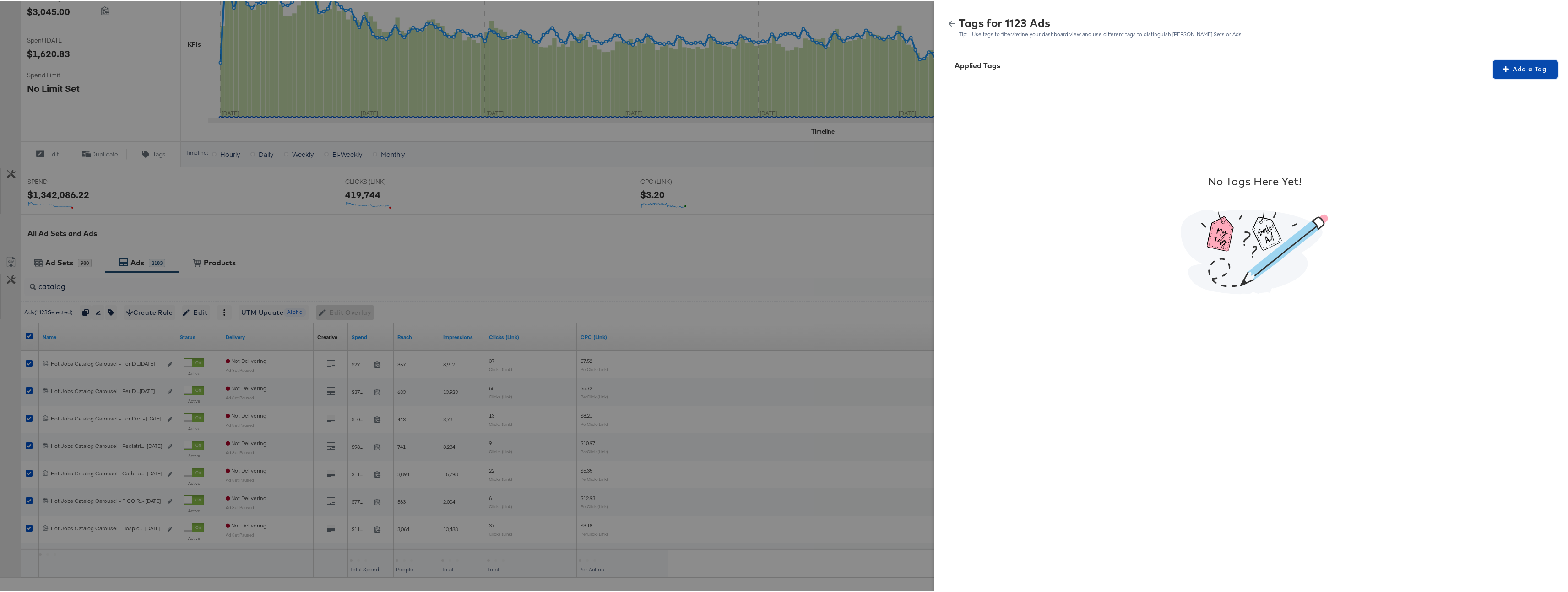
click at [1504, 70] on span "Add a Tag" at bounding box center [1525, 68] width 58 height 11
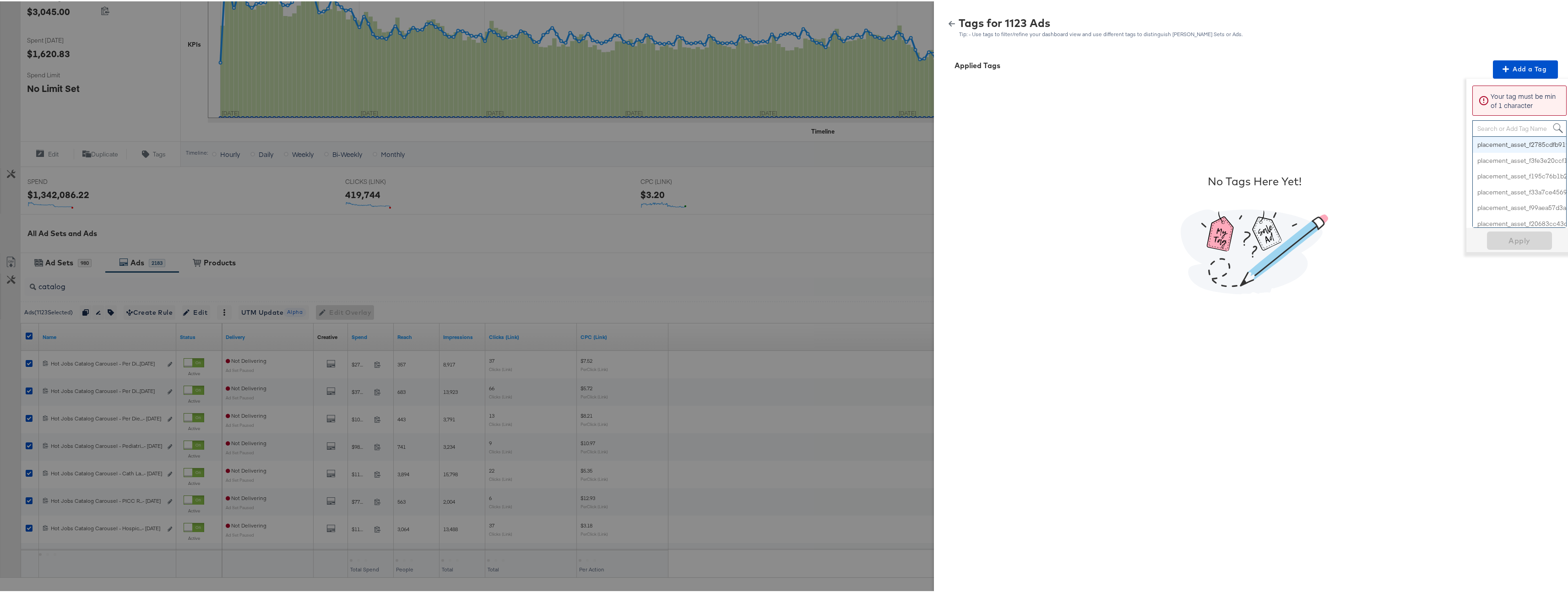
click at [1497, 129] on div "Search or Add Tag Name" at bounding box center [1520, 128] width 93 height 16
type input "No Overlay"
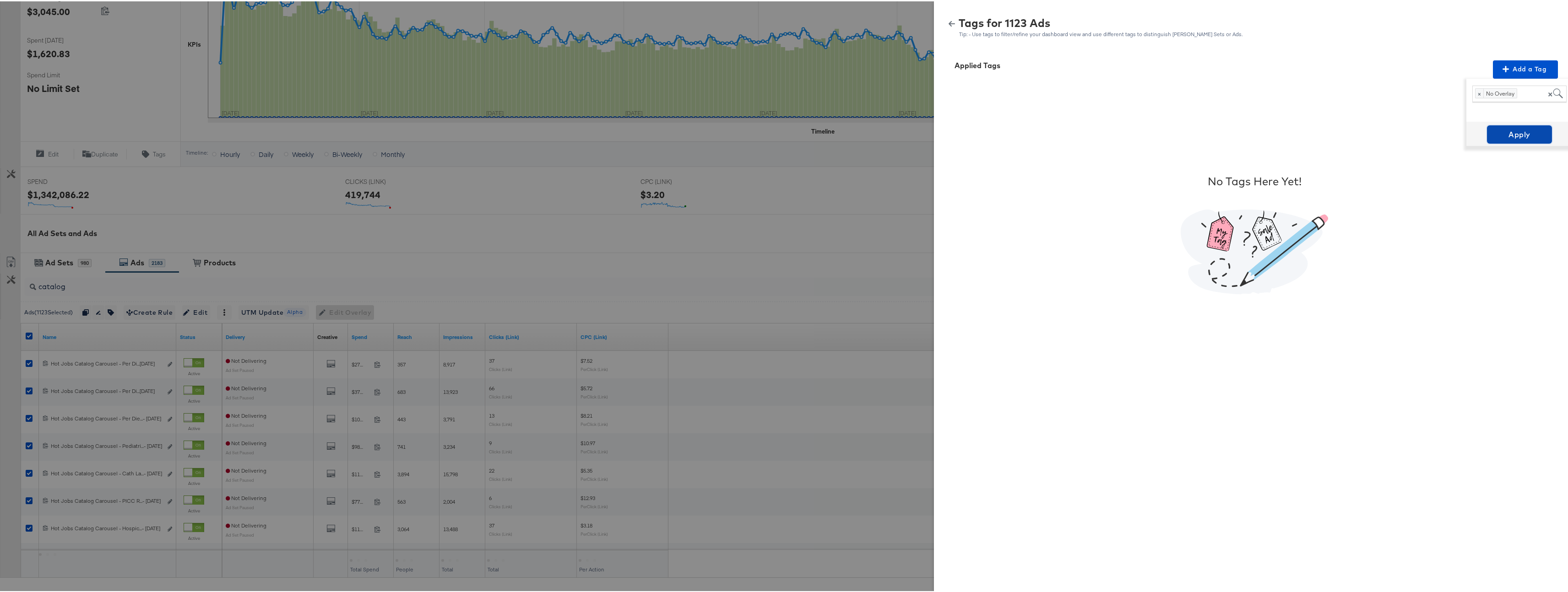
click at [1508, 141] on button "Apply" at bounding box center [1520, 133] width 65 height 19
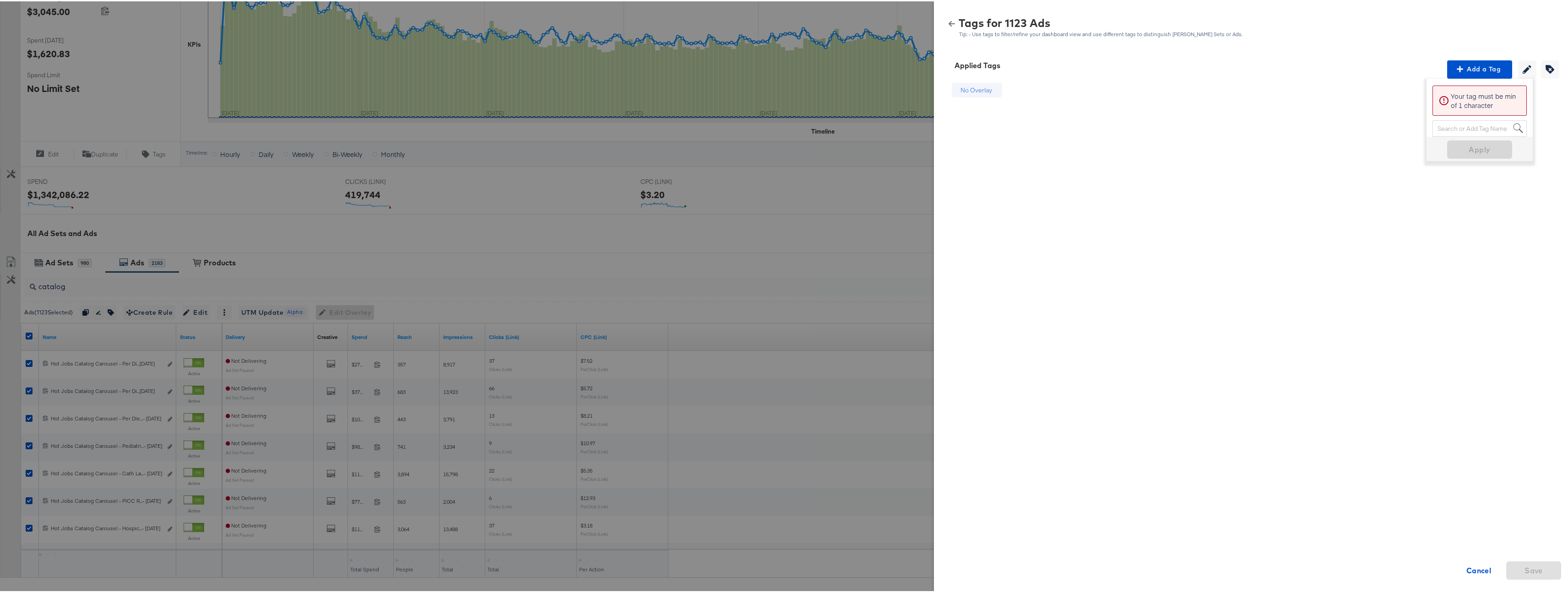
click at [949, 24] on icon "button" at bounding box center [951, 23] width 6 height 6
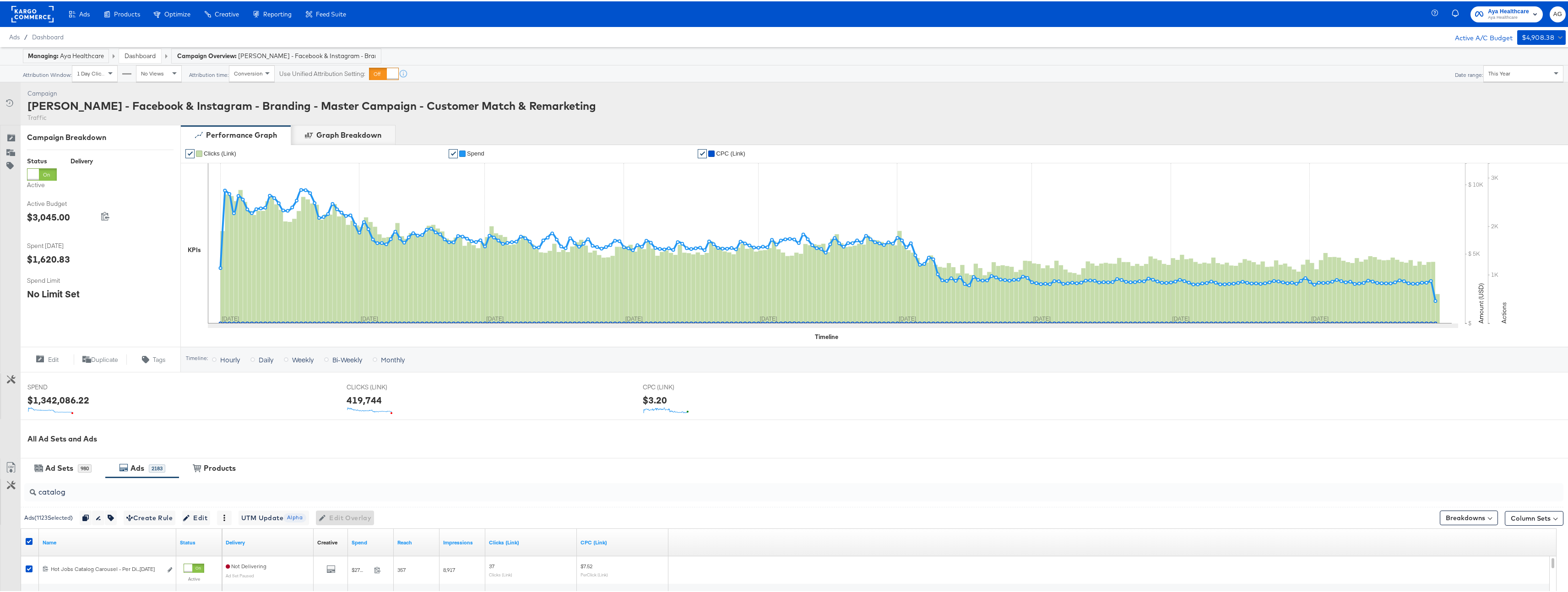
click at [146, 52] on link "Dashboard" at bounding box center [140, 55] width 31 height 9
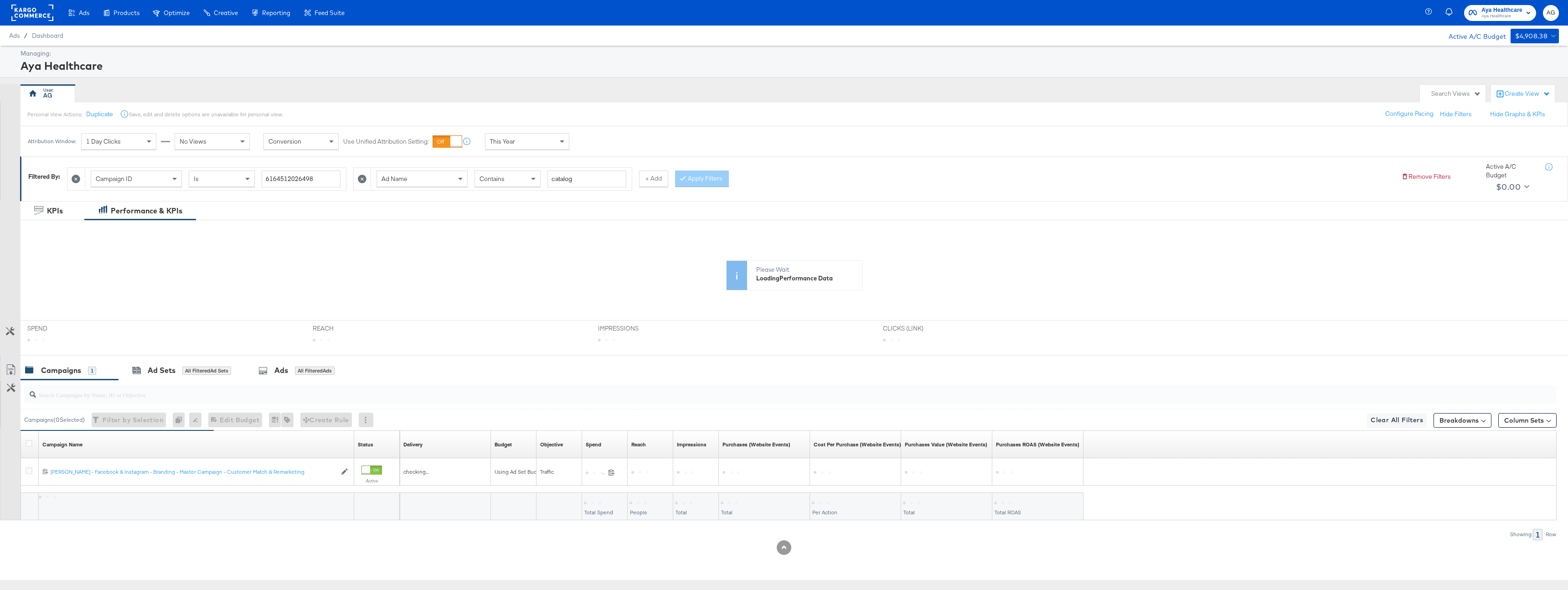
click at [123, 401] on div at bounding box center [790, 395] width 1533 height 18
click at [73, 180] on icon at bounding box center [76, 179] width 9 height 9
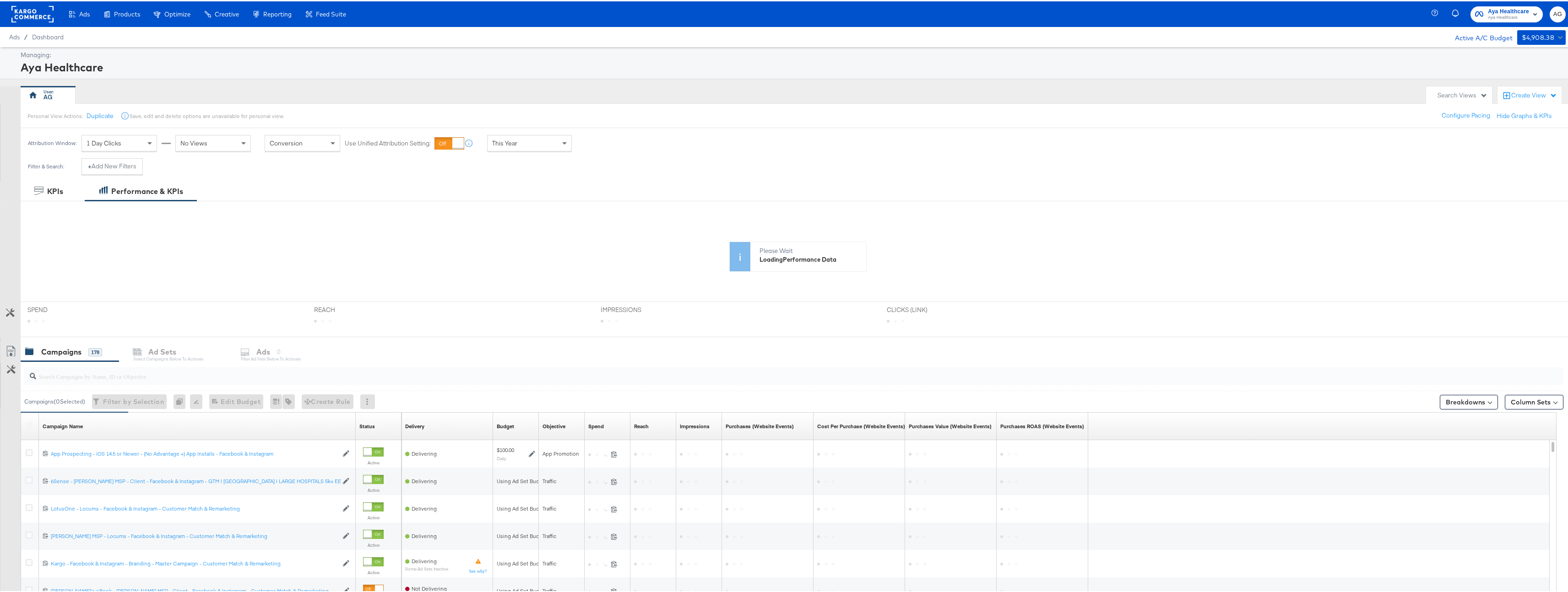
click at [100, 380] on input "search" at bounding box center [726, 371] width 1381 height 18
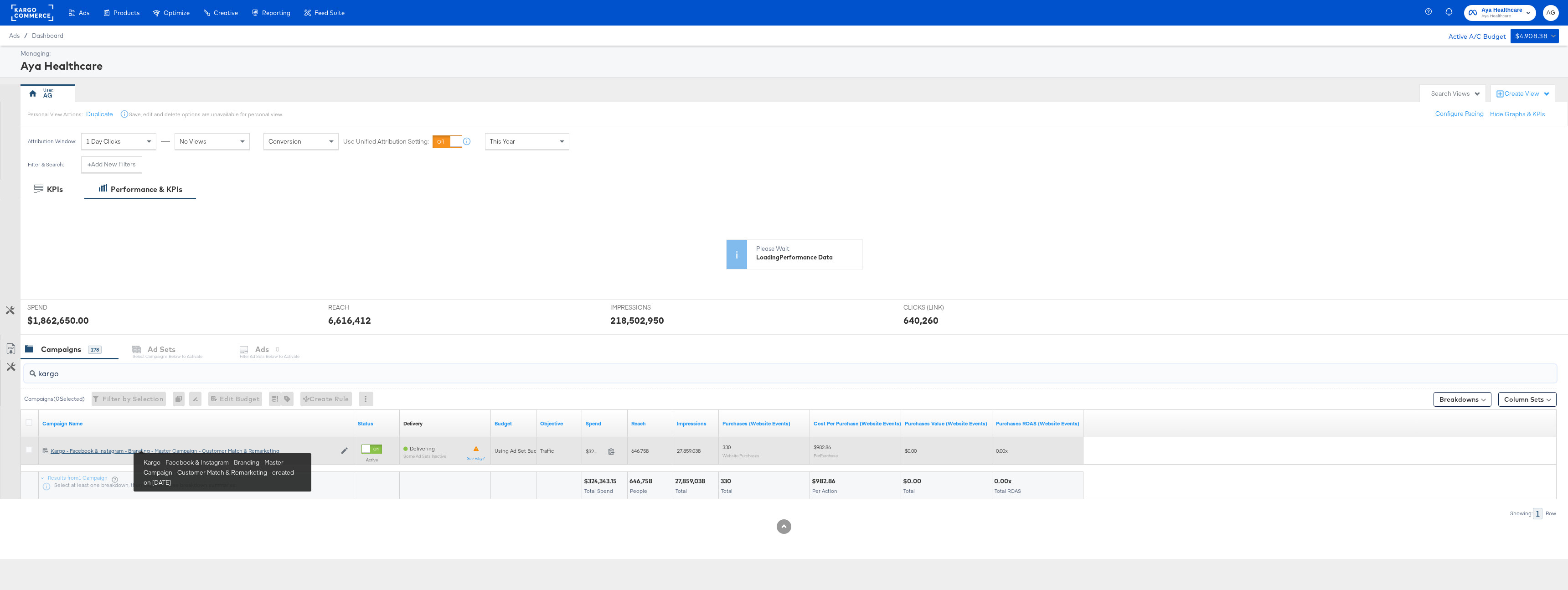
type input "kargo"
click at [167, 449] on div "Kargo - Facebook & Instagram - Branding - Master Campaign - Customer Match & Re…" at bounding box center [193, 451] width 286 height 7
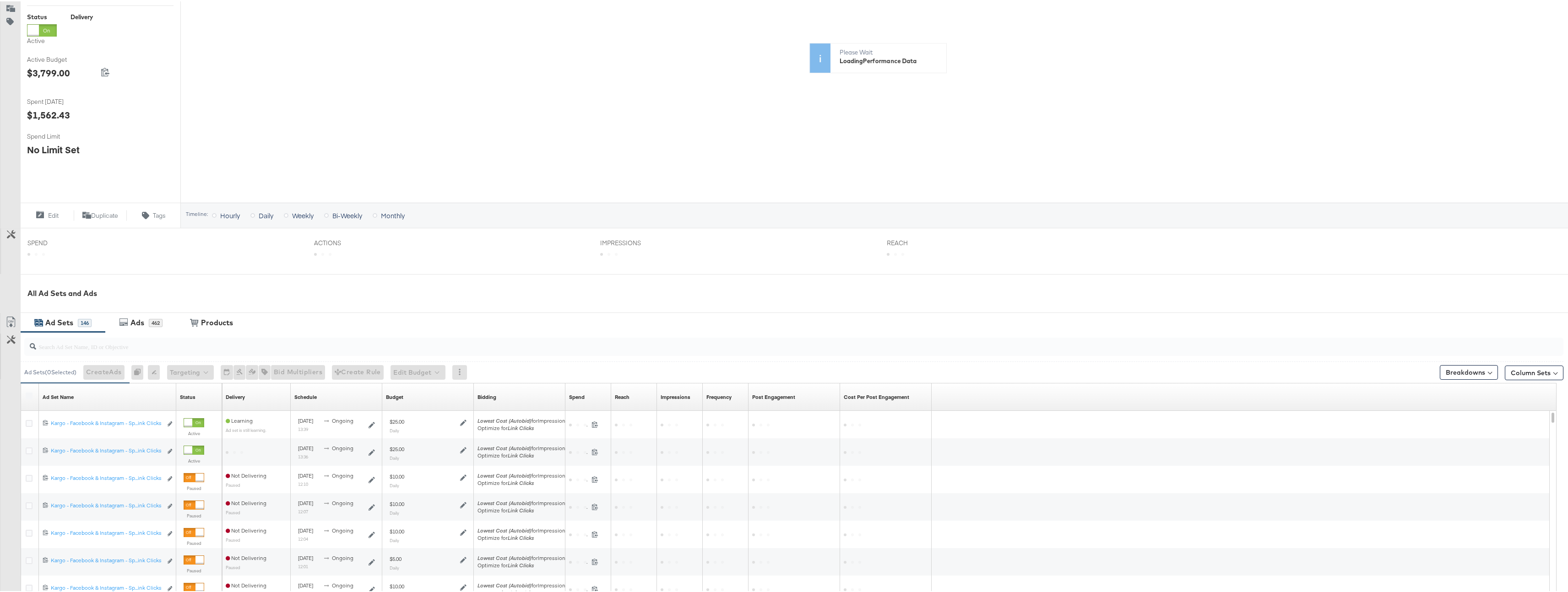
scroll to position [191, 0]
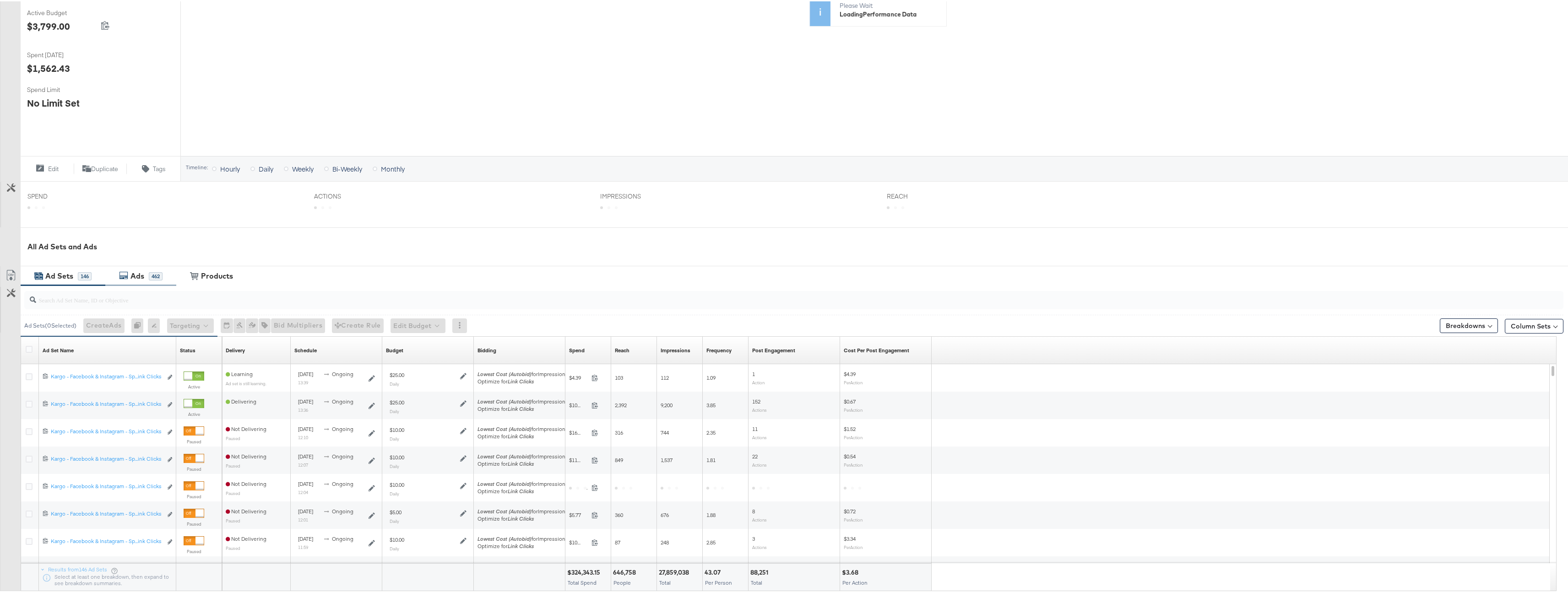
click at [148, 281] on div "Ads 462" at bounding box center [141, 275] width 71 height 20
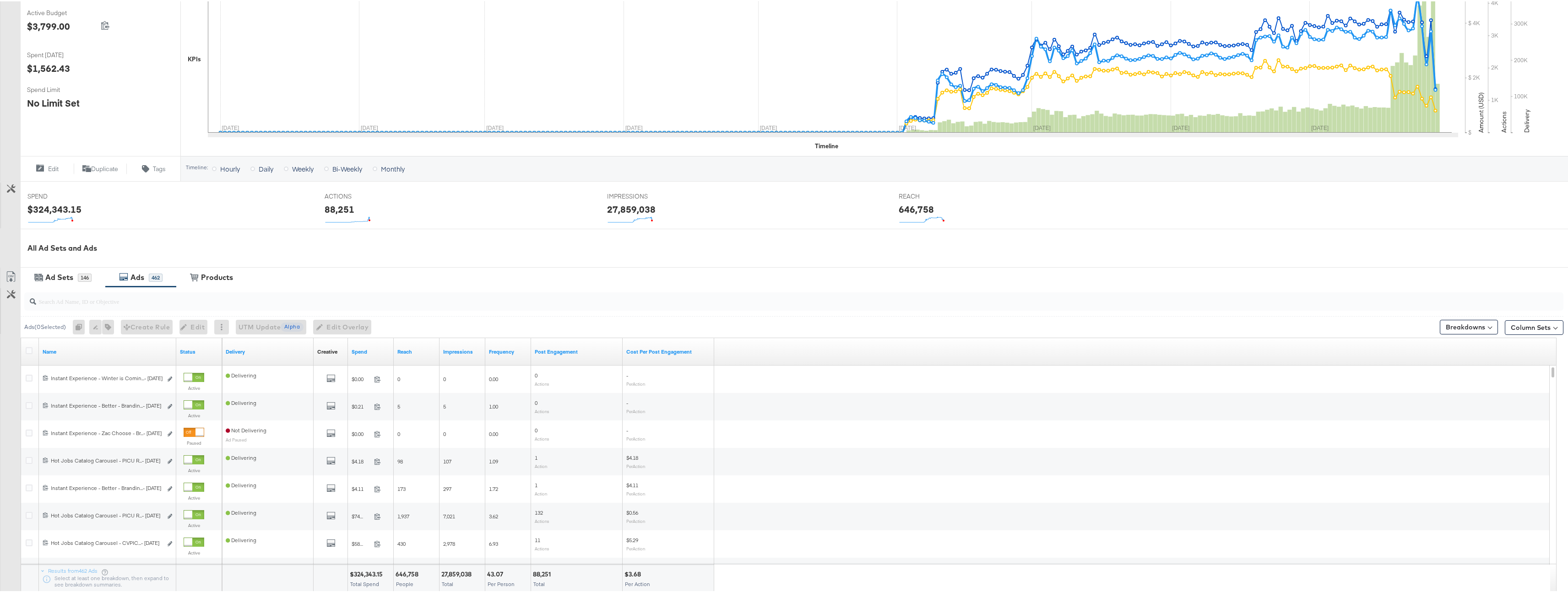
click at [111, 302] on input "search" at bounding box center [726, 296] width 1381 height 18
type input "instant"
click at [182, 303] on input "instant" at bounding box center [726, 296] width 1381 height 18
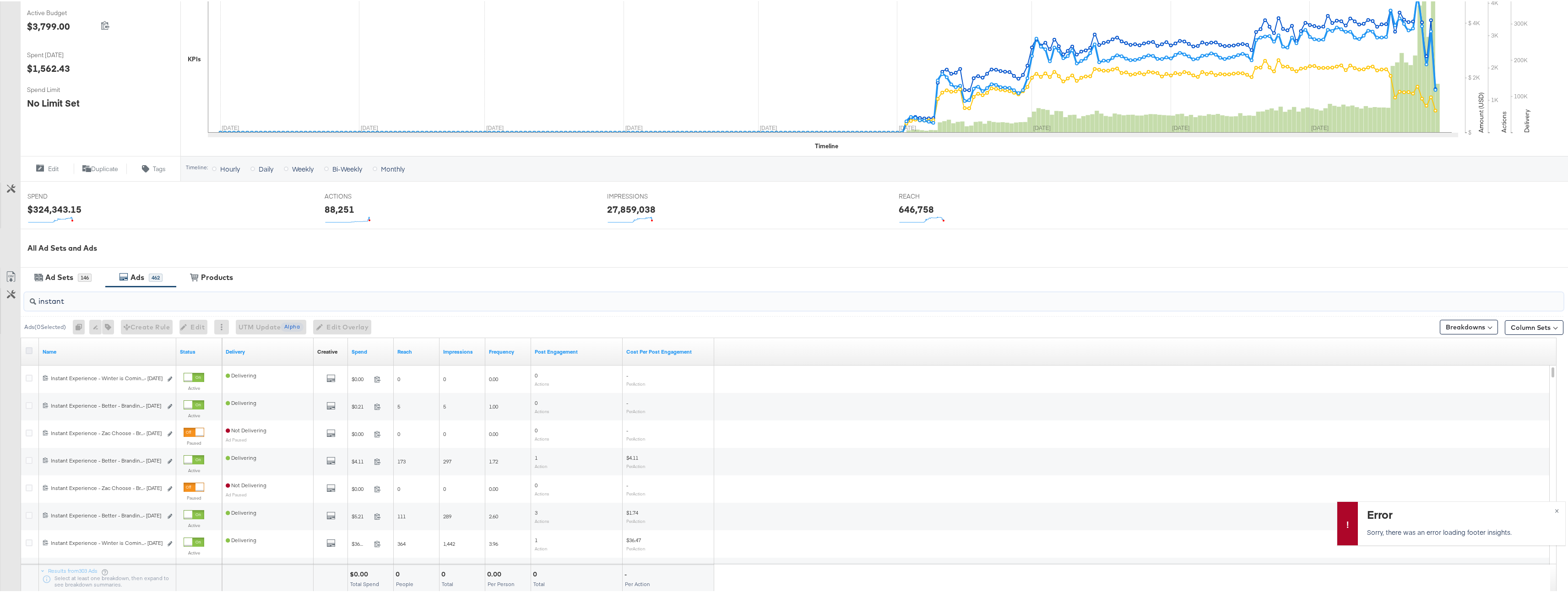
click at [31, 349] on icon at bounding box center [29, 350] width 7 height 7
click at [0, 0] on input "checkbox" at bounding box center [0, 0] width 0 height 0
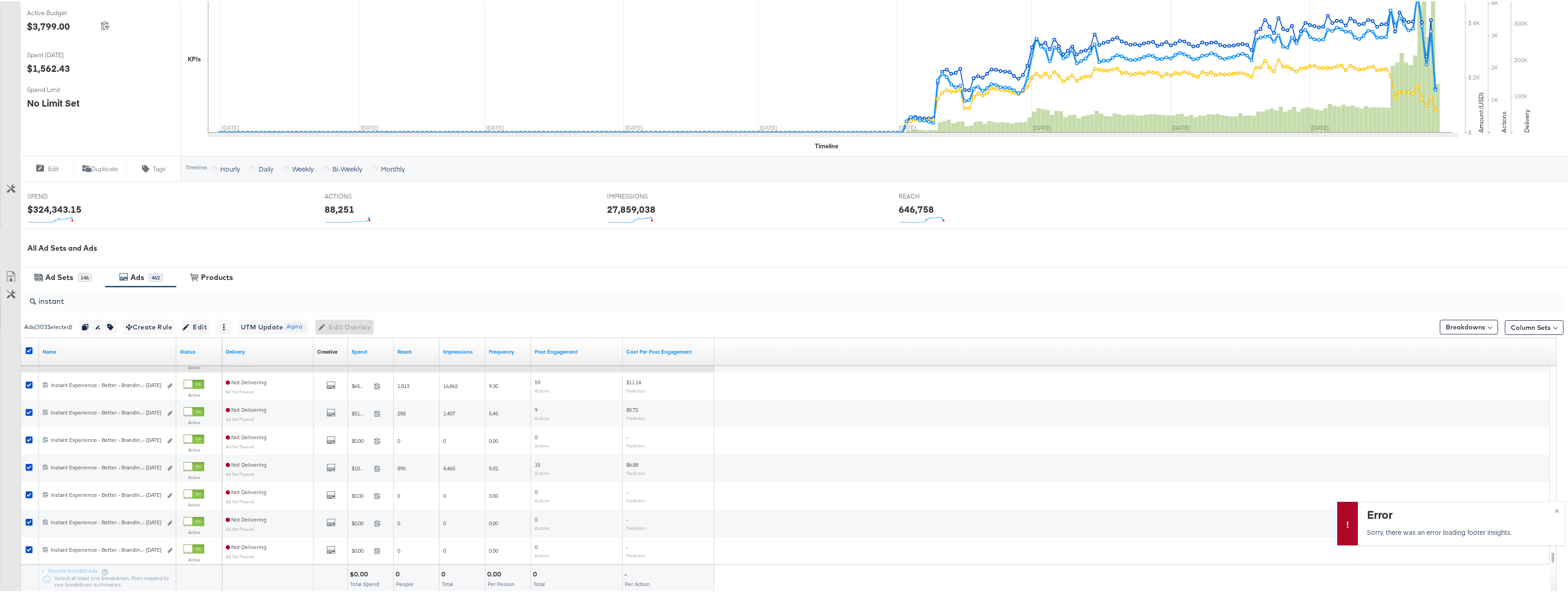
scroll to position [273, 0]
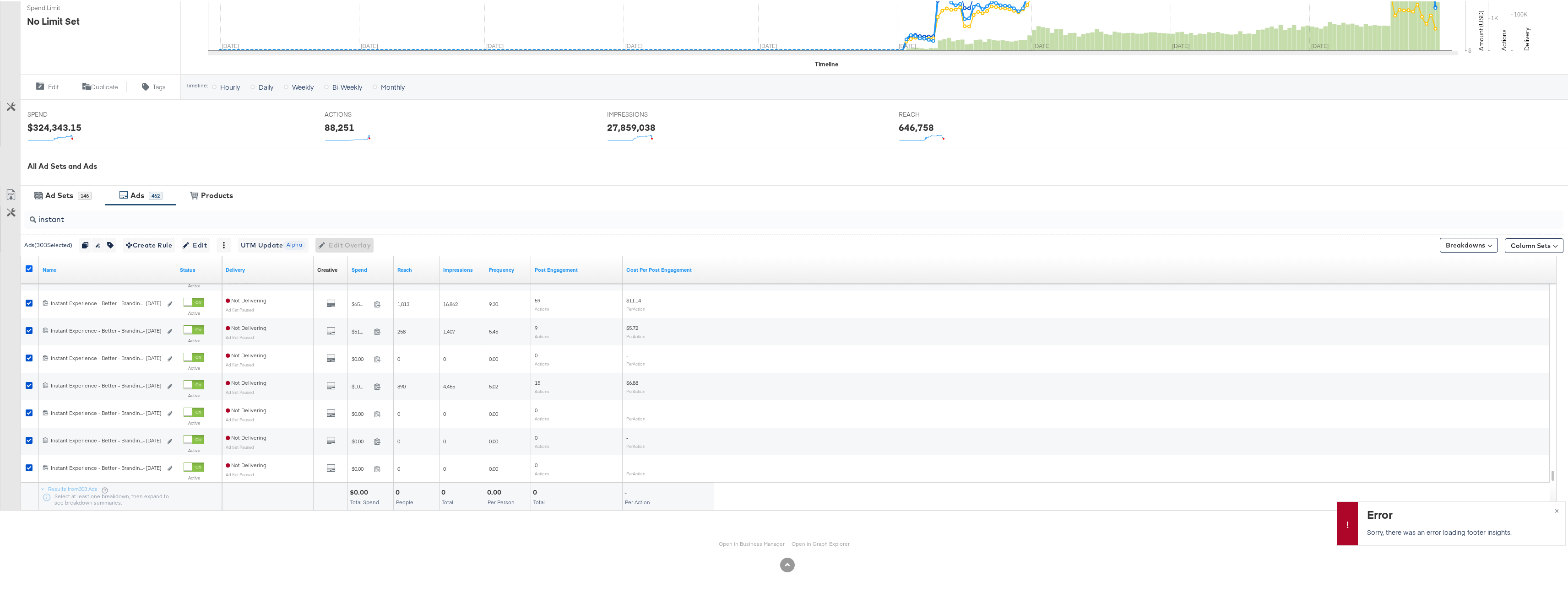
click at [29, 264] on icon at bounding box center [29, 268] width 7 height 7
click at [0, 0] on input "checkbox" at bounding box center [0, 0] width 0 height 0
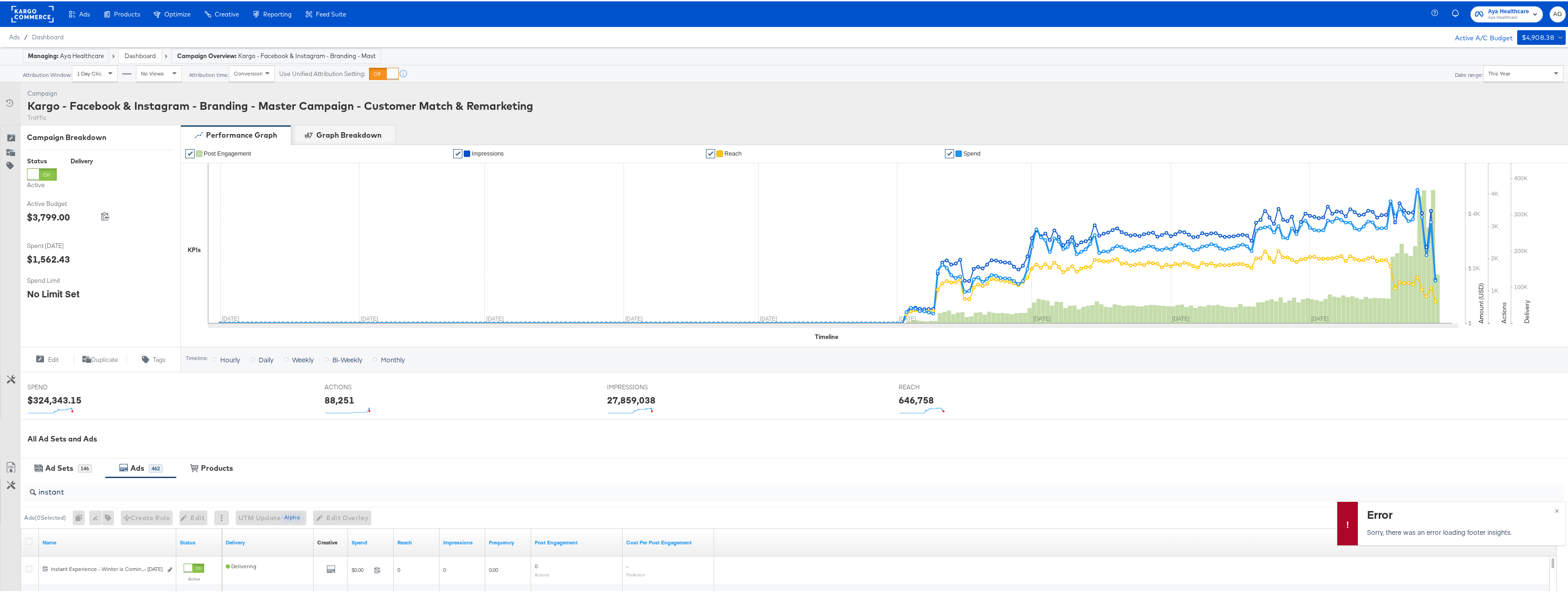
scroll to position [110, 0]
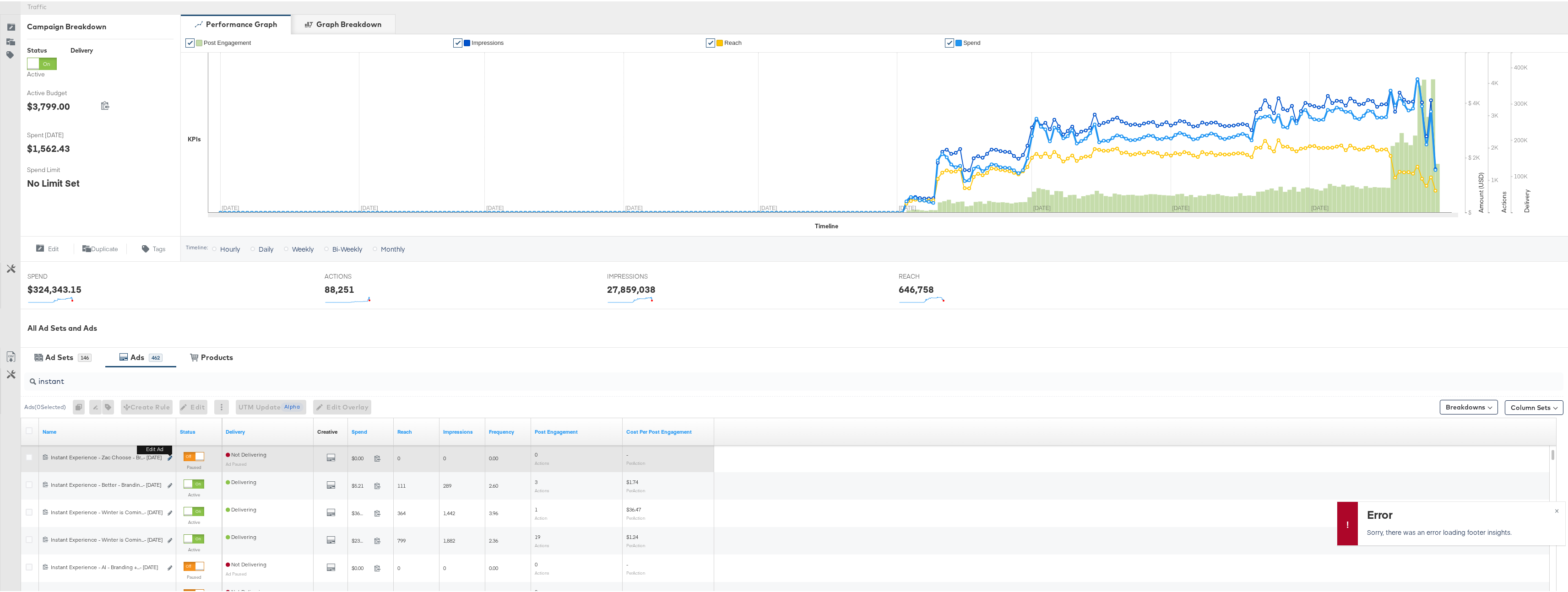
click at [170, 455] on icon "link" at bounding box center [170, 457] width 4 height 5
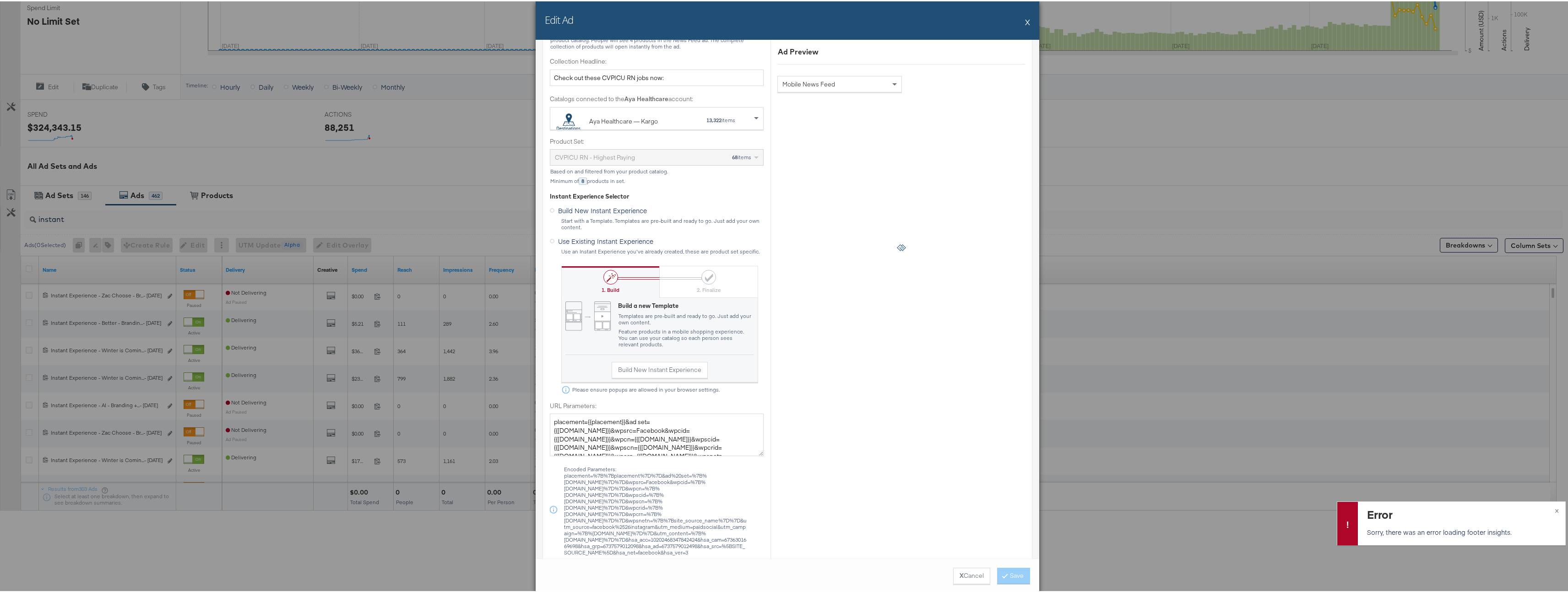
scroll to position [503, 0]
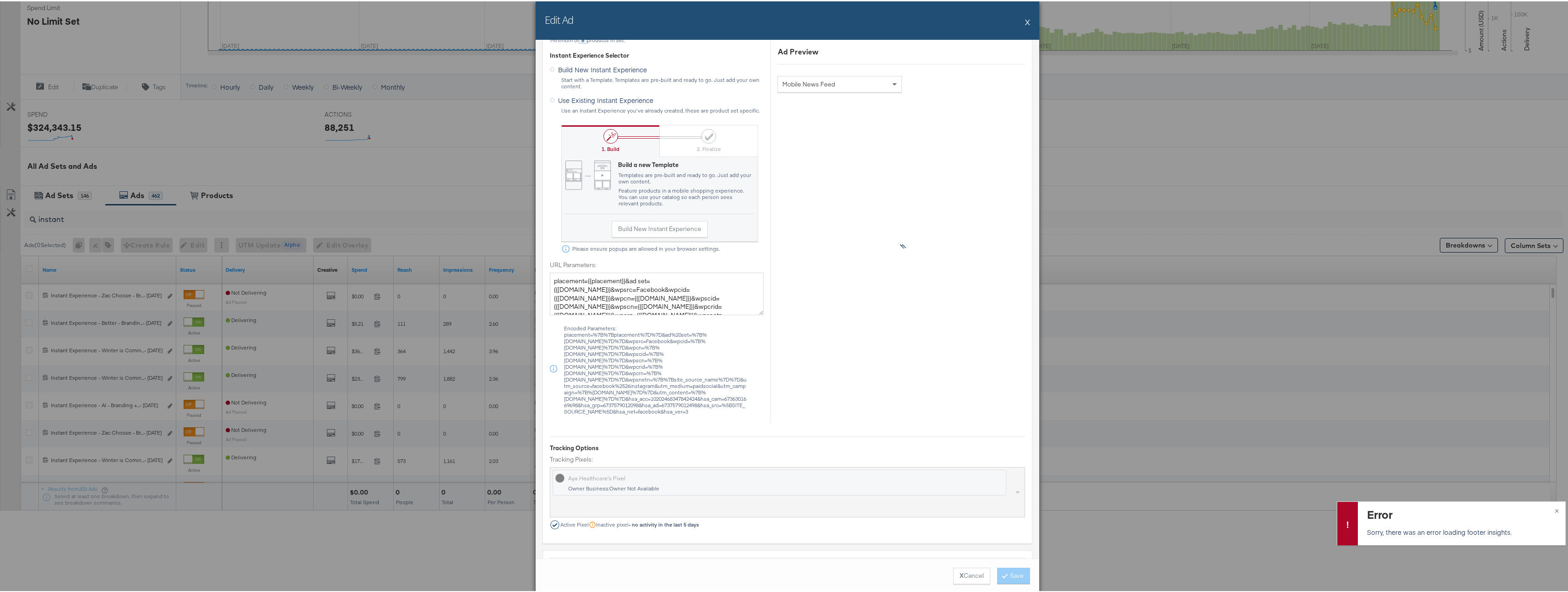
click at [1025, 21] on button "X" at bounding box center [1027, 21] width 5 height 19
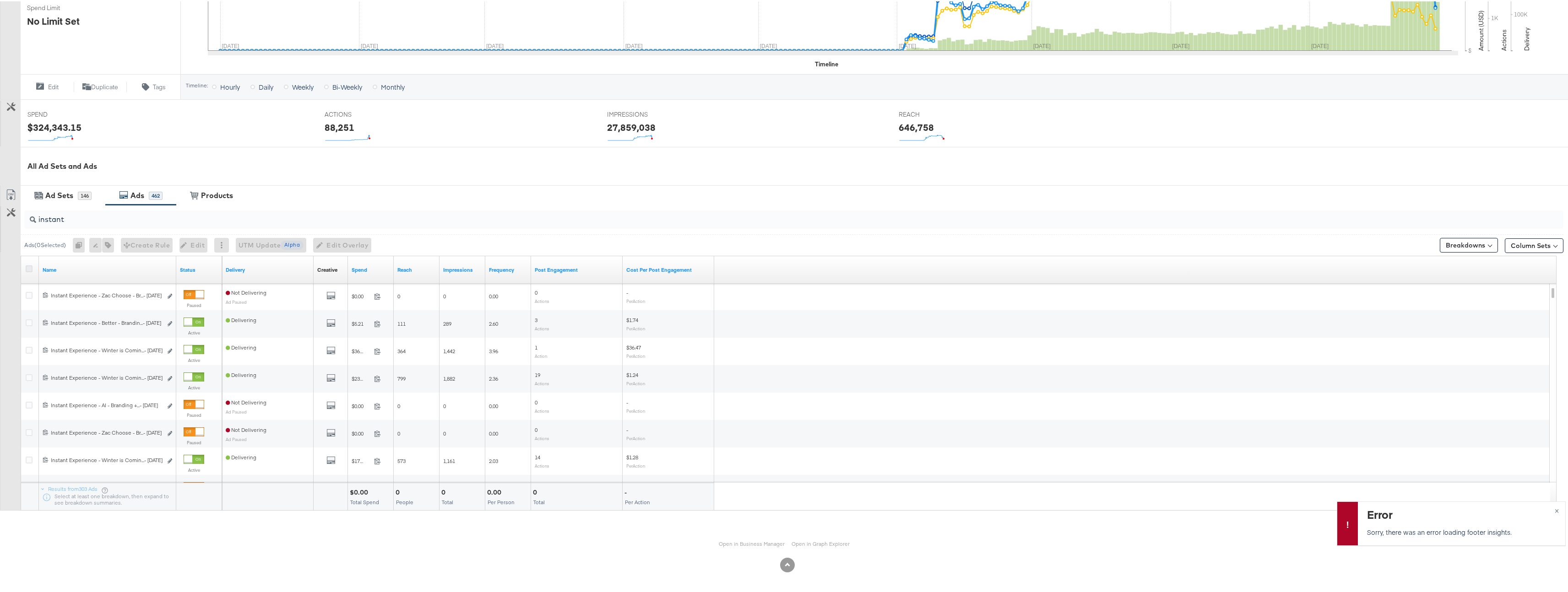
click at [30, 268] on icon at bounding box center [29, 268] width 7 height 7
click at [0, 0] on input "checkbox" at bounding box center [0, 0] width 0 height 0
click at [73, 219] on input "instant" at bounding box center [726, 214] width 1381 height 18
click at [115, 248] on button "button" at bounding box center [110, 244] width 12 height 15
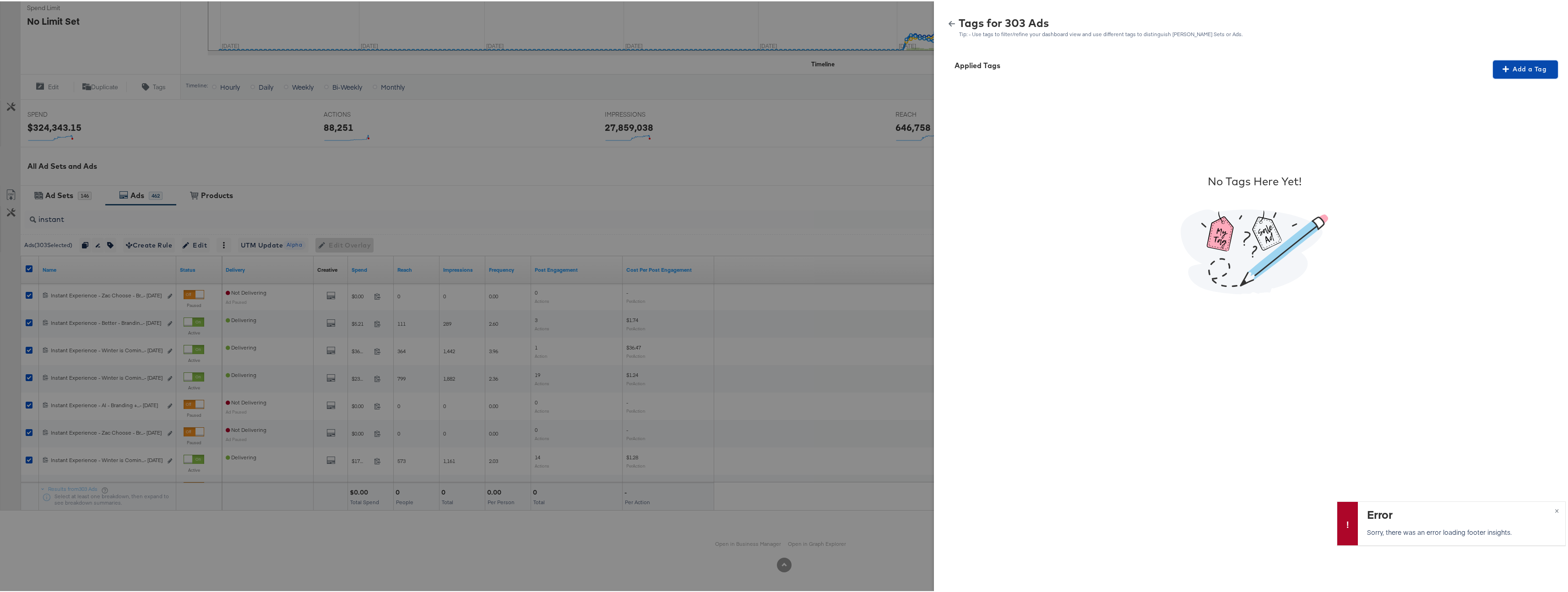
click at [1514, 64] on span "Add a Tag" at bounding box center [1525, 68] width 58 height 11
click at [1491, 126] on div "Search or Add Tag Name" at bounding box center [1520, 128] width 93 height 16
type input "Collection"
click at [1520, 134] on span "Apply" at bounding box center [1520, 133] width 58 height 13
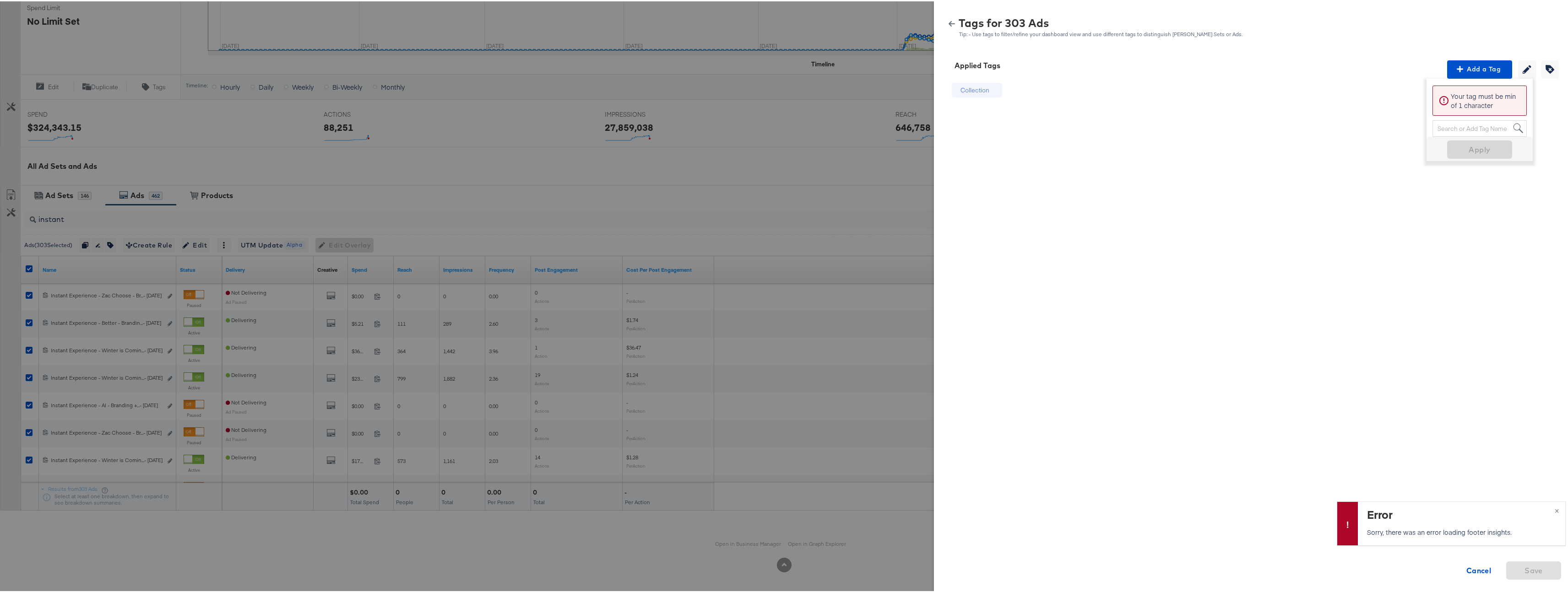
click at [959, 23] on div "Tags for 303 Ads" at bounding box center [1100, 21] width 284 height 10
click at [949, 22] on icon "button" at bounding box center [951, 23] width 6 height 6
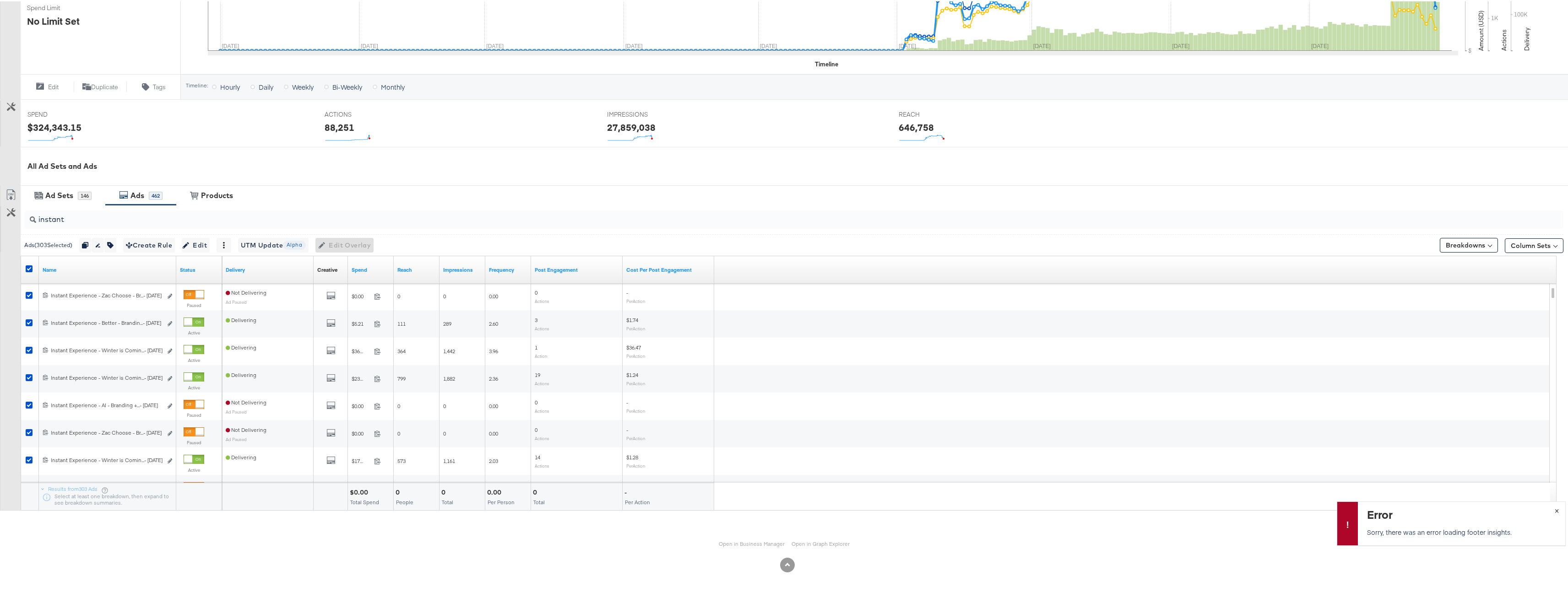
click at [1555, 509] on span "×" at bounding box center [1557, 509] width 4 height 11
click at [160, 215] on input "instant" at bounding box center [726, 214] width 1381 height 18
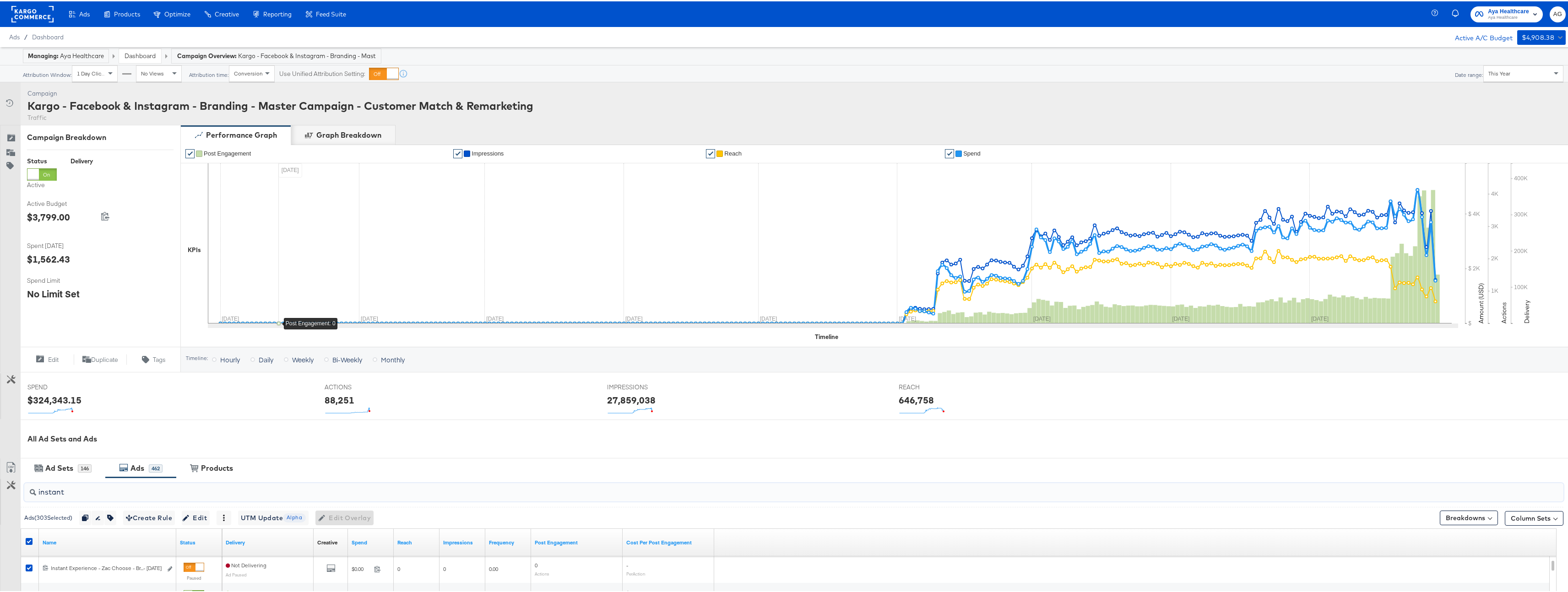
scroll to position [146, 0]
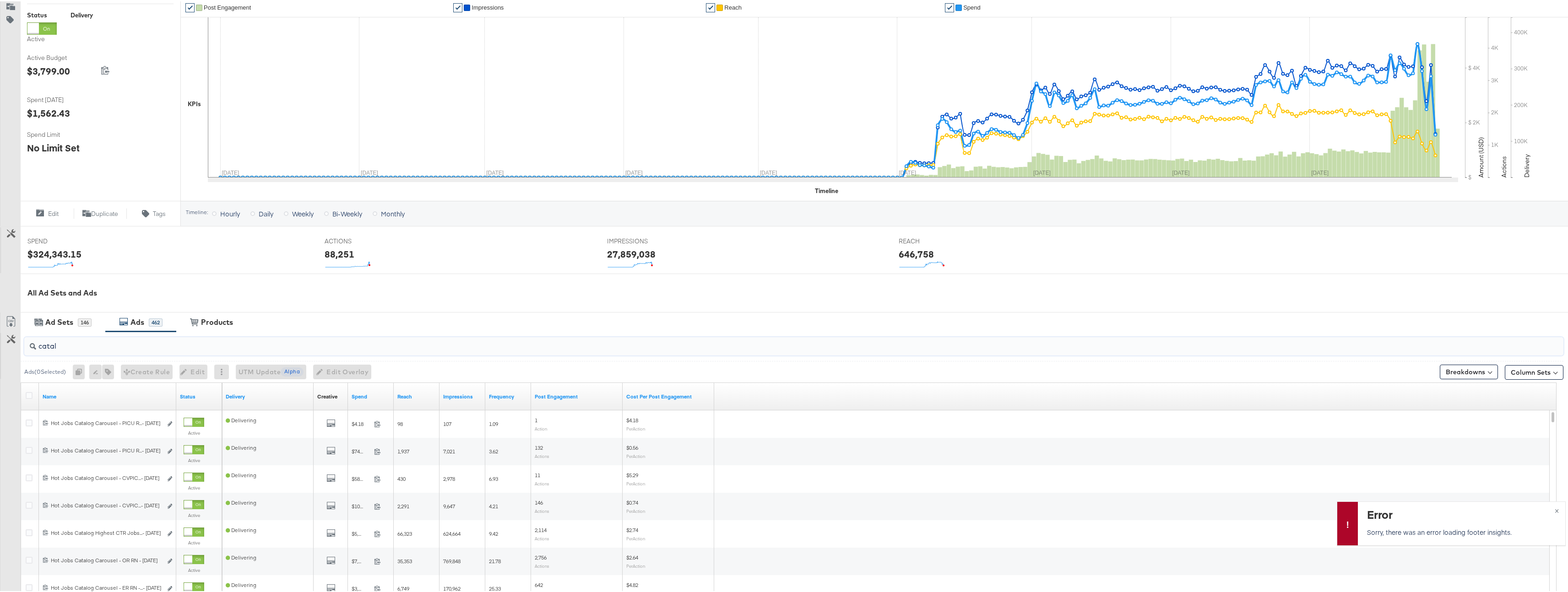
click at [222, 343] on input "catal" at bounding box center [726, 341] width 1381 height 18
type input "catalog"
click at [1555, 507] on span "×" at bounding box center [1557, 509] width 4 height 11
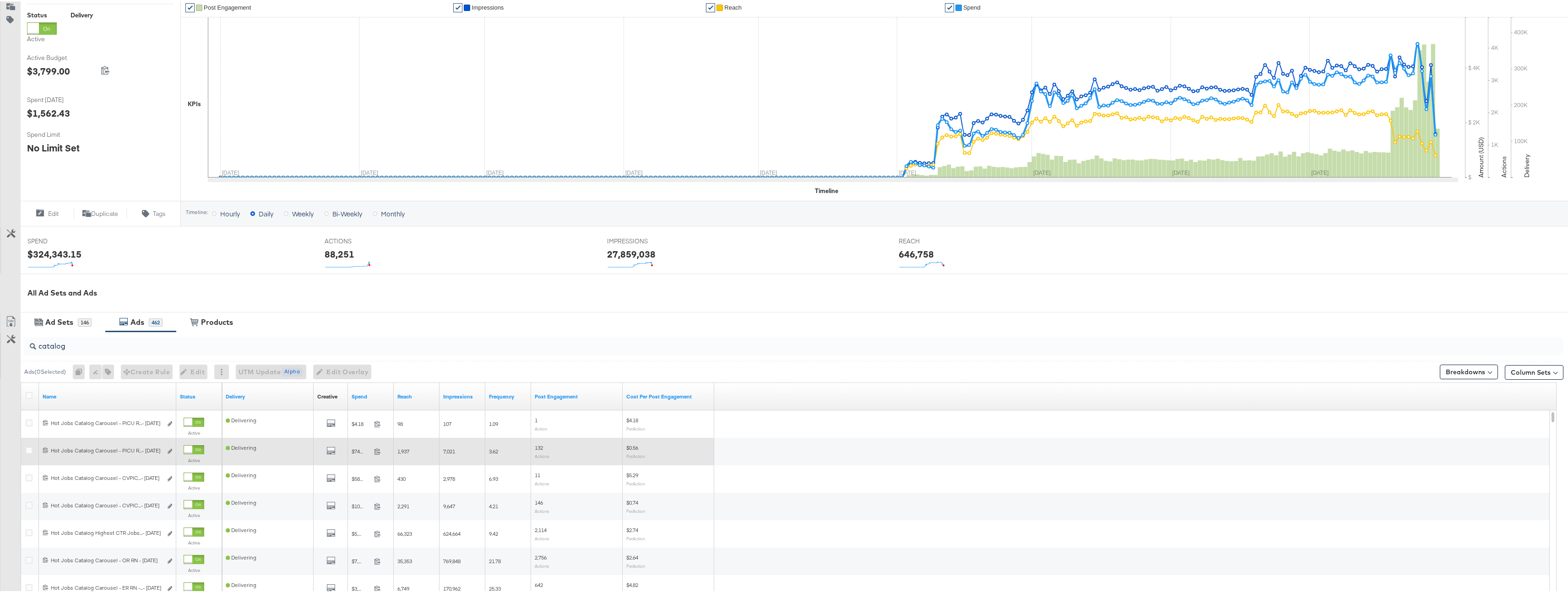
scroll to position [273, 0]
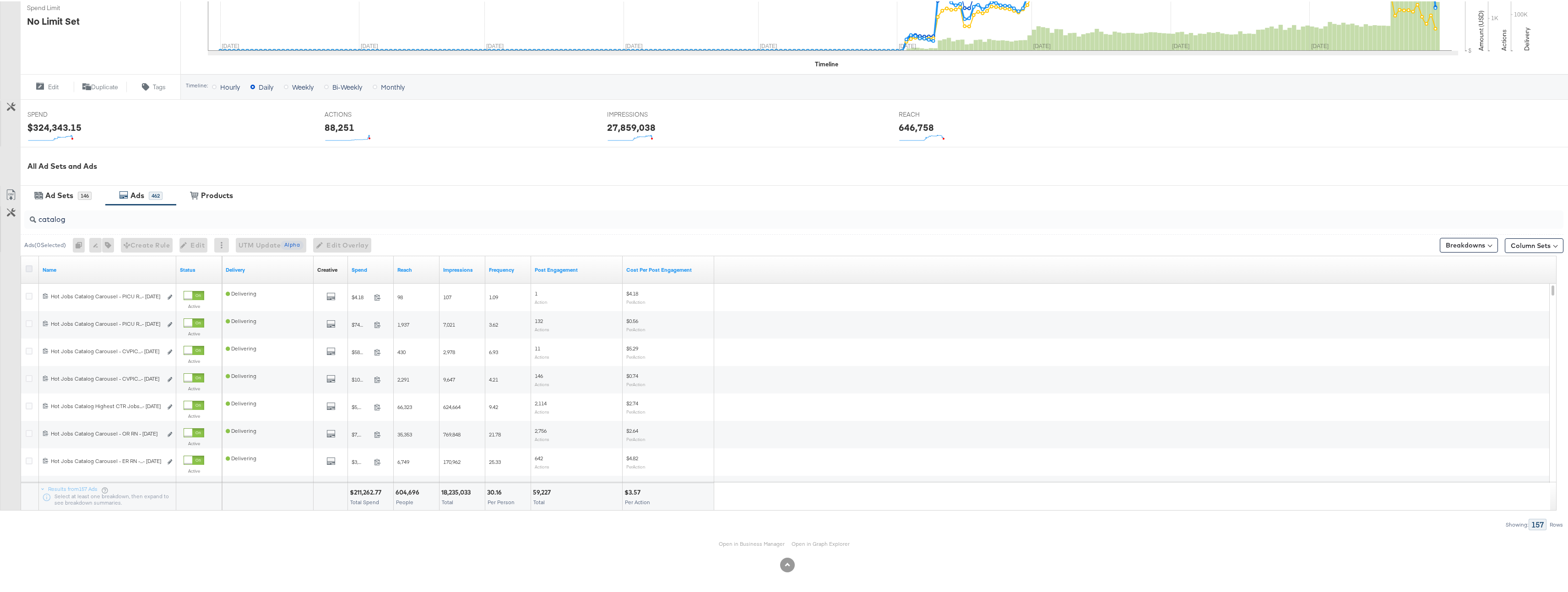
click at [26, 266] on icon at bounding box center [29, 268] width 7 height 7
click at [0, 0] on input "checkbox" at bounding box center [0, 0] width 0 height 0
click at [31, 266] on icon at bounding box center [29, 268] width 7 height 7
click at [0, 0] on input "checkbox" at bounding box center [0, 0] width 0 height 0
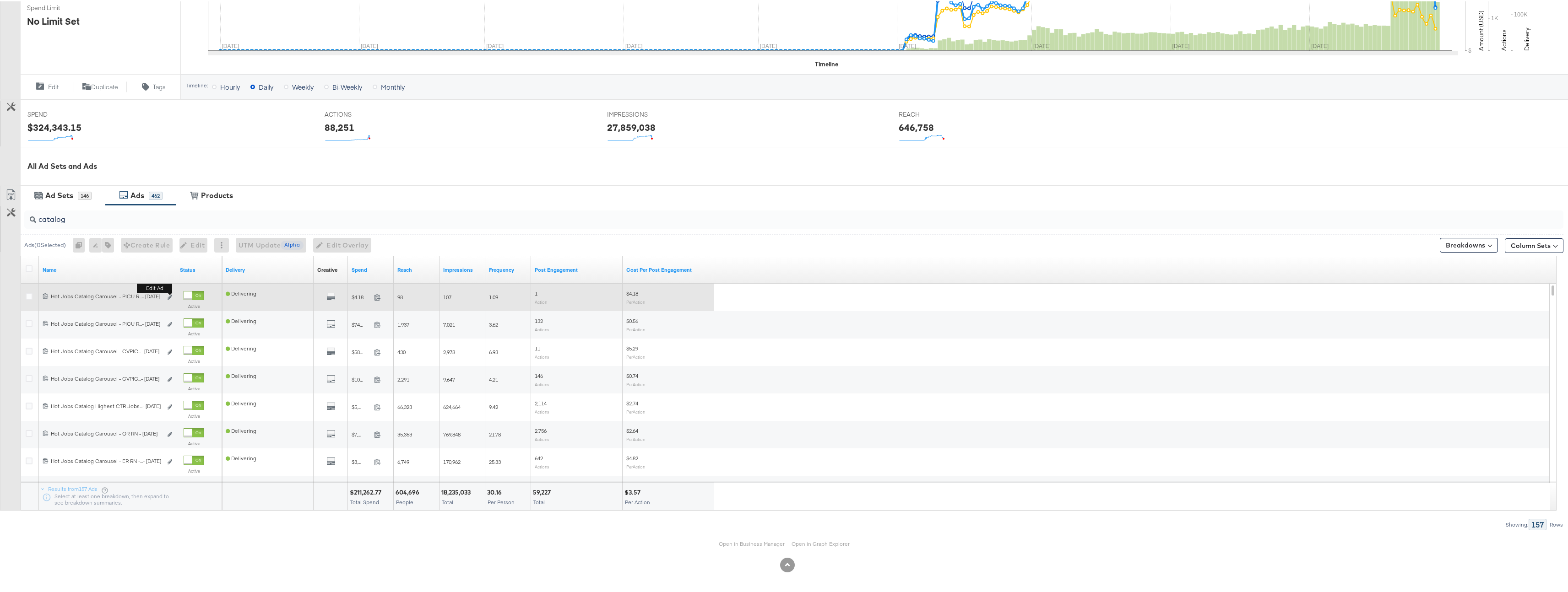
click at [171, 298] on button "Edit ad" at bounding box center [170, 296] width 6 height 9
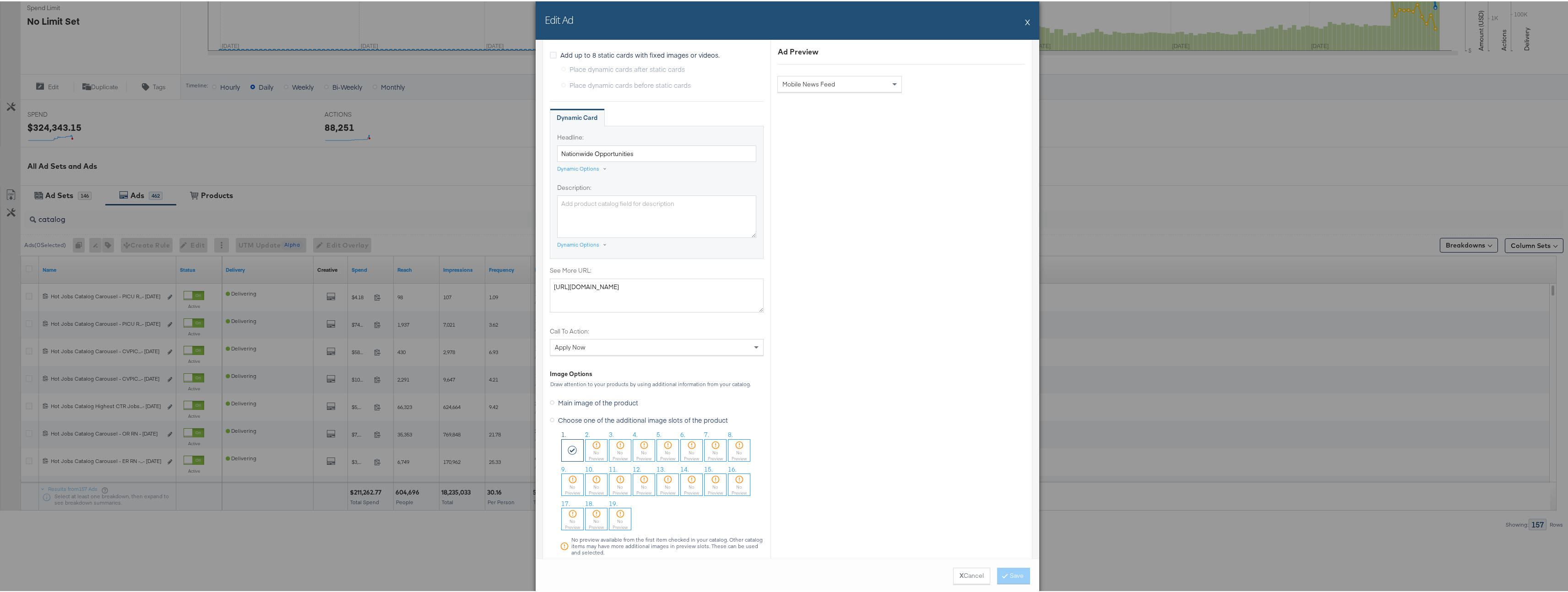
scroll to position [0, 0]
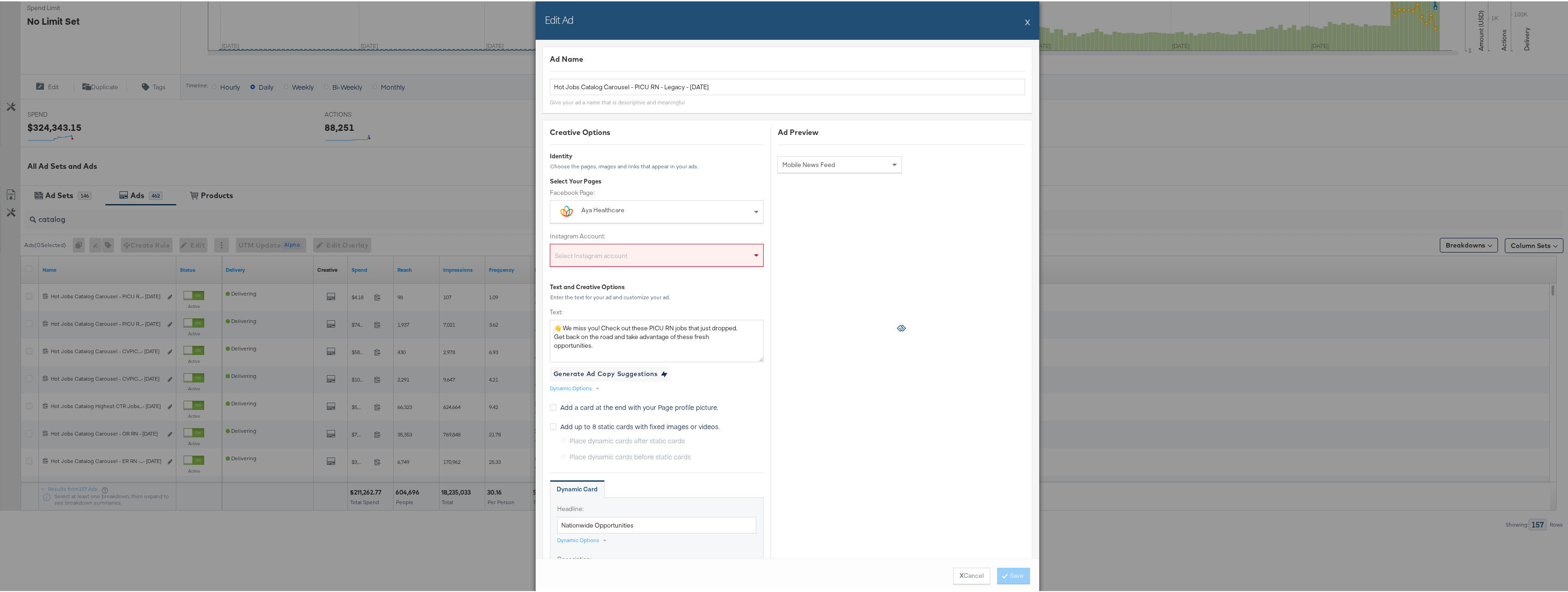
click at [1026, 22] on button "X" at bounding box center [1027, 21] width 5 height 19
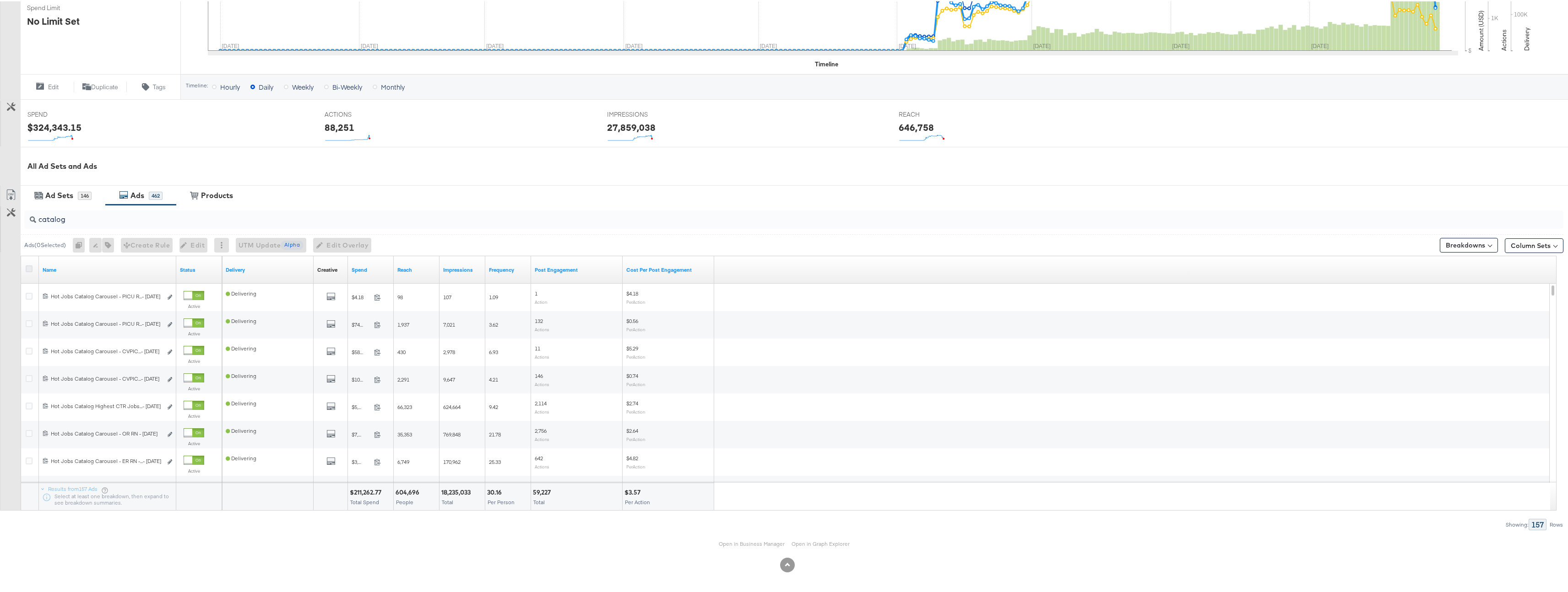
click at [30, 267] on icon at bounding box center [29, 268] width 7 height 7
click at [0, 0] on input "checkbox" at bounding box center [0, 0] width 0 height 0
click at [110, 244] on icon "button" at bounding box center [108, 244] width 6 height 6
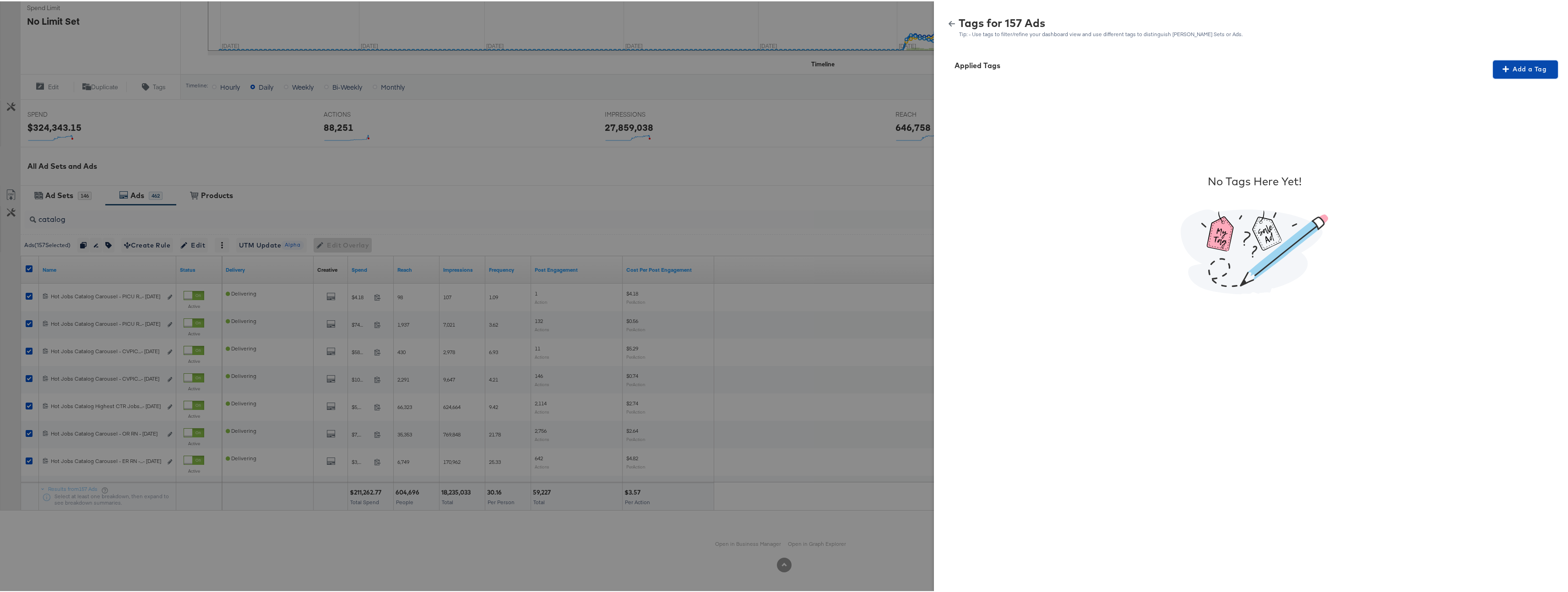
click at [1529, 70] on span "Add a Tag" at bounding box center [1525, 68] width 58 height 11
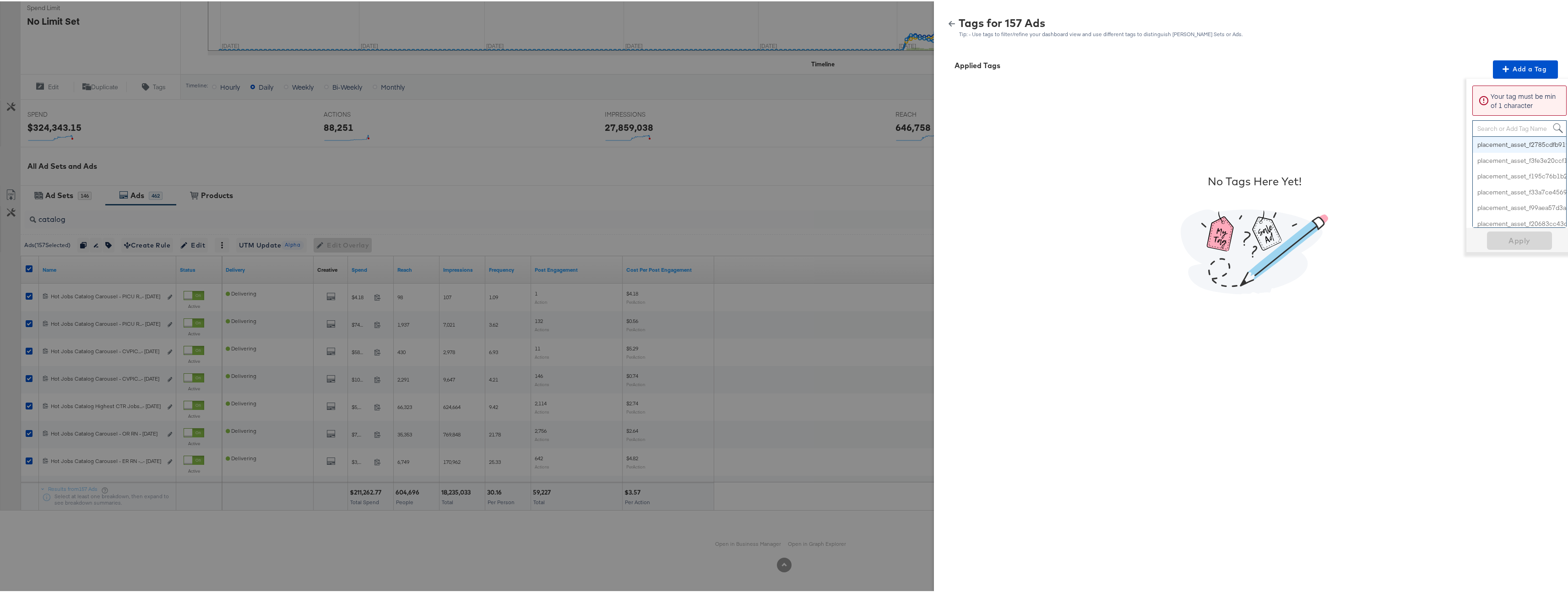
click at [1496, 135] on div "Search or Add Tag Name placement_asset_f2785cdfb91fca8_1631227003280 placement_…" at bounding box center [1520, 172] width 94 height 108
paste input "Geo-Location + Price"
type input "Geo-Location + Price"
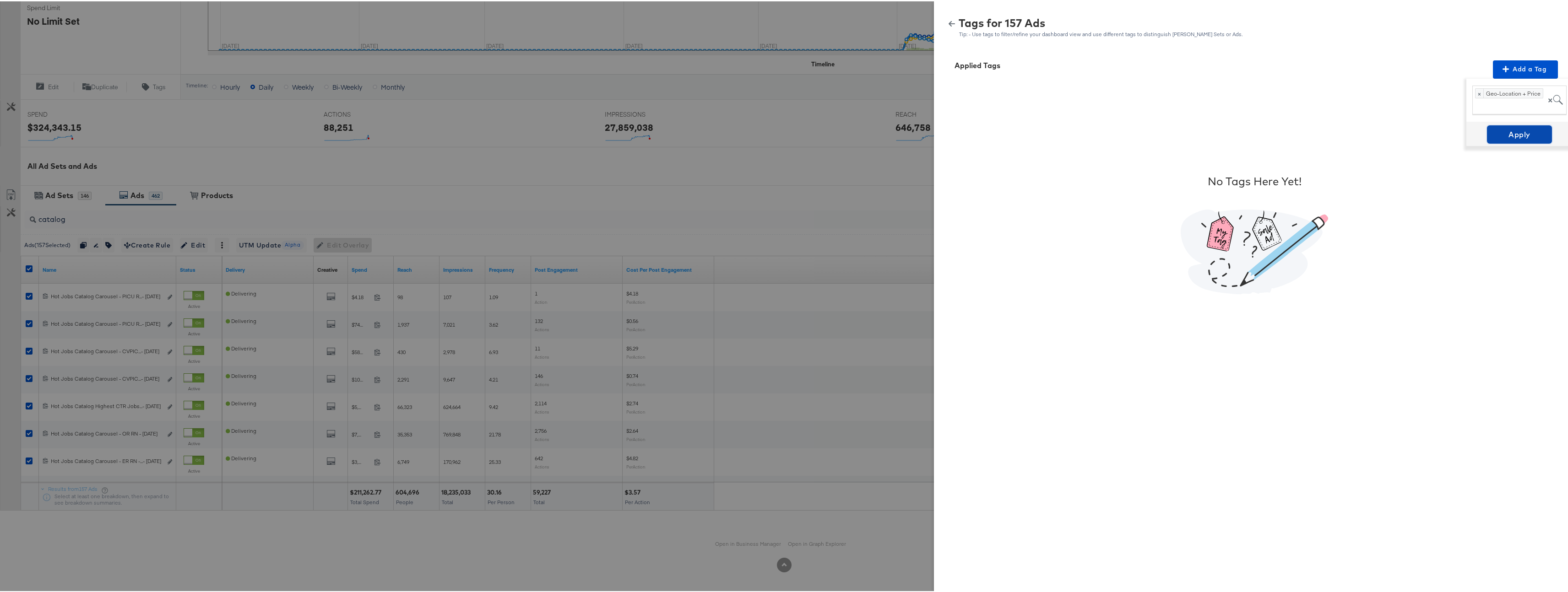
click at [1512, 136] on span "Apply" at bounding box center [1520, 133] width 58 height 13
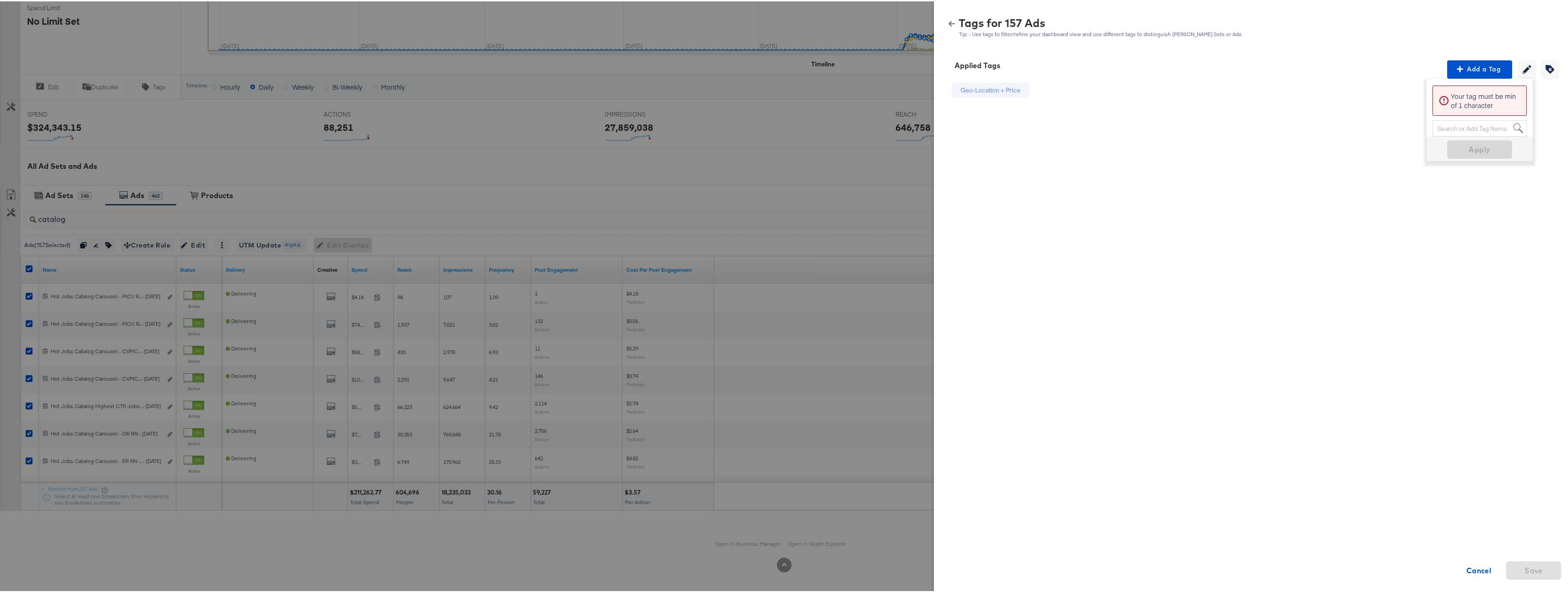
click at [949, 24] on button "button" at bounding box center [951, 22] width 14 height 6
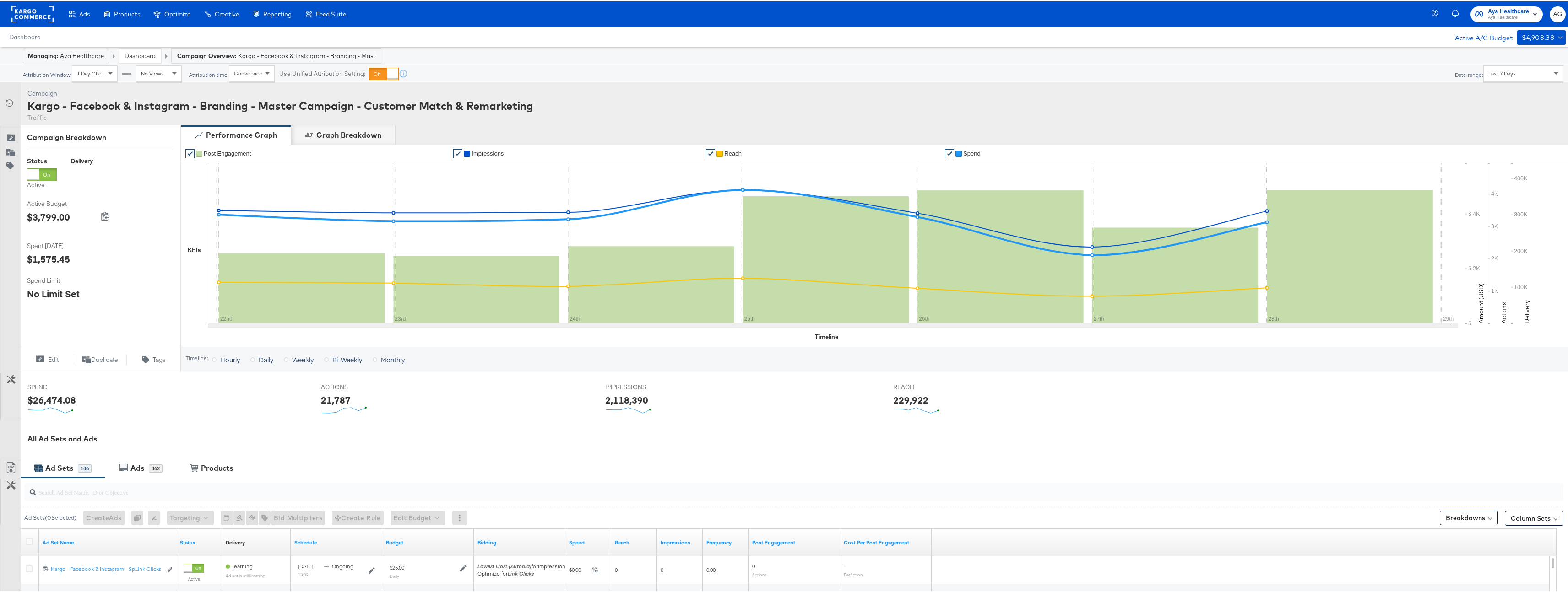
click at [136, 56] on link "Dashboard" at bounding box center [140, 55] width 31 height 9
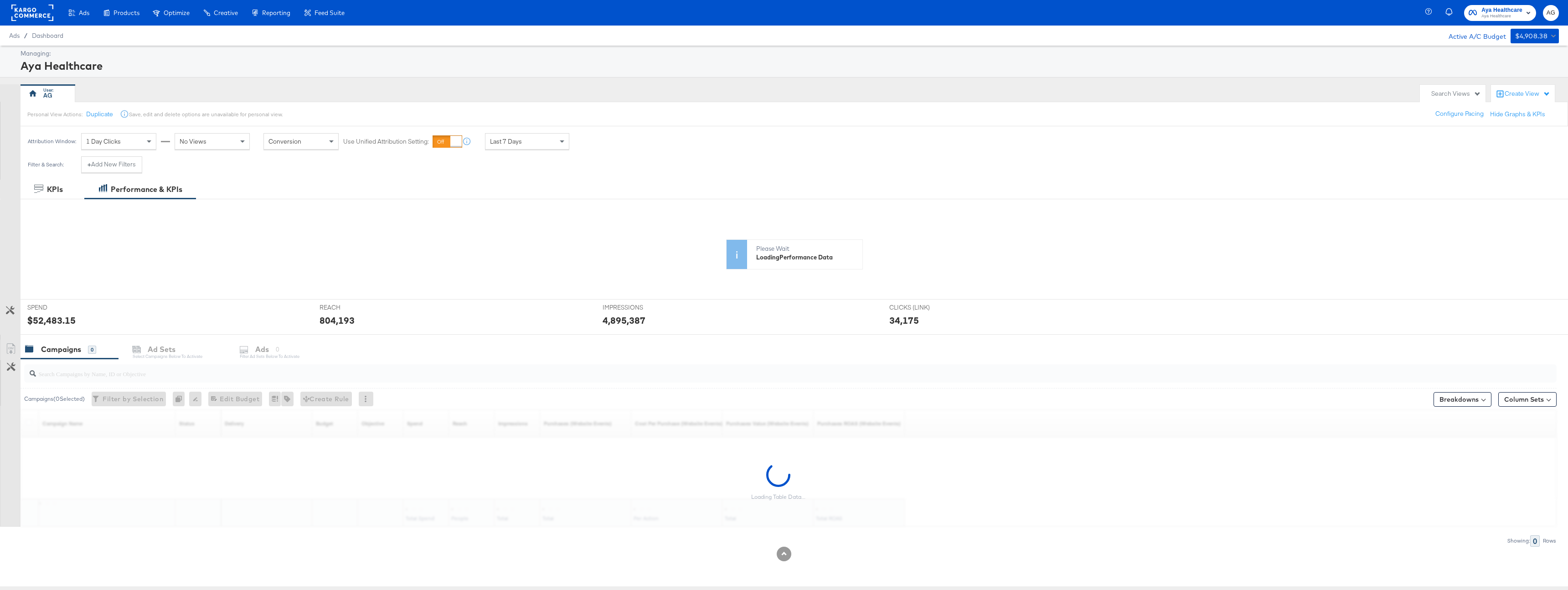
click at [1508, 95] on div "Create View" at bounding box center [1528, 94] width 45 height 9
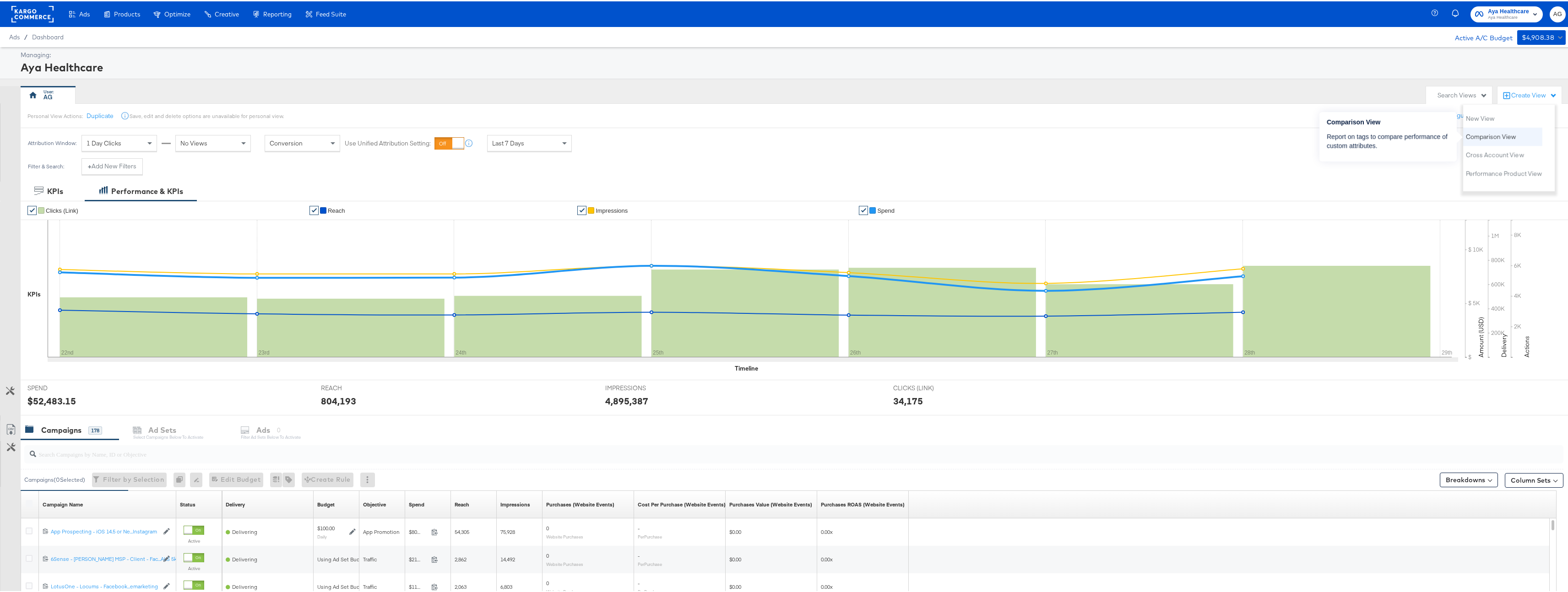
click at [1511, 135] on span "Comparison View" at bounding box center [1491, 135] width 51 height 9
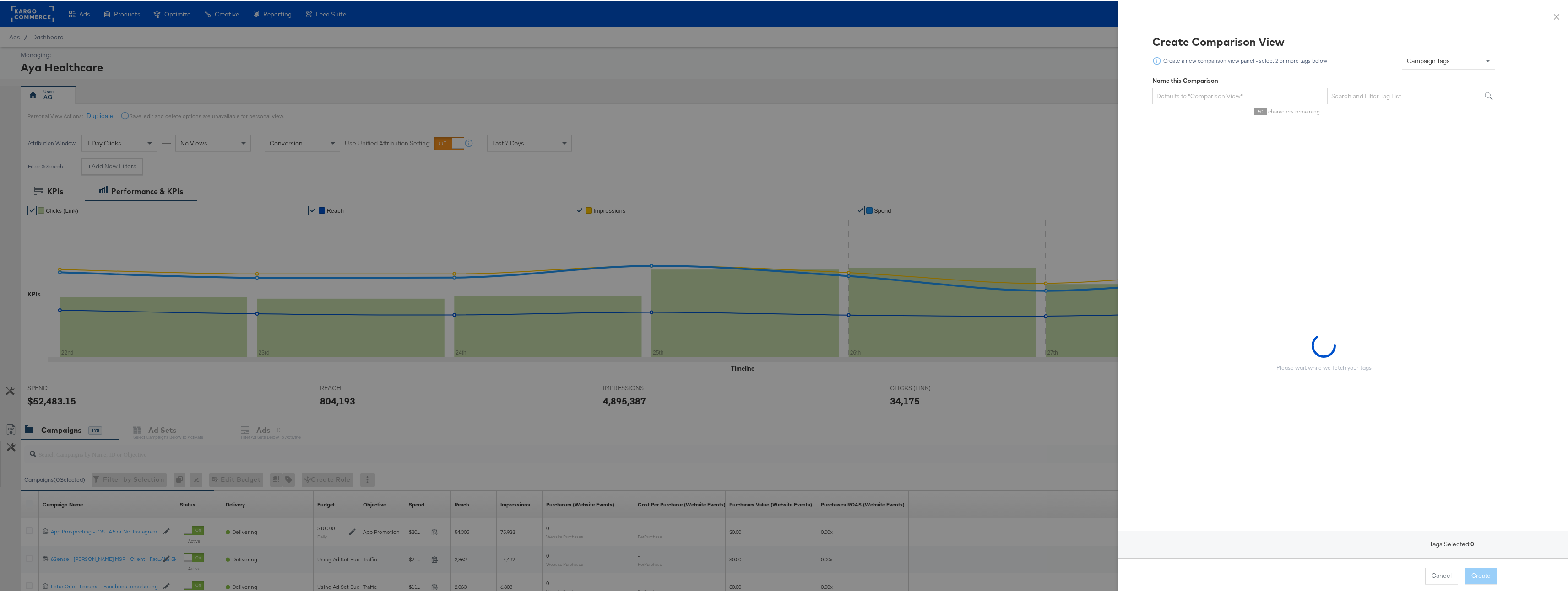
click at [1455, 52] on div "Campaign Tags" at bounding box center [1449, 60] width 93 height 16
click at [1444, 60] on div "Ad Set Tags" at bounding box center [1449, 60] width 93 height 16
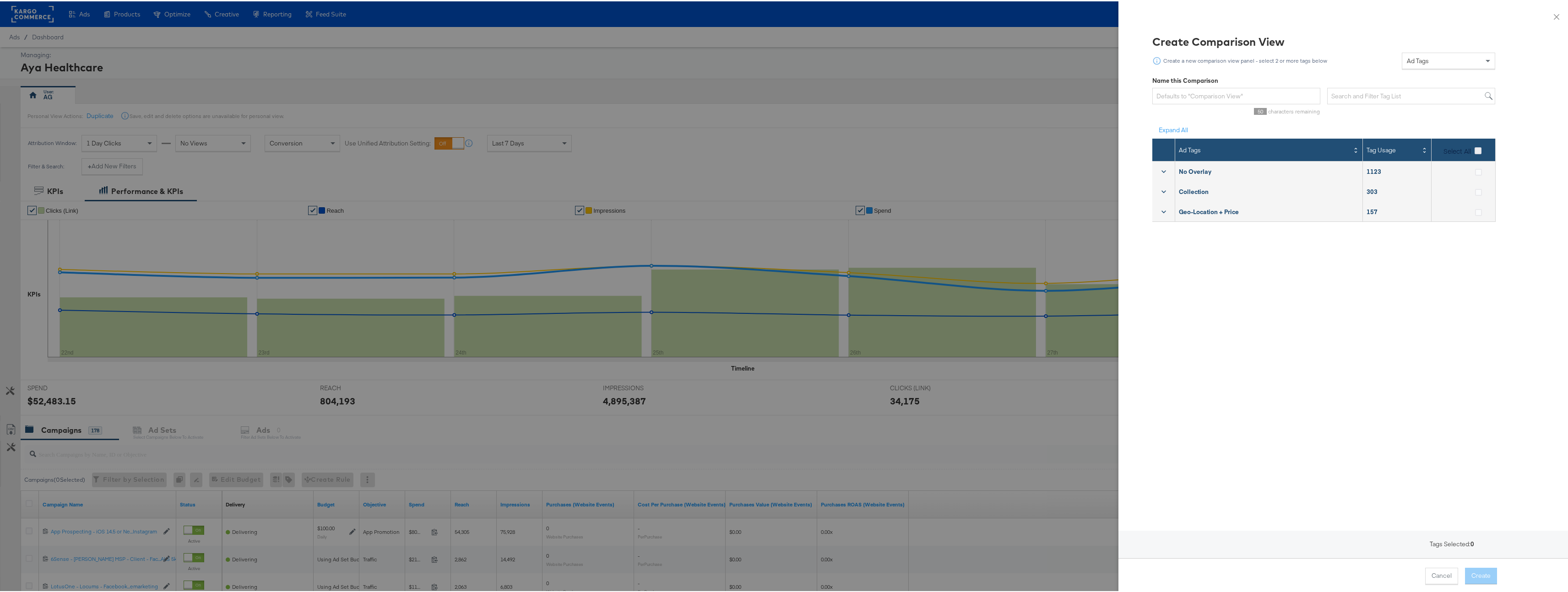
click at [1475, 148] on icon at bounding box center [1478, 150] width 7 height 7
click at [0, 0] on input "Select All" at bounding box center [0, 0] width 0 height 0
click at [1472, 571] on button "Create" at bounding box center [1481, 574] width 32 height 16
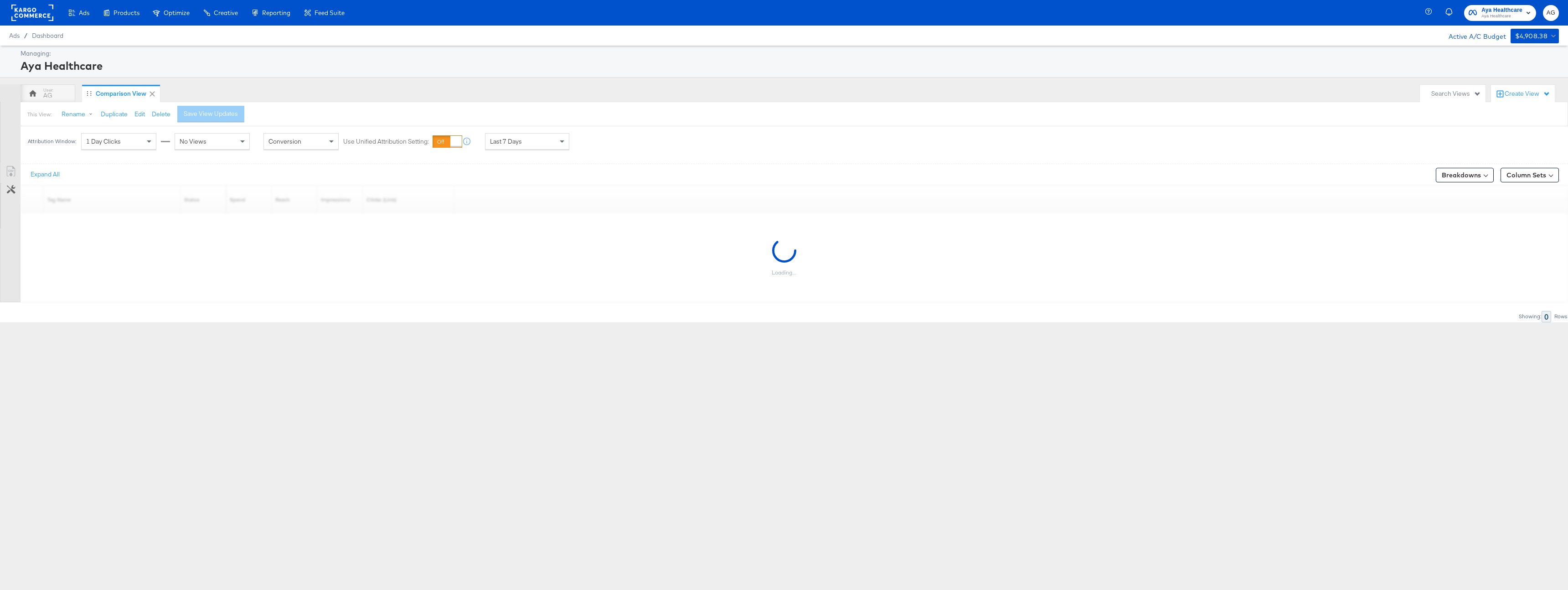
click at [522, 138] on div "Last 7 Days" at bounding box center [527, 141] width 84 height 16
click at [128, 151] on div "Attribution Window: 1 Day Clicks No Views Conversion Use Unified Attribution Se…" at bounding box center [301, 141] width 561 height 30
click at [132, 146] on div "1 Day Clicks" at bounding box center [118, 141] width 74 height 16
click at [203, 143] on span "No Views" at bounding box center [193, 141] width 27 height 9
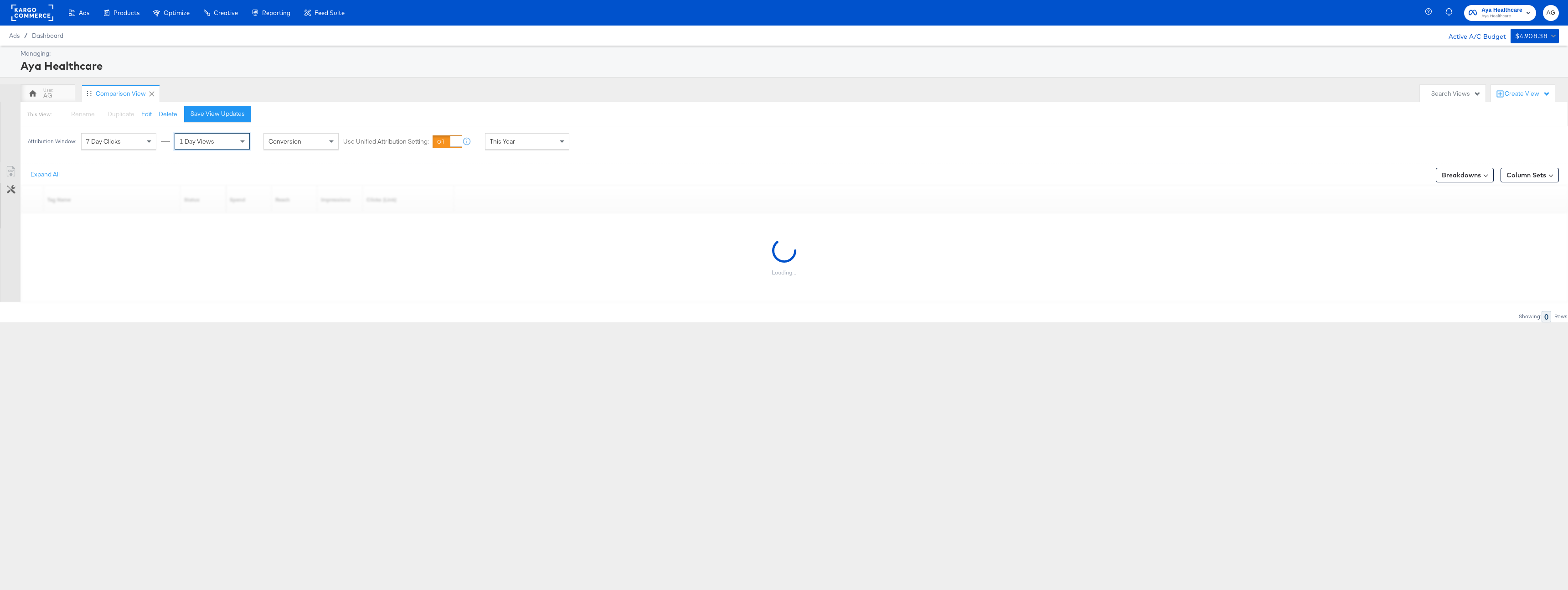
click at [844, 91] on div "AG Comparison View" at bounding box center [718, 94] width 1395 height 18
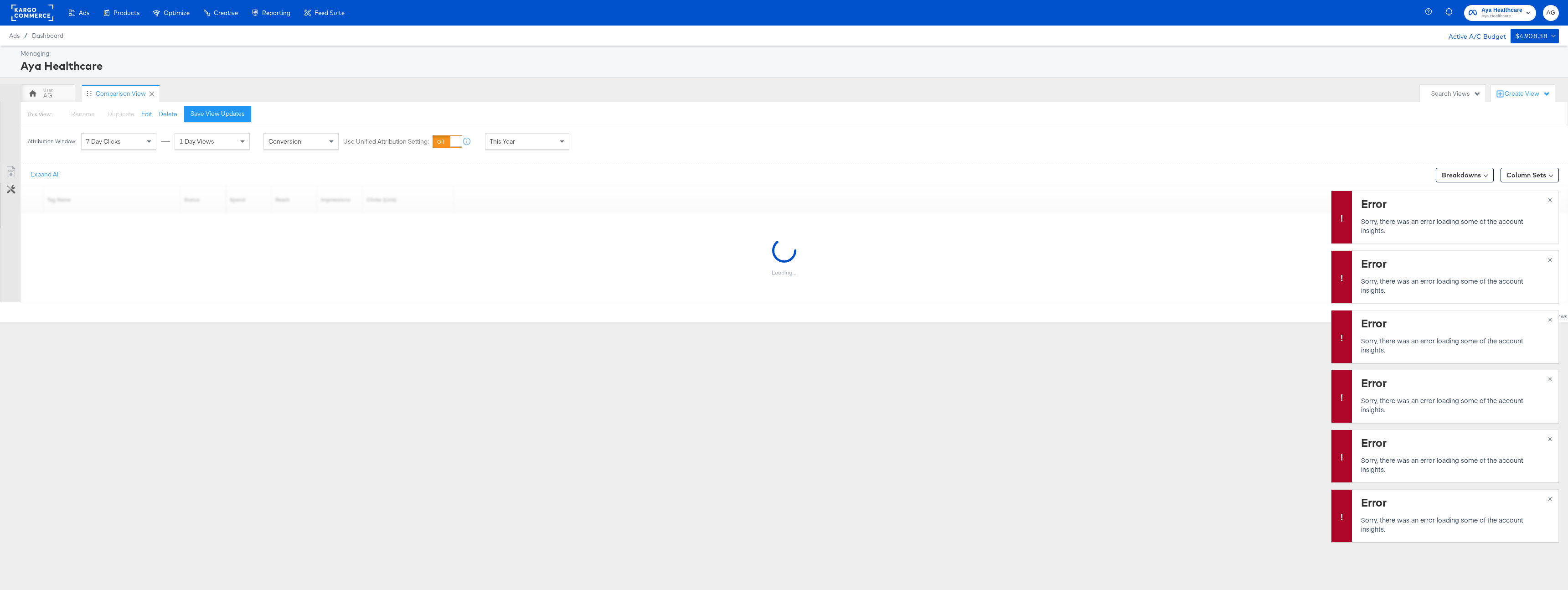
click at [43, 13] on rect at bounding box center [32, 12] width 42 height 16
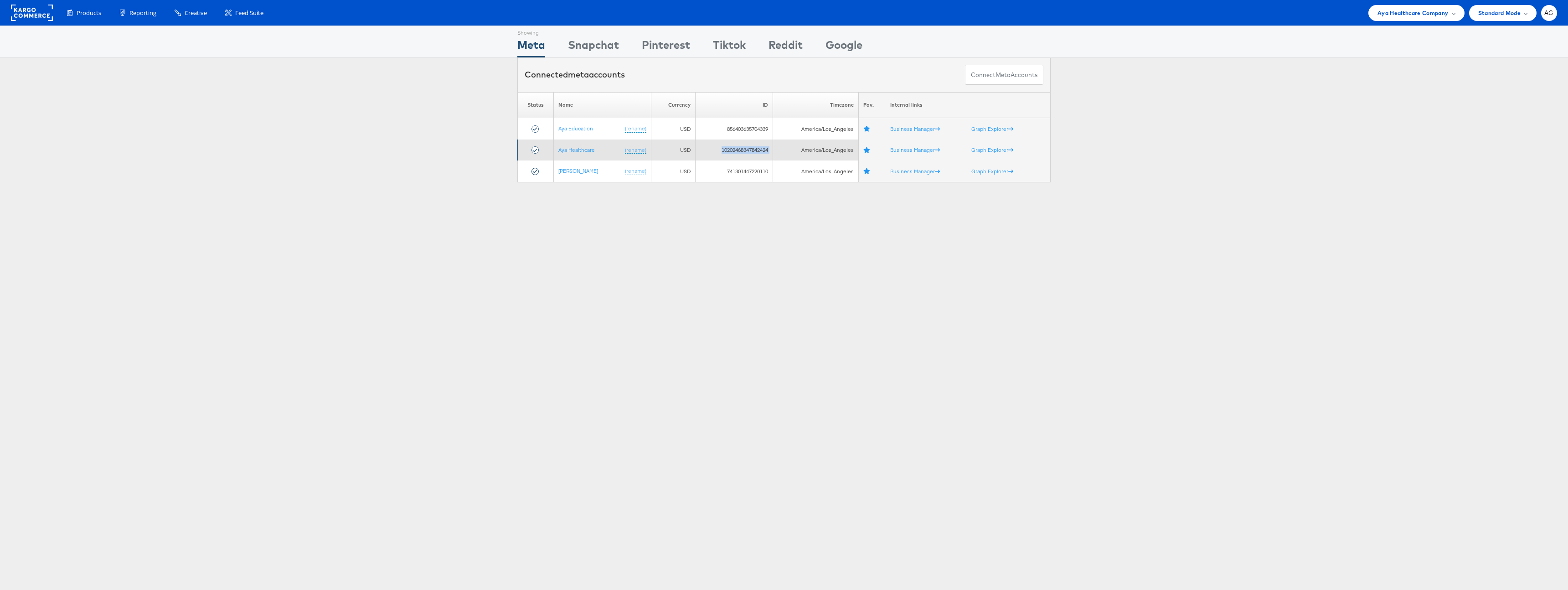
drag, startPoint x: 707, startPoint y: 150, endPoint x: 785, endPoint y: 151, distance: 78.0
click at [785, 151] on tr "Aya Healthcare (rename) USD 10202468347842424 America/Los_Angeles Business Mana…" at bounding box center [784, 151] width 533 height 21
copy tr "10202468347842424"
click at [756, 151] on td "10202468347842424" at bounding box center [734, 151] width 77 height 21
copy td "10202468347842424"
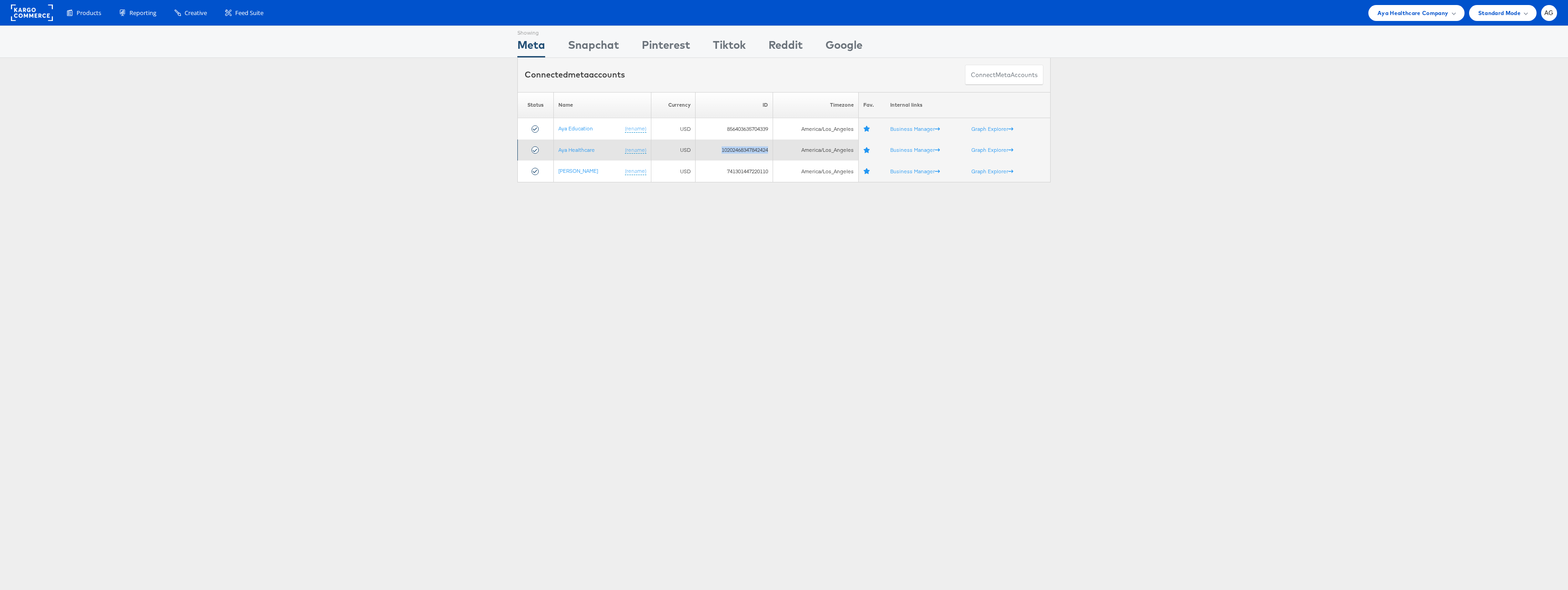
drag, startPoint x: 718, startPoint y: 150, endPoint x: 770, endPoint y: 151, distance: 52.0
click at [770, 151] on td "10202468347842424" at bounding box center [734, 151] width 77 height 21
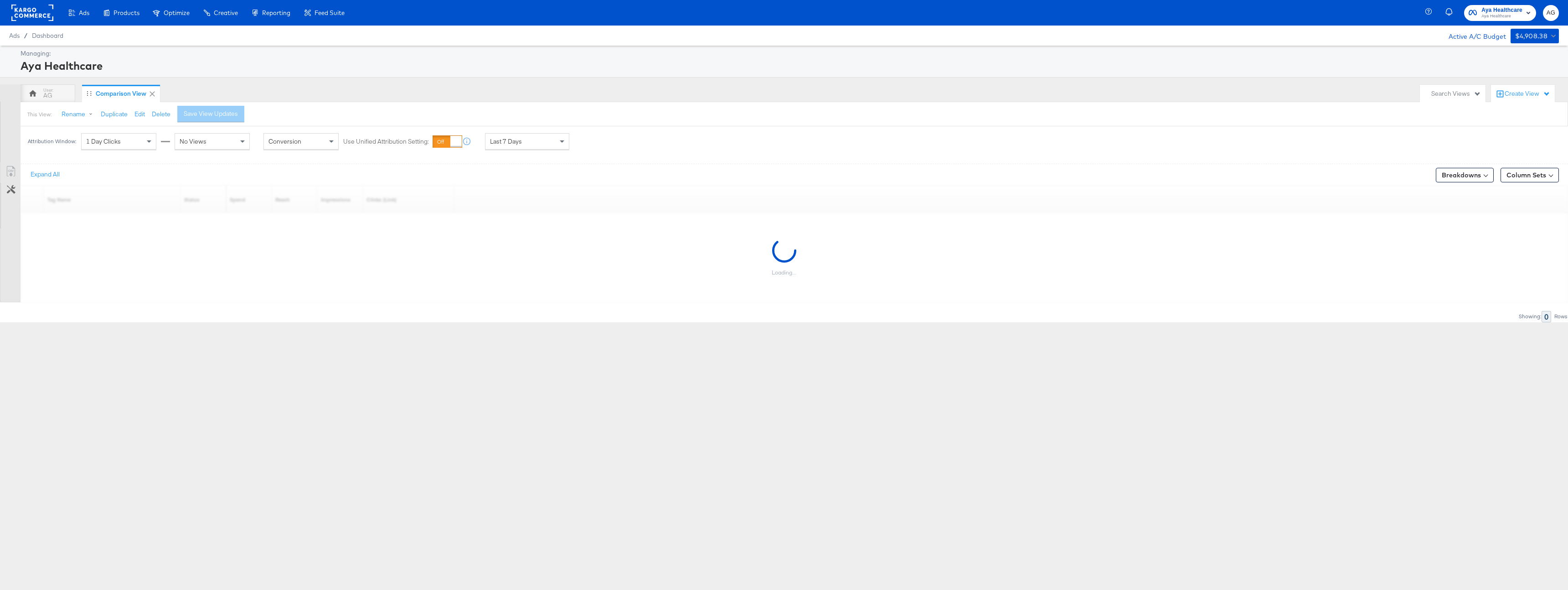
click at [547, 143] on div "Last 7 Days" at bounding box center [527, 141] width 84 height 16
click at [143, 140] on div "1 Day Clicks" at bounding box center [118, 141] width 74 height 16
click at [206, 140] on div "No Views" at bounding box center [212, 141] width 74 height 16
click at [223, 116] on div "Save View Updates" at bounding box center [218, 114] width 54 height 9
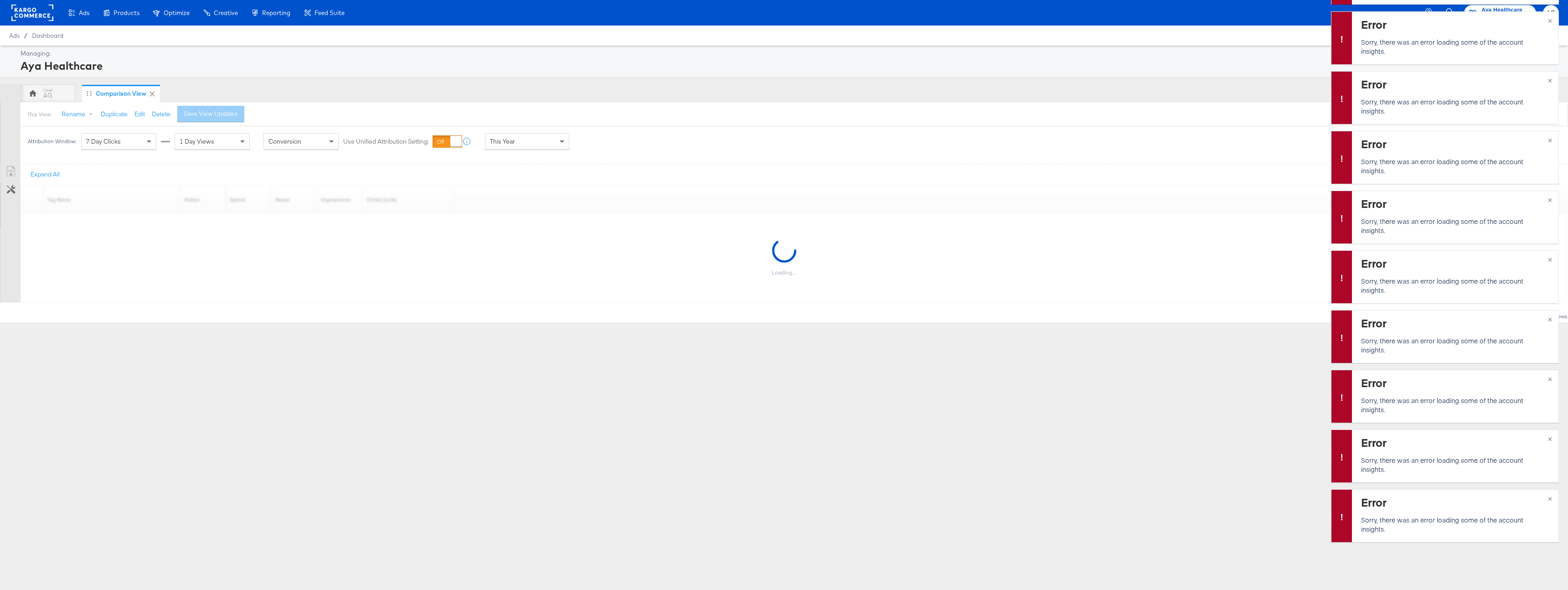
scroll to position [-118, 0]
